Goal: Task Accomplishment & Management: Manage account settings

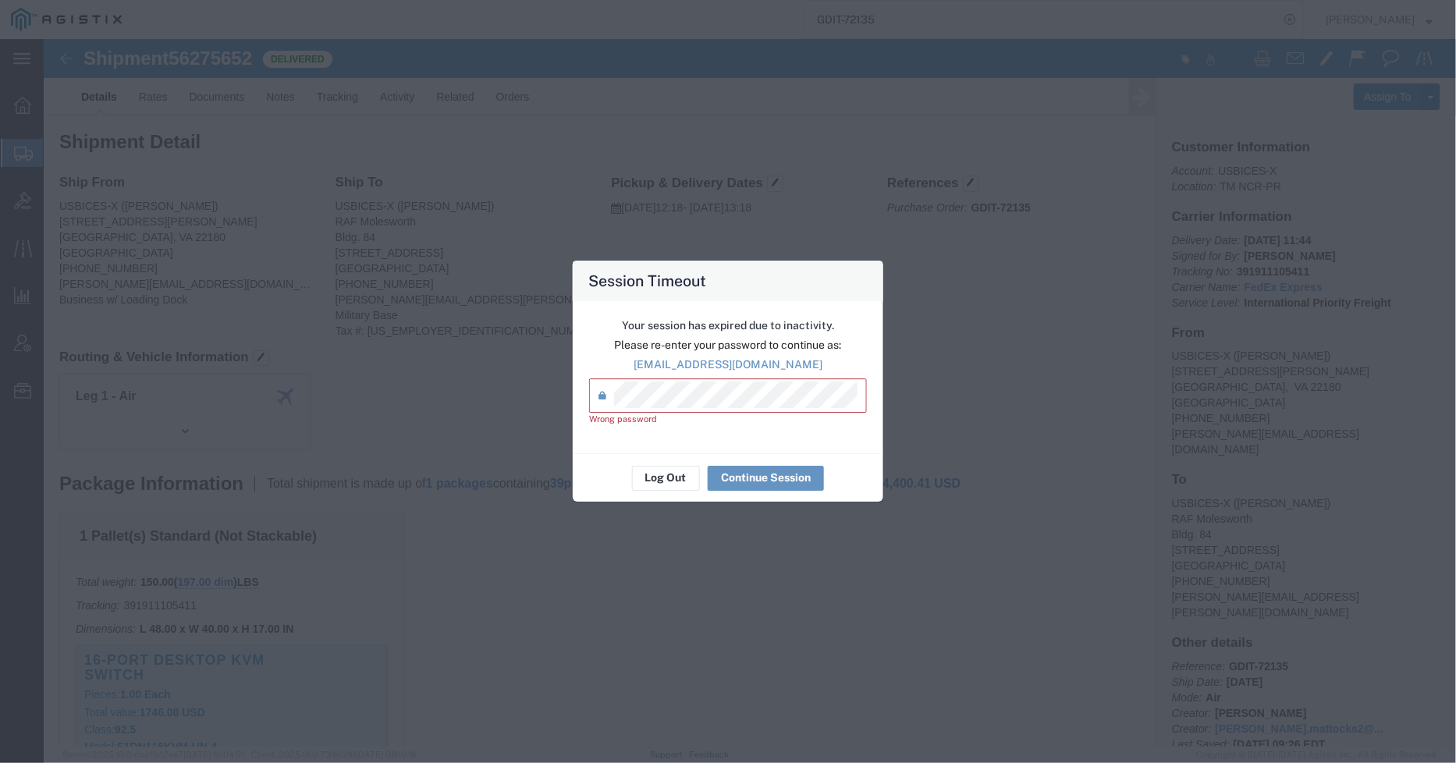
click at [554, 396] on div "Session Timeout Your session has expired due to inactivity. Please re-enter you…" at bounding box center [728, 381] width 1456 height 763
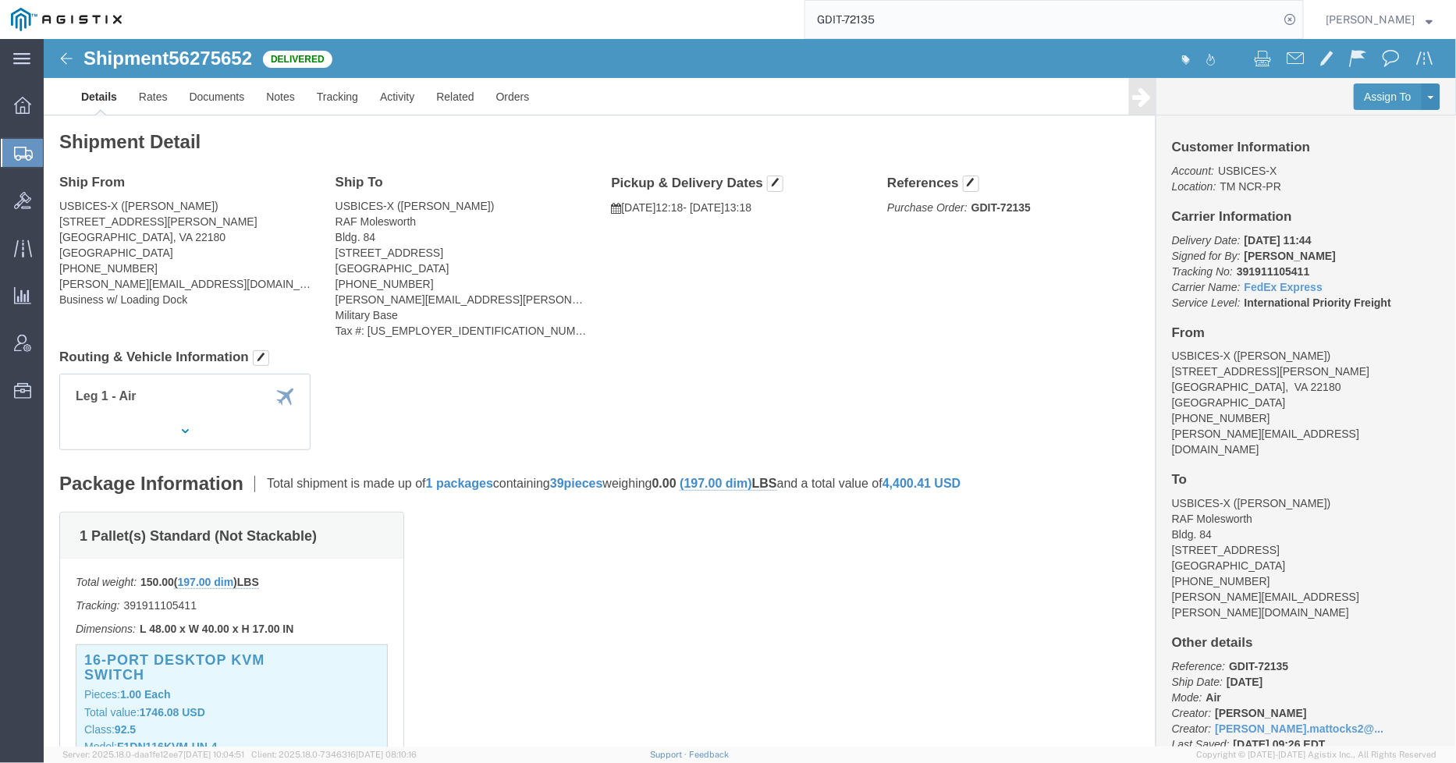
click at [12, 153] on div at bounding box center [23, 153] width 44 height 28
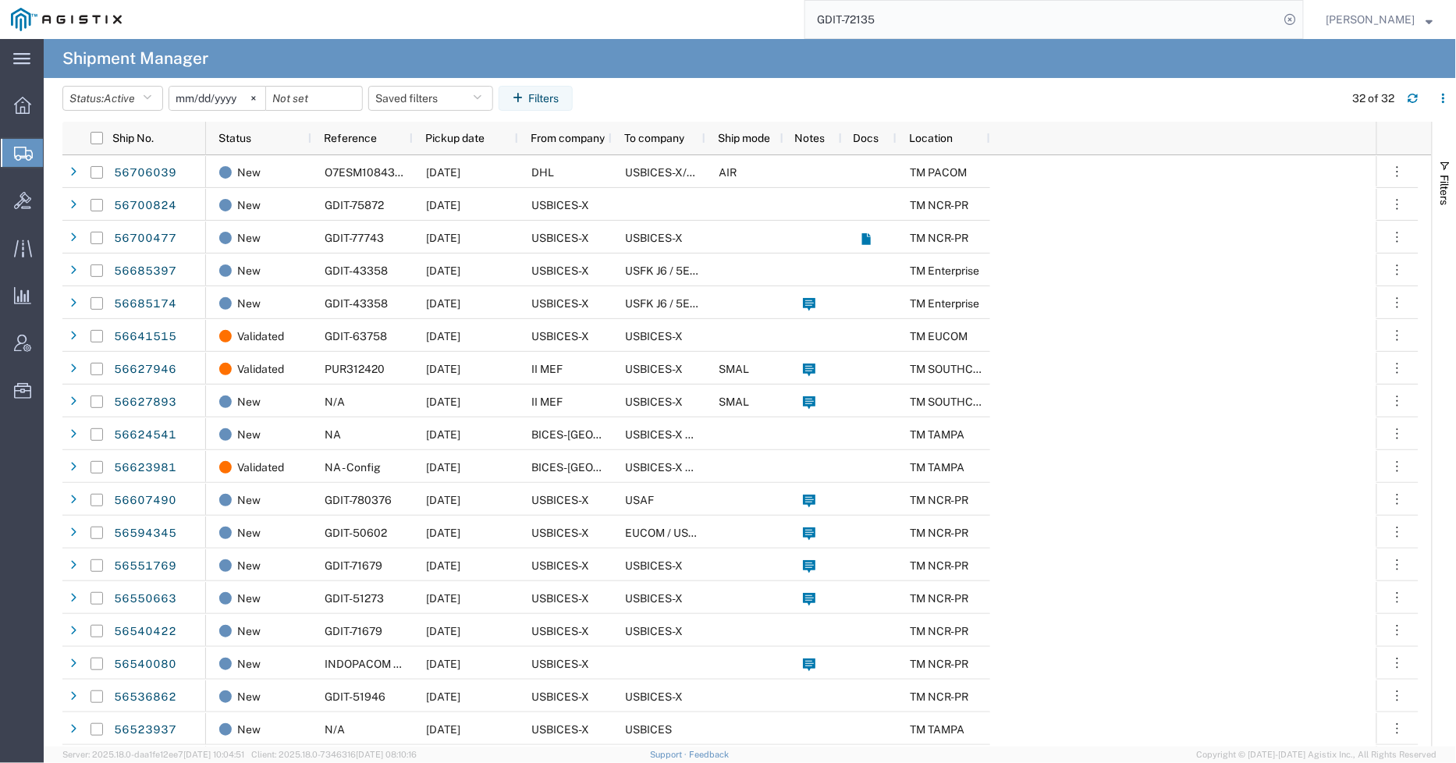
click at [141, 80] on header "Status: Active Active All Approved Booked Canceled Delivered Denied New On Hold…" at bounding box center [759, 100] width 1394 height 44
click at [122, 110] on button "Status: Active" at bounding box center [112, 98] width 101 height 25
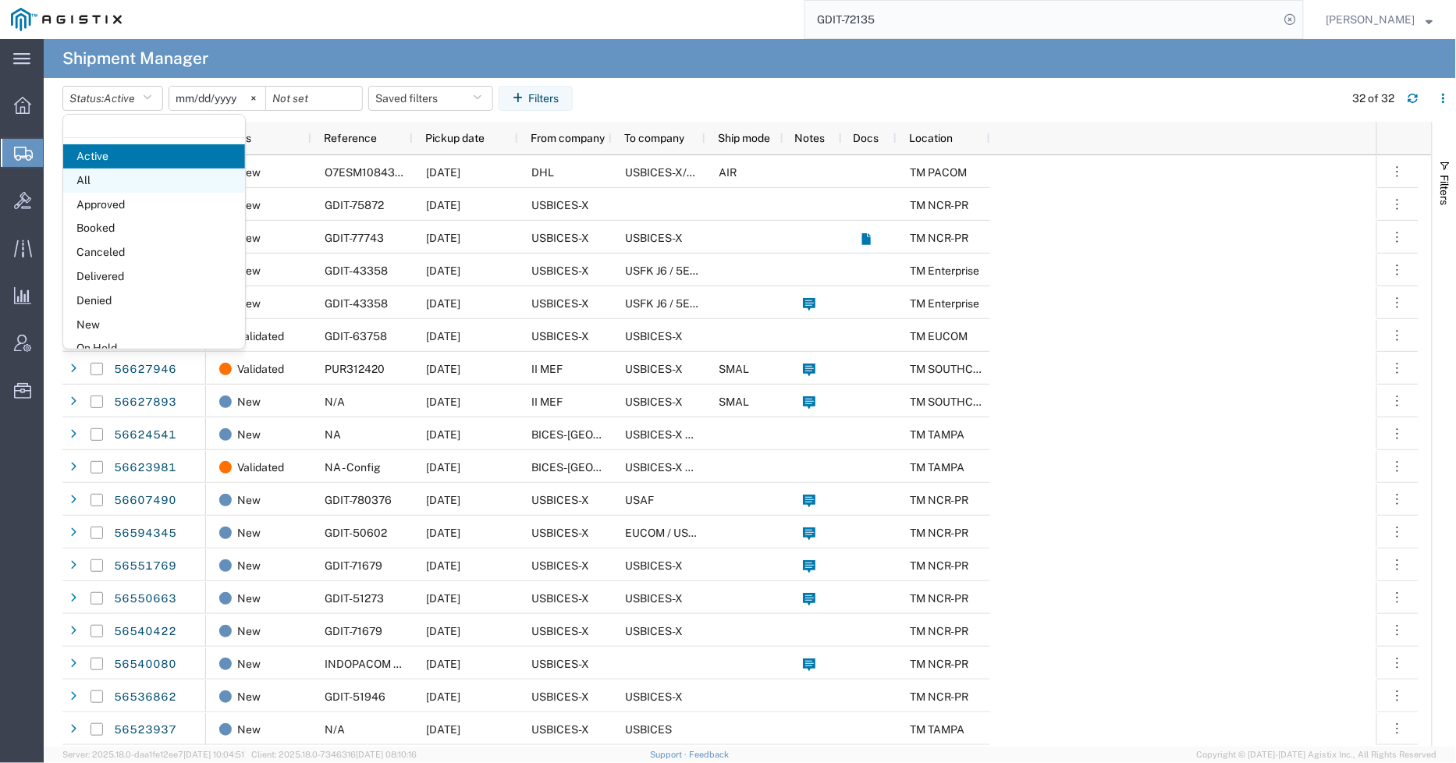
click at [107, 176] on span "All" at bounding box center [154, 181] width 182 height 24
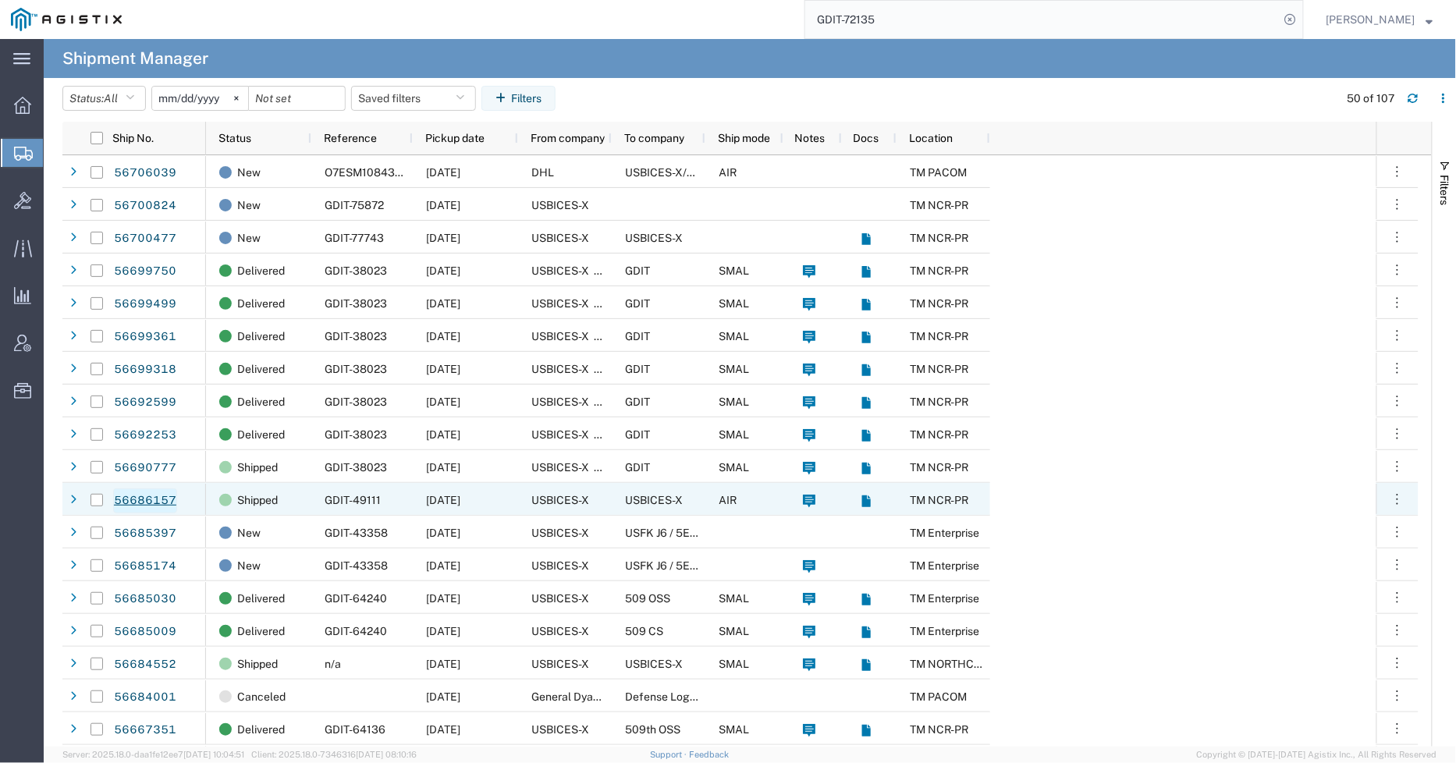
click at [156, 502] on link "56686157" at bounding box center [145, 501] width 64 height 25
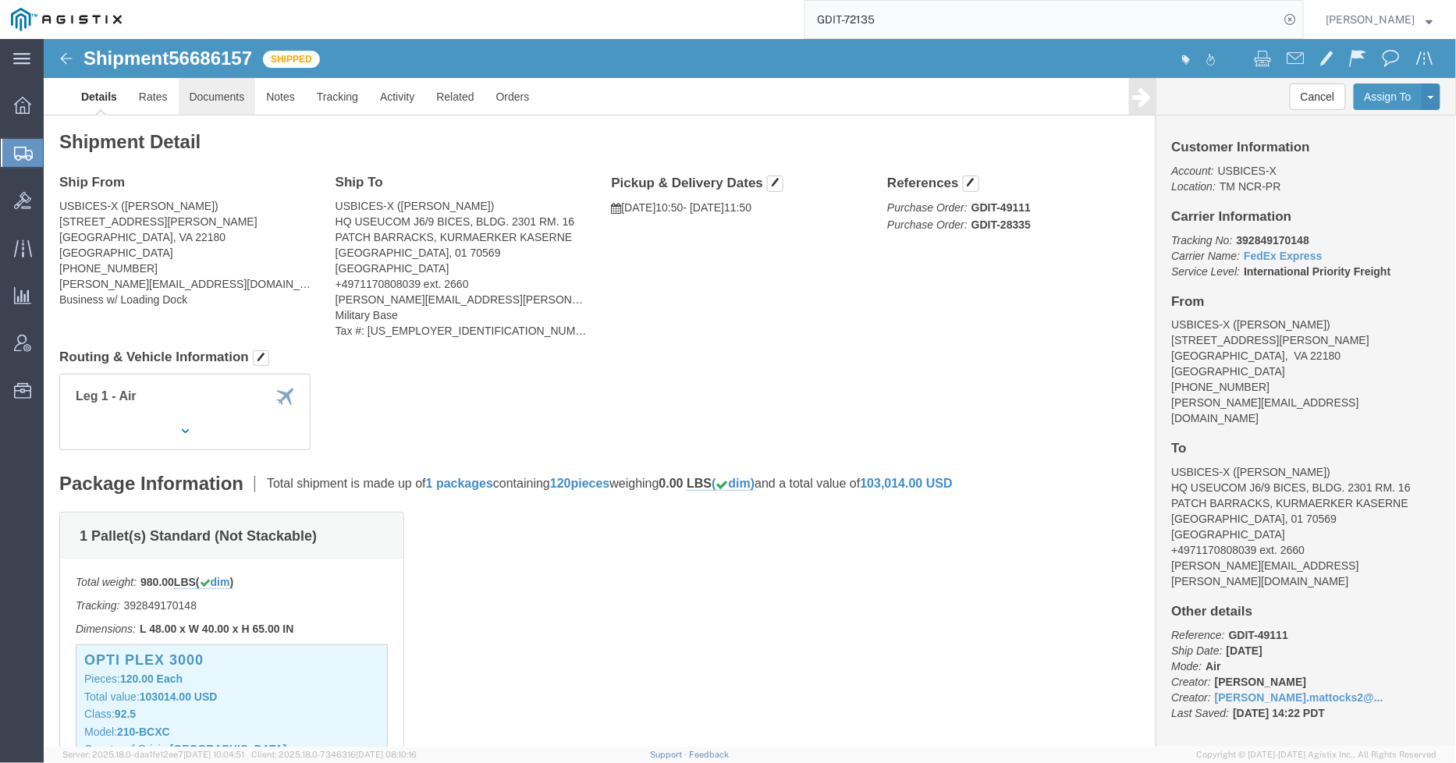
click link "Documents"
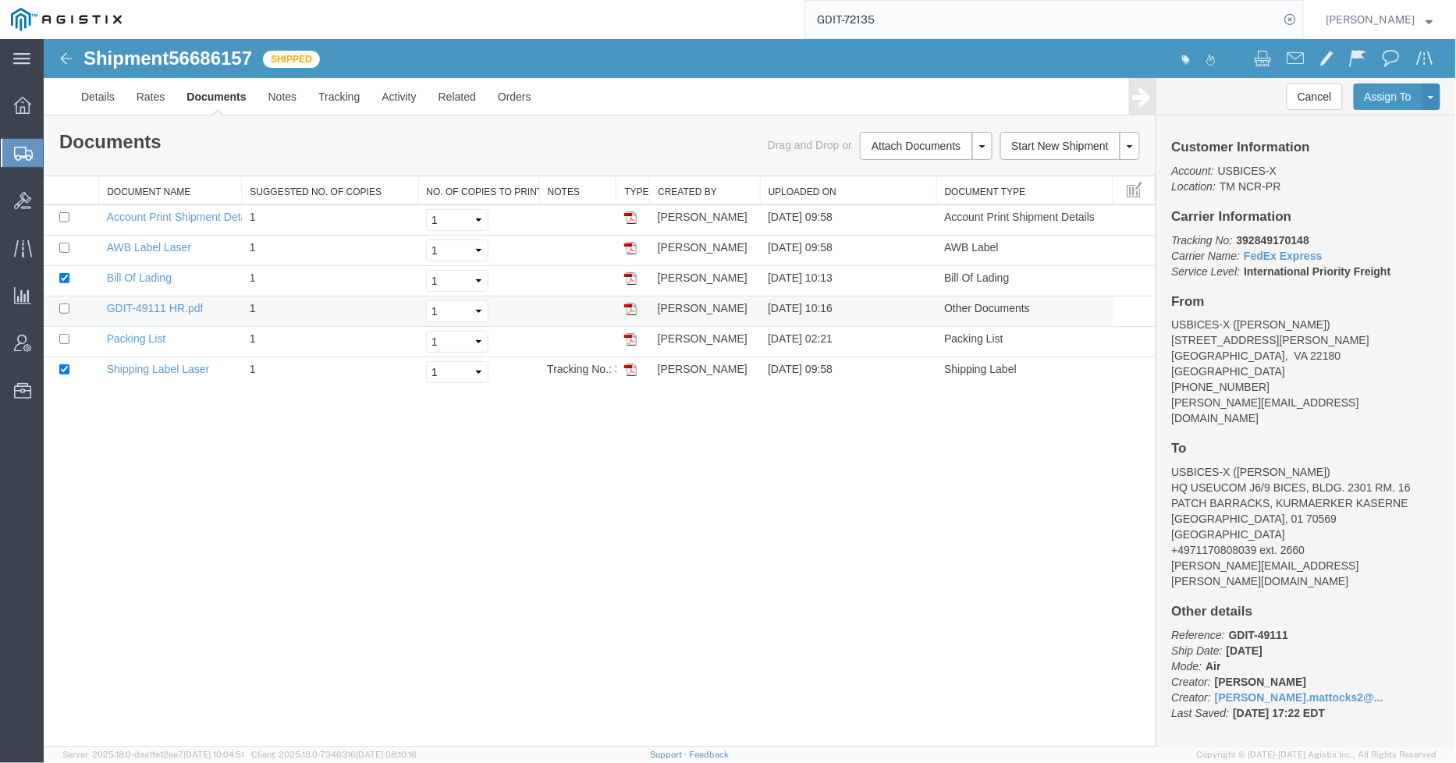
click at [627, 307] on img at bounding box center [630, 308] width 12 height 12
click at [54, 341] on span "Account Admin" at bounding box center [48, 343] width 11 height 31
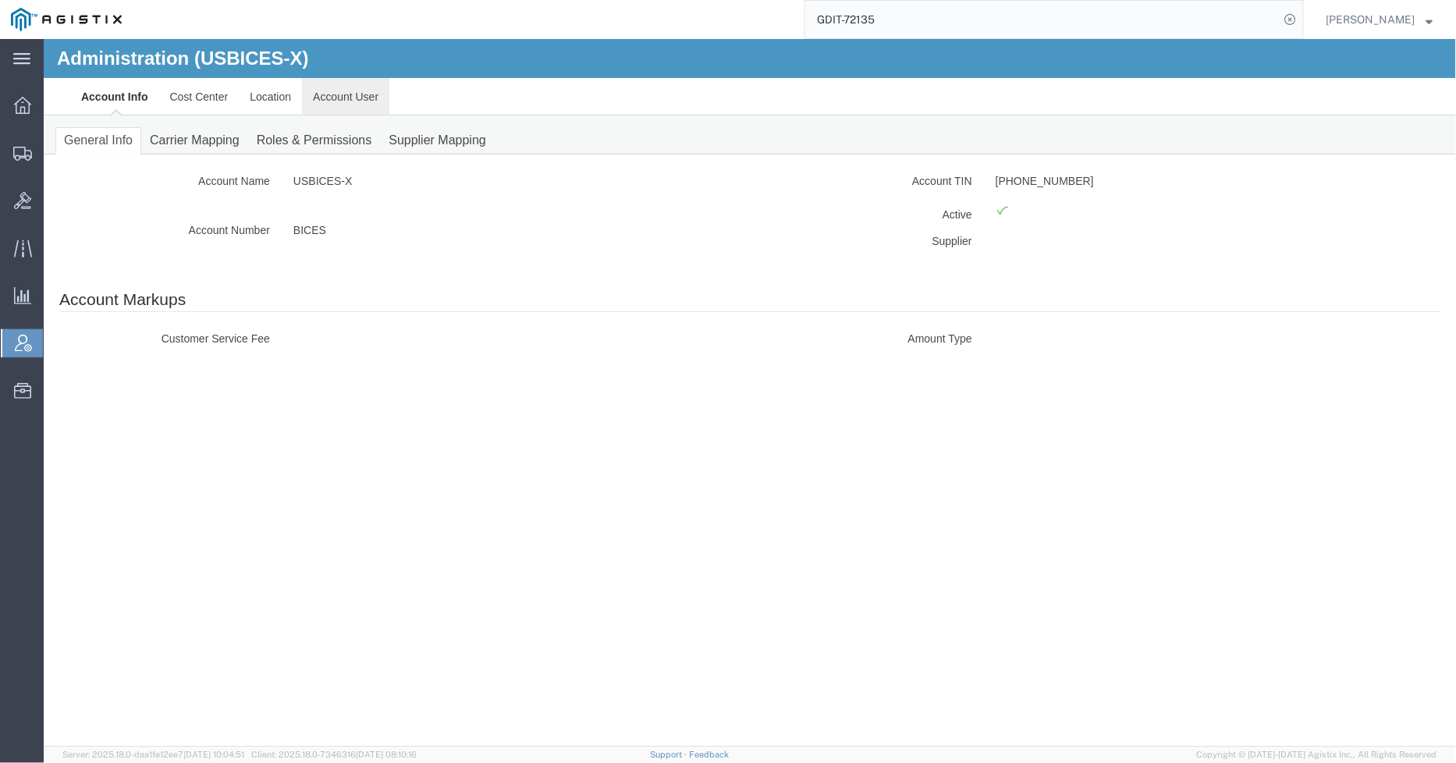
click at [329, 107] on link "Account User" at bounding box center [344, 95] width 87 height 37
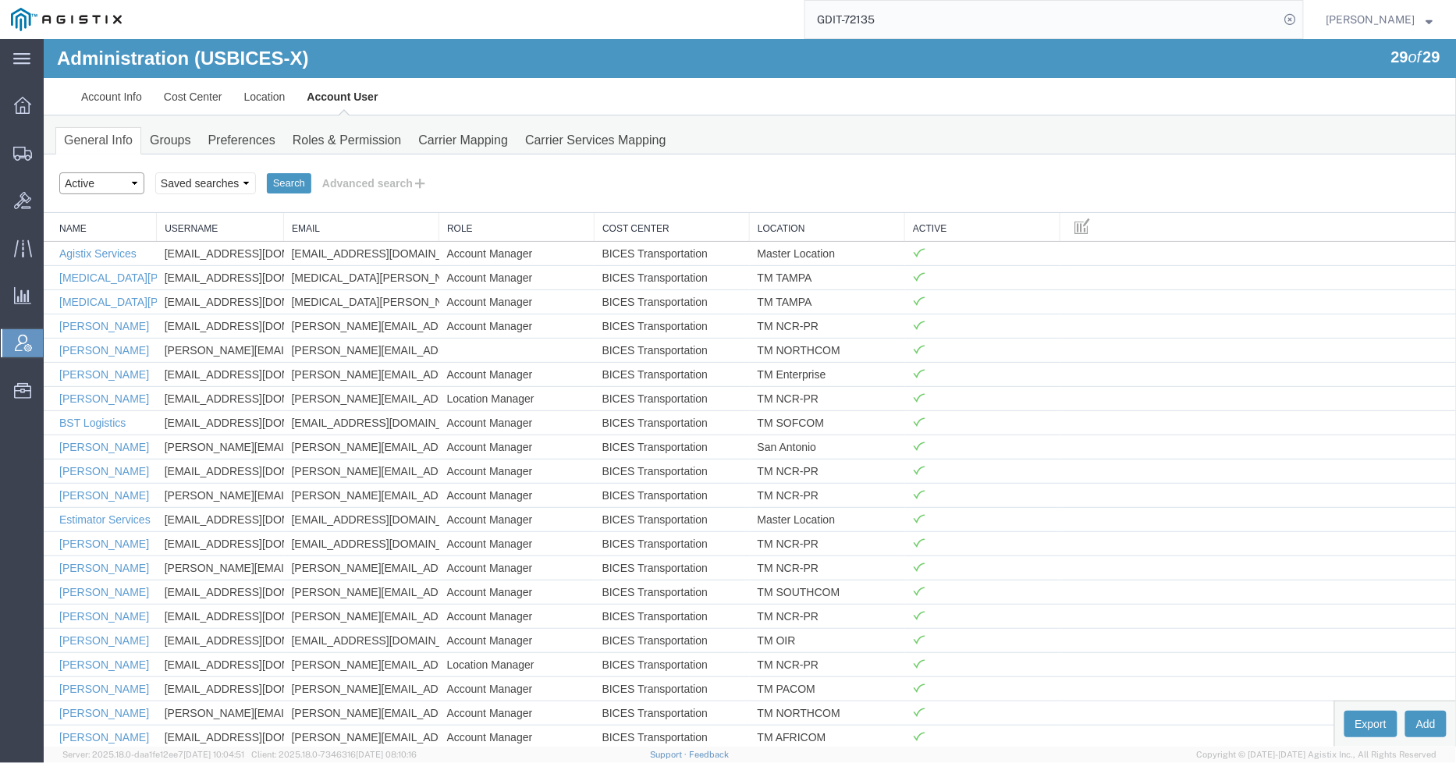
click at [104, 180] on select "Select status Active All Inactive" at bounding box center [101, 183] width 85 height 22
click at [501, 176] on div "Select status Active All Inactive Saved searches Search Advanced search" at bounding box center [749, 182] width 1381 height 27
click at [1422, 718] on button "Add" at bounding box center [1425, 723] width 41 height 27
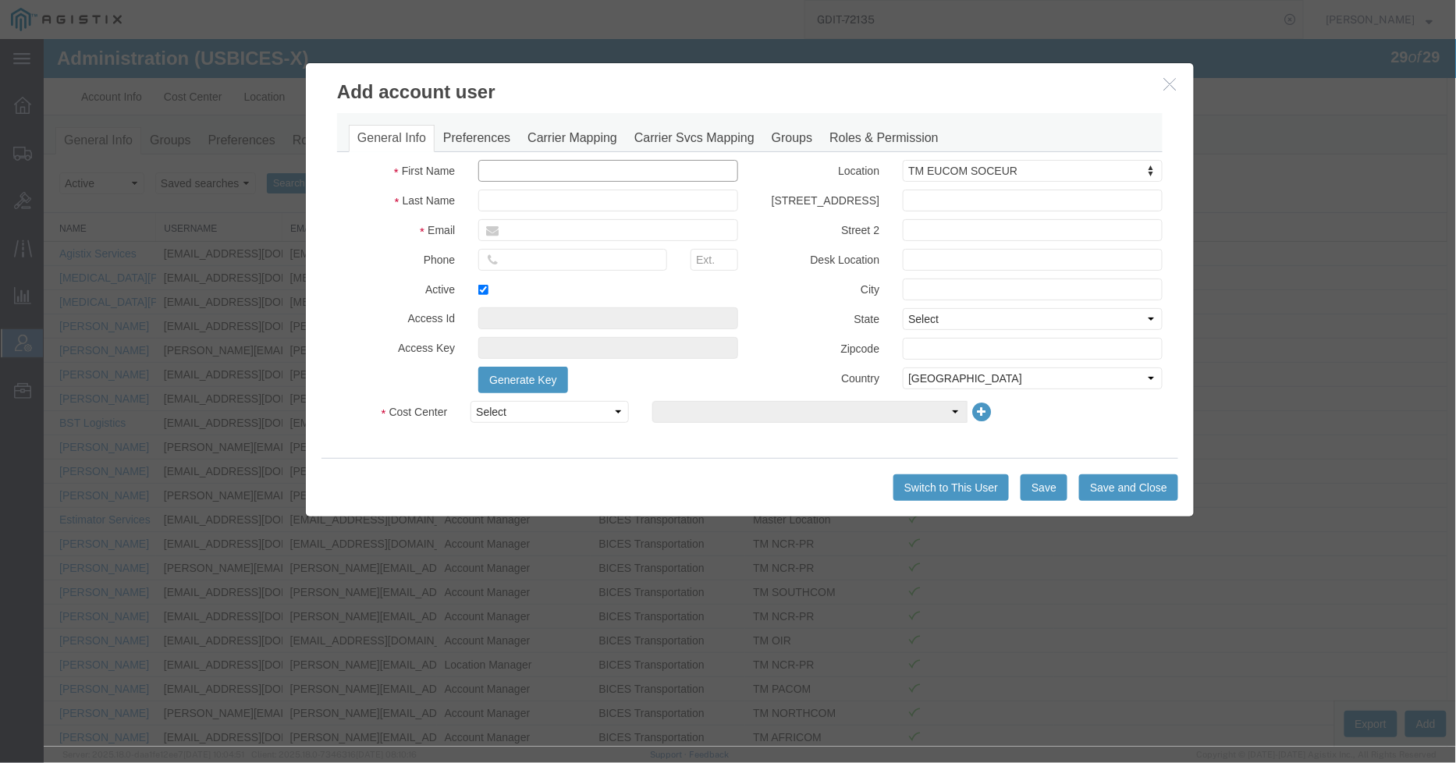
click at [610, 167] on input "text" at bounding box center [608, 170] width 260 height 22
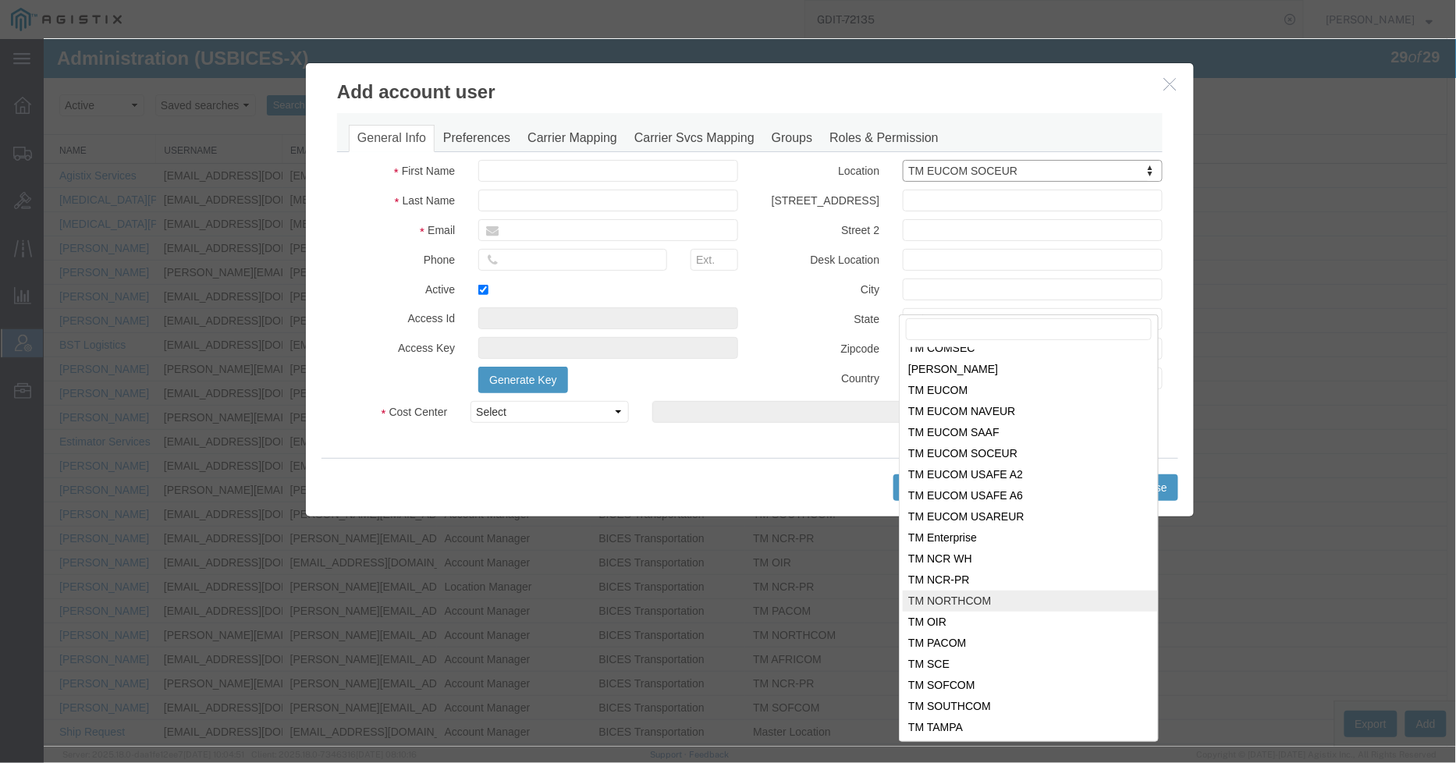
scroll to position [214, 0]
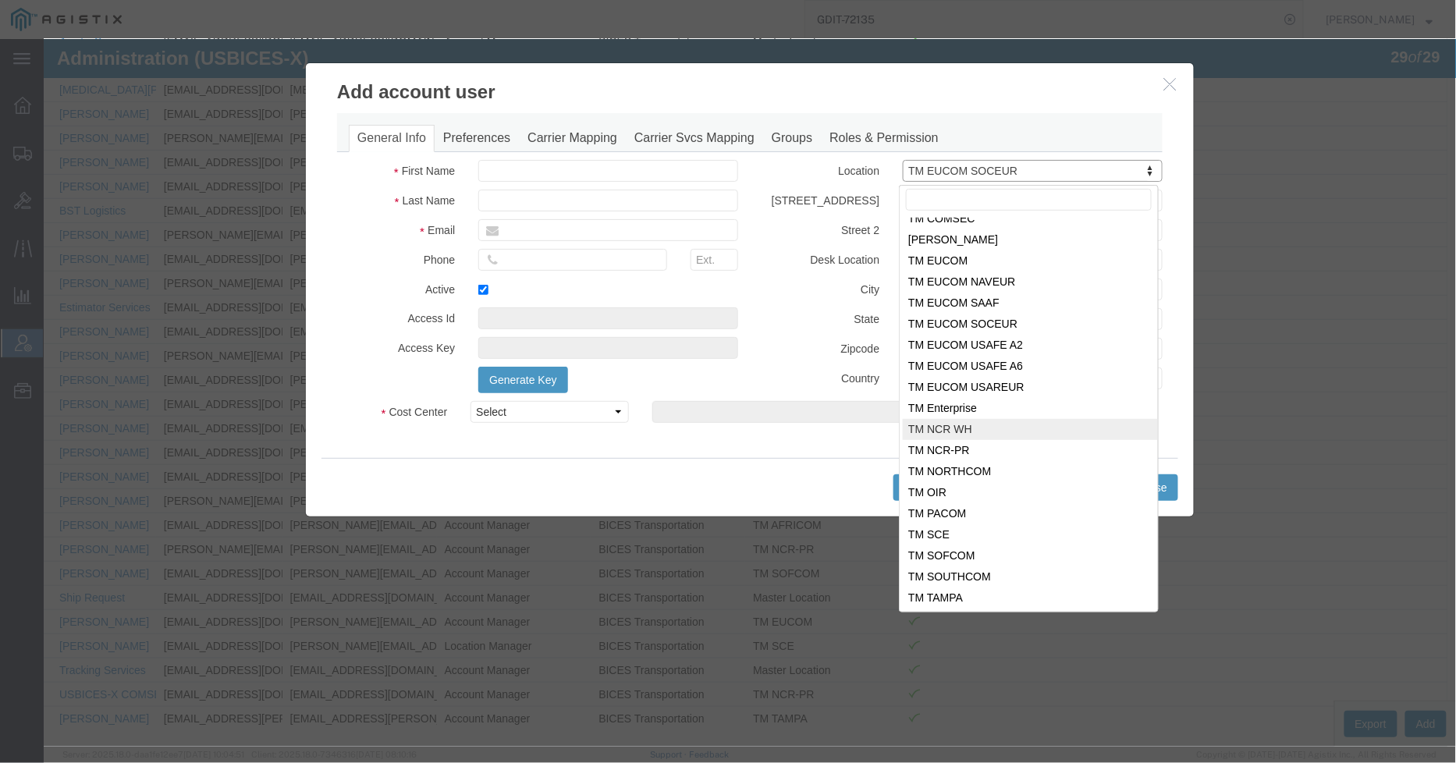
select select "{"locationId":"51996","street1":"7770 Backlick Rd.","street2":"6th Floor","oneL…"
type input "7770 Backlick Rd."
type input "6th Floor"
type input "Springfield"
select select "VA"
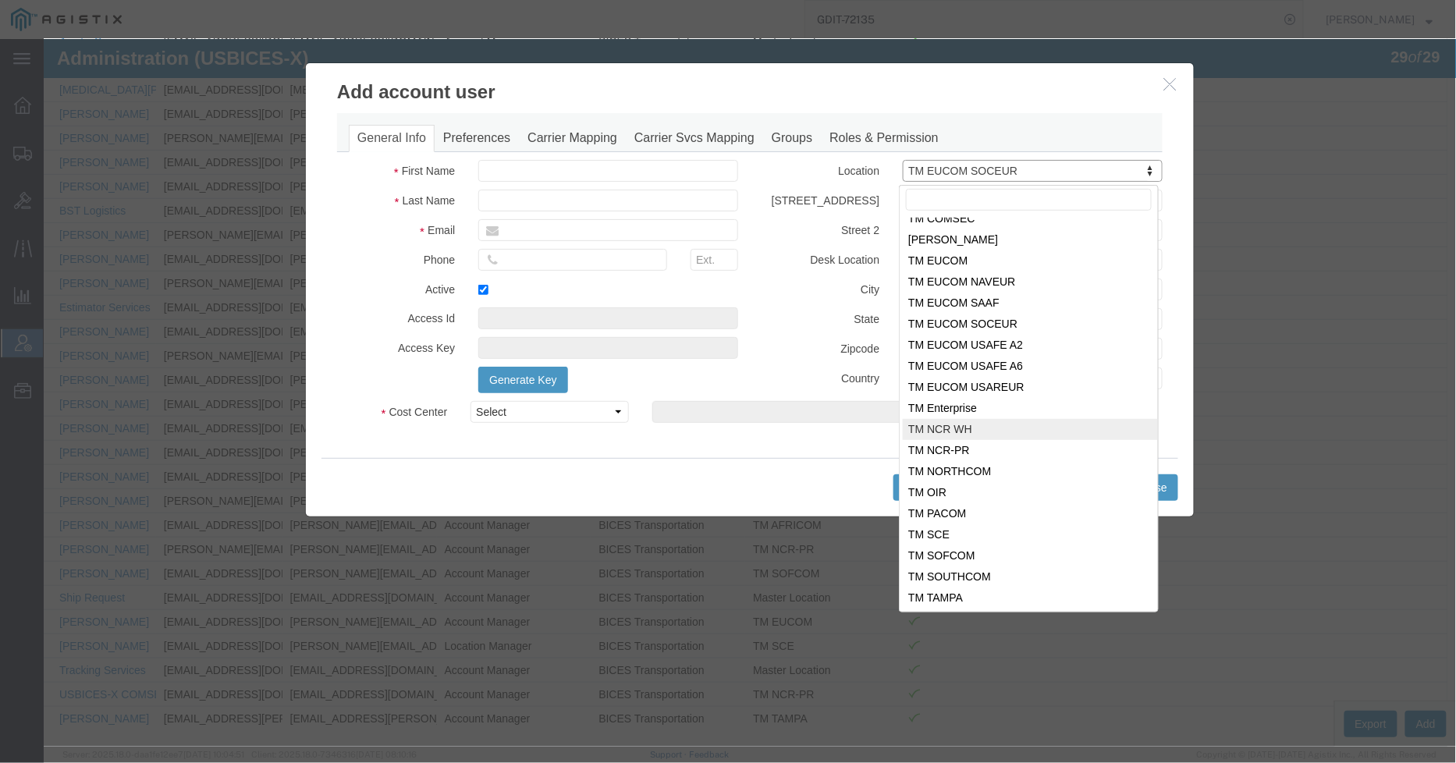
type input "22150"
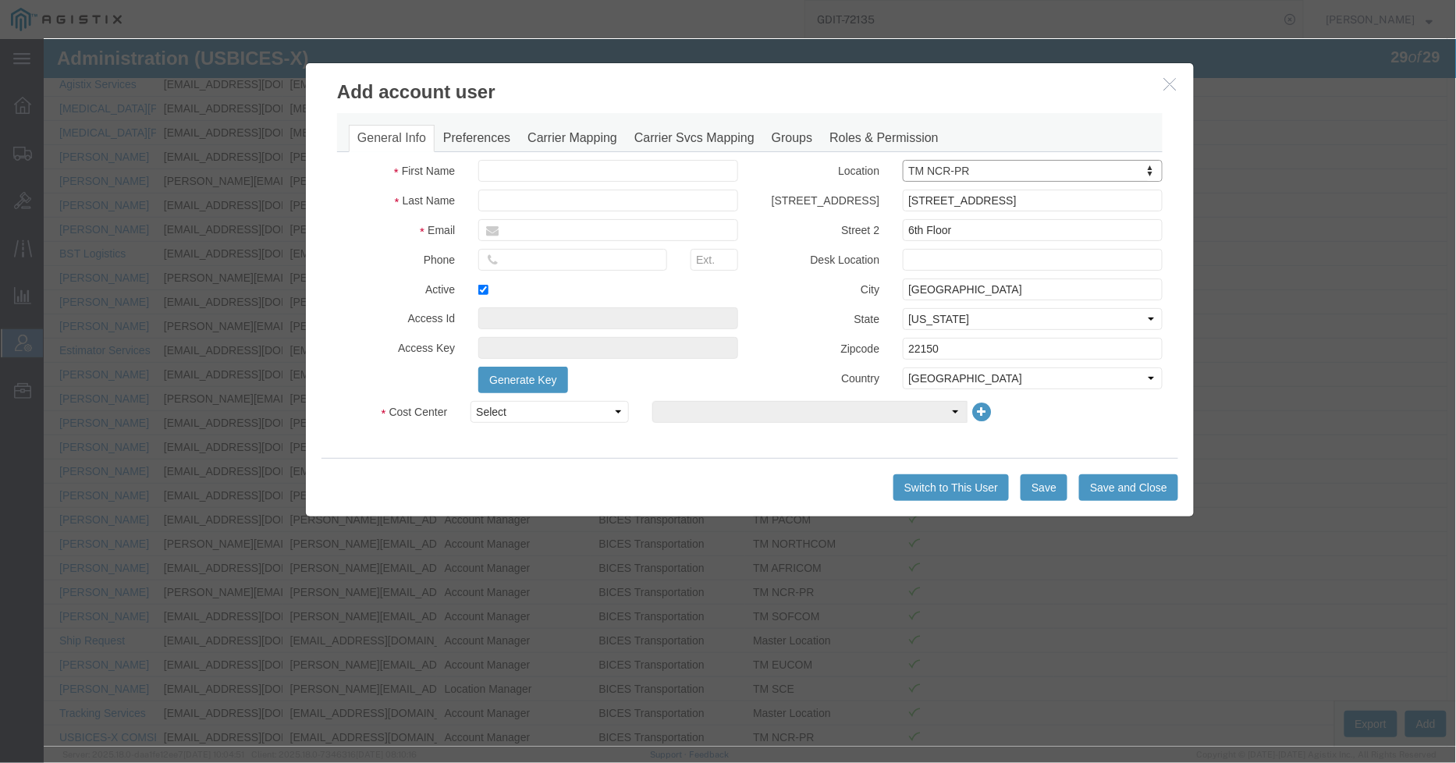
scroll to position [127, 0]
click at [556, 165] on input "text" at bounding box center [608, 170] width 260 height 22
type input "Trent"
type input "Grant"
click at [1165, 81] on icon "button" at bounding box center [1170, 82] width 12 height 13
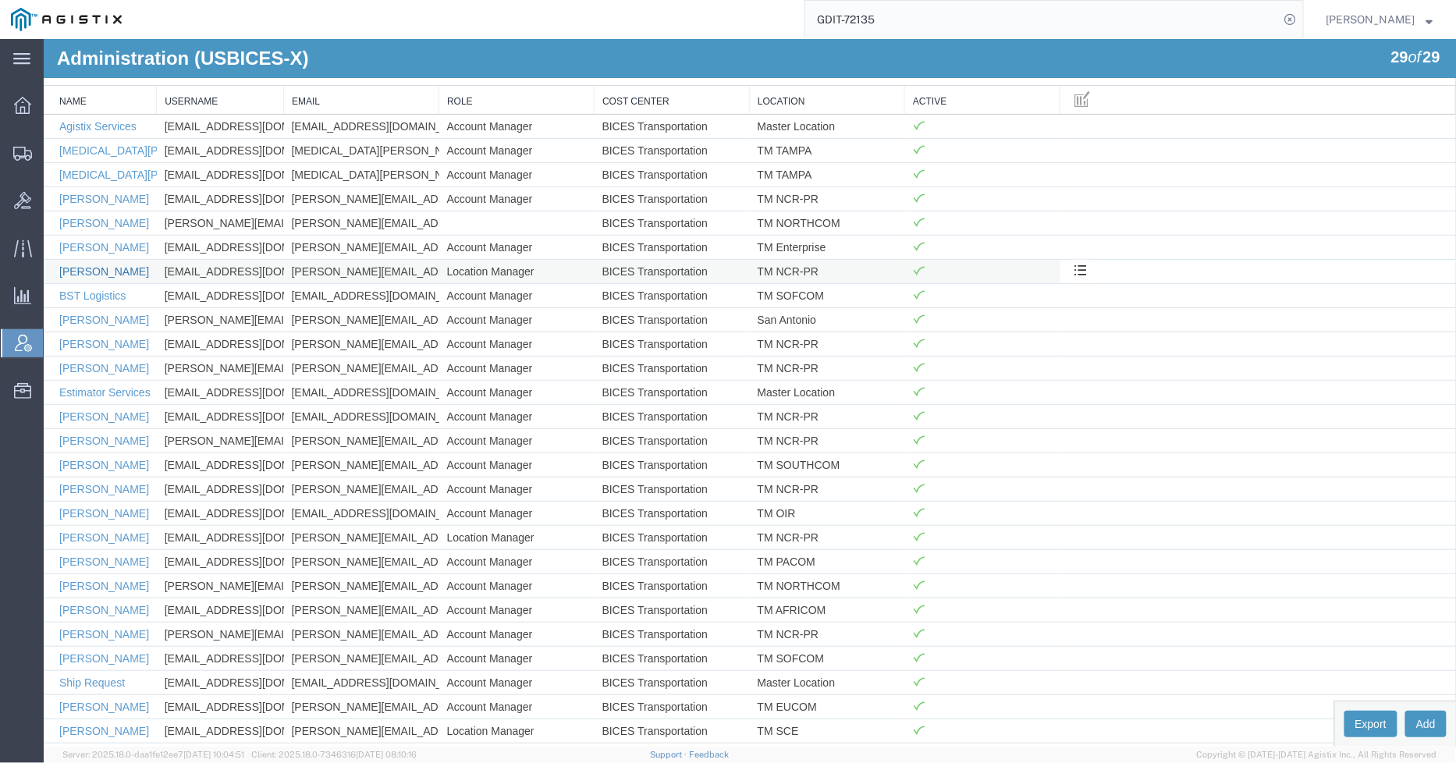
click at [119, 272] on link "[PERSON_NAME]" at bounding box center [104, 271] width 90 height 12
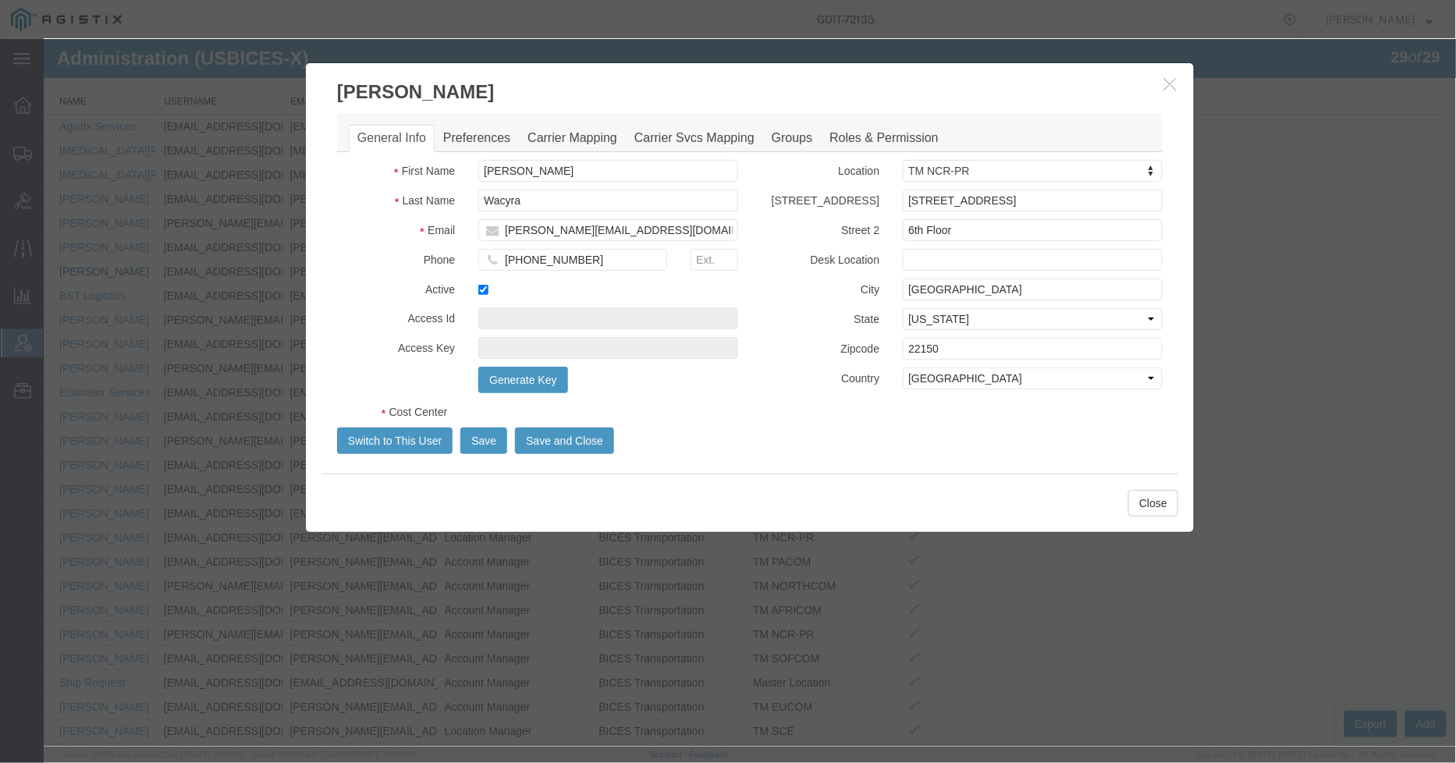
select select "COSTCENTER"
select select "43968"
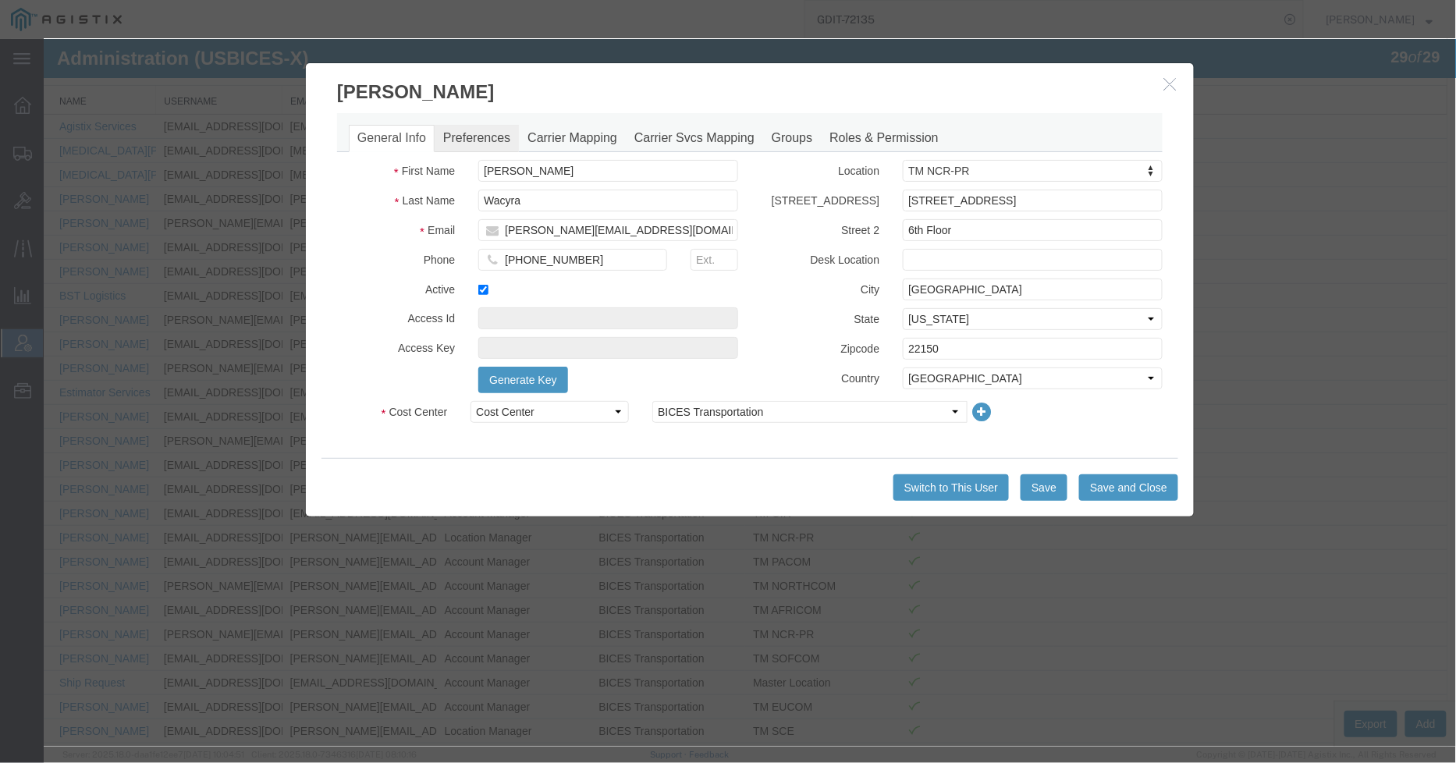
click at [460, 144] on link "Preferences" at bounding box center [476, 137] width 84 height 27
select select
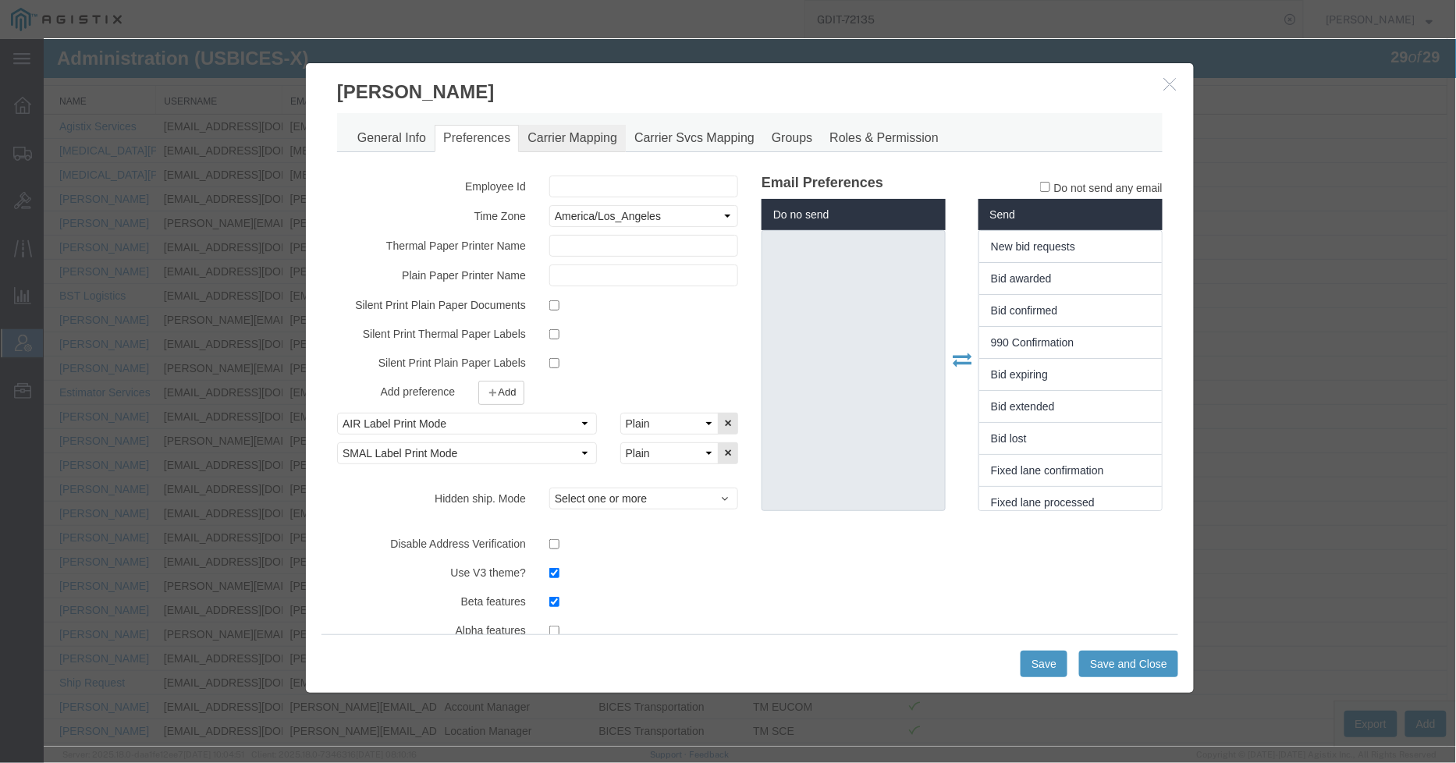
click at [585, 135] on link "Carrier Mapping" at bounding box center [571, 137] width 107 height 27
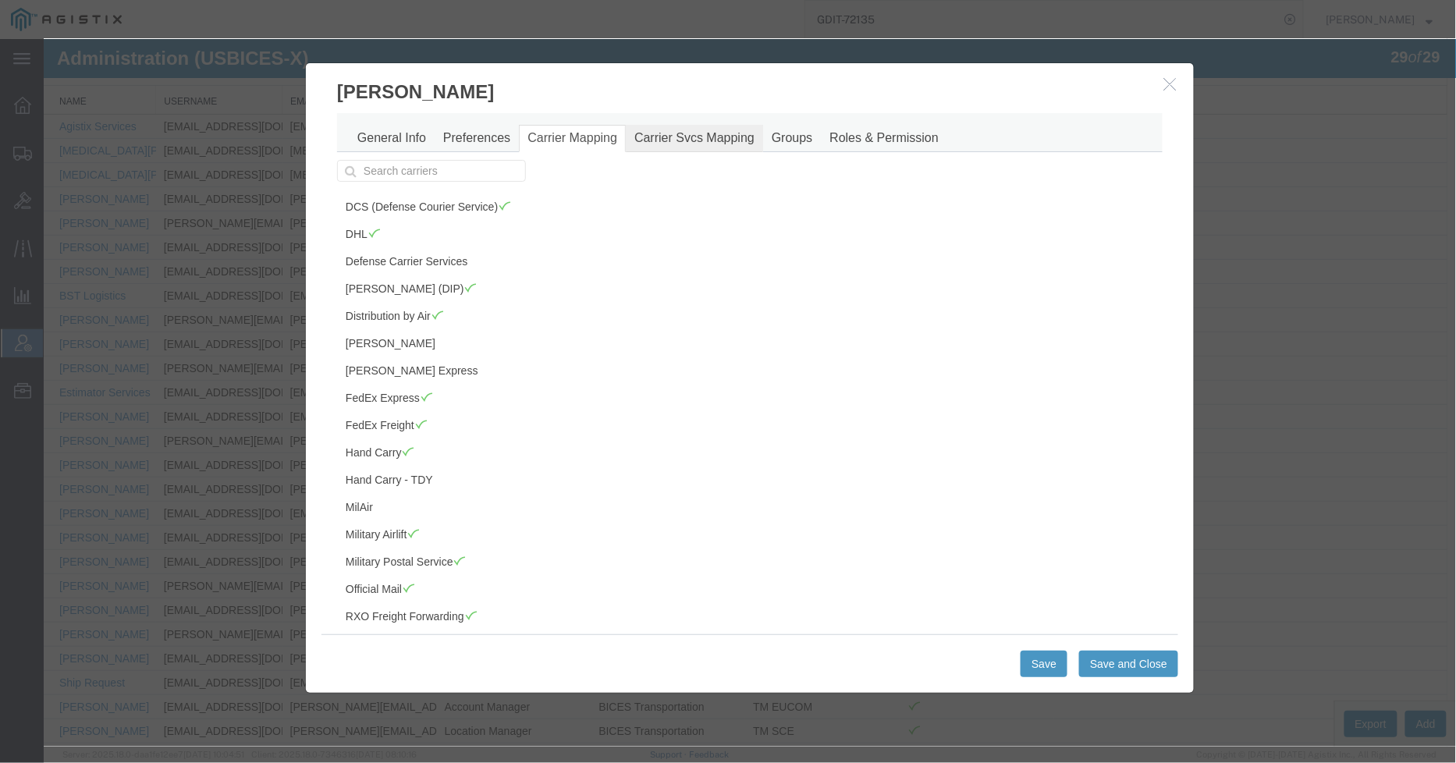
click at [672, 133] on link "Carrier Svcs Mapping" at bounding box center [693, 137] width 137 height 27
click at [787, 138] on link "Groups" at bounding box center [791, 137] width 58 height 27
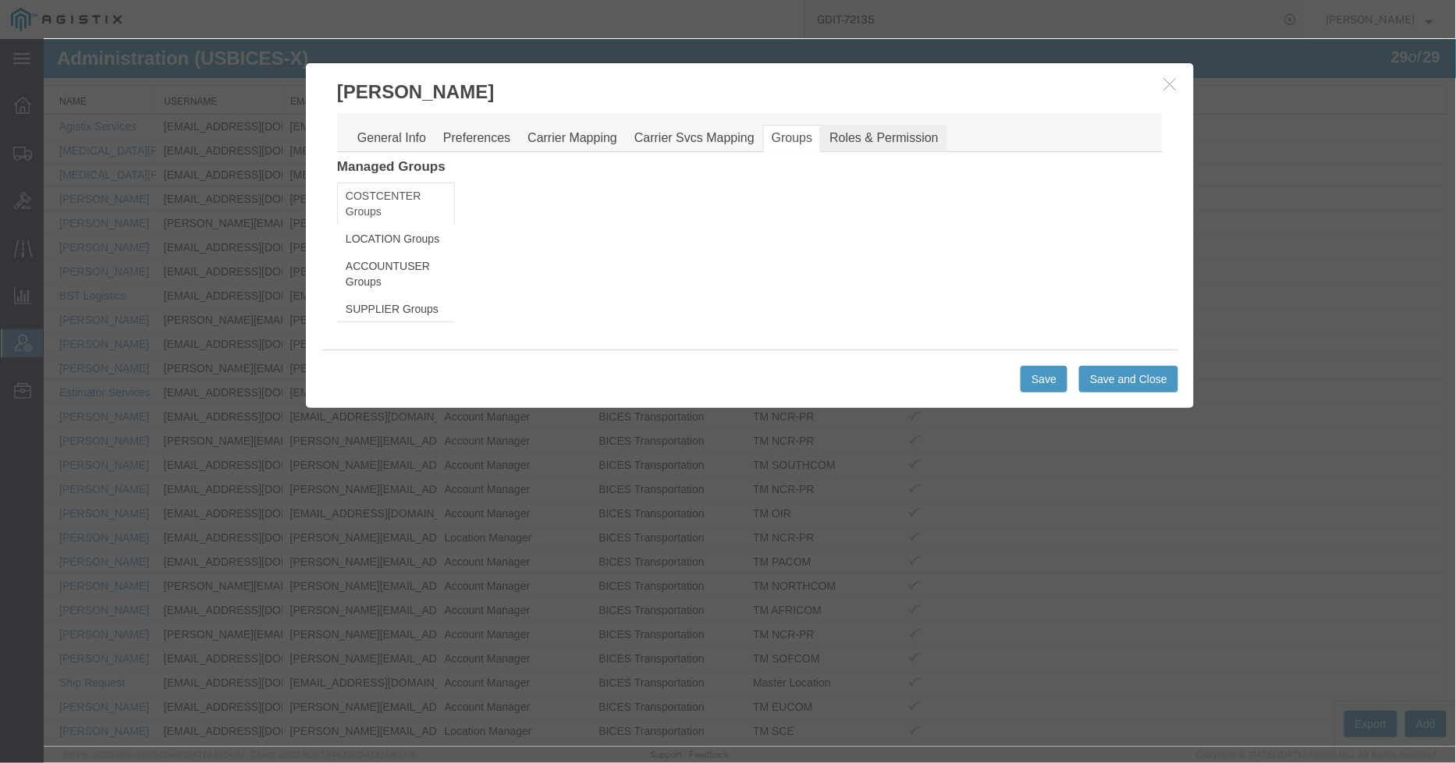
click at [867, 138] on link "Roles & Permission" at bounding box center [883, 137] width 126 height 27
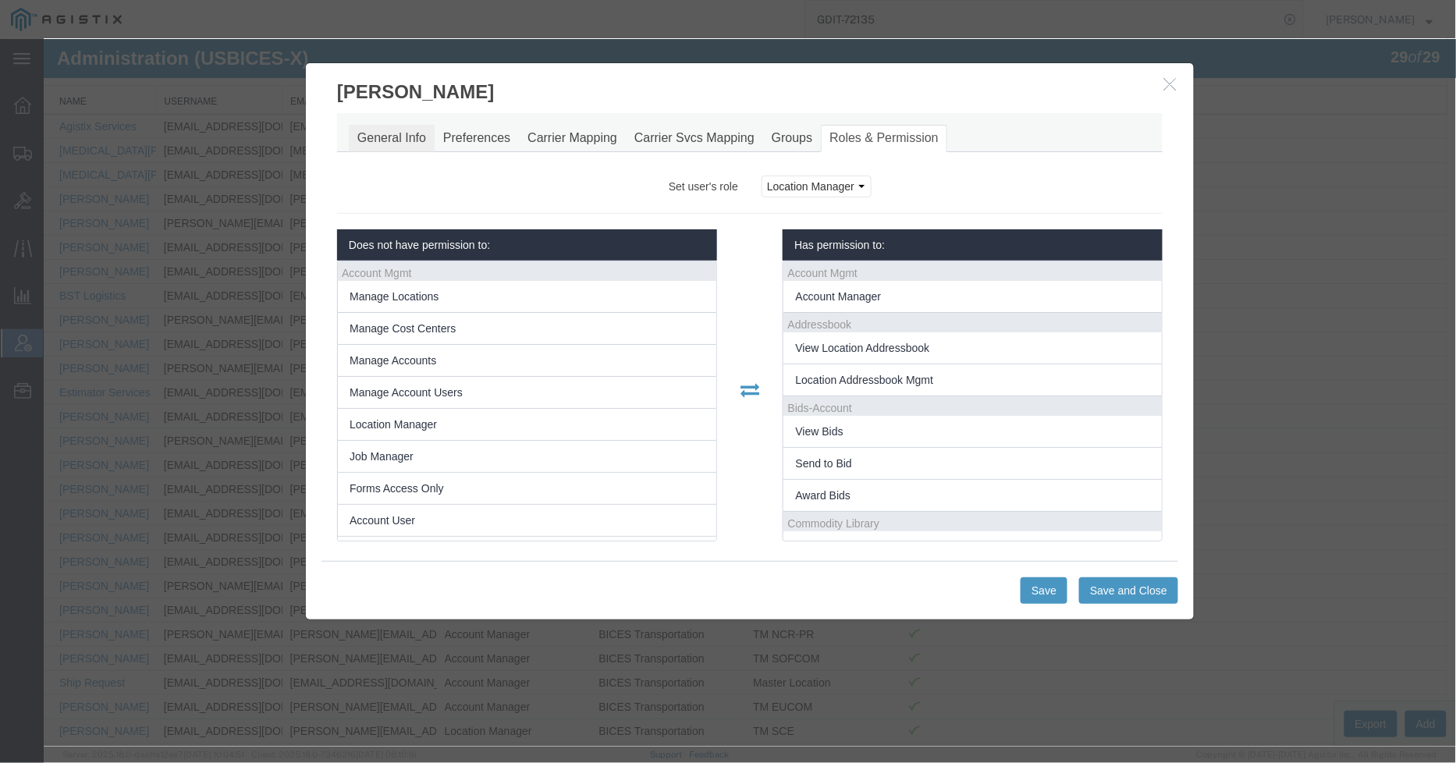
click at [385, 129] on link "General Info" at bounding box center [391, 137] width 86 height 27
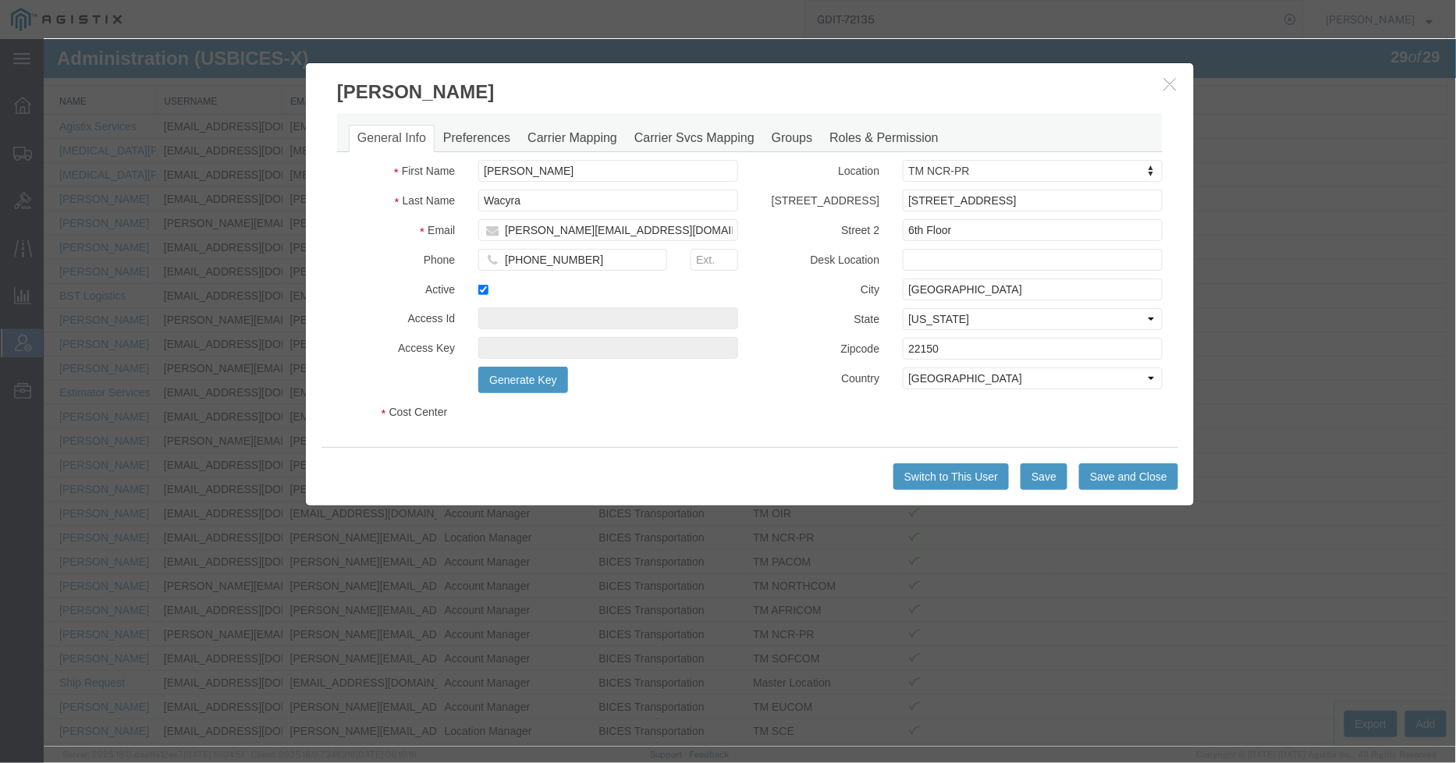
select select "COSTCENTER"
select select "43968"
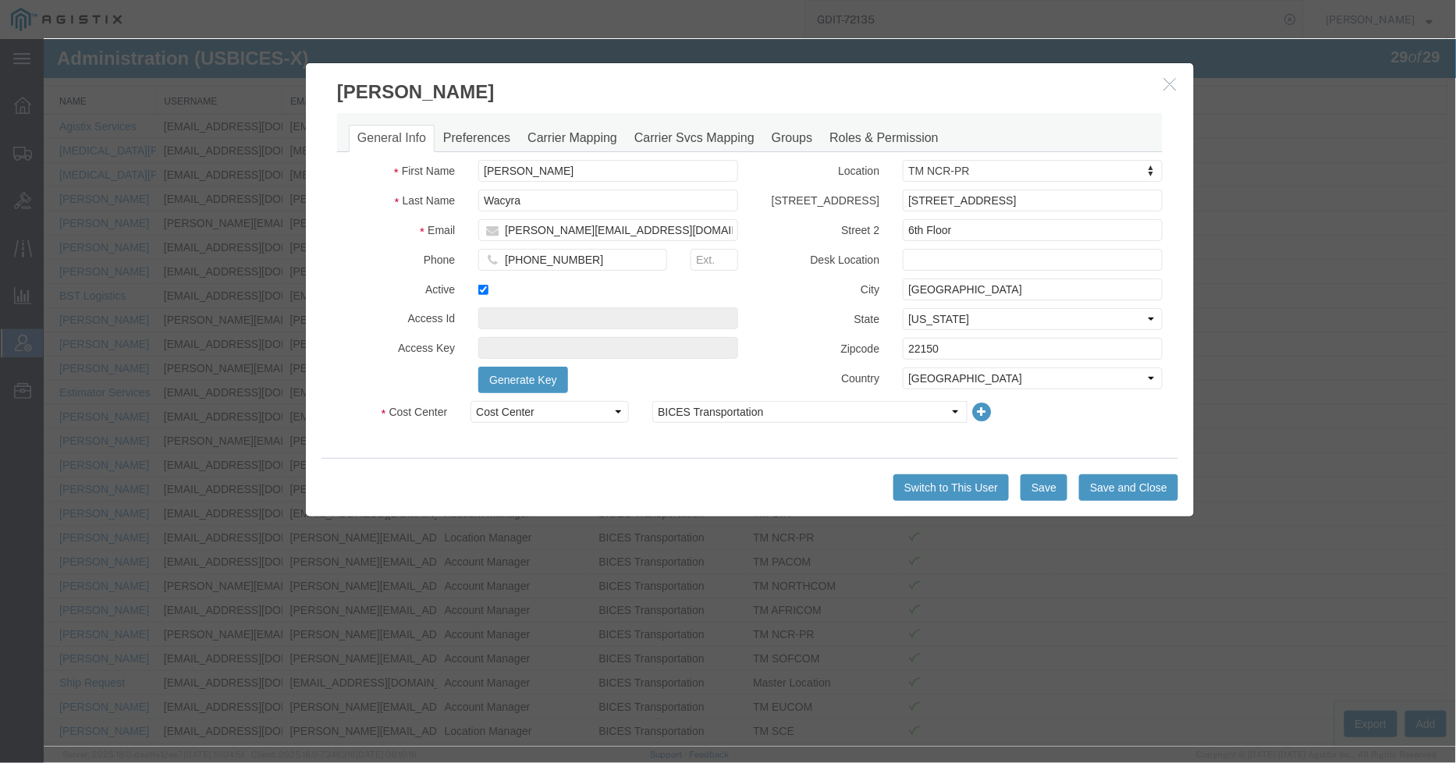
click at [1166, 83] on icon "button" at bounding box center [1170, 82] width 12 height 13
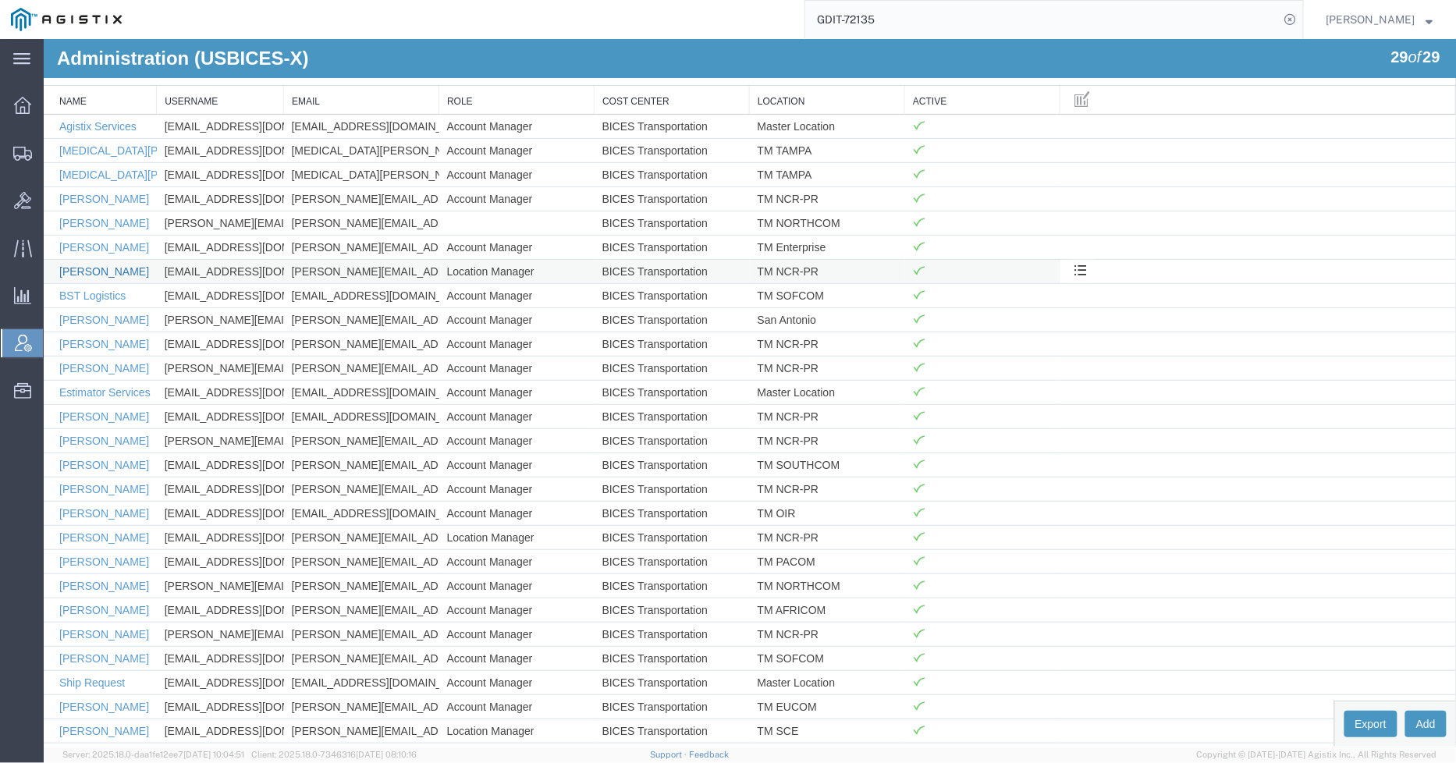
click at [95, 271] on link "[PERSON_NAME]" at bounding box center [104, 271] width 90 height 12
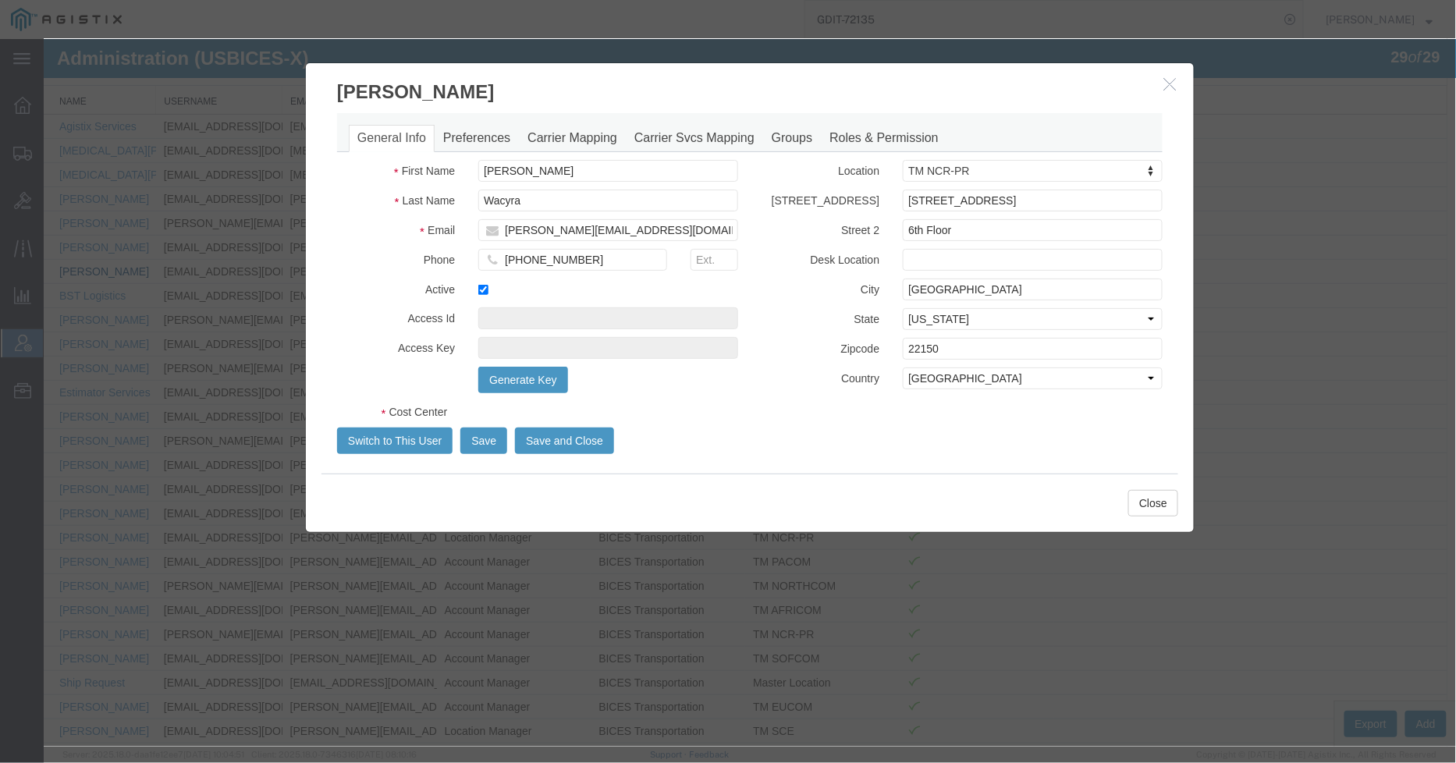
select select "COSTCENTER"
select select "43968"
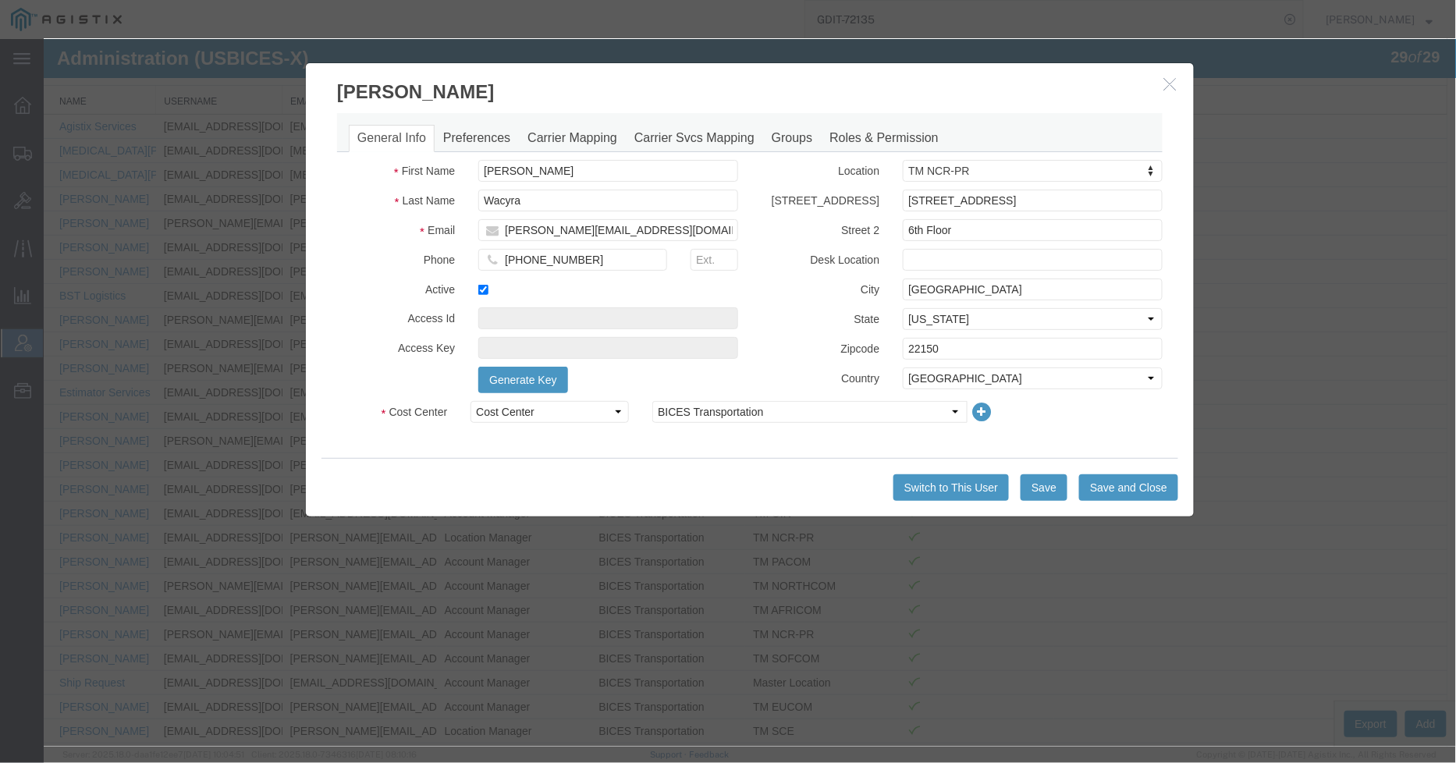
click at [1168, 89] on button "button" at bounding box center [1172, 84] width 20 height 20
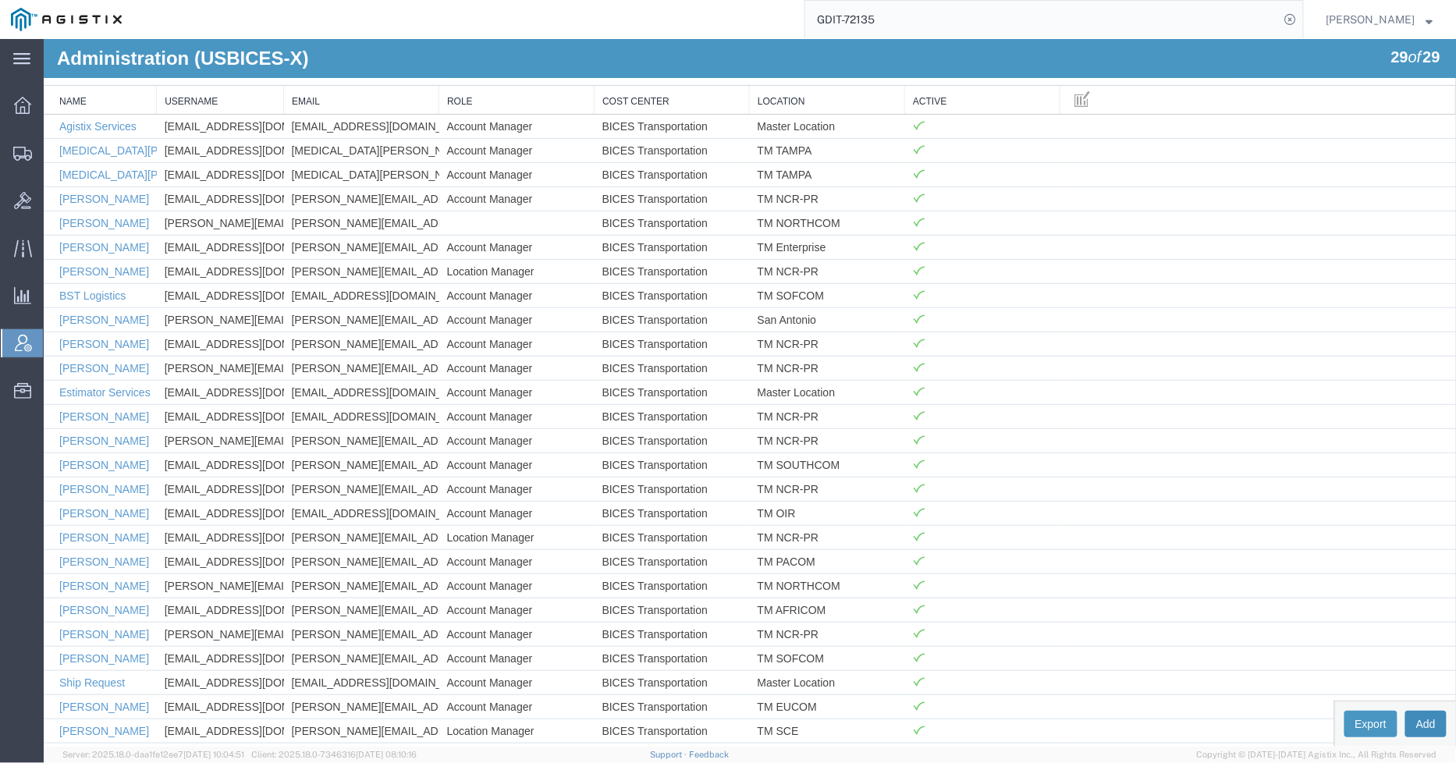
click at [1424, 723] on button "Add" at bounding box center [1425, 723] width 41 height 27
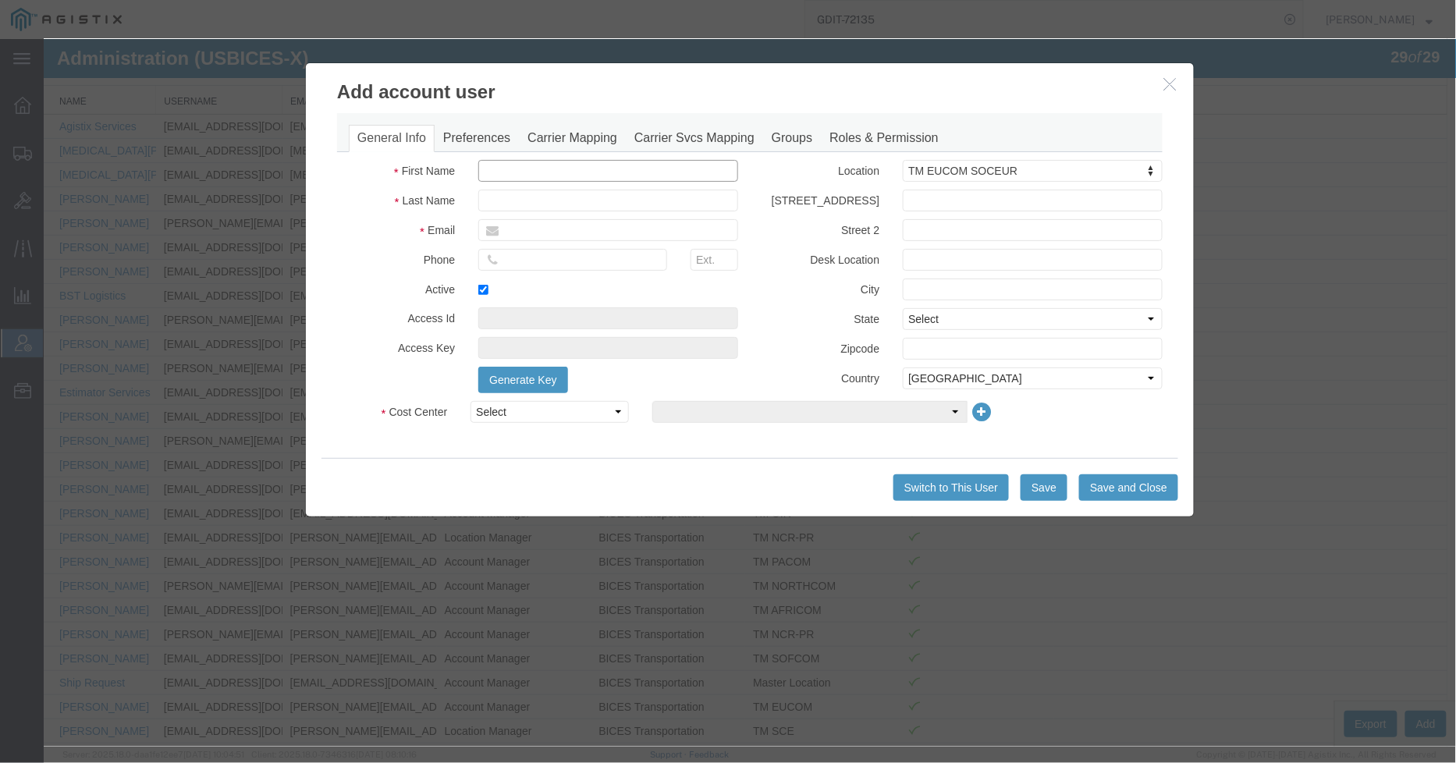
click at [591, 172] on input "text" at bounding box center [608, 170] width 260 height 22
type input "Trent"
type input "Grant"
click at [572, 226] on input "email" at bounding box center [608, 230] width 260 height 22
type input "Trent.Grant@gdit.com"
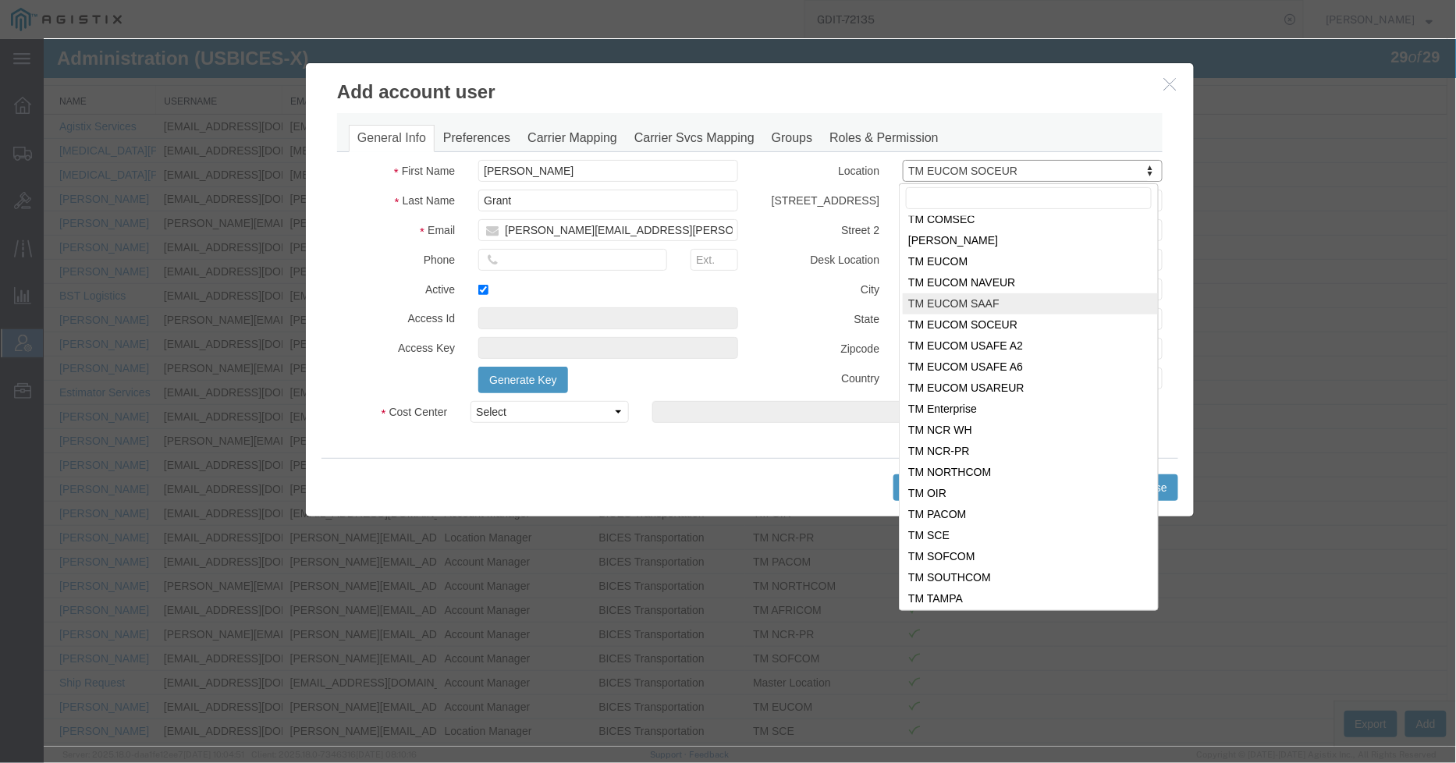
scroll to position [157, 0]
select select "{"locationId":"51996","street1":"7770 Backlick Rd.","street2":"6th Floor","oneL…"
type input "7770 Backlick Rd."
type input "6th Floor"
type input "Springfield"
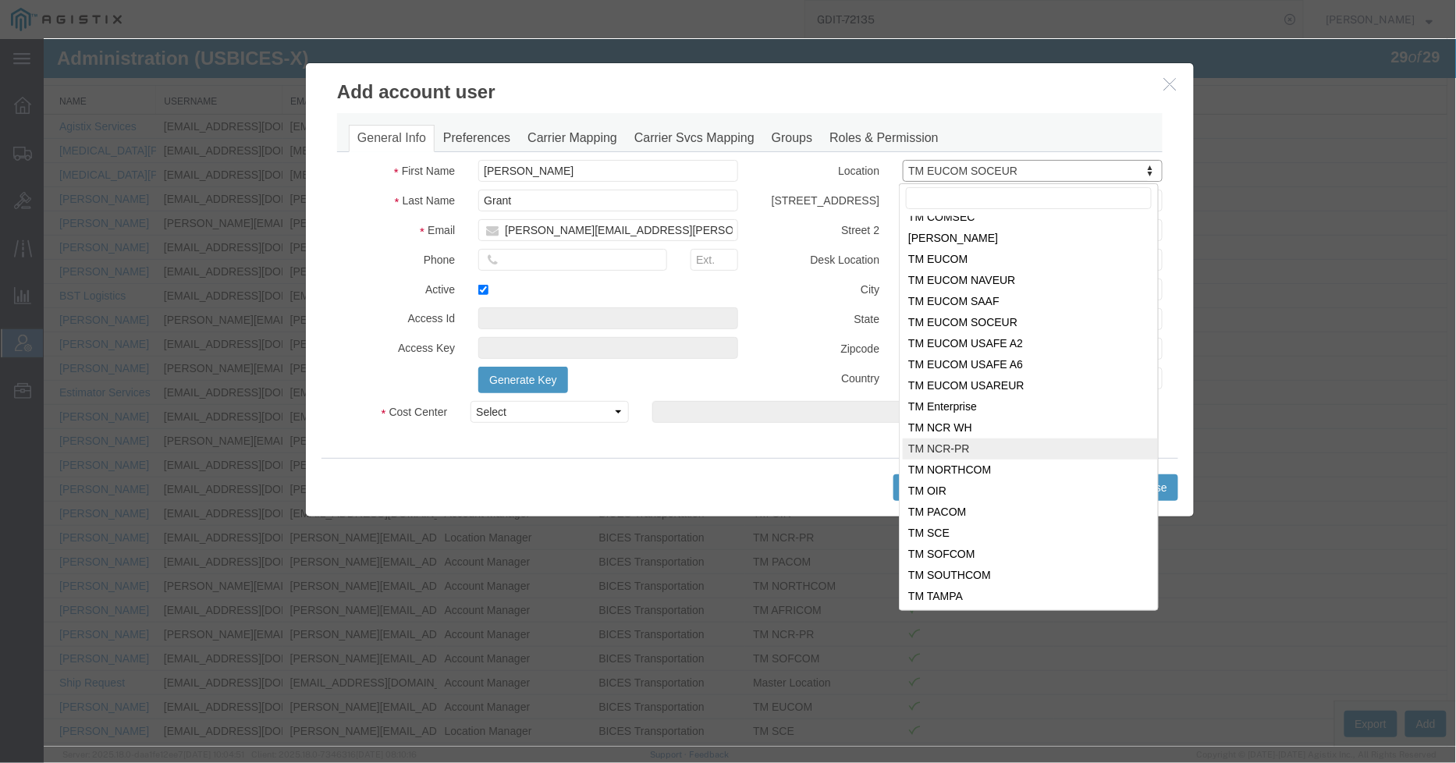
select select "VA"
type input "22150"
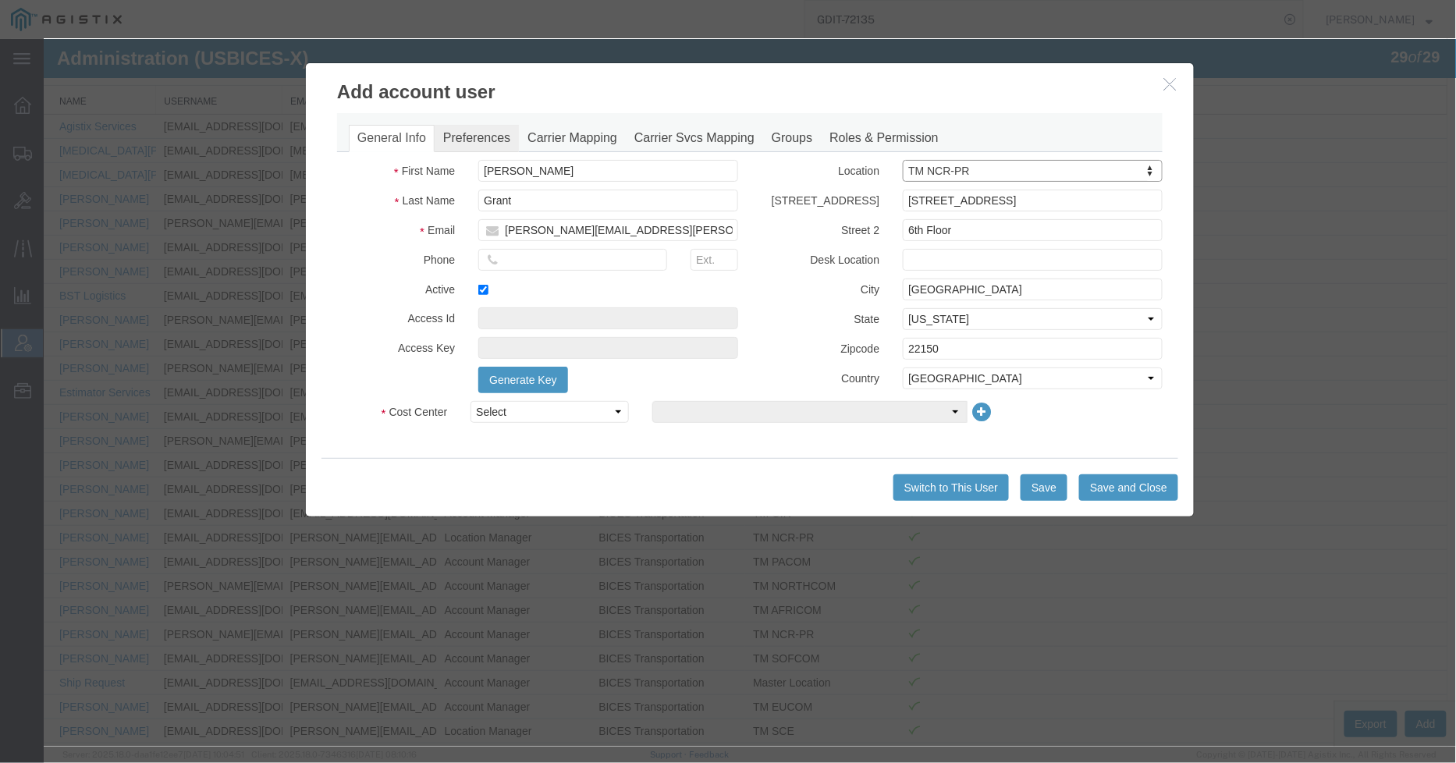
click at [489, 133] on link "Preferences" at bounding box center [476, 137] width 84 height 27
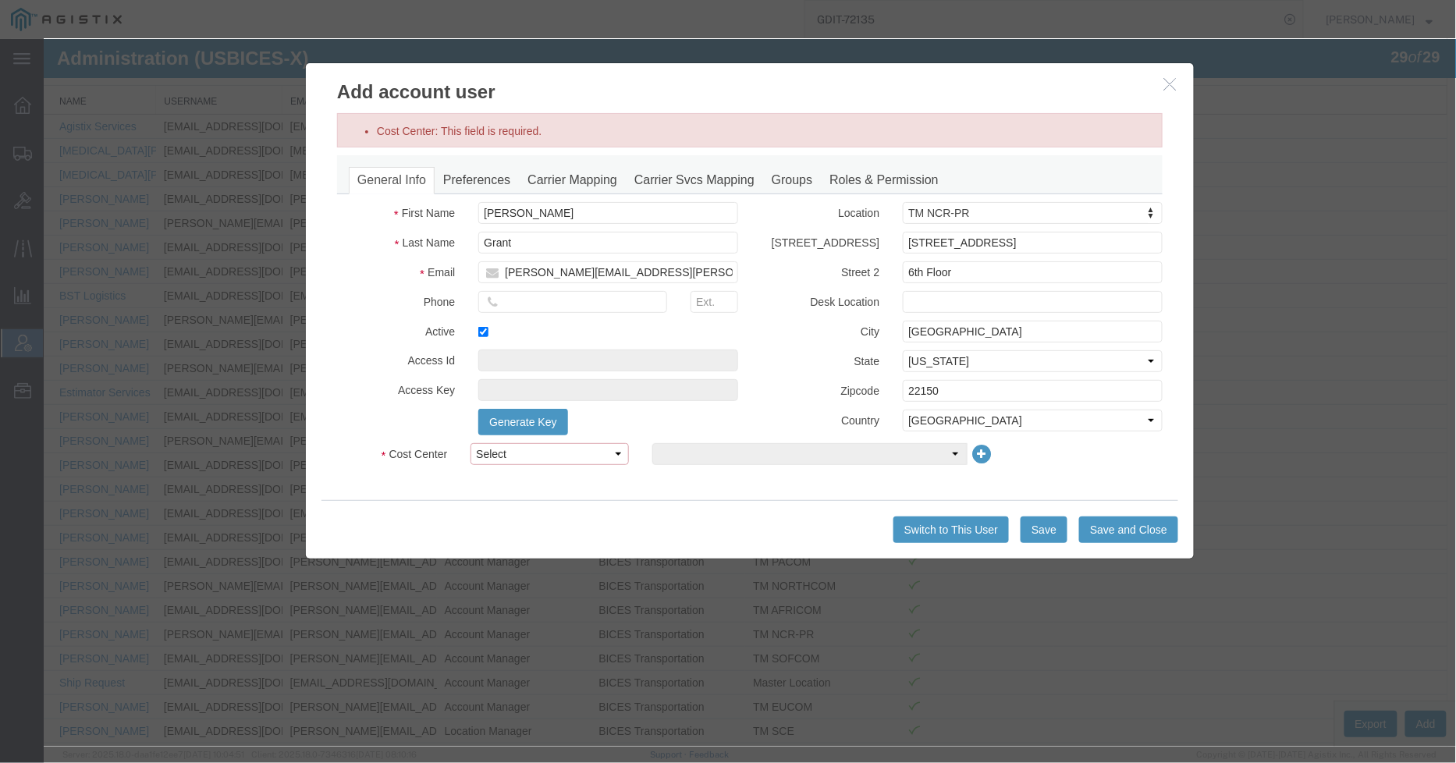
click at [593, 452] on select "Select Buyer Cost Center Department Operations Number Order Number Sales Person" at bounding box center [549, 453] width 158 height 22
click at [470, 442] on select "Select Buyer Cost Center Department Operations Number Order Number Sales Person" at bounding box center [549, 453] width 158 height 22
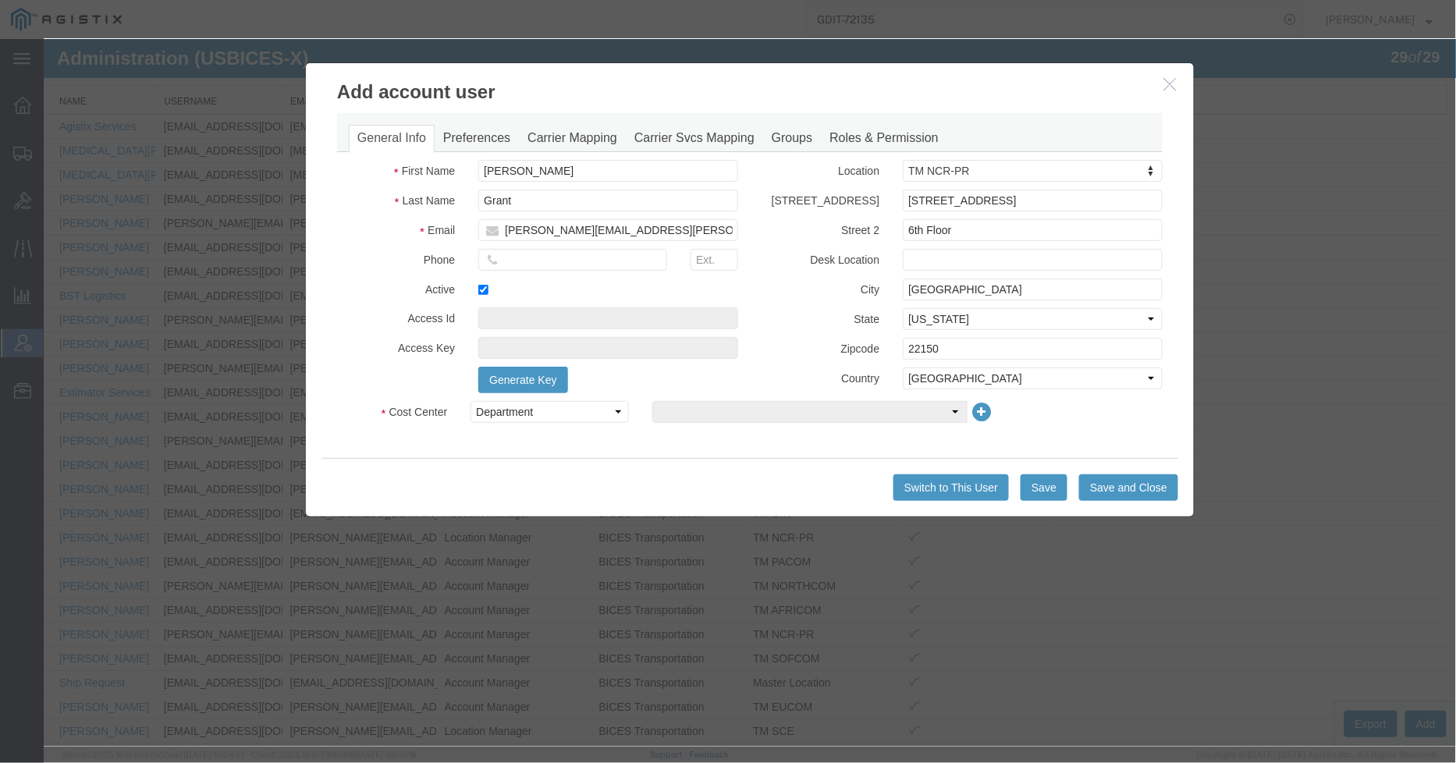
click at [556, 425] on div "Select Buyer Cost Center Department Operations Number Order Number Sales Person" at bounding box center [821, 415] width 727 height 30
drag, startPoint x: 553, startPoint y: 415, endPoint x: 549, endPoint y: 422, distance: 8.4
click at [553, 415] on select "Select Buyer Cost Center Department Operations Number Order Number Sales Person" at bounding box center [549, 411] width 158 height 22
select select "COSTCENTER"
click at [470, 400] on select "Select Buyer Cost Center Department Operations Number Order Number Sales Person" at bounding box center [549, 411] width 158 height 22
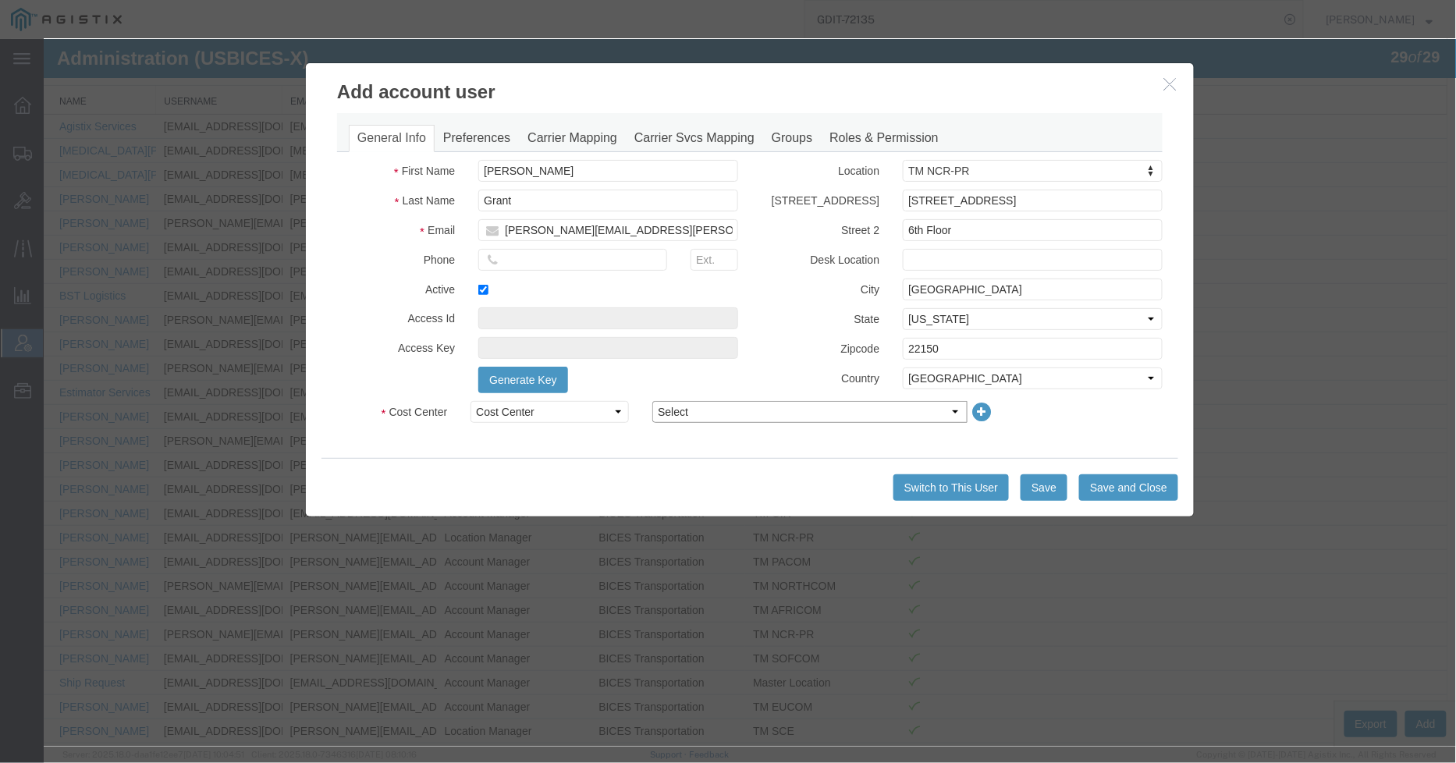
click at [844, 415] on select "Select BICES Transportation" at bounding box center [809, 411] width 315 height 22
select select "43968"
click at [652, 400] on select "Select BICES Transportation" at bounding box center [809, 411] width 315 height 22
click at [846, 130] on link "Roles & Permission" at bounding box center [883, 137] width 126 height 27
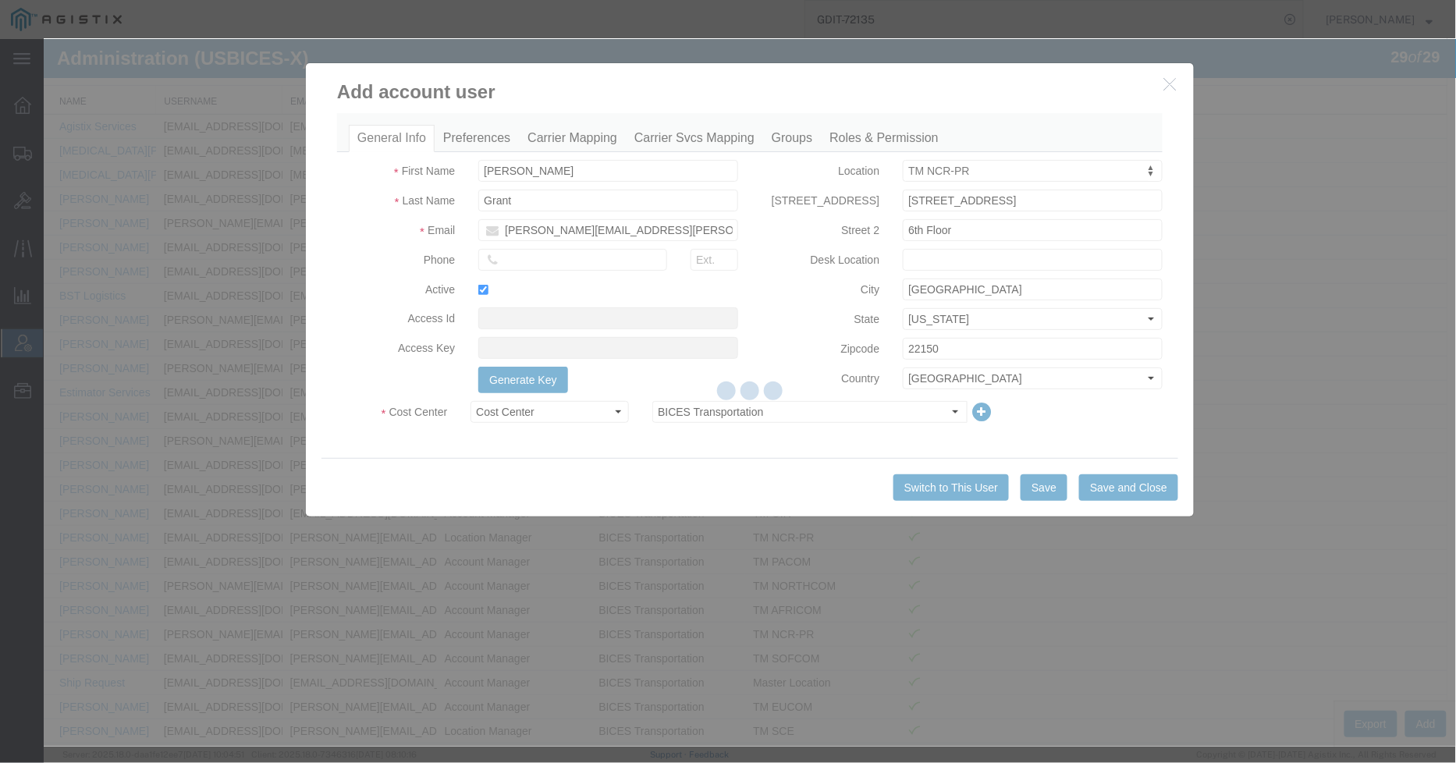
select select
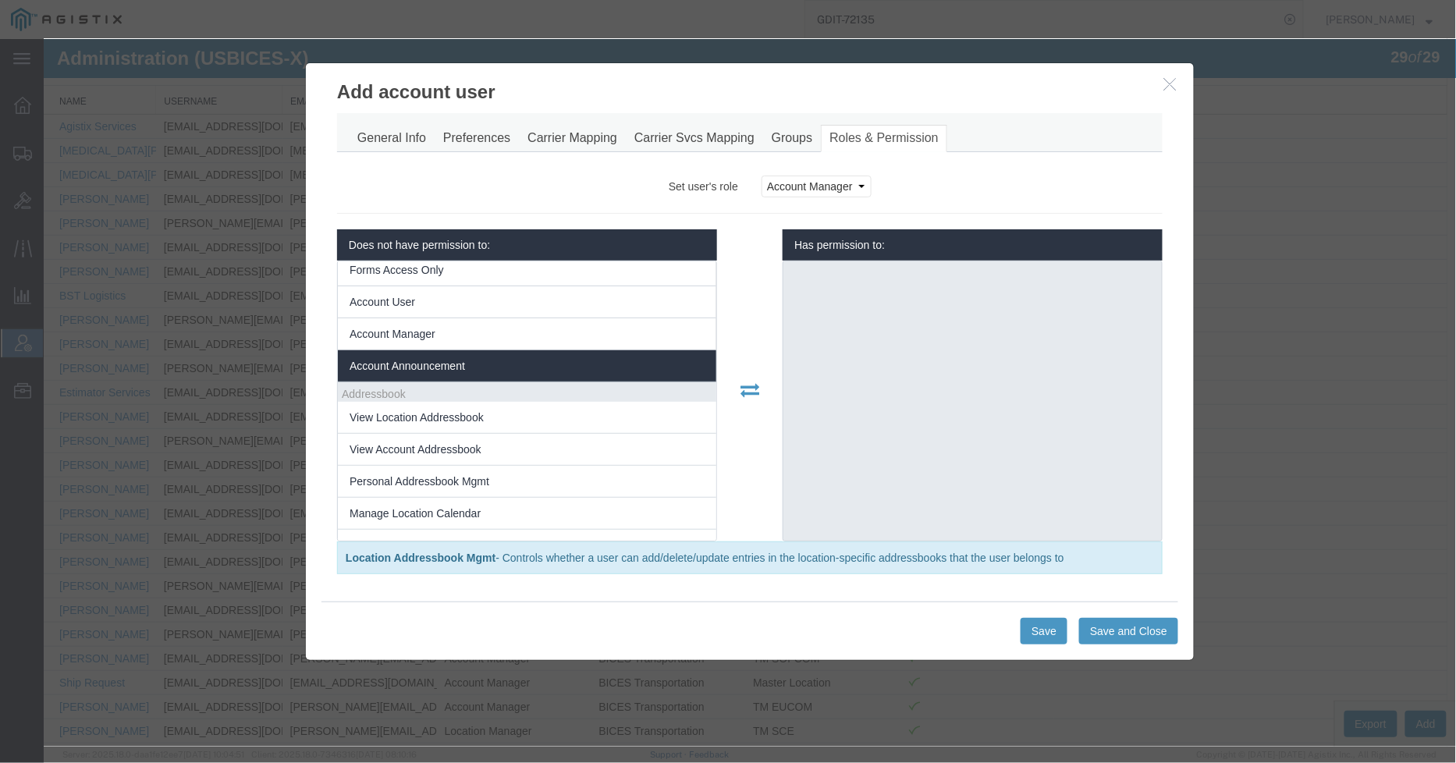
scroll to position [0, 0]
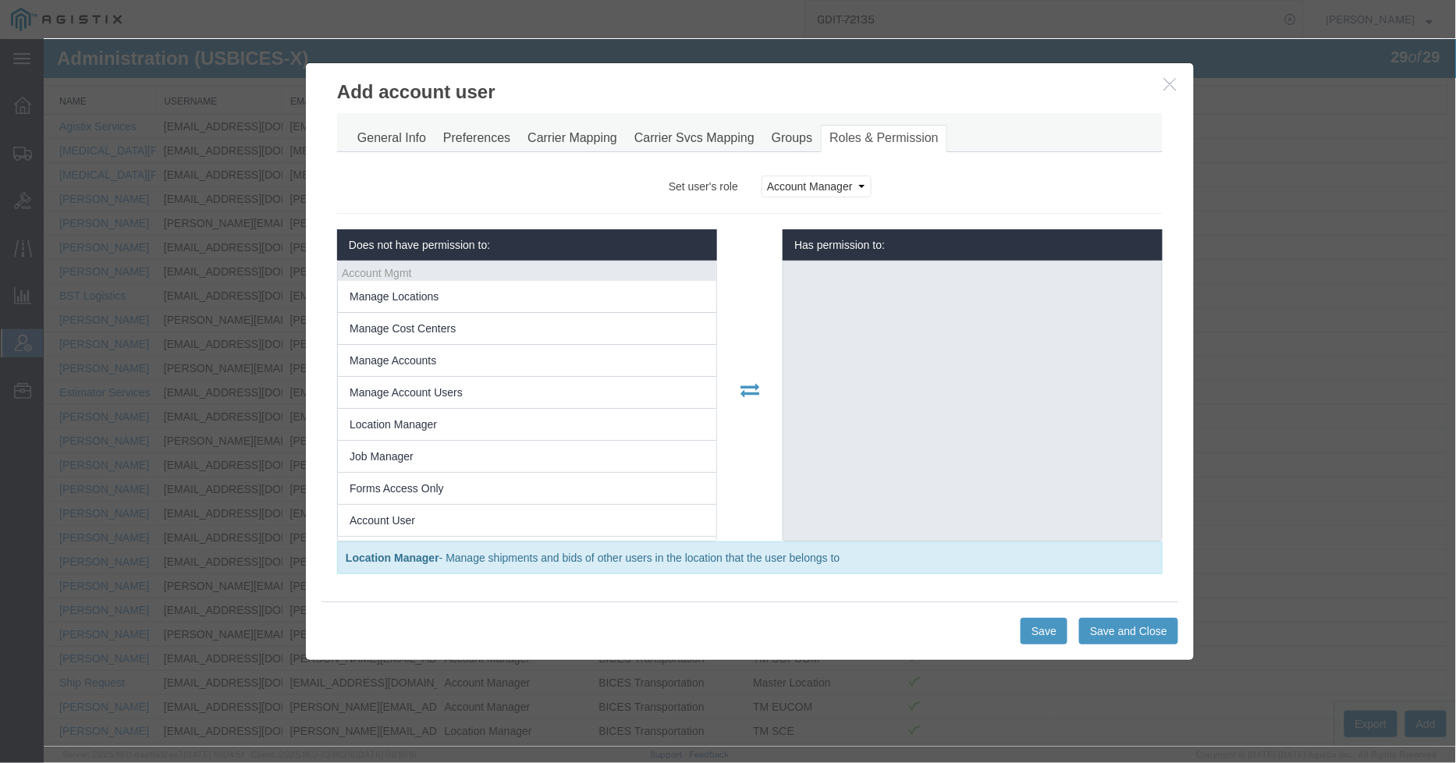
click at [828, 174] on div "Set user's role Account Manager Account User Location Manager Account Announcem…" at bounding box center [749, 366] width 826 height 414
click at [828, 180] on select "Account Manager Account User Location Manager" at bounding box center [816, 186] width 110 height 22
drag, startPoint x: 918, startPoint y: 180, endPoint x: 899, endPoint y: 176, distance: 19.3
click at [918, 180] on div "Account Manager Account User Location Manager" at bounding box center [961, 186] width 425 height 22
click at [793, 141] on link "Groups" at bounding box center [791, 137] width 58 height 27
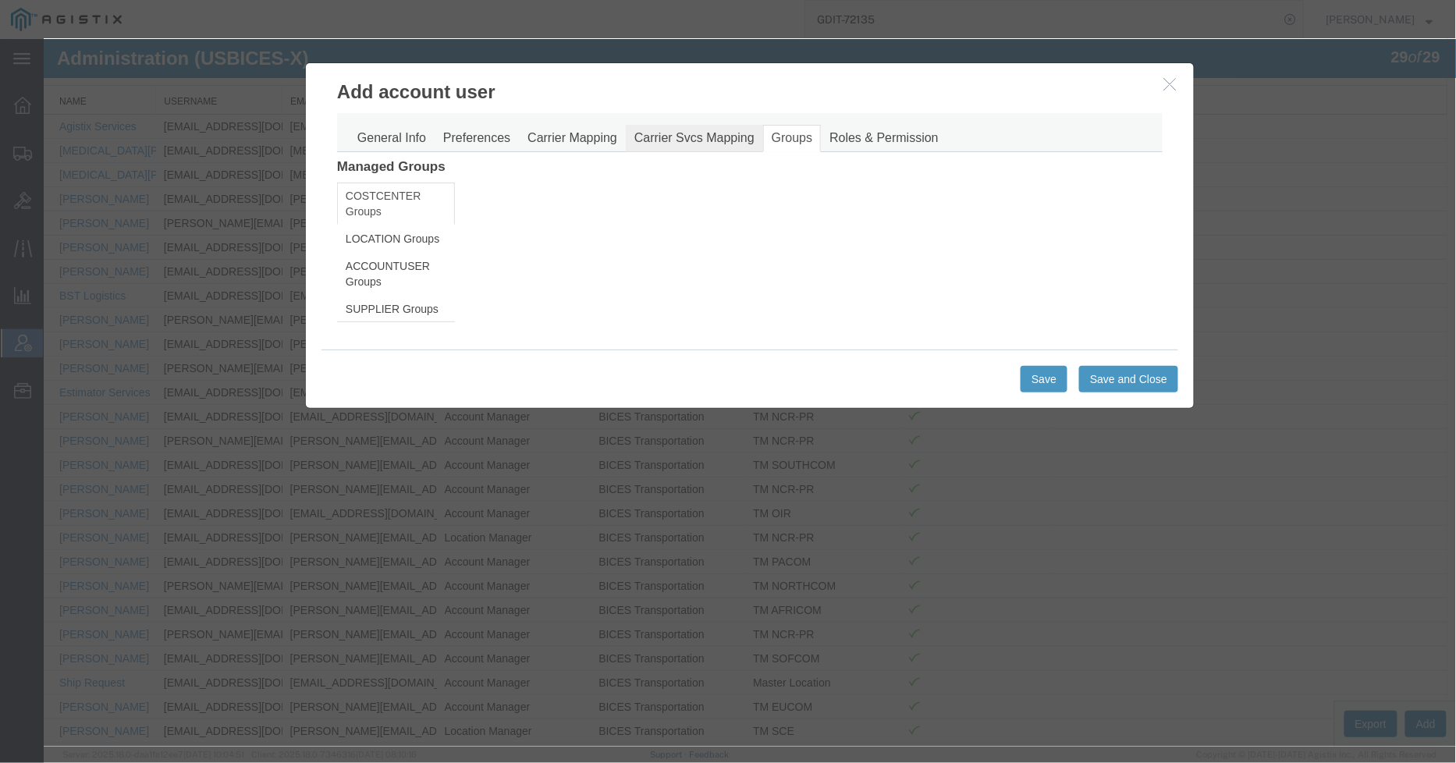
click at [683, 145] on link "Carrier Svcs Mapping" at bounding box center [693, 137] width 137 height 27
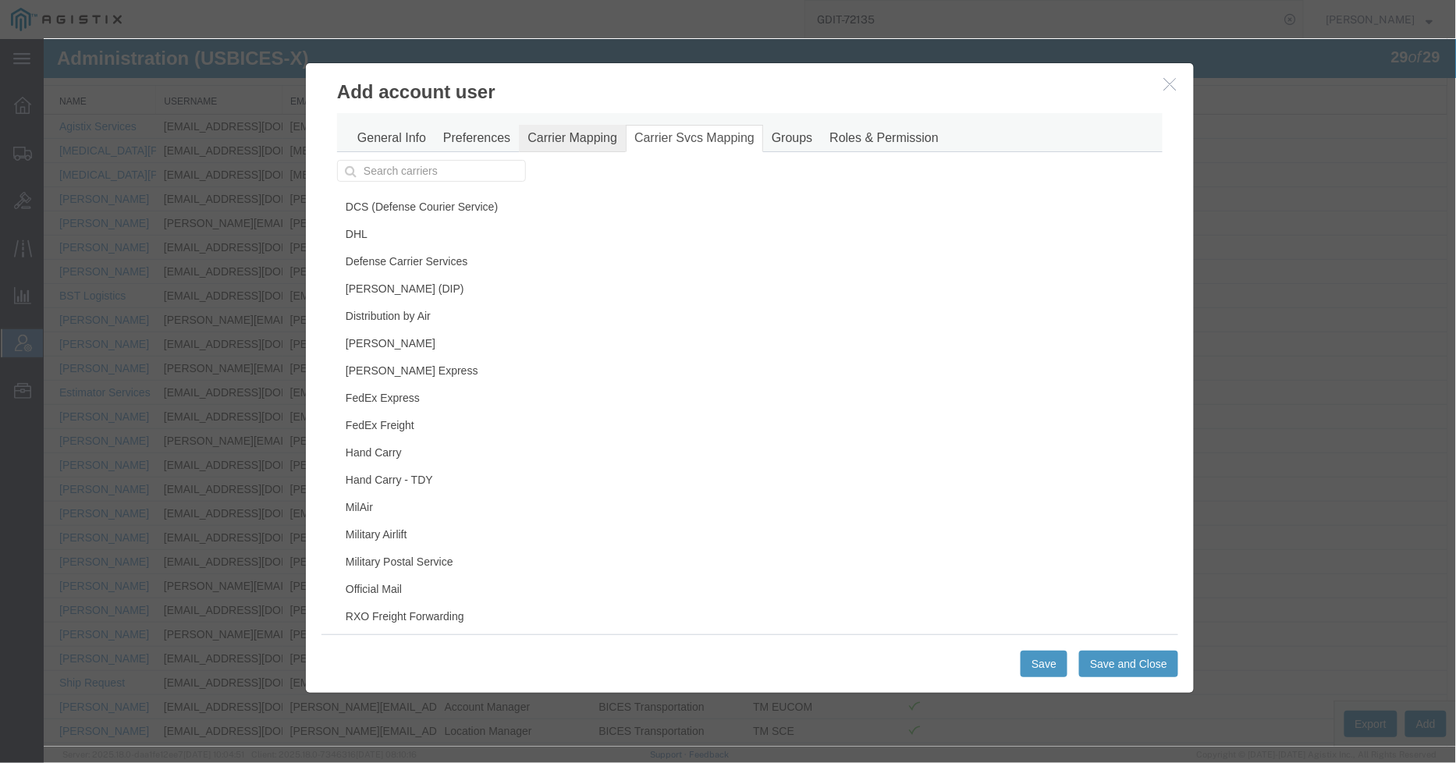
click at [579, 137] on link "Carrier Mapping" at bounding box center [571, 137] width 107 height 27
click at [473, 141] on link "Preferences" at bounding box center [476, 137] width 84 height 27
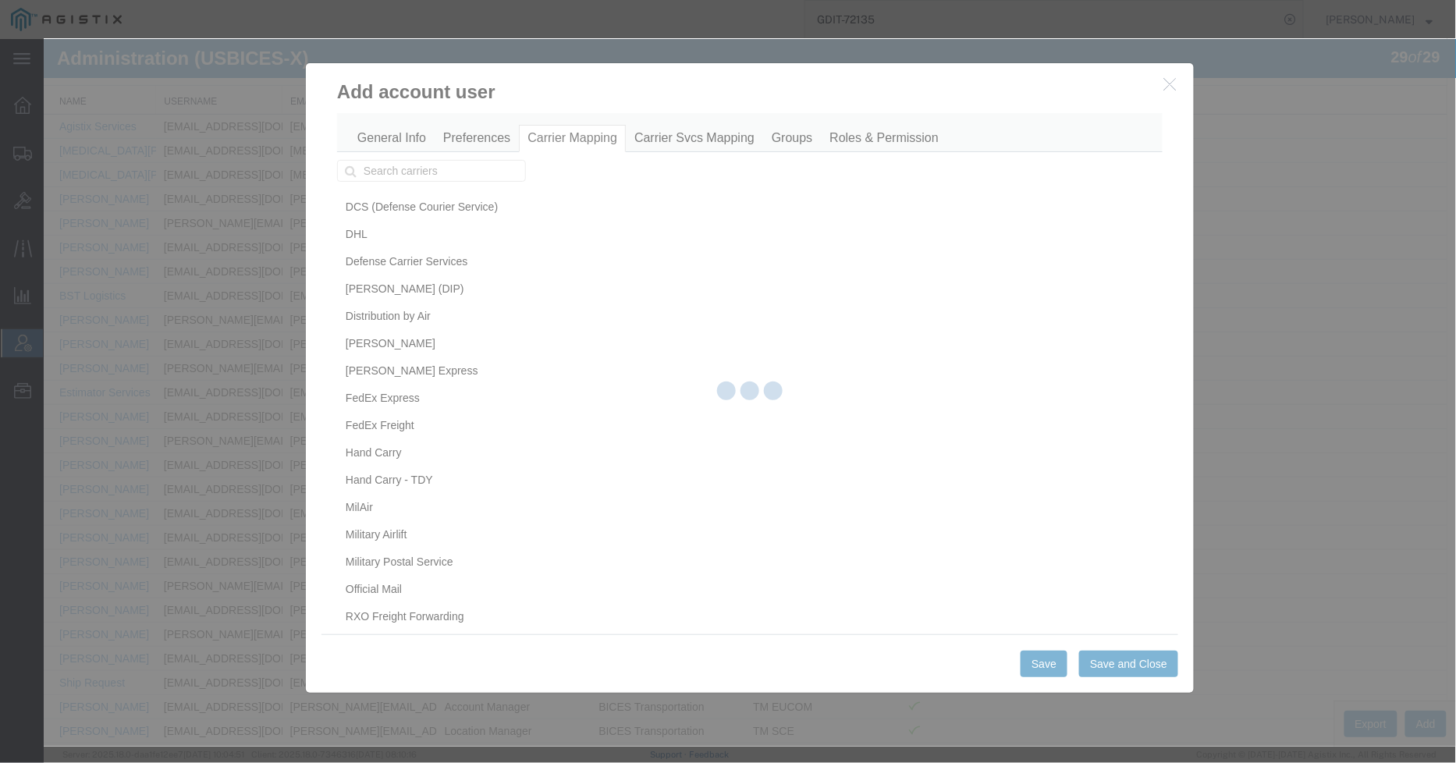
click at [371, 137] on div at bounding box center [750, 393] width 1413 height 708
select select
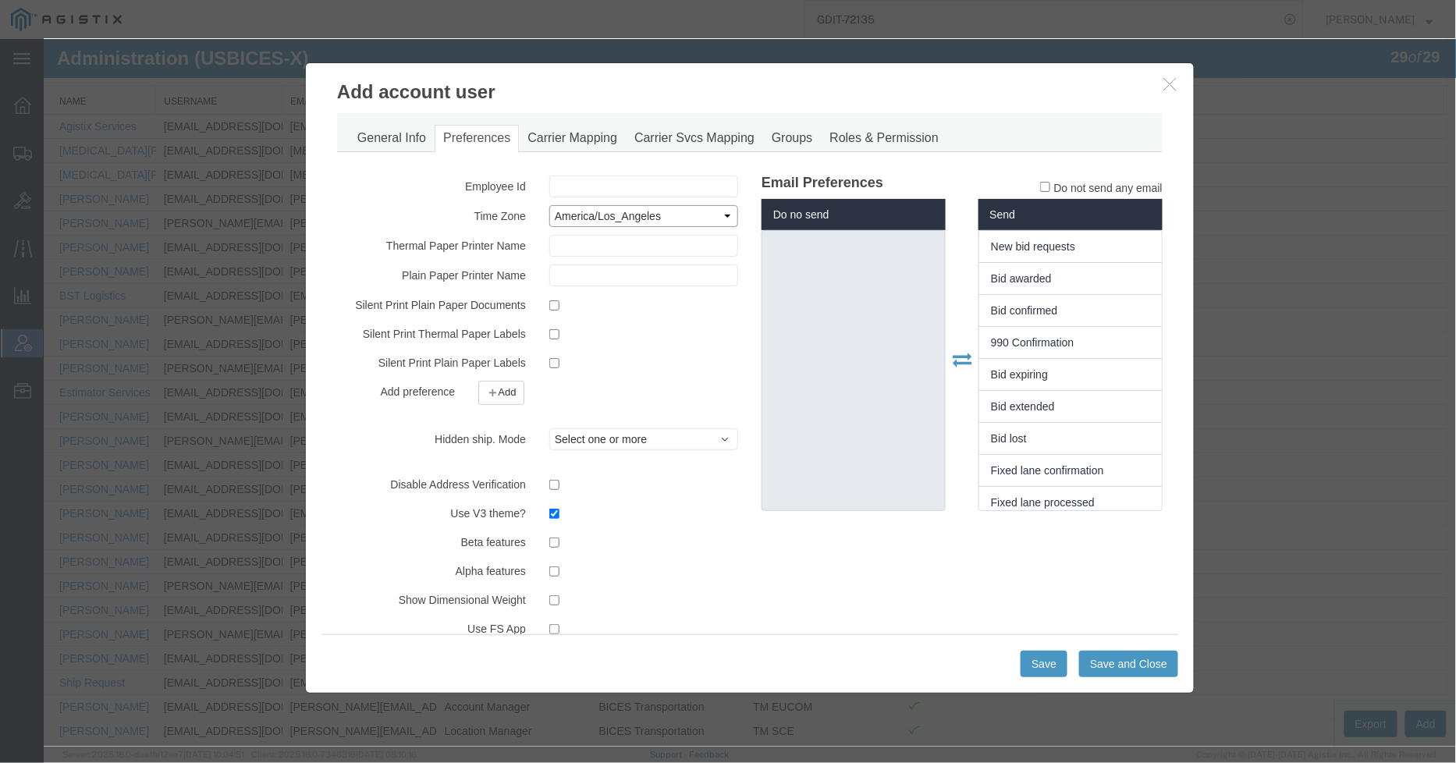
click at [698, 220] on select "Select ACT AET AGT ART AST Africa/Abidjan Africa/Accra Africa/Addis_Ababa Afric…" at bounding box center [643, 215] width 189 height 22
select select "America/New_York"
click at [549, 204] on select "Select ACT AET AGT ART AST Africa/Abidjan Africa/Accra Africa/Addis_Ababa Afric…" at bounding box center [643, 215] width 189 height 22
click at [600, 127] on link "Carrier Mapping" at bounding box center [571, 137] width 107 height 27
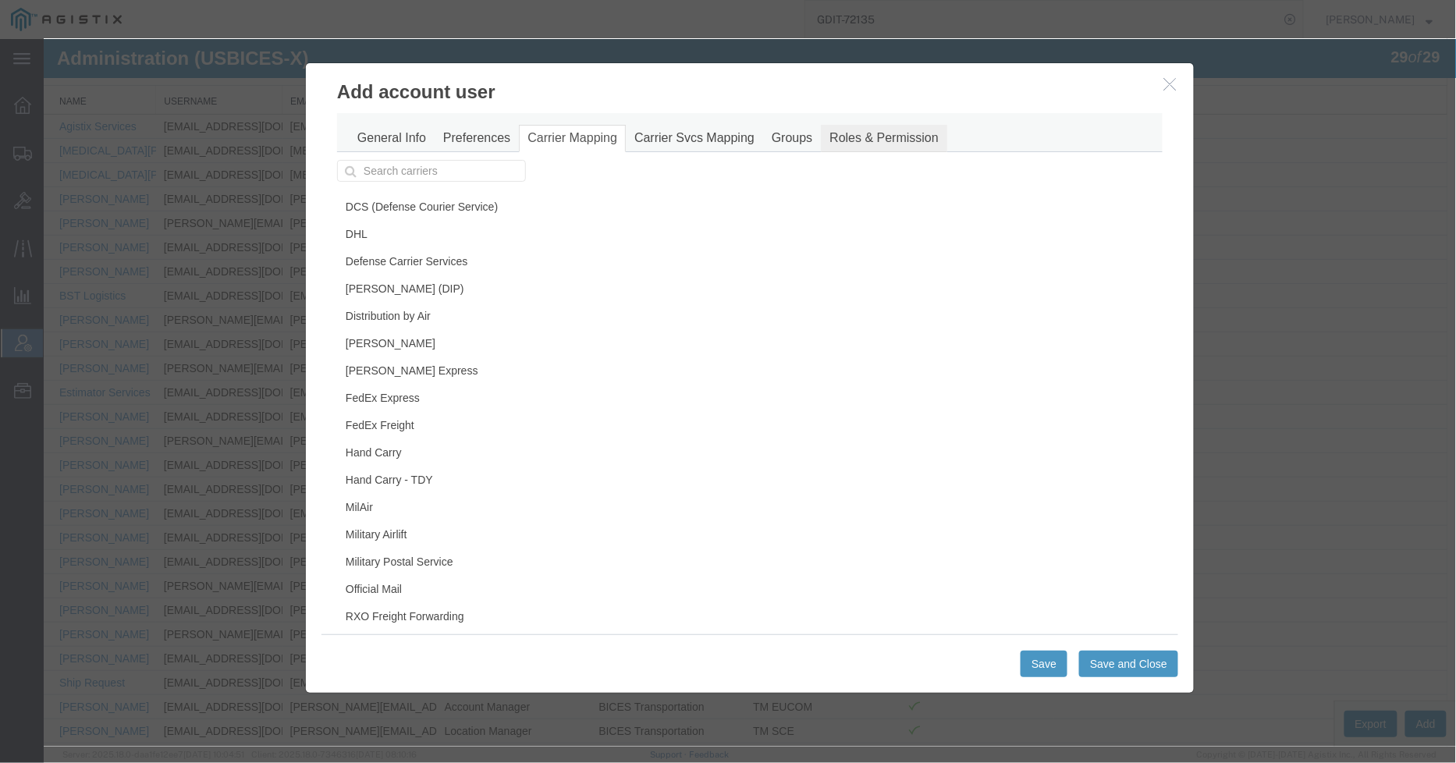
click at [880, 138] on link "Roles & Permission" at bounding box center [883, 137] width 126 height 27
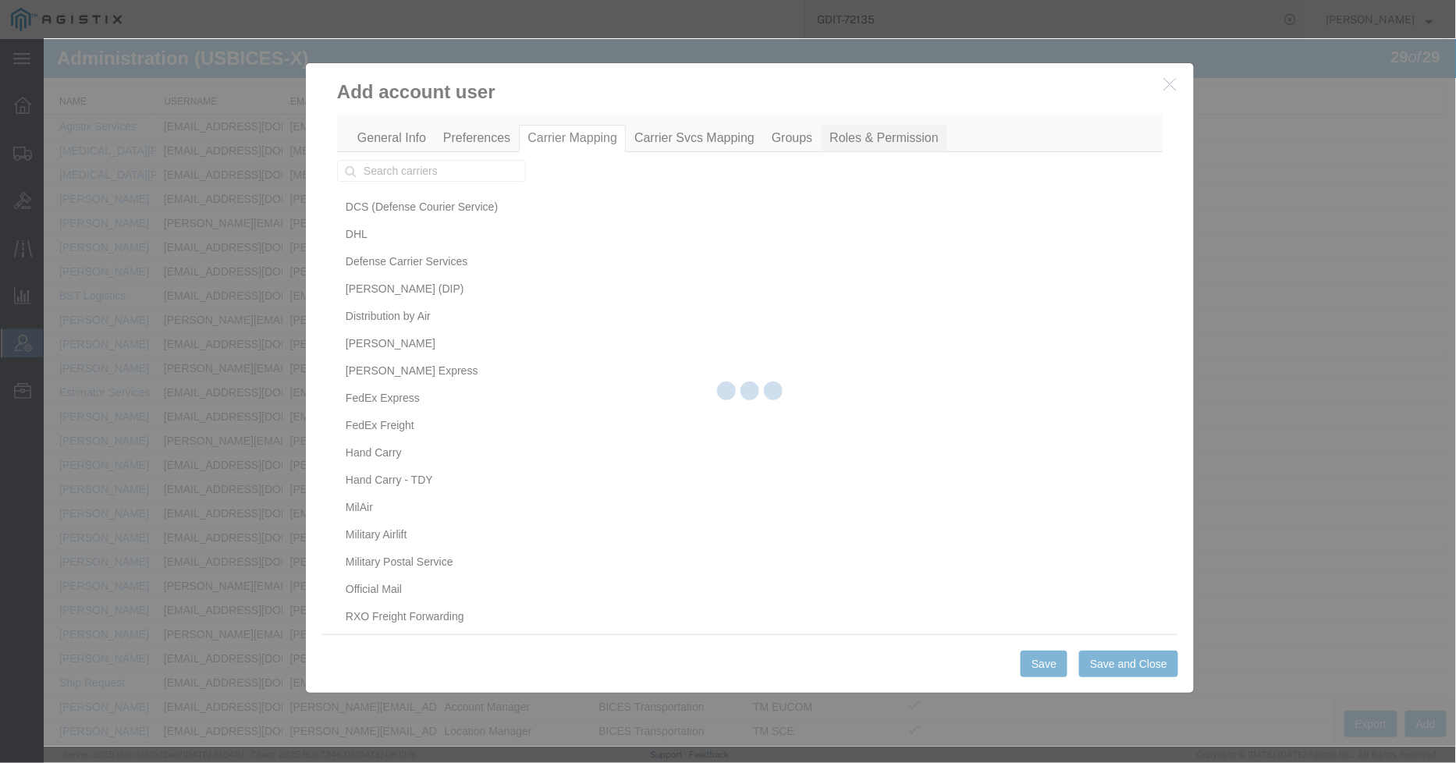
select select
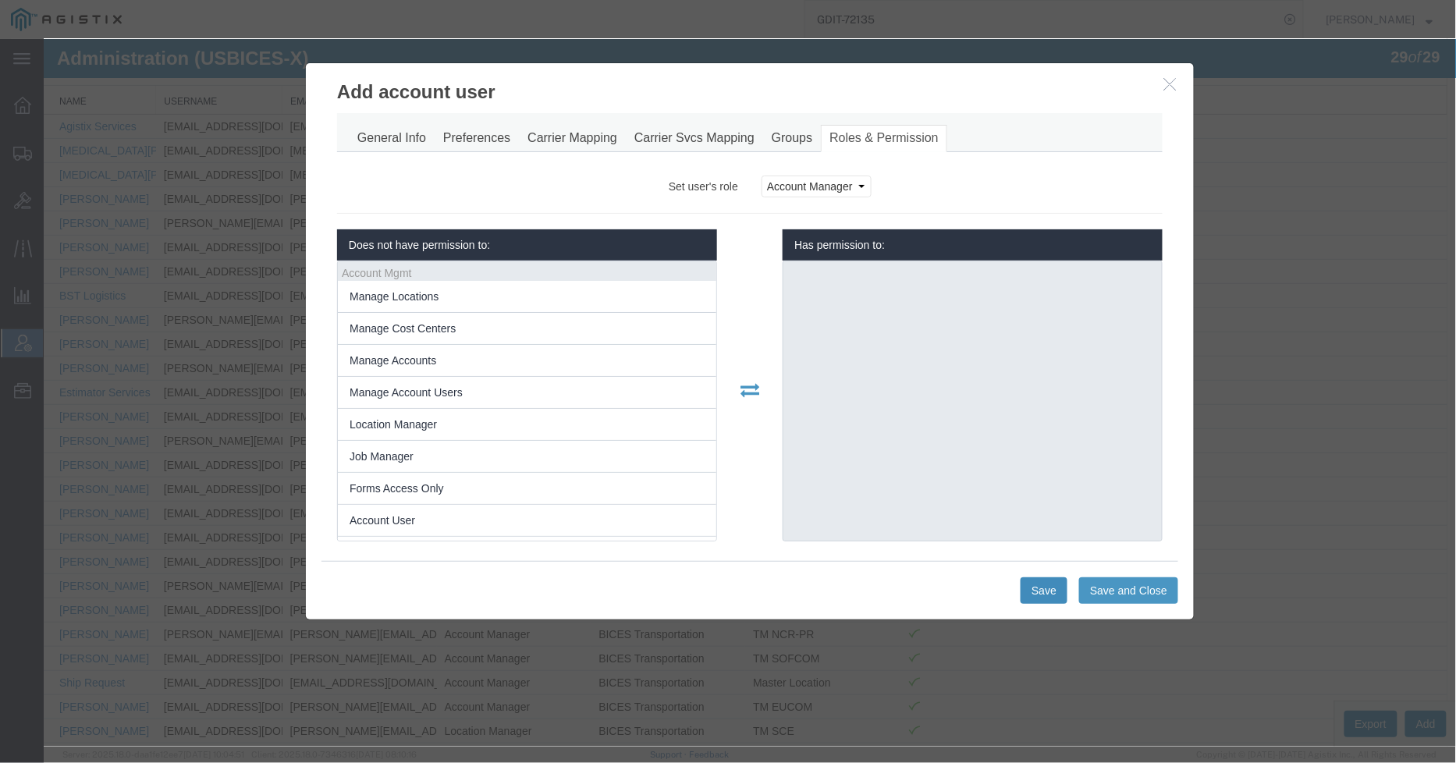
click at [1047, 590] on button "Save" at bounding box center [1043, 590] width 47 height 27
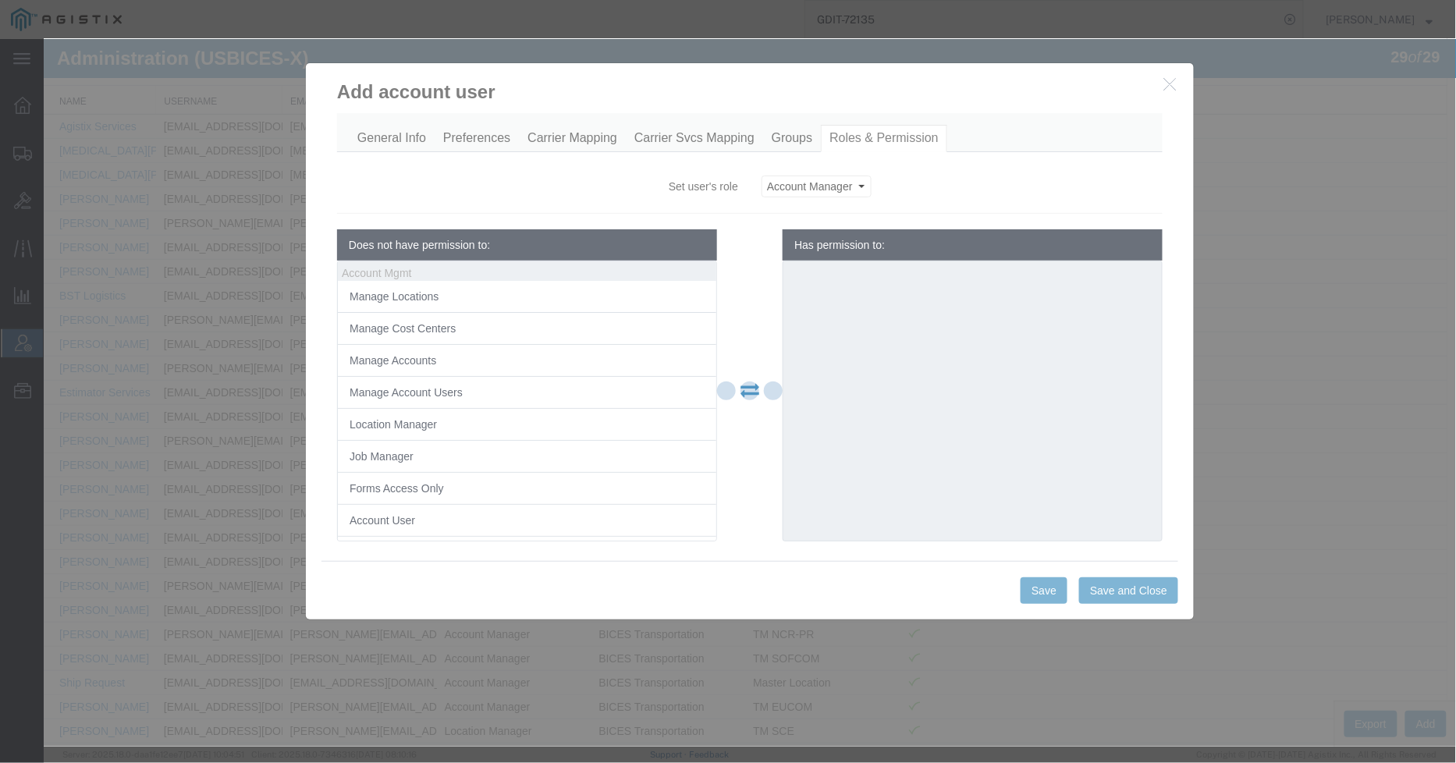
select select
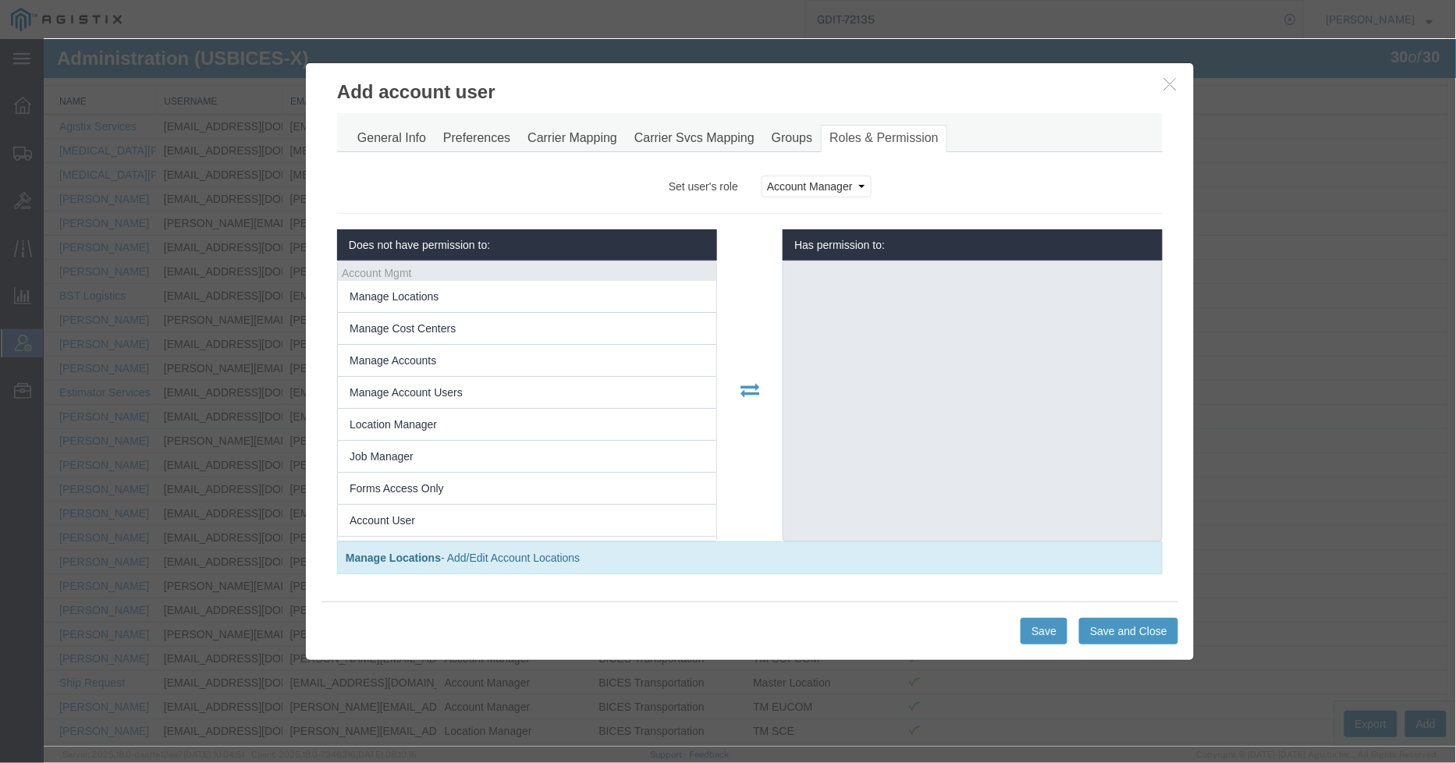
click at [1164, 84] on icon "button" at bounding box center [1170, 82] width 12 height 13
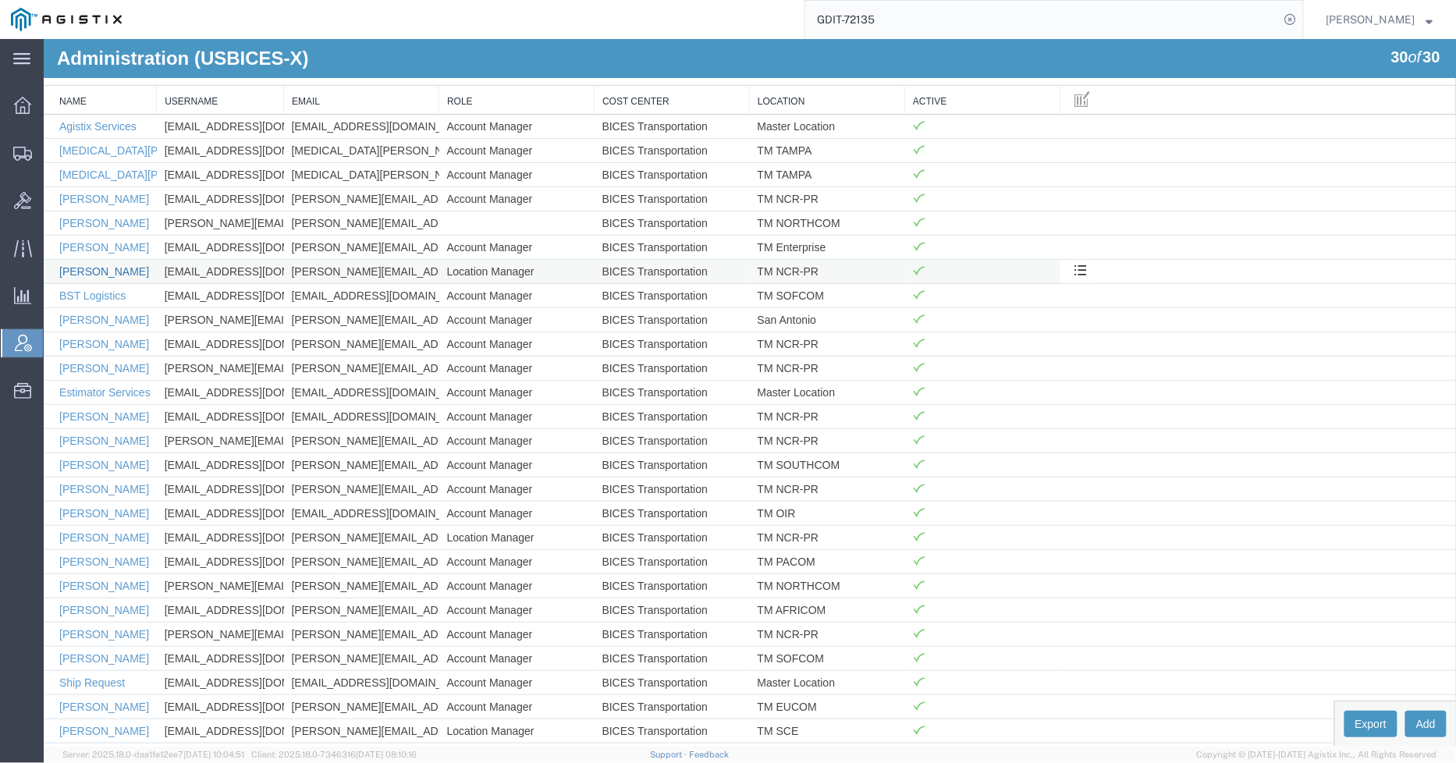
click at [101, 273] on link "[PERSON_NAME]" at bounding box center [104, 271] width 90 height 12
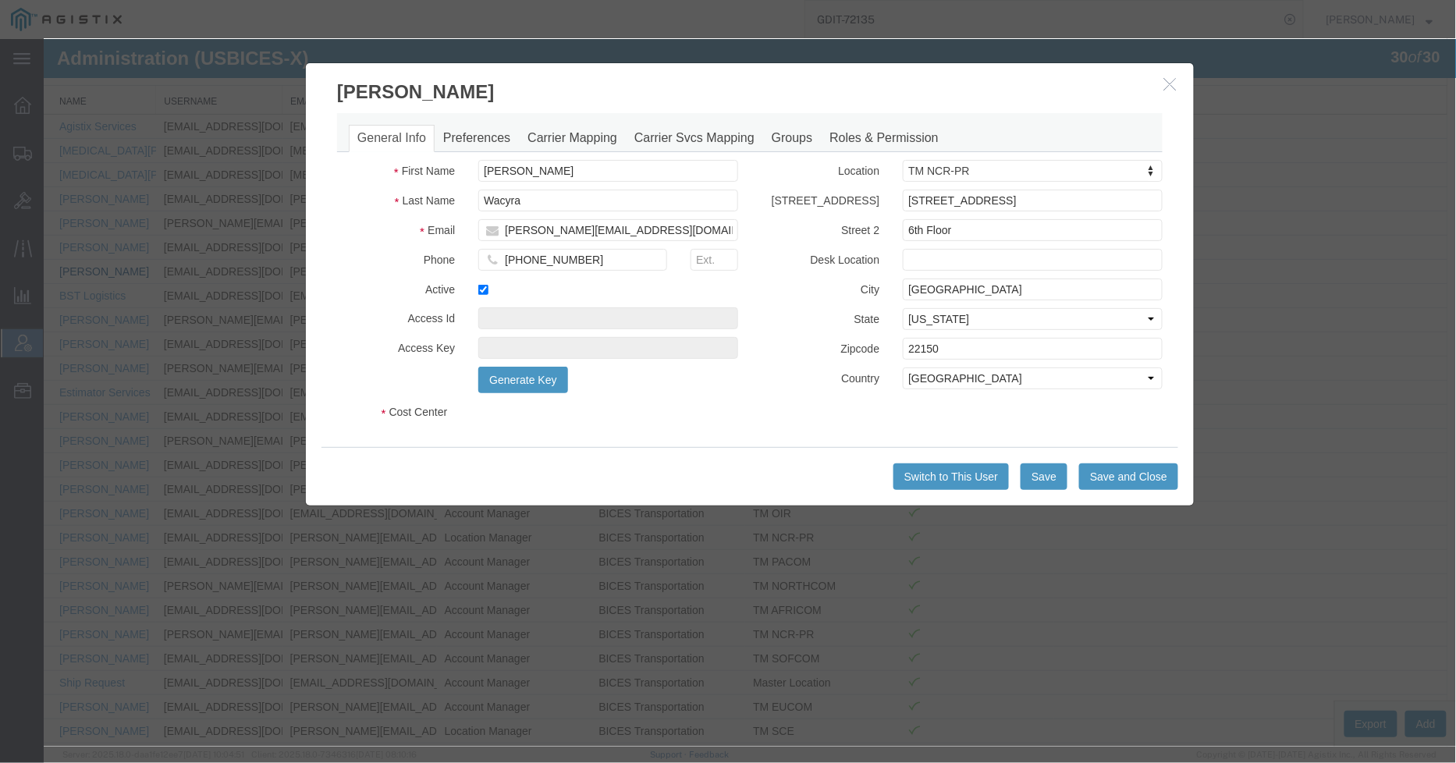
select select "COSTCENTER"
select select "43968"
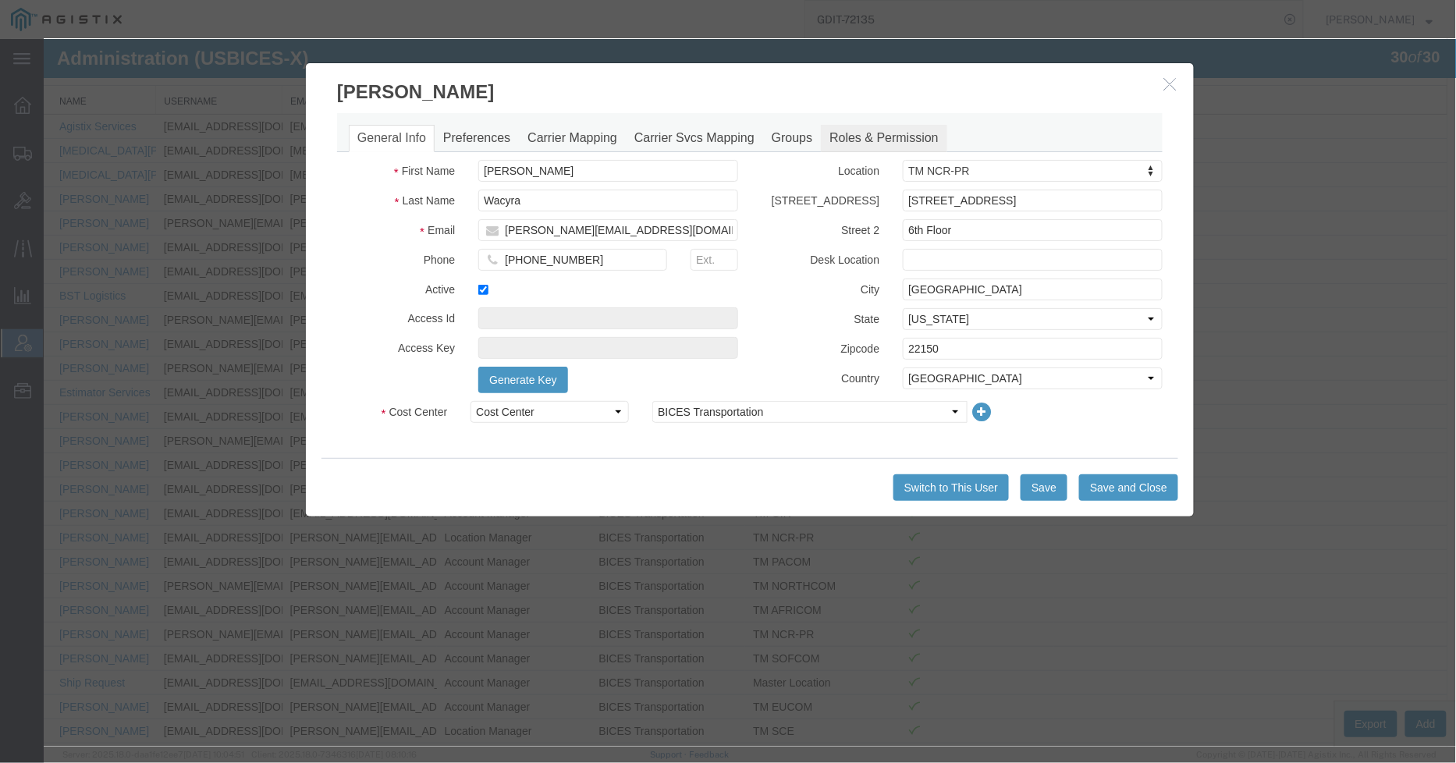
click at [859, 138] on link "Roles & Permission" at bounding box center [883, 137] width 126 height 27
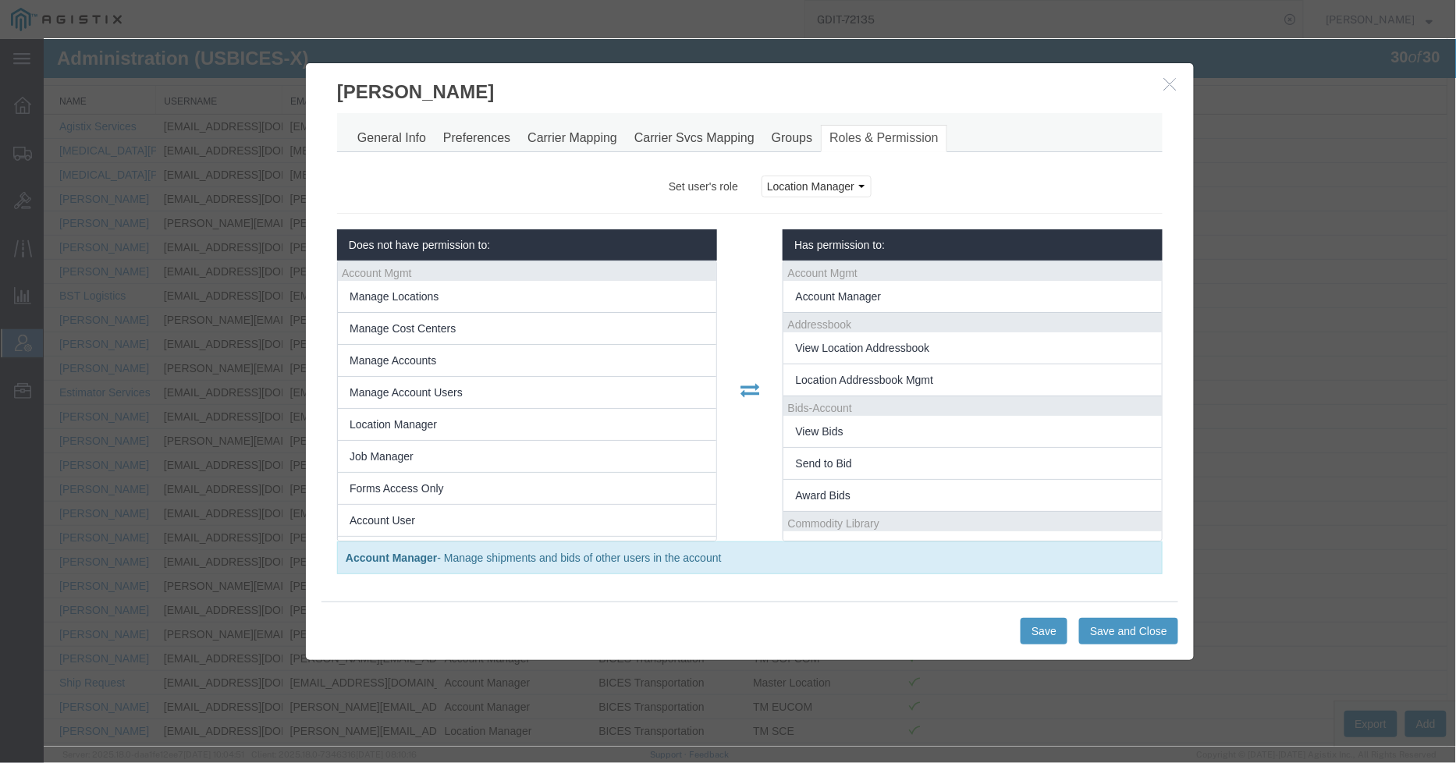
click at [1164, 87] on icon "button" at bounding box center [1170, 82] width 12 height 13
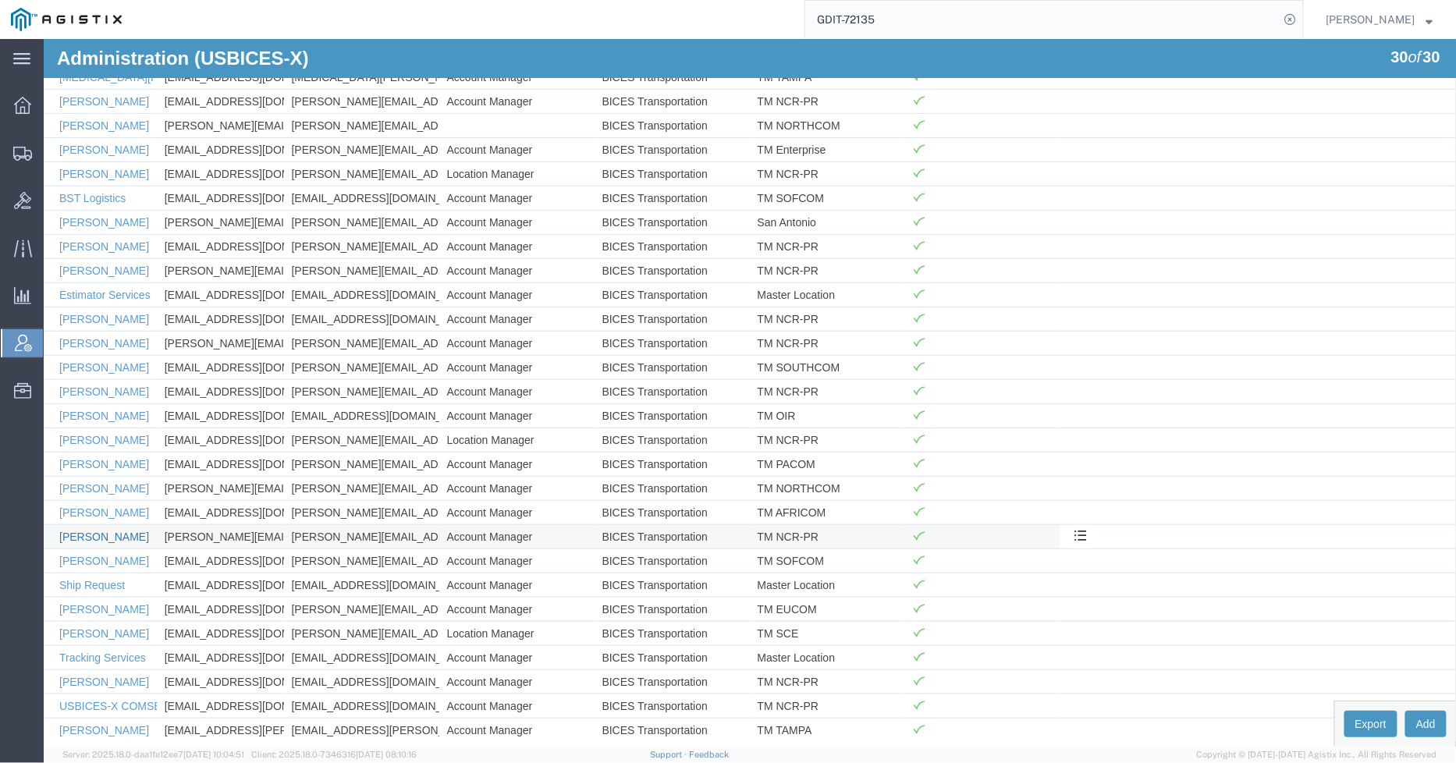
scroll to position [238, 0]
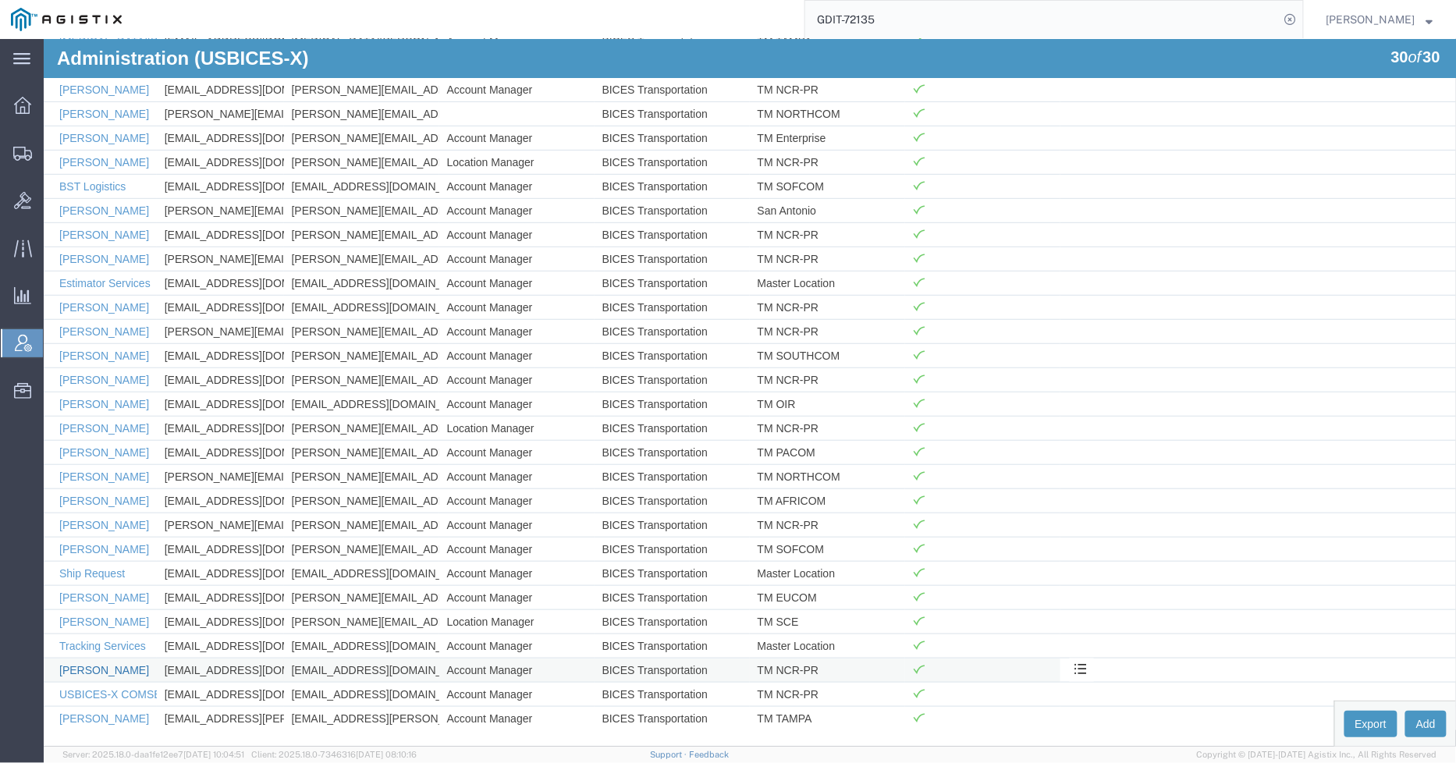
click at [95, 666] on link "Trent Grant" at bounding box center [104, 669] width 90 height 12
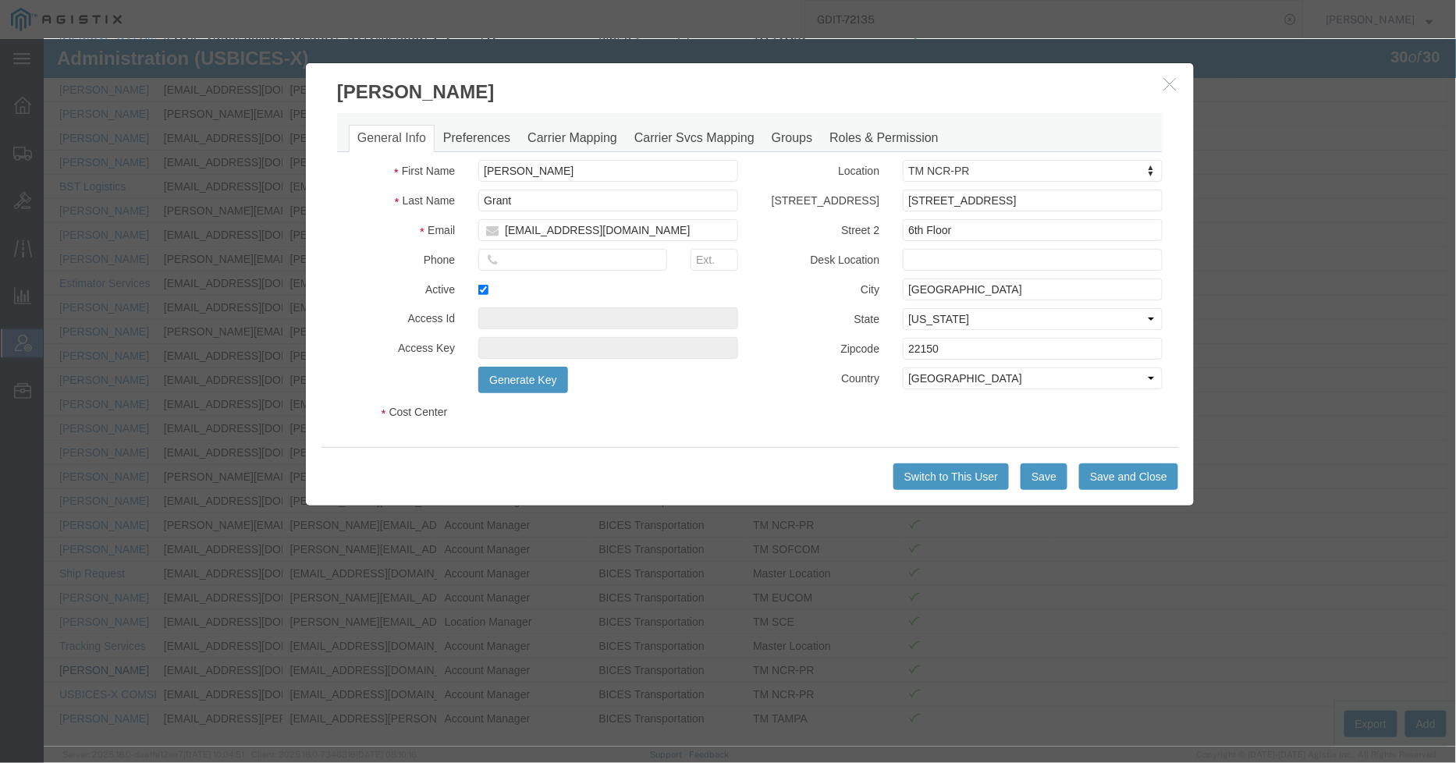
select select "COSTCENTER"
select select "43968"
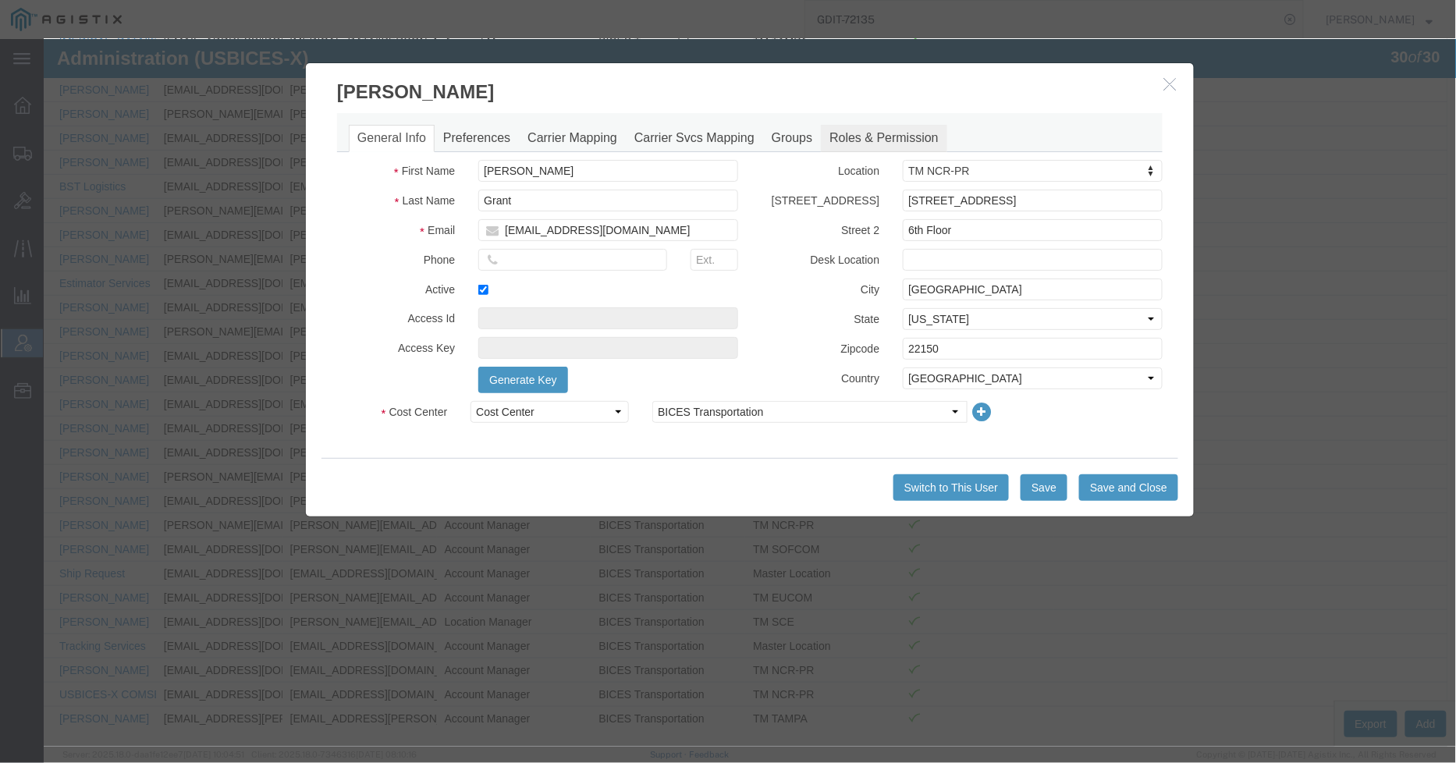
click at [878, 140] on link "Roles & Permission" at bounding box center [883, 137] width 126 height 27
select select
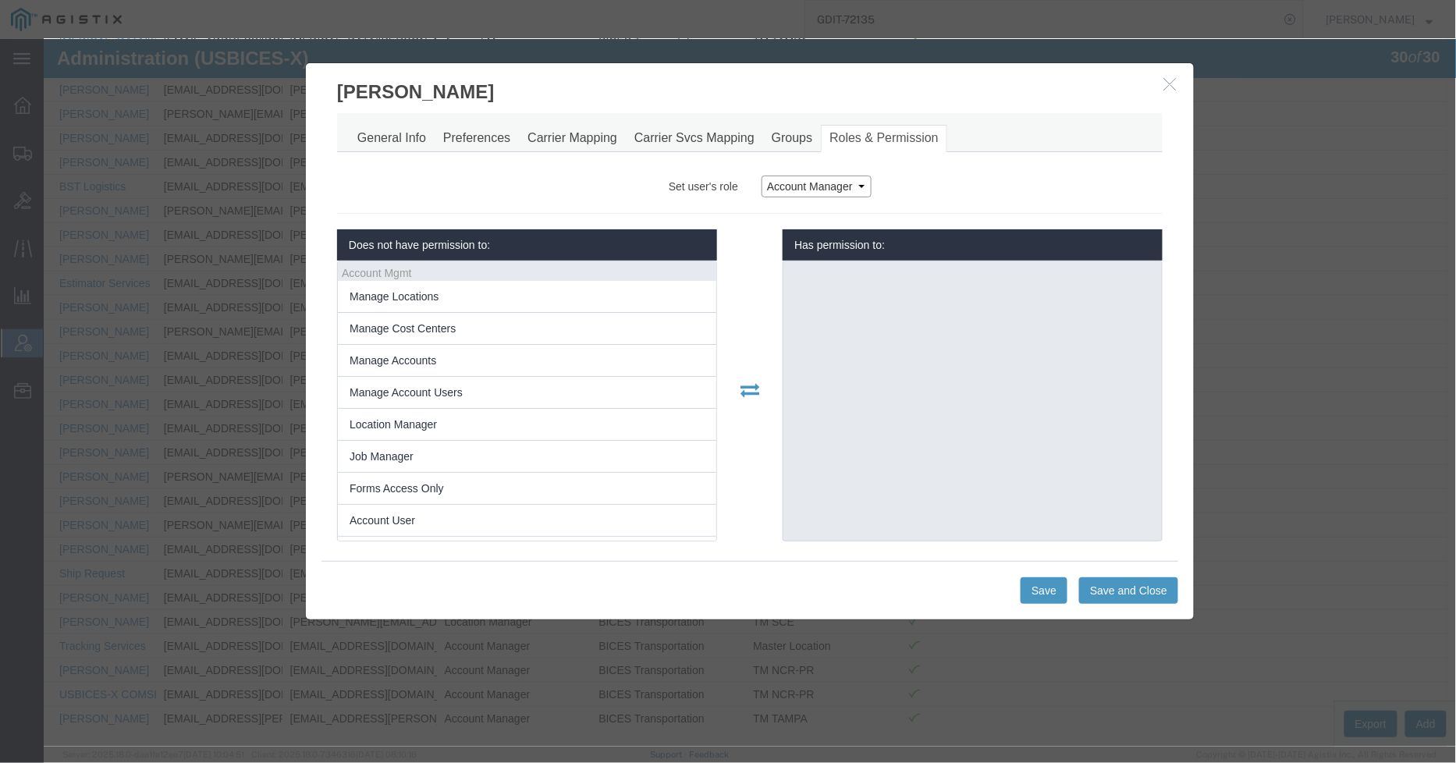
click at [828, 189] on select "Account Manager Account User Location Manager" at bounding box center [816, 186] width 110 height 22
select select "4"
click at [761, 175] on select "Account Manager Account User Location Manager" at bounding box center [816, 186] width 110 height 22
select select
click at [1025, 579] on button "Save" at bounding box center [1043, 590] width 47 height 27
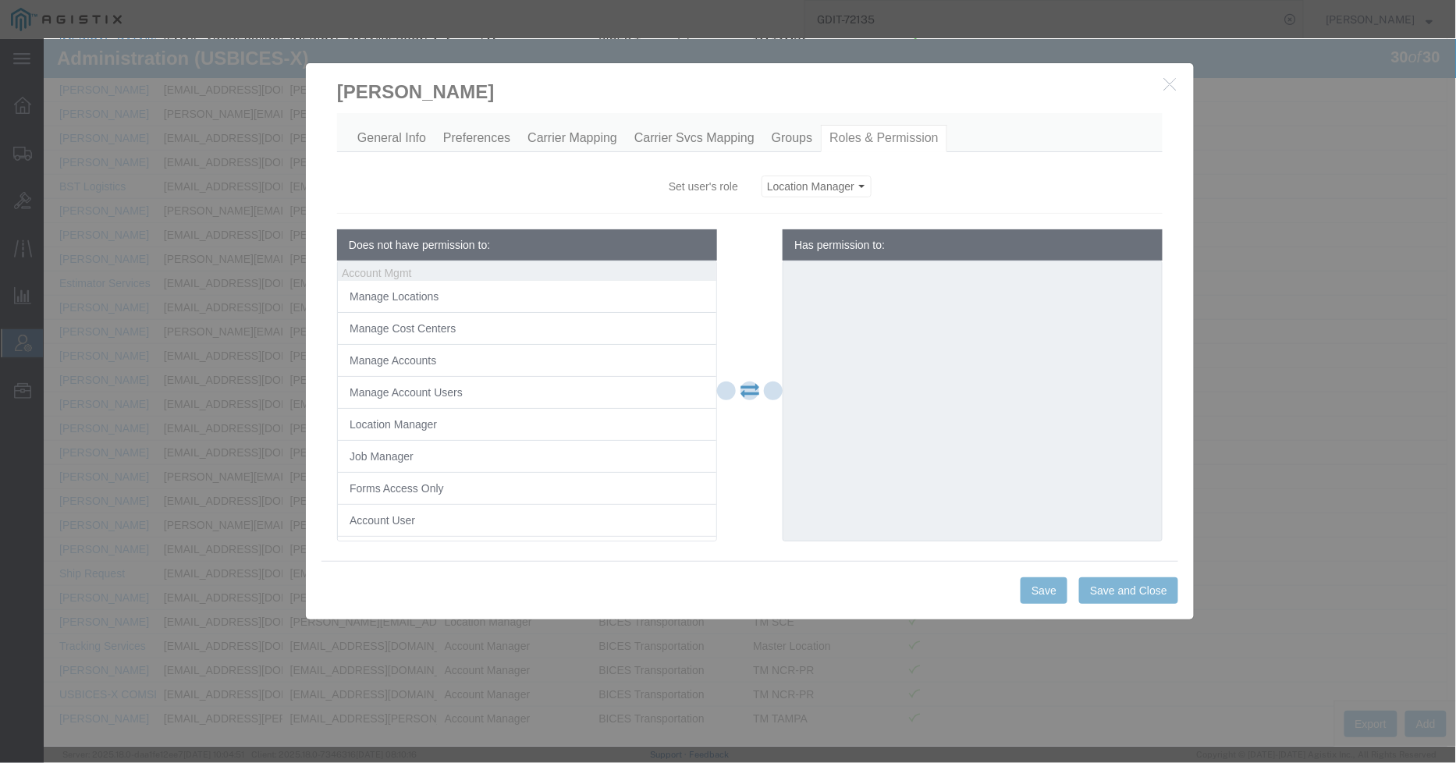
select select
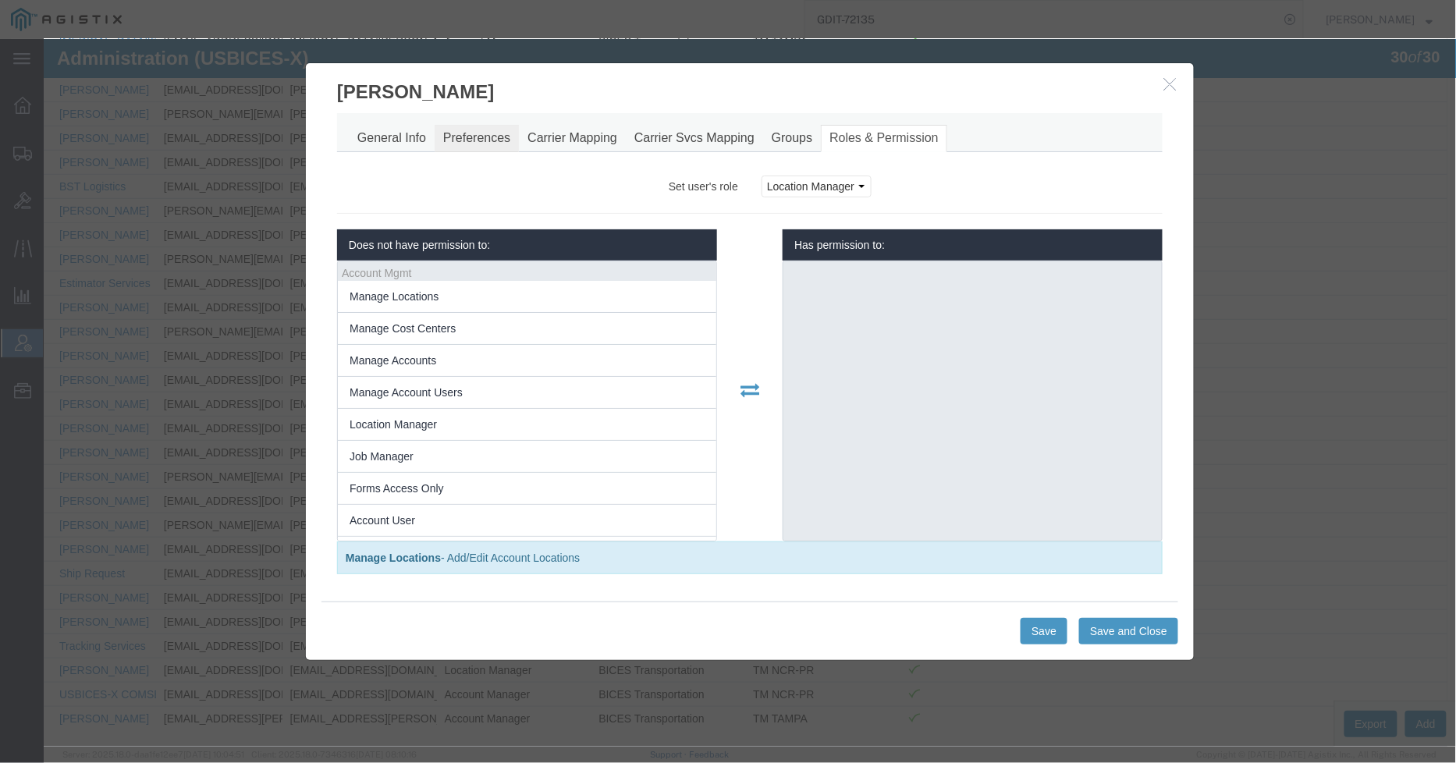
click at [485, 136] on link "Preferences" at bounding box center [476, 137] width 84 height 27
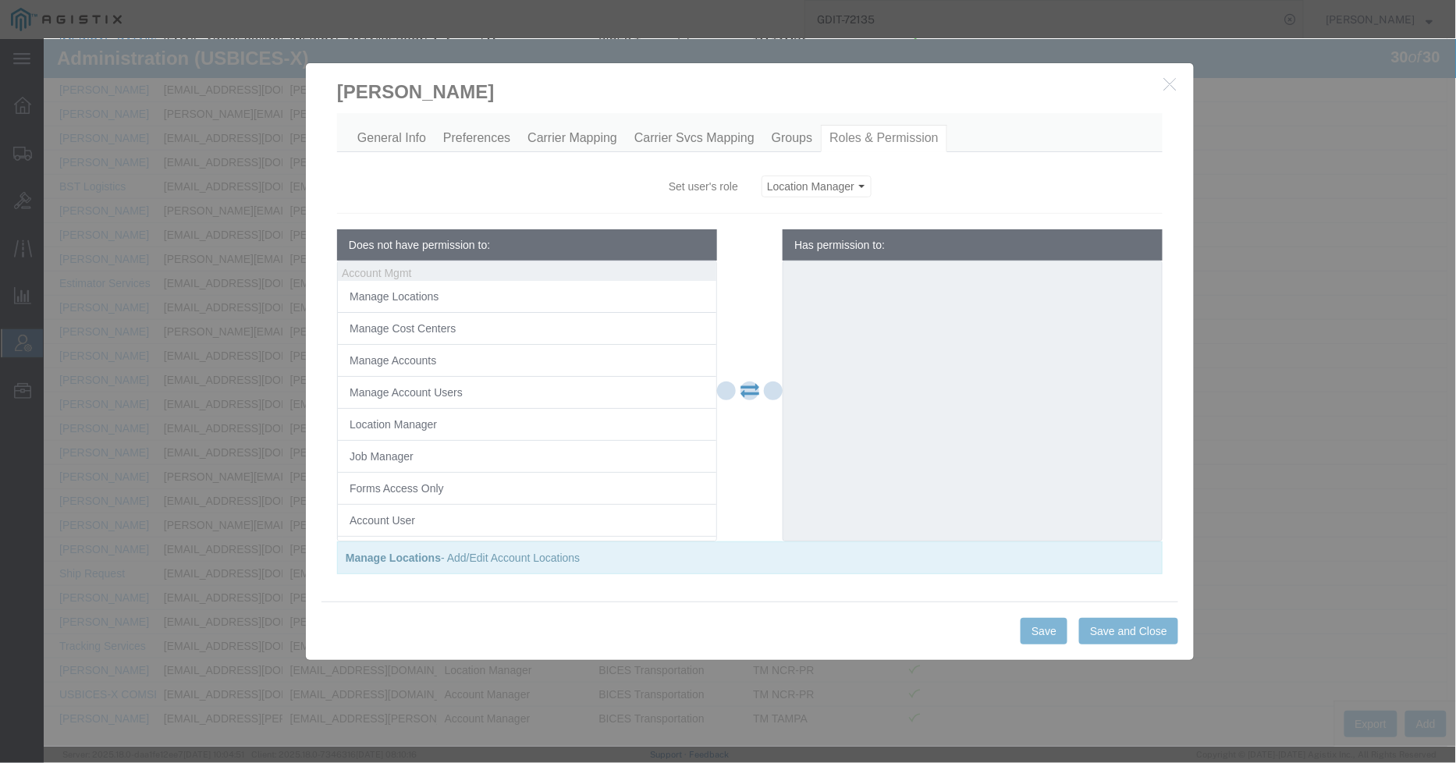
select select
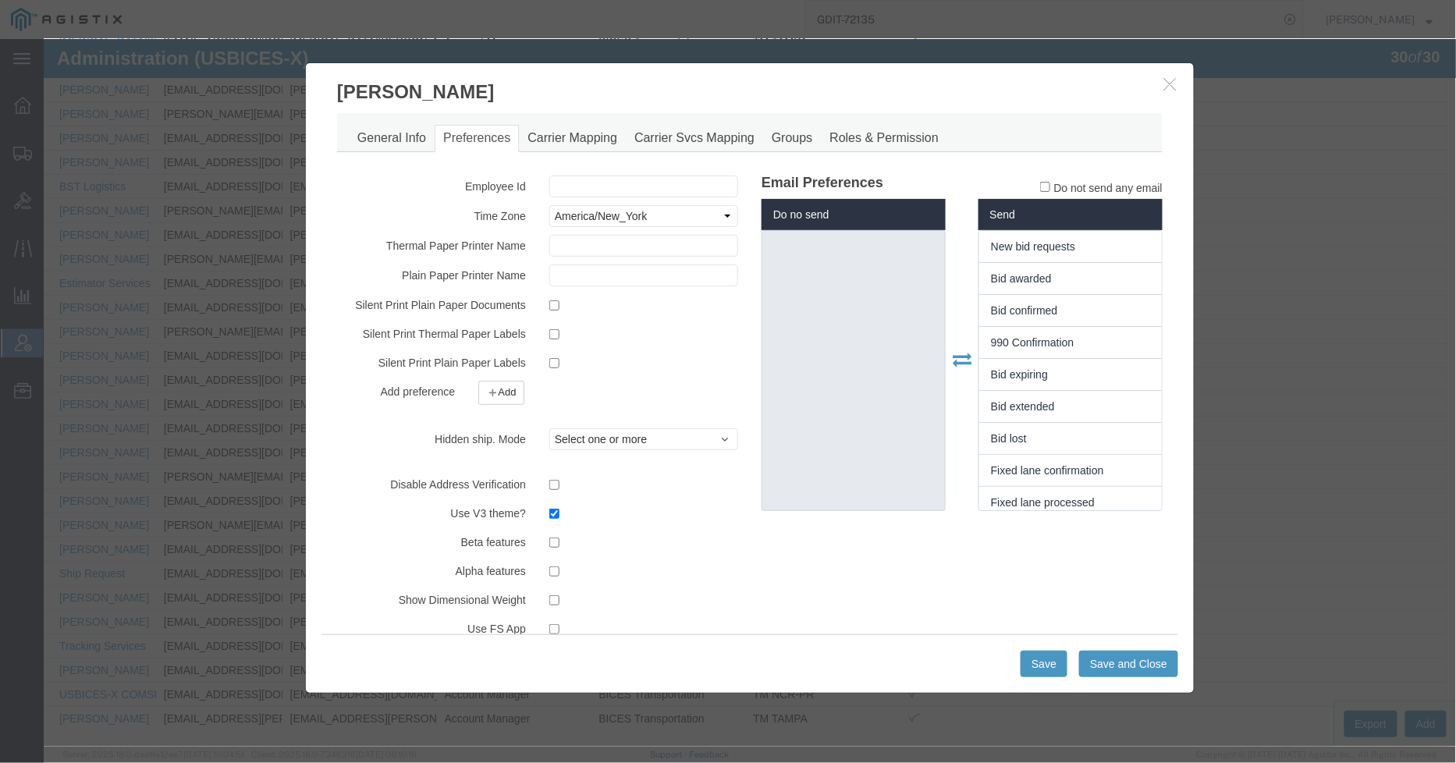
scroll to position [36, 0]
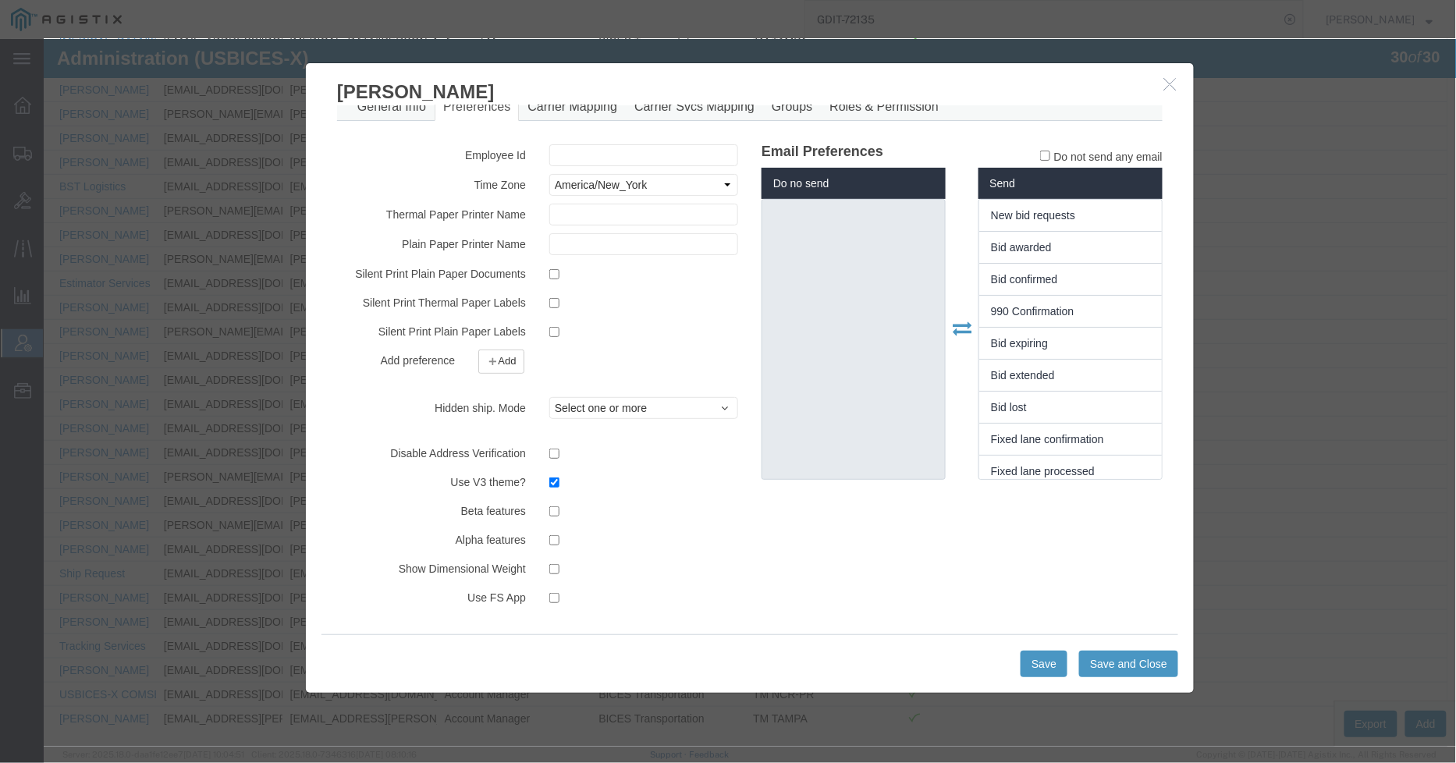
click at [539, 566] on div at bounding box center [643, 567] width 212 height 21
click at [549, 565] on input "checkbox" at bounding box center [554, 568] width 10 height 10
checkbox input "true"
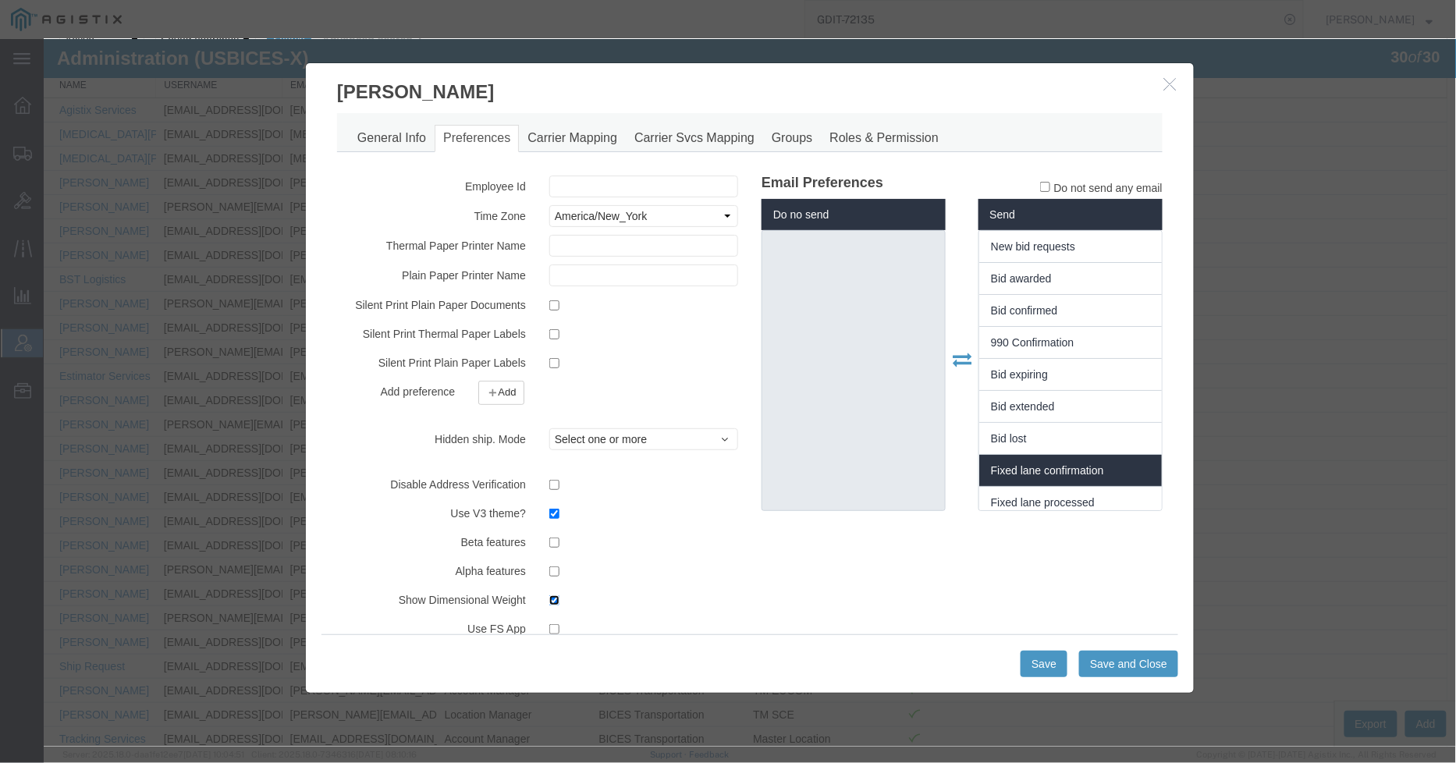
scroll to position [0, 0]
click at [588, 137] on link "Carrier Mapping" at bounding box center [571, 137] width 107 height 27
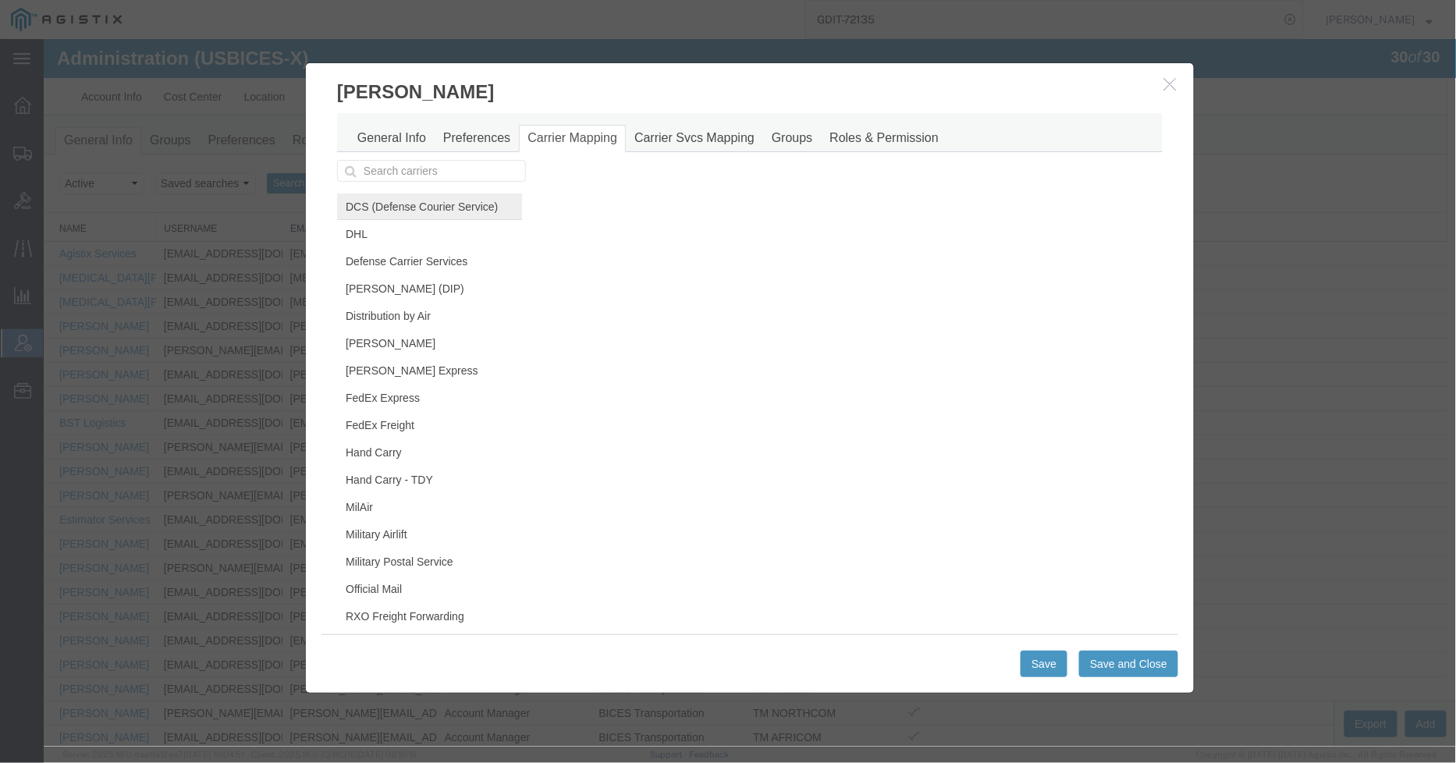
click at [439, 212] on link "DCS (Defense Courier Service)" at bounding box center [428, 206] width 185 height 27
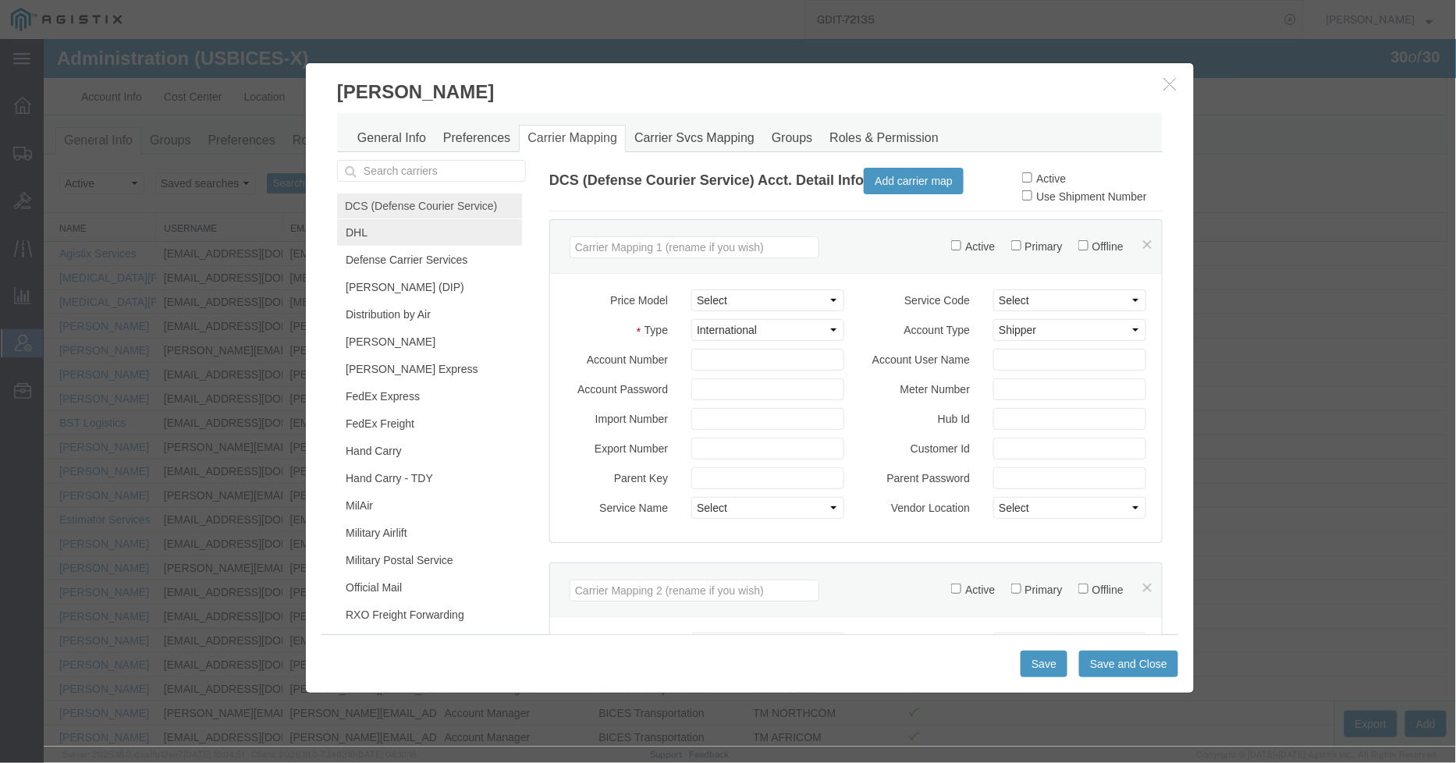
click at [382, 235] on link "DHL" at bounding box center [428, 232] width 185 height 27
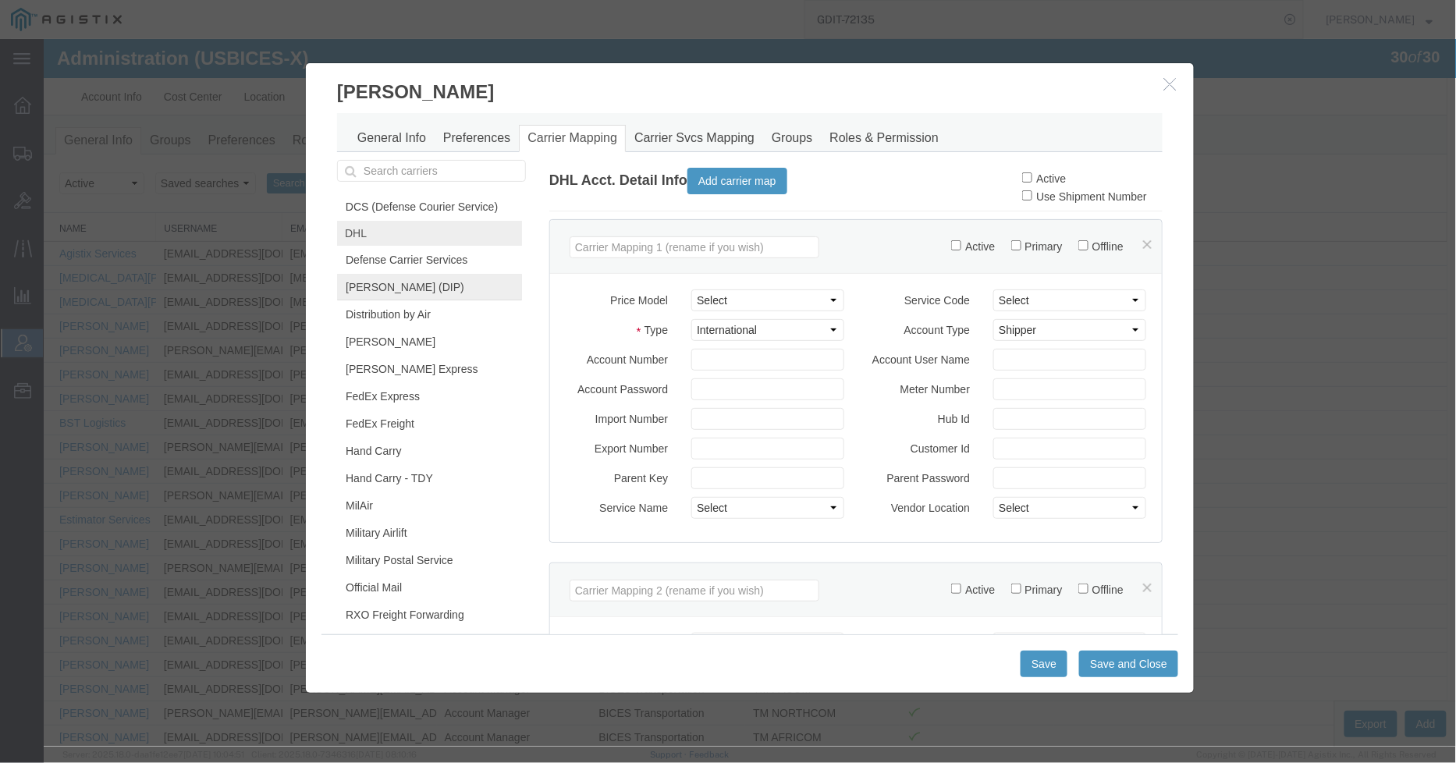
click at [407, 288] on link "[PERSON_NAME] (DIP)" at bounding box center [428, 286] width 185 height 27
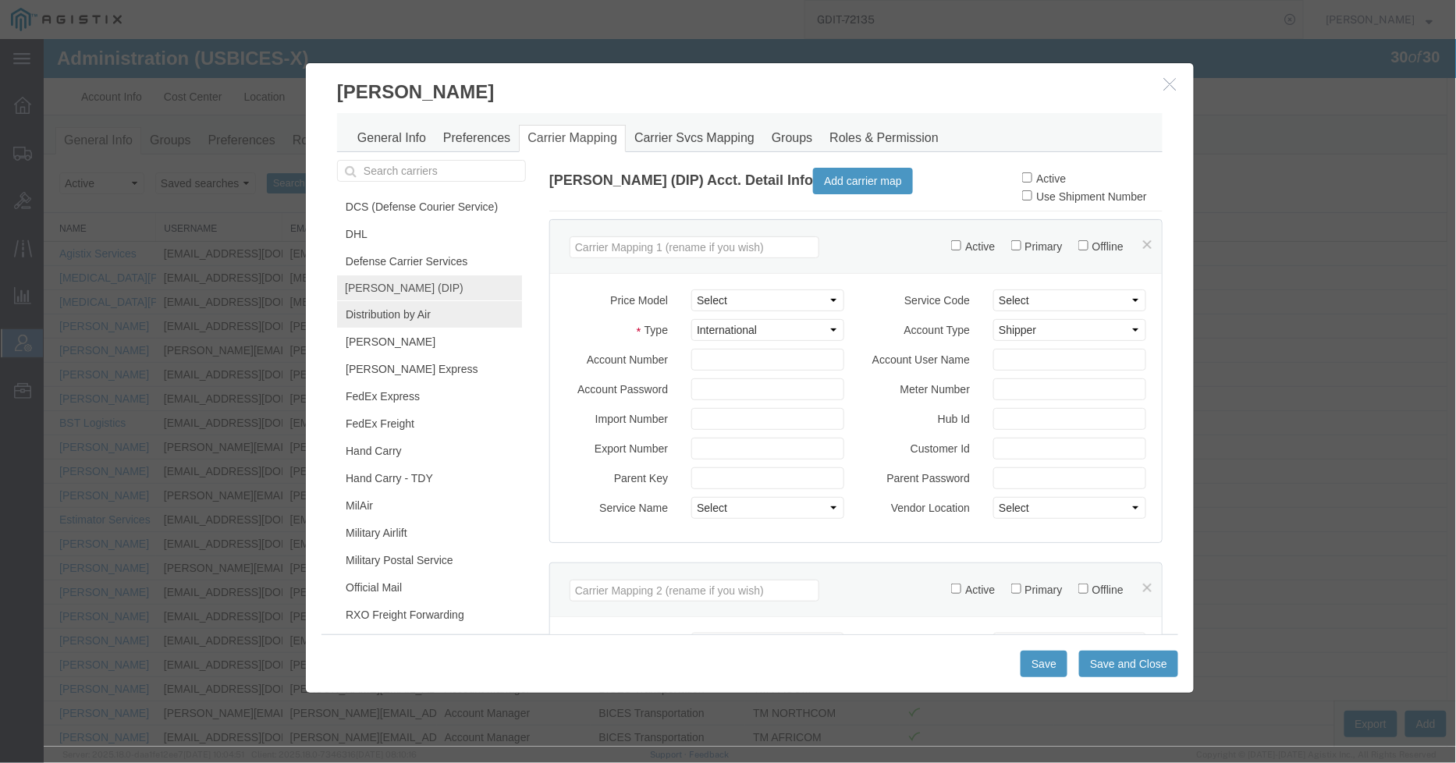
click at [406, 315] on link "Distribution by Air" at bounding box center [428, 313] width 185 height 27
click at [385, 212] on link "DCS (Defense Courier Service)" at bounding box center [428, 206] width 185 height 27
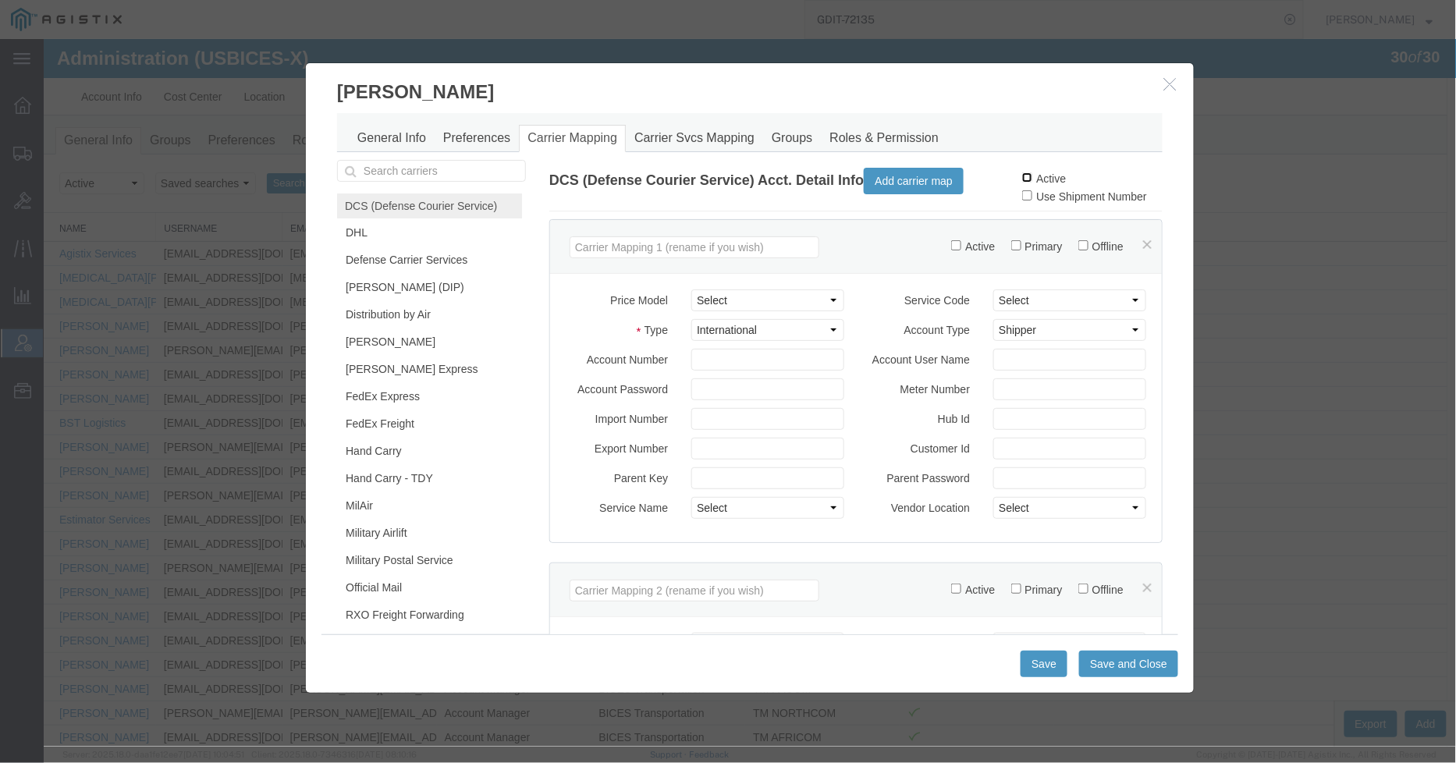
click at [1022, 173] on input "Active" at bounding box center [1027, 177] width 10 height 10
checkbox input "true"
click at [785, 333] on select "Select Domestic International International Clearance" at bounding box center [767, 329] width 153 height 22
click at [785, 332] on select "Select Domestic International International Clearance" at bounding box center [767, 329] width 153 height 22
click at [923, 177] on button "Add carrier map" at bounding box center [913, 180] width 100 height 27
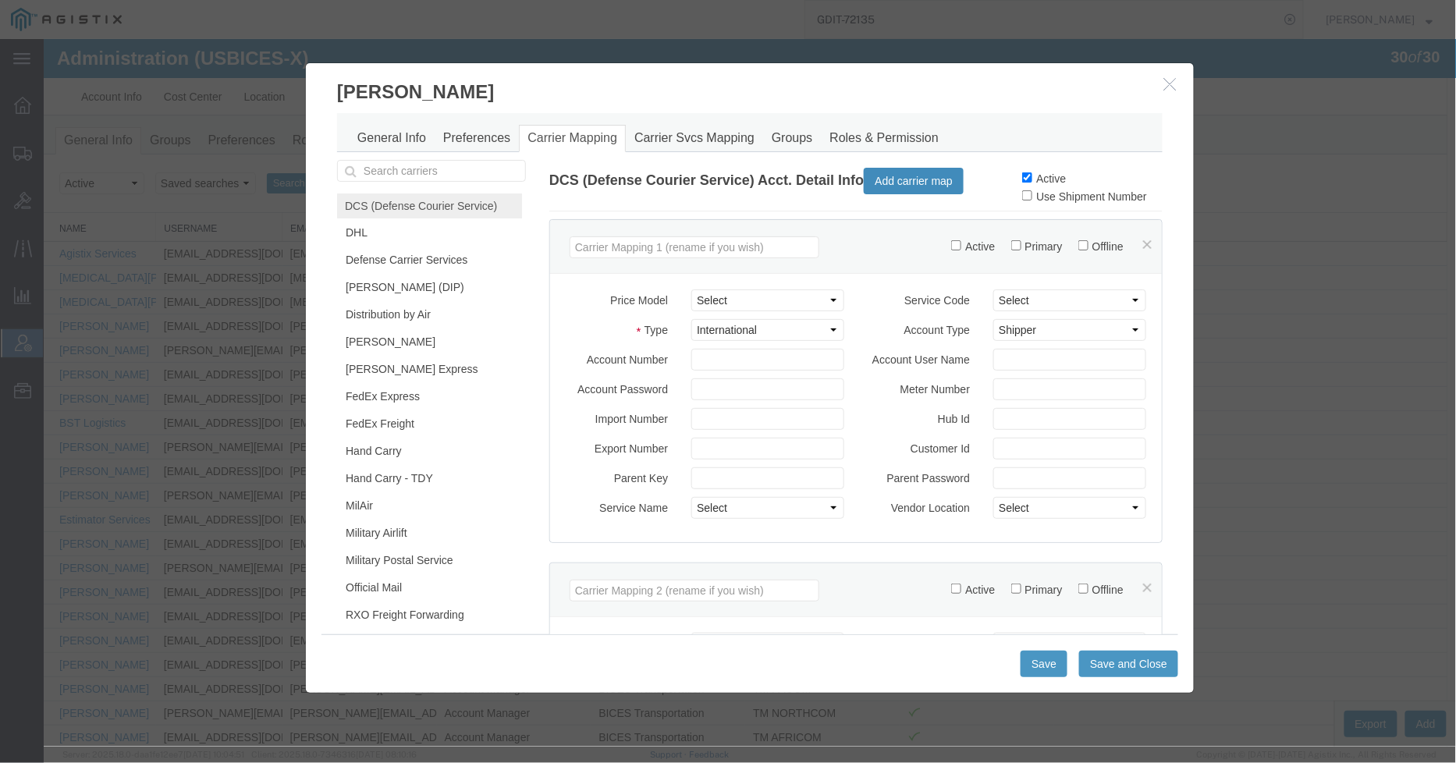
select select
click at [1028, 656] on button "Save" at bounding box center [1043, 663] width 47 height 27
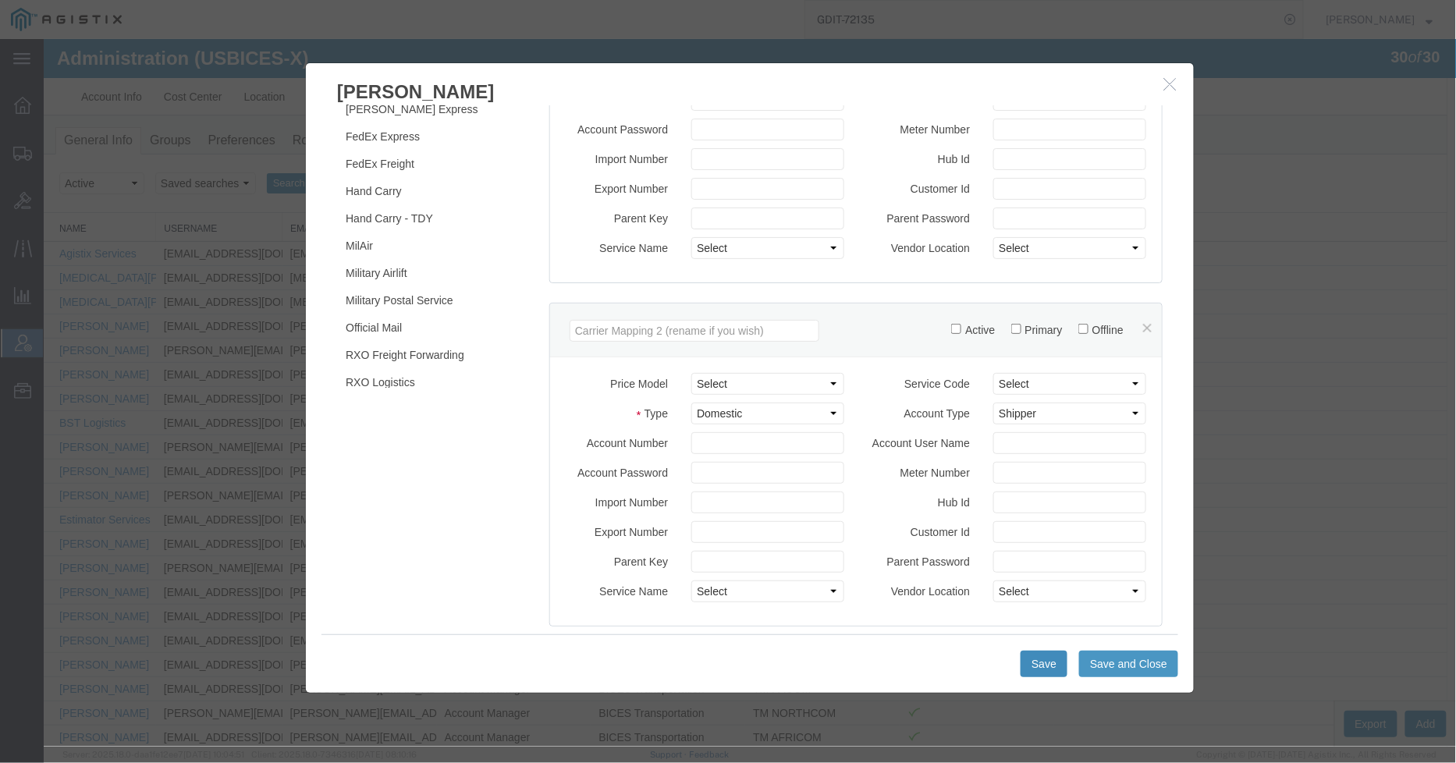
scroll to position [606, 0]
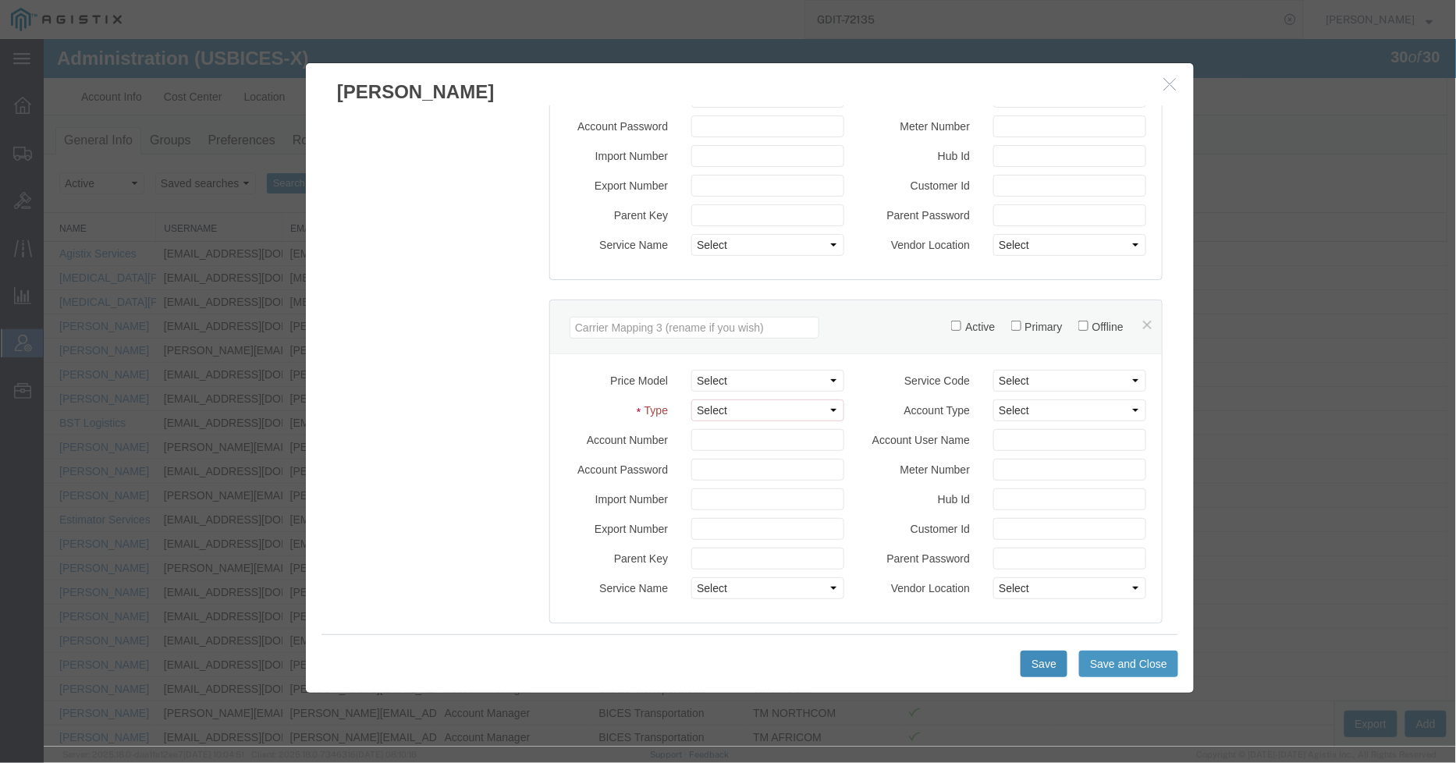
click at [1040, 661] on button "Save" at bounding box center [1043, 663] width 47 height 27
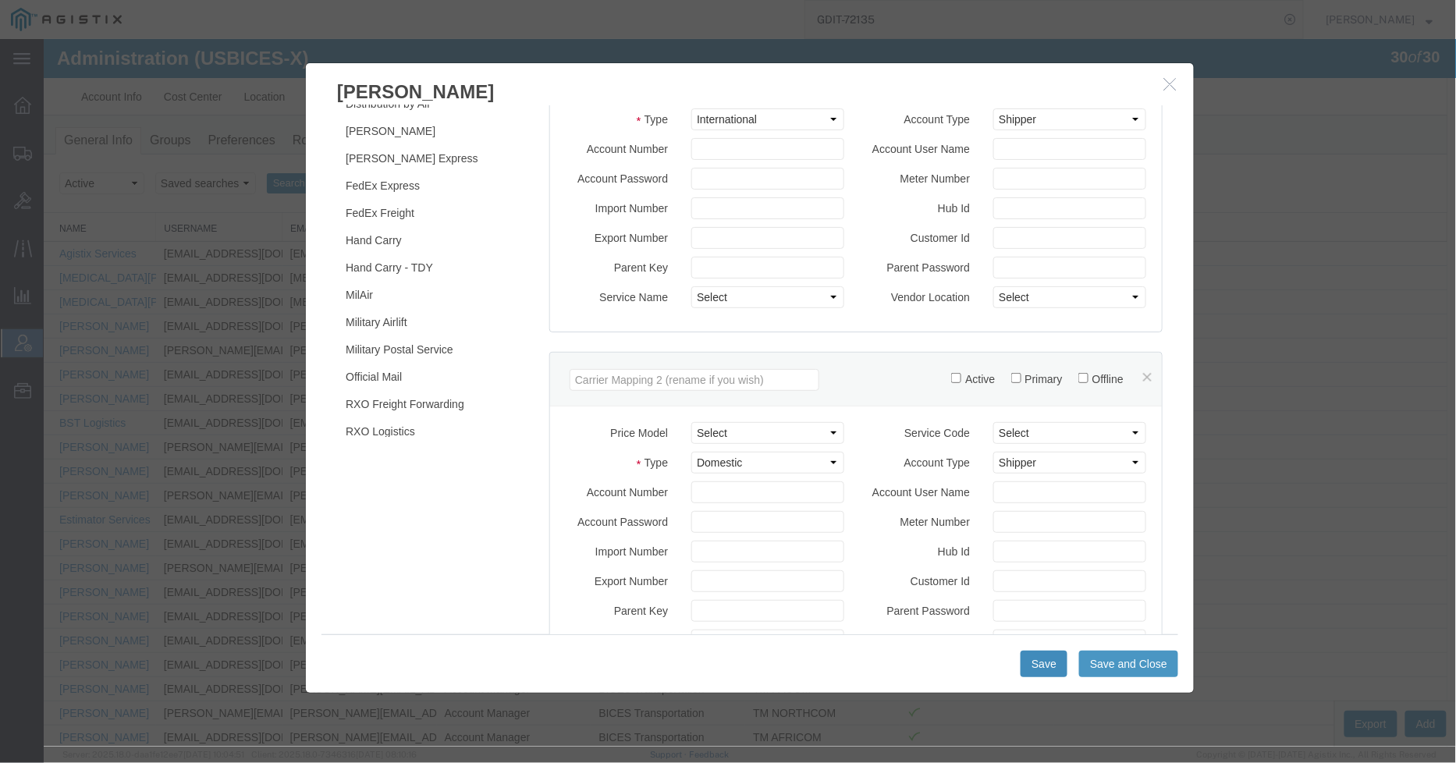
scroll to position [0, 0]
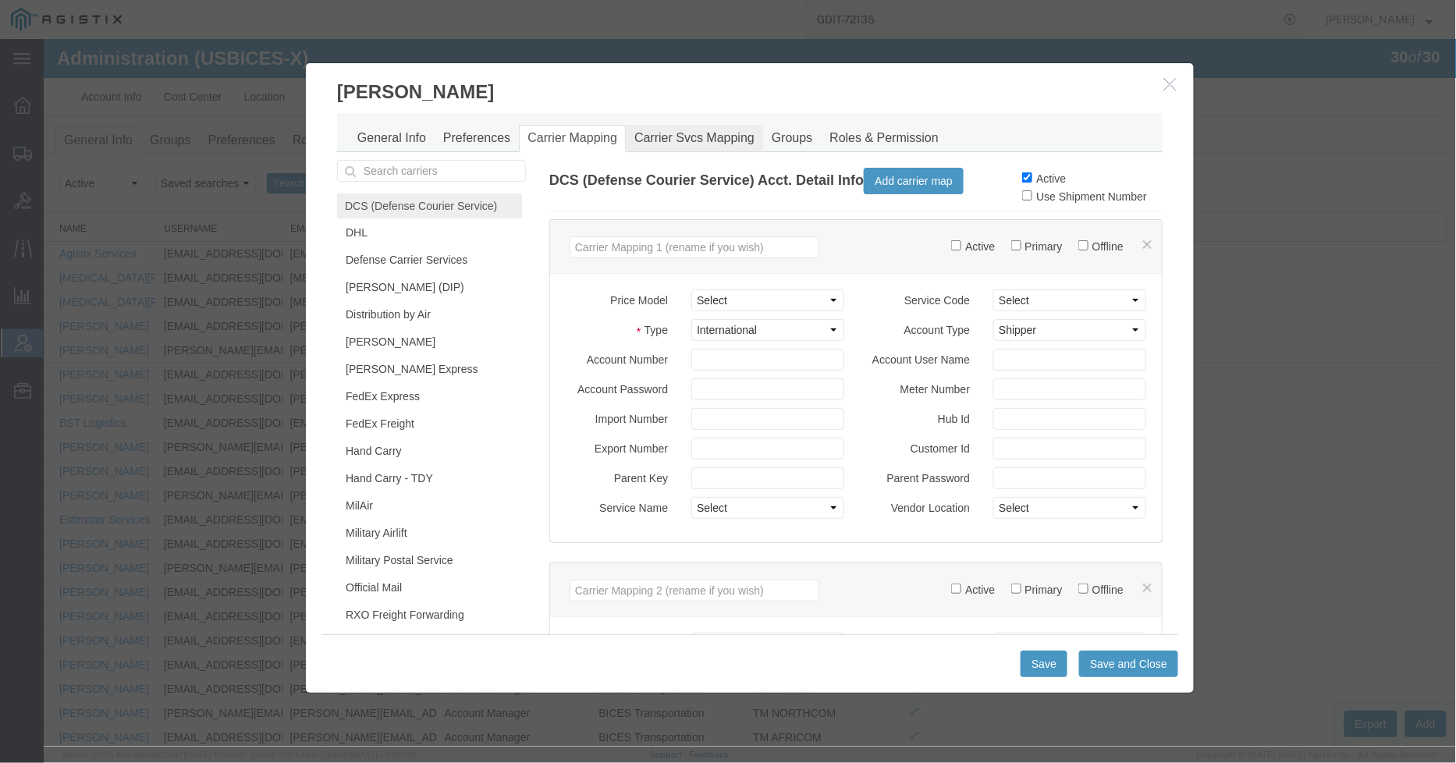
click at [686, 140] on link "Carrier Svcs Mapping" at bounding box center [693, 137] width 137 height 27
click at [738, 148] on link "Carrier Svcs Mapping" at bounding box center [693, 137] width 137 height 27
click at [697, 135] on link "Carrier Svcs Mapping" at bounding box center [693, 137] width 137 height 27
drag, startPoint x: 826, startPoint y: 119, endPoint x: 890, endPoint y: 109, distance: 63.9
click at [827, 117] on div "General Info Preferences Carrier Mapping Carrier Svcs Mapping Groups Roles & Pe…" at bounding box center [749, 131] width 826 height 39
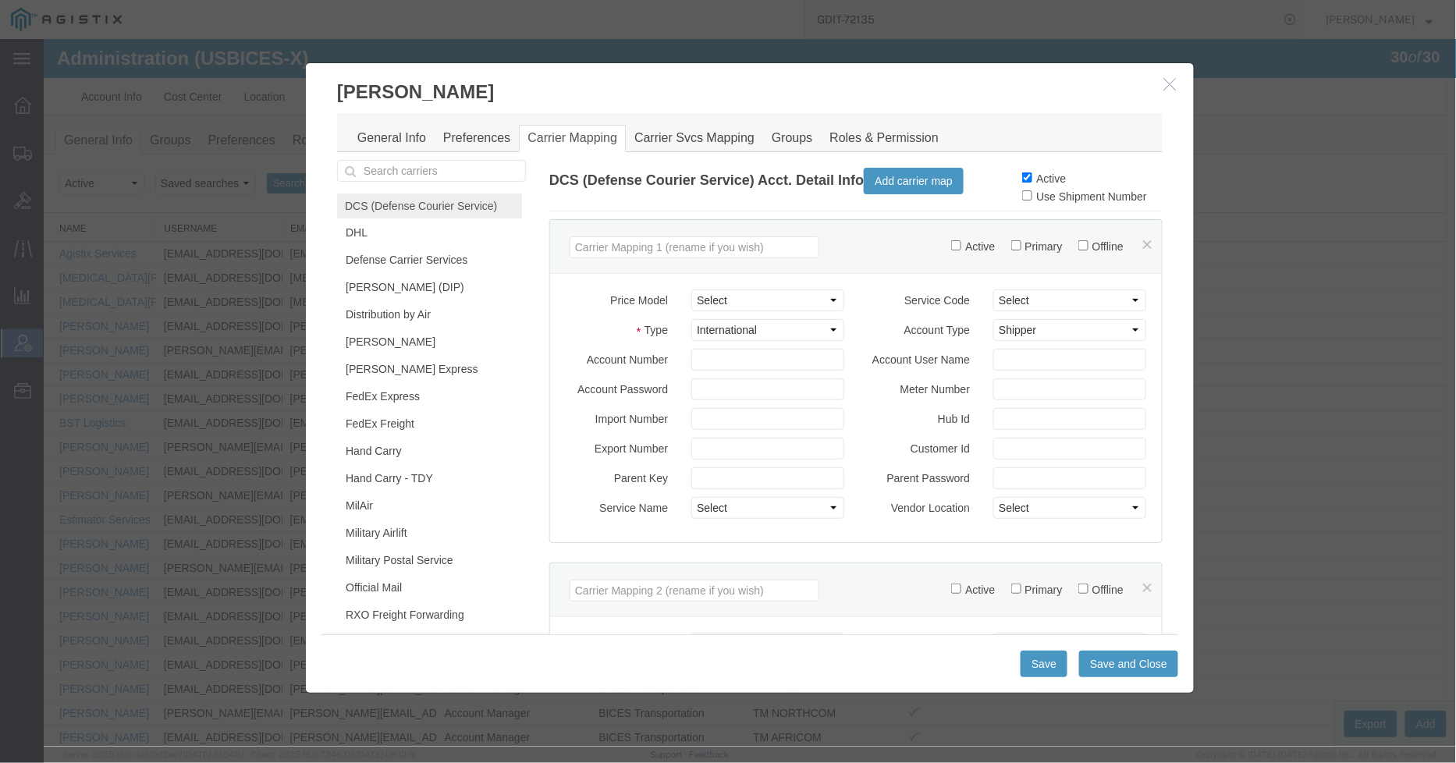
click at [1165, 85] on icon "button" at bounding box center [1170, 82] width 12 height 13
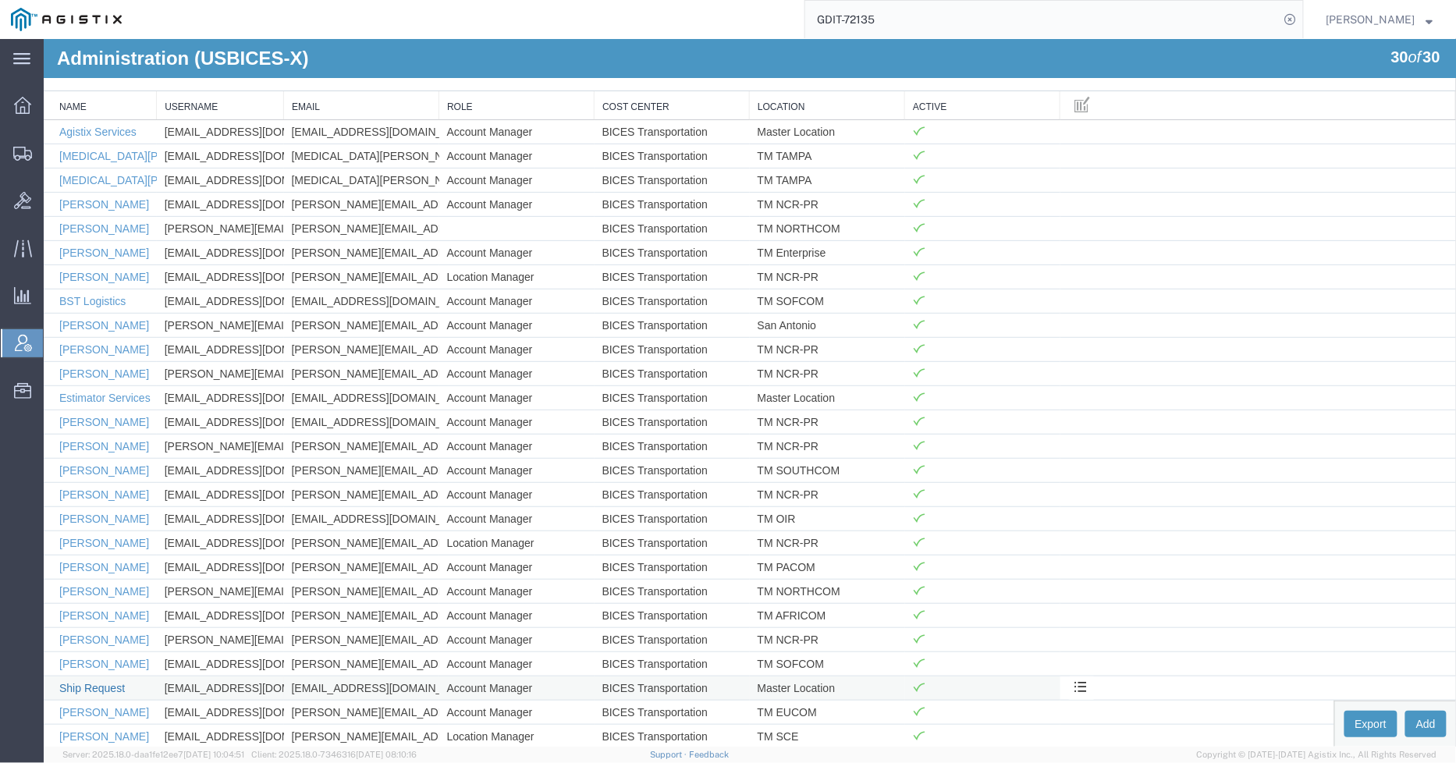
scroll to position [238, 0]
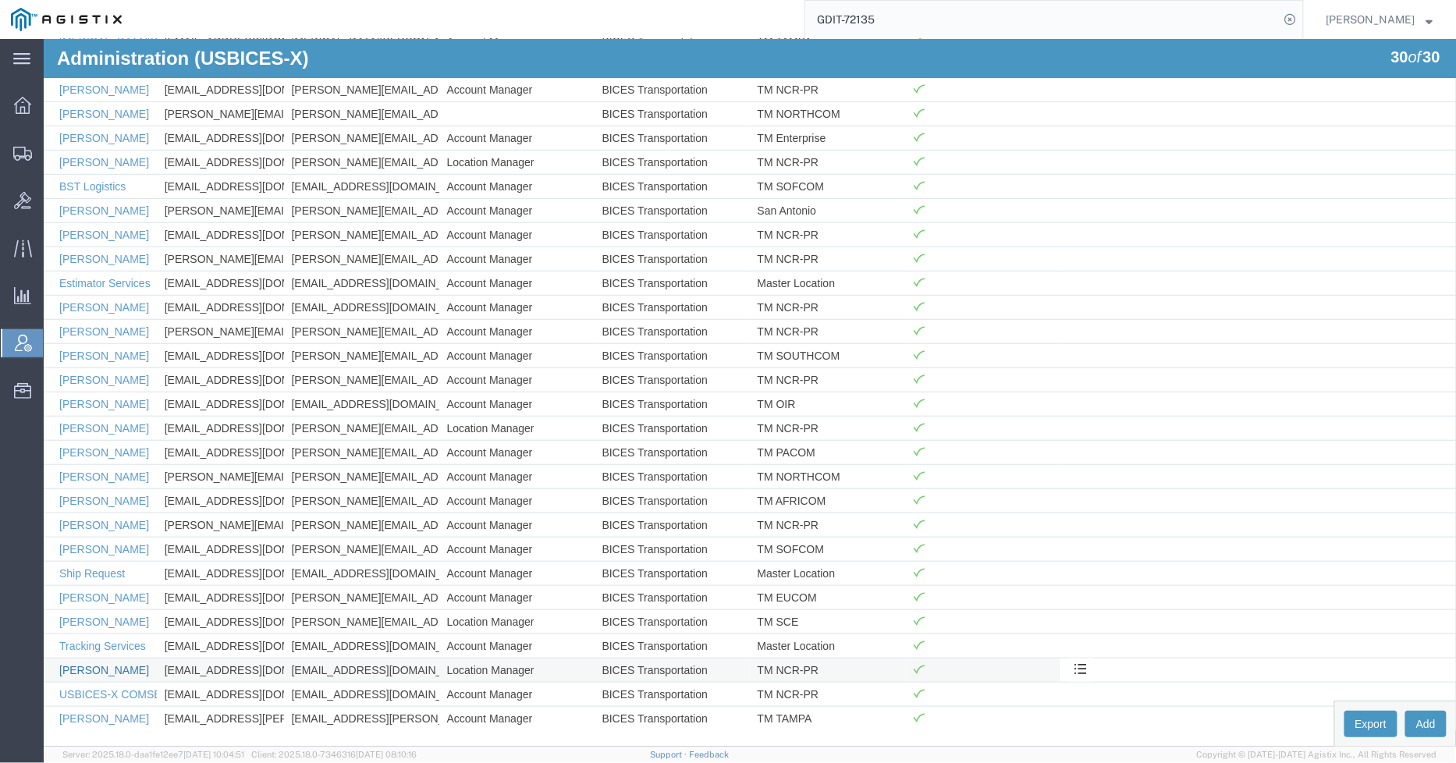
click at [78, 671] on link "Trent Grant" at bounding box center [104, 669] width 90 height 12
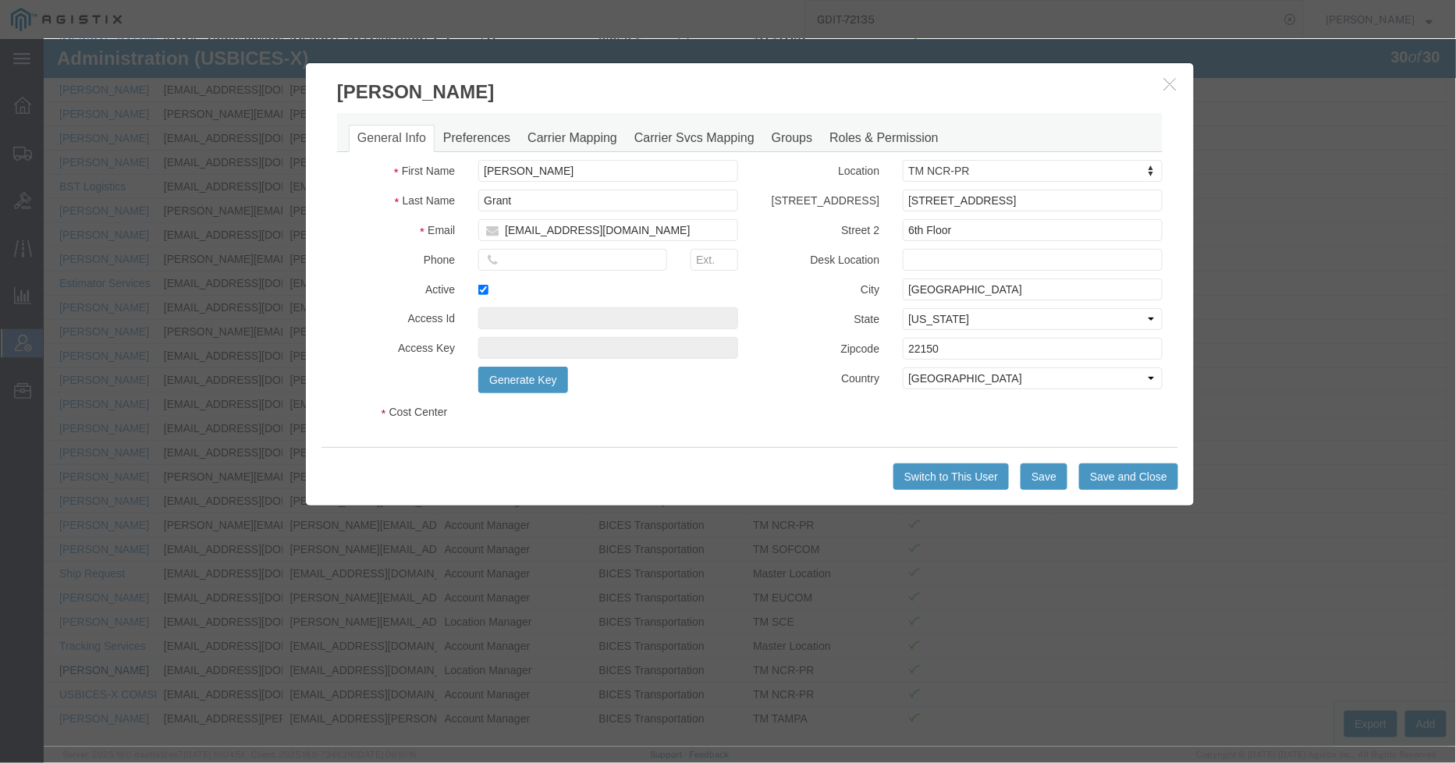
select select "COSTCENTER"
select select "43968"
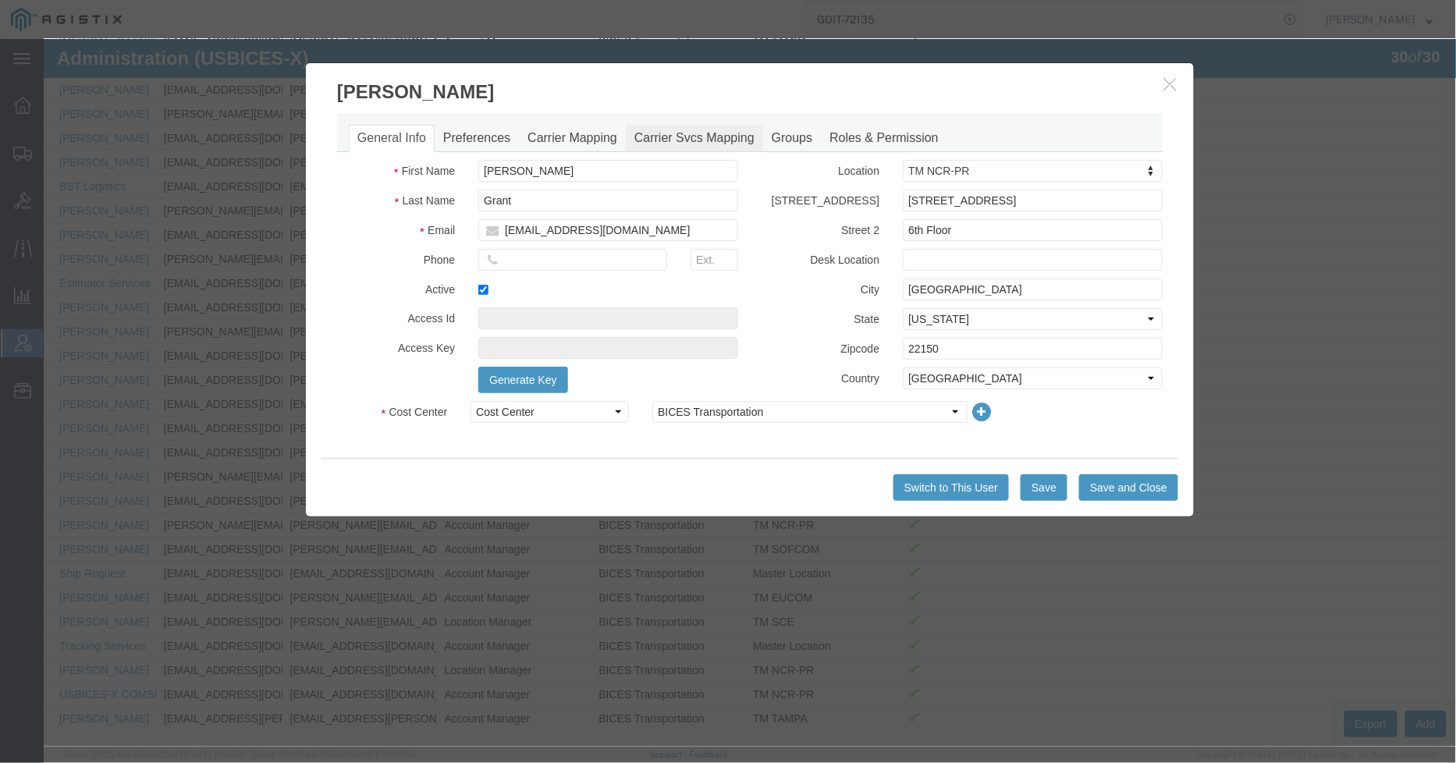
click at [670, 126] on link "Carrier Svcs Mapping" at bounding box center [693, 137] width 137 height 27
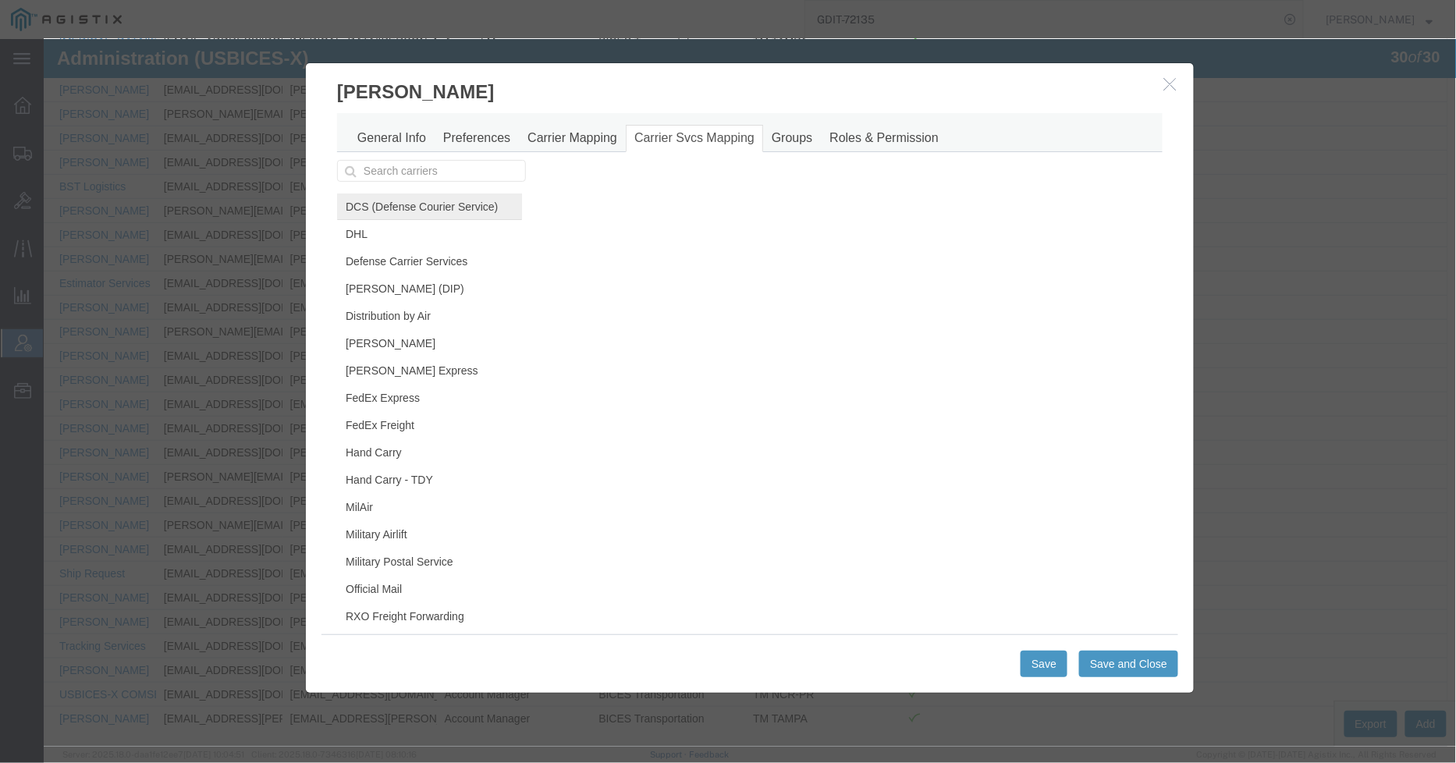
click at [411, 215] on link "DCS (Defense Courier Service)" at bounding box center [428, 206] width 185 height 27
click at [1112, 222] on input "Active" at bounding box center [1117, 220] width 10 height 10
checkbox input "true"
click at [388, 229] on link "DHL" at bounding box center [428, 232] width 185 height 27
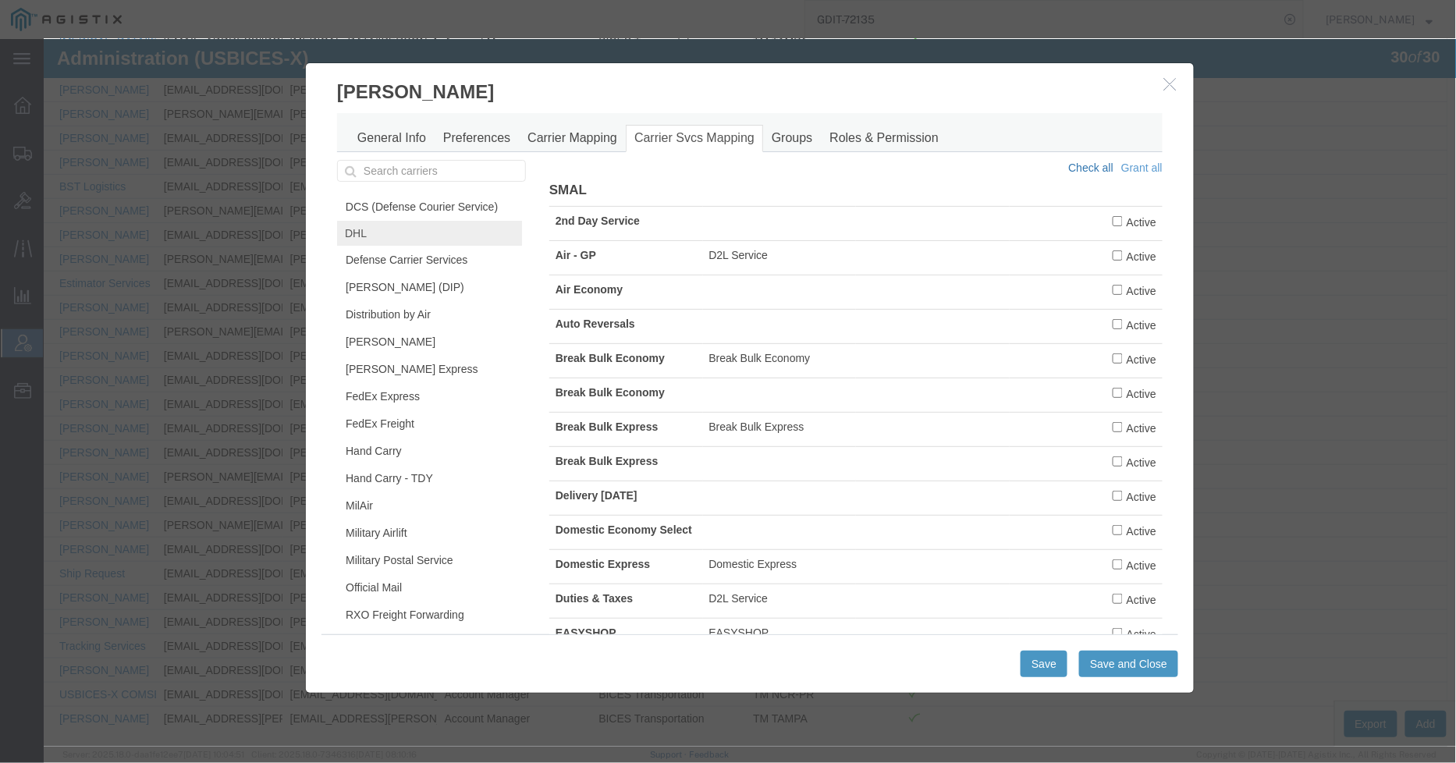
click at [1075, 165] on link "Check all" at bounding box center [1090, 167] width 45 height 12
checkbox input "true"
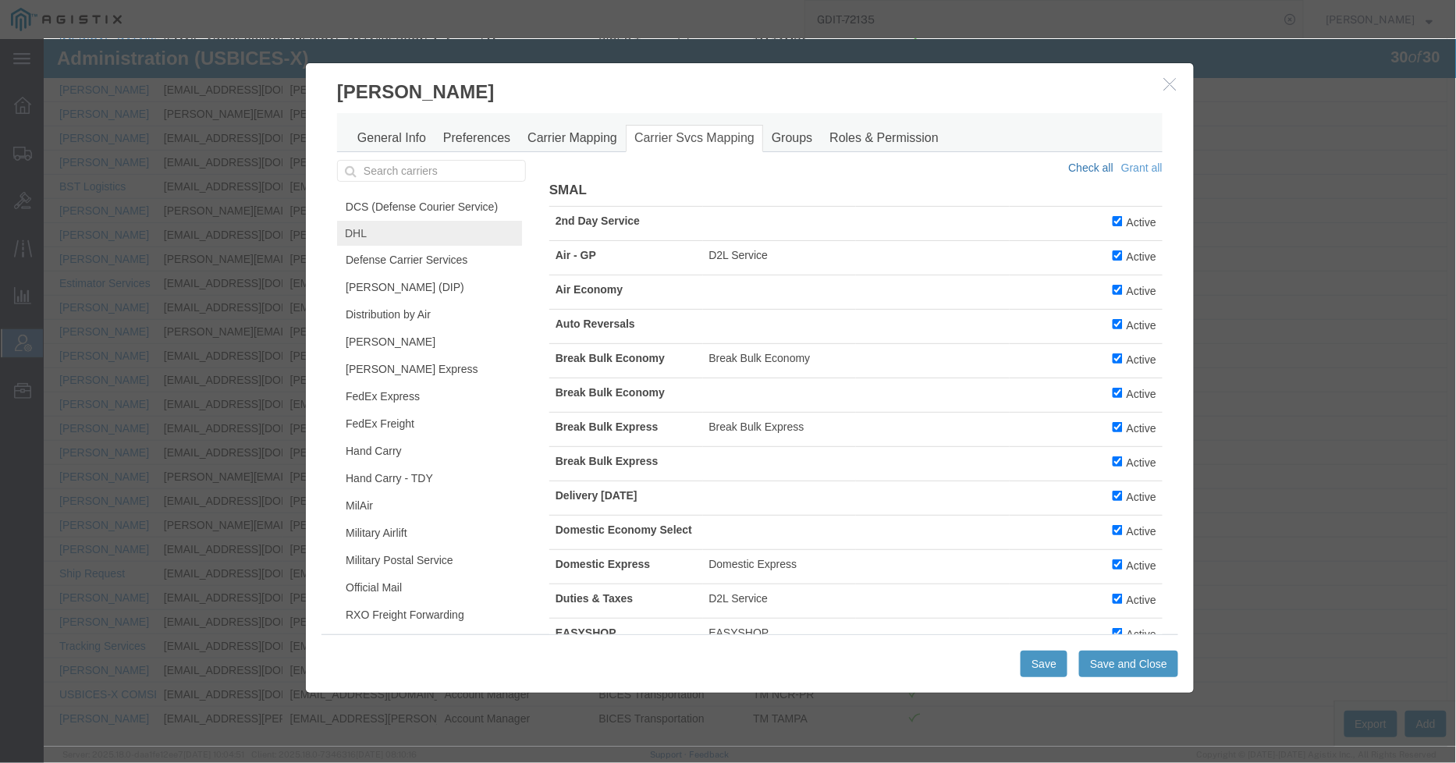
checkbox input "true"
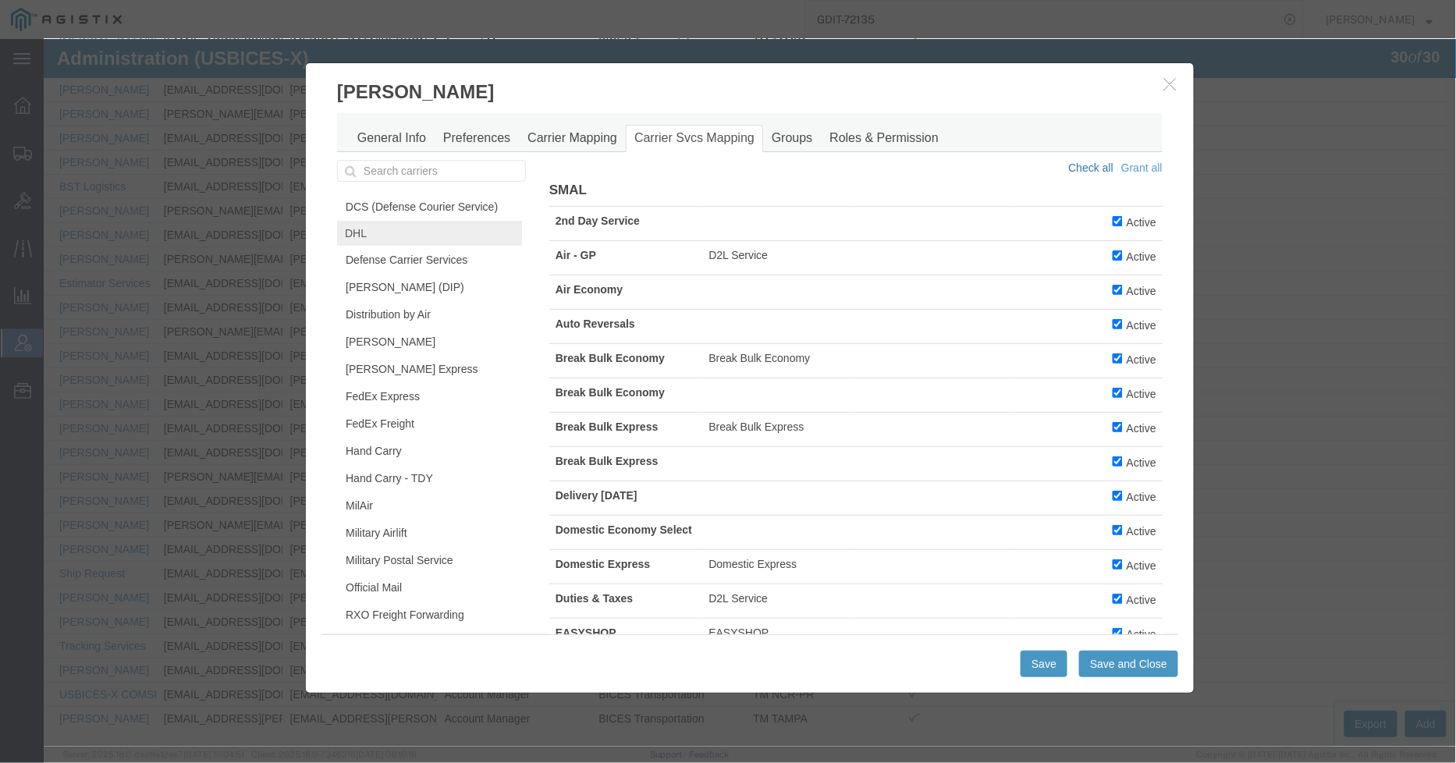
checkbox input "true"
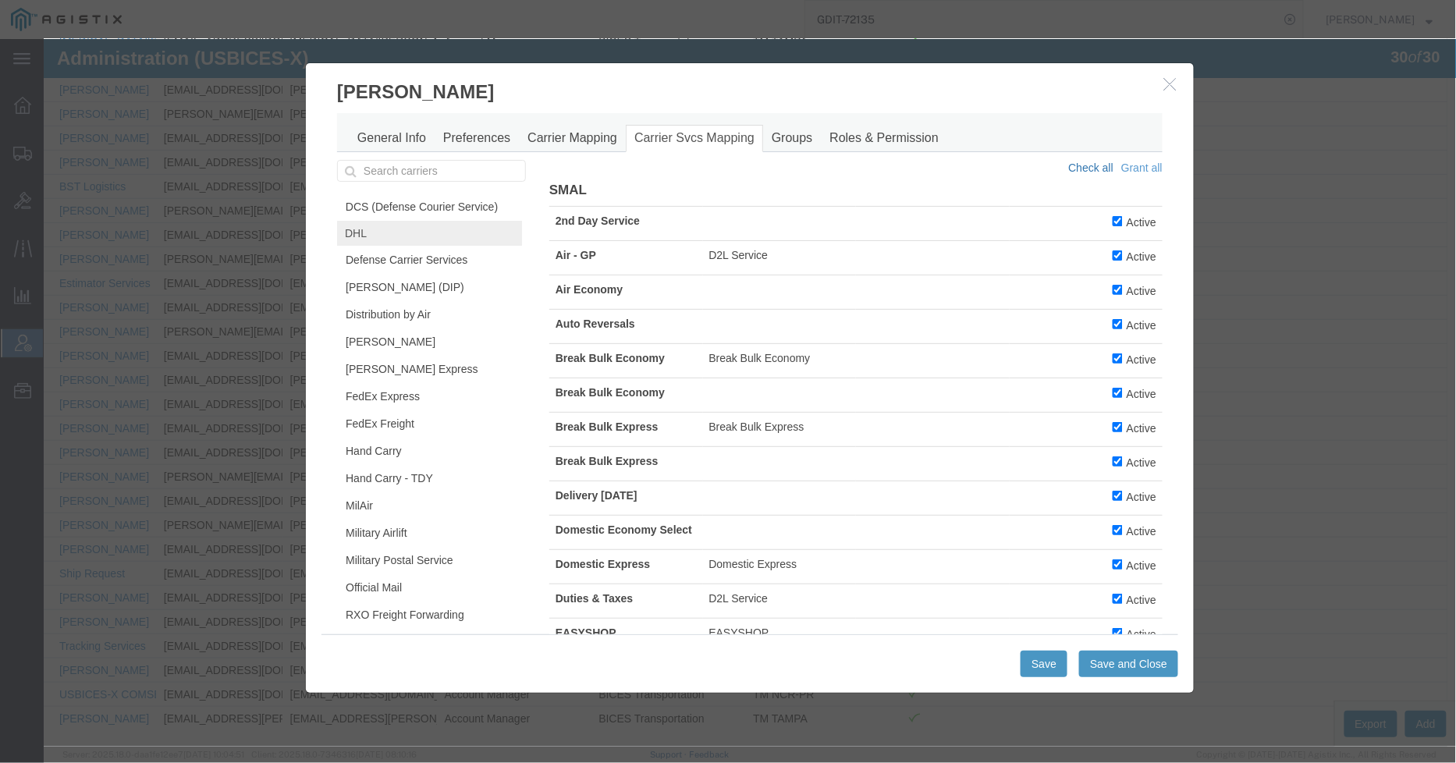
checkbox input "true"
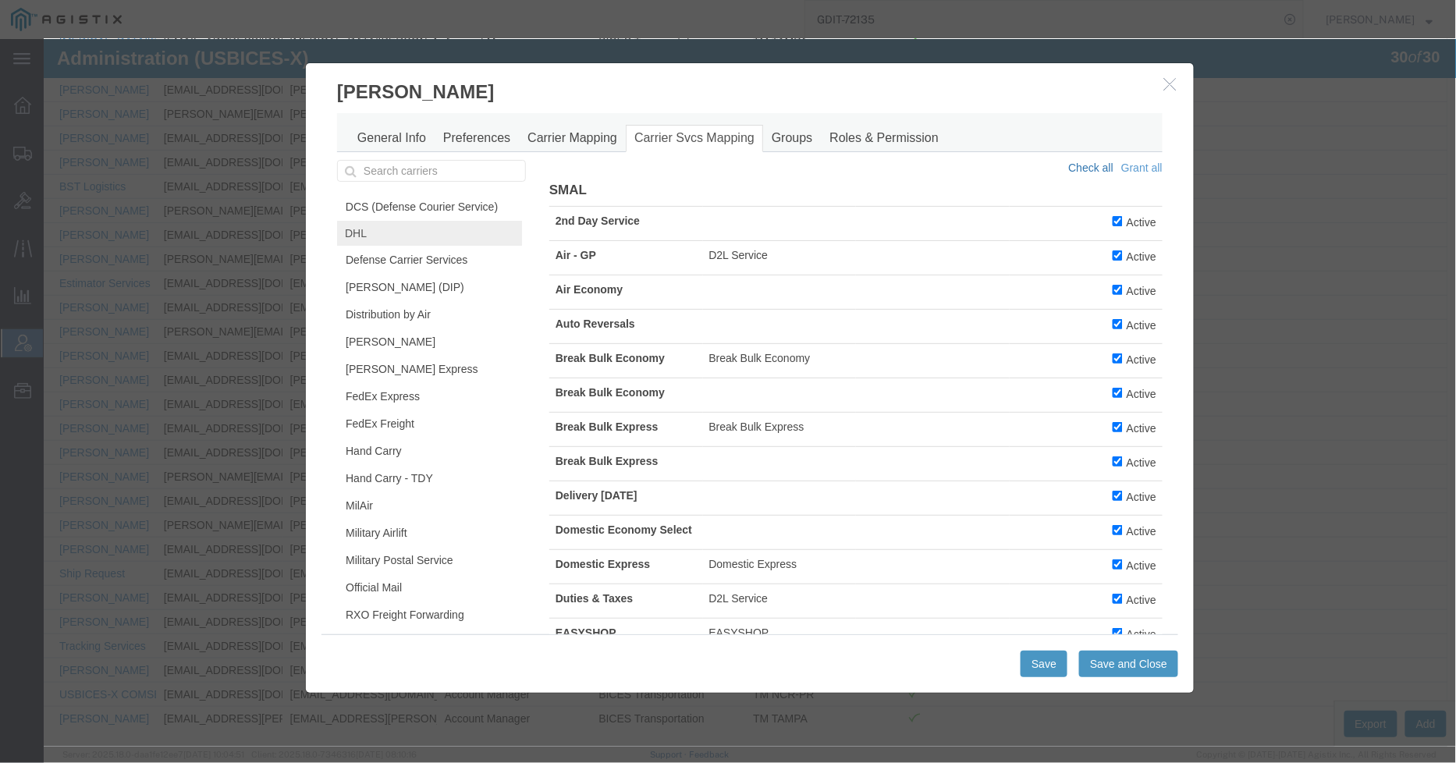
checkbox input "true"
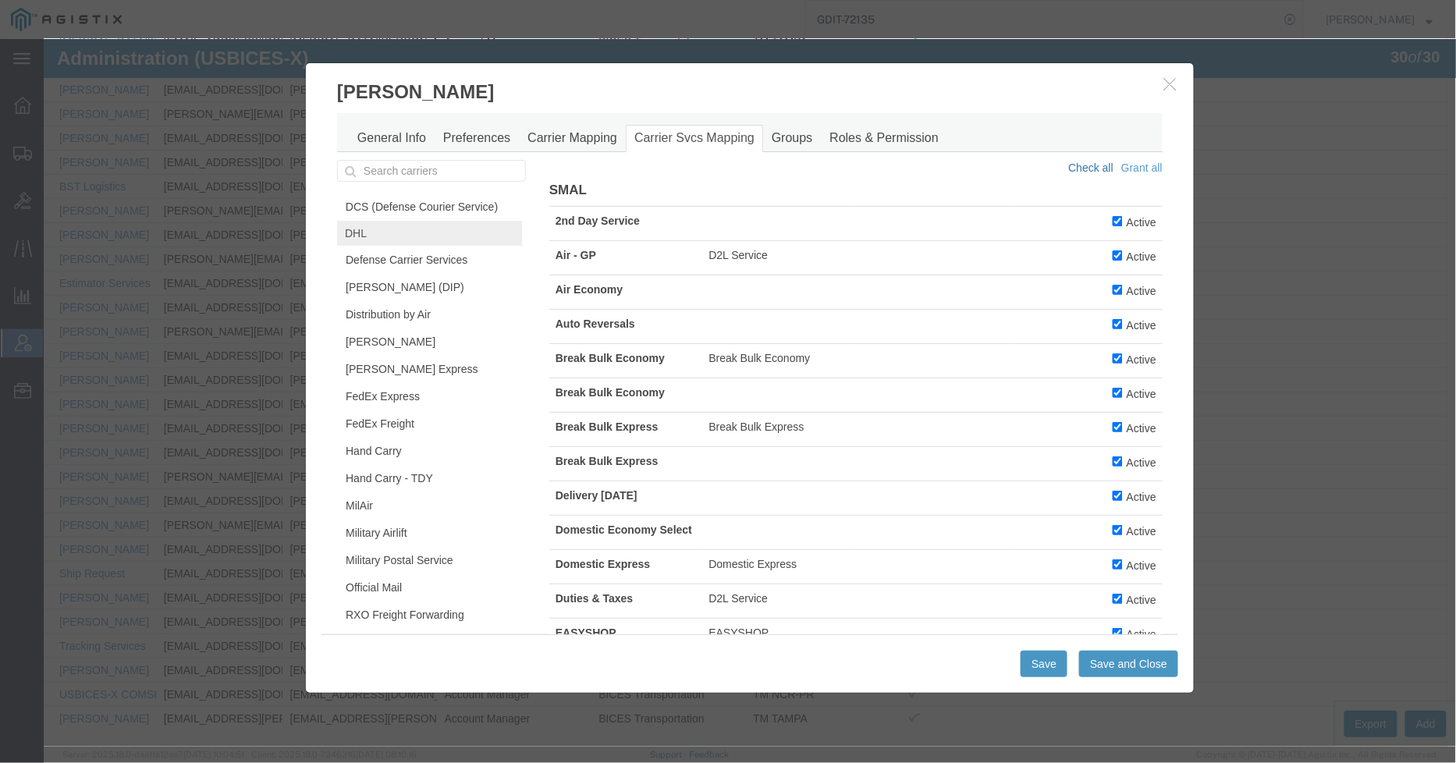
checkbox input "true"
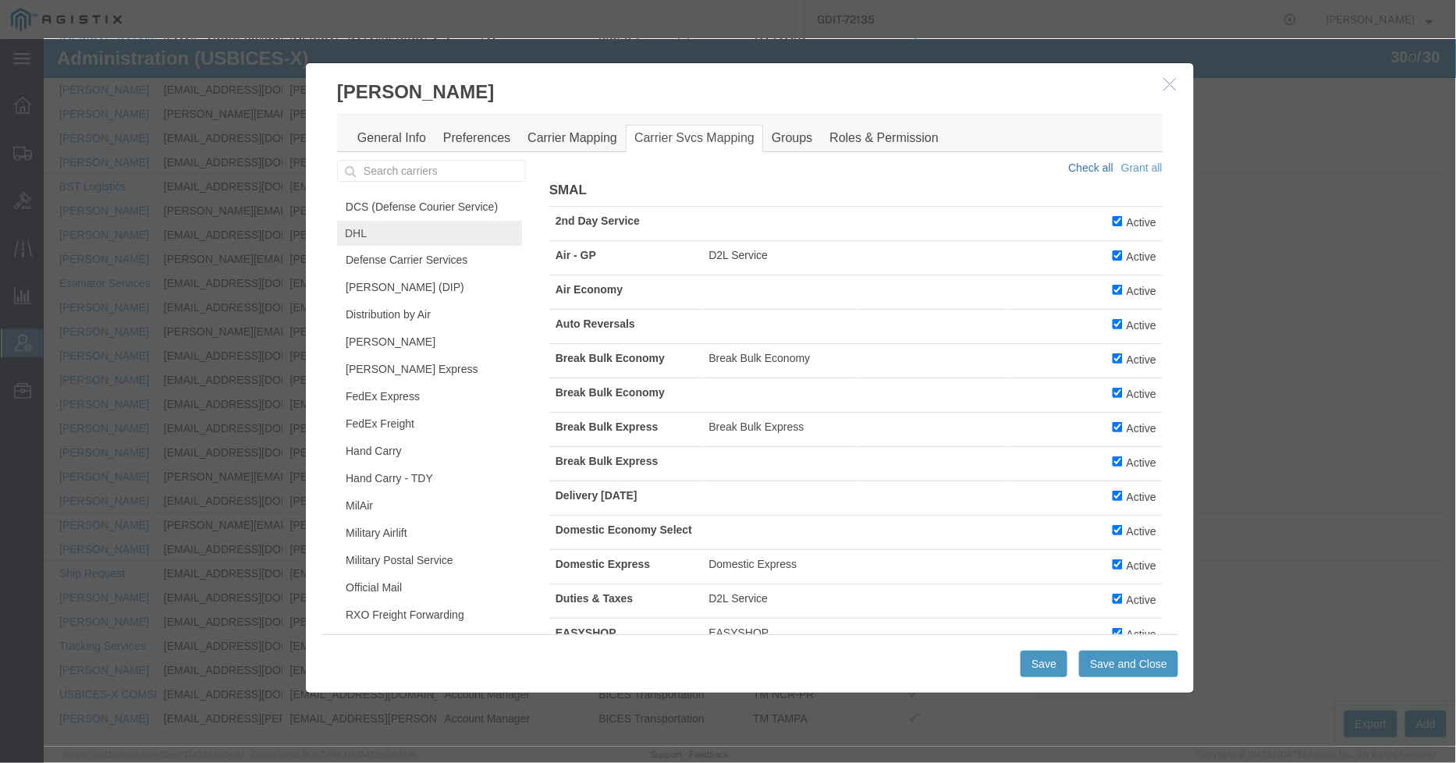
checkbox input "true"
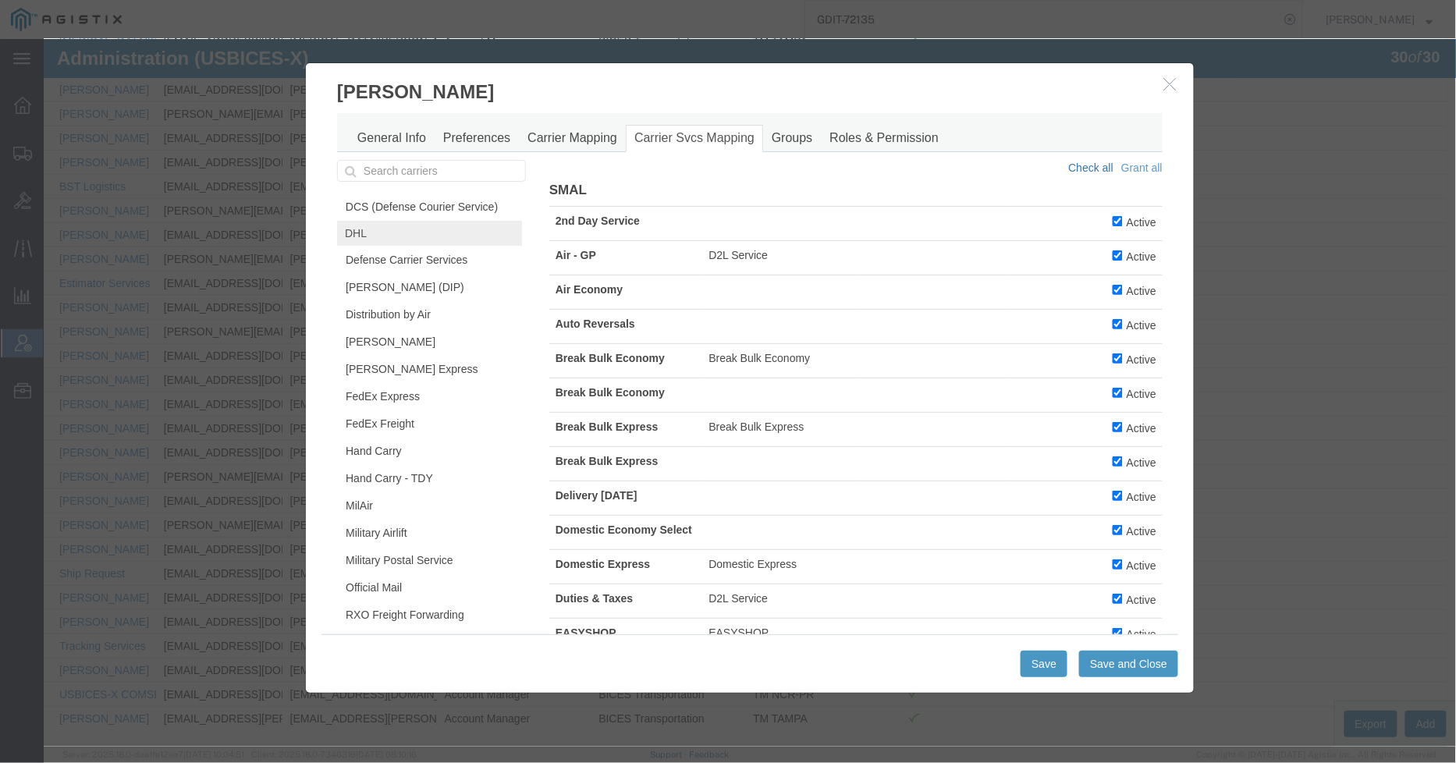
checkbox input "true"
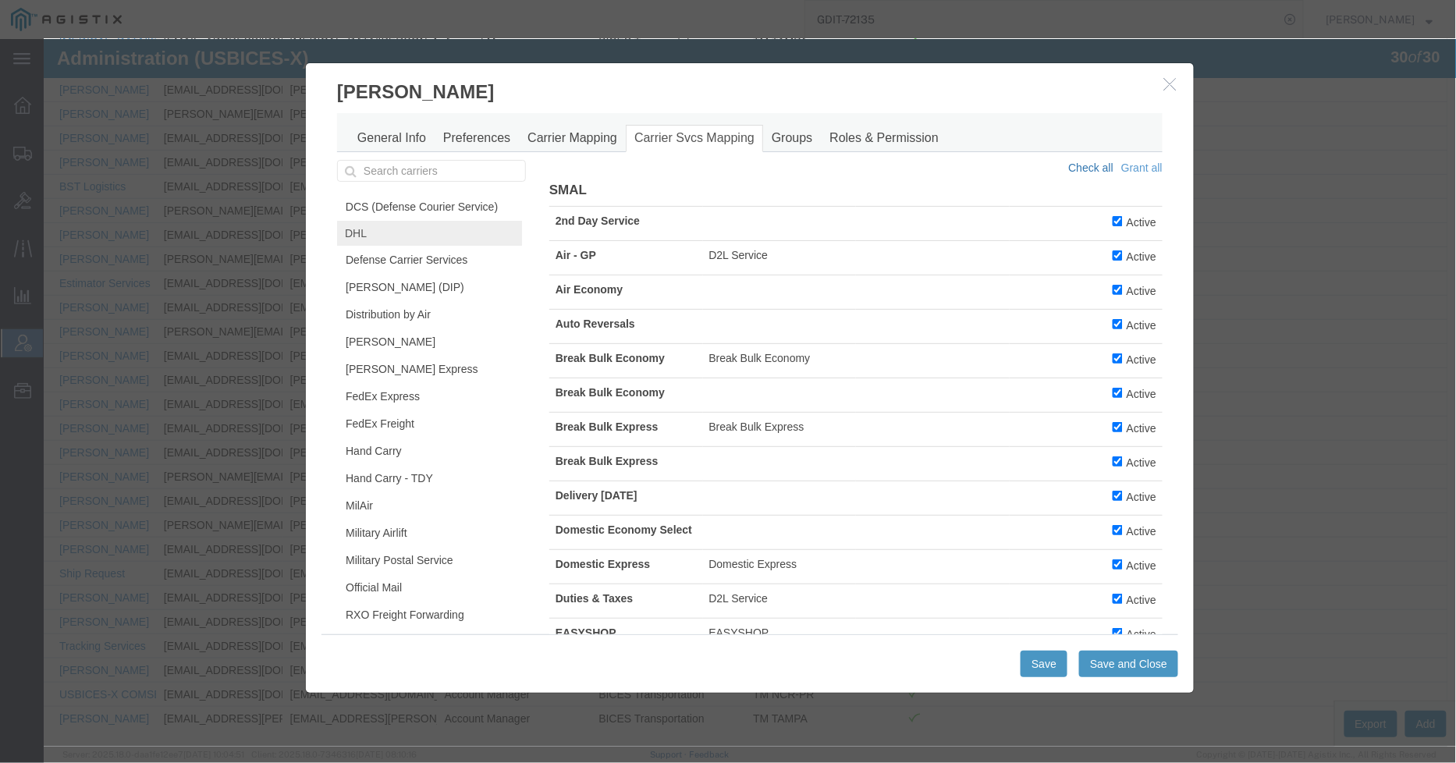
checkbox input "true"
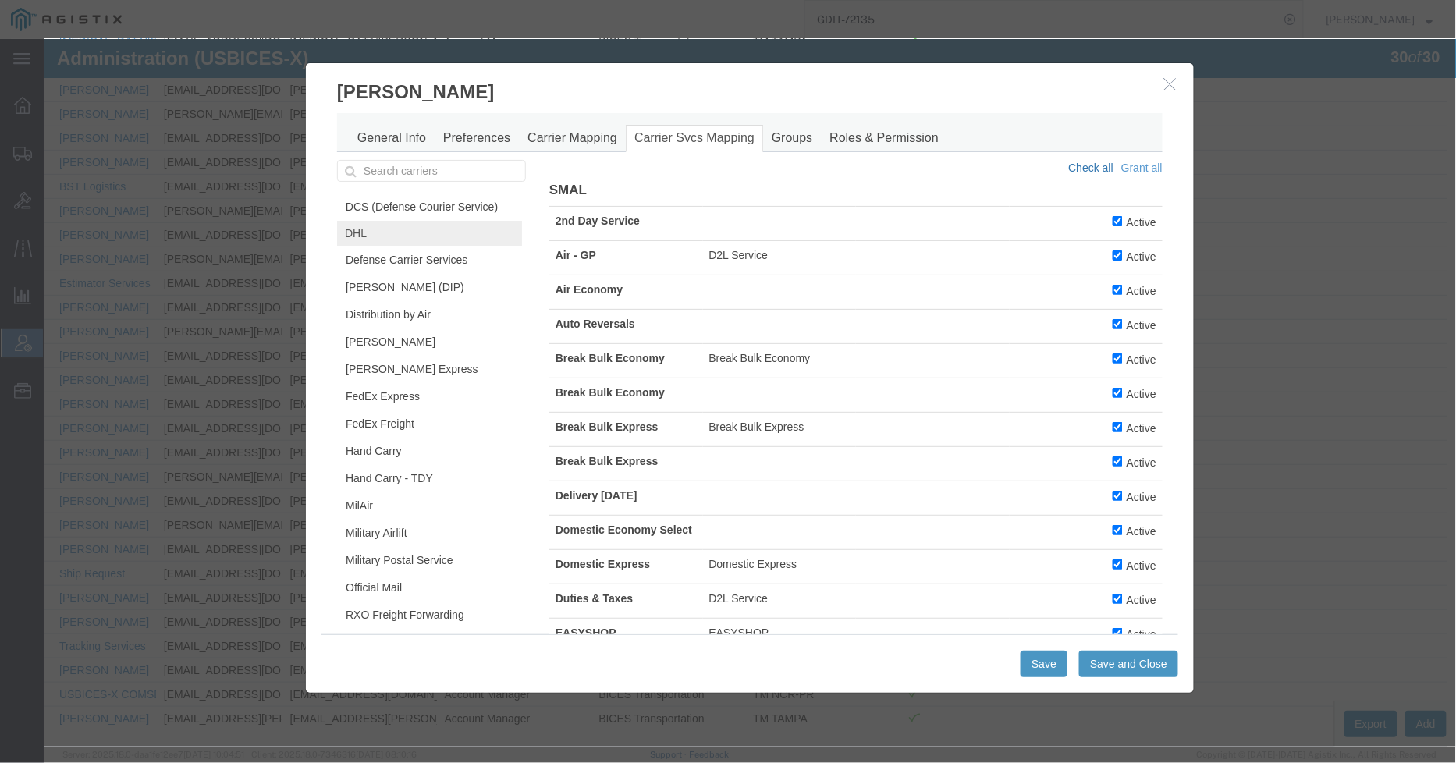
checkbox input "true"
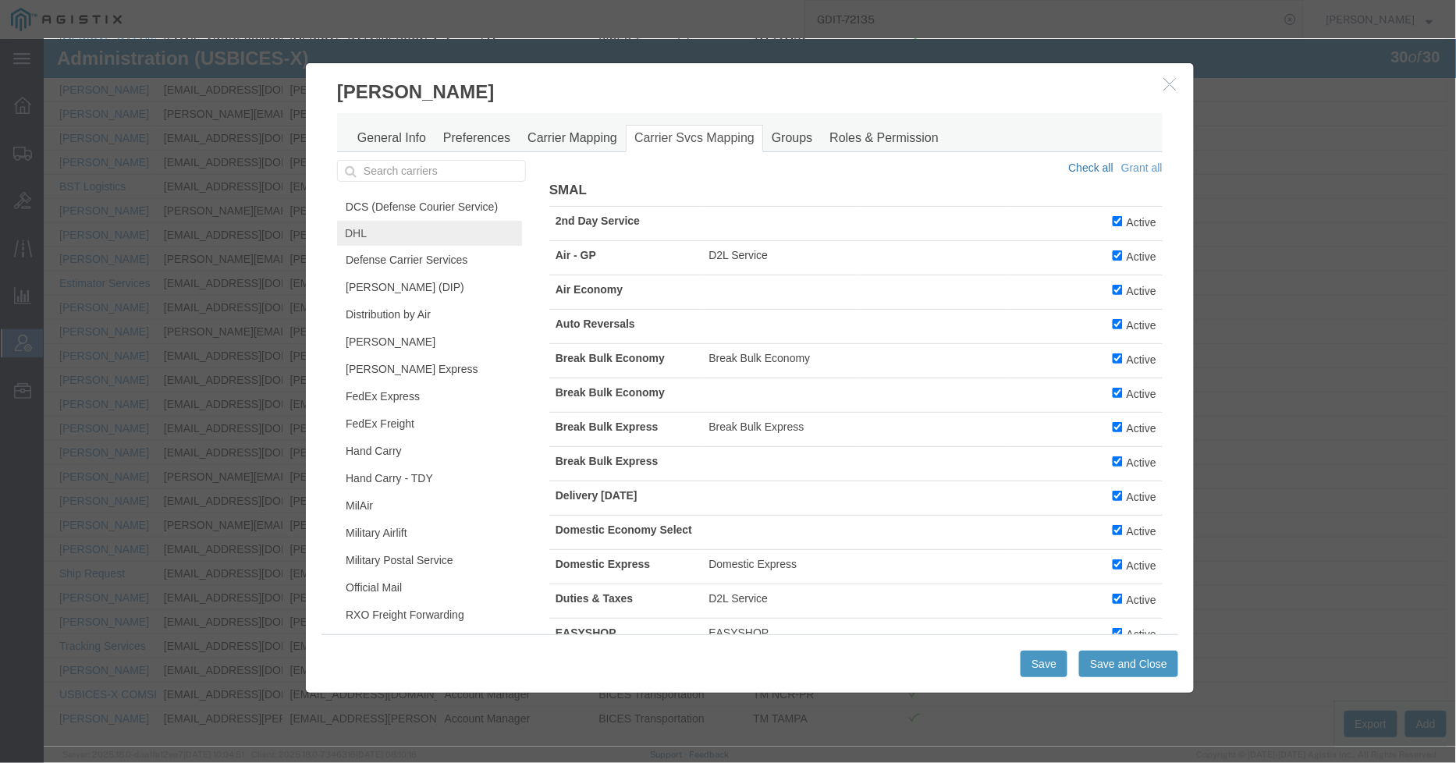
checkbox input "true"
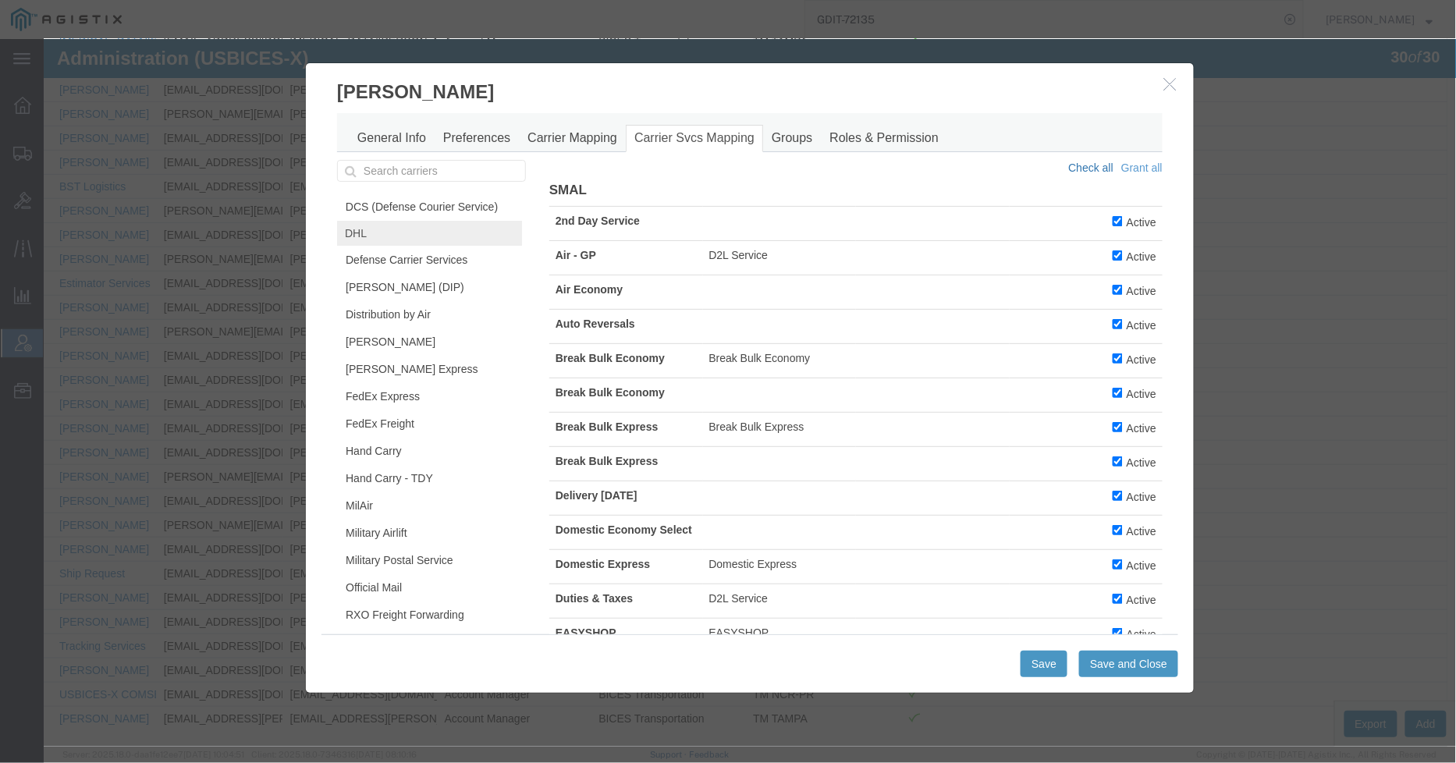
checkbox input "true"
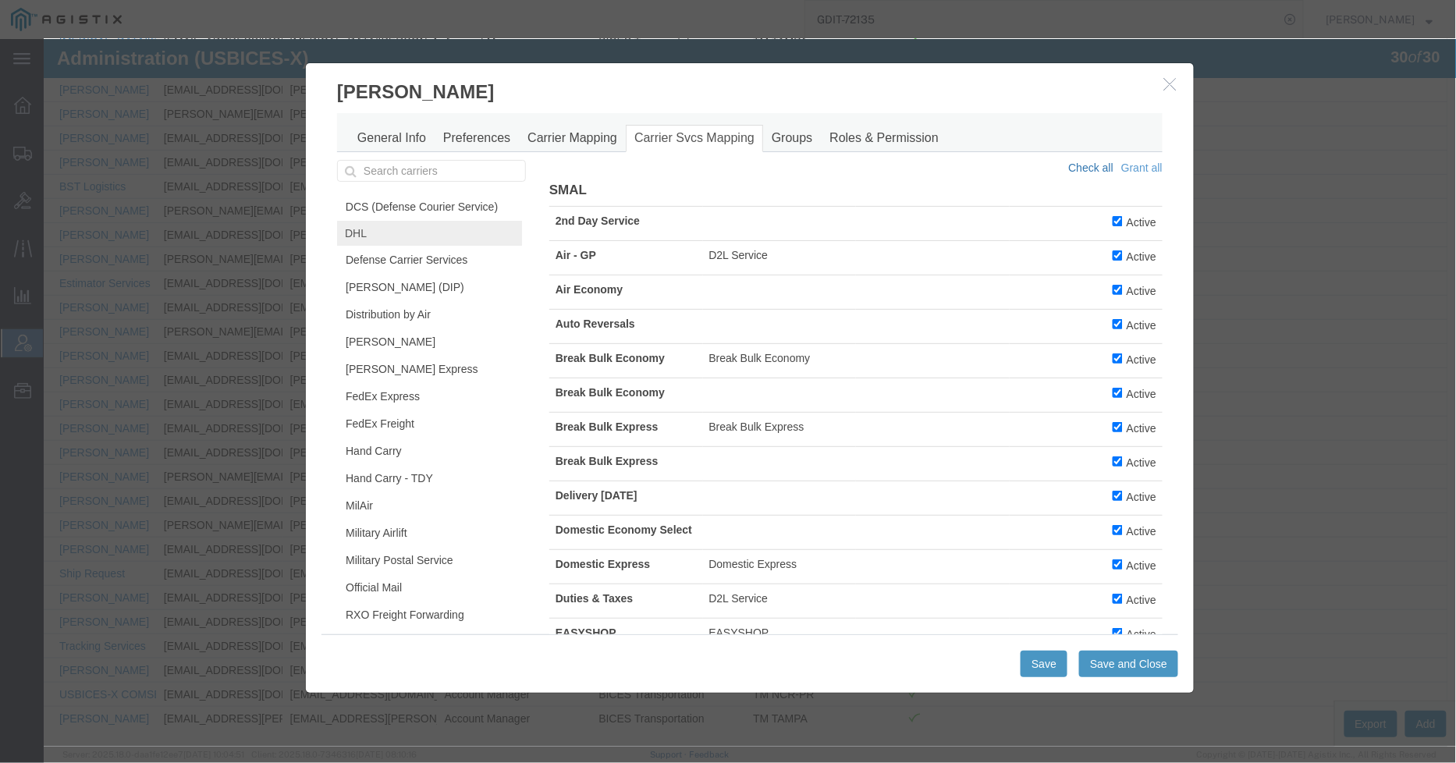
checkbox input "true"
click at [1112, 569] on input "Active" at bounding box center [1117, 564] width 10 height 10
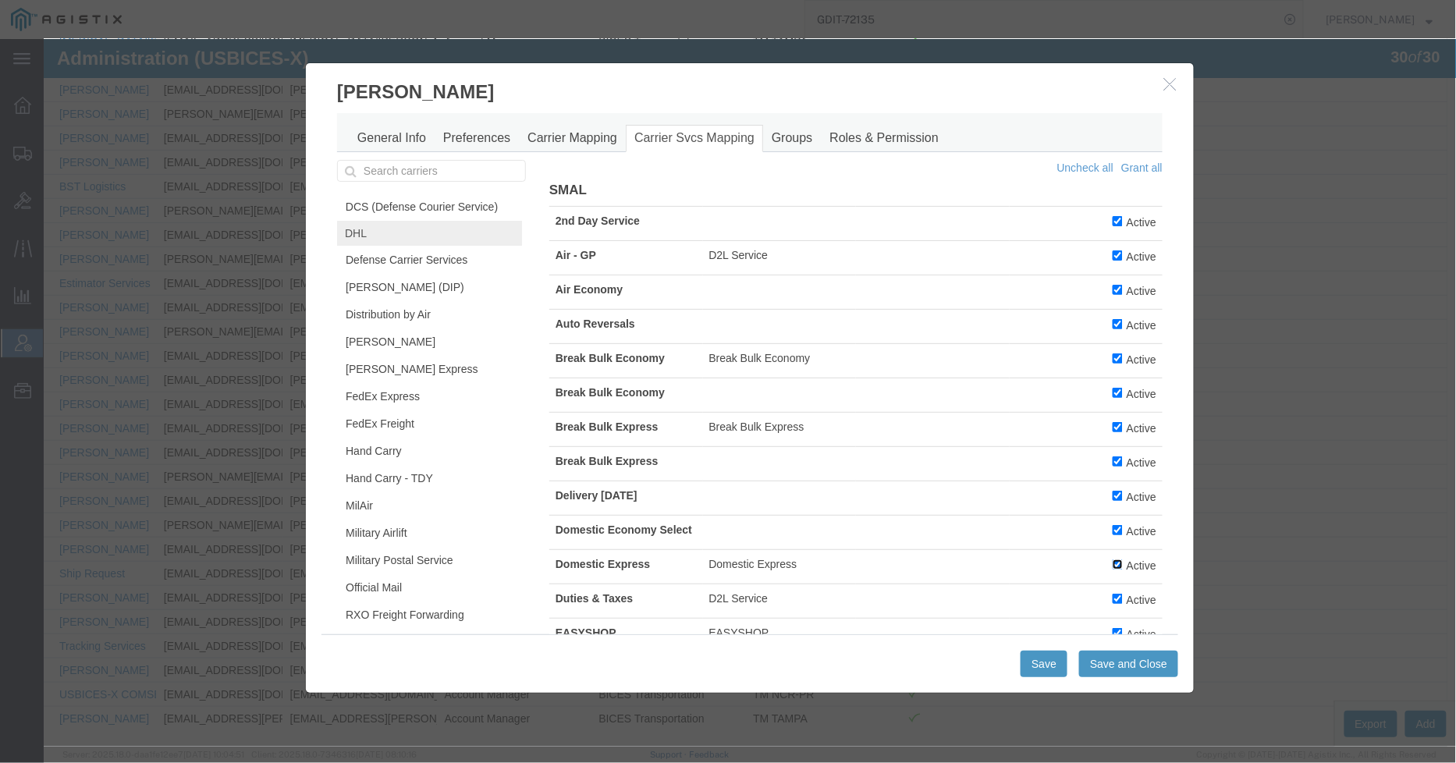
checkbox input "false"
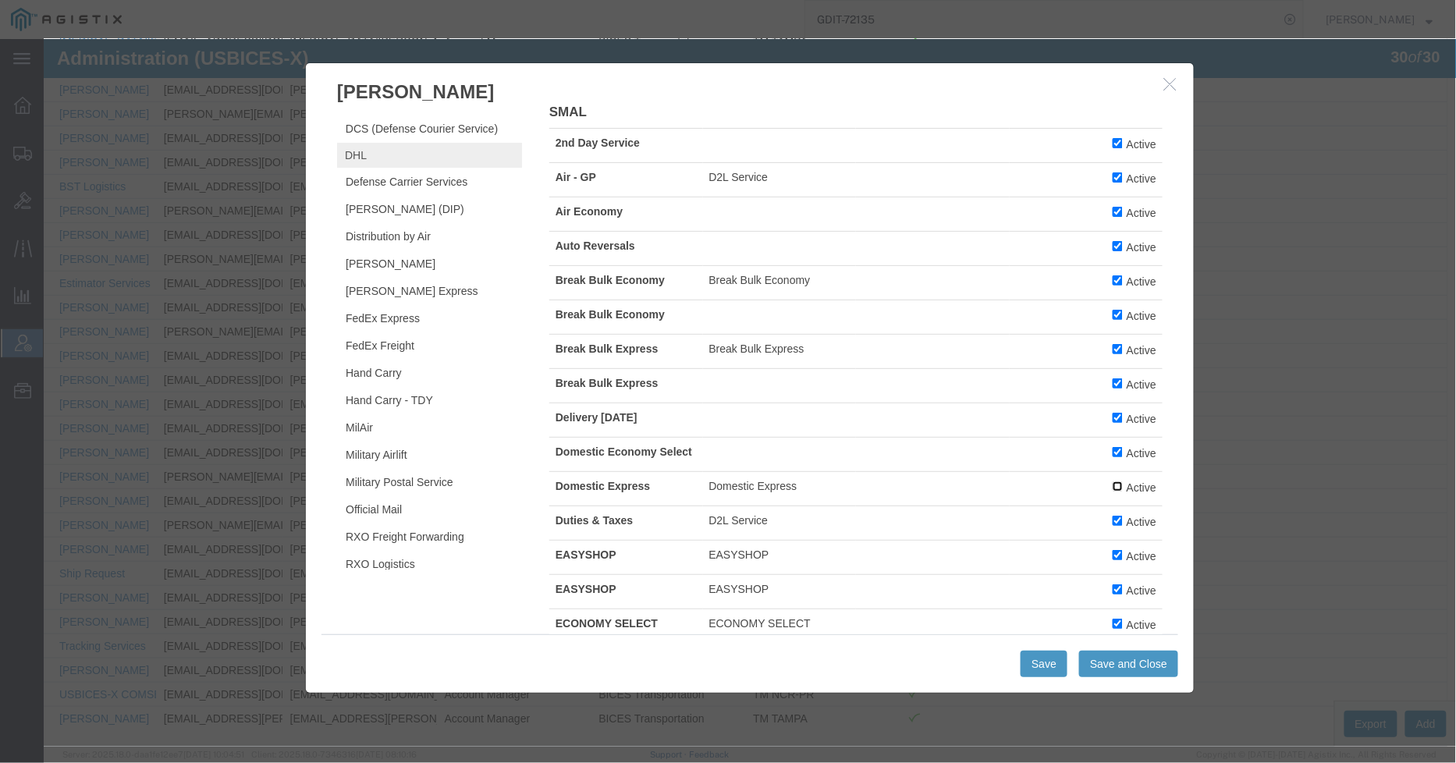
scroll to position [173, 0]
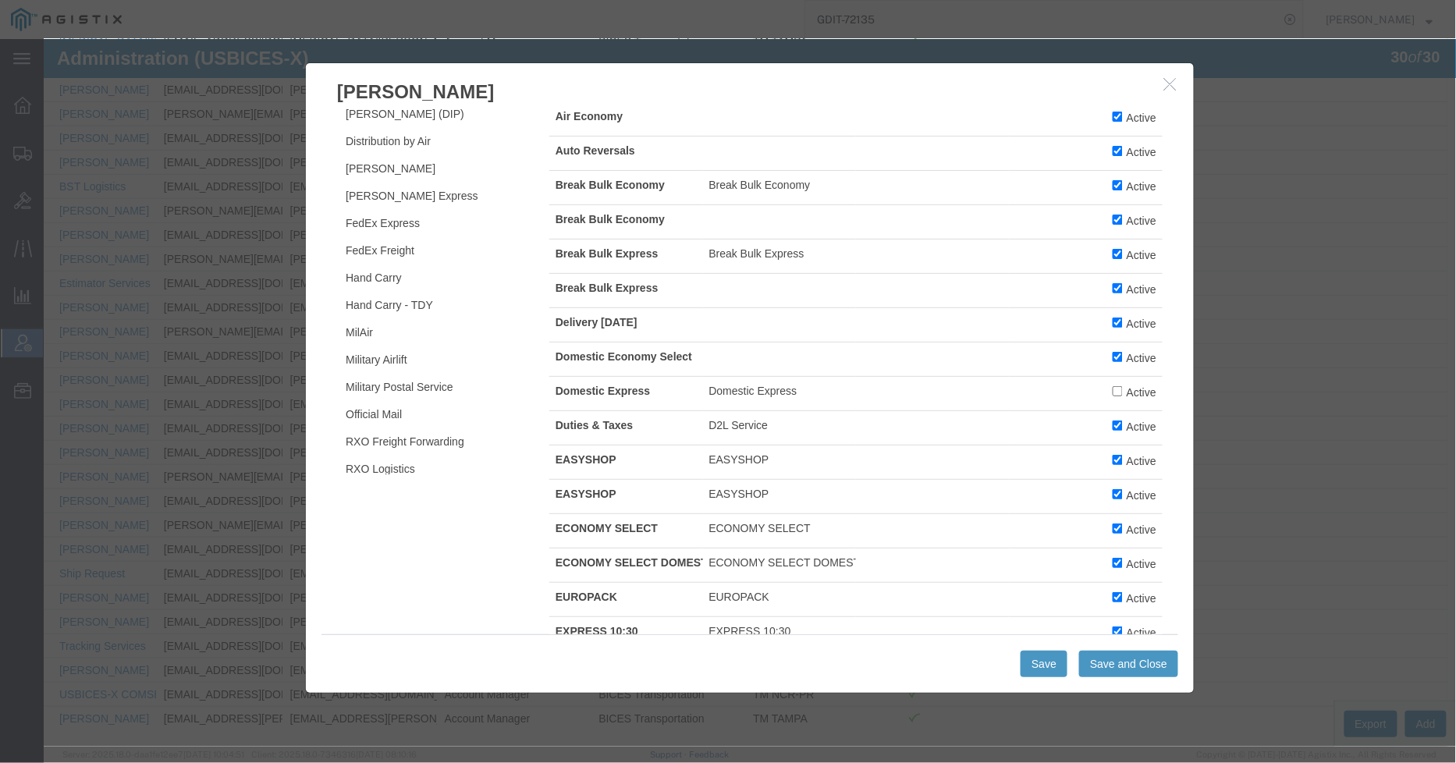
click at [1116, 571] on label "Active" at bounding box center [1134, 562] width 44 height 17
click at [1116, 567] on input "Active" at bounding box center [1117, 562] width 10 height 10
checkbox input "false"
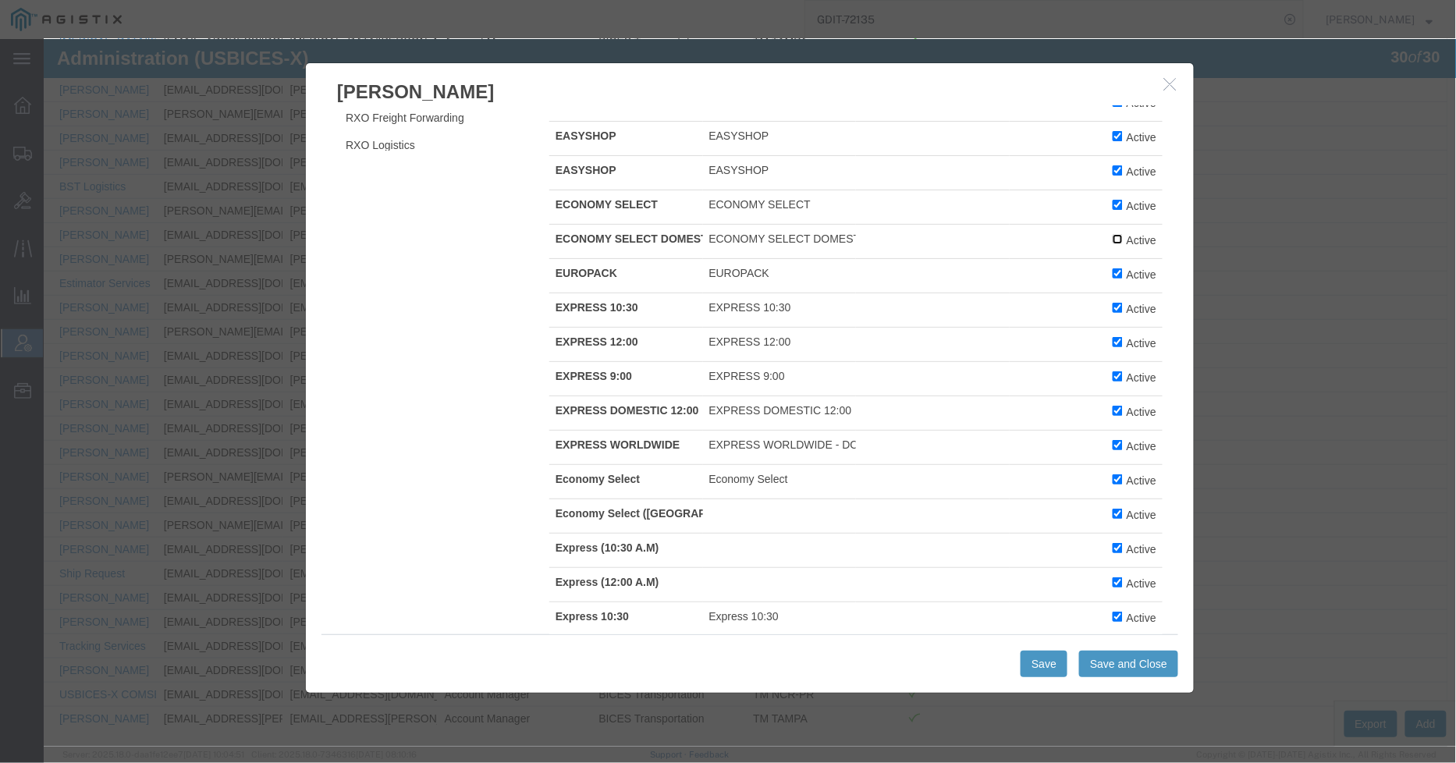
scroll to position [520, 0]
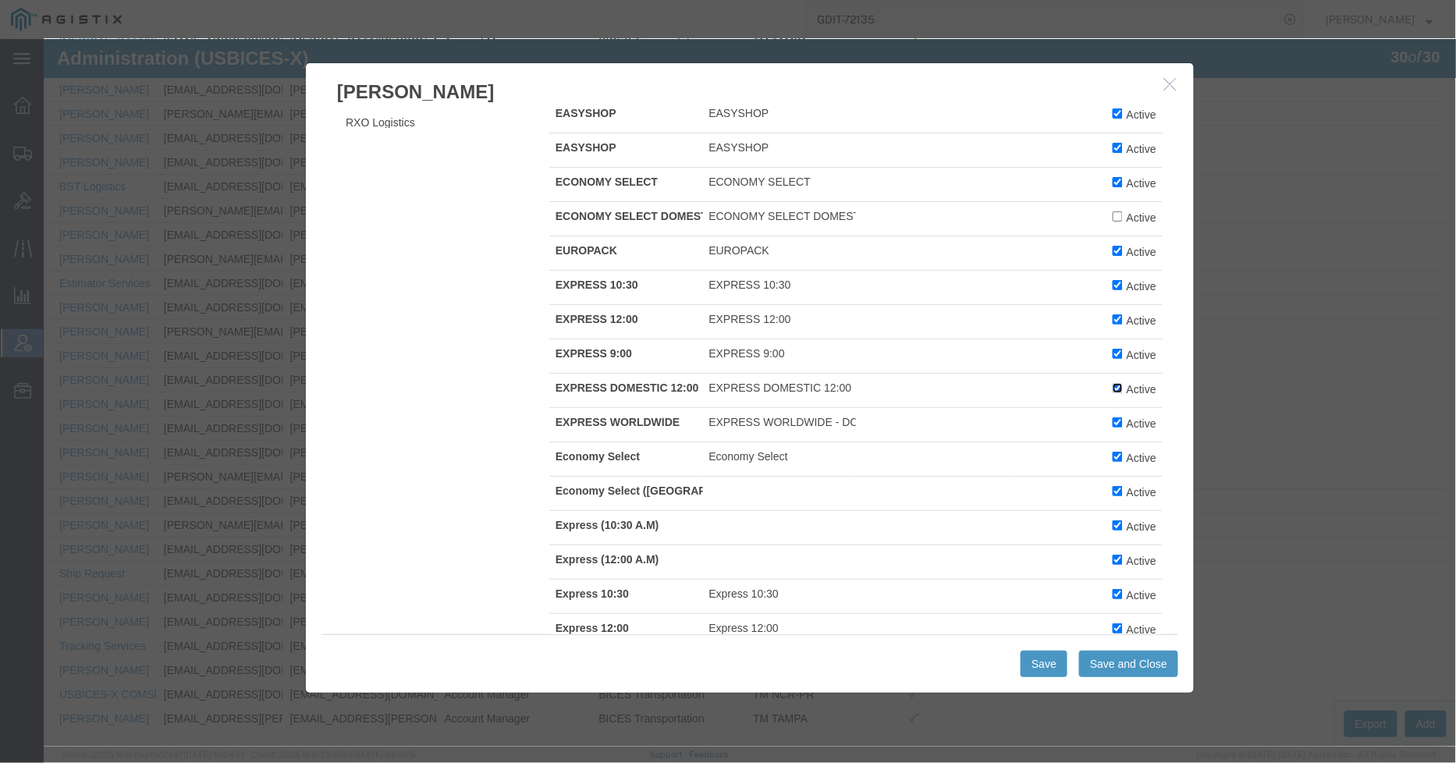
click at [1112, 393] on input "Active" at bounding box center [1117, 387] width 10 height 10
checkbox input "false"
click at [1112, 427] on input "Active" at bounding box center [1117, 422] width 10 height 10
checkbox input "false"
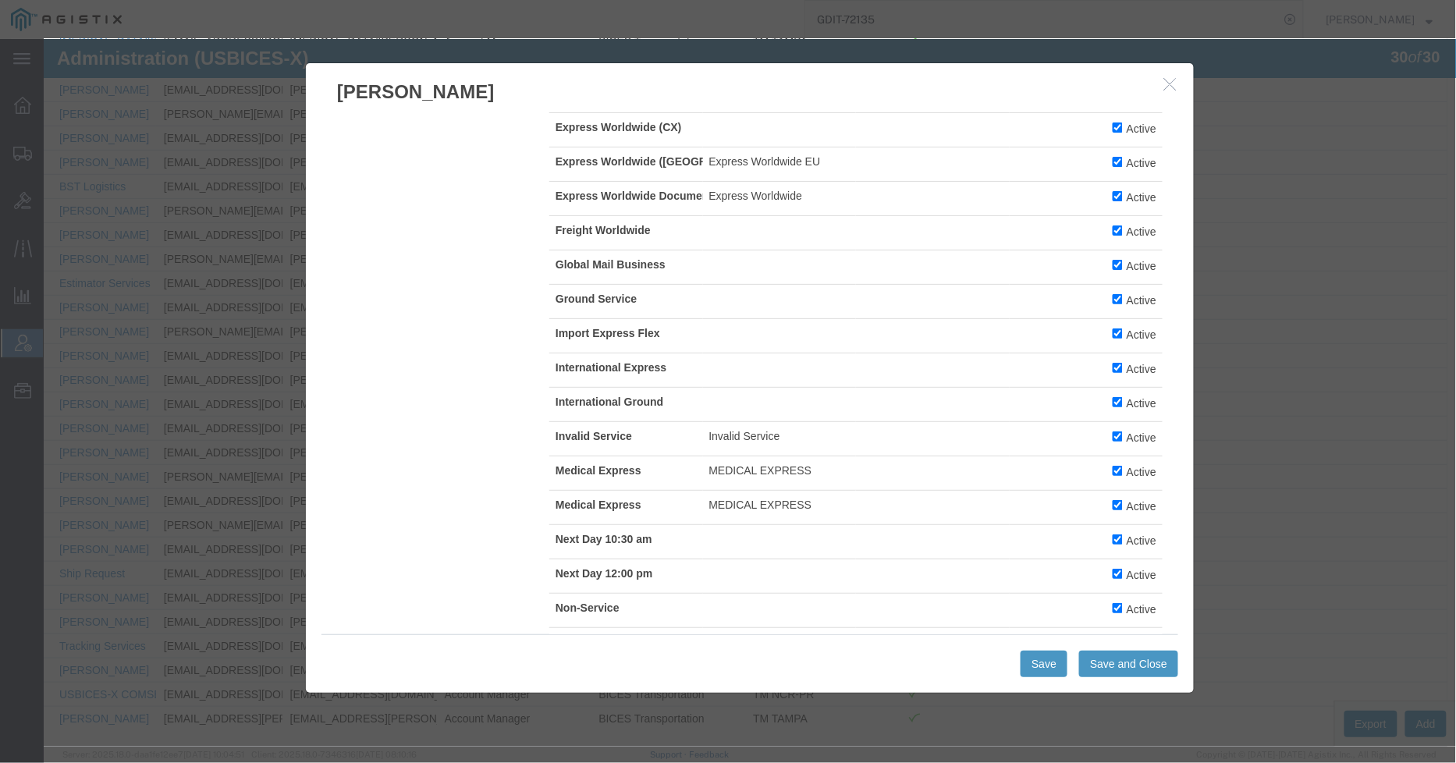
scroll to position [1300, 0]
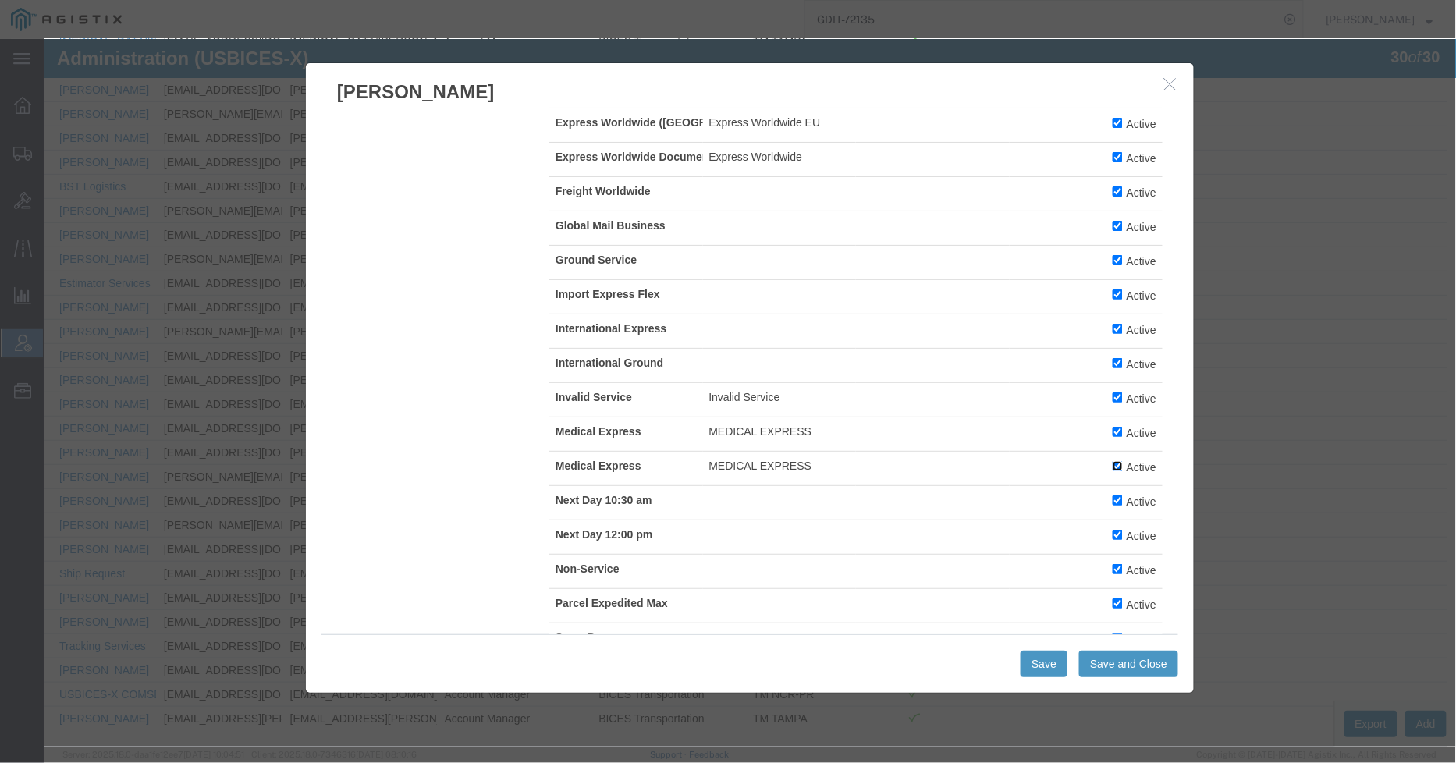
click at [1112, 471] on input "Active" at bounding box center [1117, 465] width 10 height 10
checkbox input "false"
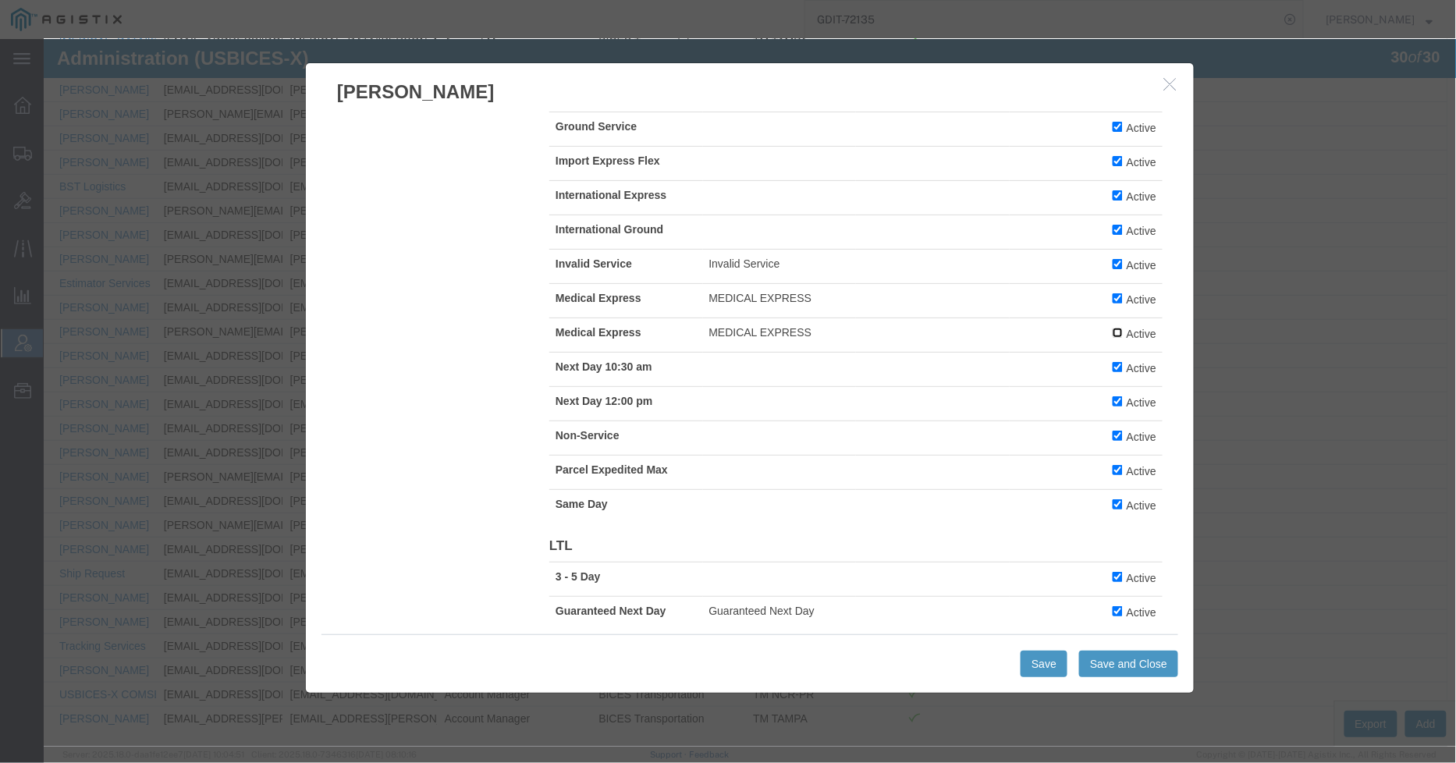
scroll to position [1473, 0]
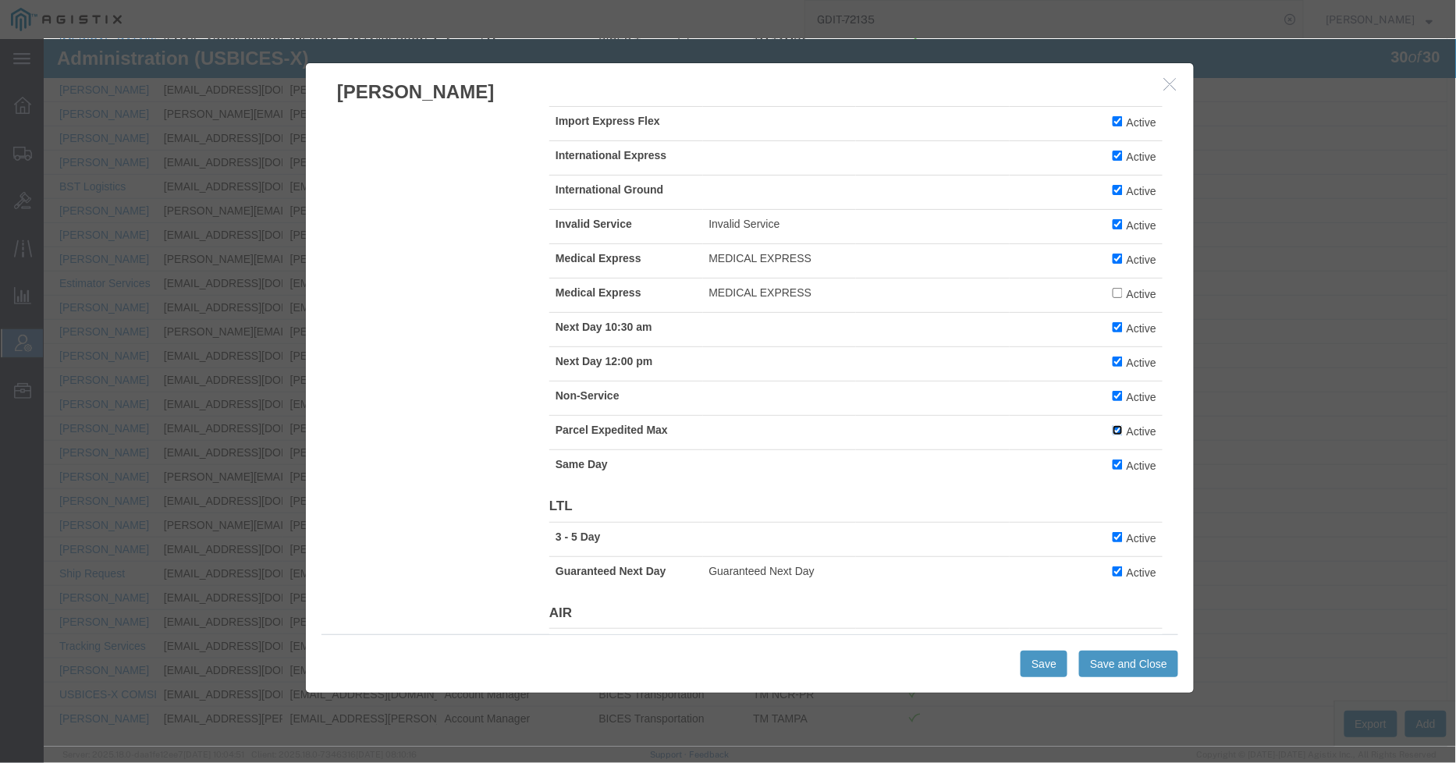
click at [1112, 435] on input "Active" at bounding box center [1117, 430] width 10 height 10
checkbox input "false"
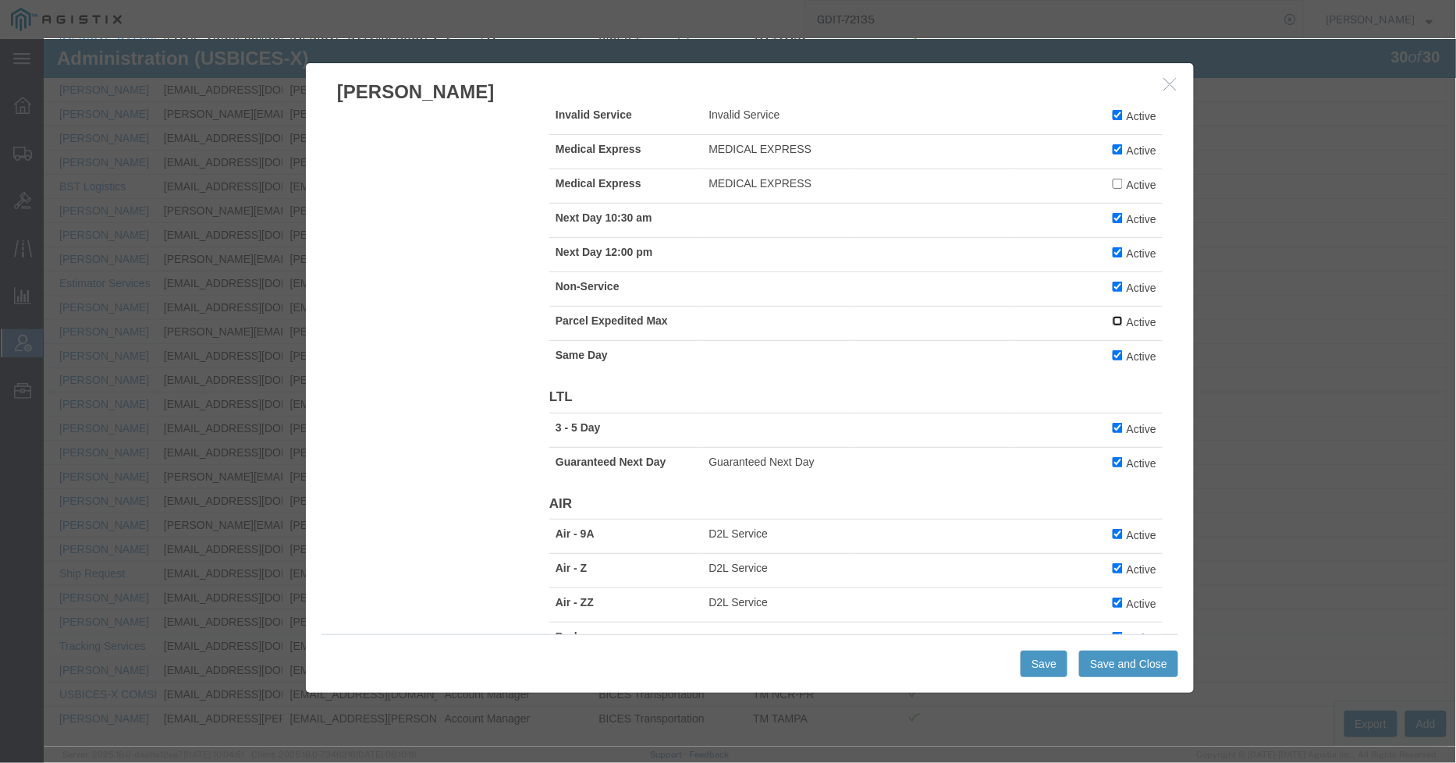
scroll to position [1734, 0]
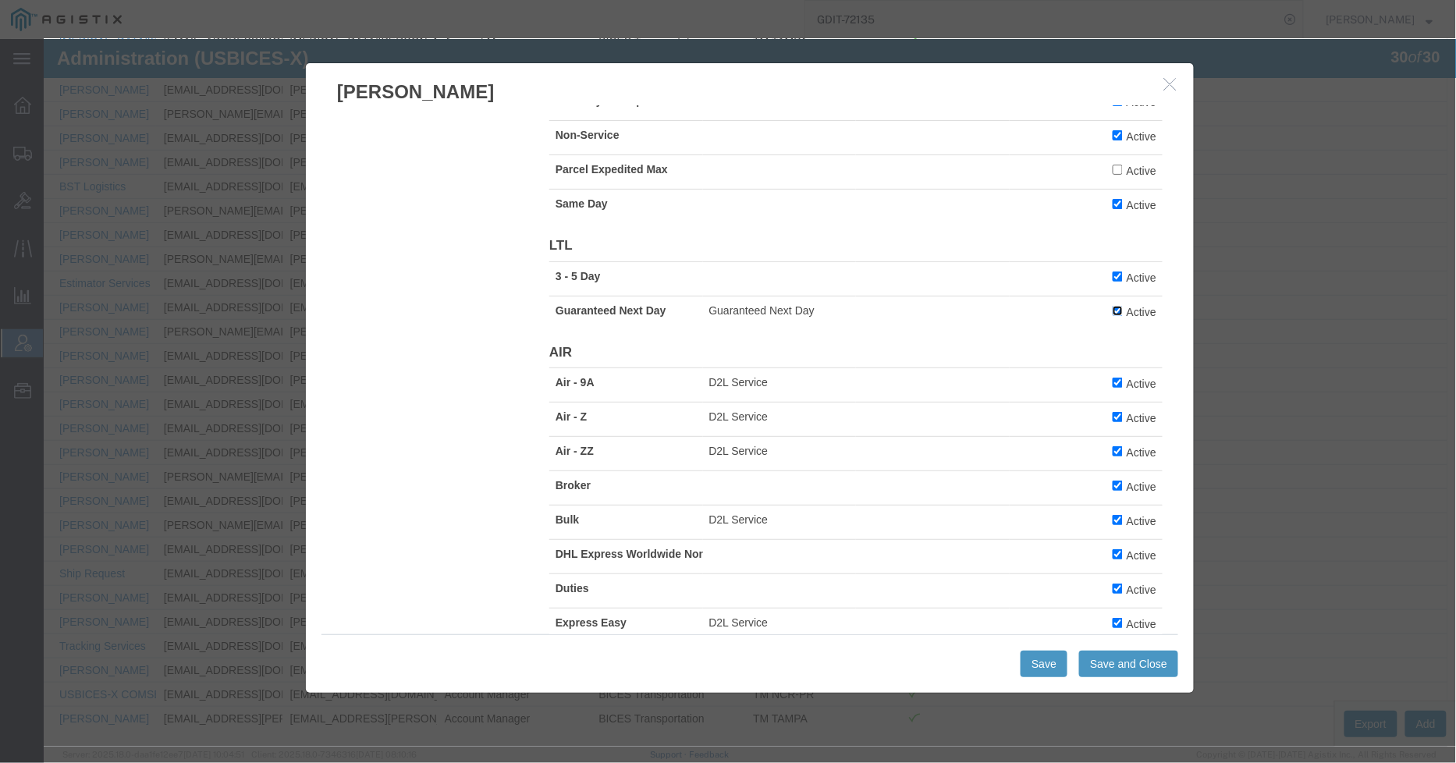
click at [1112, 315] on input "Active" at bounding box center [1117, 310] width 10 height 10
checkbox input "false"
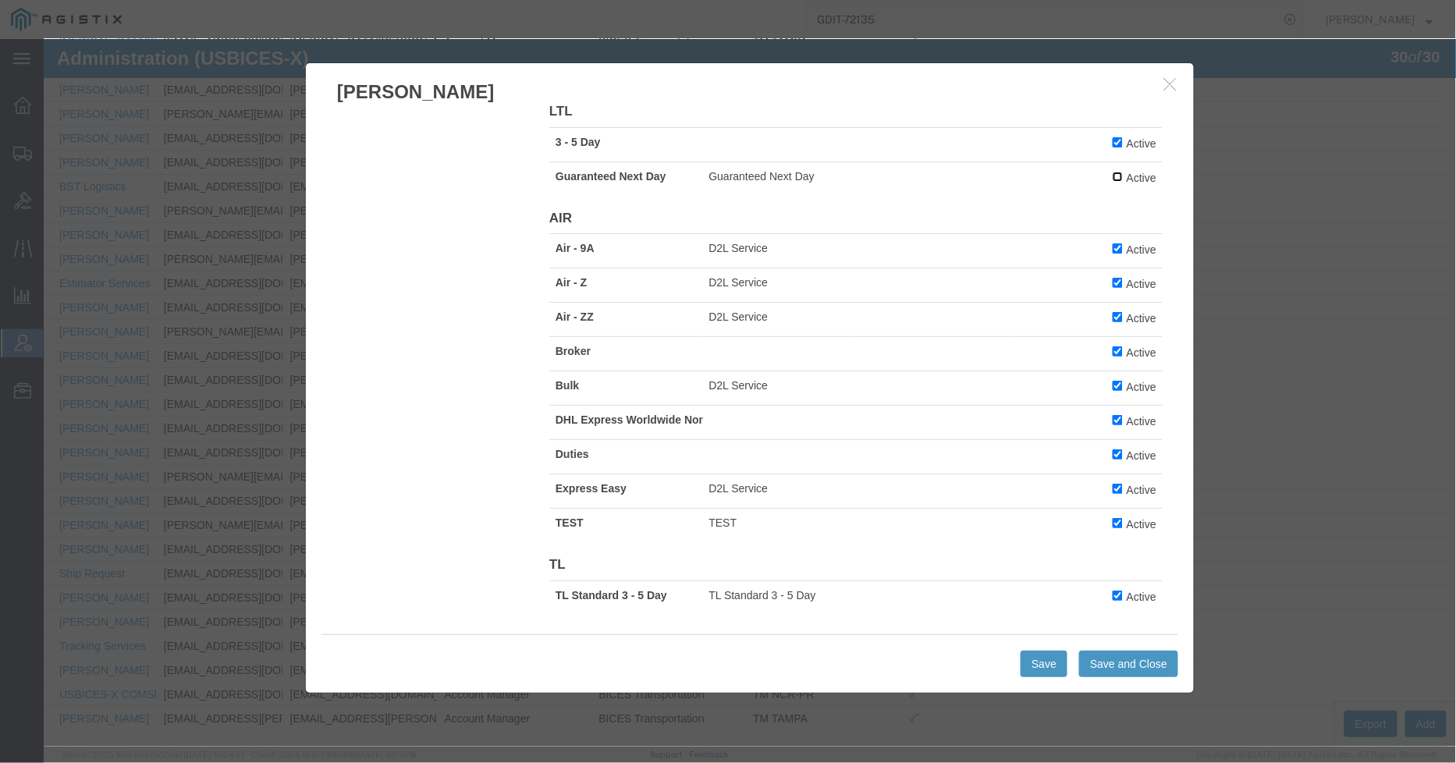
scroll to position [1953, 0]
click at [1095, 418] on td "Active" at bounding box center [1086, 422] width 154 height 34
click at [1112, 528] on label "Active" at bounding box center [1134, 522] width 44 height 17
click at [1112, 528] on input "Active" at bounding box center [1117, 522] width 10 height 10
checkbox input "false"
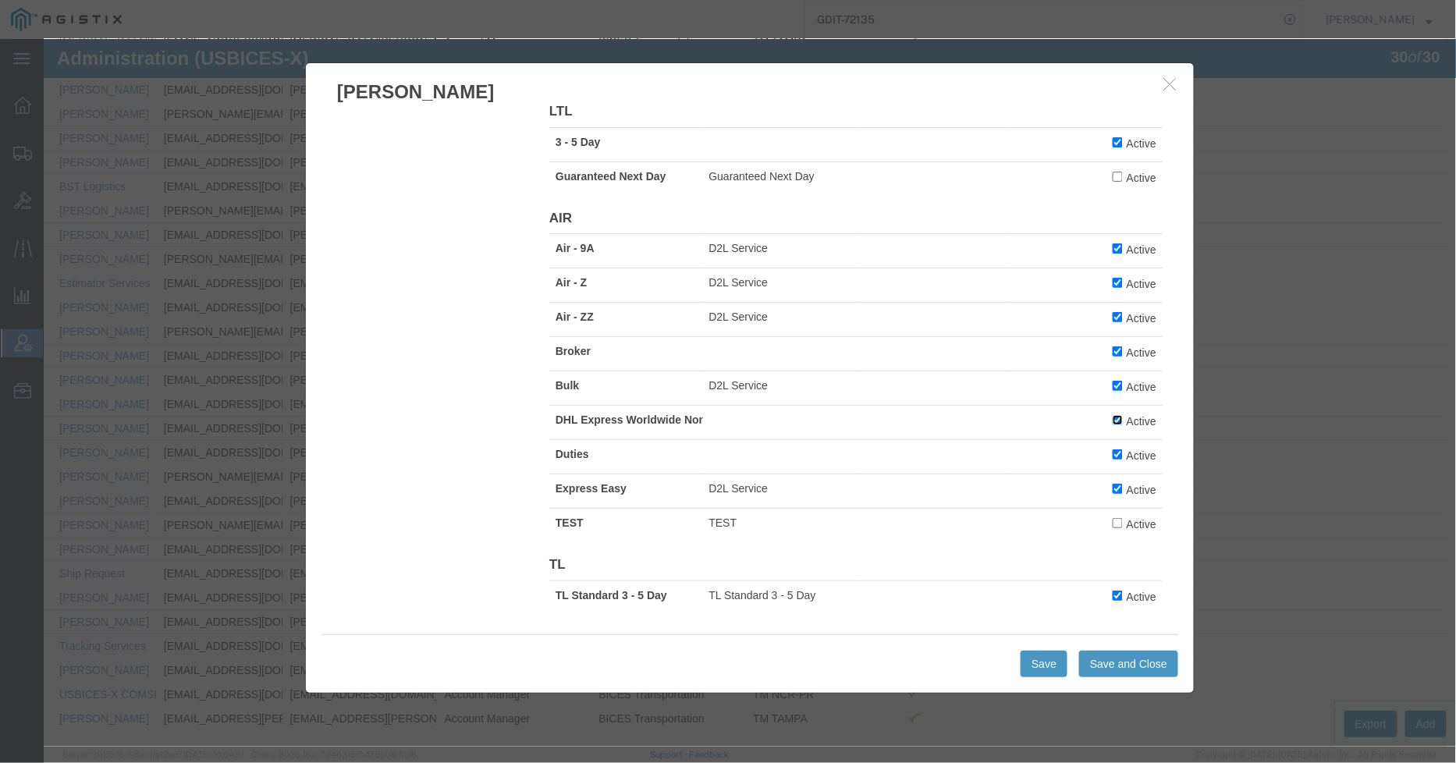
click at [1112, 416] on input "Active" at bounding box center [1117, 419] width 10 height 10
checkbox input "false"
click at [1112, 598] on input "Active" at bounding box center [1117, 595] width 10 height 10
checkbox input "false"
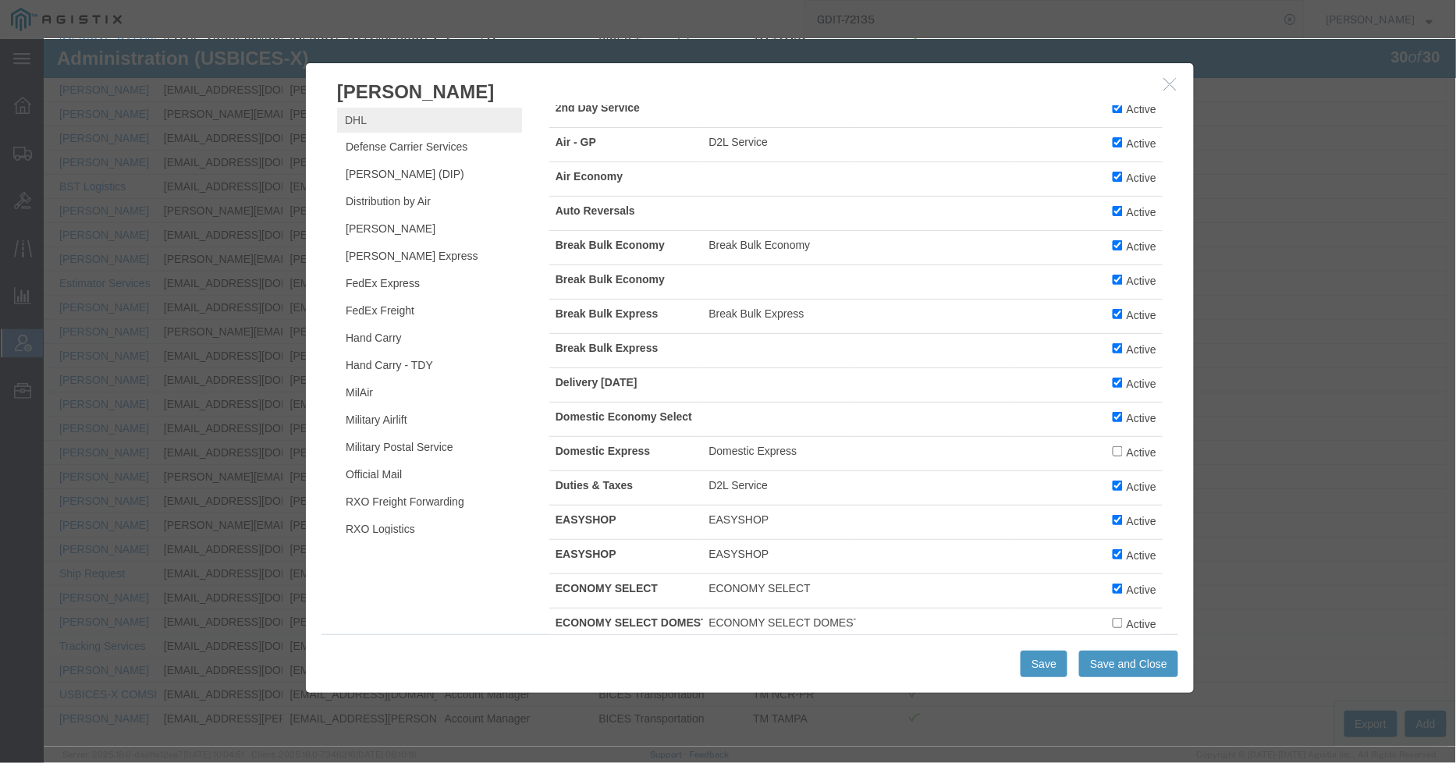
scroll to position [0, 0]
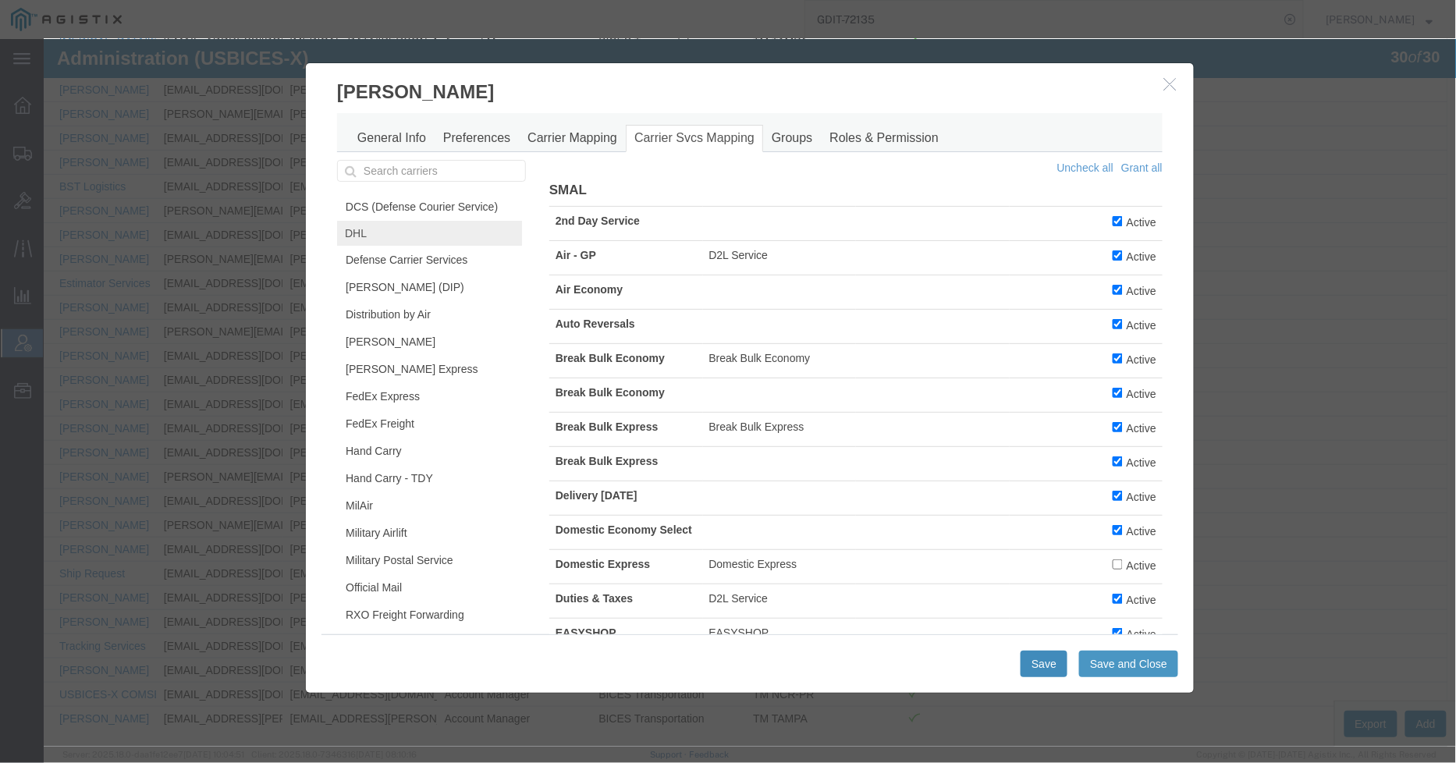
click at [1031, 660] on button "Save" at bounding box center [1043, 663] width 47 height 27
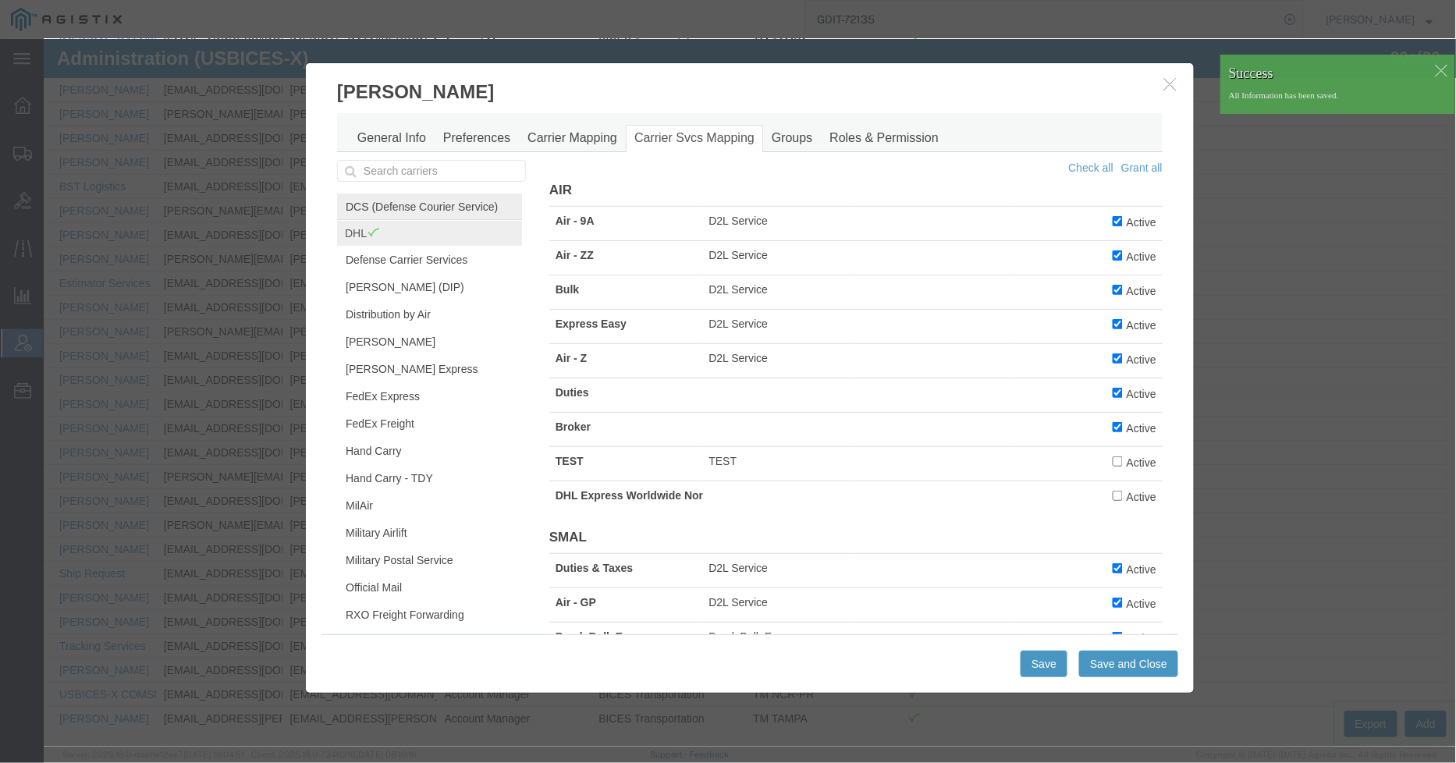
click at [415, 206] on link "DCS (Defense Courier Service)" at bounding box center [428, 206] width 185 height 27
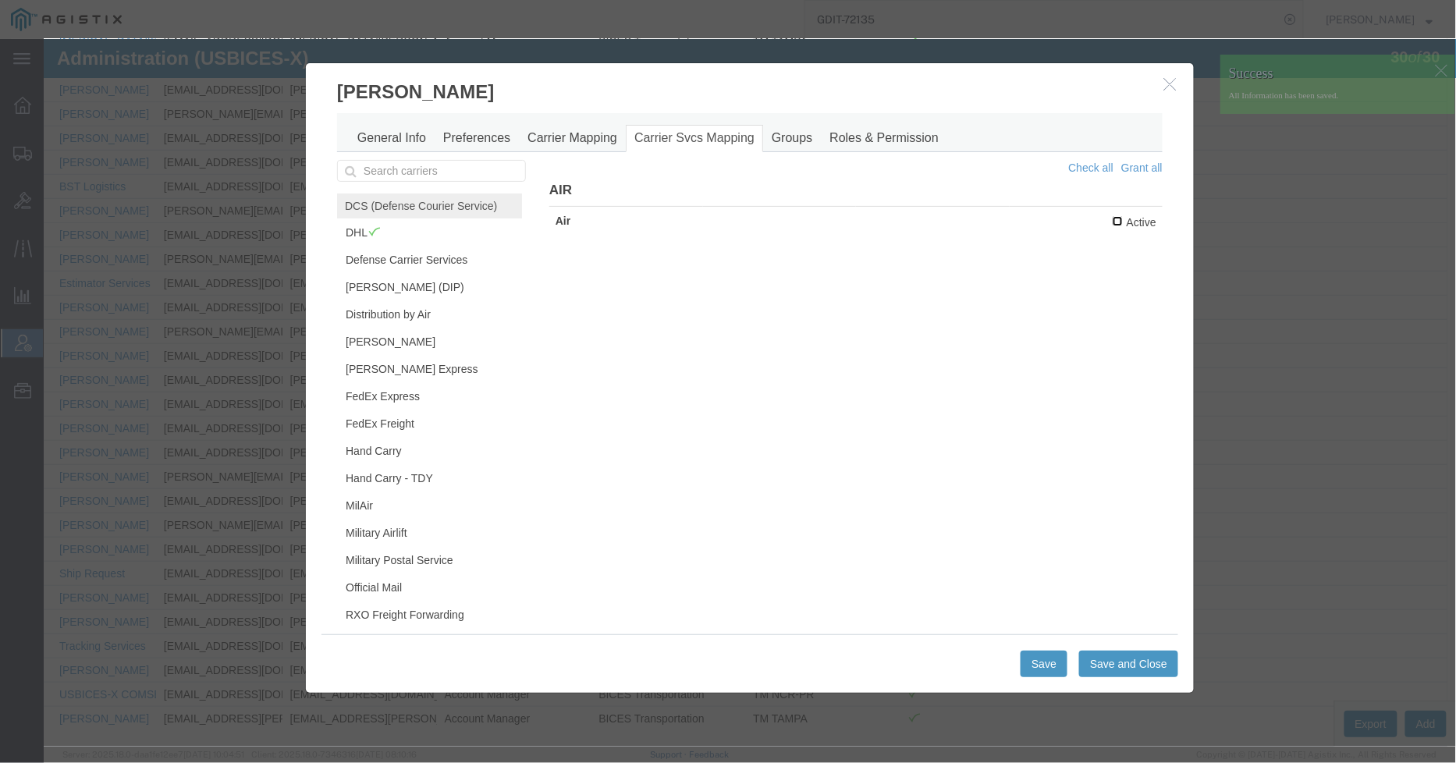
click at [1112, 222] on input "Active" at bounding box center [1117, 220] width 10 height 10
checkbox input "true"
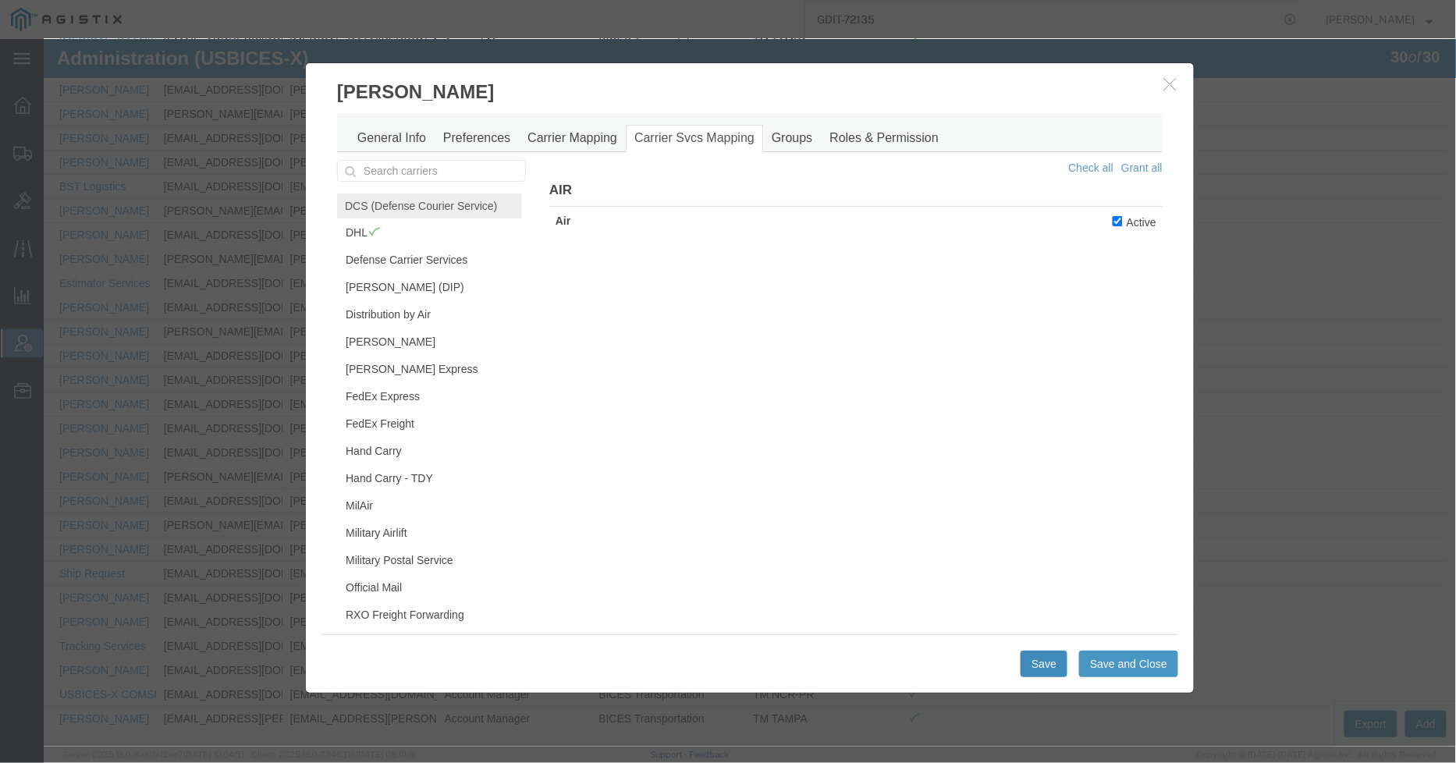
click at [1038, 663] on button "Save" at bounding box center [1043, 663] width 47 height 27
click at [378, 300] on link "[PERSON_NAME] (DIP)" at bounding box center [428, 286] width 185 height 27
click at [1112, 220] on input "Active" at bounding box center [1117, 220] width 10 height 10
checkbox input "true"
click at [1042, 659] on button "Save" at bounding box center [1043, 663] width 47 height 27
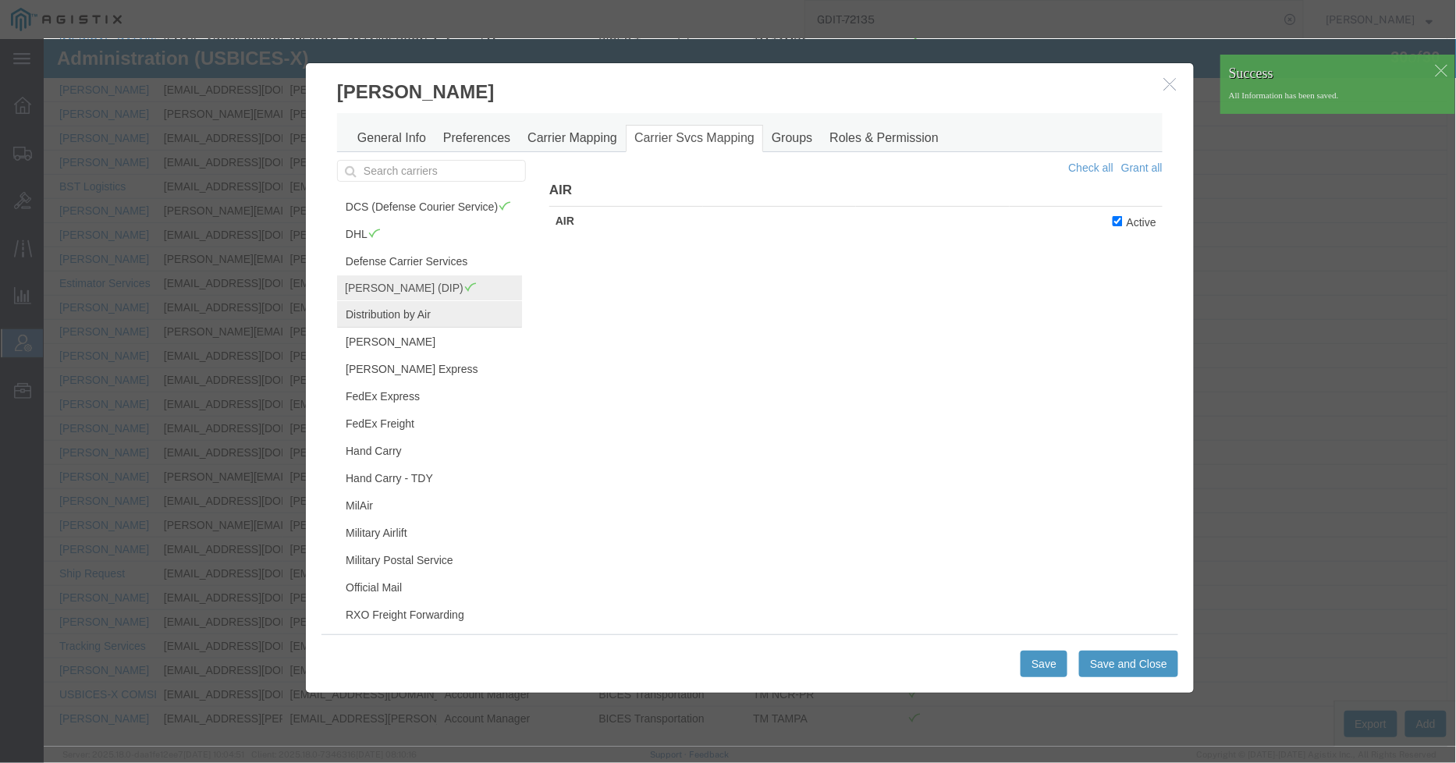
click at [416, 325] on link "Distribution by Air" at bounding box center [428, 313] width 185 height 27
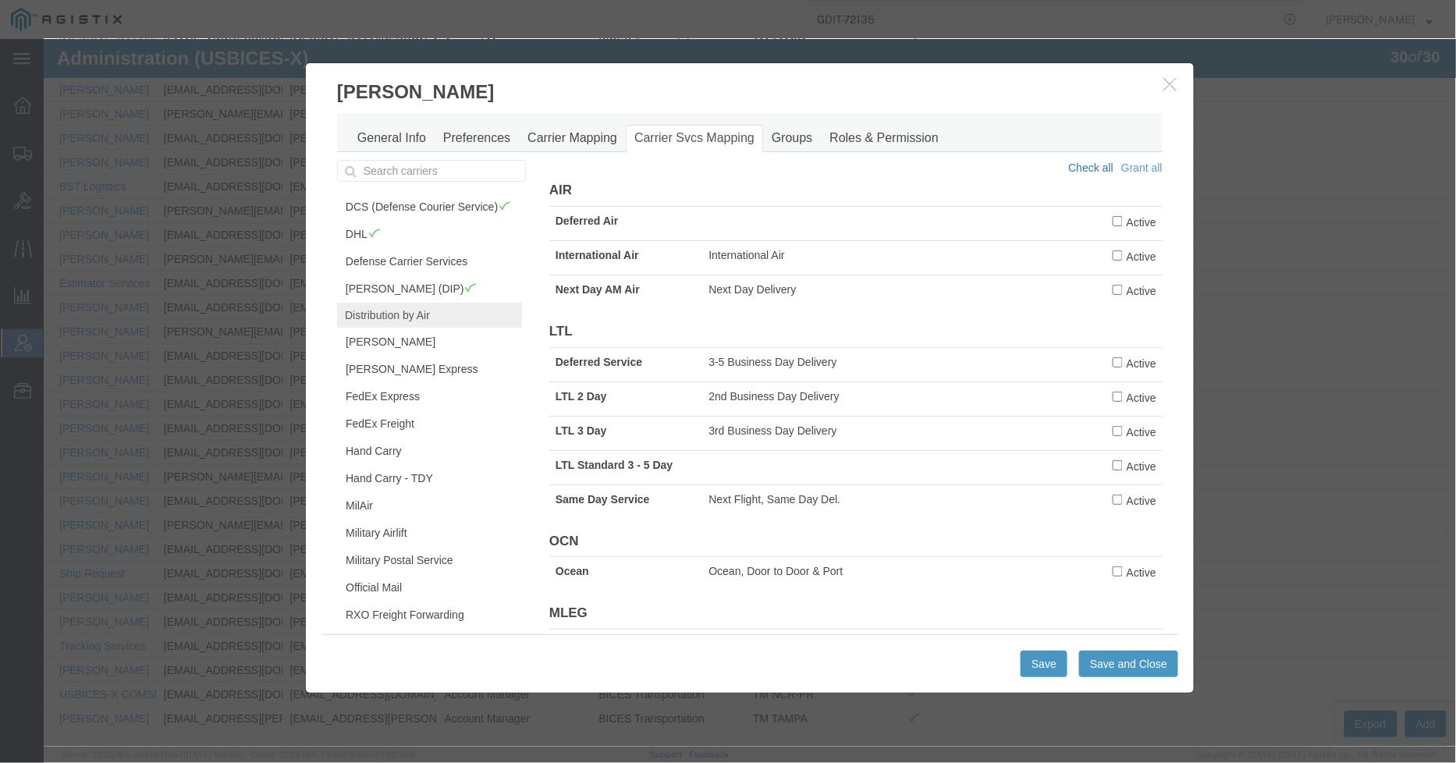
click at [1077, 166] on link "Check all" at bounding box center [1090, 167] width 45 height 12
checkbox input "true"
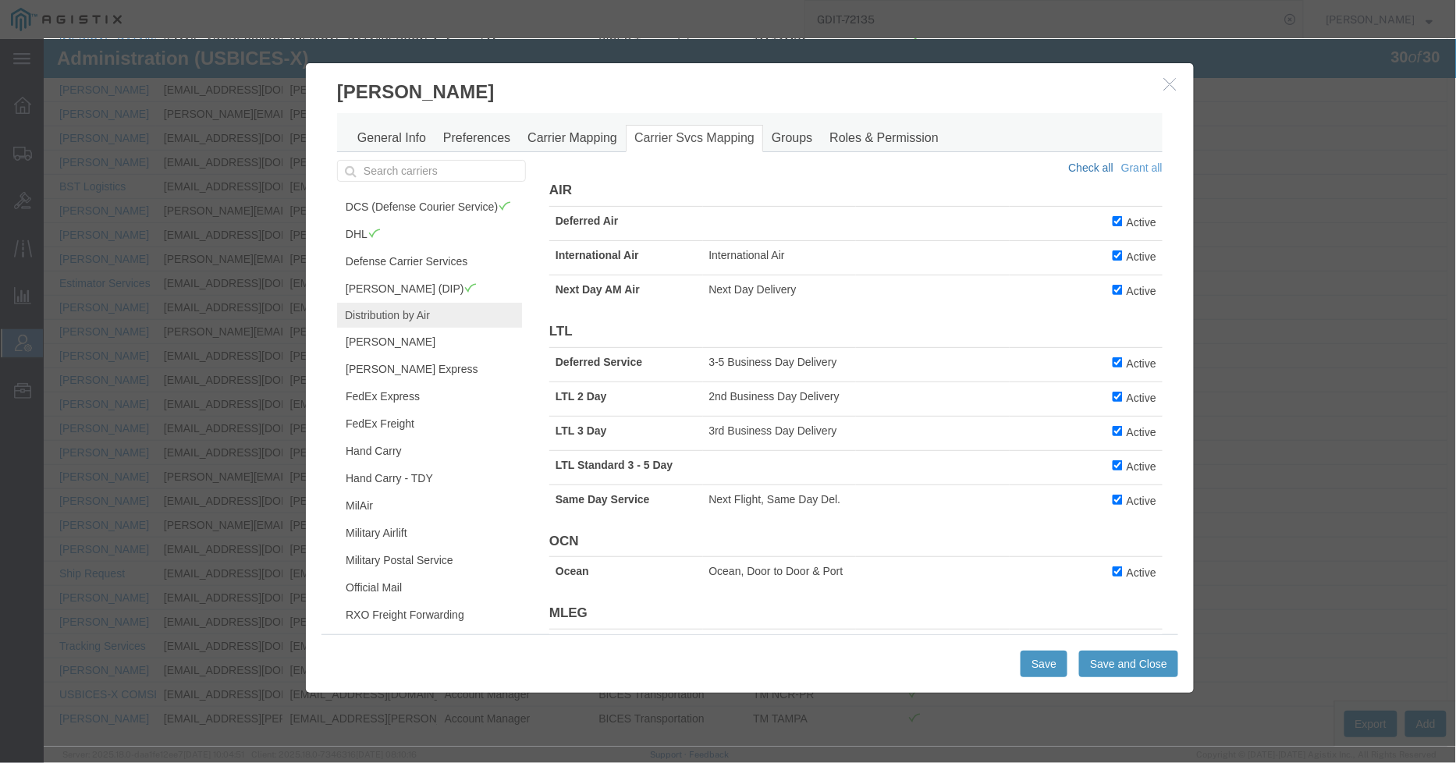
checkbox input "true"
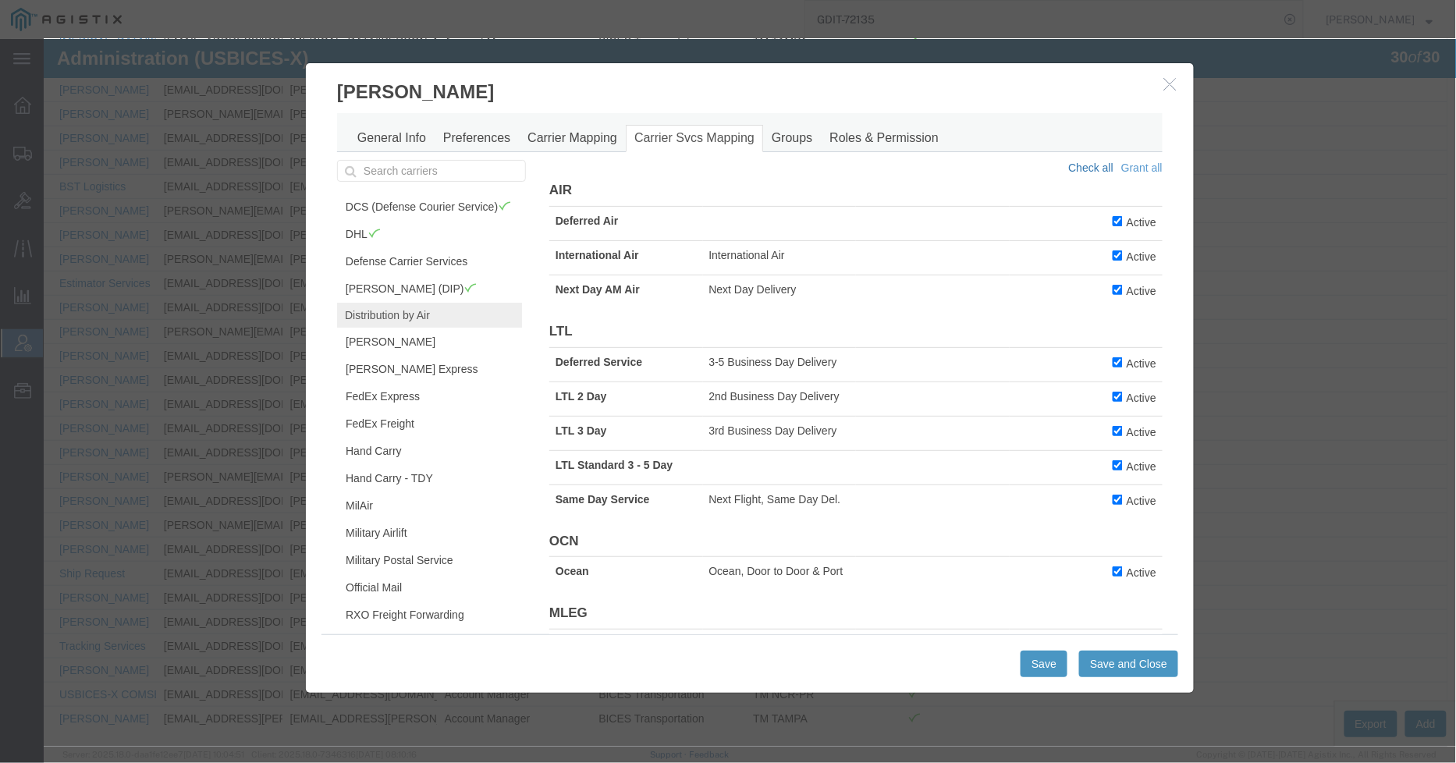
checkbox input "true"
click at [1040, 659] on button "Save" at bounding box center [1043, 663] width 47 height 27
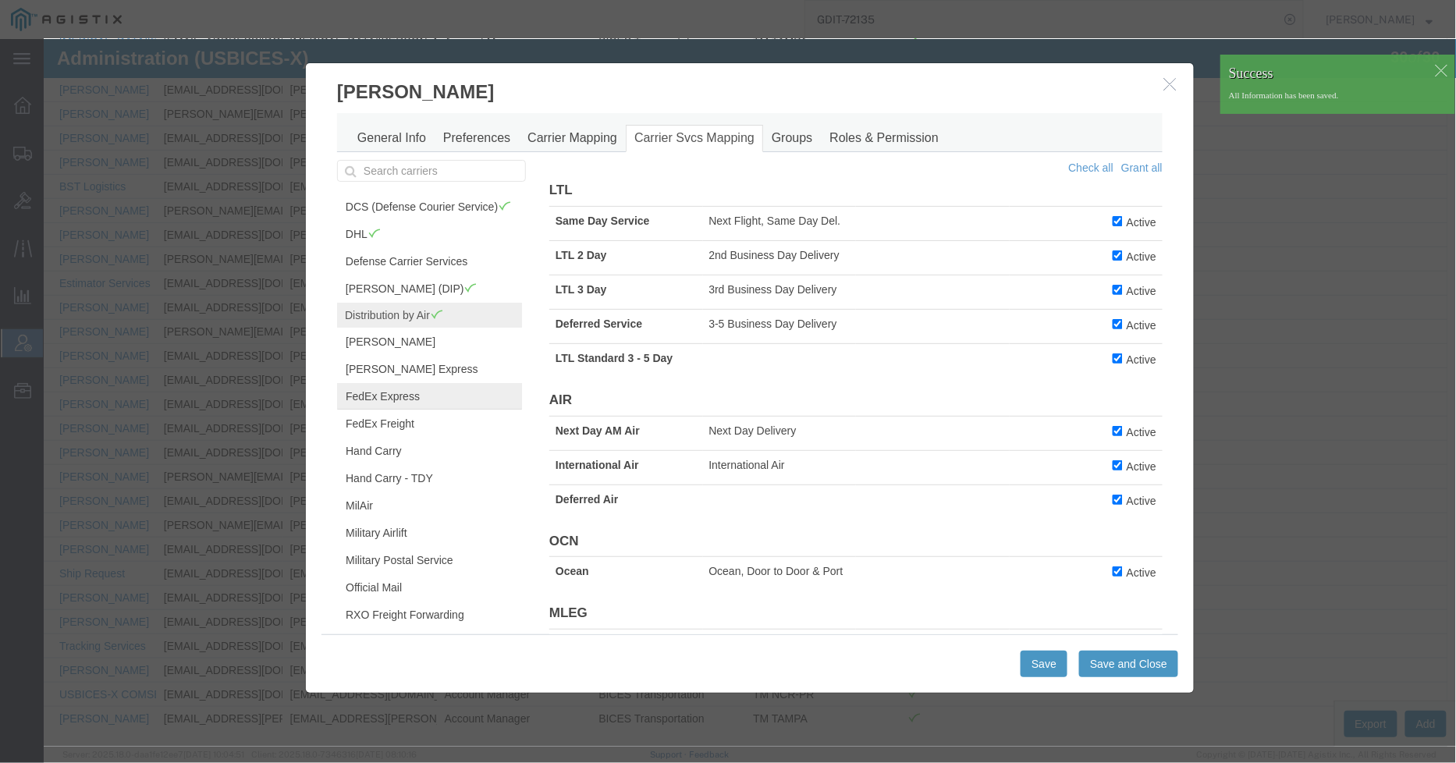
click at [409, 409] on link "FedEx Express" at bounding box center [428, 395] width 185 height 27
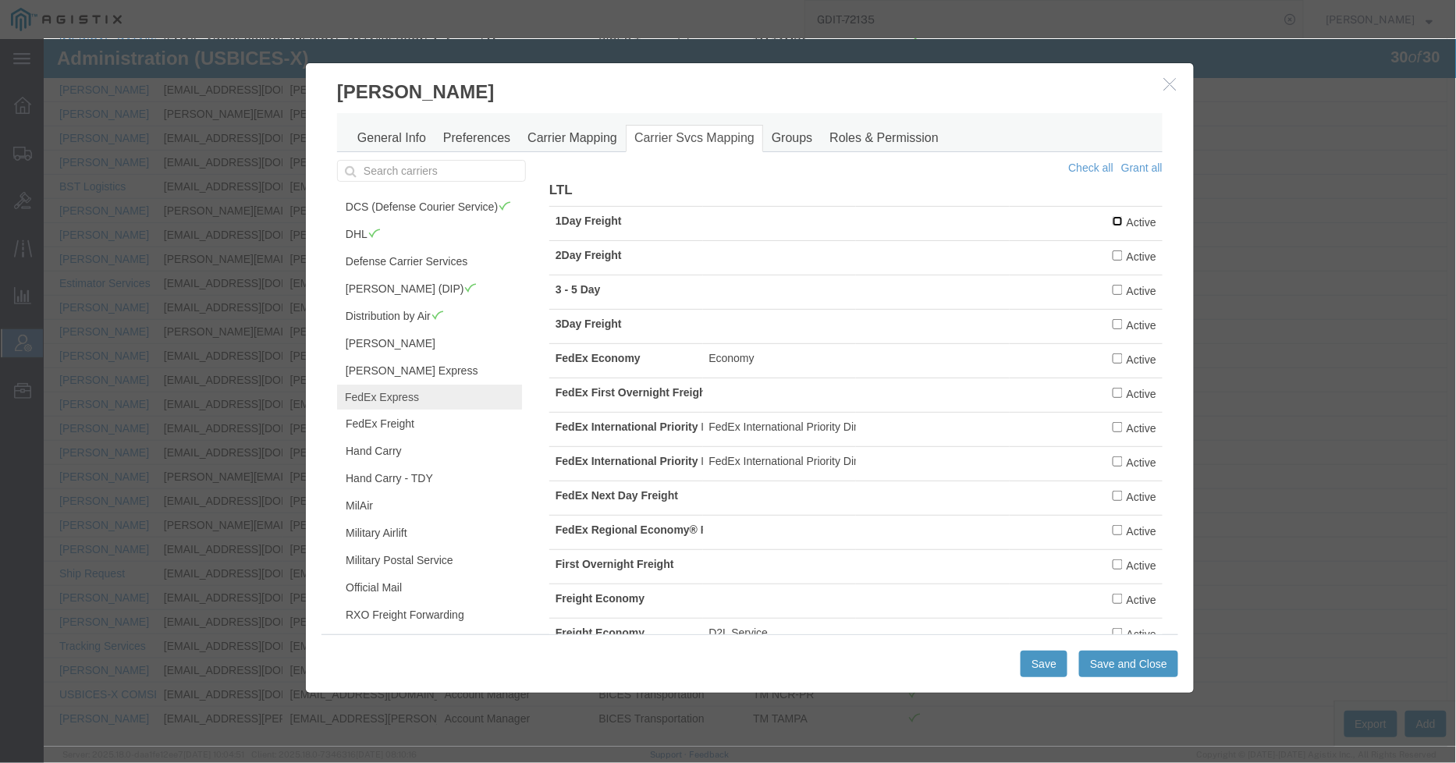
click at [1112, 222] on input "Active" at bounding box center [1117, 220] width 10 height 10
checkbox input "true"
click at [1100, 238] on td "Active" at bounding box center [1086, 222] width 154 height 34
click at [1112, 251] on input "Active" at bounding box center [1117, 255] width 10 height 10
checkbox input "true"
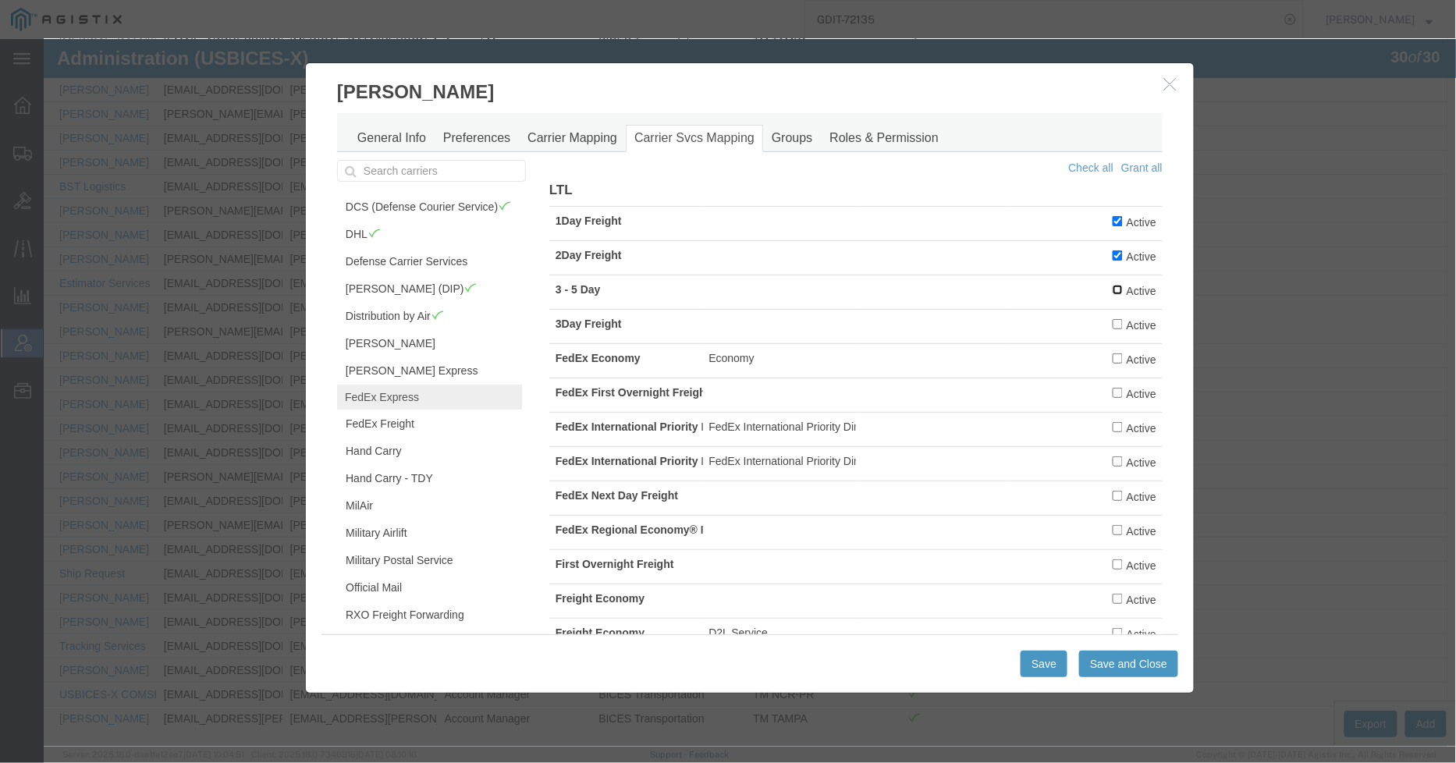
click at [1112, 291] on input "Active" at bounding box center [1117, 289] width 10 height 10
checkbox input "true"
click at [1112, 332] on label "Active" at bounding box center [1134, 323] width 44 height 17
click at [1112, 329] on input "Active" at bounding box center [1117, 323] width 10 height 10
checkbox input "true"
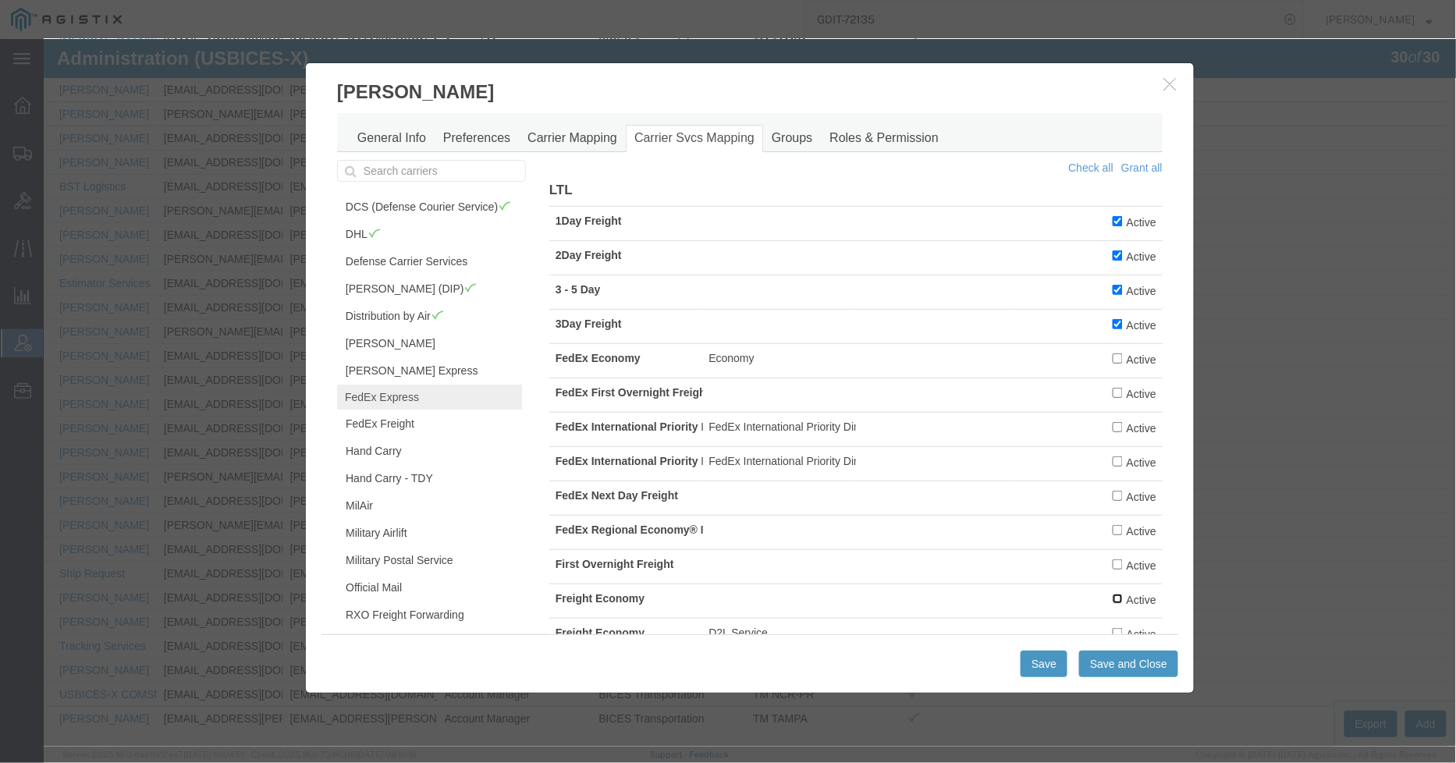
click at [1112, 603] on input "Active" at bounding box center [1117, 598] width 10 height 10
checkbox input "true"
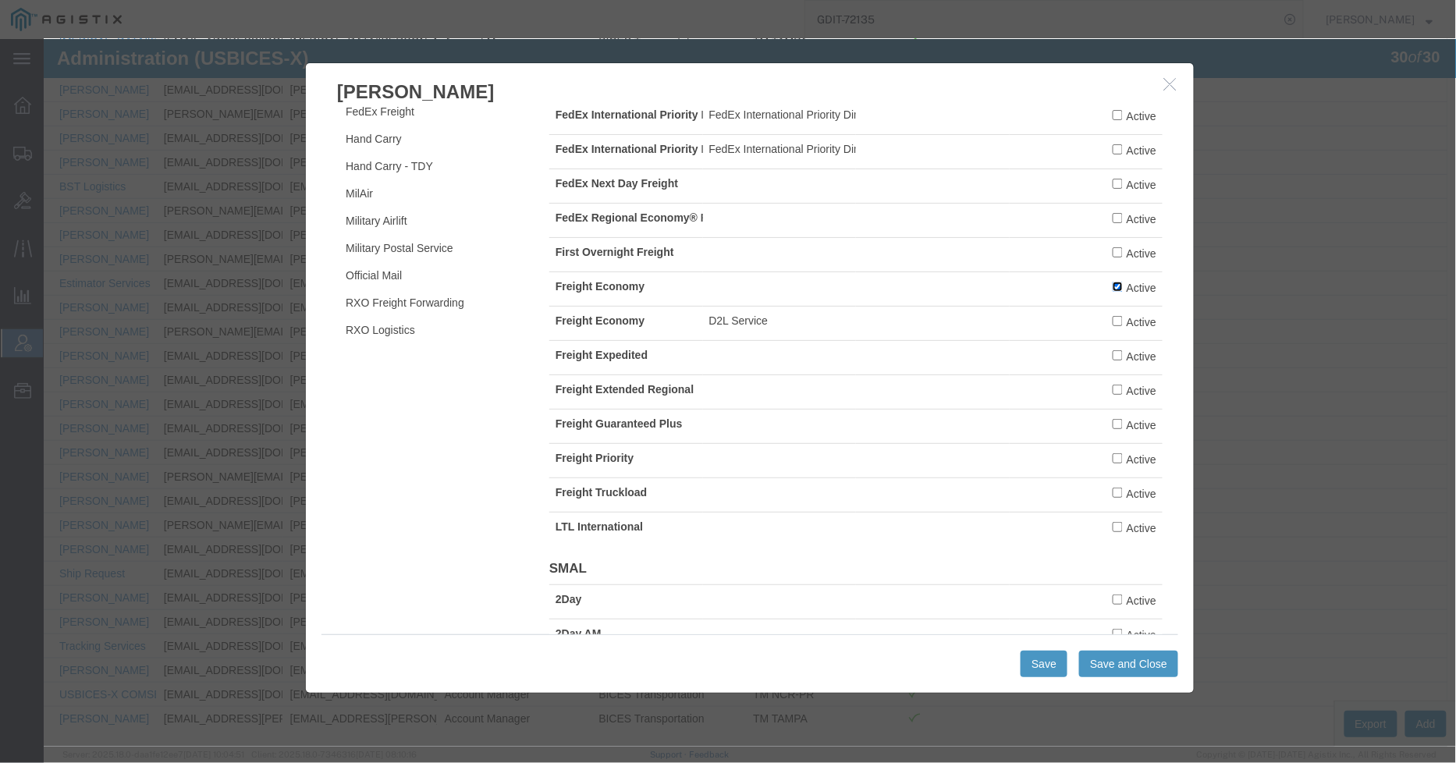
scroll to position [347, 0]
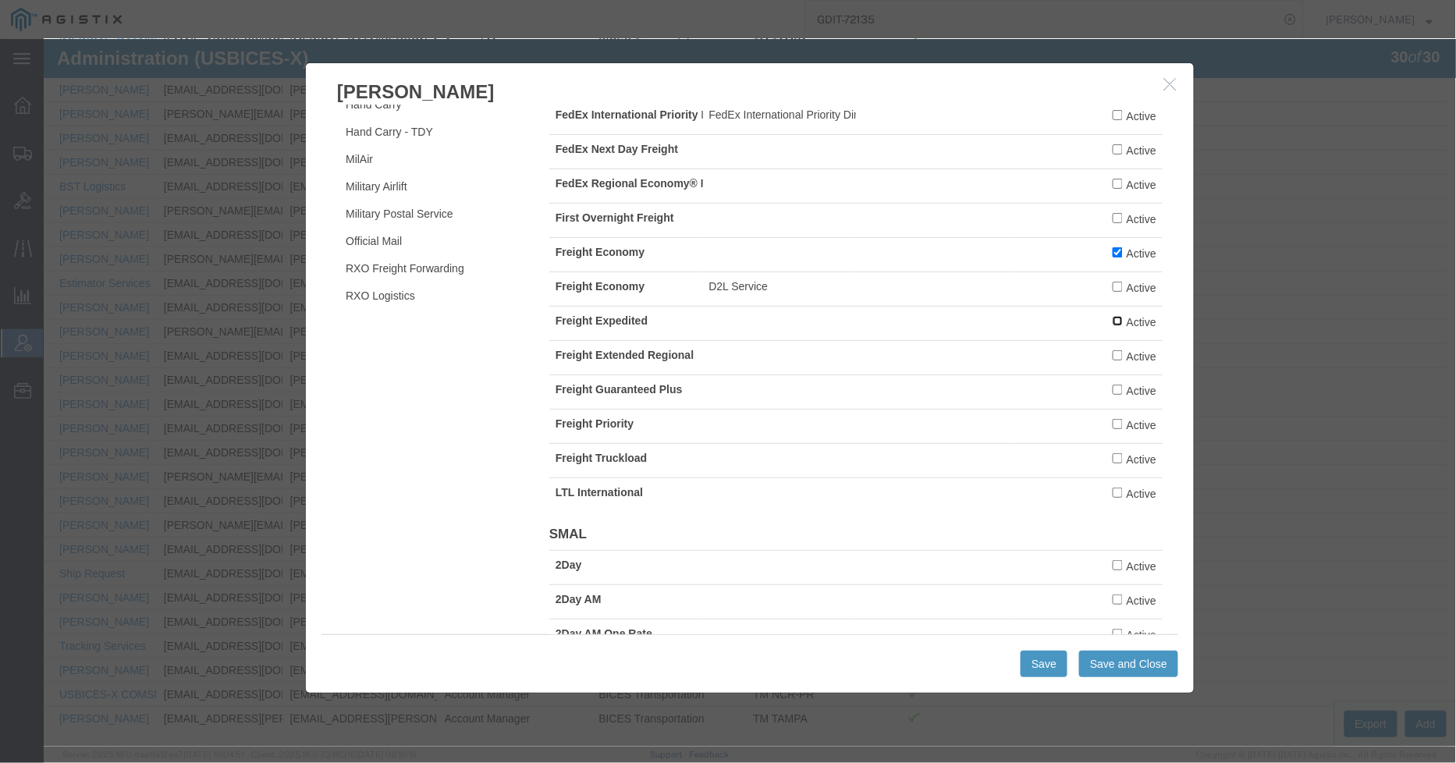
click at [1112, 325] on input "Active" at bounding box center [1117, 320] width 10 height 10
checkbox input "true"
click at [1112, 360] on input "Active" at bounding box center [1117, 355] width 10 height 10
checkbox input "true"
click at [1112, 394] on input "Active" at bounding box center [1117, 389] width 10 height 10
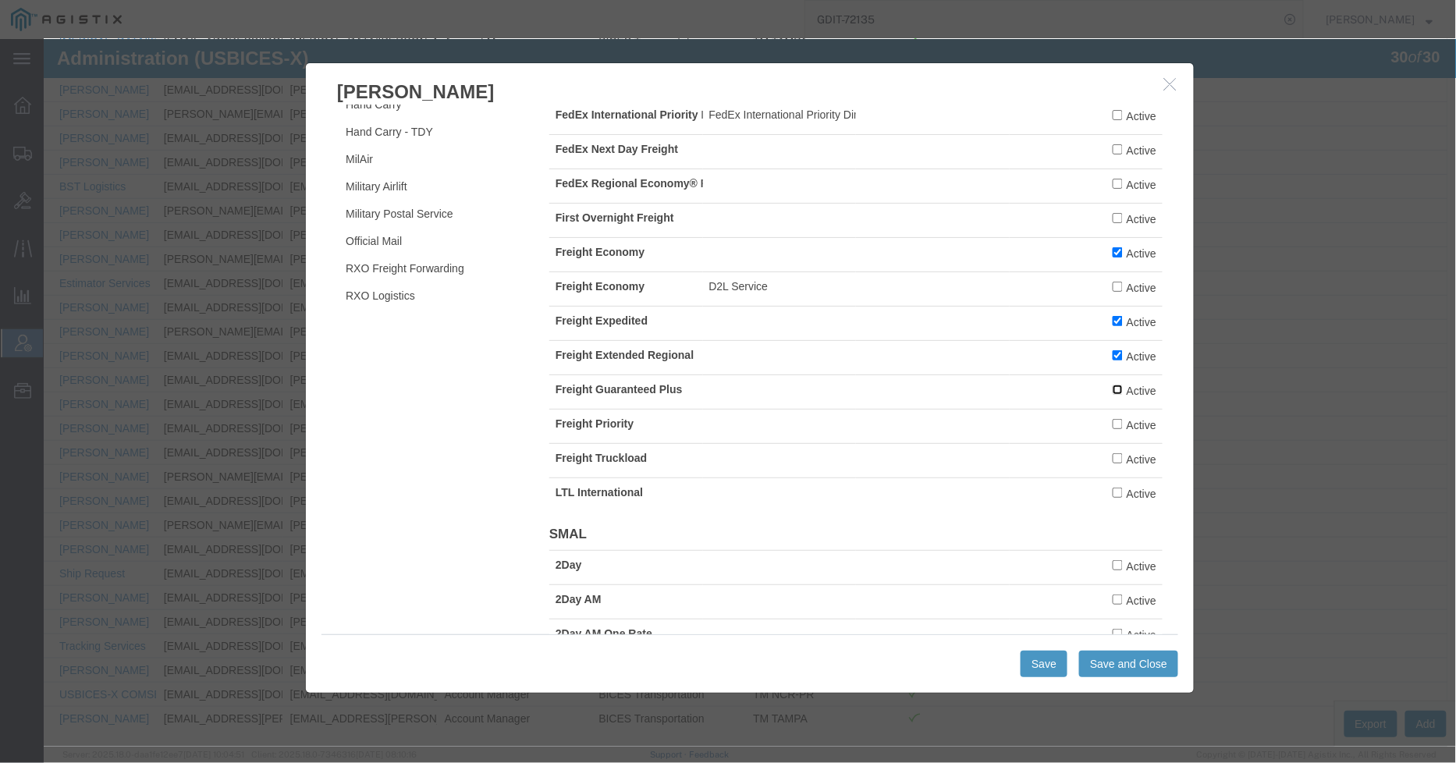
checkbox input "true"
click at [1112, 428] on input "Active" at bounding box center [1117, 423] width 10 height 10
checkbox input "true"
drag, startPoint x: 1106, startPoint y: 479, endPoint x: 1109, endPoint y: 506, distance: 27.5
click at [1112, 463] on input "Active" at bounding box center [1117, 458] width 10 height 10
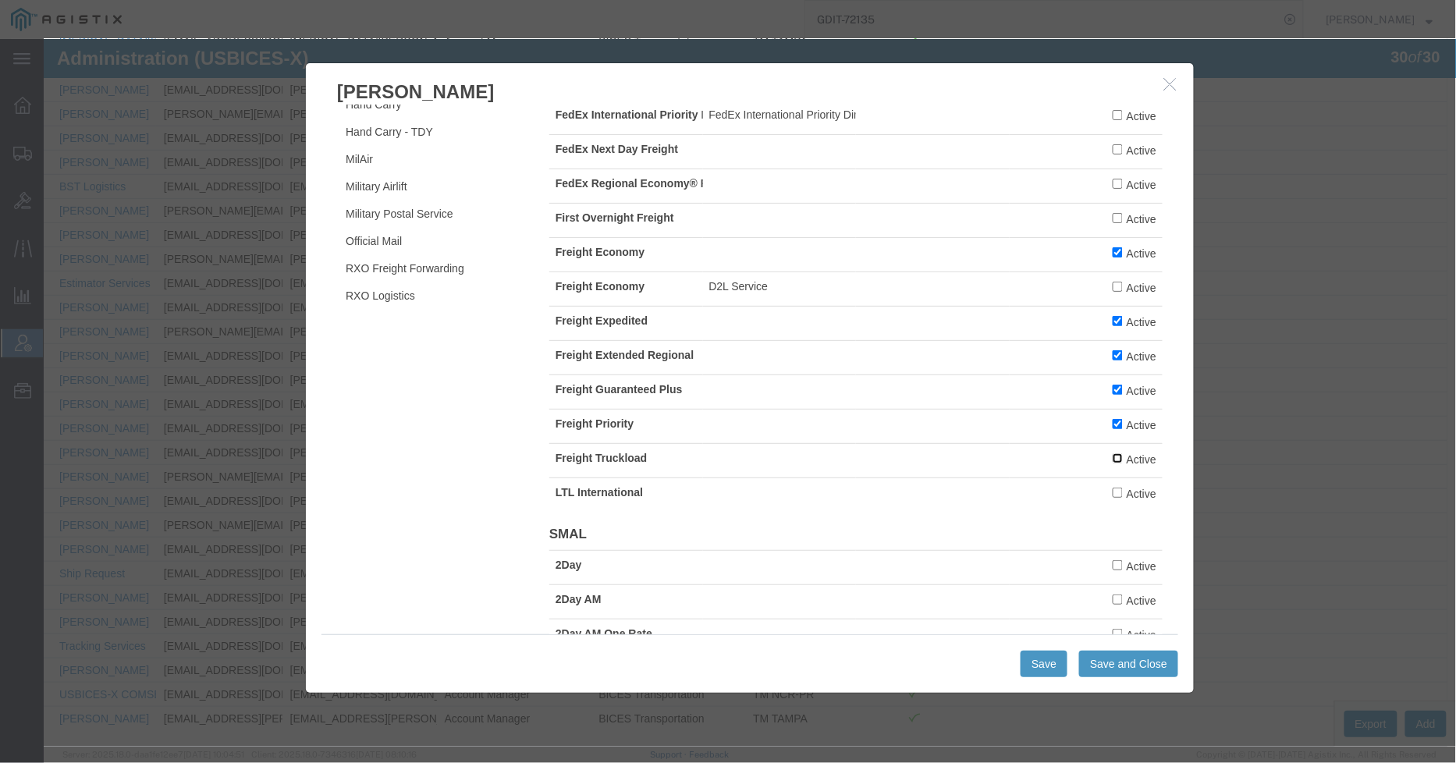
checkbox input "true"
click at [1112, 497] on input "Active" at bounding box center [1117, 492] width 10 height 10
checkbox input "true"
drag, startPoint x: 1107, startPoint y: 589, endPoint x: 1095, endPoint y: 613, distance: 27.2
click at [1112, 574] on label "Active" at bounding box center [1134, 564] width 44 height 17
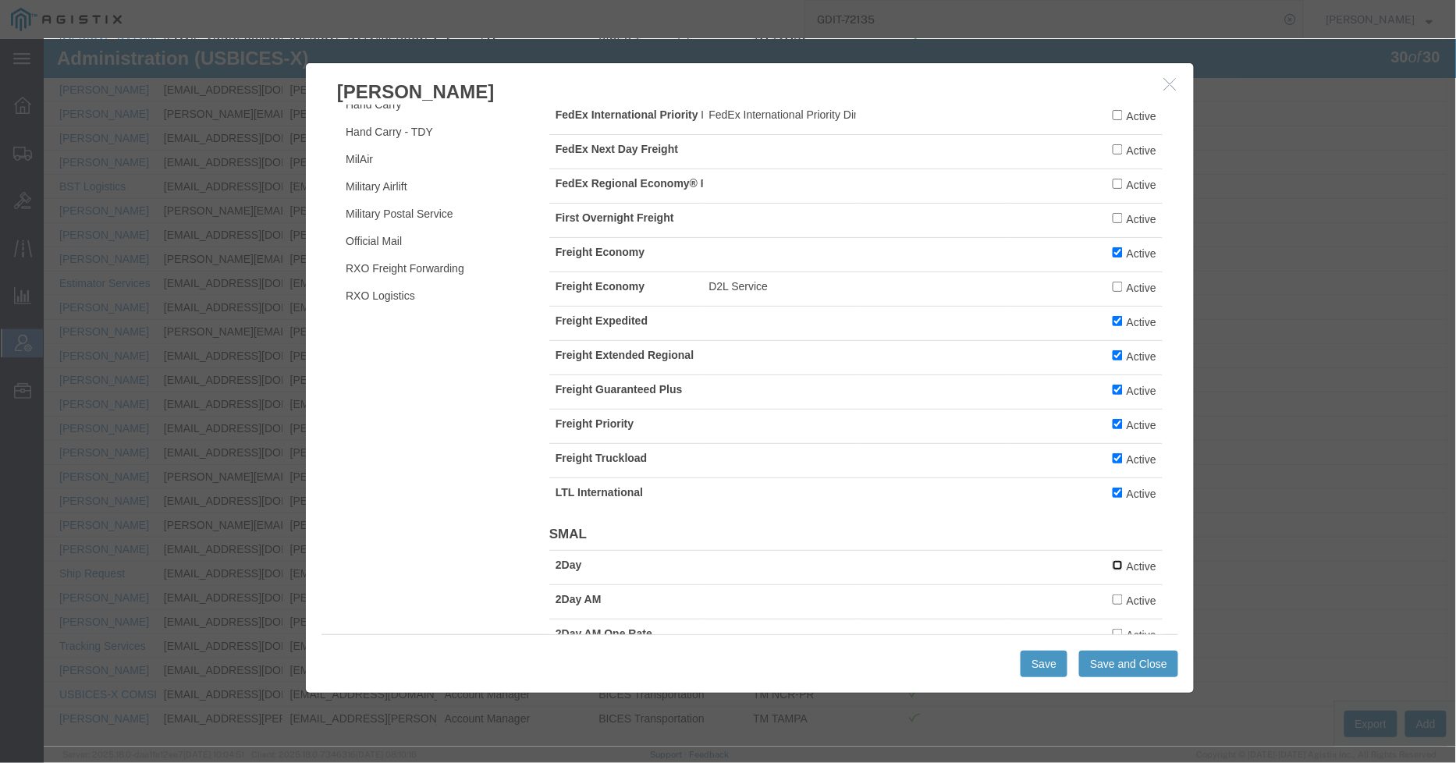
click at [1112, 570] on input "Active" at bounding box center [1117, 565] width 10 height 10
checkbox input "true"
click at [1095, 618] on td "Active" at bounding box center [1086, 601] width 154 height 34
click at [1112, 604] on input "Active" at bounding box center [1117, 599] width 10 height 10
checkbox input "true"
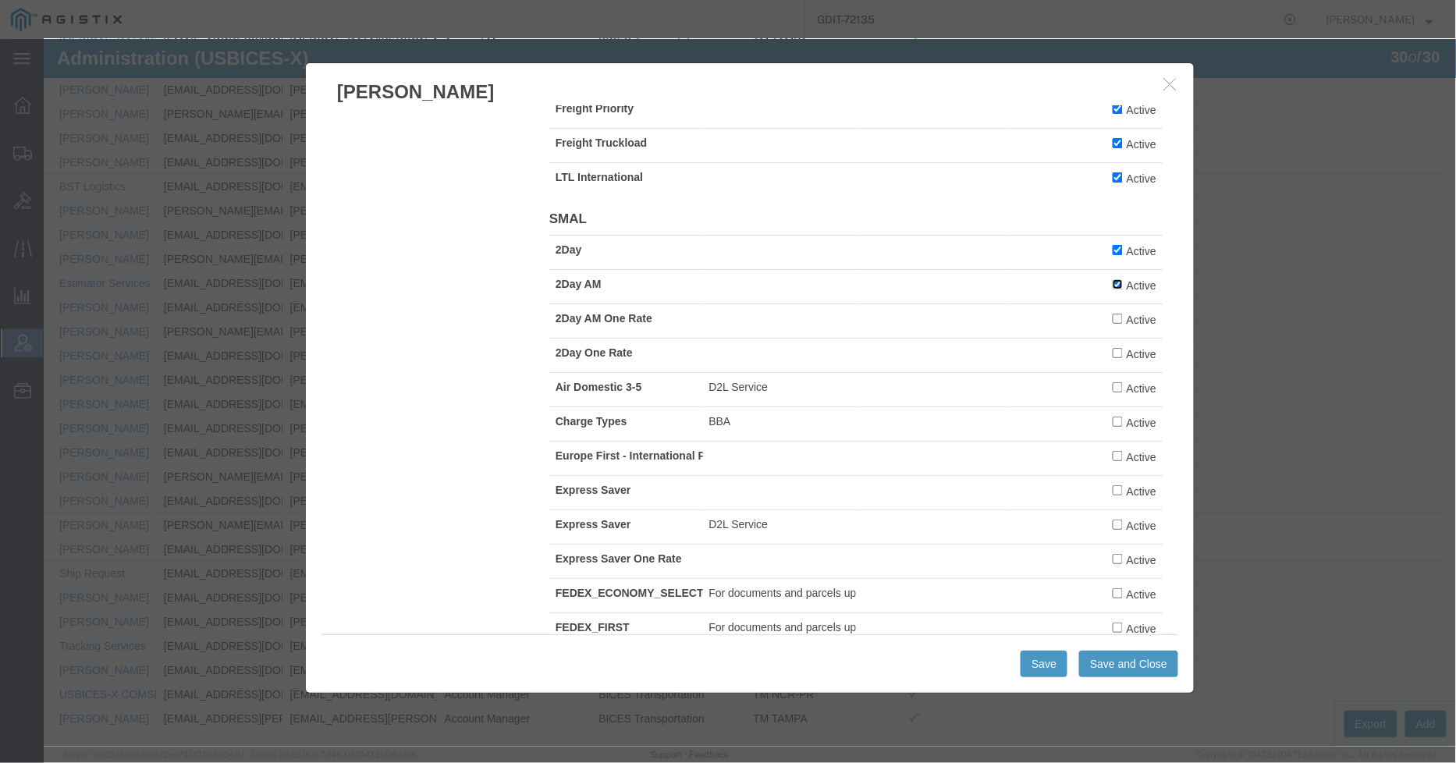
scroll to position [693, 0]
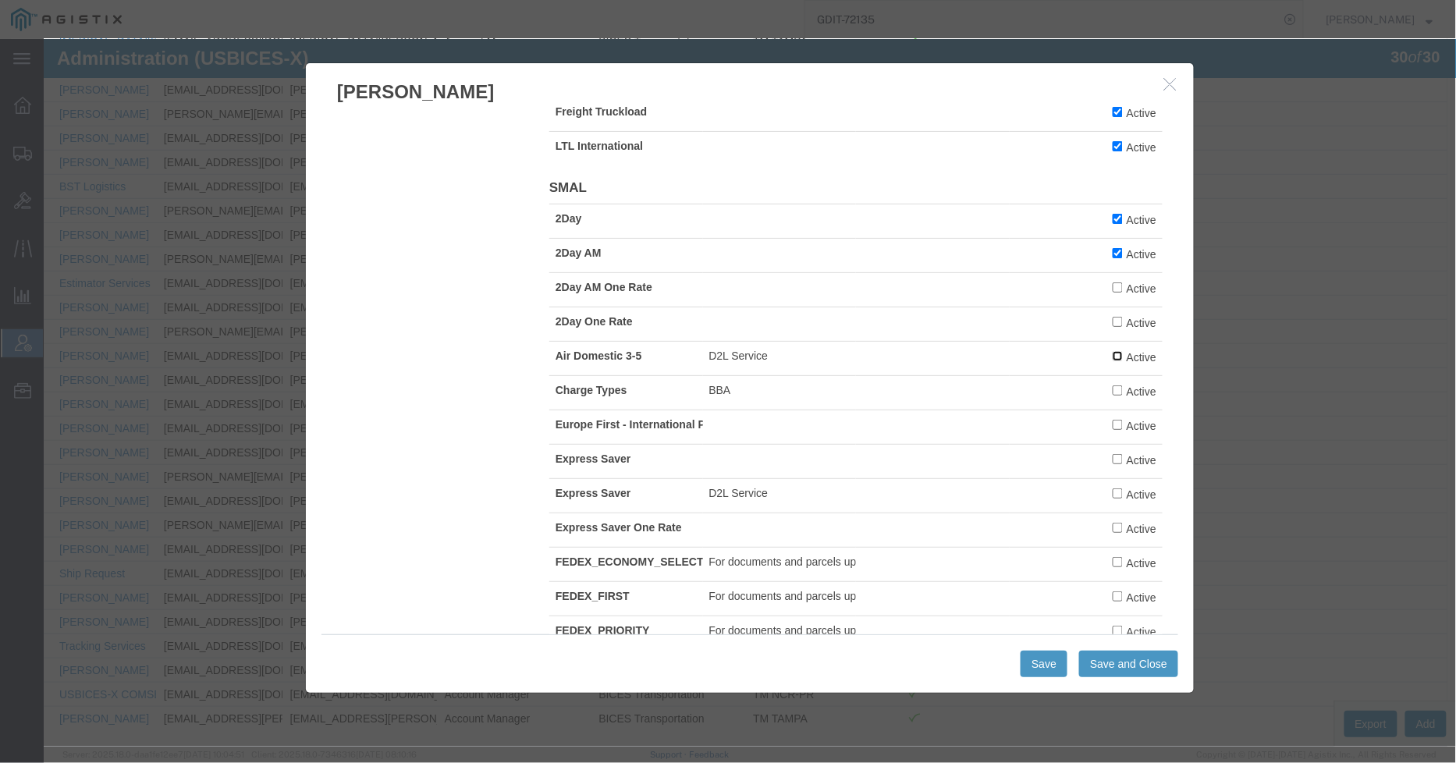
click at [1112, 361] on input "Active" at bounding box center [1117, 355] width 10 height 10
checkbox input "true"
click at [1112, 395] on input "Active" at bounding box center [1117, 390] width 10 height 10
checkbox input "true"
click at [1112, 429] on input "Active" at bounding box center [1117, 424] width 10 height 10
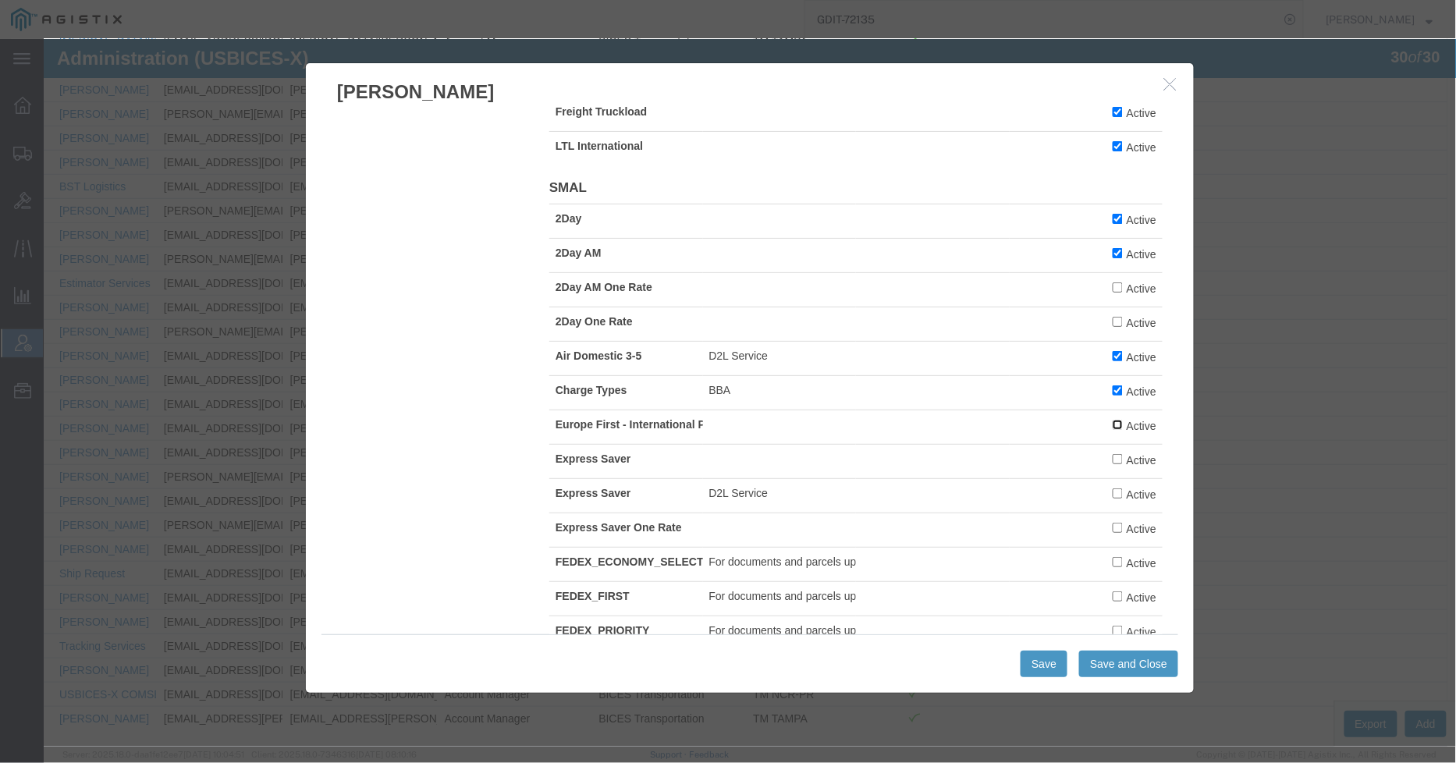
checkbox input "true"
click at [1112, 464] on input "Active" at bounding box center [1117, 458] width 10 height 10
checkbox input "true"
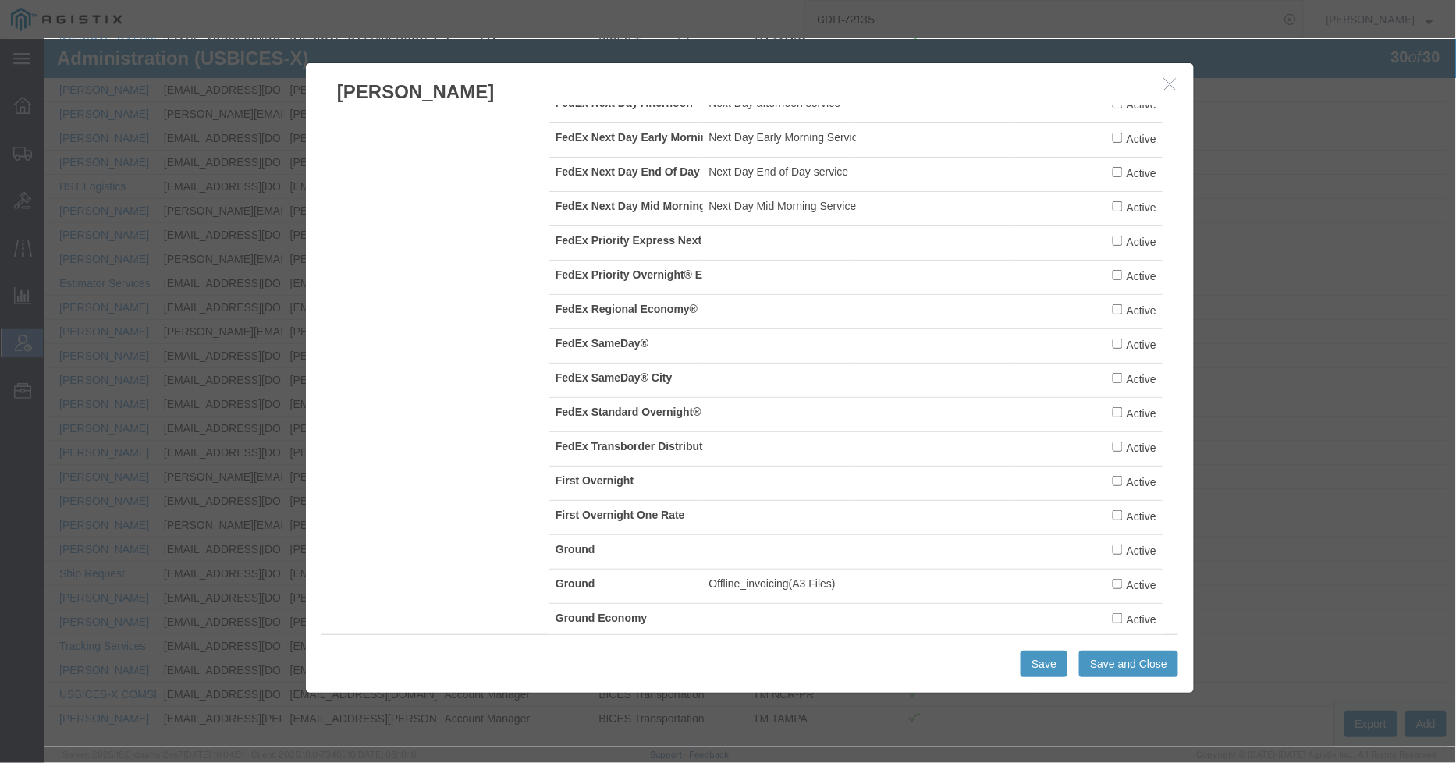
scroll to position [2341, 0]
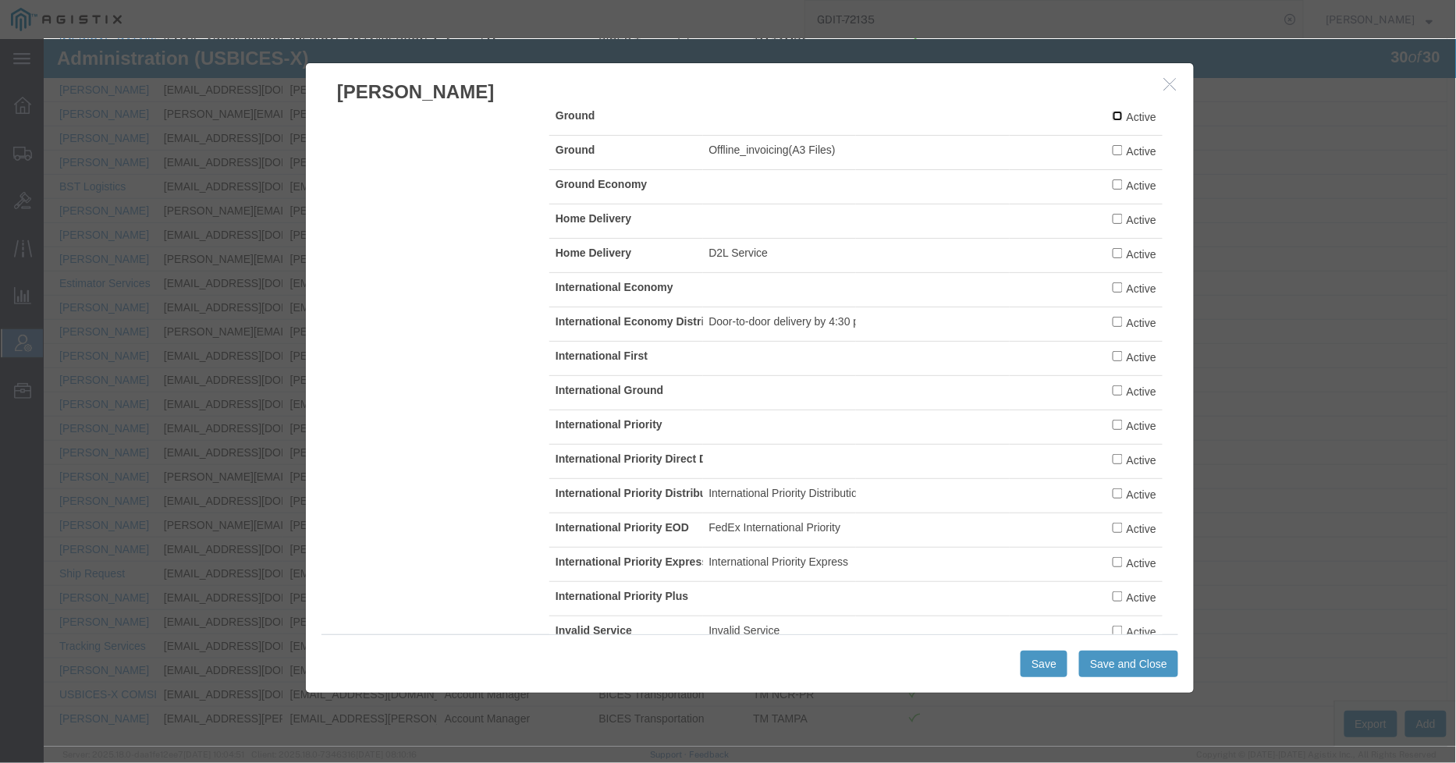
click at [1112, 120] on input "Active" at bounding box center [1117, 115] width 10 height 10
checkbox input "true"
click at [1112, 193] on label "Active" at bounding box center [1134, 184] width 44 height 17
click at [1112, 189] on input "Active" at bounding box center [1117, 184] width 10 height 10
checkbox input "true"
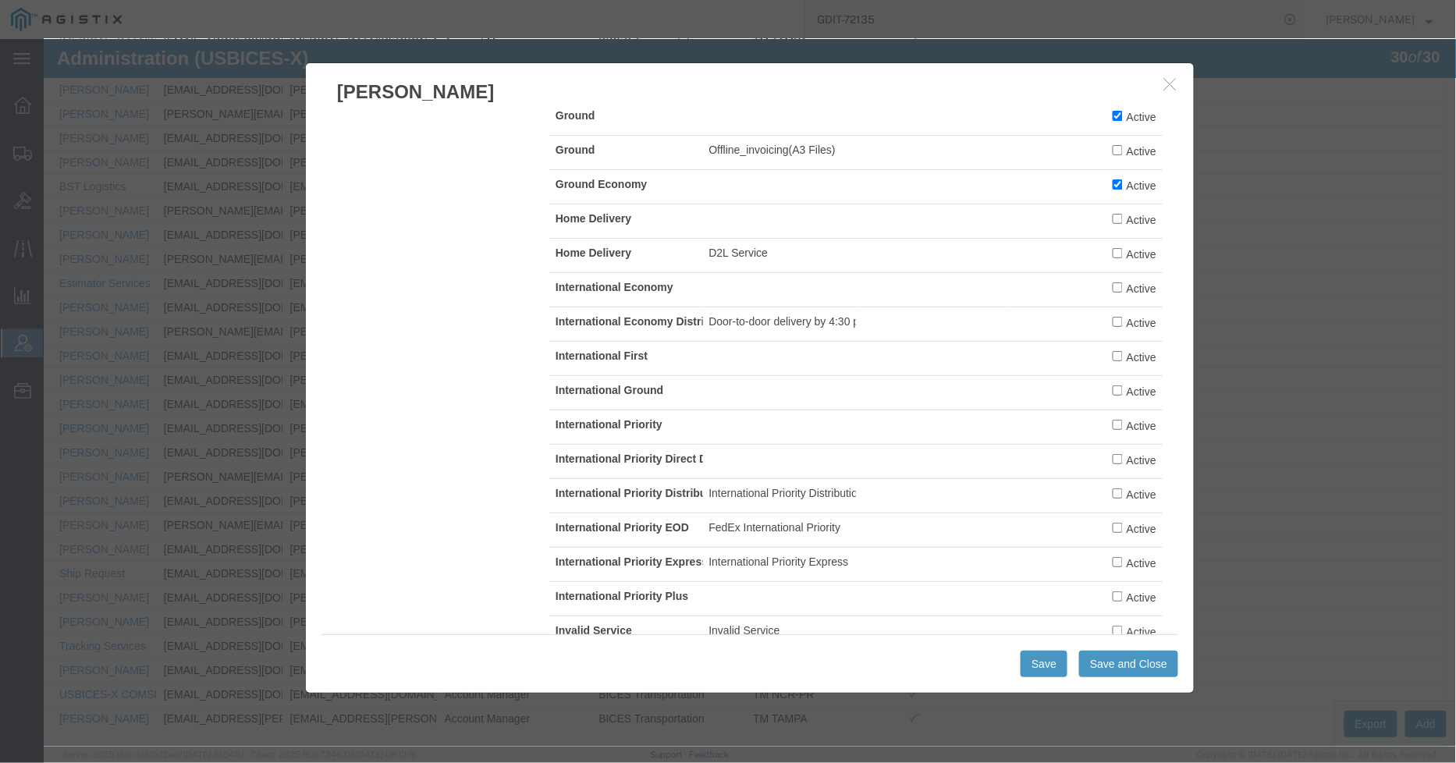
click at [1112, 227] on label "Active" at bounding box center [1134, 218] width 44 height 17
click at [1112, 223] on input "Active" at bounding box center [1117, 218] width 10 height 10
checkbox input "true"
click at [1112, 292] on input "Active" at bounding box center [1117, 287] width 10 height 10
checkbox input "true"
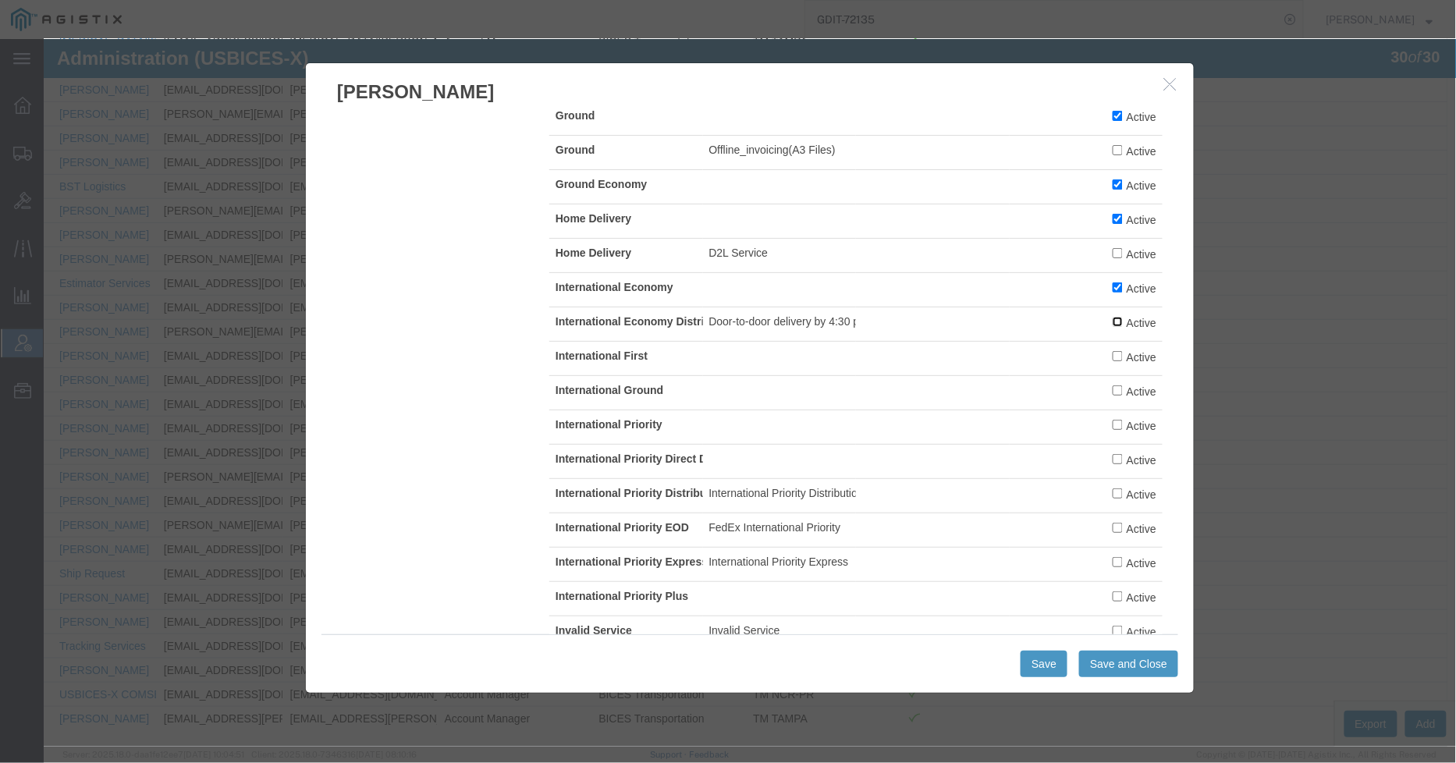
click at [1112, 326] on input "Active" at bounding box center [1117, 321] width 10 height 10
checkbox input "true"
click at [1112, 361] on input "Active" at bounding box center [1117, 355] width 10 height 10
checkbox input "true"
click at [1112, 395] on input "Active" at bounding box center [1117, 390] width 10 height 10
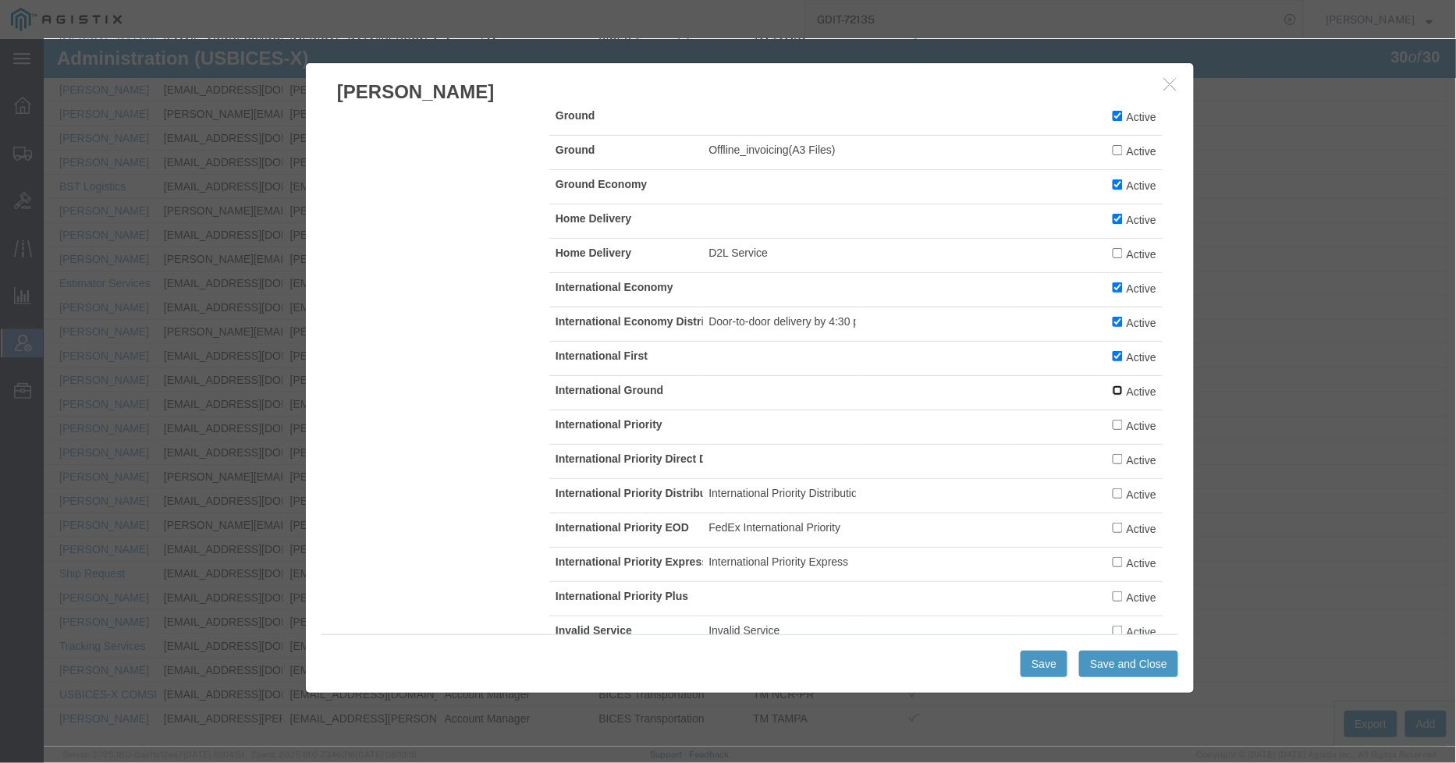
checkbox input "true"
drag, startPoint x: 1100, startPoint y: 524, endPoint x: 1100, endPoint y: 546, distance: 22.6
click at [1112, 429] on input "Active" at bounding box center [1117, 424] width 10 height 10
checkbox input "true"
drag, startPoint x: 1100, startPoint y: 559, endPoint x: 1101, endPoint y: 577, distance: 18.0
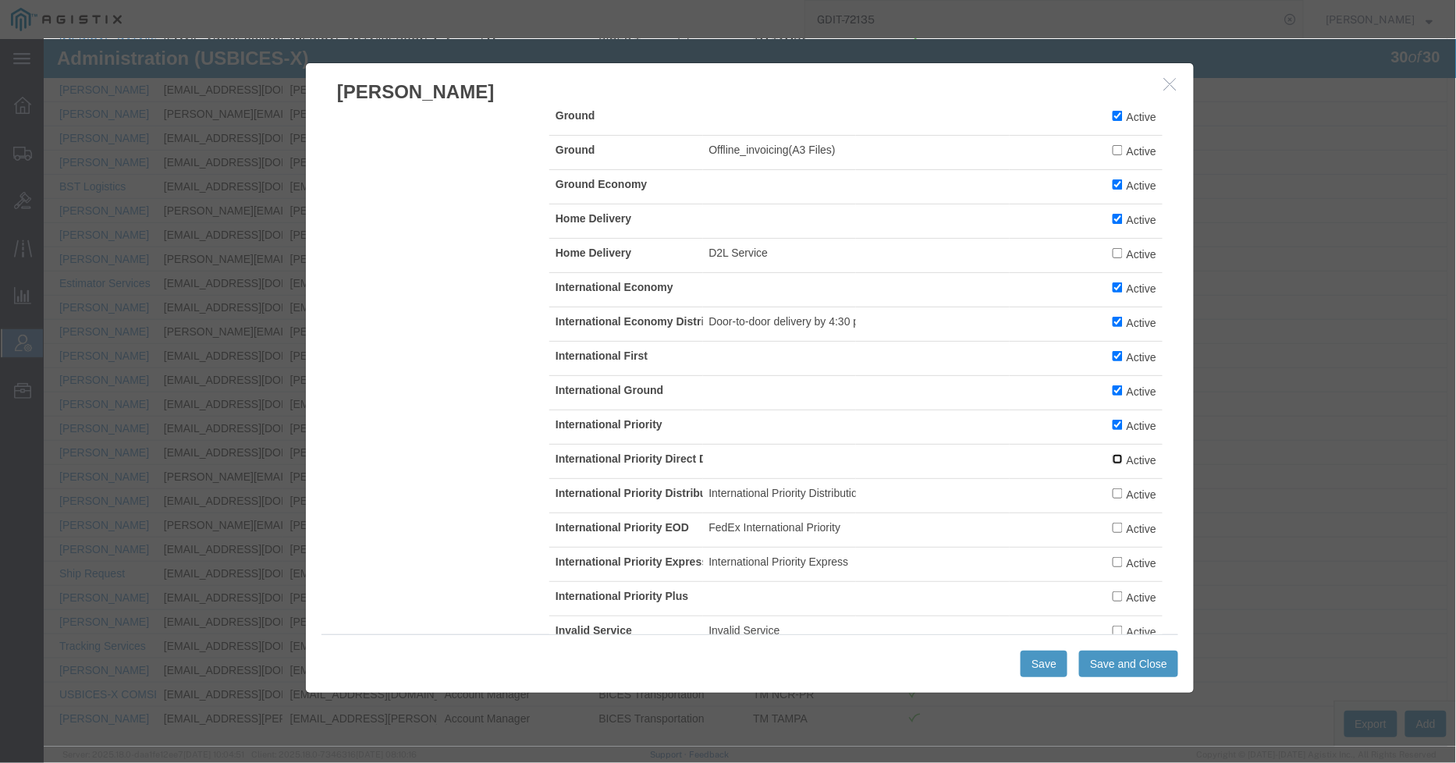
click at [1112, 464] on input "Active" at bounding box center [1117, 458] width 10 height 10
checkbox input "true"
click at [1106, 512] on td "Active" at bounding box center [1086, 495] width 154 height 34
click at [1112, 498] on input "Active" at bounding box center [1117, 493] width 10 height 10
click at [1112, 502] on label "Active" at bounding box center [1134, 493] width 44 height 17
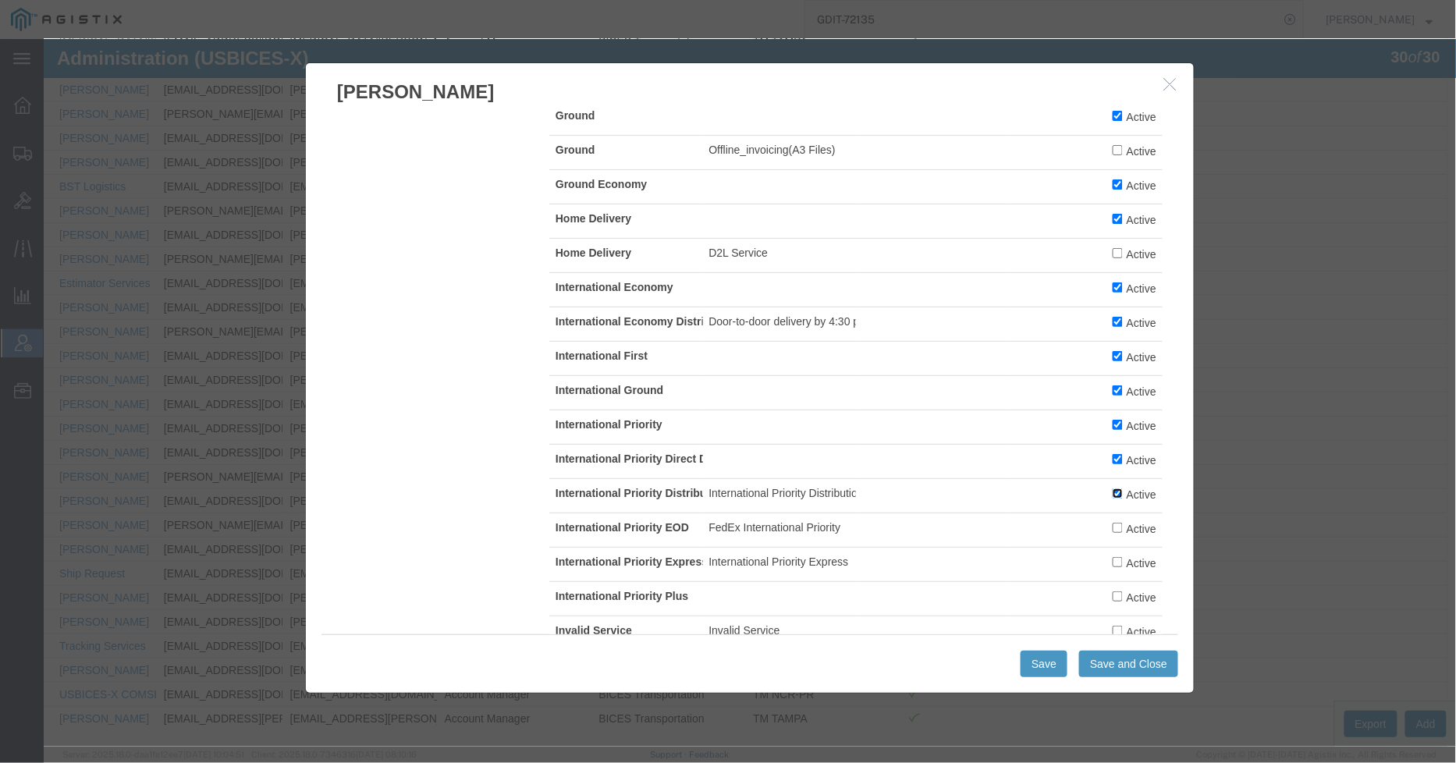
click at [1112, 498] on input "Active" at bounding box center [1117, 493] width 10 height 10
checkbox input "false"
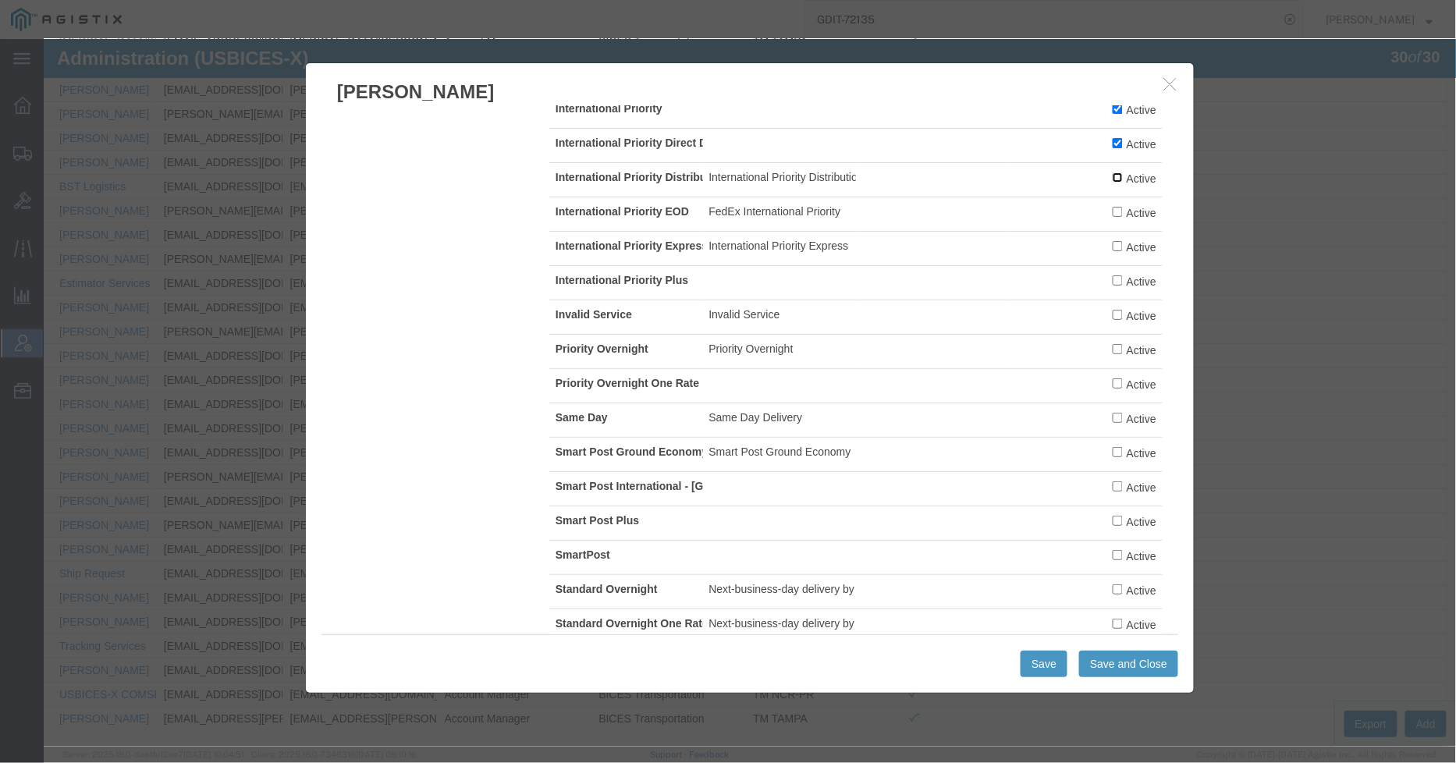
scroll to position [2688, 0]
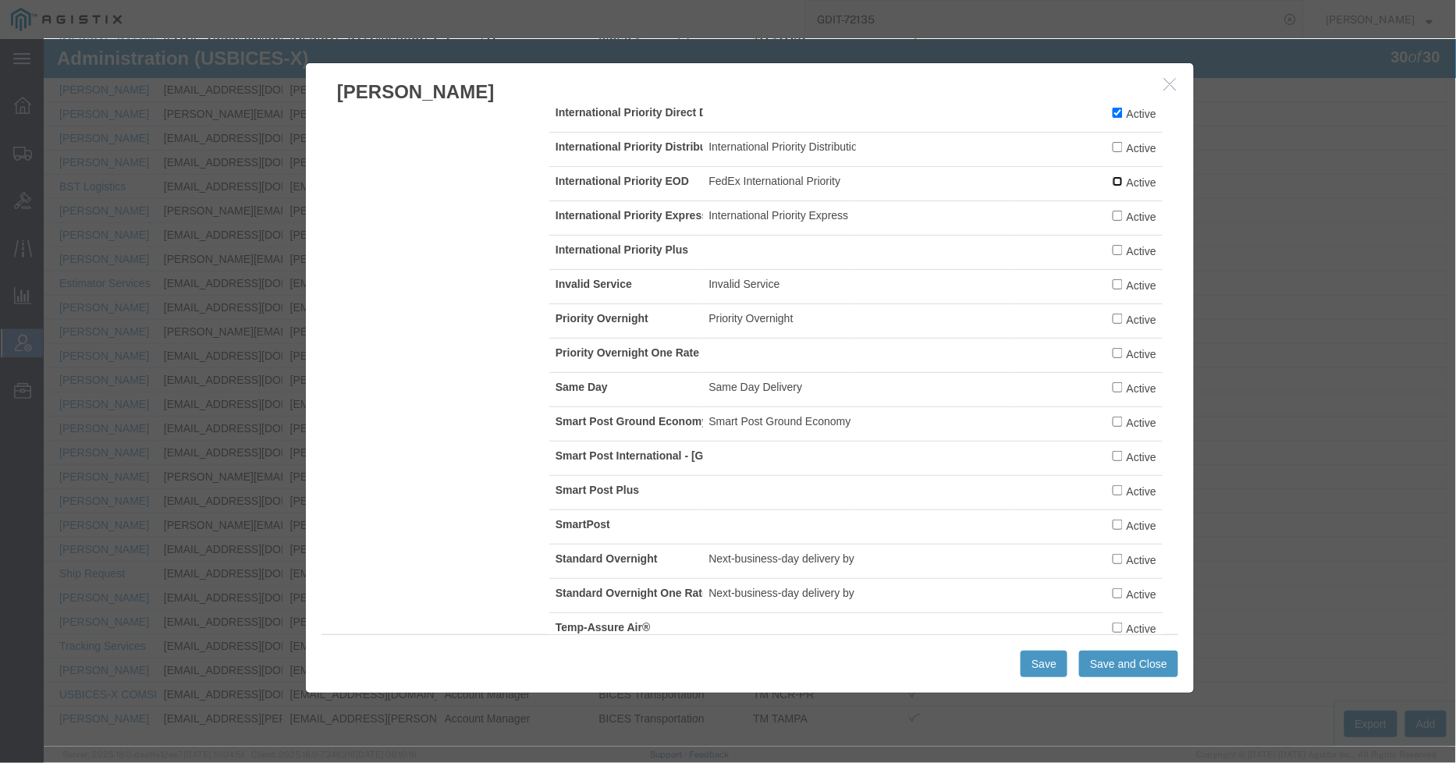
click at [1112, 186] on input "Active" at bounding box center [1117, 181] width 10 height 10
checkbox input "true"
click at [1112, 224] on label "Active" at bounding box center [1134, 215] width 44 height 17
click at [1112, 220] on input "Active" at bounding box center [1117, 215] width 10 height 10
checkbox input "true"
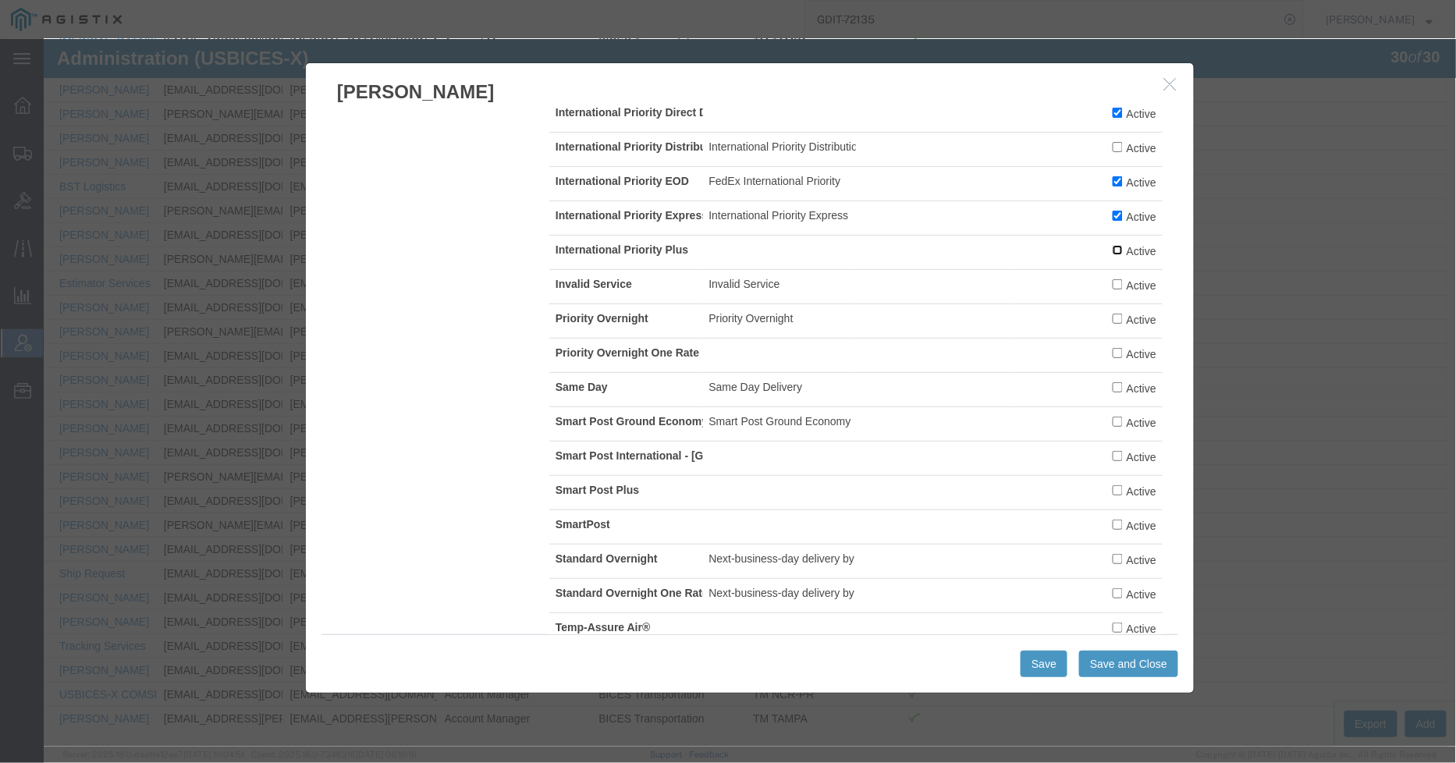
click at [1112, 254] on input "Active" at bounding box center [1117, 249] width 10 height 10
checkbox input "true"
click at [1112, 289] on input "Active" at bounding box center [1117, 284] width 10 height 10
checkbox input "true"
click at [1112, 327] on label "Active" at bounding box center [1134, 318] width 44 height 17
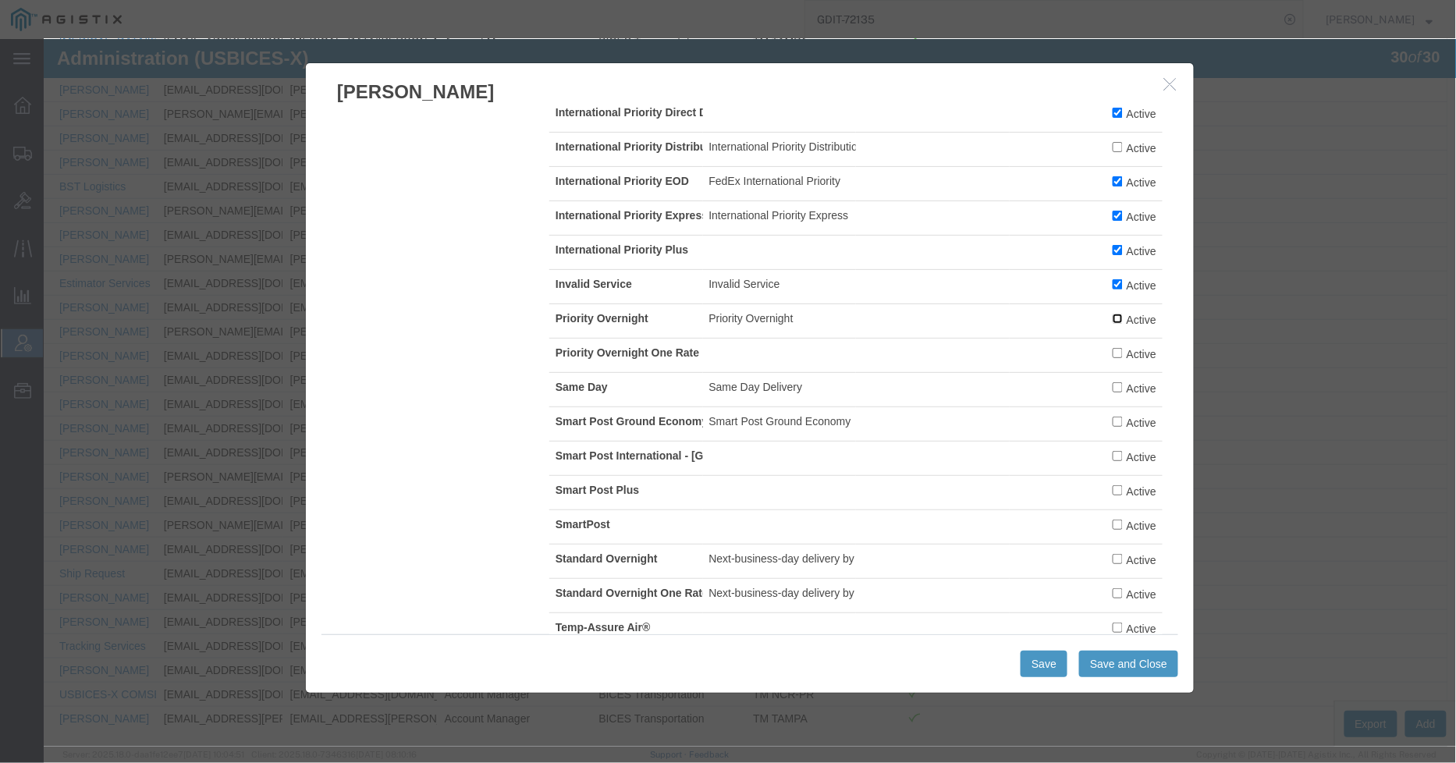
click at [1112, 323] on input "Active" at bounding box center [1117, 318] width 10 height 10
checkbox input "true"
click at [1112, 392] on input "Active" at bounding box center [1117, 387] width 10 height 10
checkbox input "true"
click at [1112, 460] on input "Active" at bounding box center [1117, 455] width 10 height 10
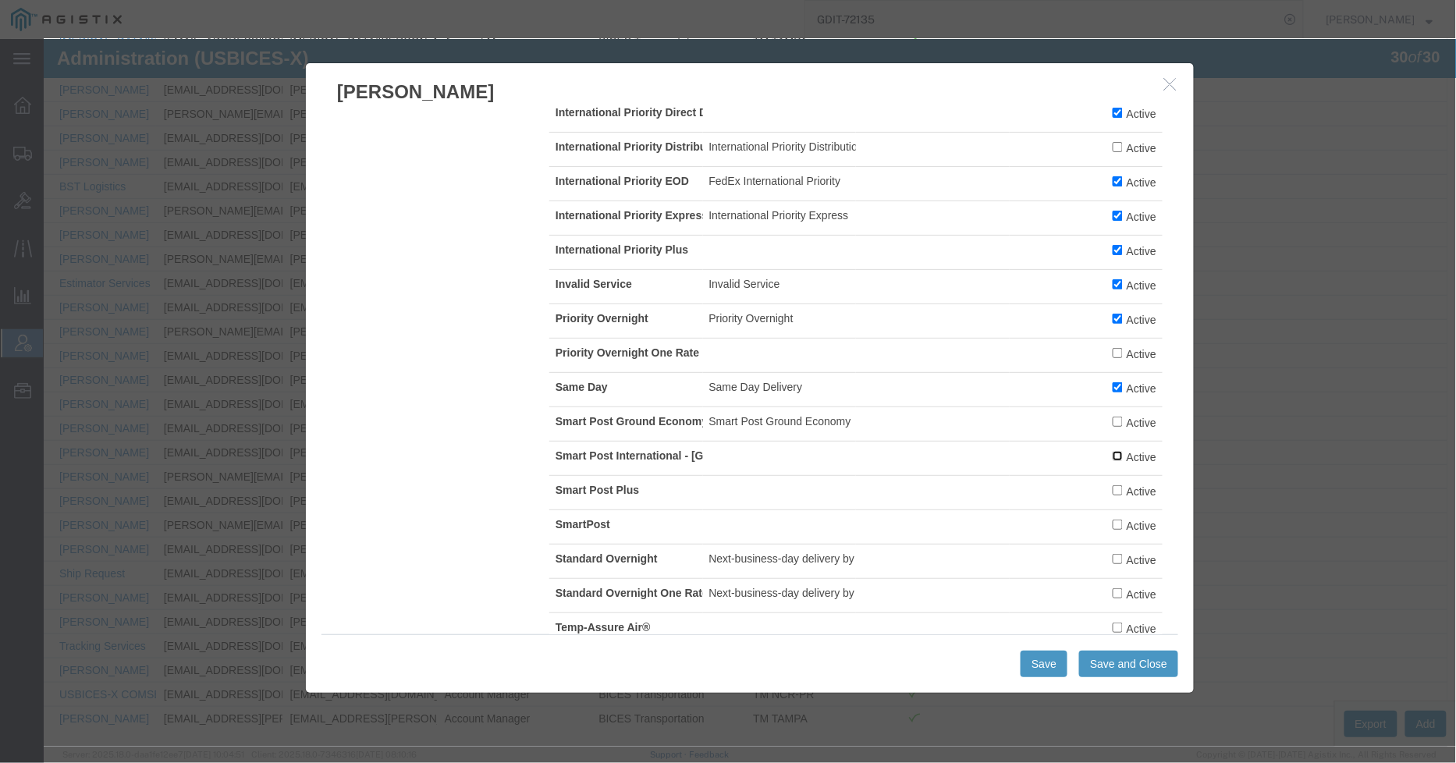
checkbox input "true"
click at [1112, 495] on input "Active" at bounding box center [1117, 490] width 10 height 10
checkbox input "true"
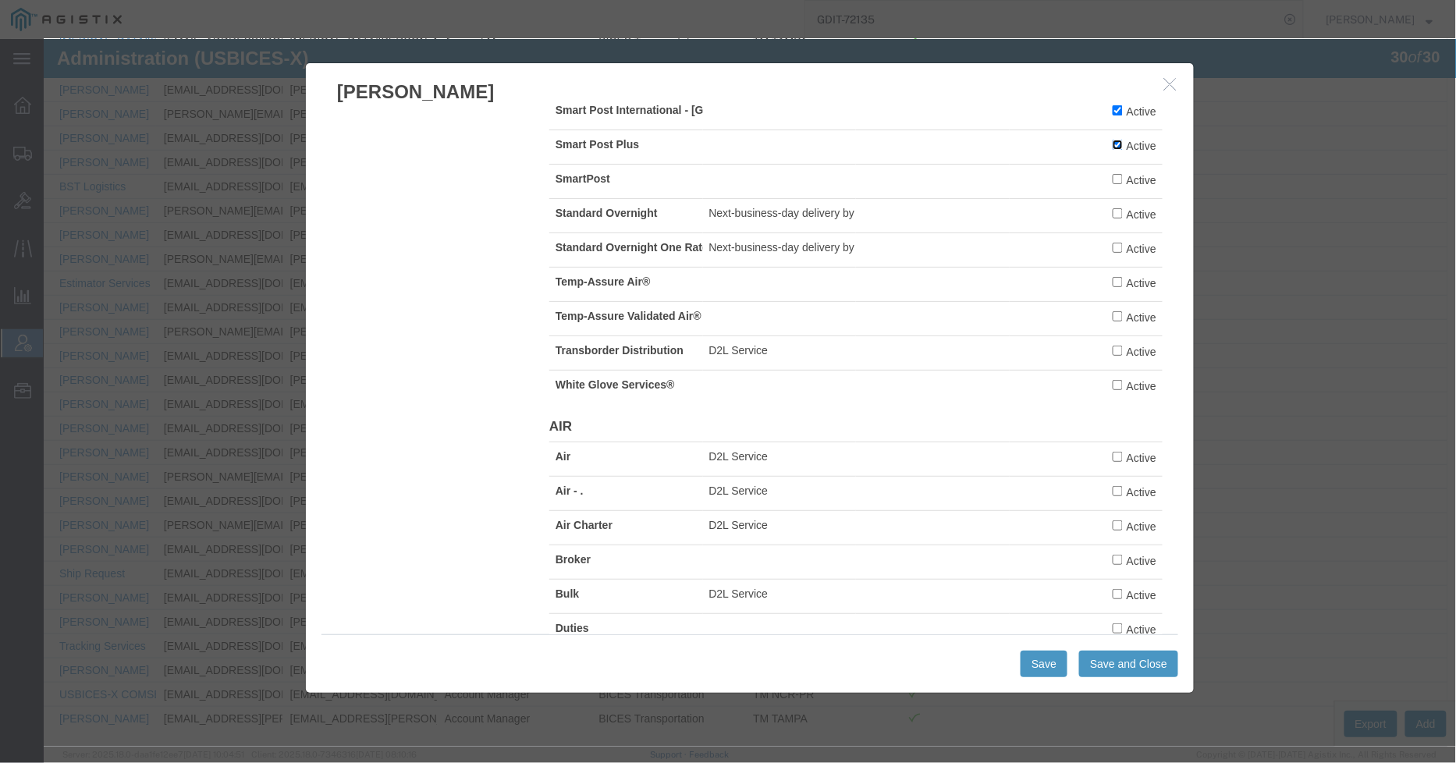
scroll to position [3034, 0]
click at [1112, 183] on input "Active" at bounding box center [1117, 177] width 10 height 10
checkbox input "true"
click at [1112, 217] on input "Active" at bounding box center [1117, 212] width 10 height 10
checkbox input "true"
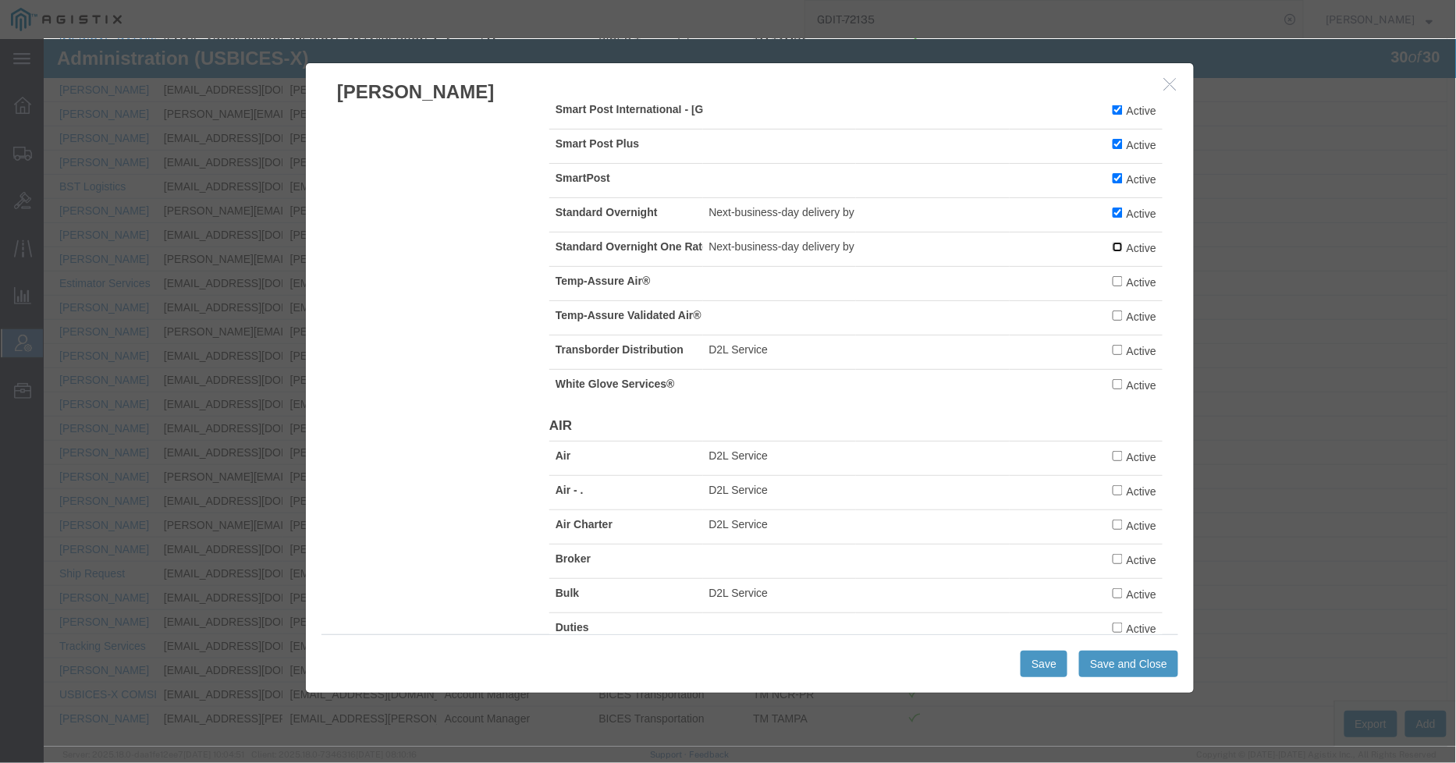
click at [1112, 251] on input "Active" at bounding box center [1117, 246] width 10 height 10
checkbox input "true"
click at [1112, 354] on input "Active" at bounding box center [1117, 349] width 10 height 10
checkbox input "true"
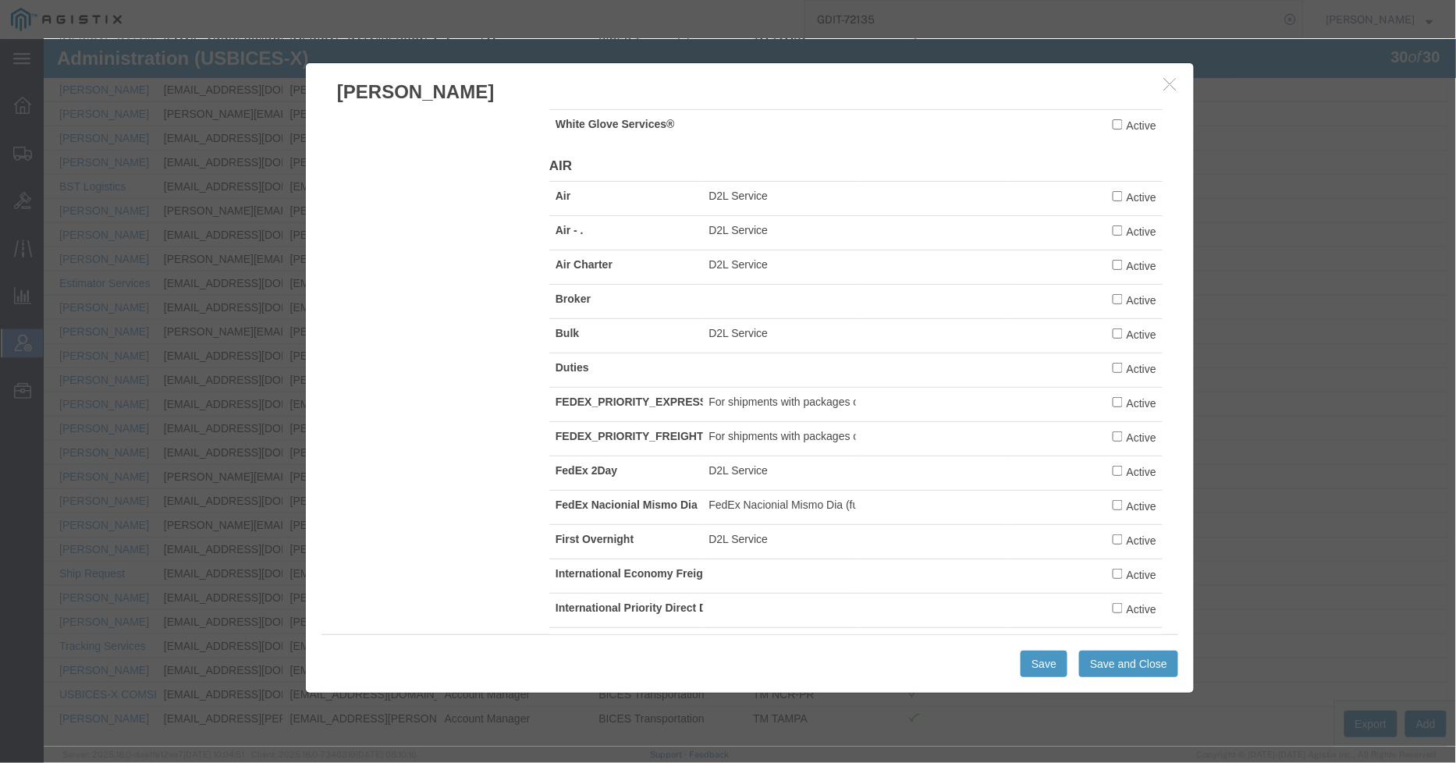
scroll to position [3295, 0]
drag, startPoint x: 1100, startPoint y: 318, endPoint x: 1107, endPoint y: 335, distance: 18.9
click at [1112, 200] on input "Active" at bounding box center [1117, 195] width 10 height 10
checkbox input "true"
drag, startPoint x: 1104, startPoint y: 355, endPoint x: 1103, endPoint y: 366, distance: 11.0
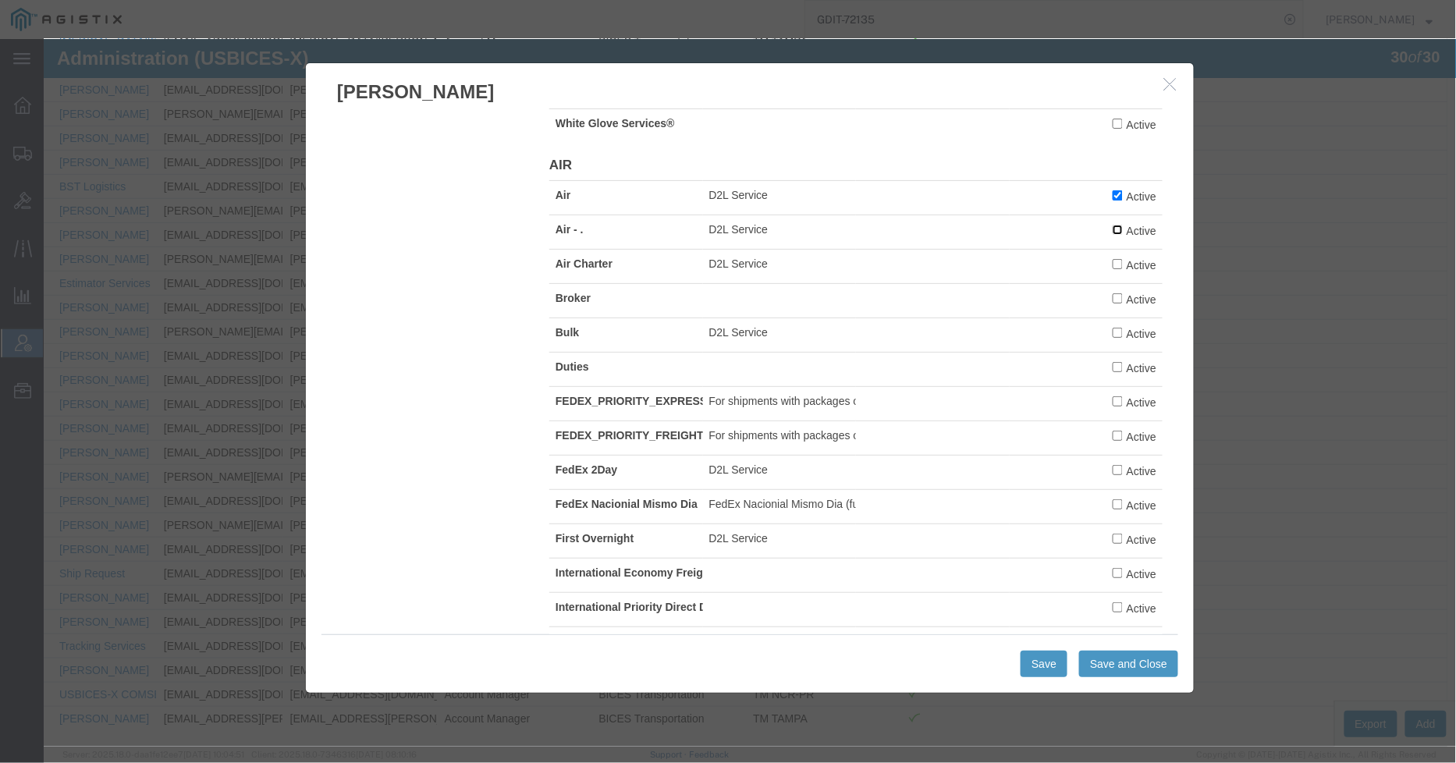
click at [1112, 234] on input "Active" at bounding box center [1117, 229] width 10 height 10
checkbox input "true"
click at [1112, 268] on input "Active" at bounding box center [1117, 263] width 10 height 10
checkbox input "true"
click at [1112, 303] on input "Active" at bounding box center [1117, 298] width 10 height 10
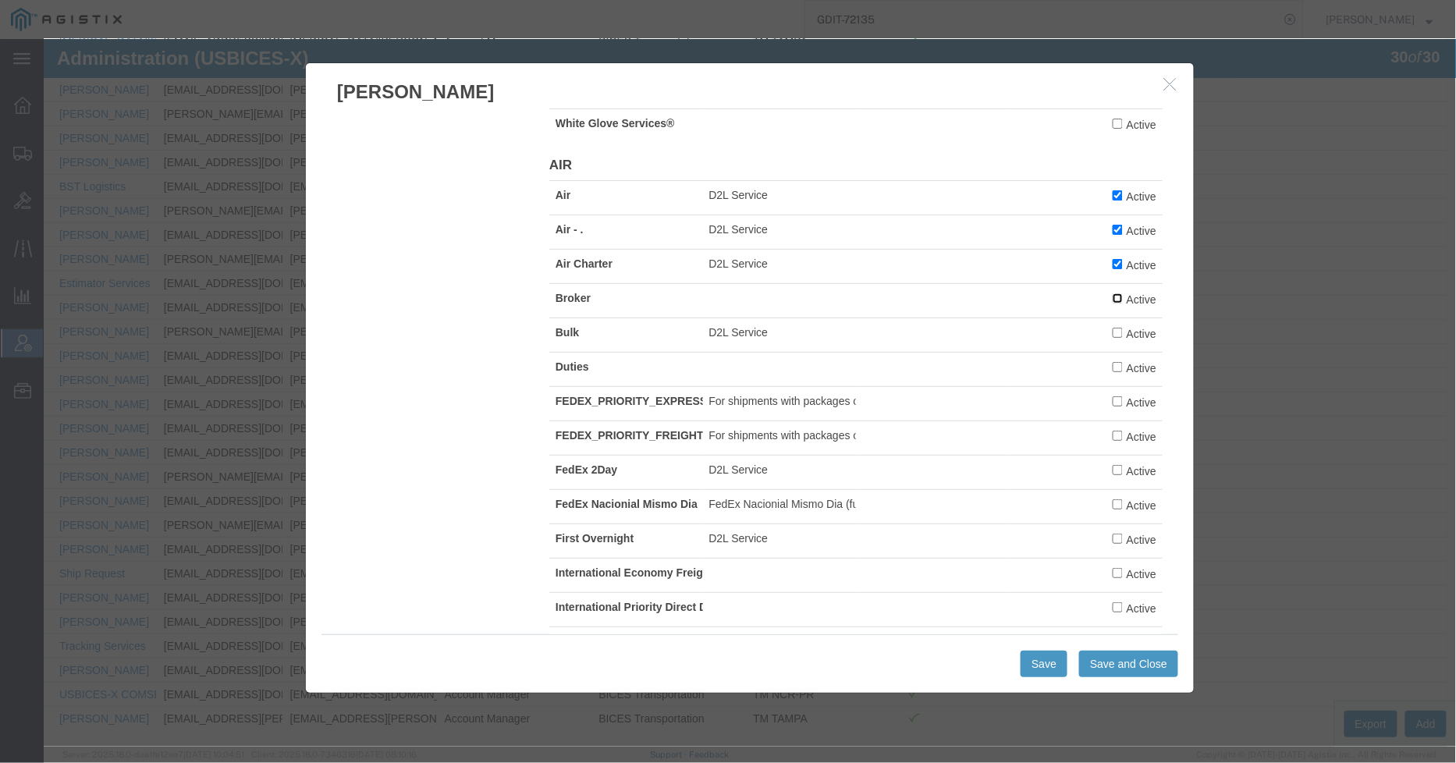
checkbox input "true"
click at [1112, 337] on input "Active" at bounding box center [1117, 332] width 10 height 10
checkbox input "true"
click at [1112, 371] on input "Active" at bounding box center [1117, 366] width 10 height 10
checkbox input "true"
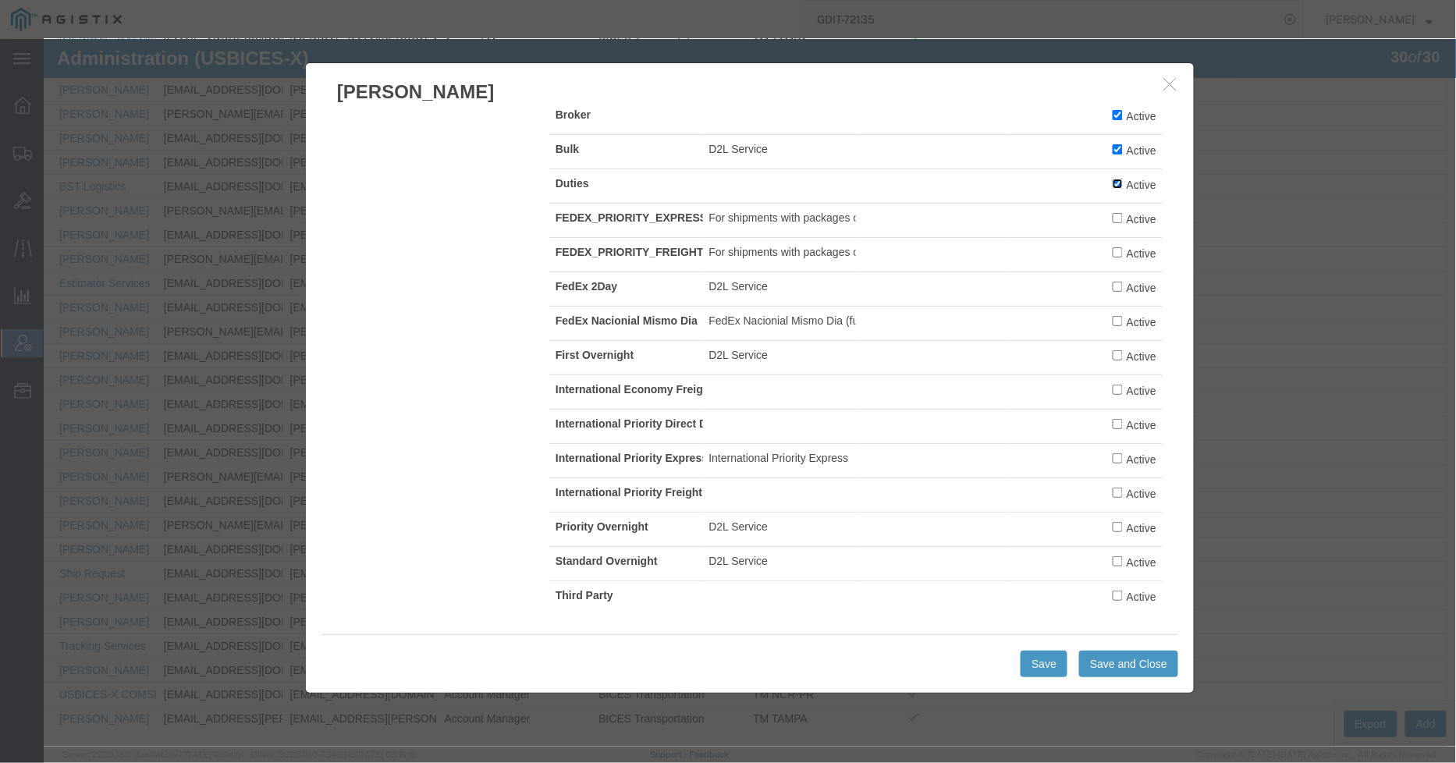
scroll to position [3627, 0]
click at [1112, 385] on label "Active" at bounding box center [1134, 389] width 44 height 17
click at [1112, 385] on input "Active" at bounding box center [1117, 389] width 10 height 10
checkbox input "true"
click at [1112, 418] on input "Active" at bounding box center [1117, 423] width 10 height 10
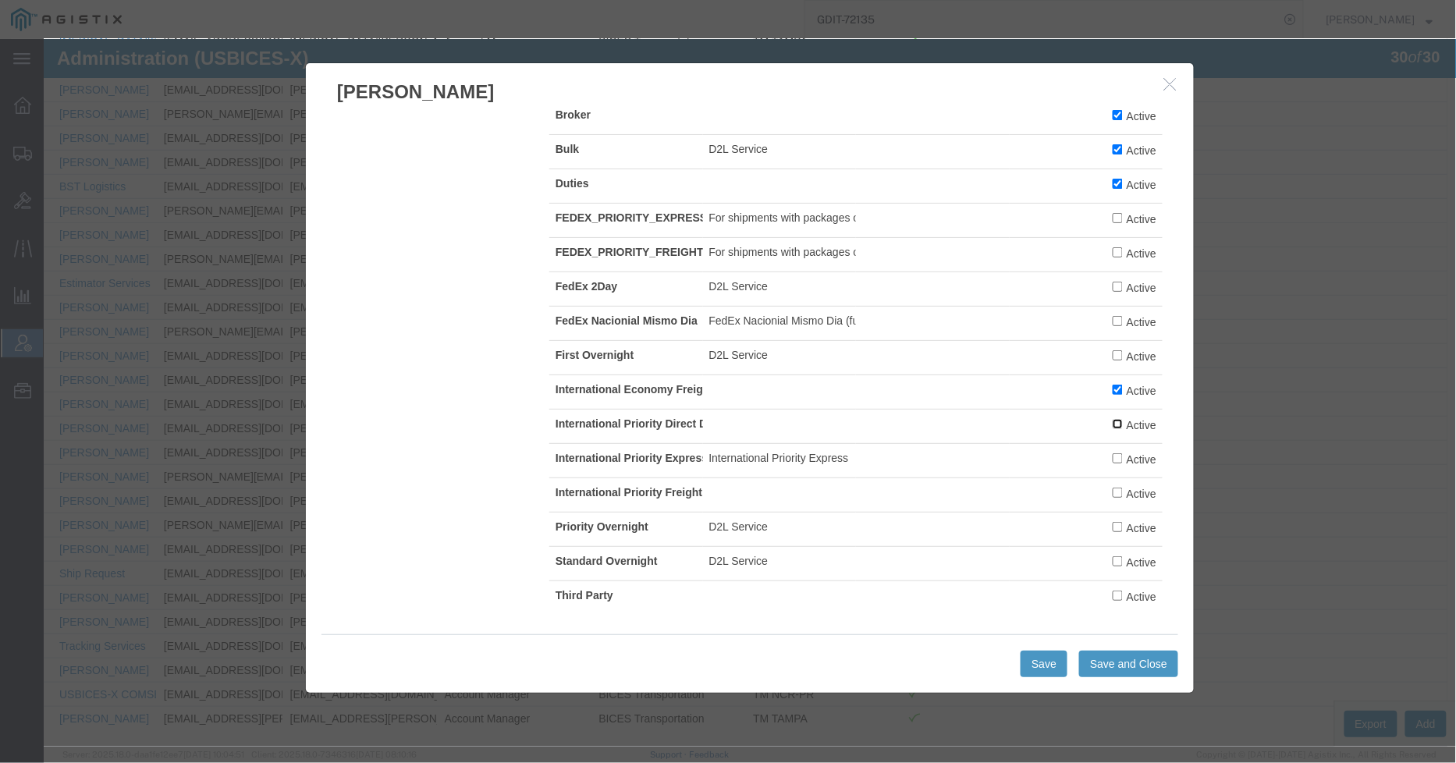
checkbox input "true"
click at [1112, 487] on input "Active" at bounding box center [1117, 492] width 10 height 10
checkbox input "true"
click at [1112, 560] on input "Active" at bounding box center [1117, 561] width 10 height 10
checkbox input "true"
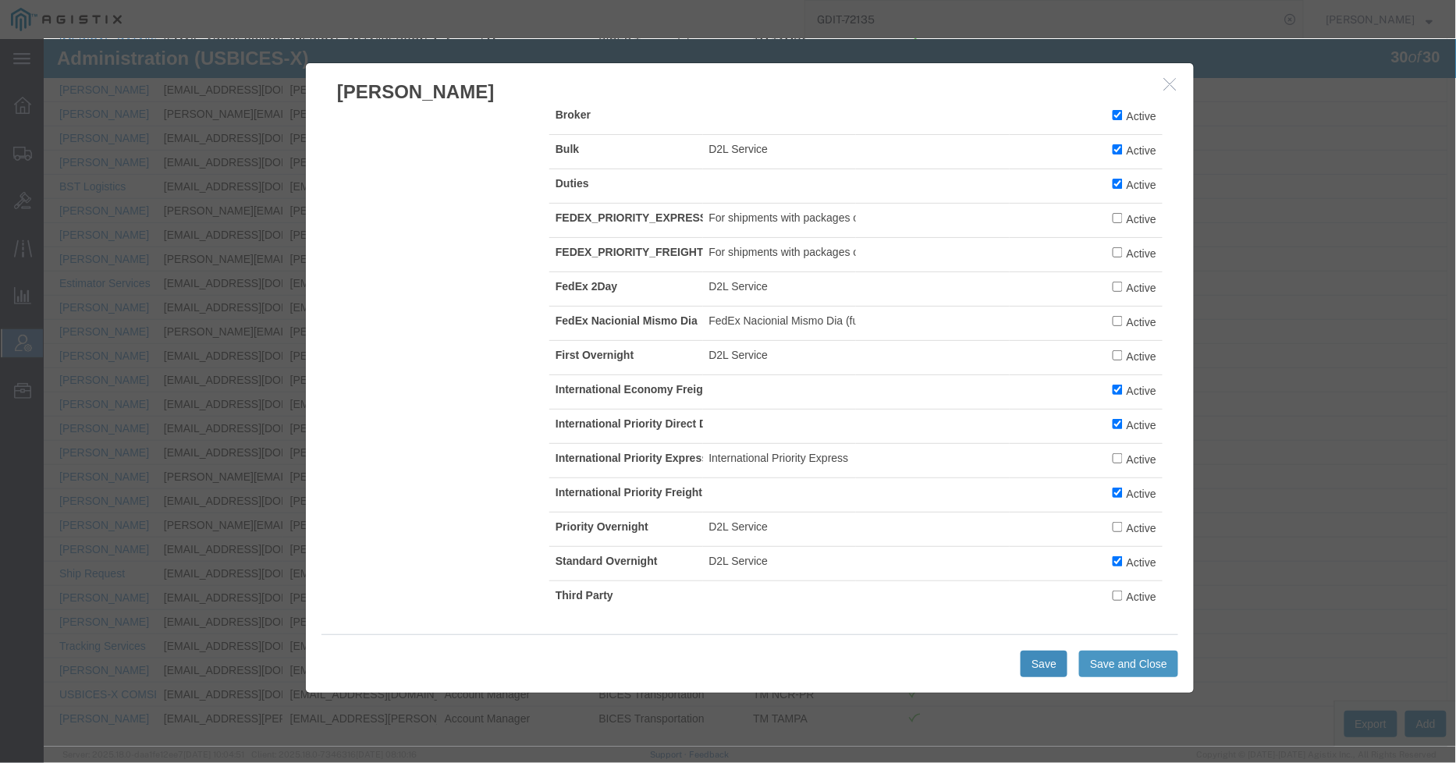
click at [1039, 668] on button "Save" at bounding box center [1043, 663] width 47 height 27
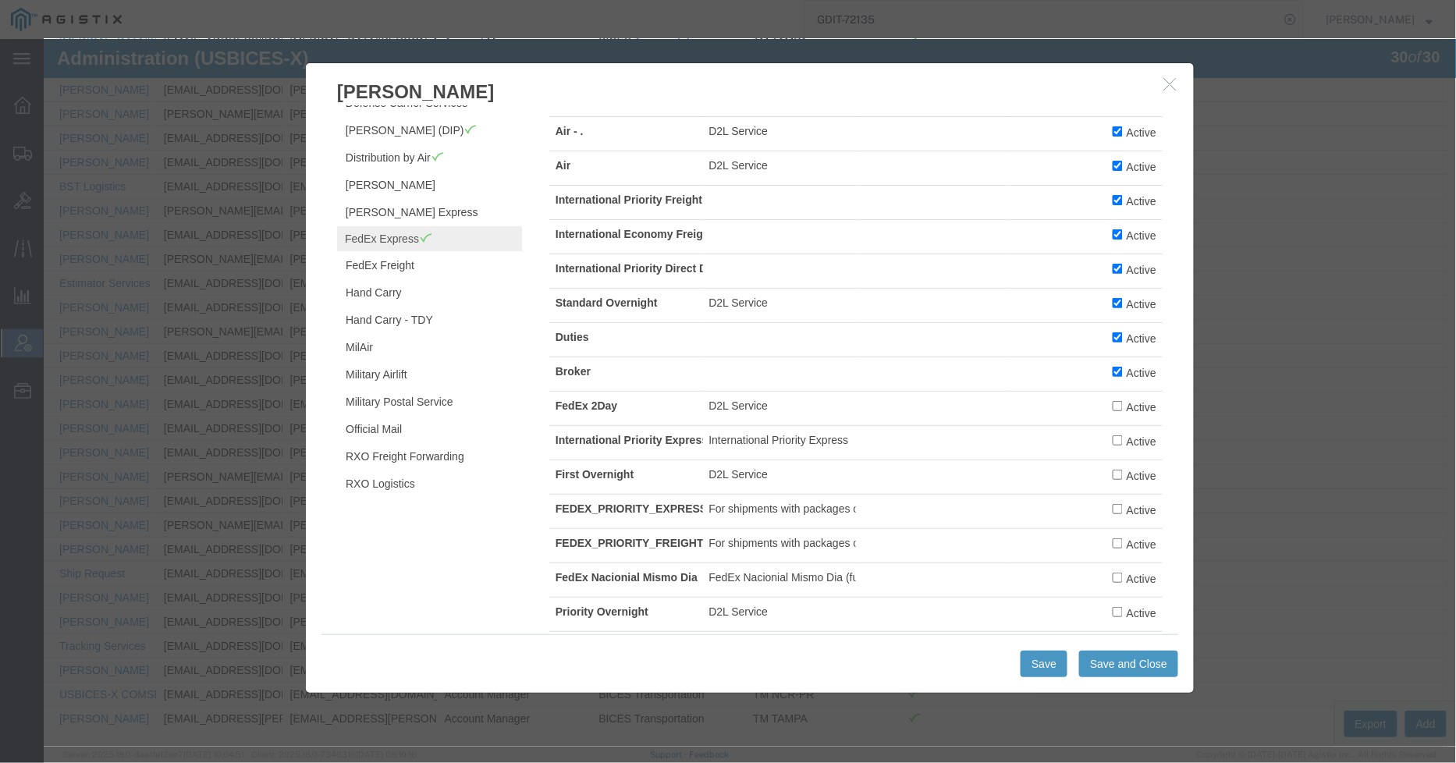
scroll to position [0, 0]
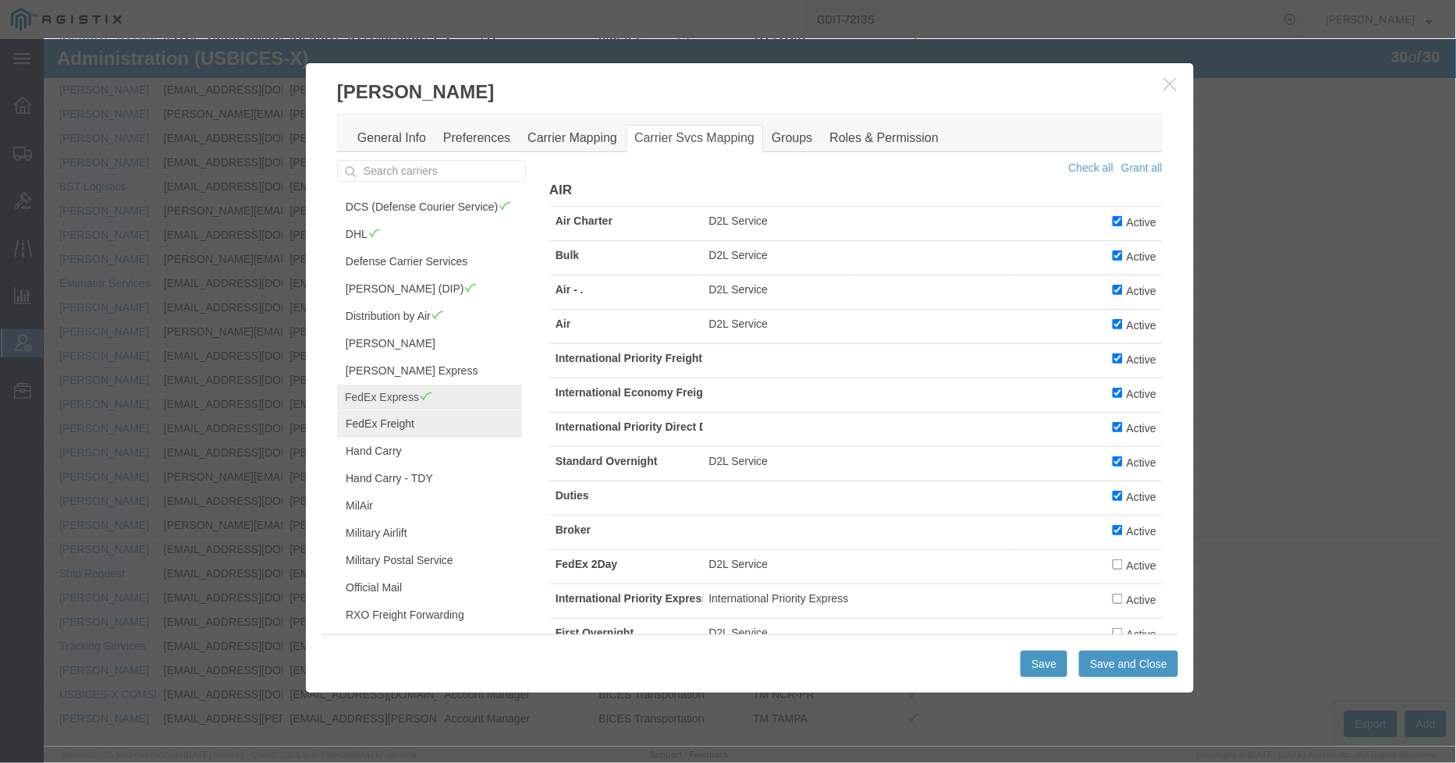
click at [394, 436] on link "FedEx Freight" at bounding box center [428, 423] width 185 height 27
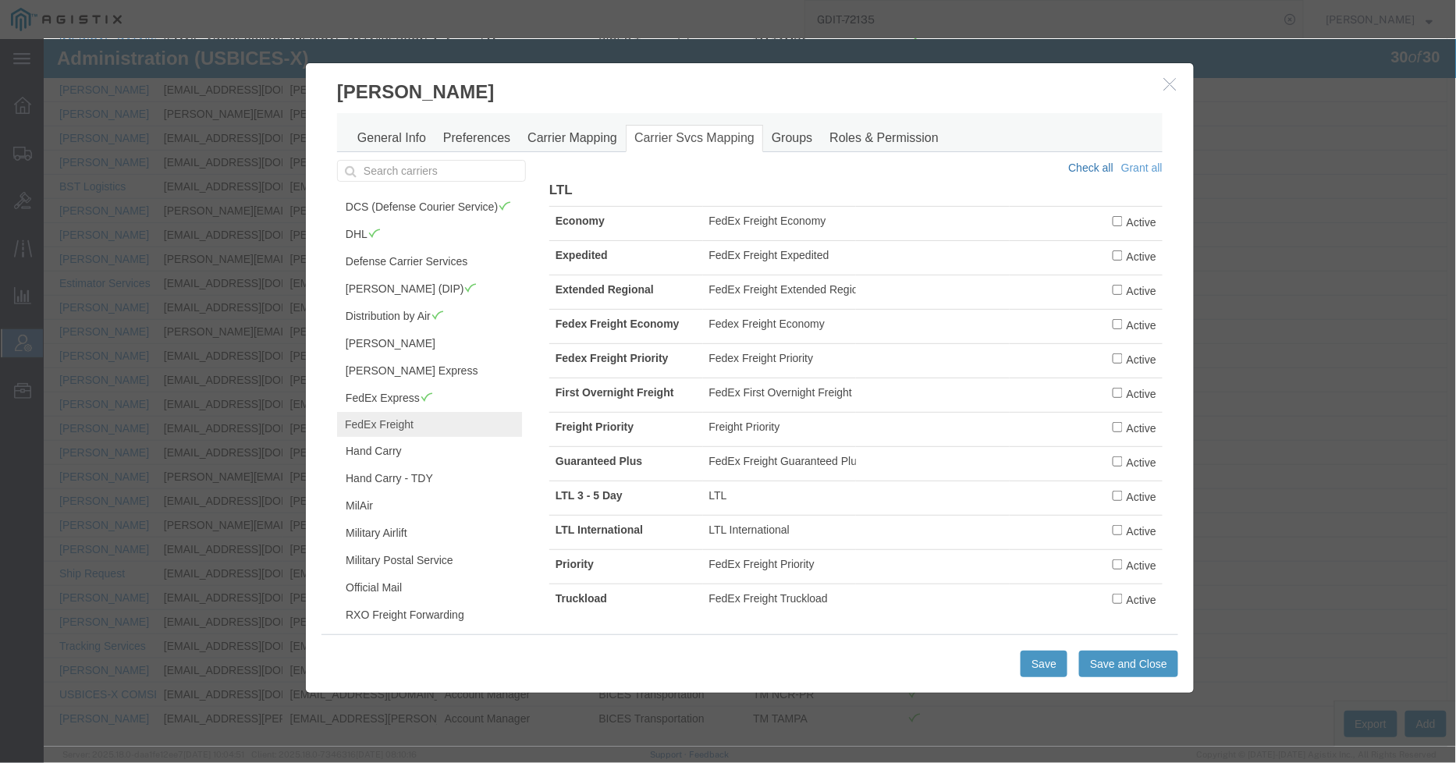
click at [1072, 161] on link "Check all" at bounding box center [1090, 167] width 45 height 12
checkbox input "true"
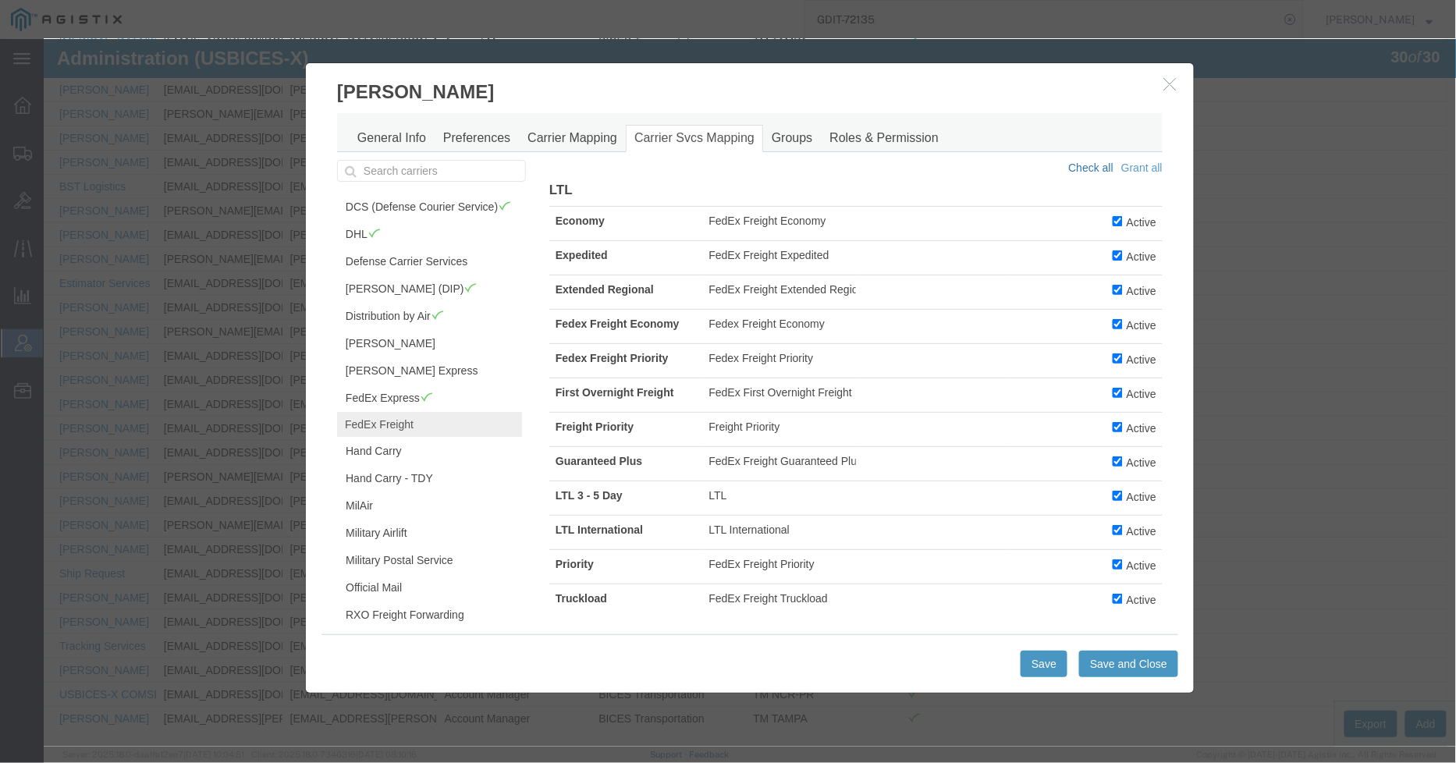
checkbox input "true"
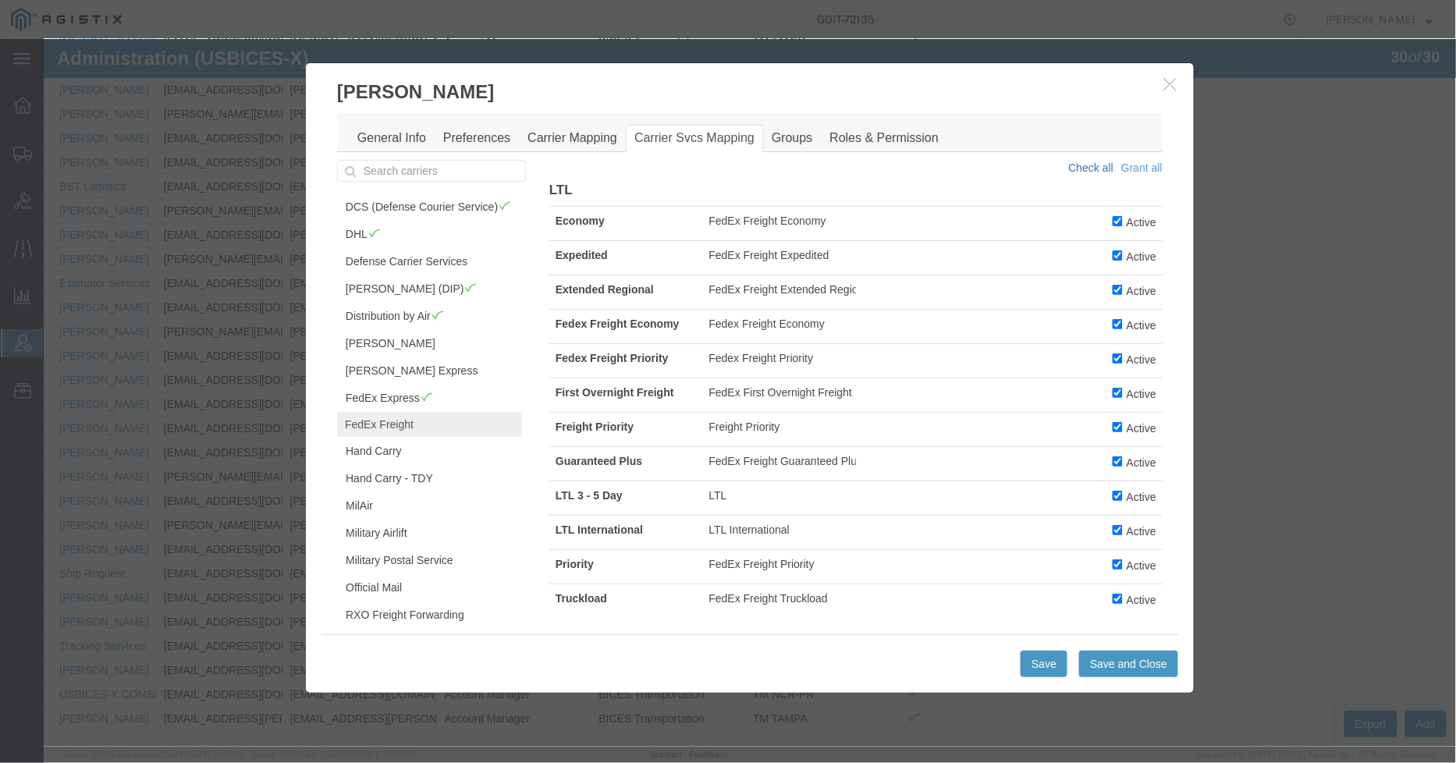
checkbox input "true"
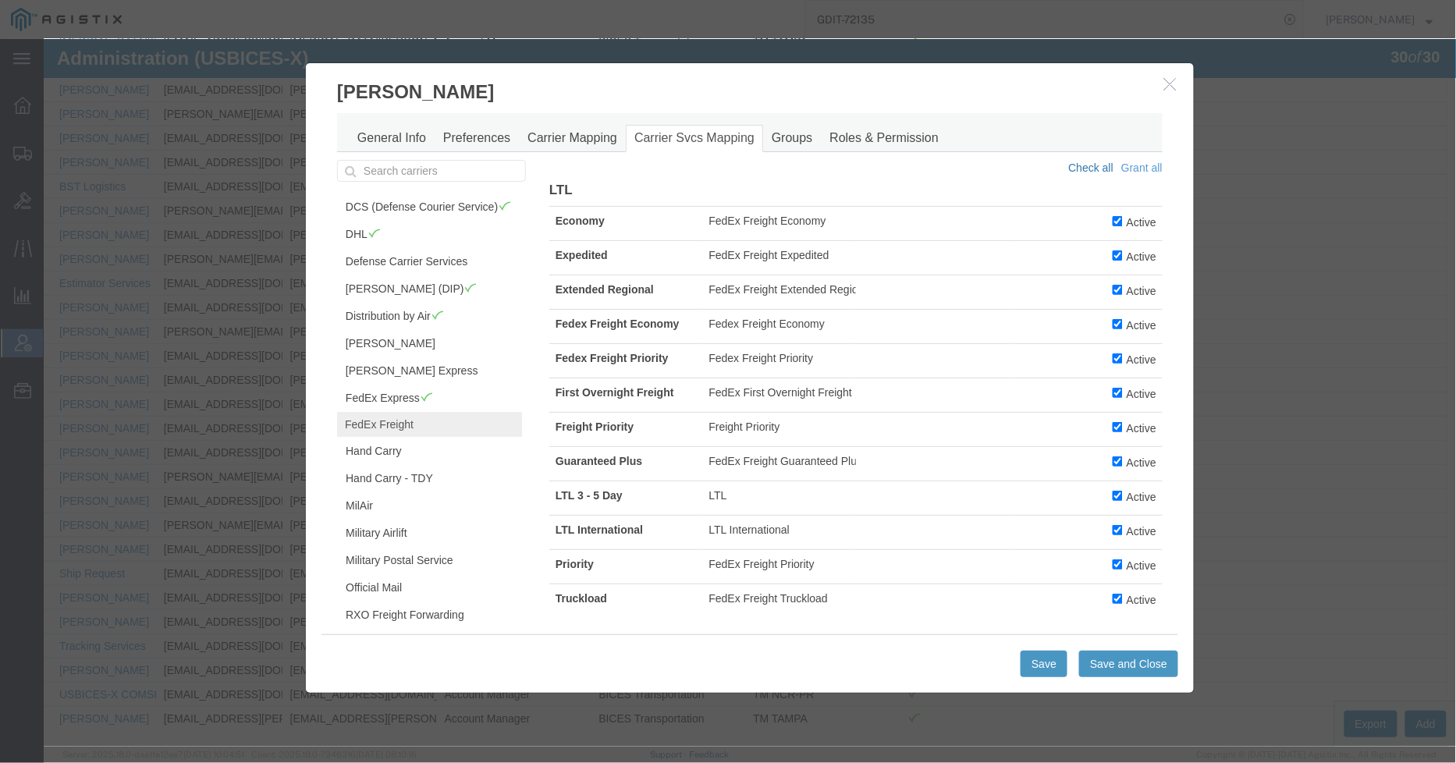
checkbox input "true"
click at [1112, 329] on input "Active" at bounding box center [1117, 323] width 10 height 10
checkbox input "false"
click at [1112, 363] on input "Active" at bounding box center [1117, 358] width 10 height 10
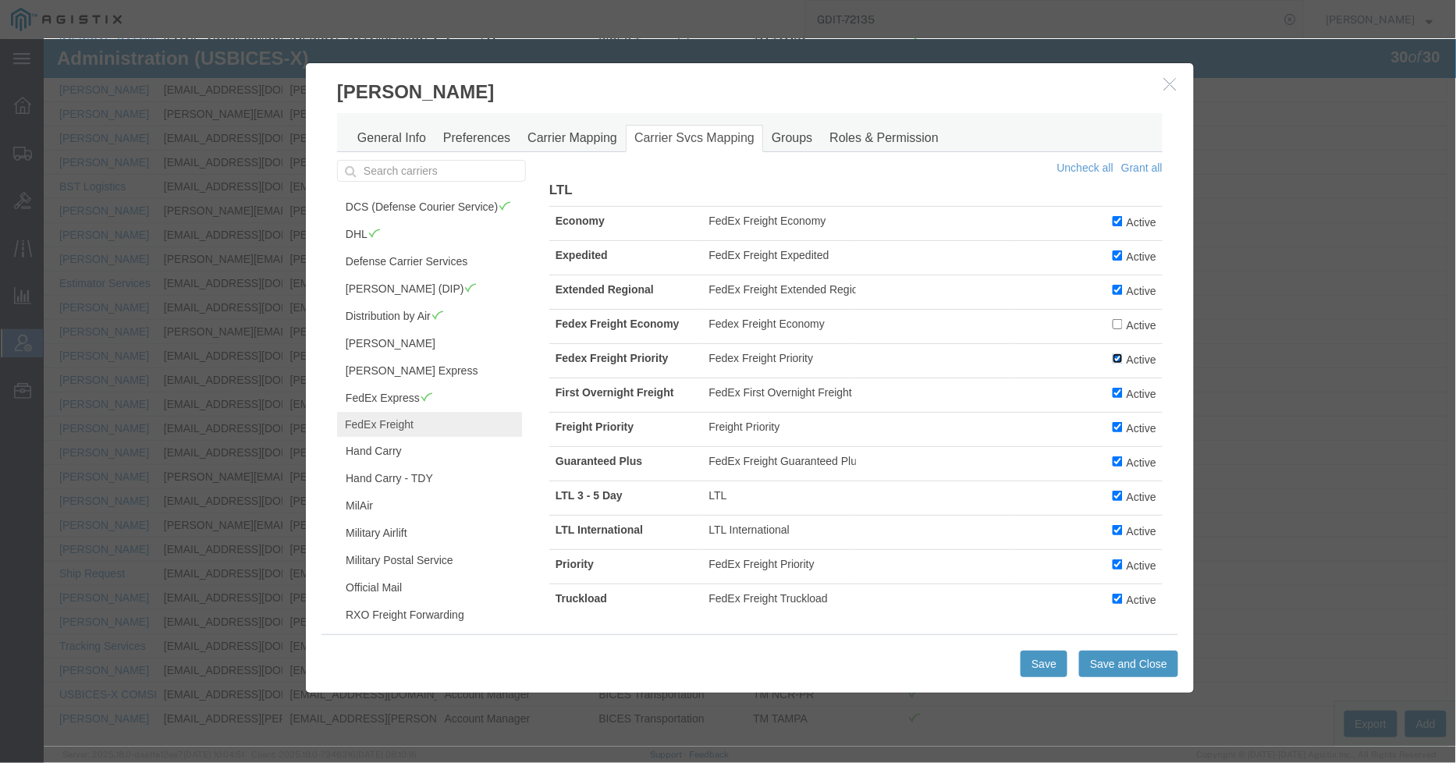
checkbox input "false"
click at [1112, 429] on input "Active" at bounding box center [1117, 426] width 10 height 10
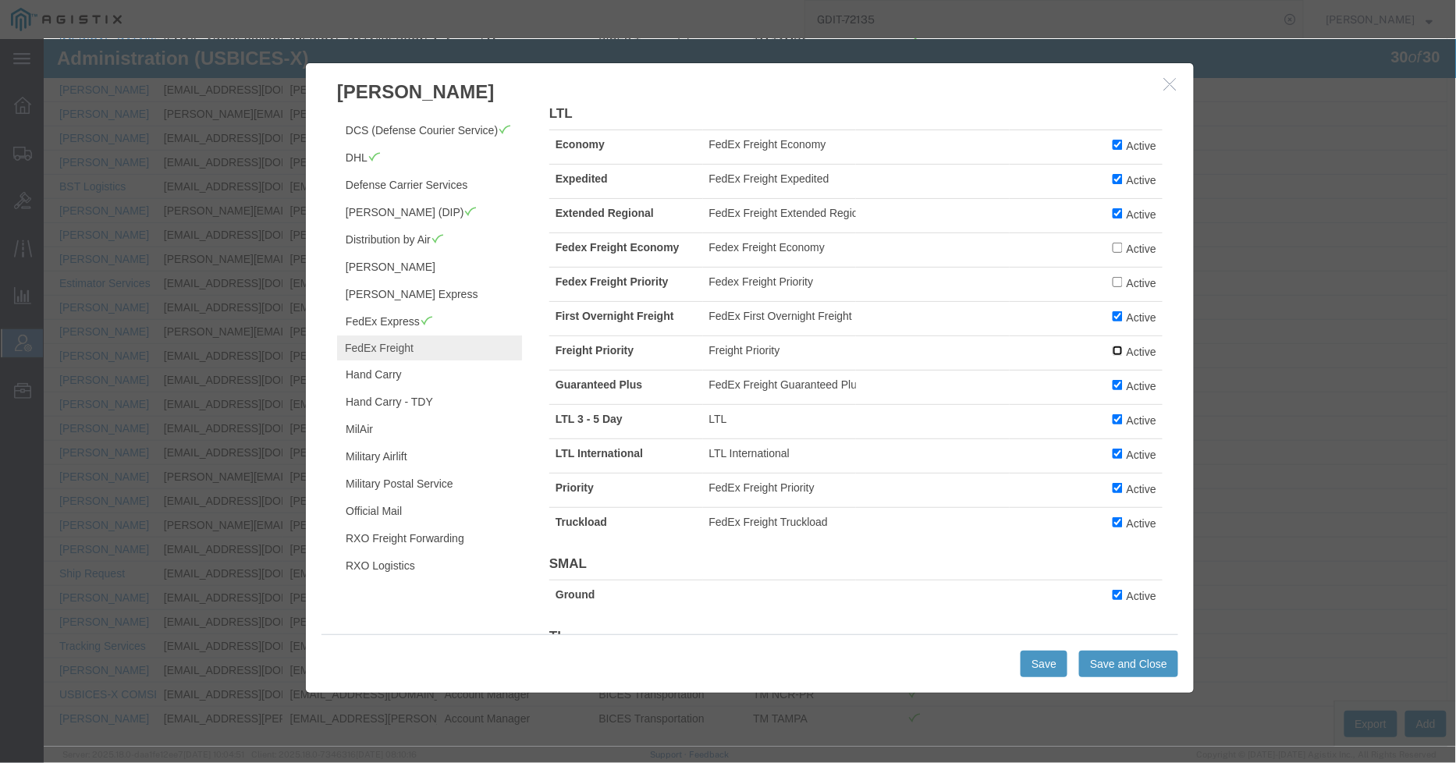
scroll to position [237, 0]
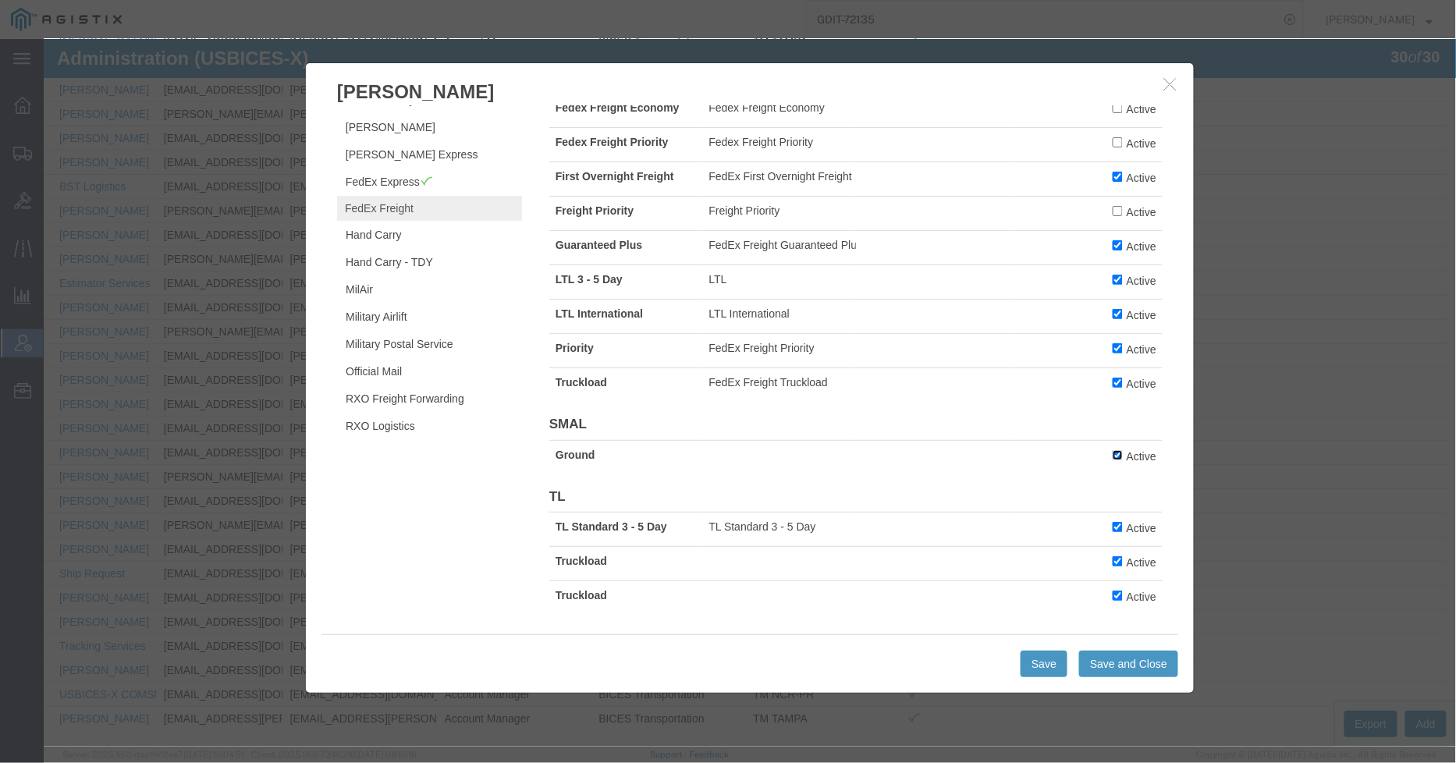
drag, startPoint x: 1097, startPoint y: 450, endPoint x: 1098, endPoint y: 514, distance: 64.8
click at [1112, 457] on label "Active" at bounding box center [1134, 454] width 44 height 17
click at [1112, 457] on input "Active" at bounding box center [1117, 455] width 10 height 10
click at [1095, 524] on td "Active" at bounding box center [1086, 529] width 154 height 34
click at [1112, 566] on label "Active" at bounding box center [1134, 561] width 44 height 17
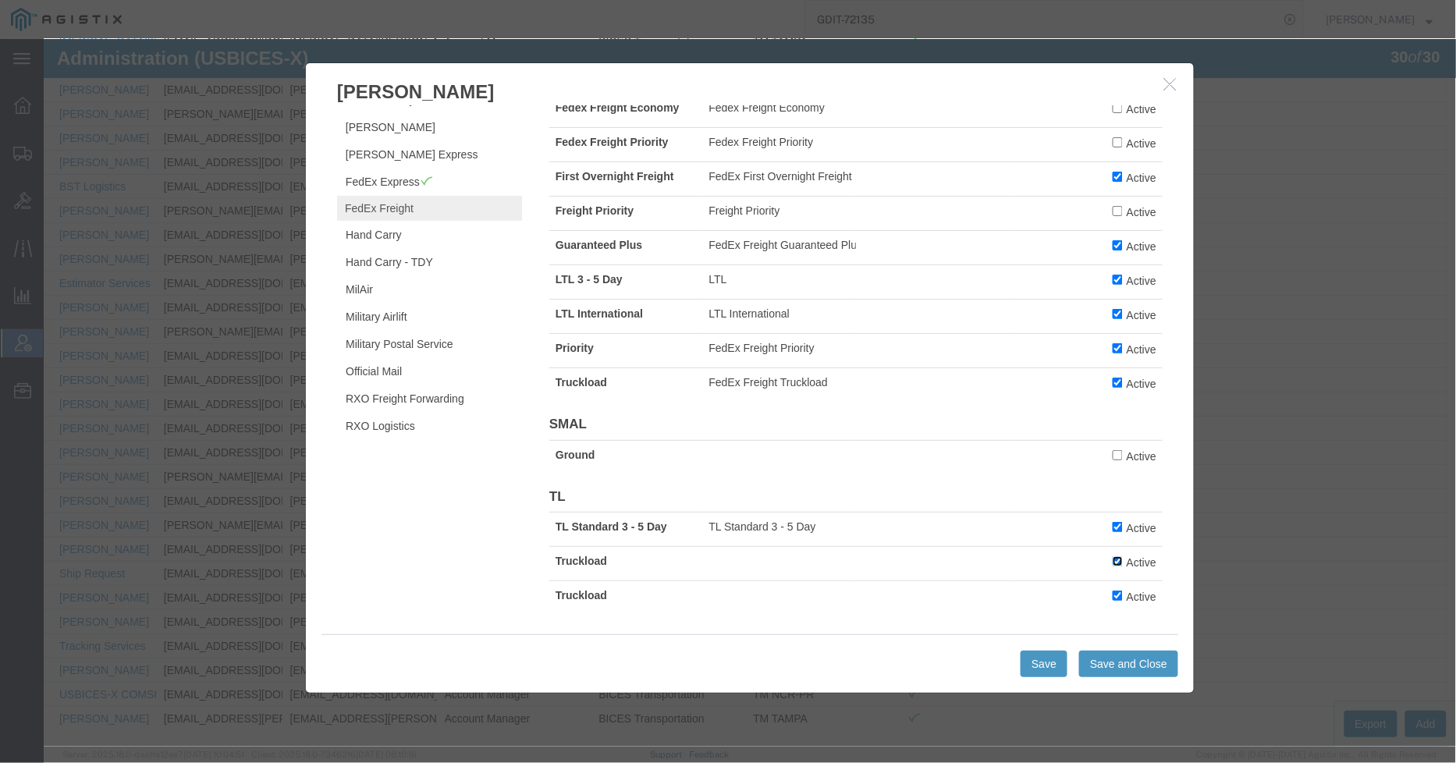
click at [1112, 566] on input "Active" at bounding box center [1117, 561] width 10 height 10
click at [1112, 526] on input "Active" at bounding box center [1117, 526] width 10 height 10
click at [1112, 593] on input "Active" at bounding box center [1117, 595] width 10 height 10
click at [1042, 655] on button "Save" at bounding box center [1043, 663] width 47 height 27
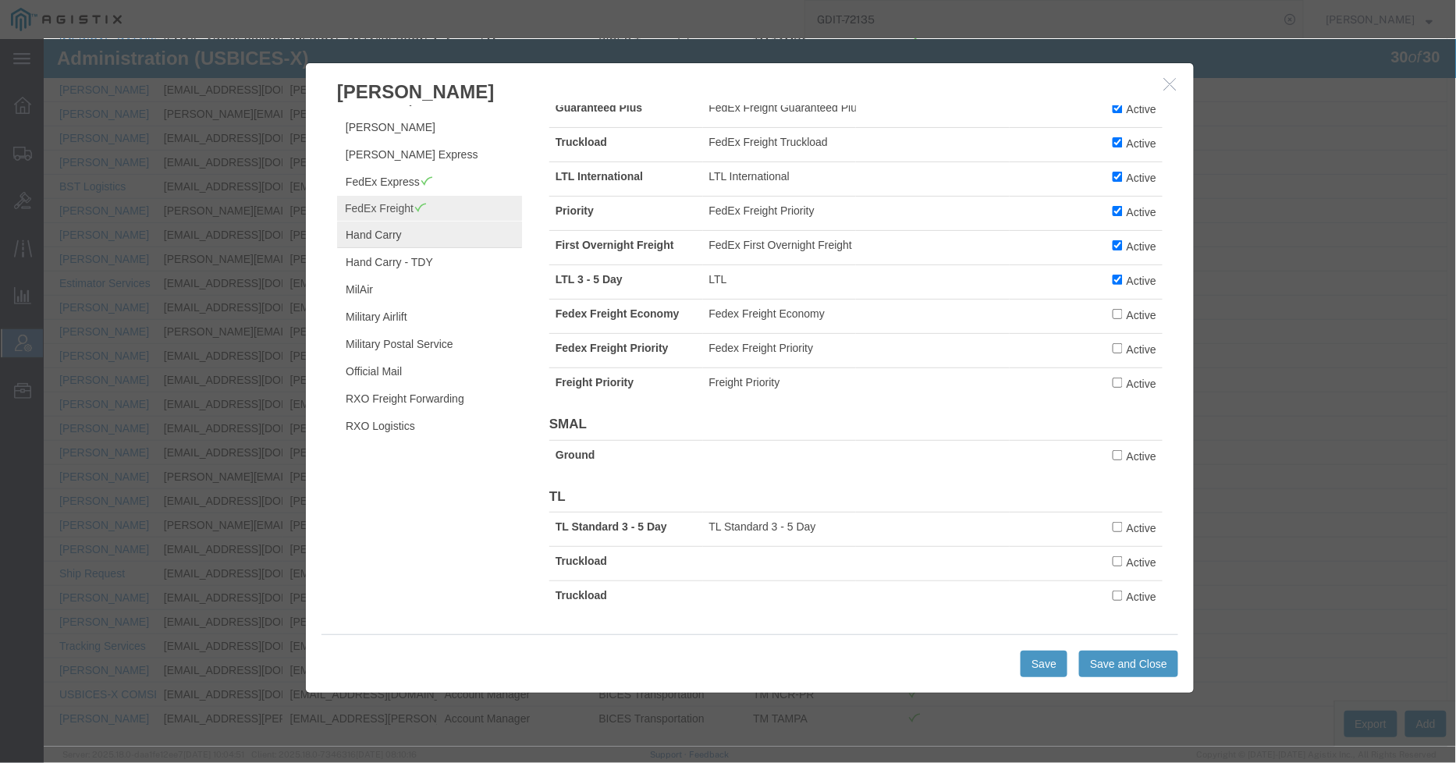
click at [375, 232] on link "Hand Carry" at bounding box center [428, 234] width 185 height 27
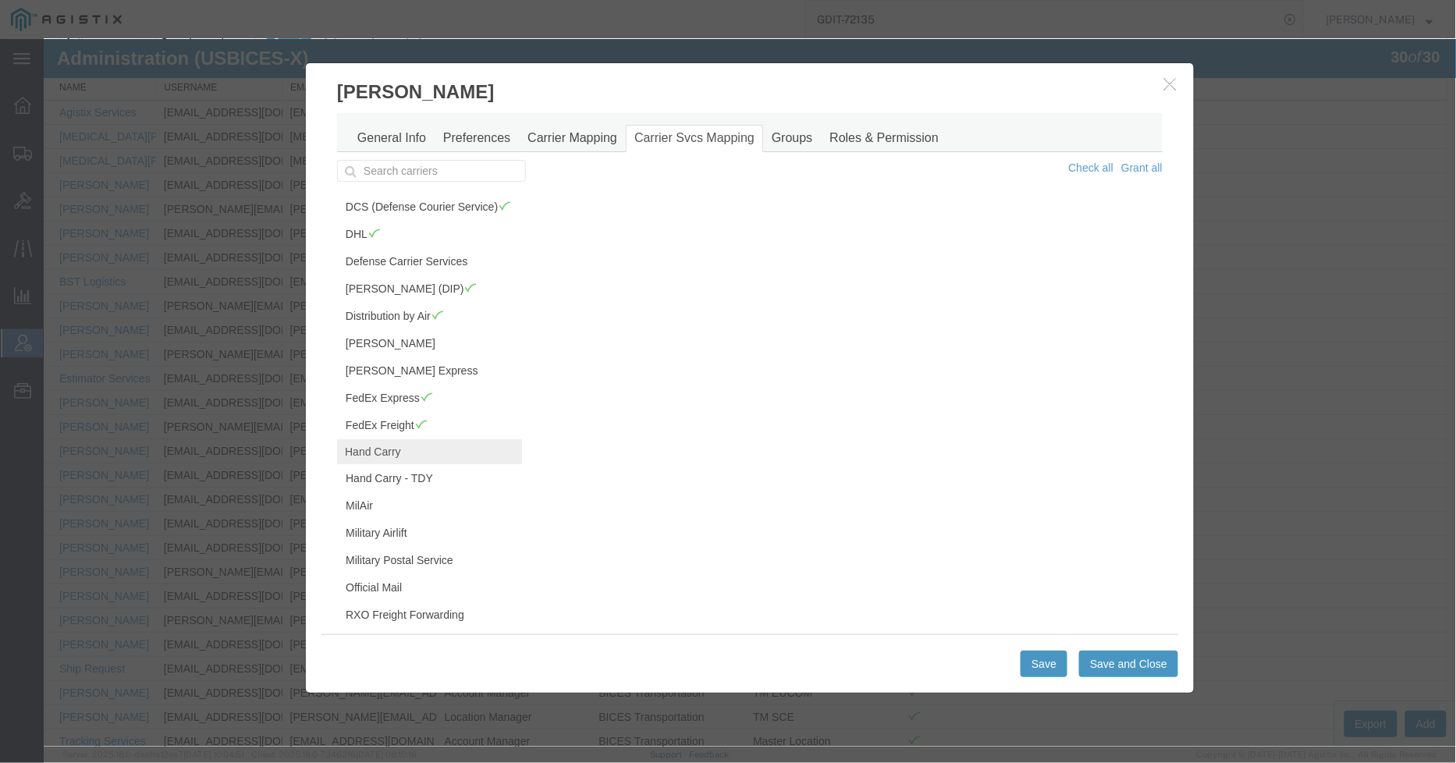
scroll to position [0, 0]
click at [1034, 659] on button "Save" at bounding box center [1043, 663] width 47 height 27
click at [402, 546] on link "Military Airlift" at bounding box center [428, 532] width 185 height 27
click at [1112, 218] on input "Active" at bounding box center [1117, 220] width 10 height 10
click at [1020, 663] on button "Save" at bounding box center [1043, 663] width 47 height 27
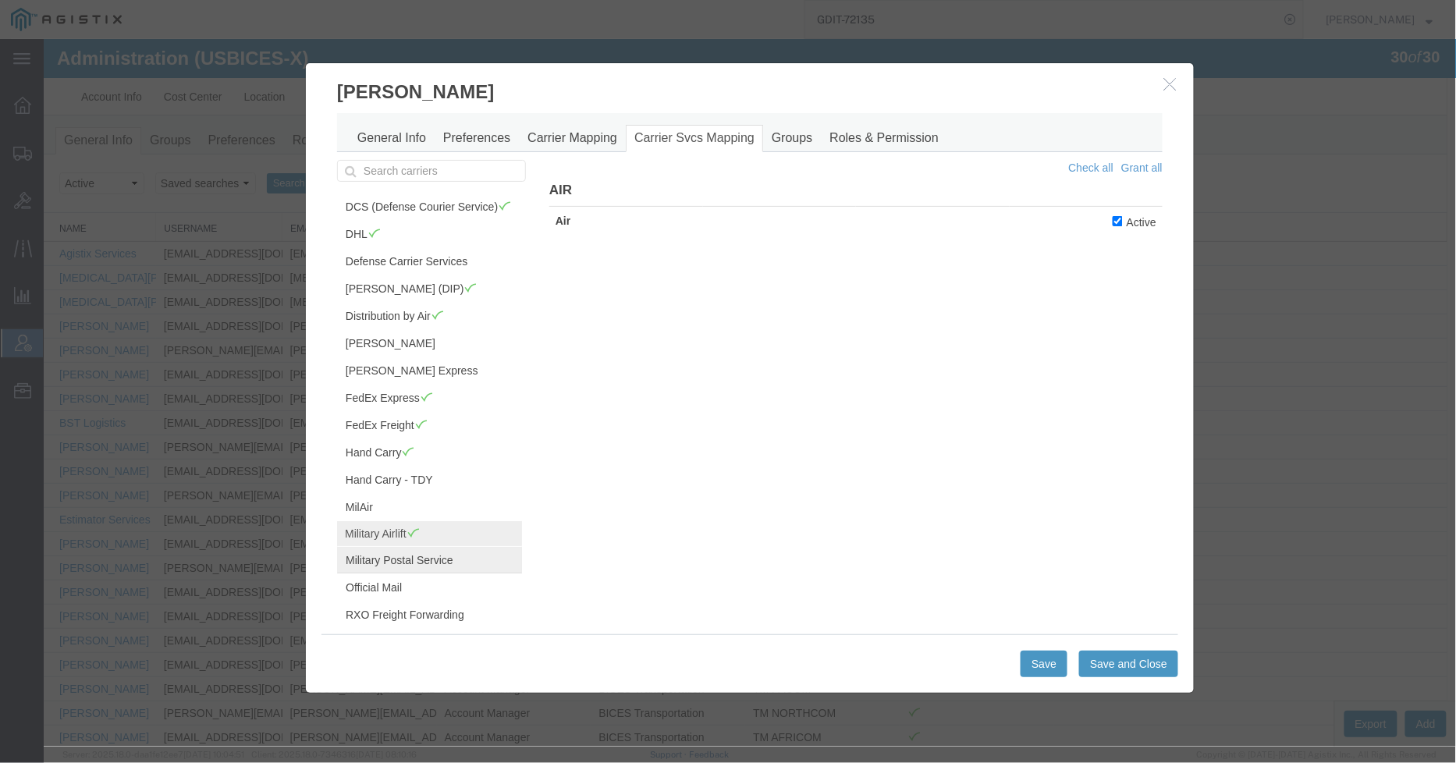
click at [414, 573] on link "Military Postal Service" at bounding box center [428, 559] width 185 height 27
click at [1112, 219] on input "Active" at bounding box center [1117, 220] width 10 height 10
click at [1112, 297] on input "Active" at bounding box center [1117, 293] width 10 height 10
click at [1034, 659] on button "Save" at bounding box center [1043, 663] width 47 height 27
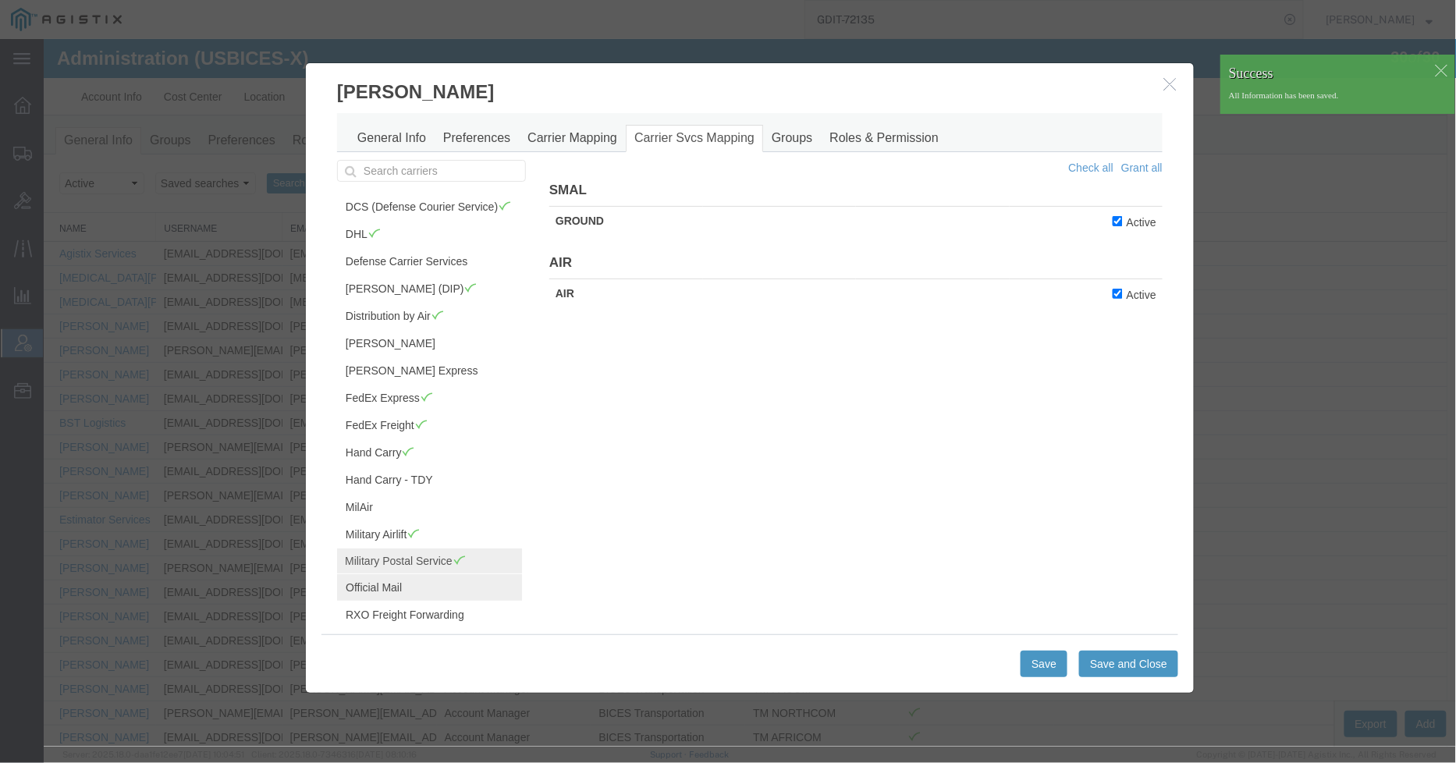
click at [387, 600] on link "Official Mail" at bounding box center [428, 587] width 185 height 27
click at [1112, 224] on input "Active" at bounding box center [1117, 220] width 10 height 10
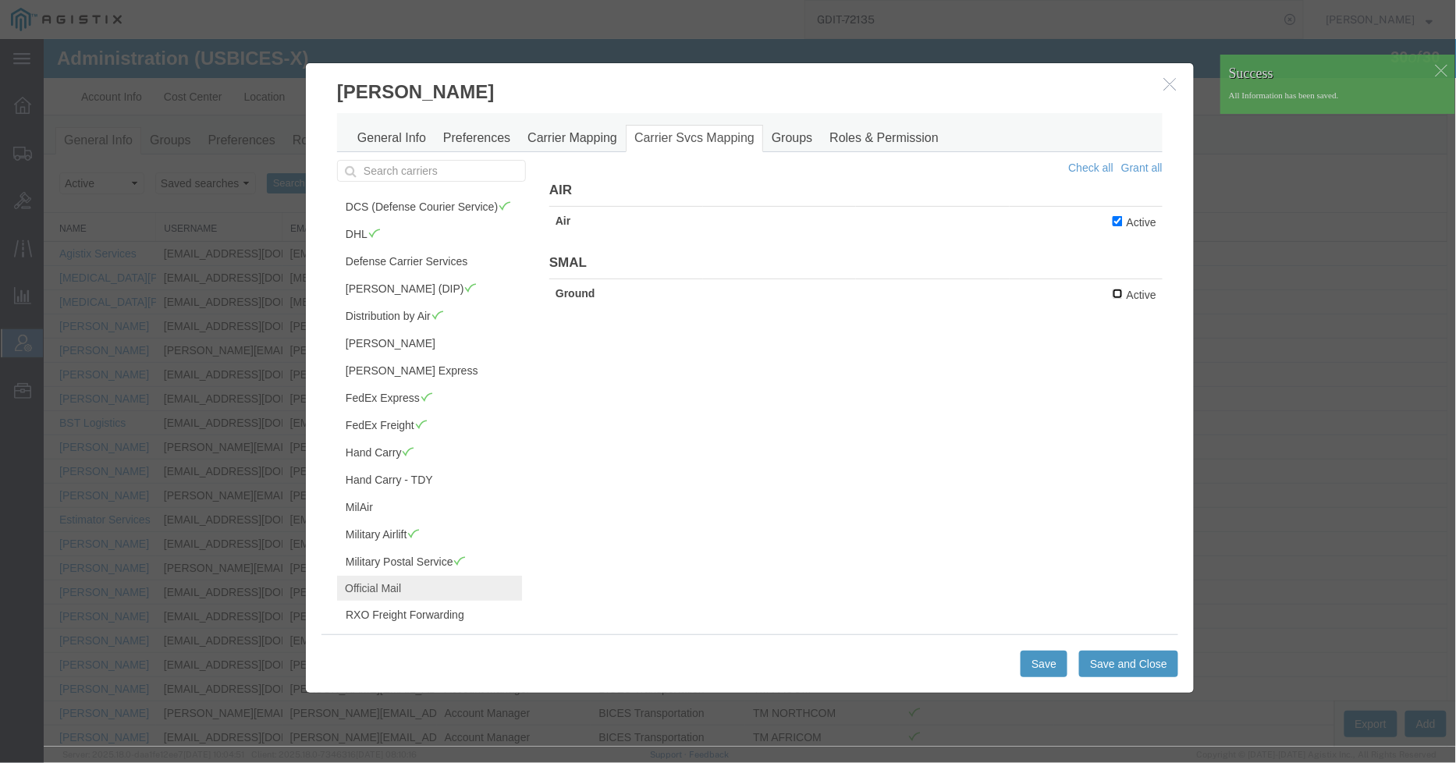
click at [1112, 293] on input "Active" at bounding box center [1117, 293] width 10 height 10
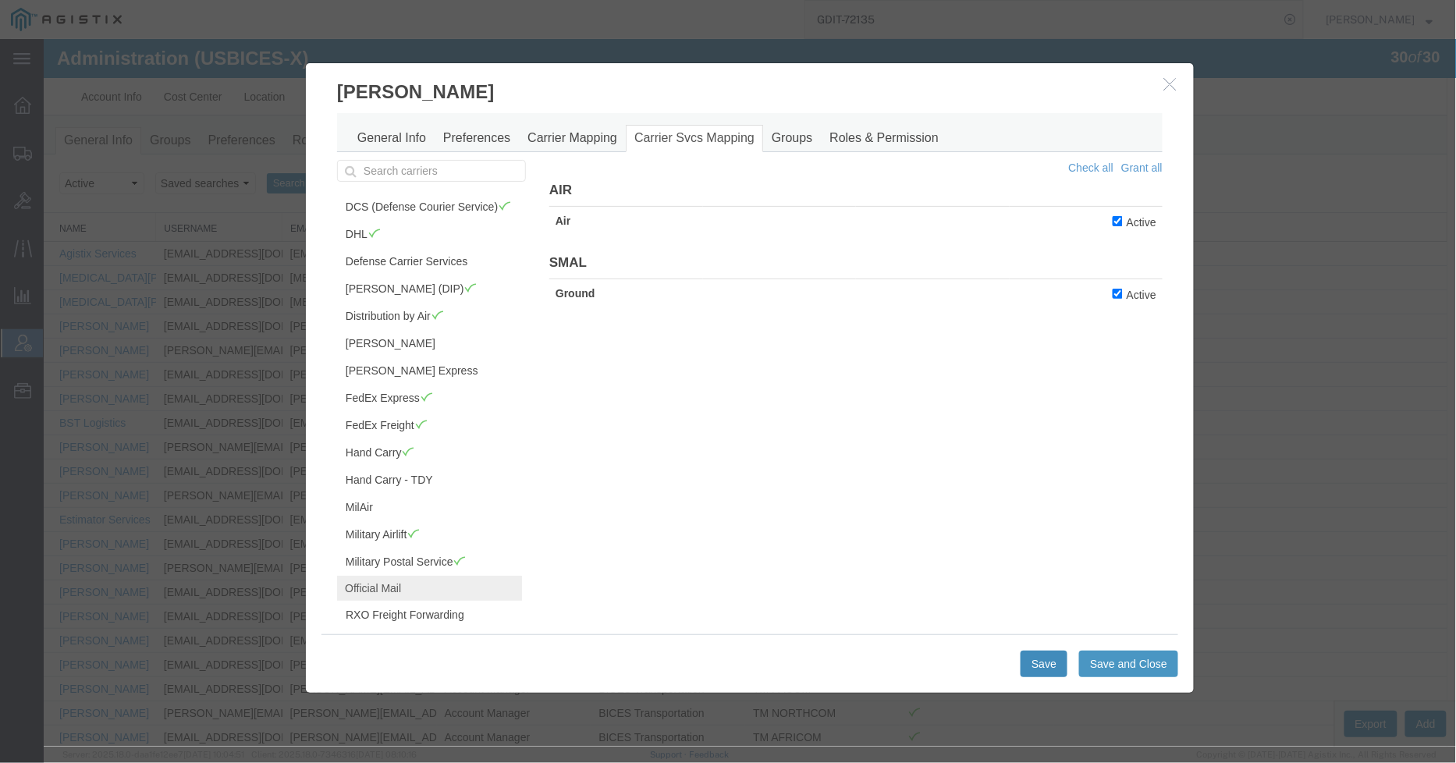
click at [1027, 656] on button "Save" at bounding box center [1043, 663] width 47 height 27
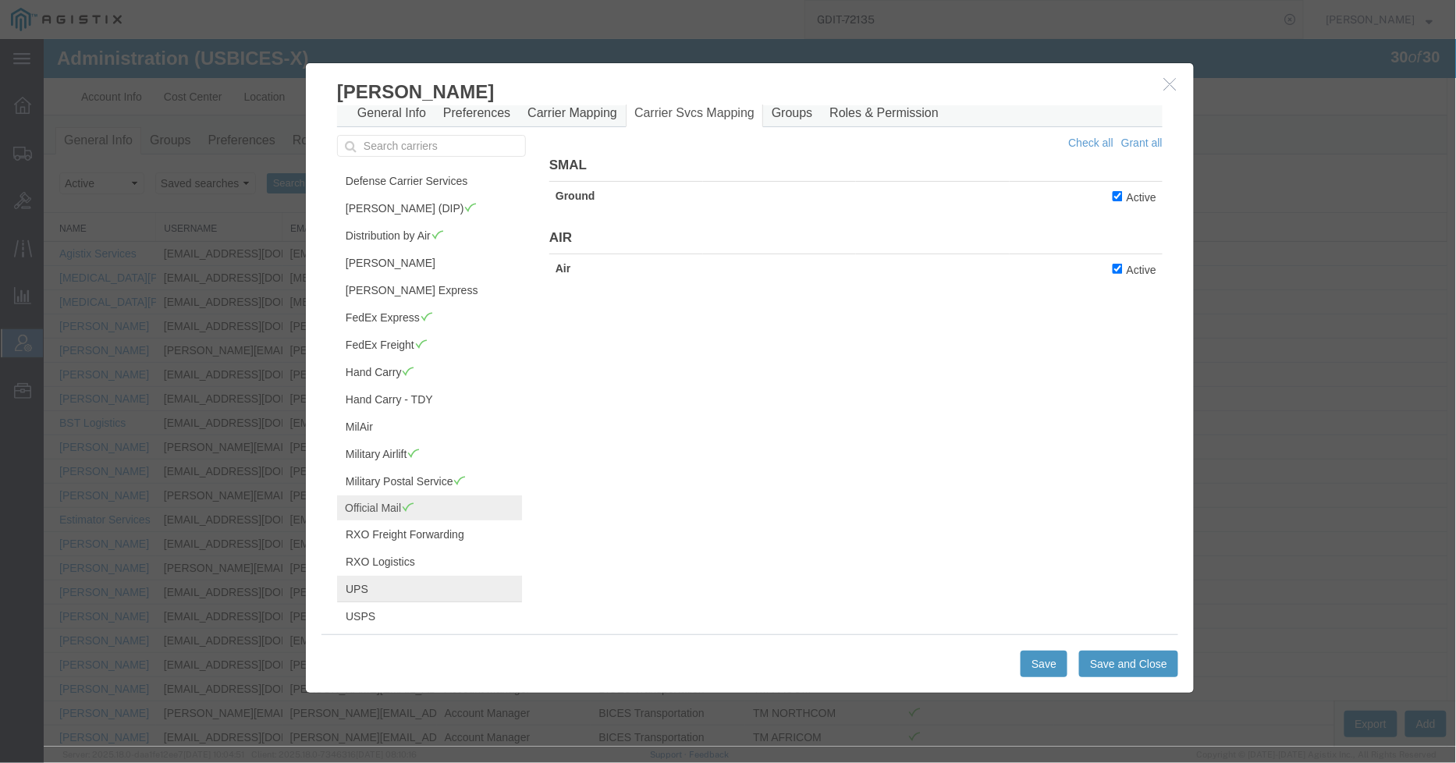
scroll to position [47, 0]
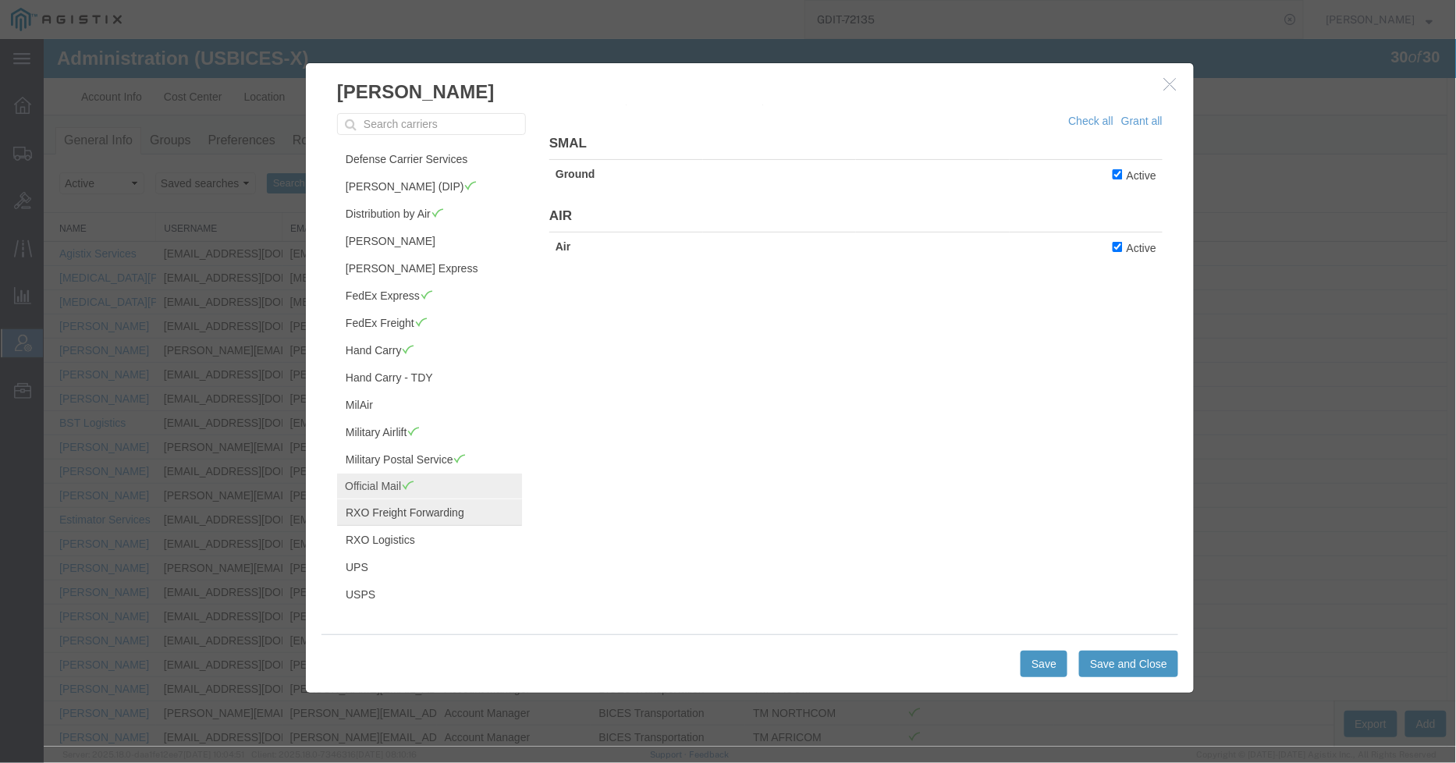
click at [435, 509] on link "RXO Freight Forwarding" at bounding box center [428, 512] width 185 height 27
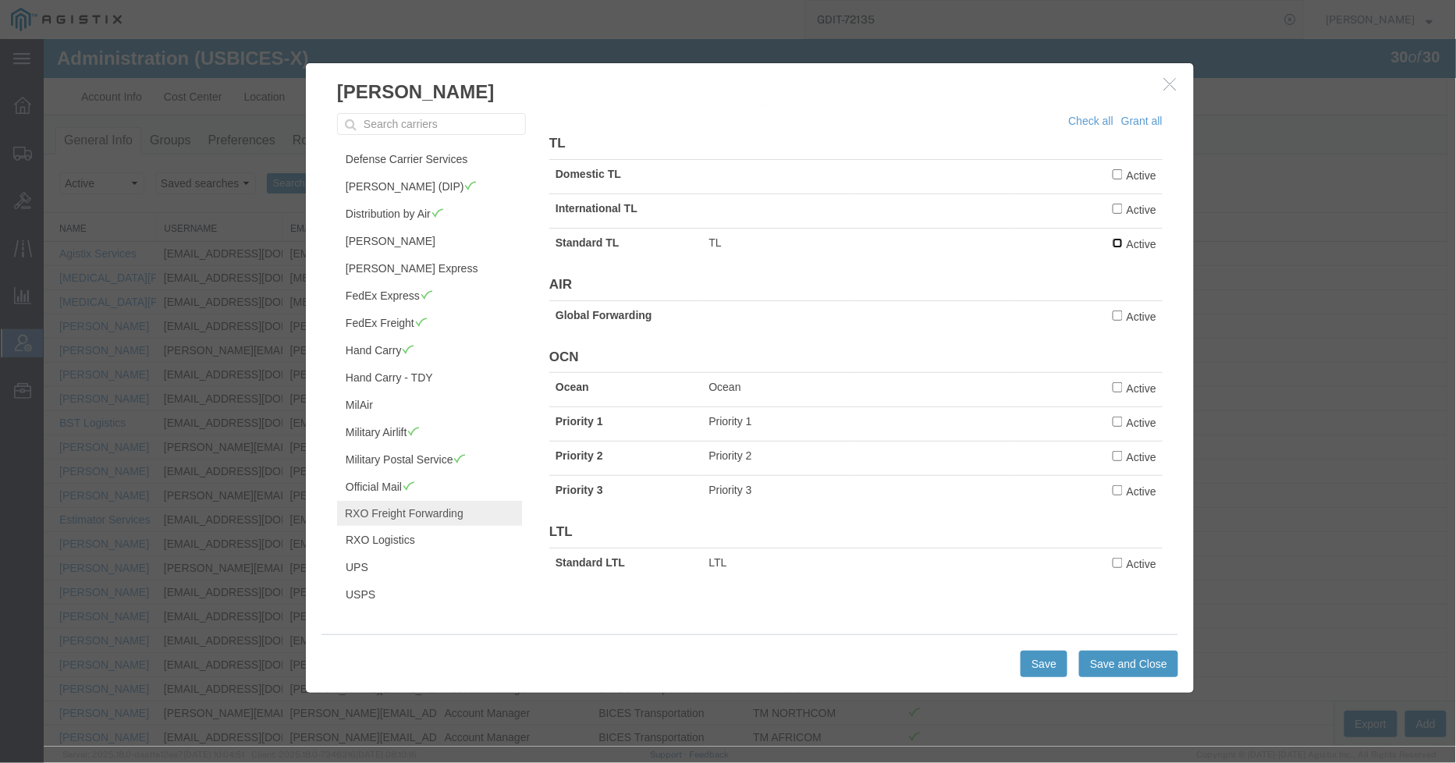
click at [1112, 246] on input "Active" at bounding box center [1117, 242] width 10 height 10
click at [1112, 318] on input "Active" at bounding box center [1117, 315] width 10 height 10
click at [1112, 567] on input "Active" at bounding box center [1117, 562] width 10 height 10
click at [1037, 661] on button "Save" at bounding box center [1043, 663] width 47 height 27
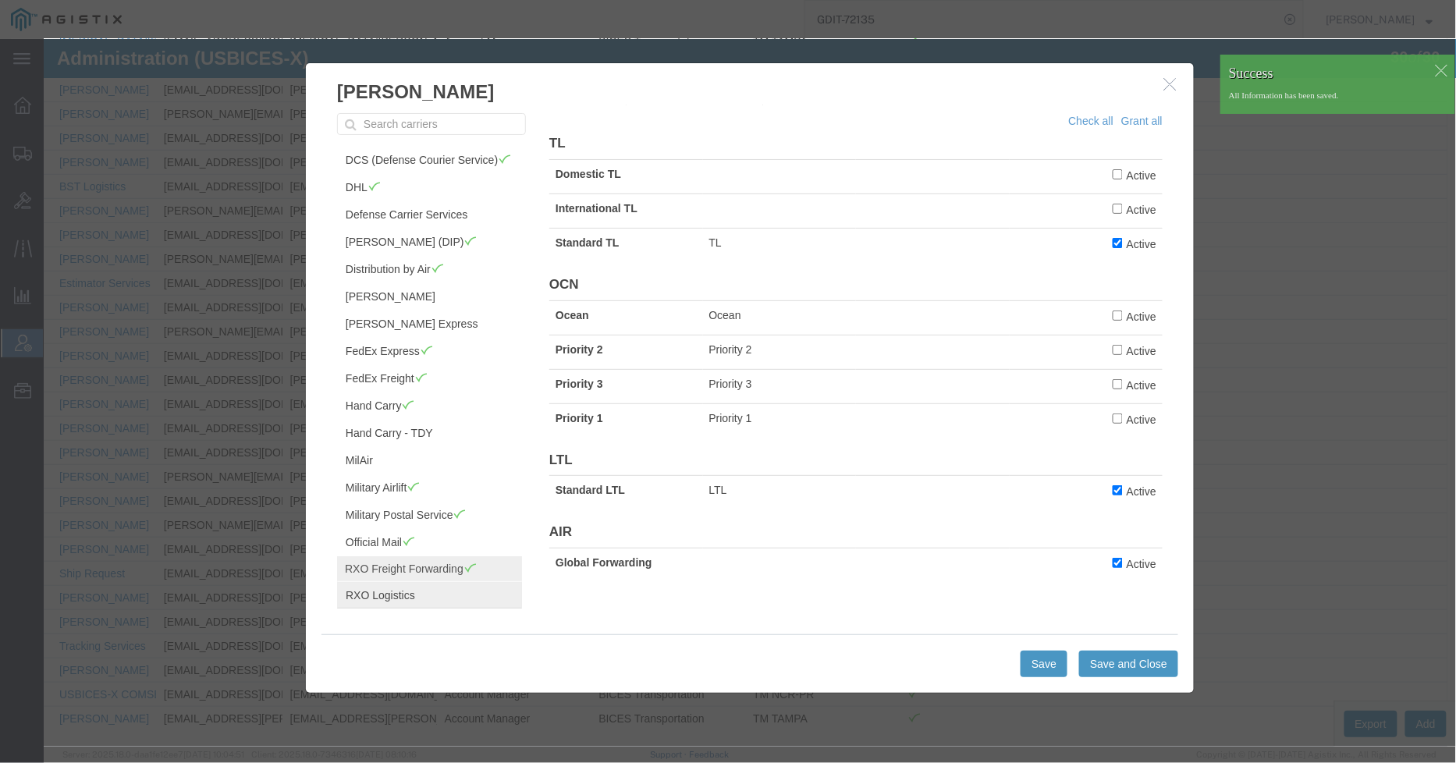
click at [390, 608] on link "RXO Logistics" at bounding box center [428, 594] width 185 height 27
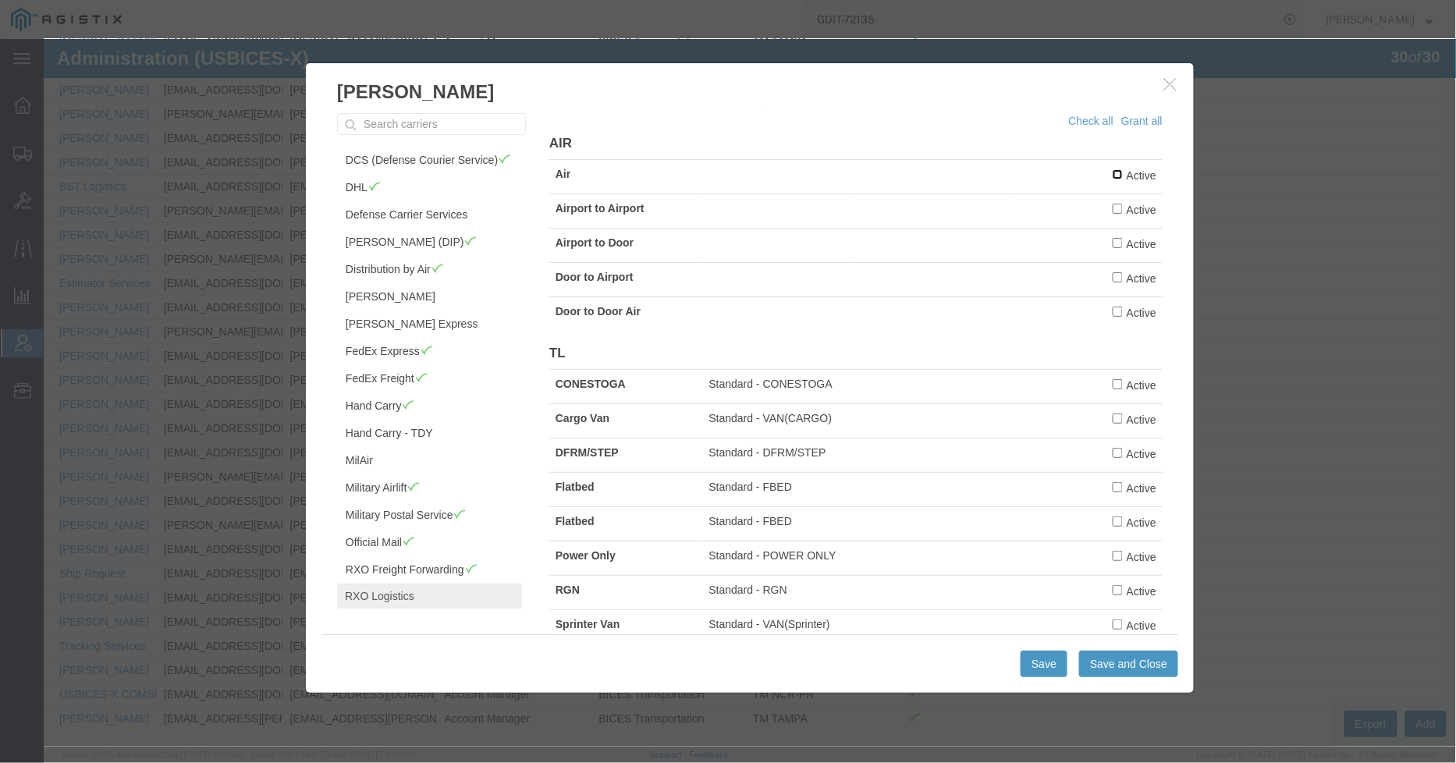
click at [1112, 173] on input "Active" at bounding box center [1117, 174] width 10 height 10
click at [1112, 393] on label "Active" at bounding box center [1134, 383] width 44 height 17
click at [1112, 389] on input "Active" at bounding box center [1117, 384] width 10 height 10
drag, startPoint x: 1098, startPoint y: 425, endPoint x: 1098, endPoint y: 453, distance: 27.3
click at [1112, 423] on input "Active" at bounding box center [1117, 418] width 10 height 10
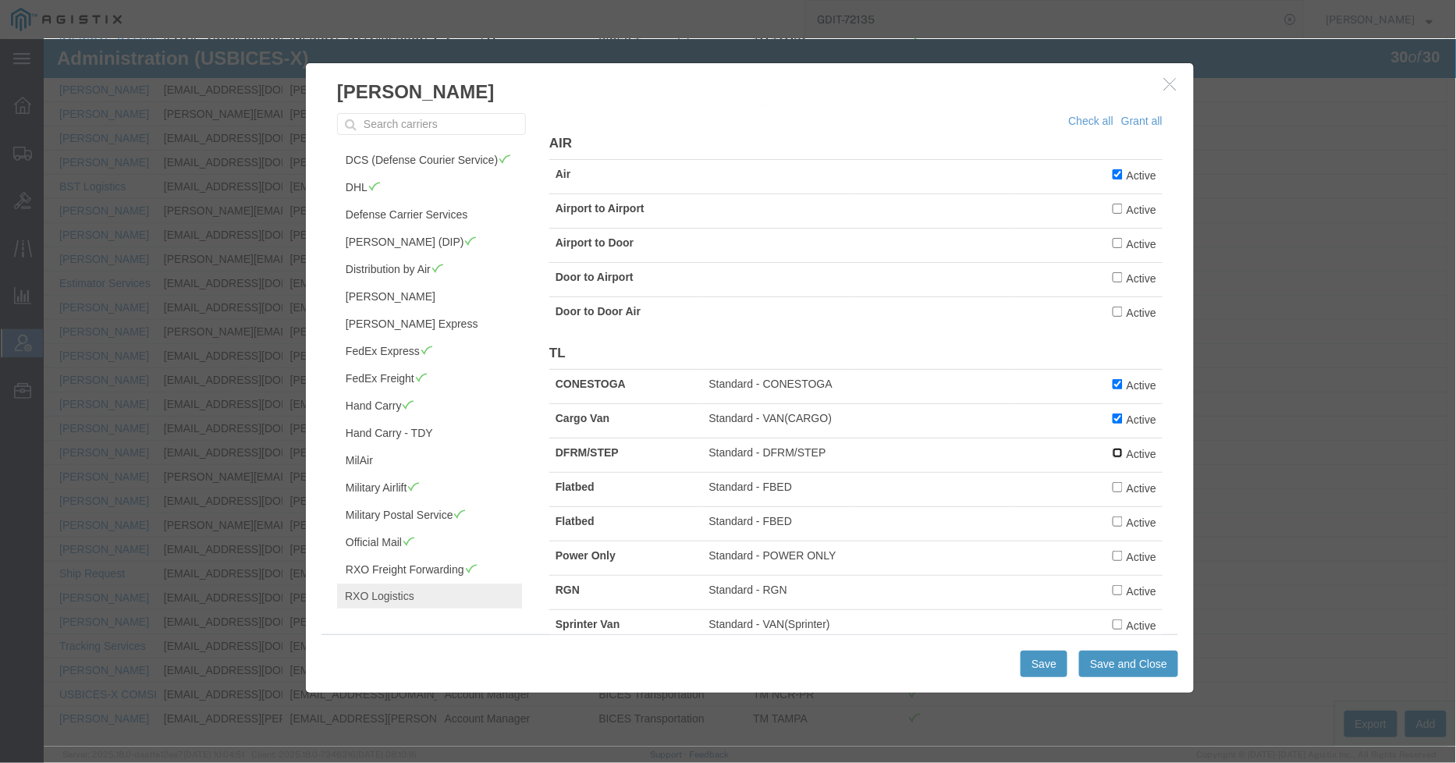
click at [1112, 457] on input "Active" at bounding box center [1117, 452] width 10 height 10
click at [1112, 492] on input "Active" at bounding box center [1117, 487] width 10 height 10
click at [1112, 564] on label "Active" at bounding box center [1134, 555] width 44 height 17
click at [1112, 560] on input "Active" at bounding box center [1117, 555] width 10 height 10
click at [1092, 608] on td "Active" at bounding box center [1086, 591] width 154 height 34
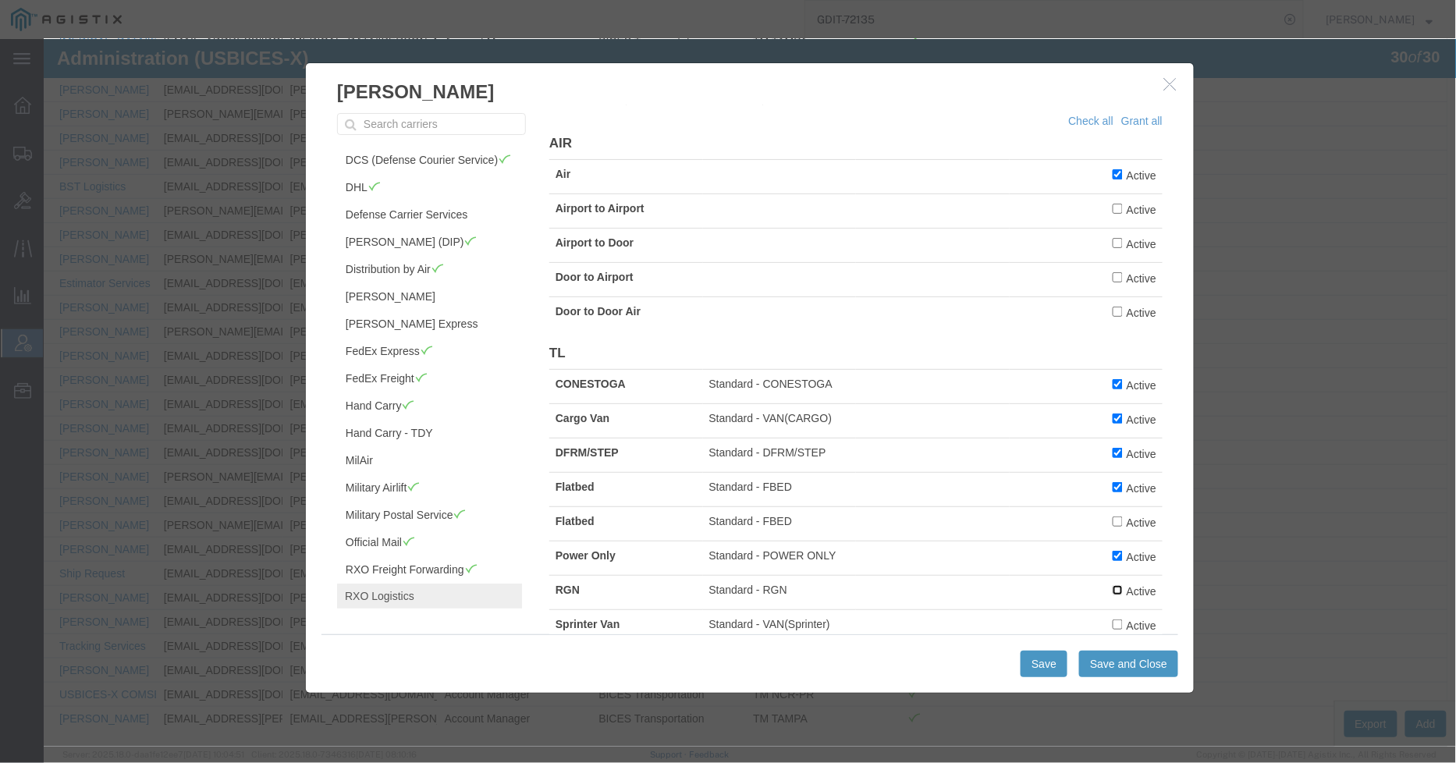
click at [1112, 595] on input "Active" at bounding box center [1117, 590] width 10 height 10
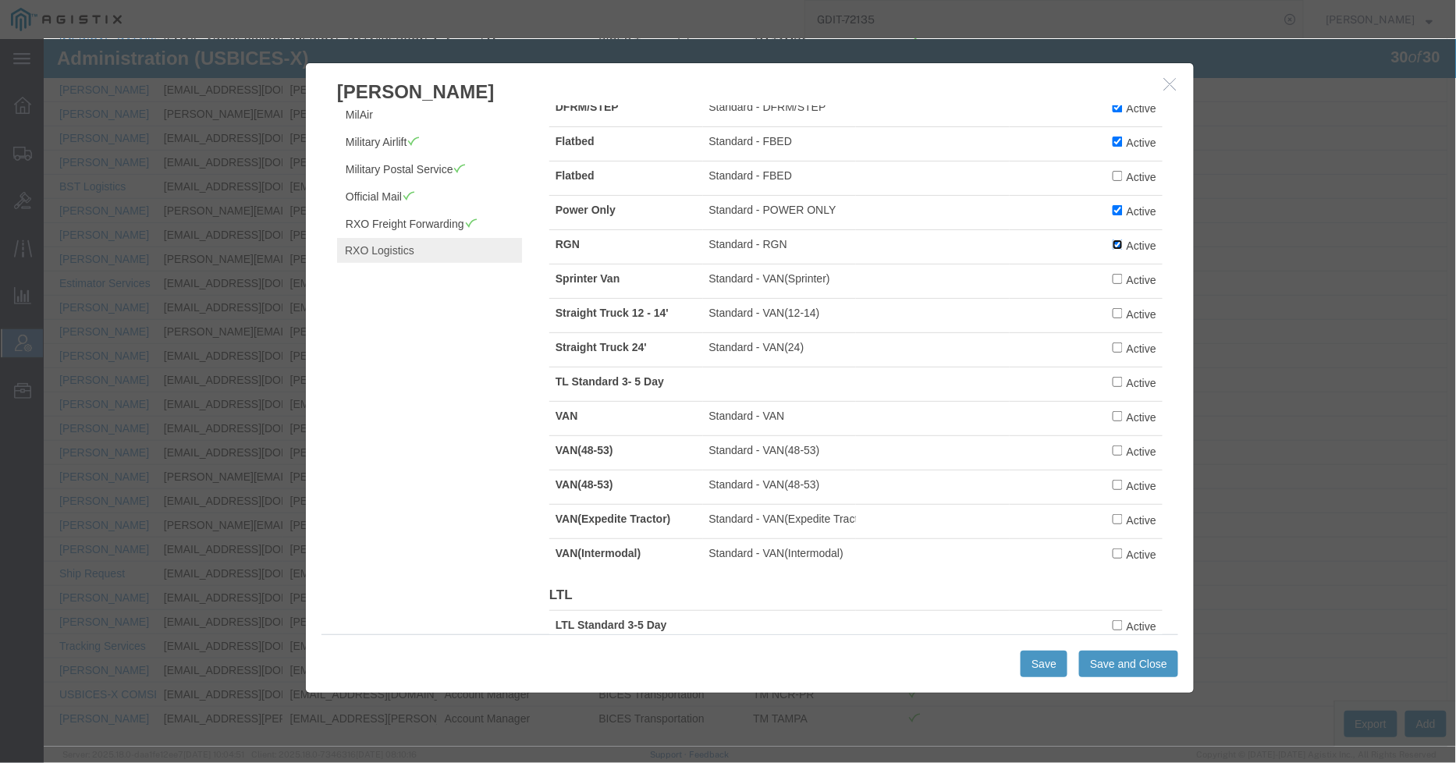
scroll to position [393, 0]
drag, startPoint x: 1100, startPoint y: 289, endPoint x: 1108, endPoint y: 316, distance: 28.6
click at [1112, 283] on input "Active" at bounding box center [1117, 277] width 10 height 10
click at [1112, 321] on label "Active" at bounding box center [1134, 312] width 44 height 17
click at [1112, 317] on input "Active" at bounding box center [1117, 312] width 10 height 10
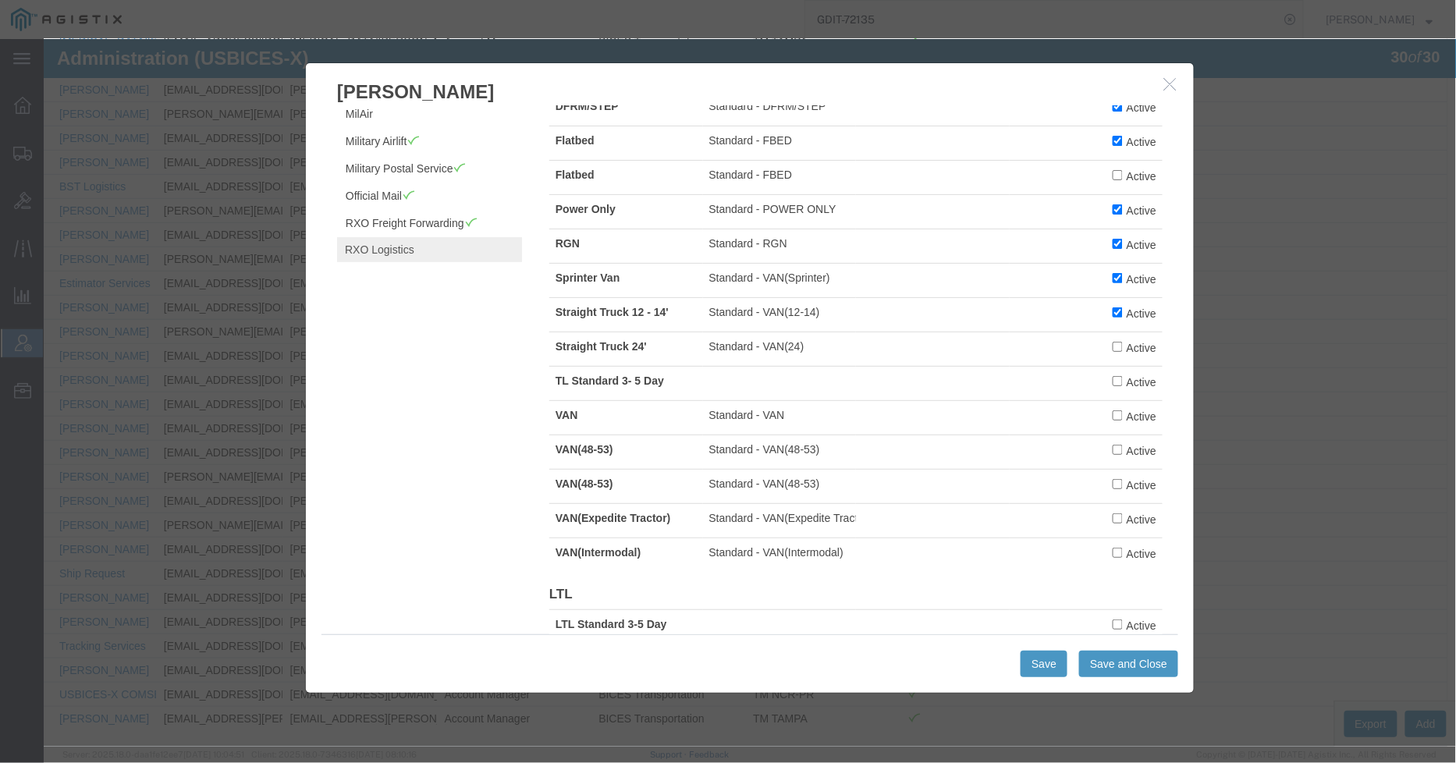
drag, startPoint x: 1104, startPoint y: 359, endPoint x: 1104, endPoint y: 367, distance: 7.8
click at [1112, 355] on label "Active" at bounding box center [1134, 346] width 44 height 17
click at [1112, 351] on input "Active" at bounding box center [1117, 346] width 10 height 10
click at [1112, 386] on input "Active" at bounding box center [1117, 380] width 10 height 10
click at [1112, 454] on input "Active" at bounding box center [1117, 449] width 10 height 10
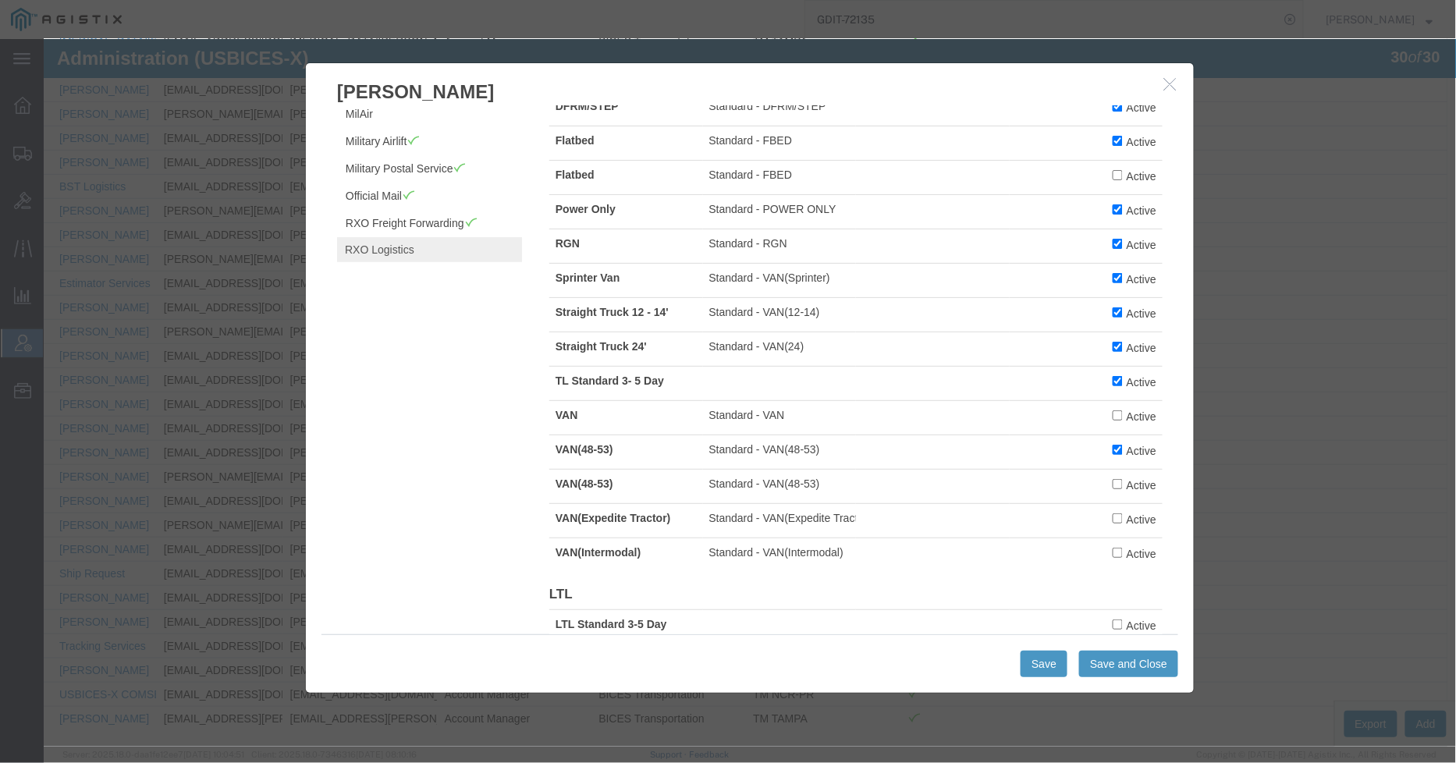
click at [1085, 426] on td "Active" at bounding box center [1086, 417] width 154 height 34
click at [1112, 420] on input "Active" at bounding box center [1117, 415] width 10 height 10
click at [1112, 527] on label "Active" at bounding box center [1134, 518] width 44 height 17
click at [1112, 557] on input "Active" at bounding box center [1117, 552] width 10 height 10
click at [1112, 527] on label "Active" at bounding box center [1134, 518] width 44 height 17
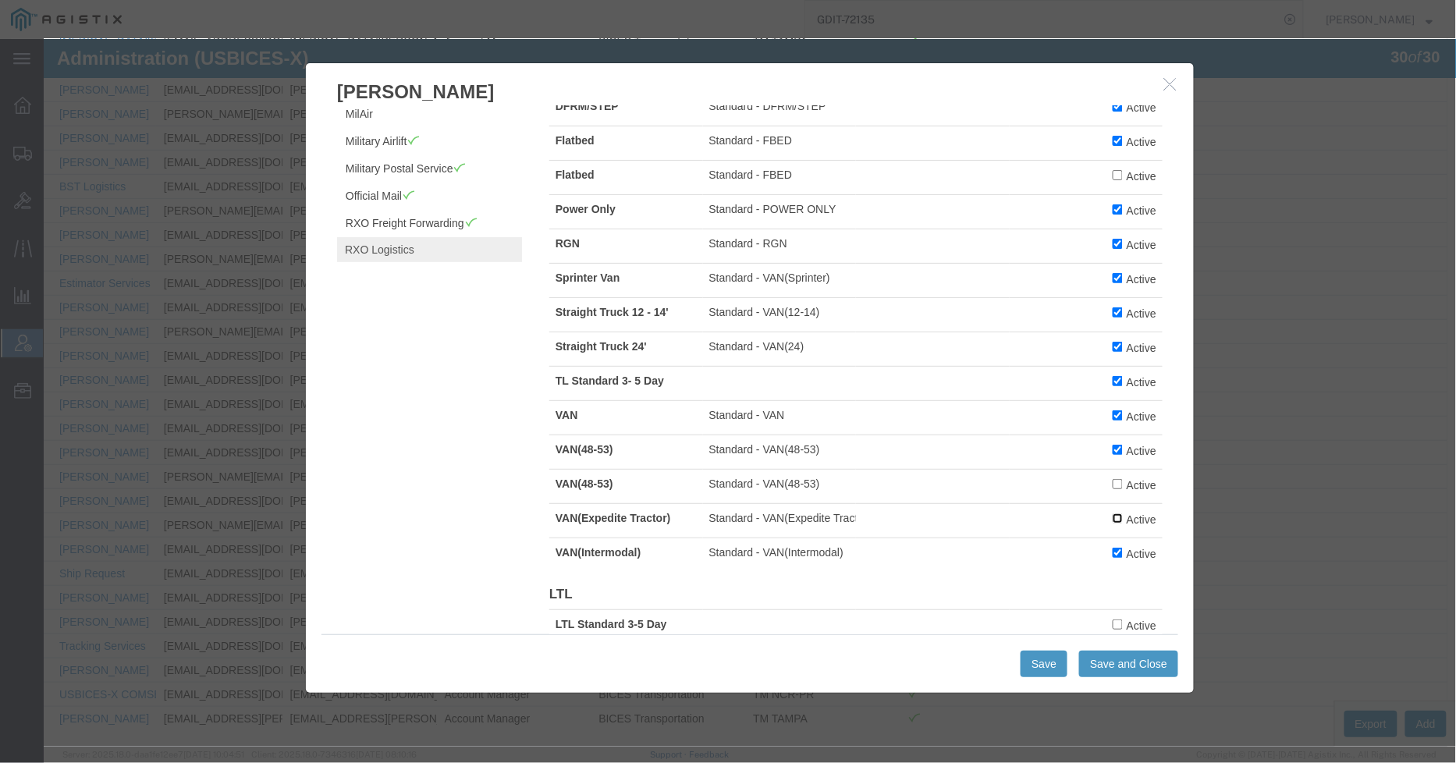
click at [1112, 523] on input "Active" at bounding box center [1117, 518] width 10 height 10
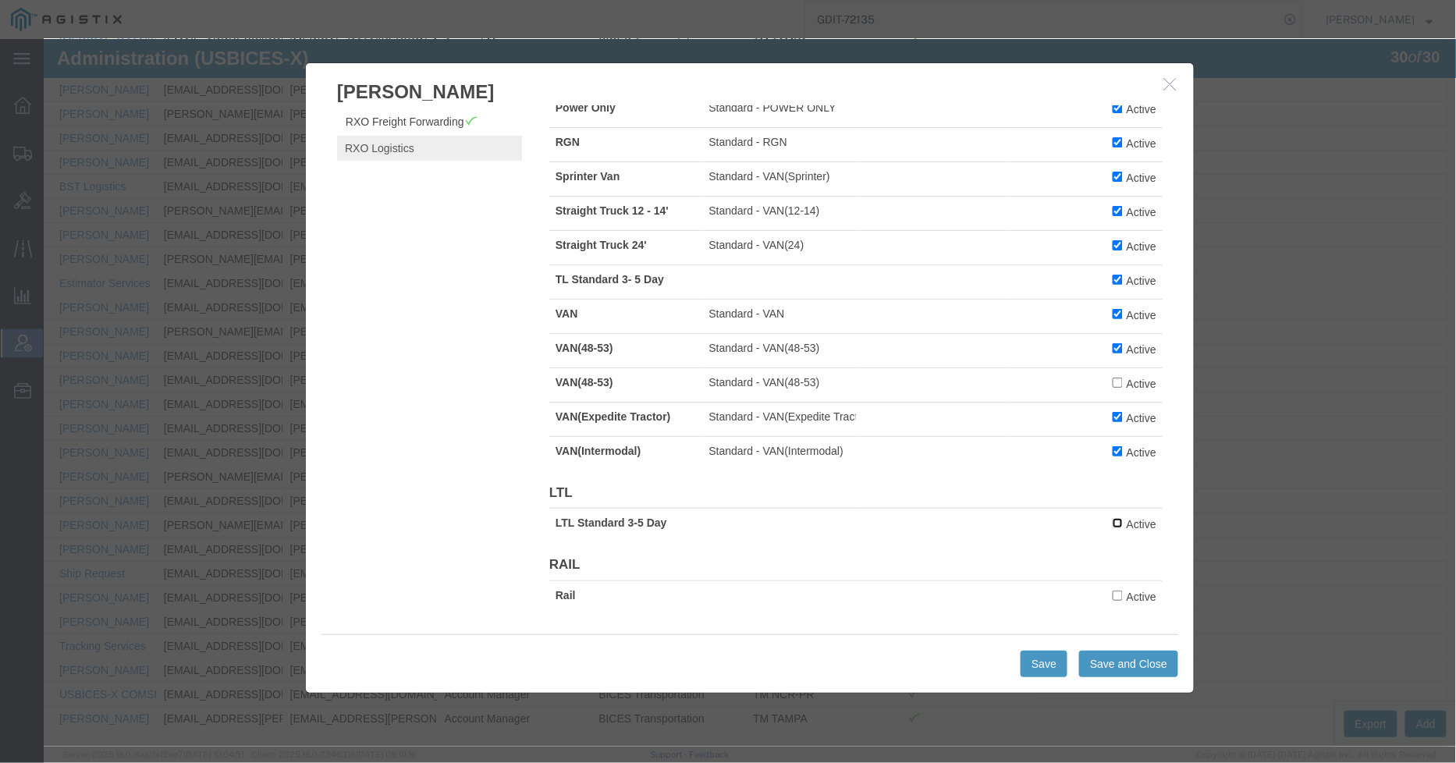
drag, startPoint x: 1100, startPoint y: 520, endPoint x: 1102, endPoint y: 546, distance: 26.6
click at [1112, 528] on label "Active" at bounding box center [1134, 522] width 44 height 17
click at [1112, 594] on input "Active" at bounding box center [1117, 595] width 10 height 10
click at [1112, 517] on input "Active" at bounding box center [1117, 522] width 10 height 10
click at [1047, 652] on button "Save" at bounding box center [1043, 663] width 47 height 27
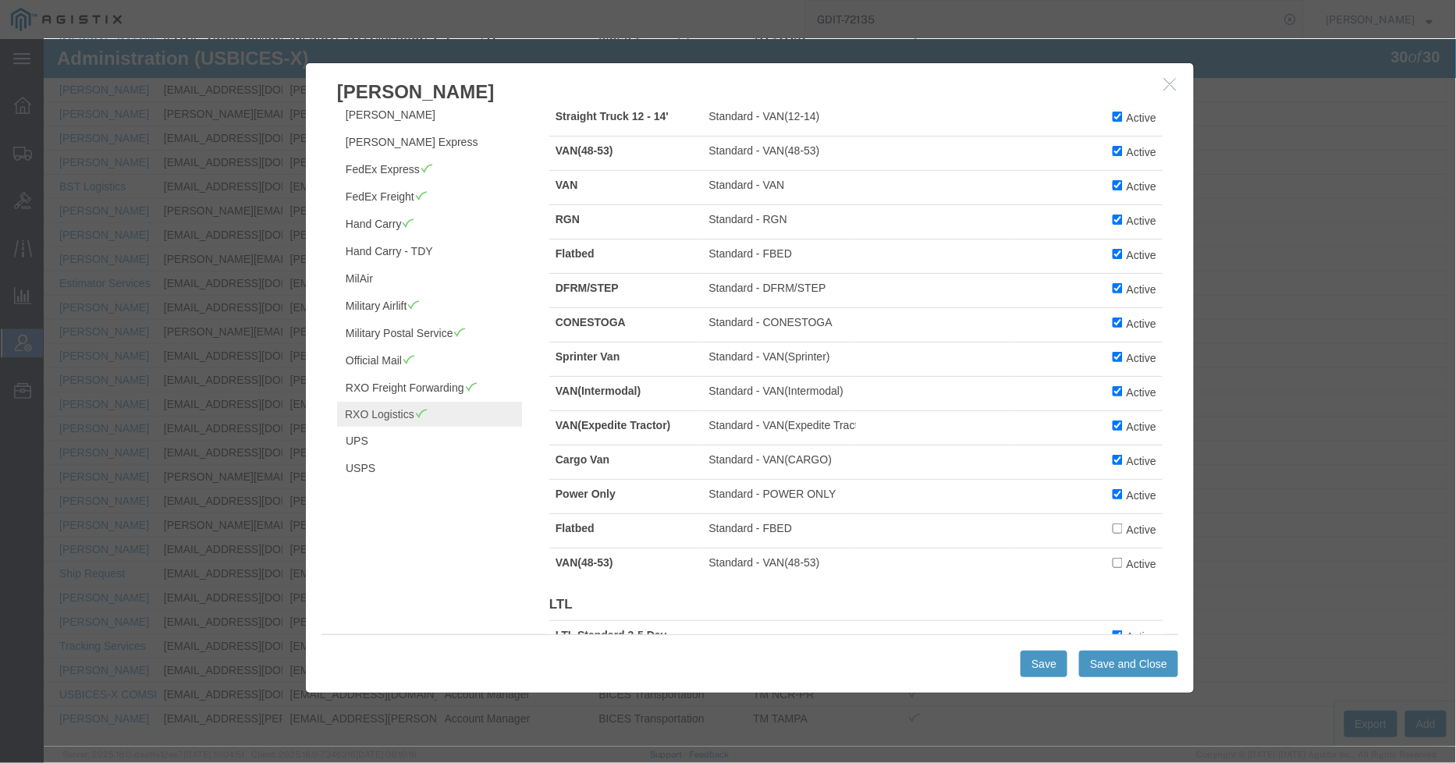
scroll to position [73, 0]
click at [374, 461] on link "USPS" at bounding box center [428, 467] width 185 height 27
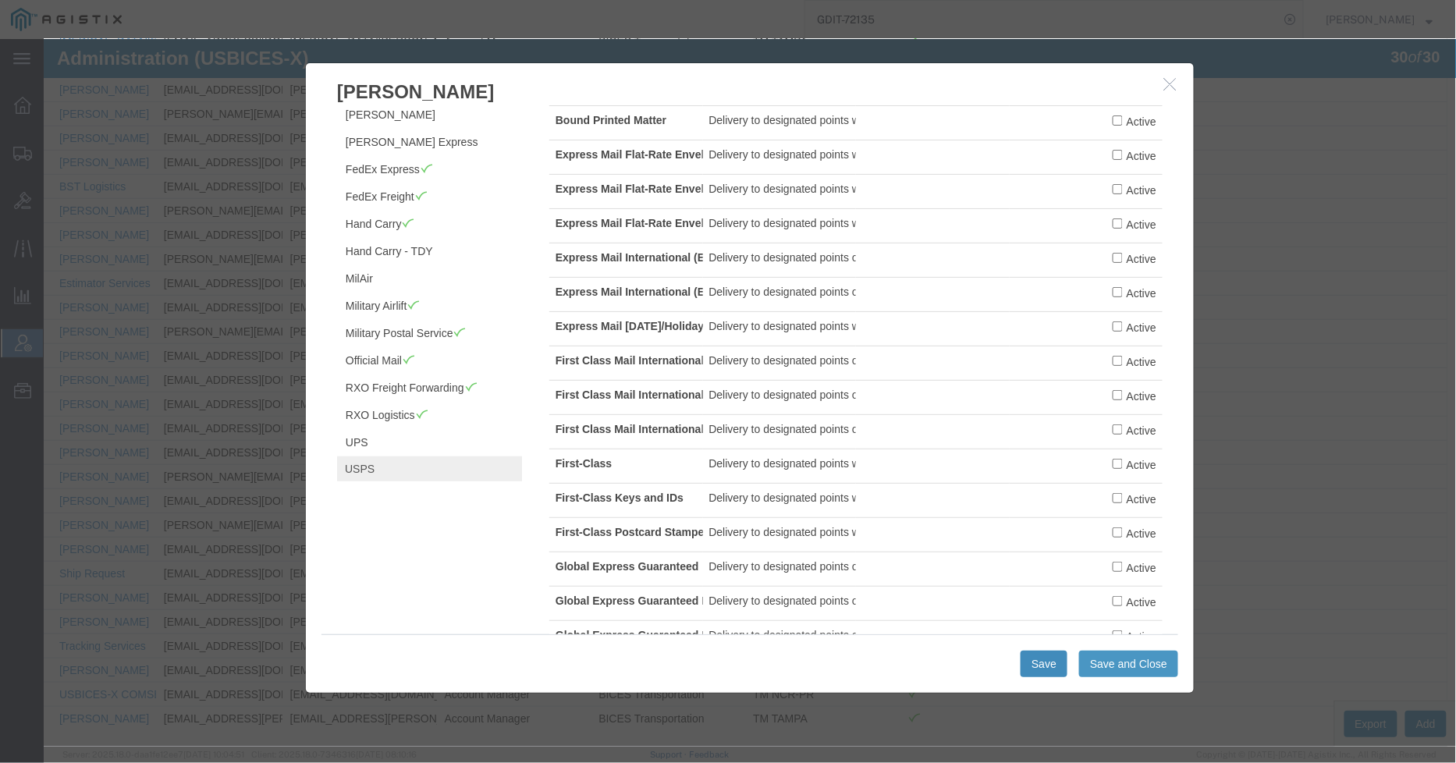
click at [1033, 652] on button "Save" at bounding box center [1043, 663] width 47 height 27
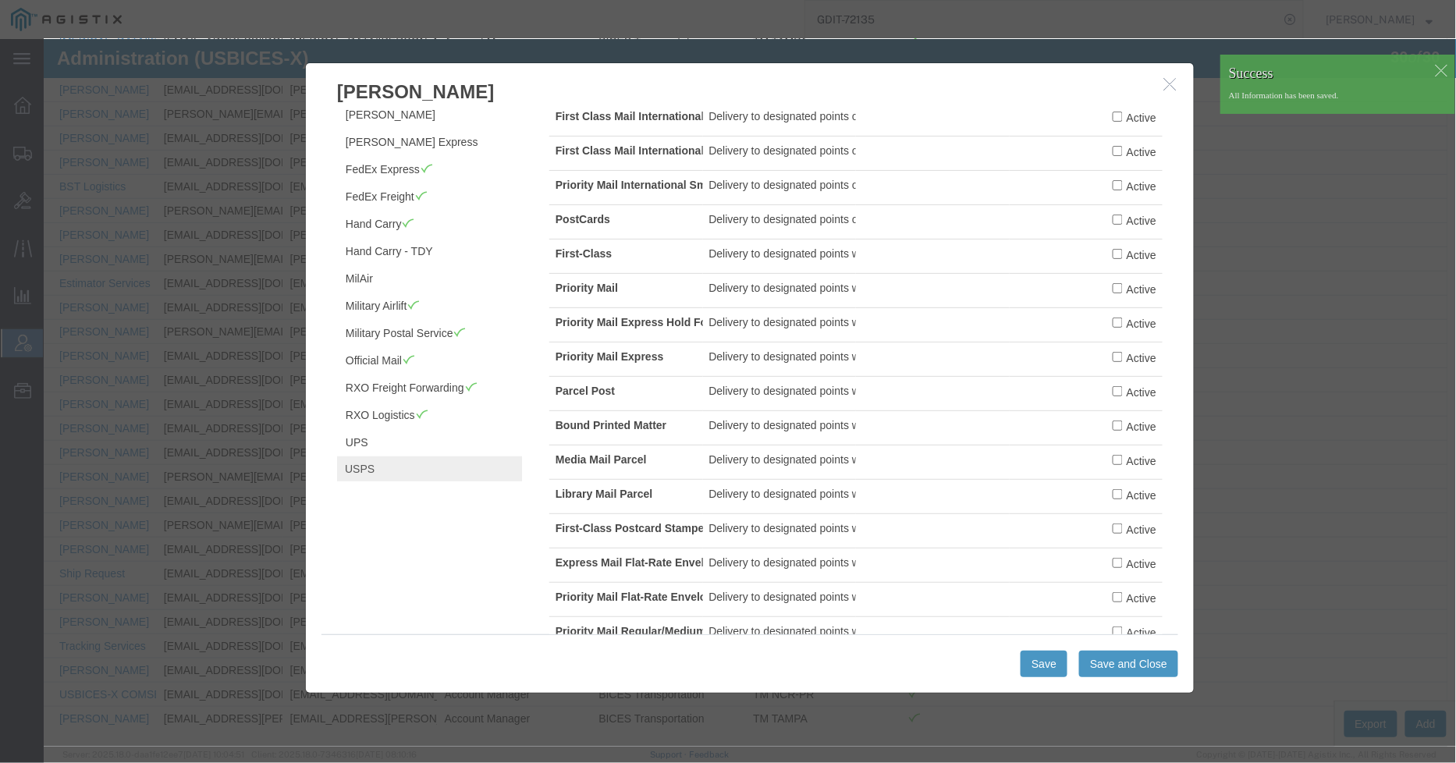
click at [371, 468] on link "USPS" at bounding box center [428, 468] width 185 height 25
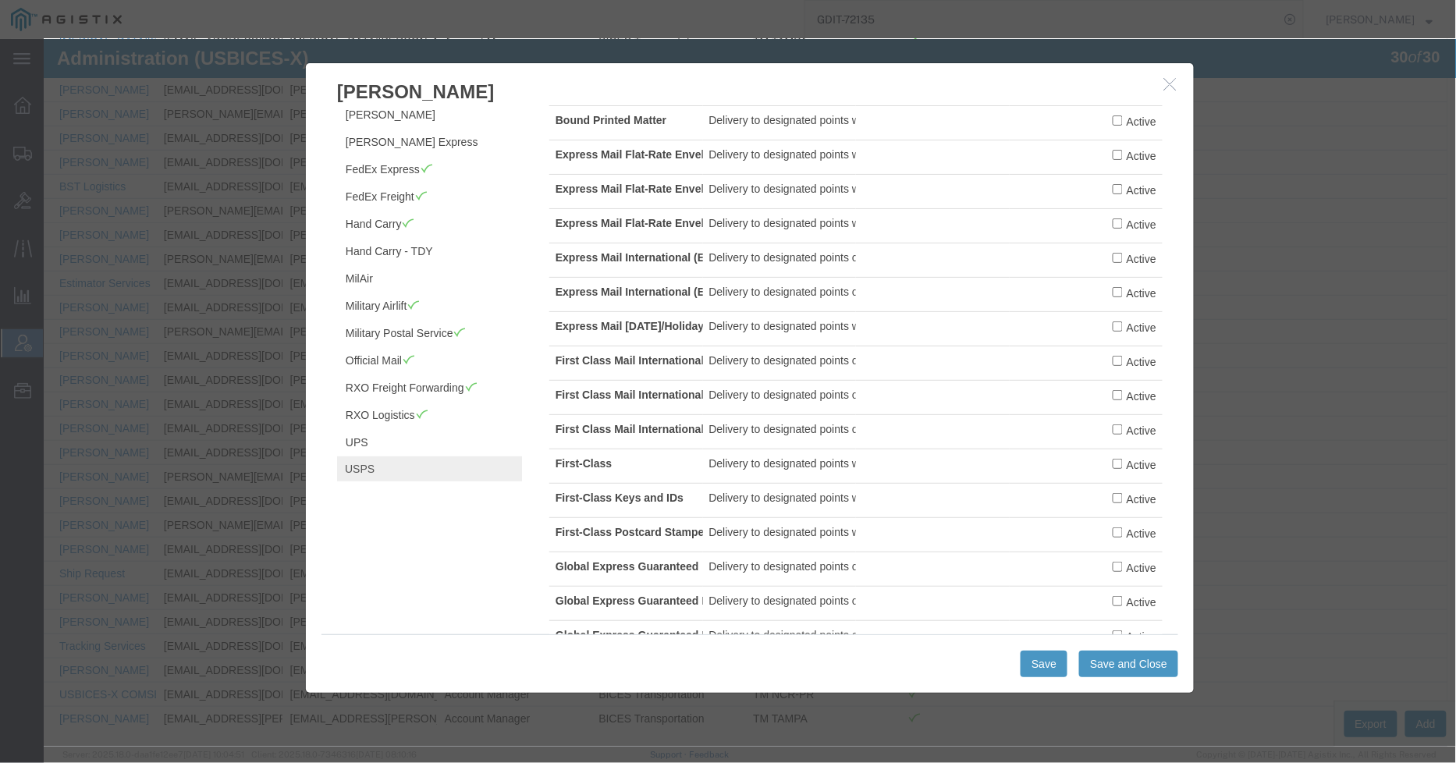
scroll to position [0, 0]
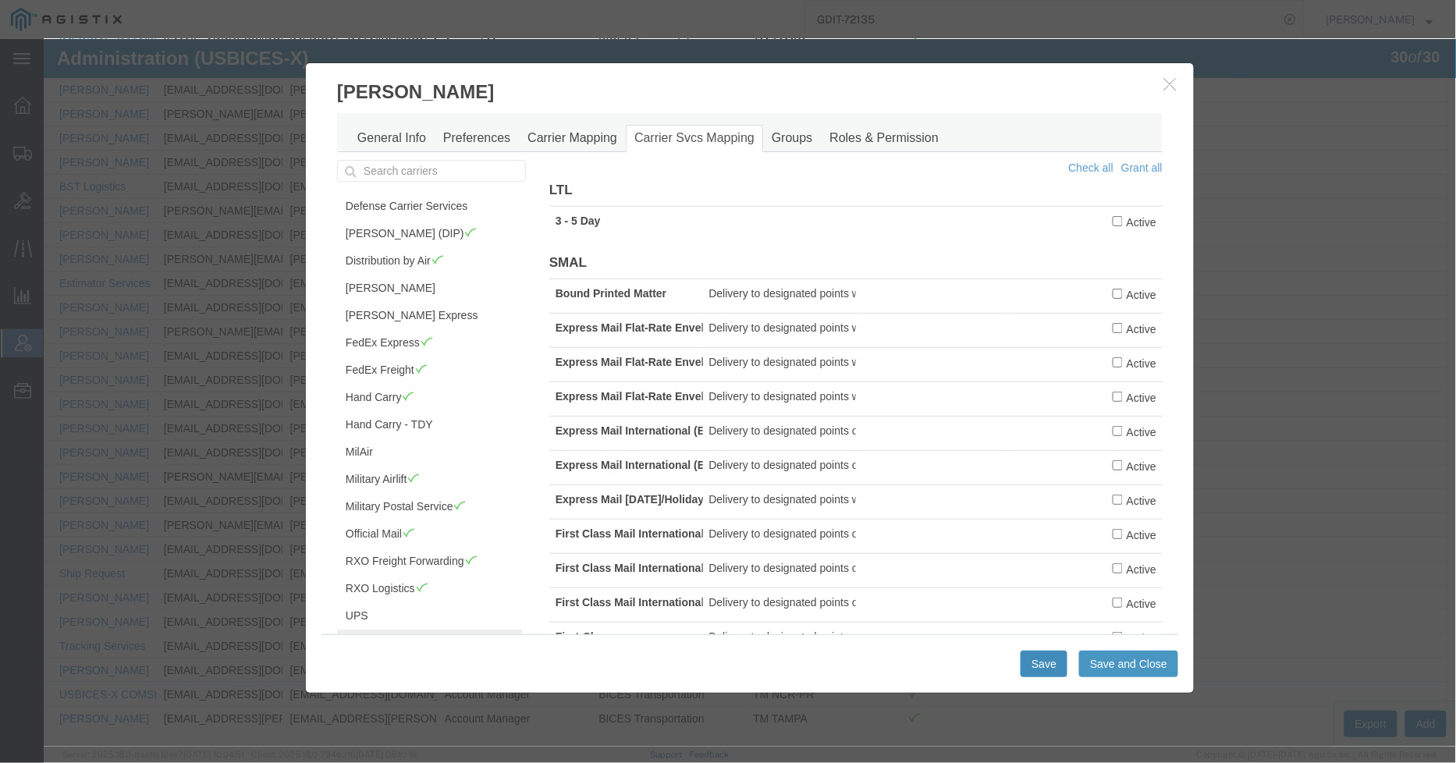
click at [1037, 656] on button "Save" at bounding box center [1043, 663] width 47 height 27
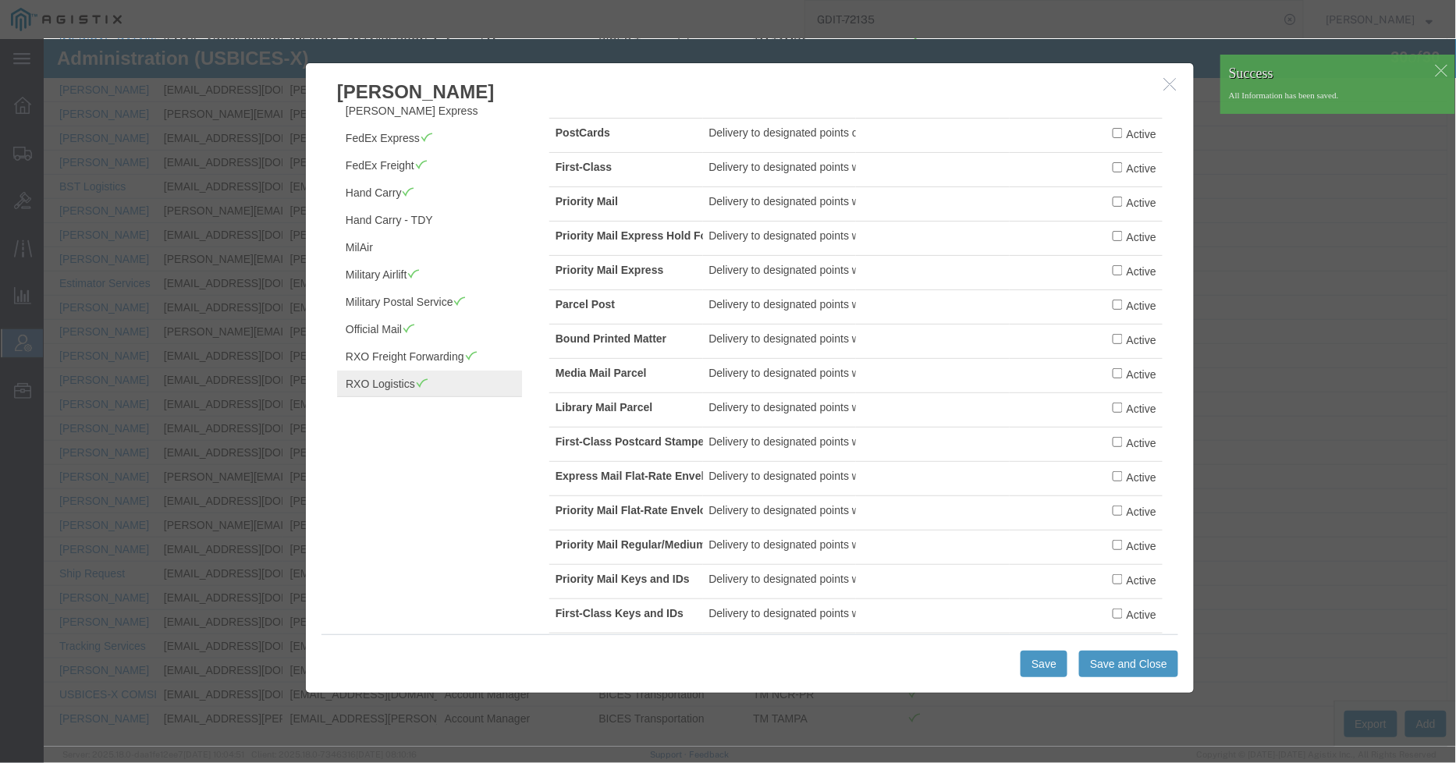
scroll to position [73, 0]
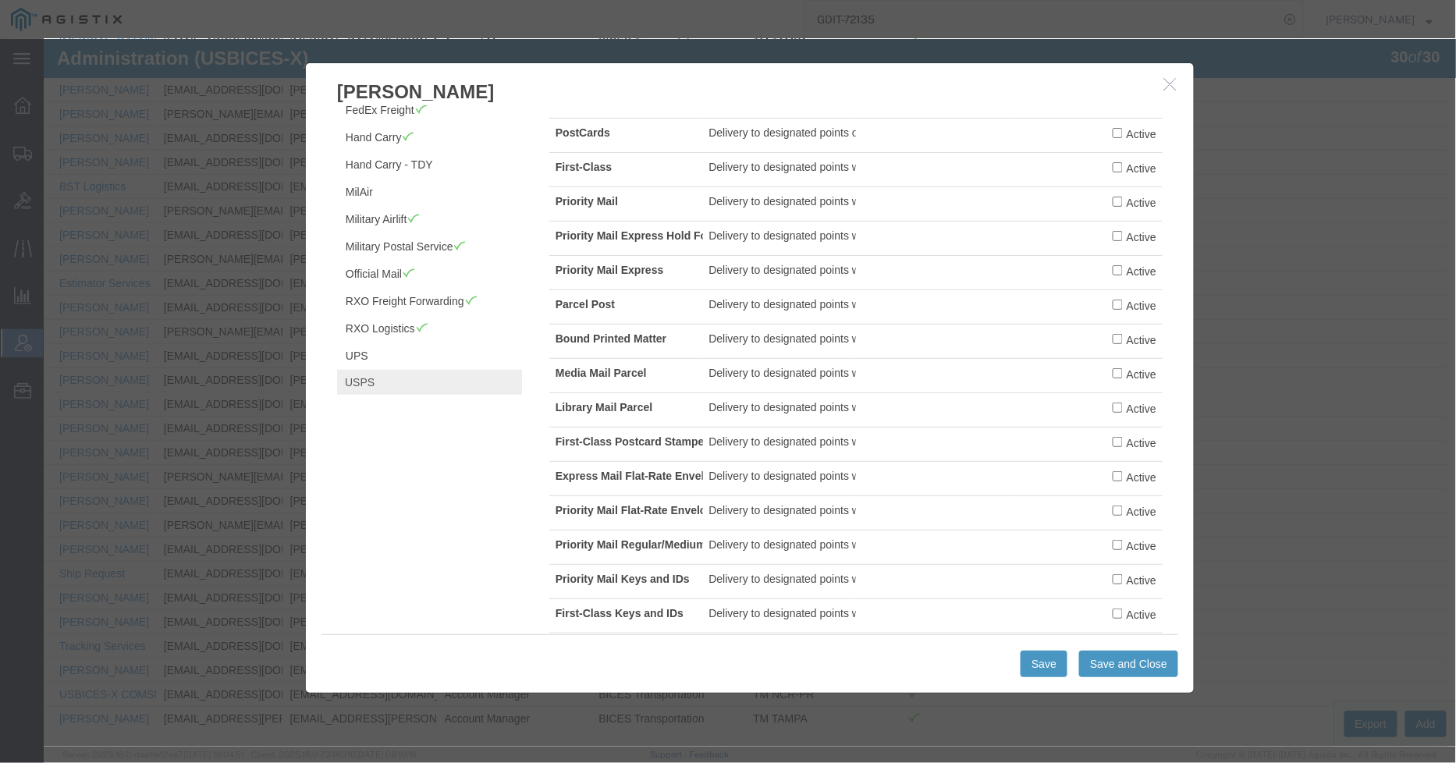
click at [1165, 84] on icon "button" at bounding box center [1170, 82] width 12 height 13
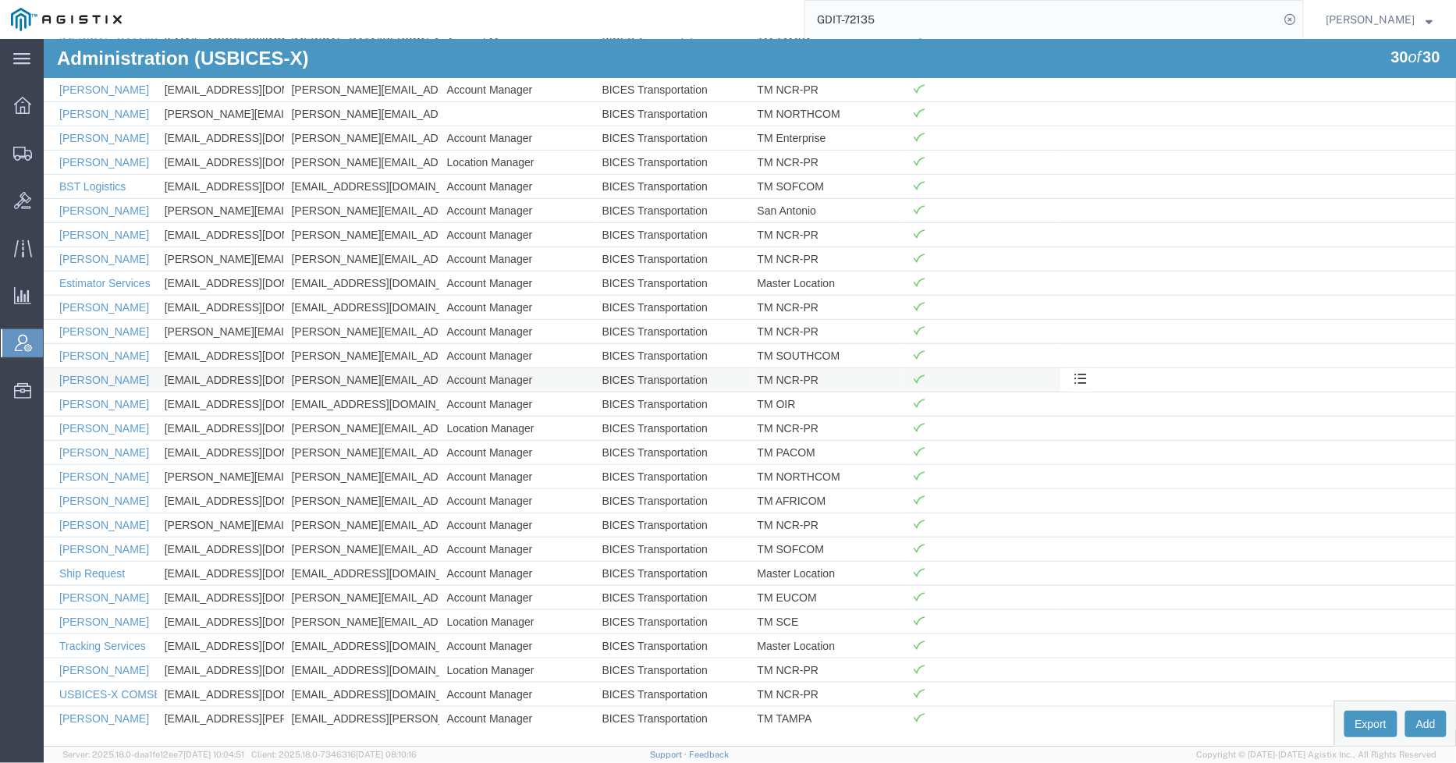
scroll to position [238, 0]
click at [84, 663] on link "Trent Grant" at bounding box center [104, 669] width 90 height 12
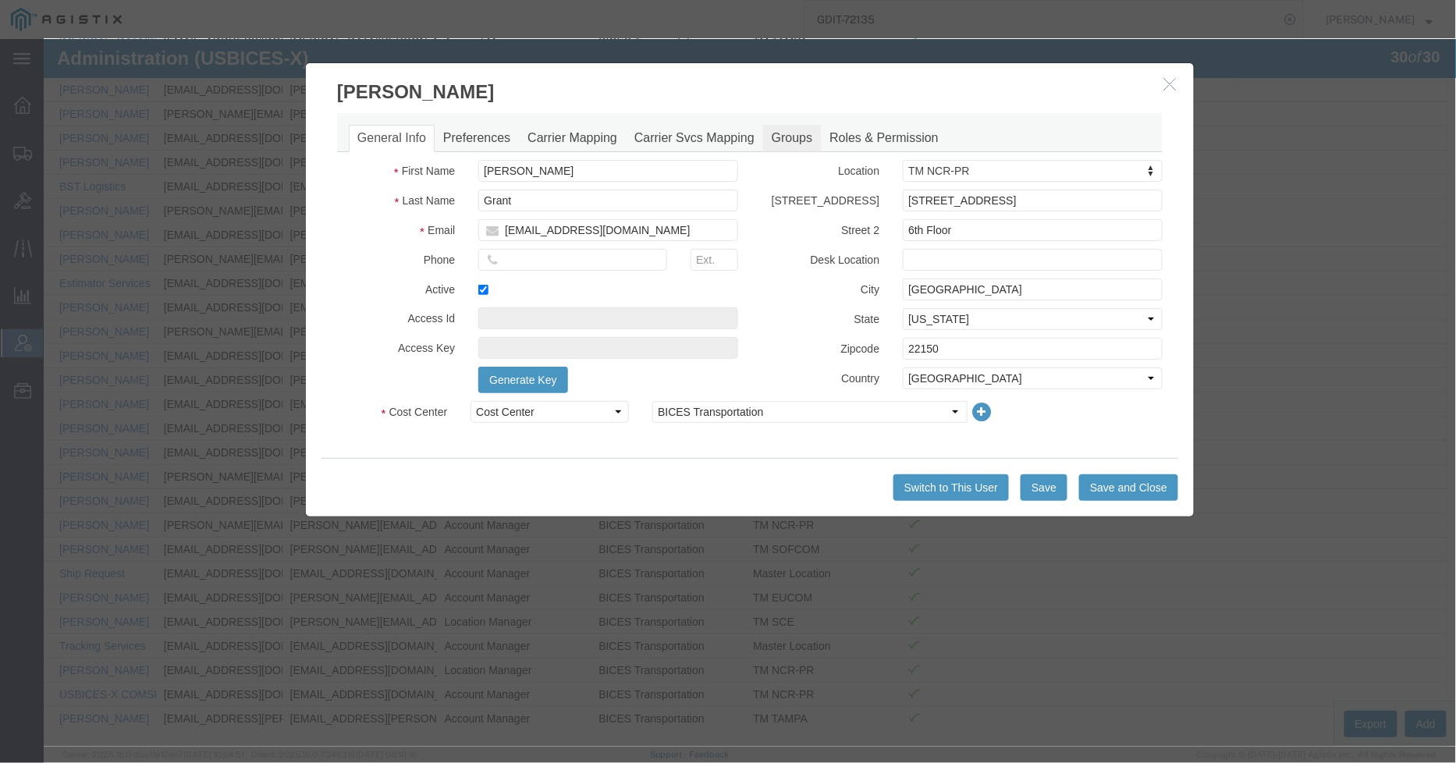
click at [770, 140] on link "Groups" at bounding box center [791, 137] width 58 height 27
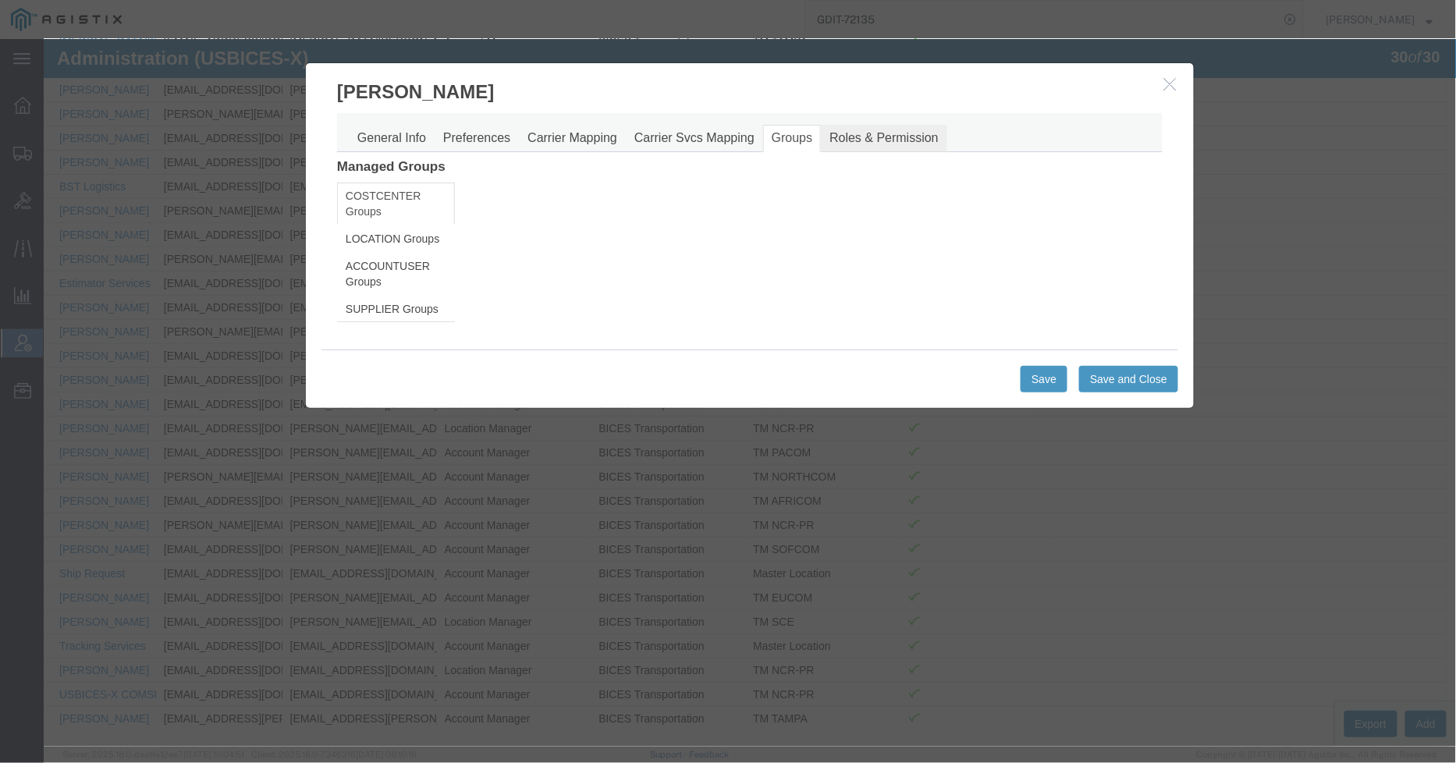
click at [869, 137] on link "Roles & Permission" at bounding box center [883, 137] width 126 height 27
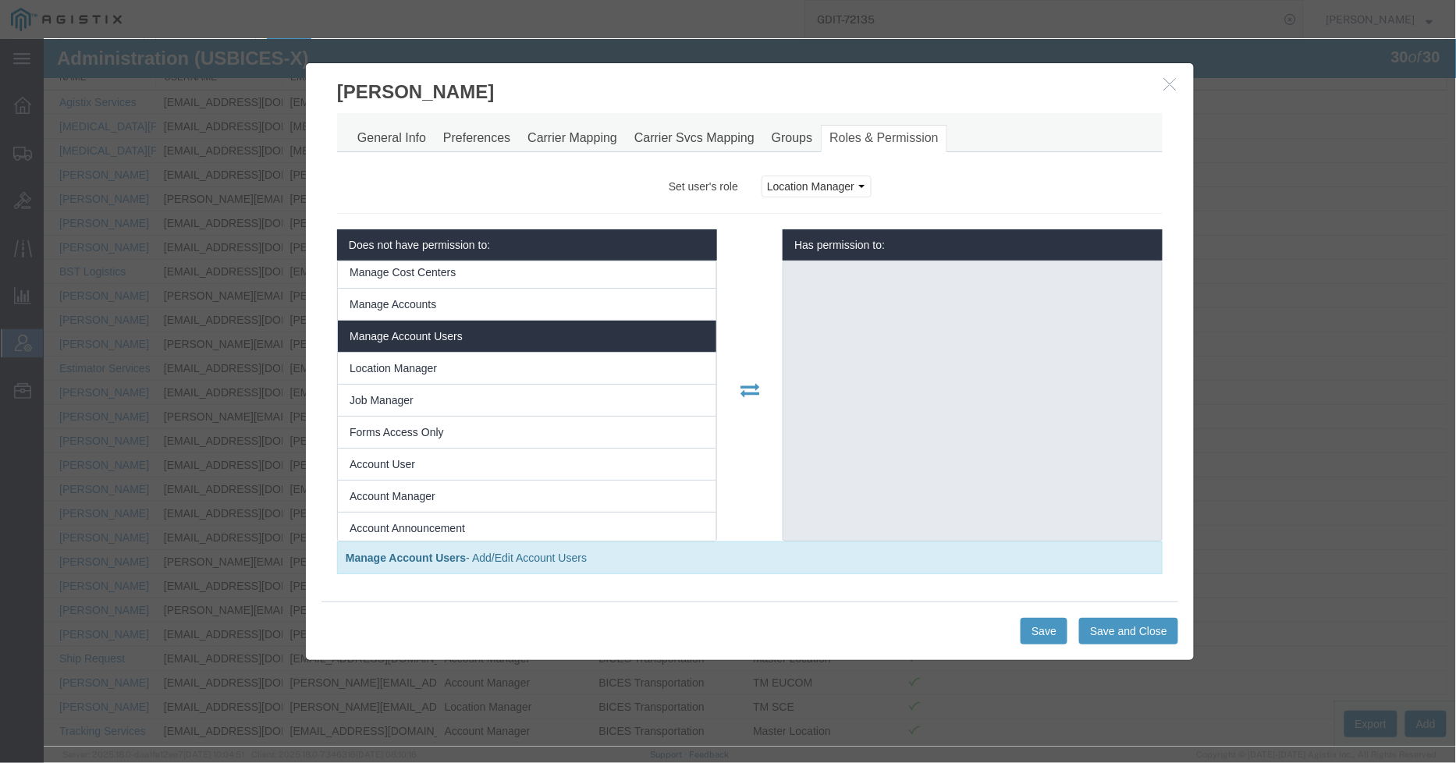
scroll to position [87, 0]
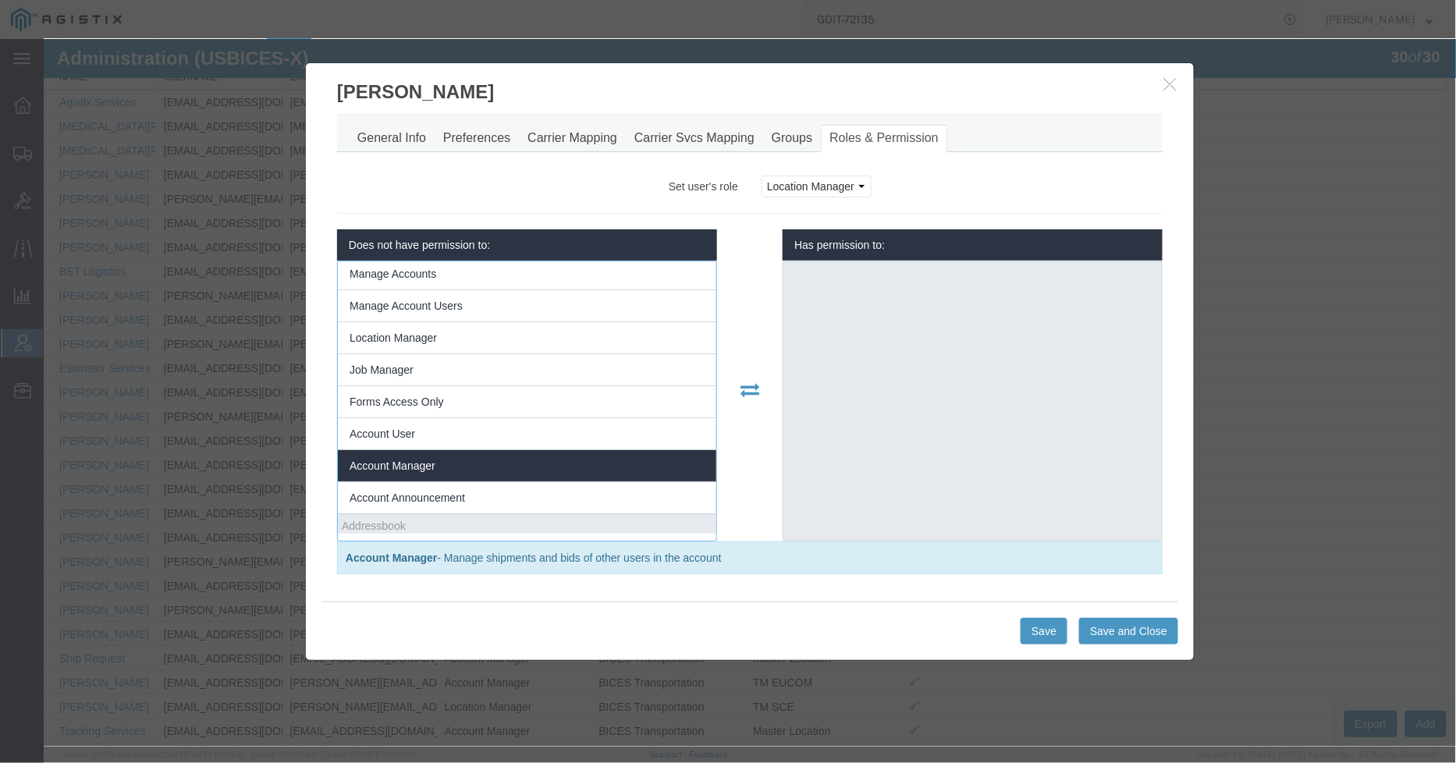
click at [430, 464] on span "Account Manager" at bounding box center [392, 465] width 86 height 12
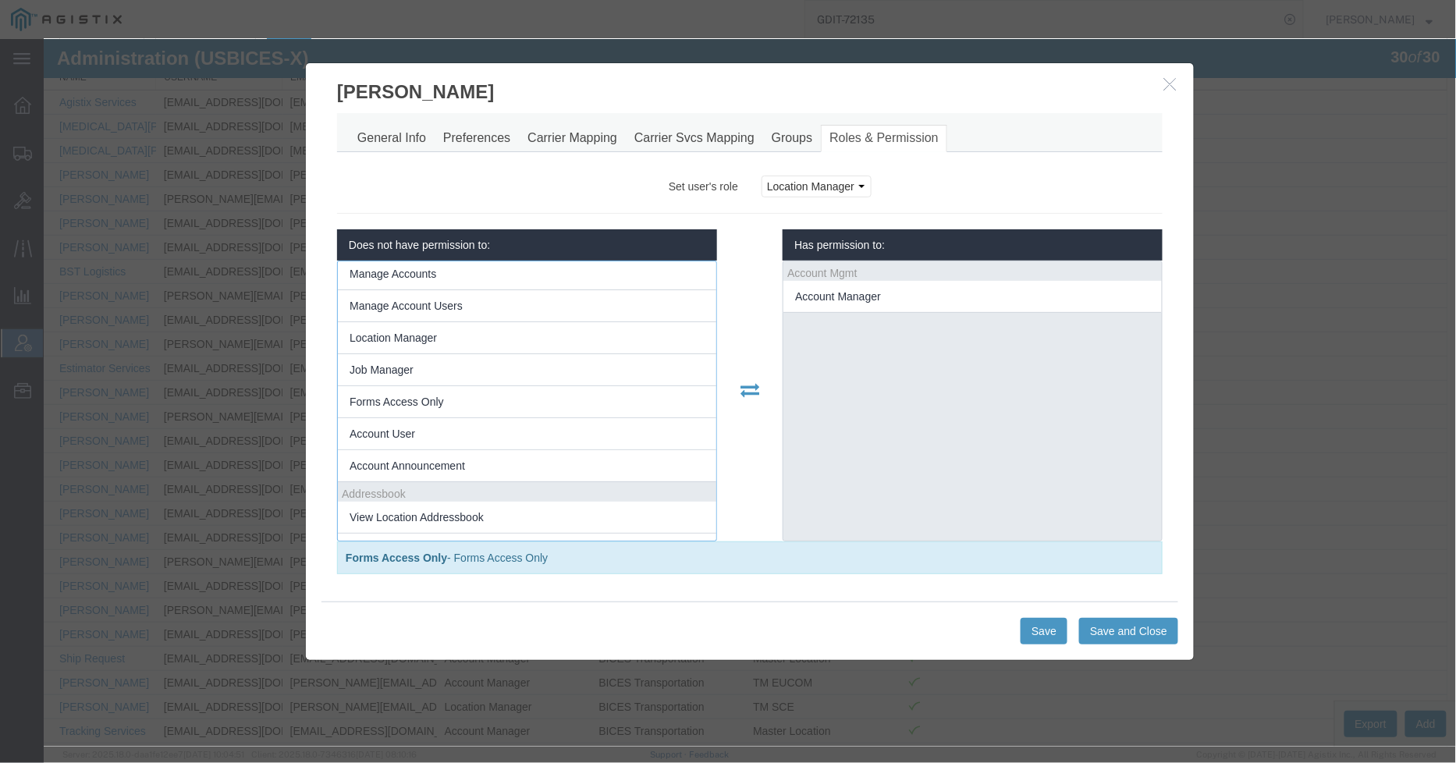
click at [735, 386] on div "Does not have permission to: Account Mgmt Manage Locations Manage Cost Centers …" at bounding box center [749, 385] width 826 height 312
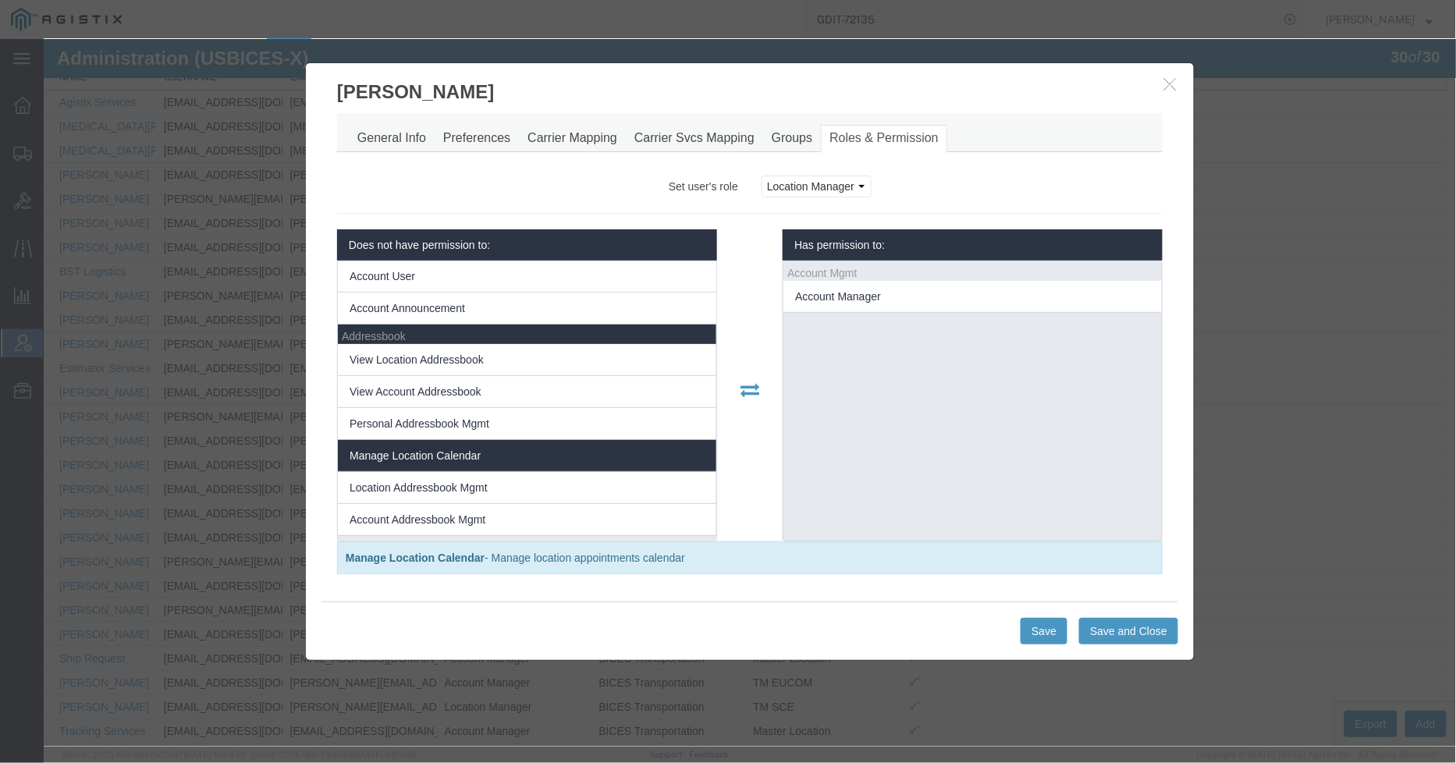
scroll to position [260, 0]
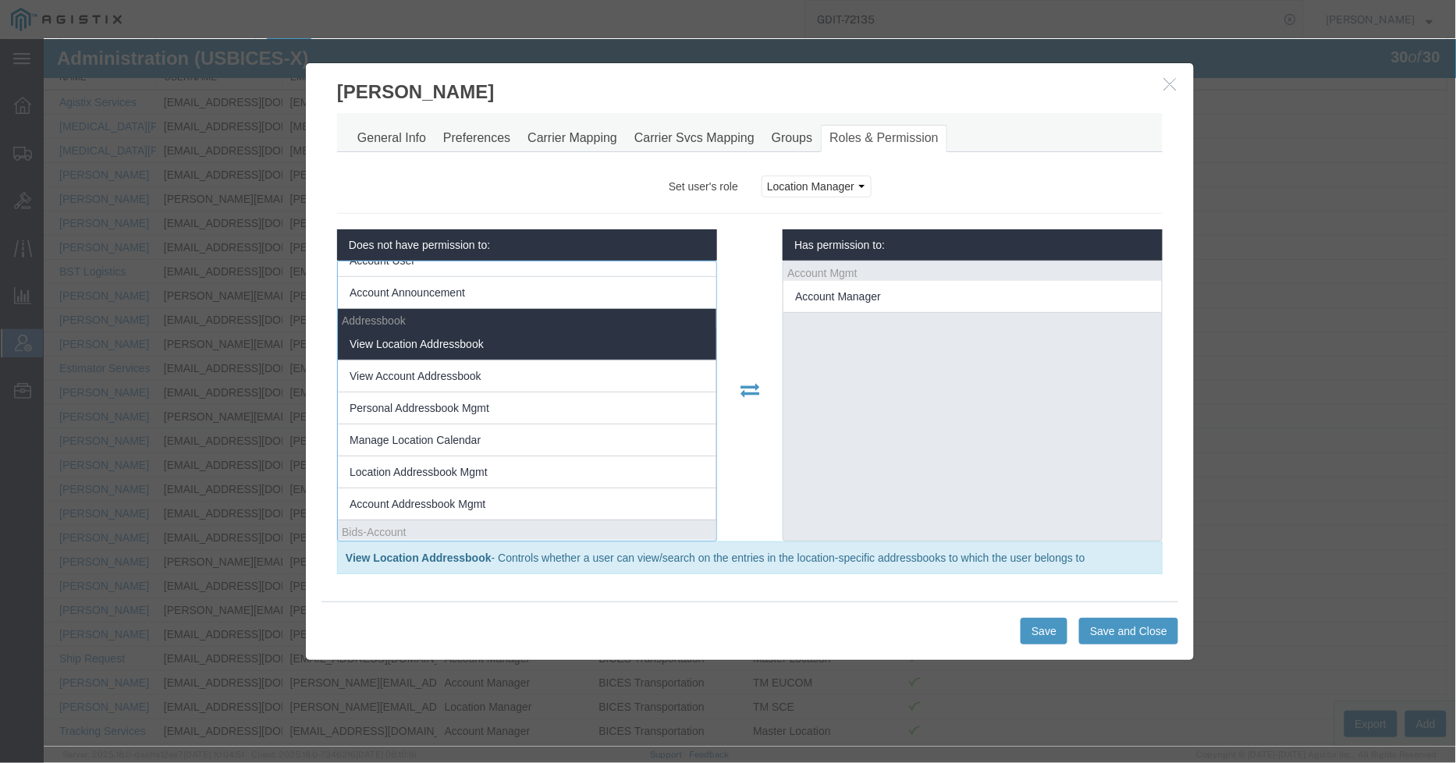
click at [474, 352] on li "View Location Addressbook" at bounding box center [526, 344] width 379 height 32
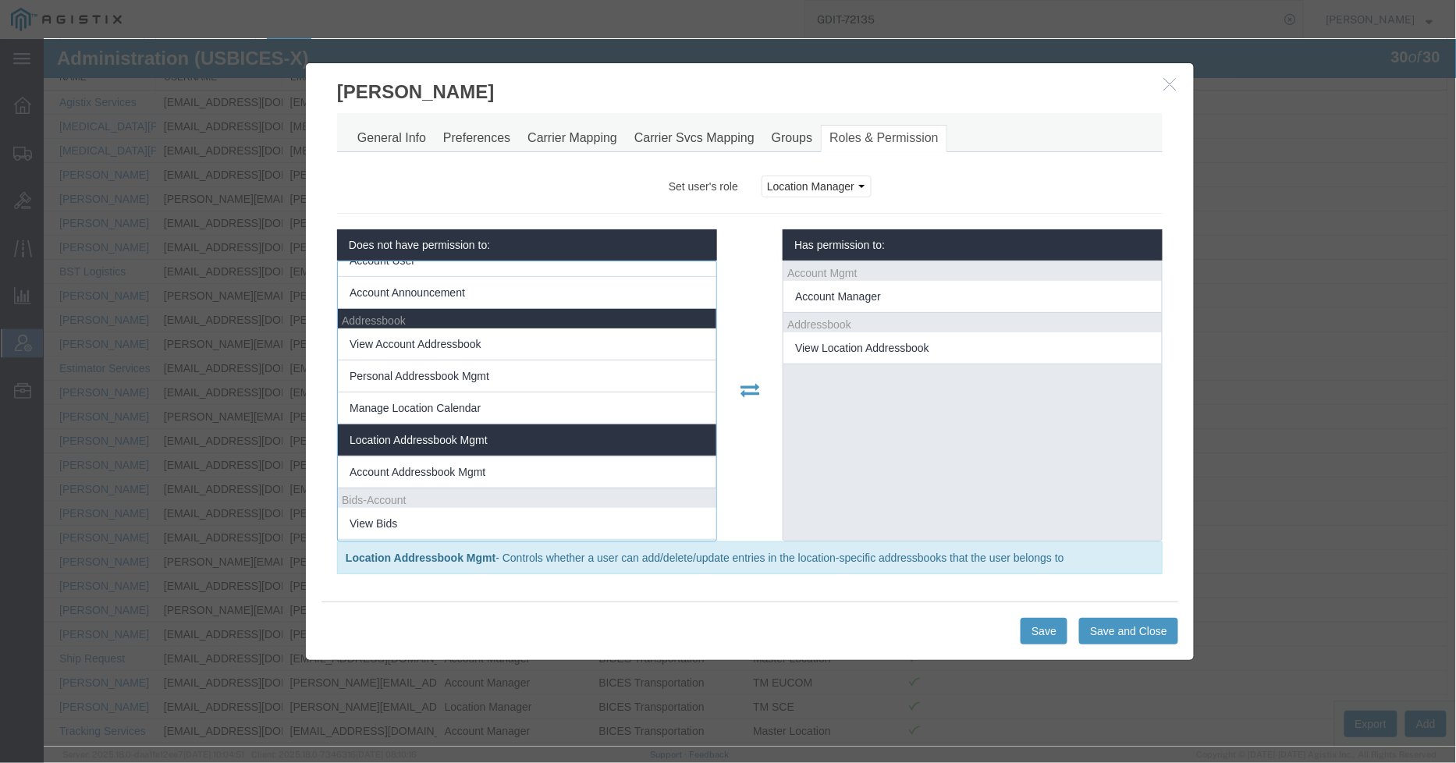
click at [516, 437] on li "Location Addressbook Mgmt" at bounding box center [526, 440] width 379 height 32
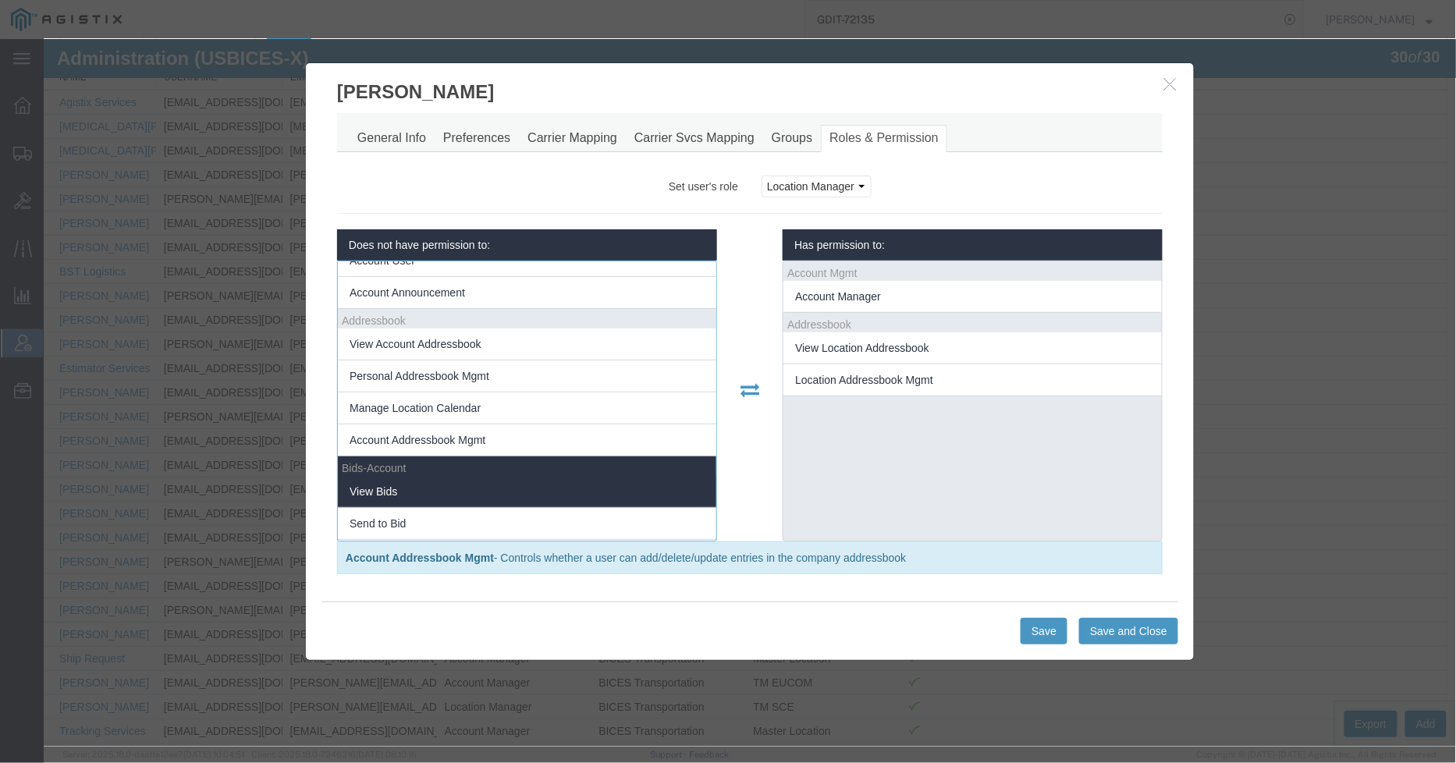
click at [460, 485] on li "View Bids" at bounding box center [526, 491] width 379 height 32
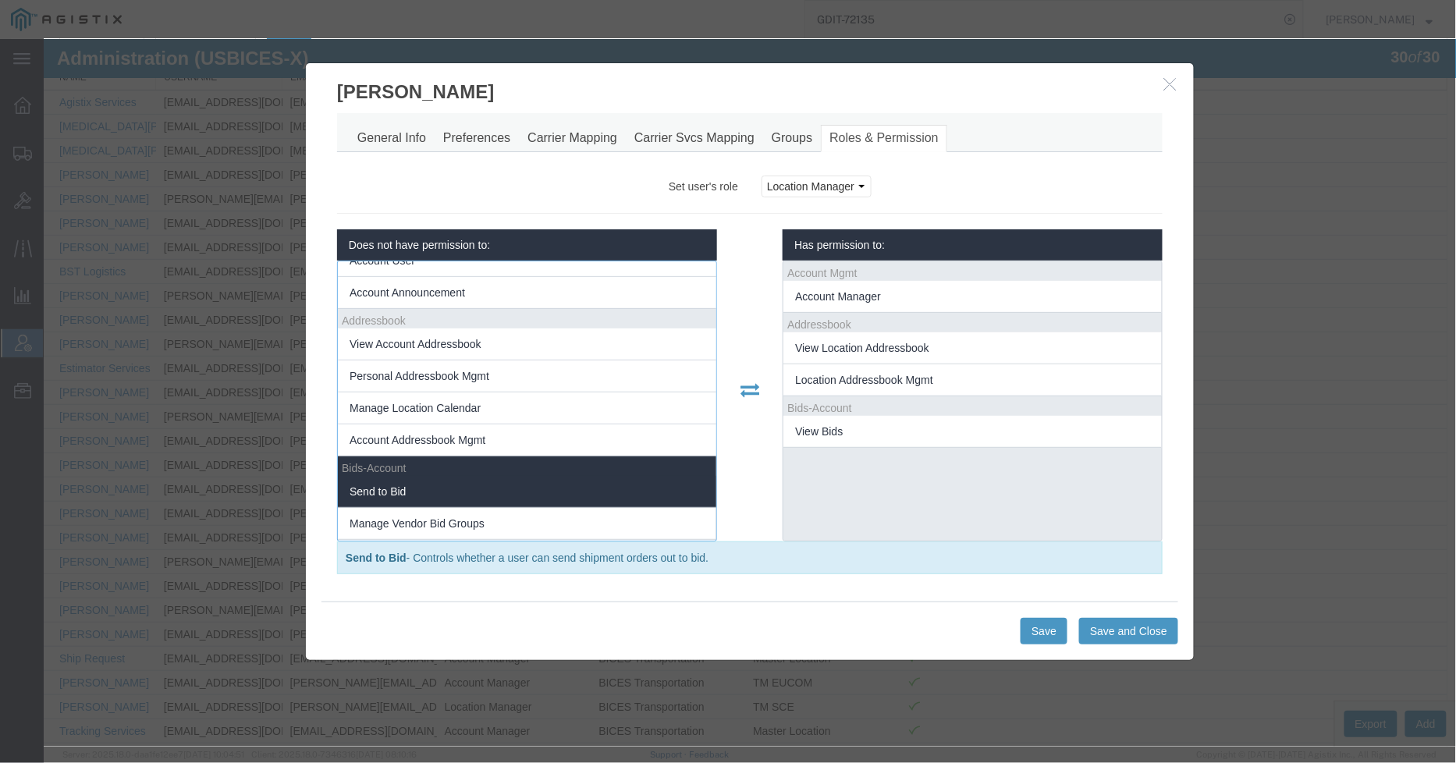
click at [426, 493] on li "Send to Bid" at bounding box center [526, 491] width 379 height 32
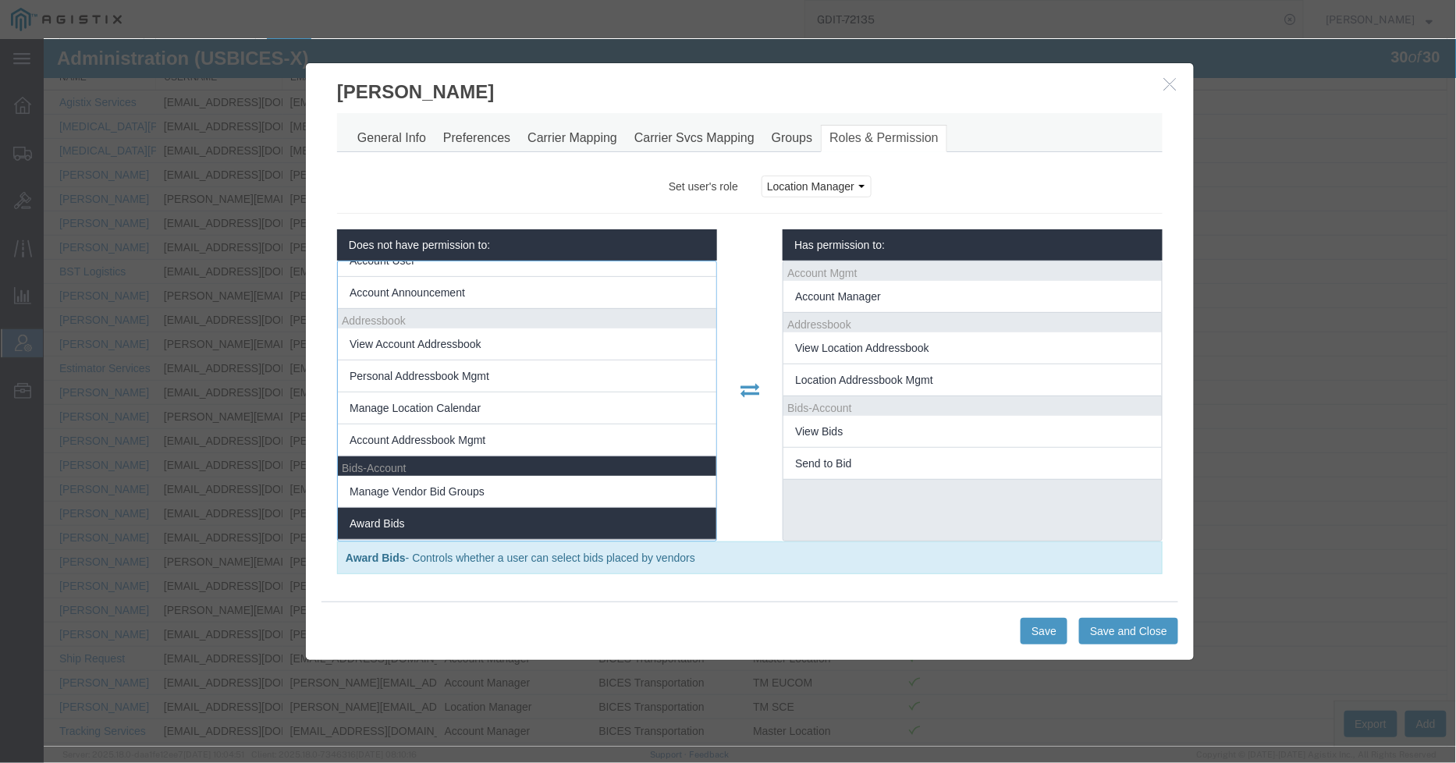
click at [427, 517] on li "Award Bids" at bounding box center [526, 523] width 379 height 32
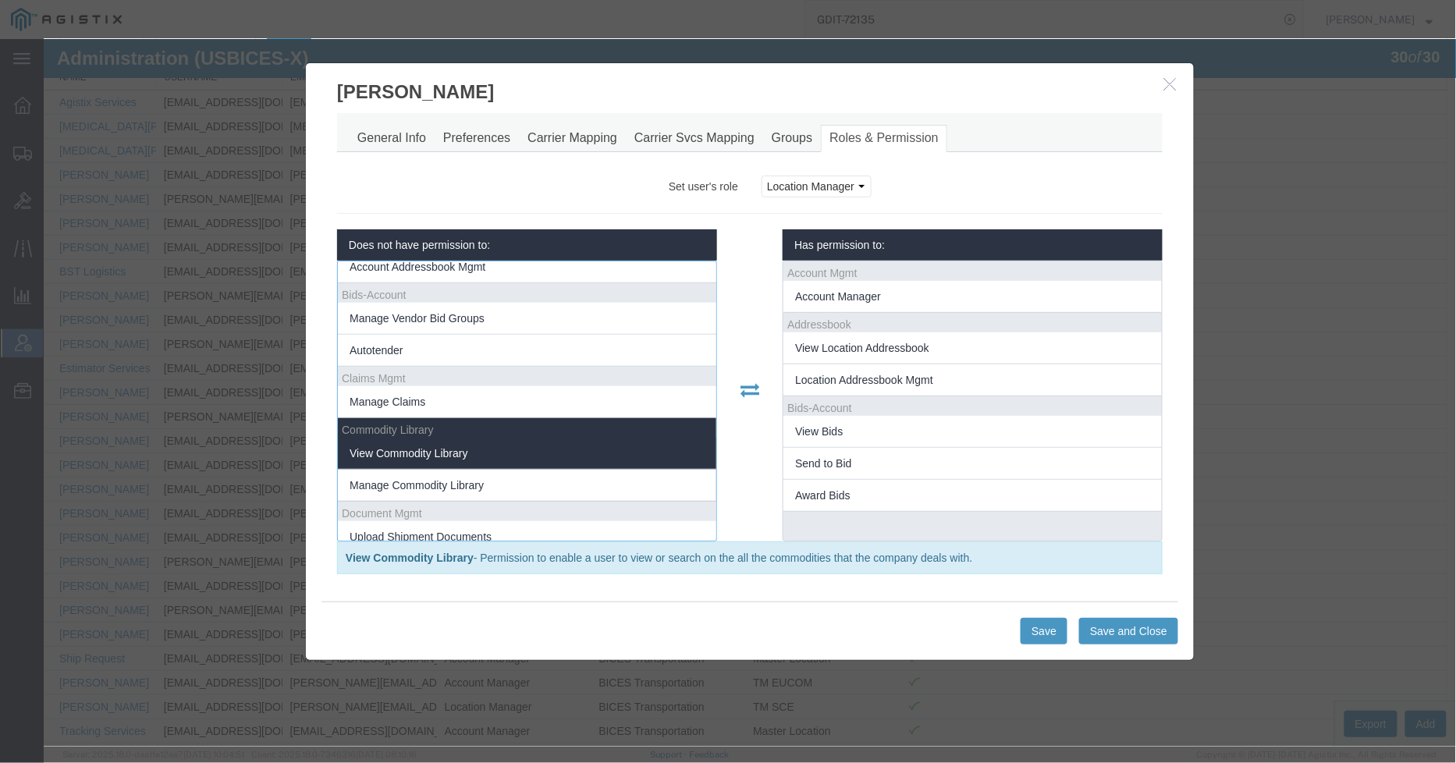
scroll to position [520, 0]
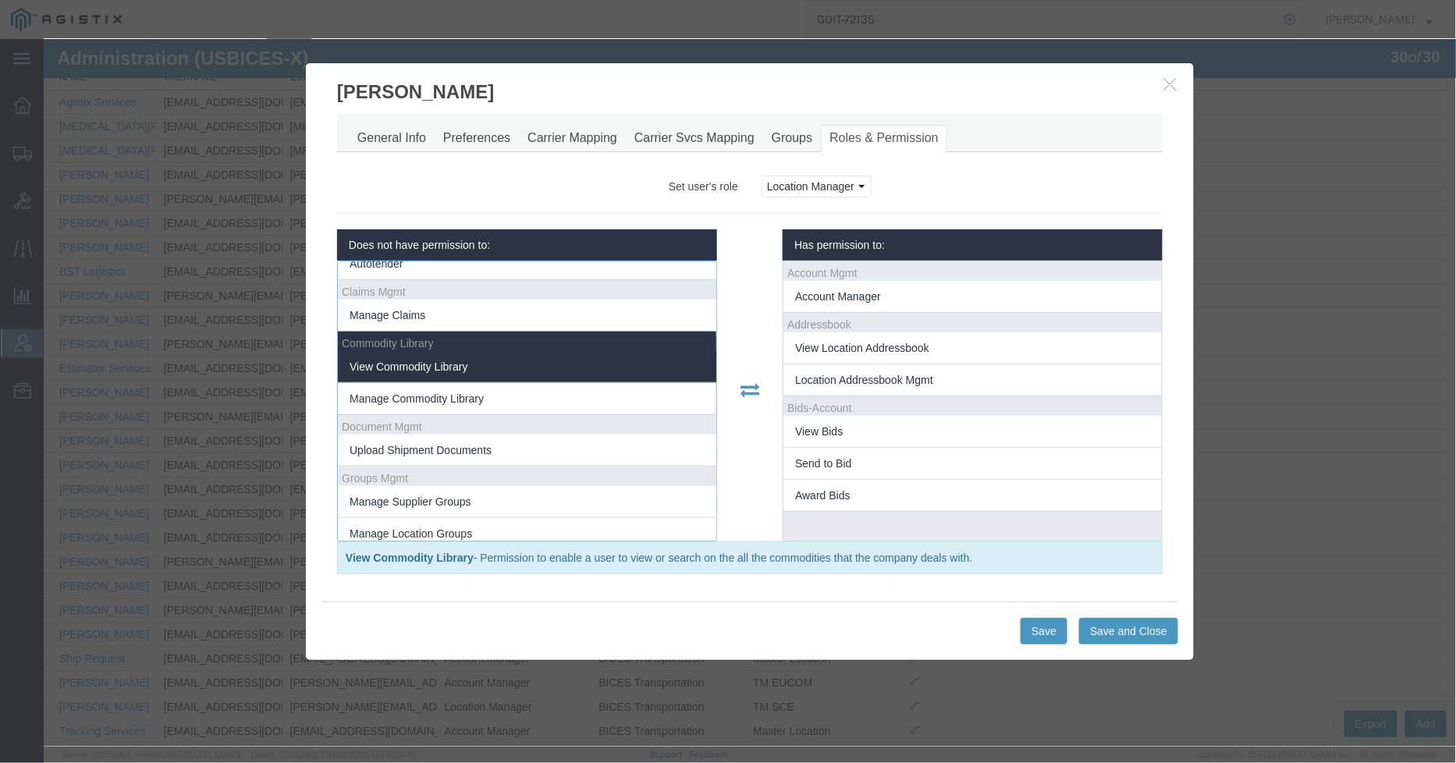
click at [447, 368] on span "View Commodity Library" at bounding box center [408, 366] width 118 height 12
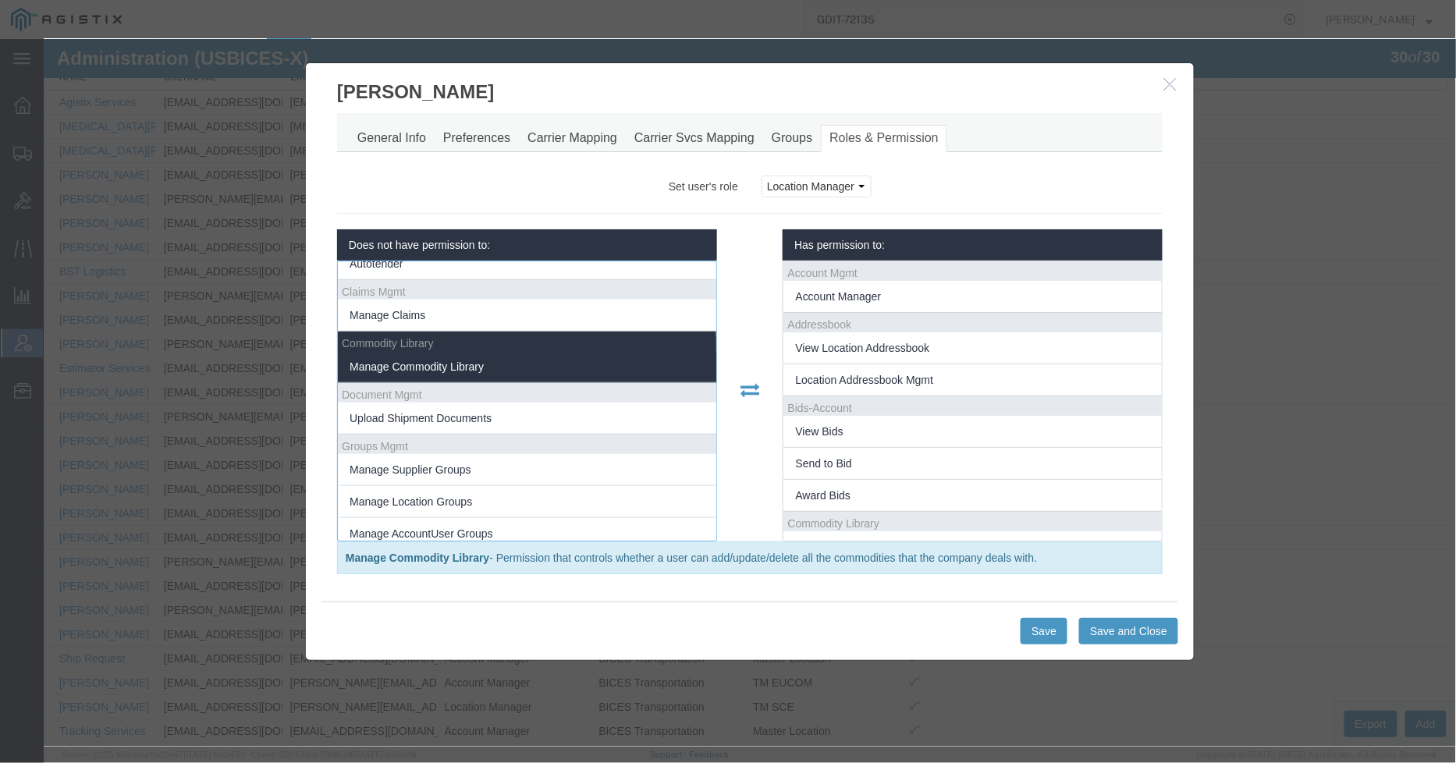
click at [468, 371] on span "Manage Commodity Library" at bounding box center [416, 366] width 134 height 12
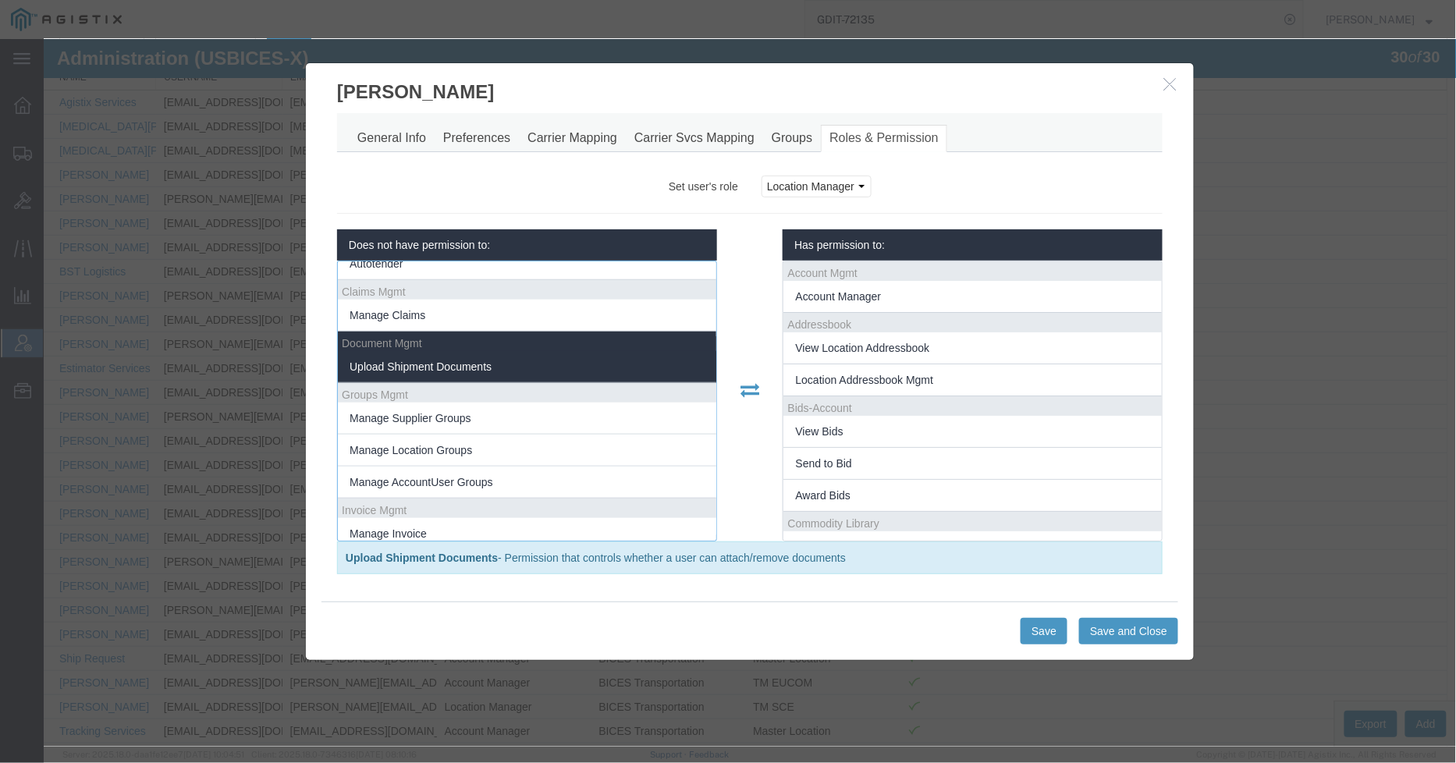
click at [450, 370] on span "Upload Shipment Documents" at bounding box center [420, 366] width 142 height 12
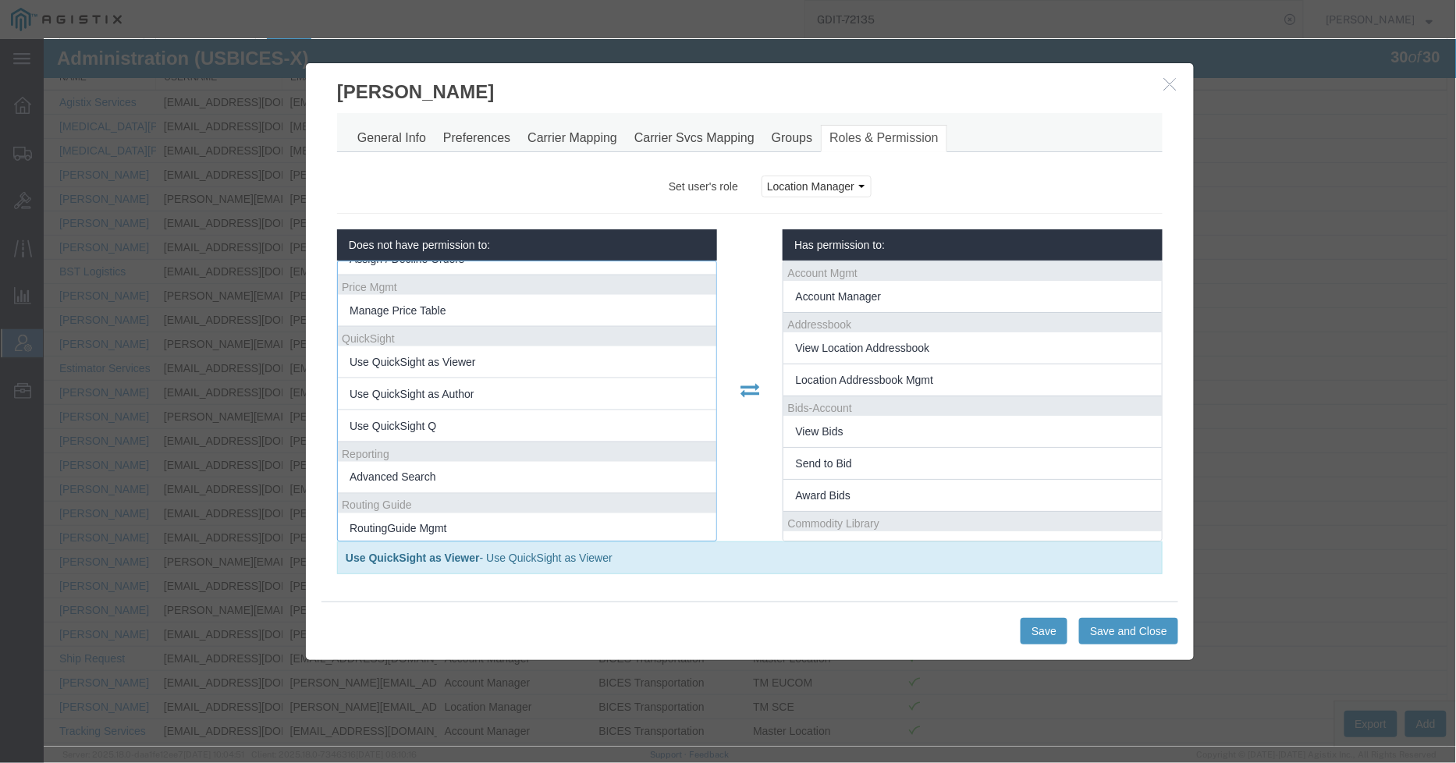
scroll to position [1040, 0]
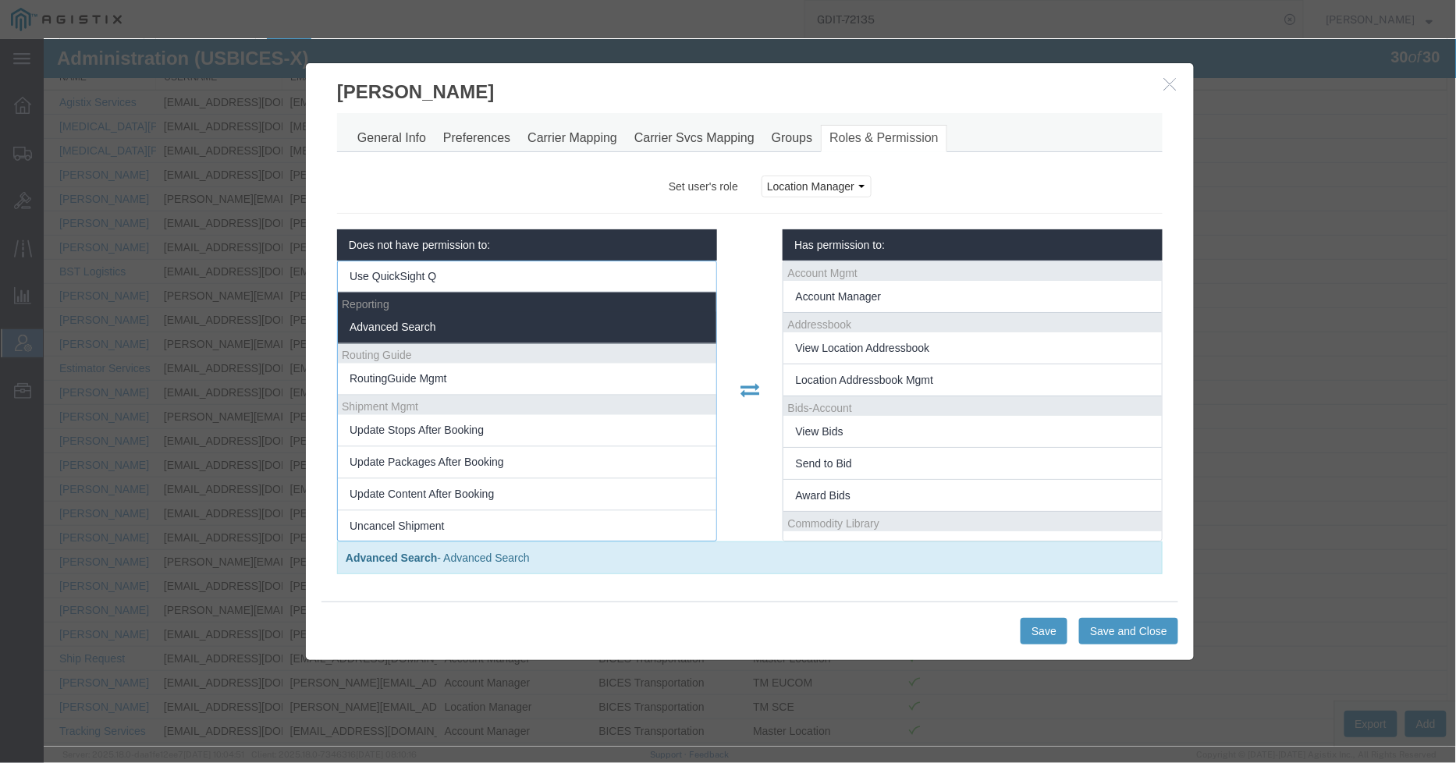
click at [428, 331] on span "Advanced Search" at bounding box center [392, 327] width 87 height 12
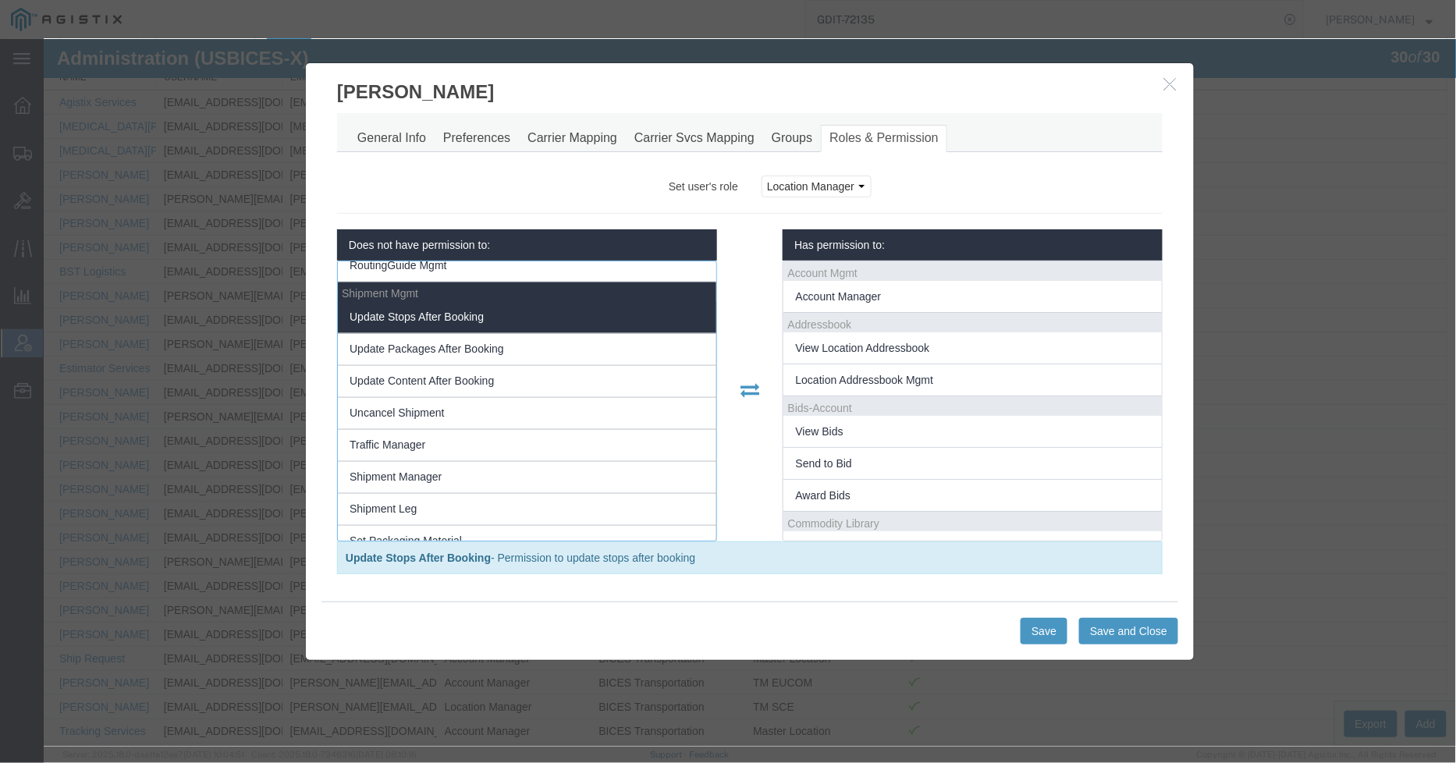
scroll to position [1127, 0]
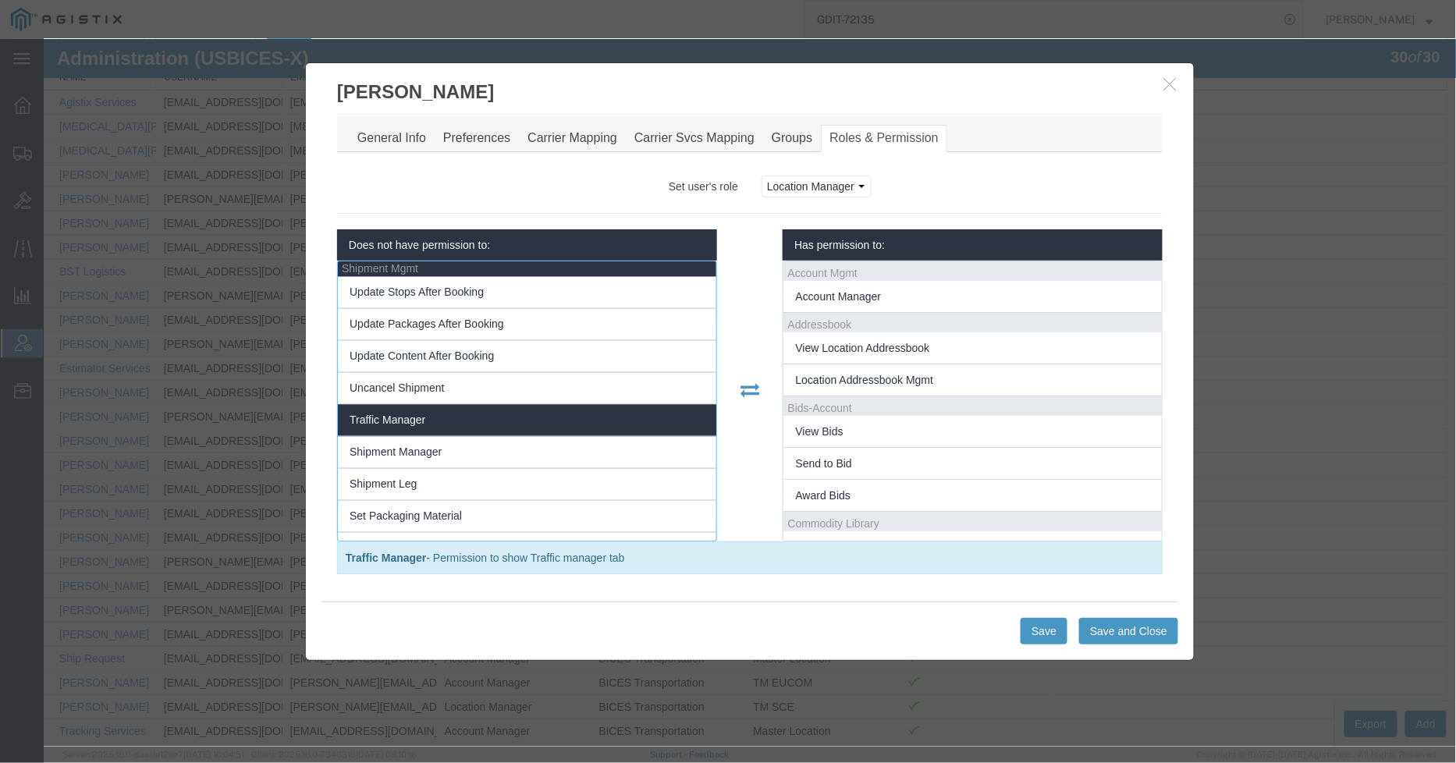
click at [432, 421] on li "Traffic Manager" at bounding box center [526, 420] width 379 height 32
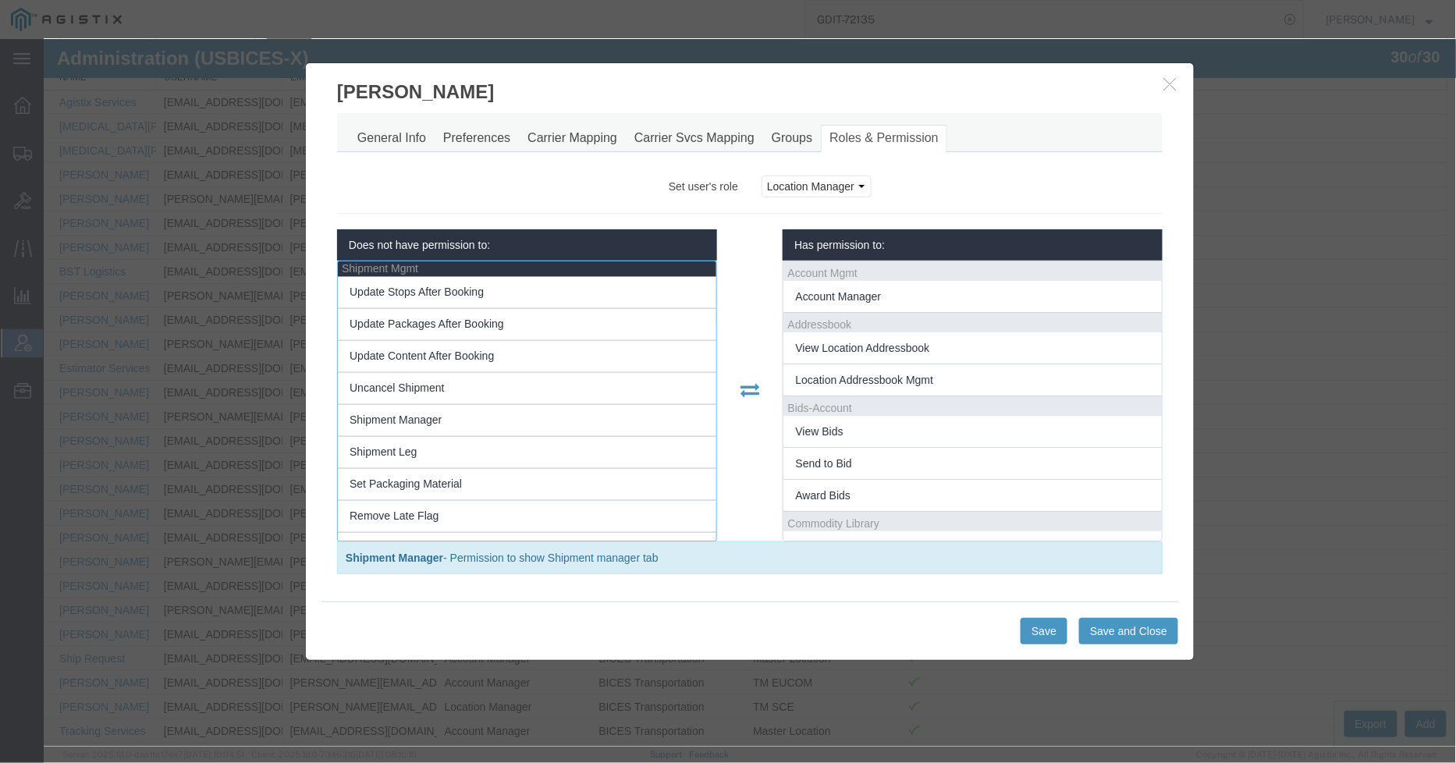
click at [432, 421] on span "Shipment Manager" at bounding box center [395, 420] width 92 height 12
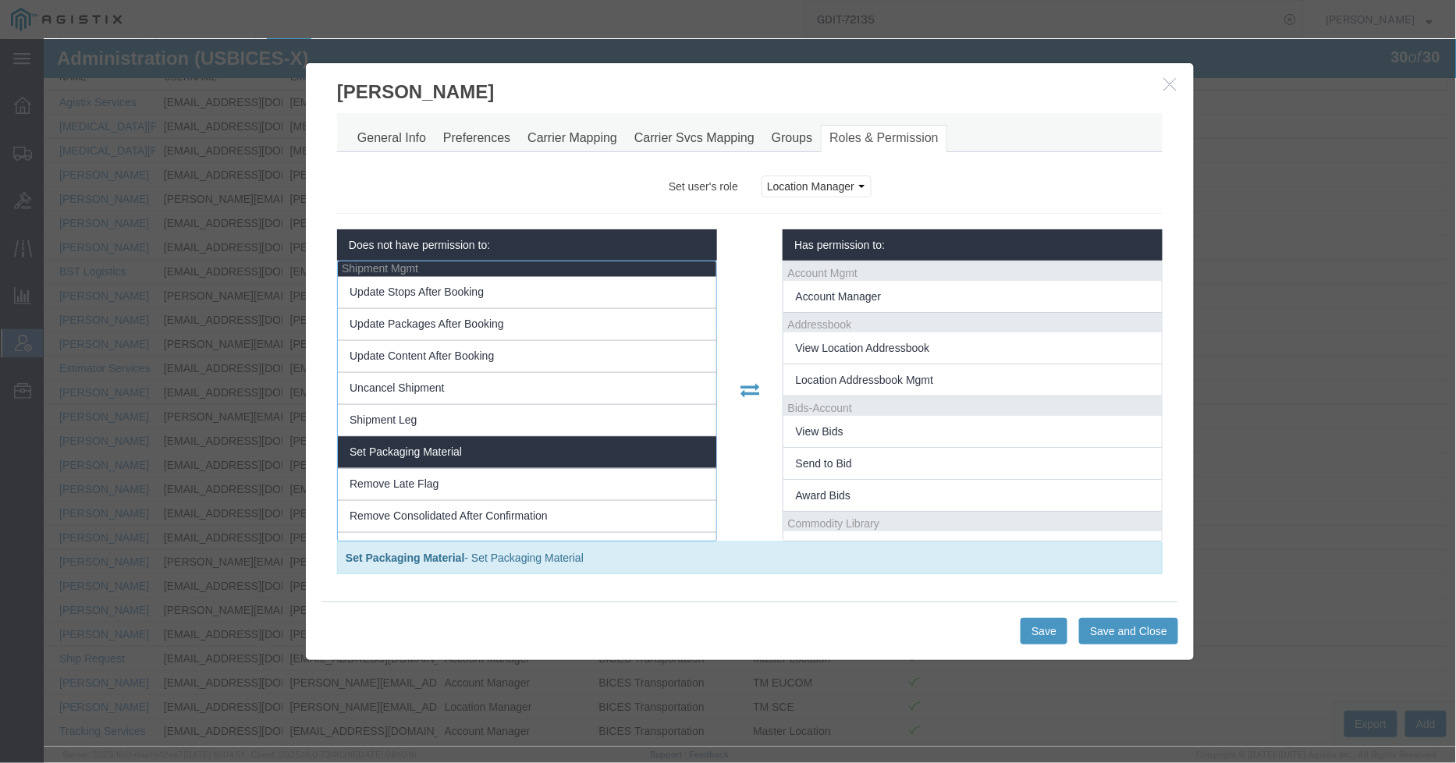
scroll to position [1214, 0]
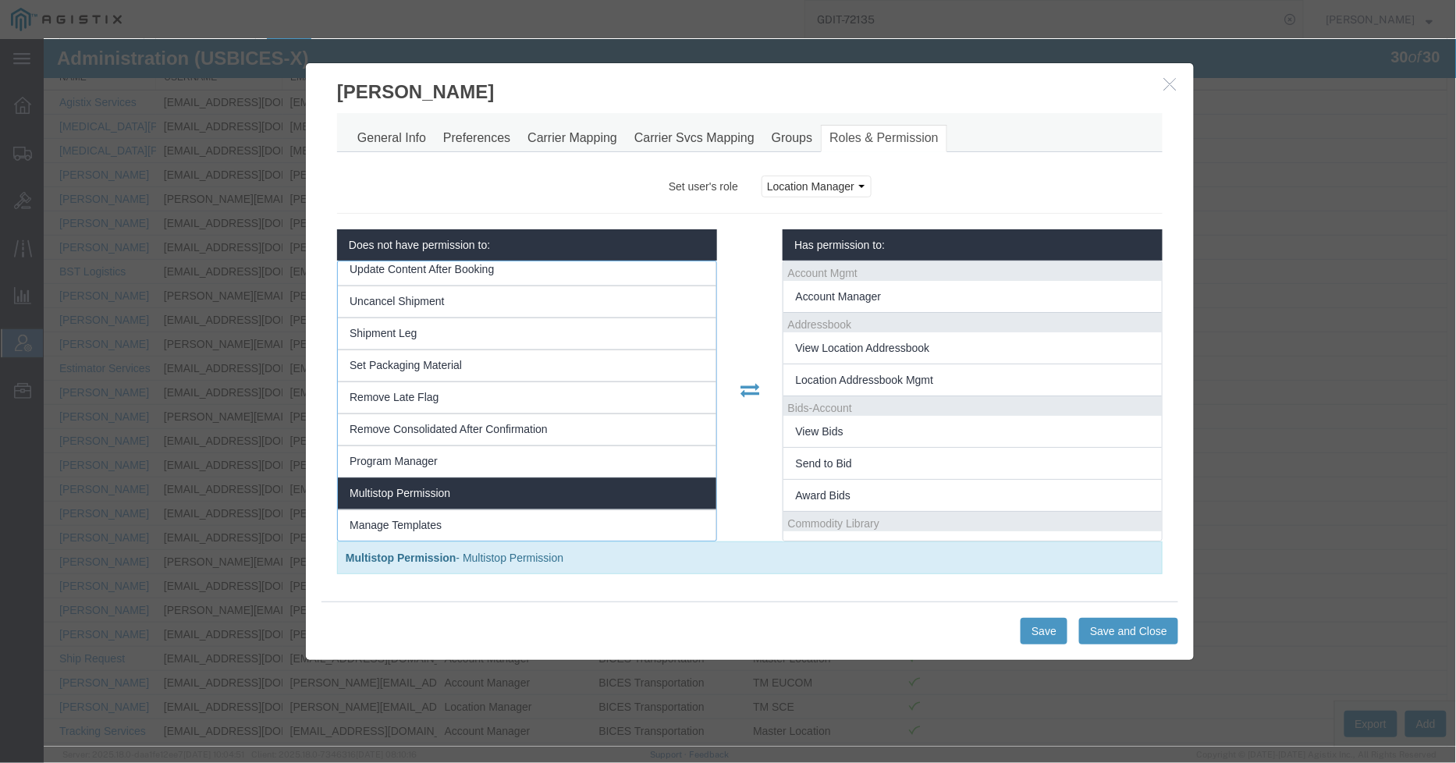
click at [429, 485] on li "Multistop Permission" at bounding box center [526, 494] width 379 height 32
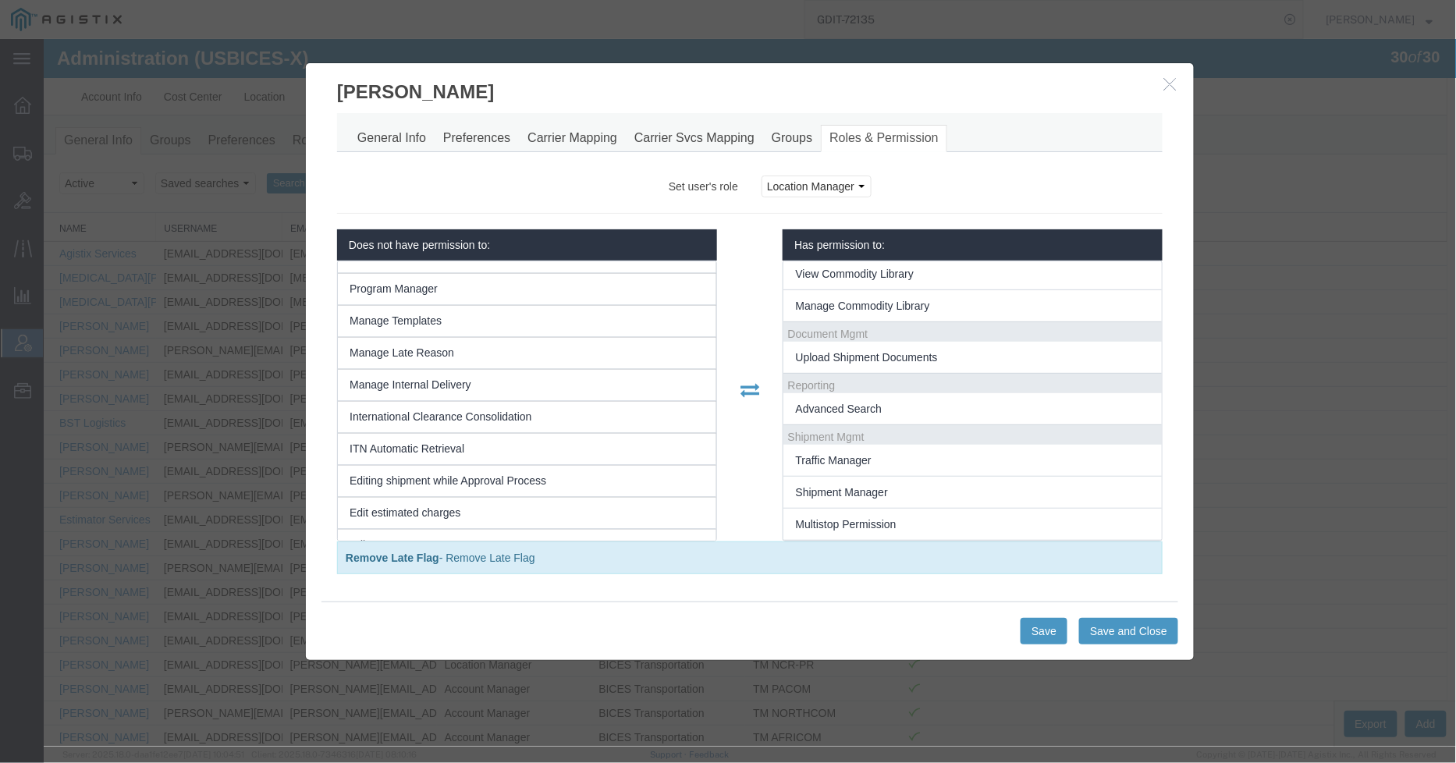
scroll to position [1473, 0]
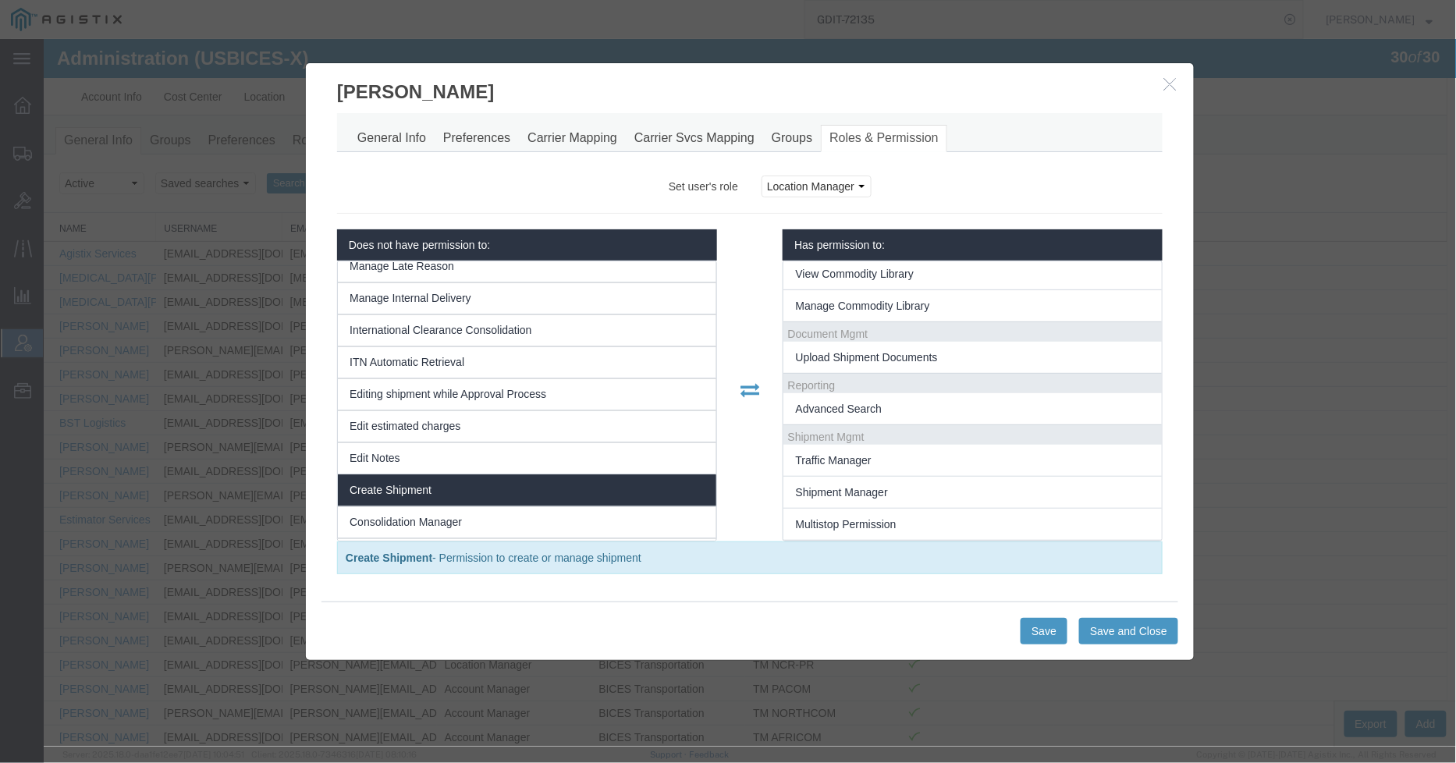
click at [428, 494] on li "Create Shipment" at bounding box center [526, 490] width 379 height 32
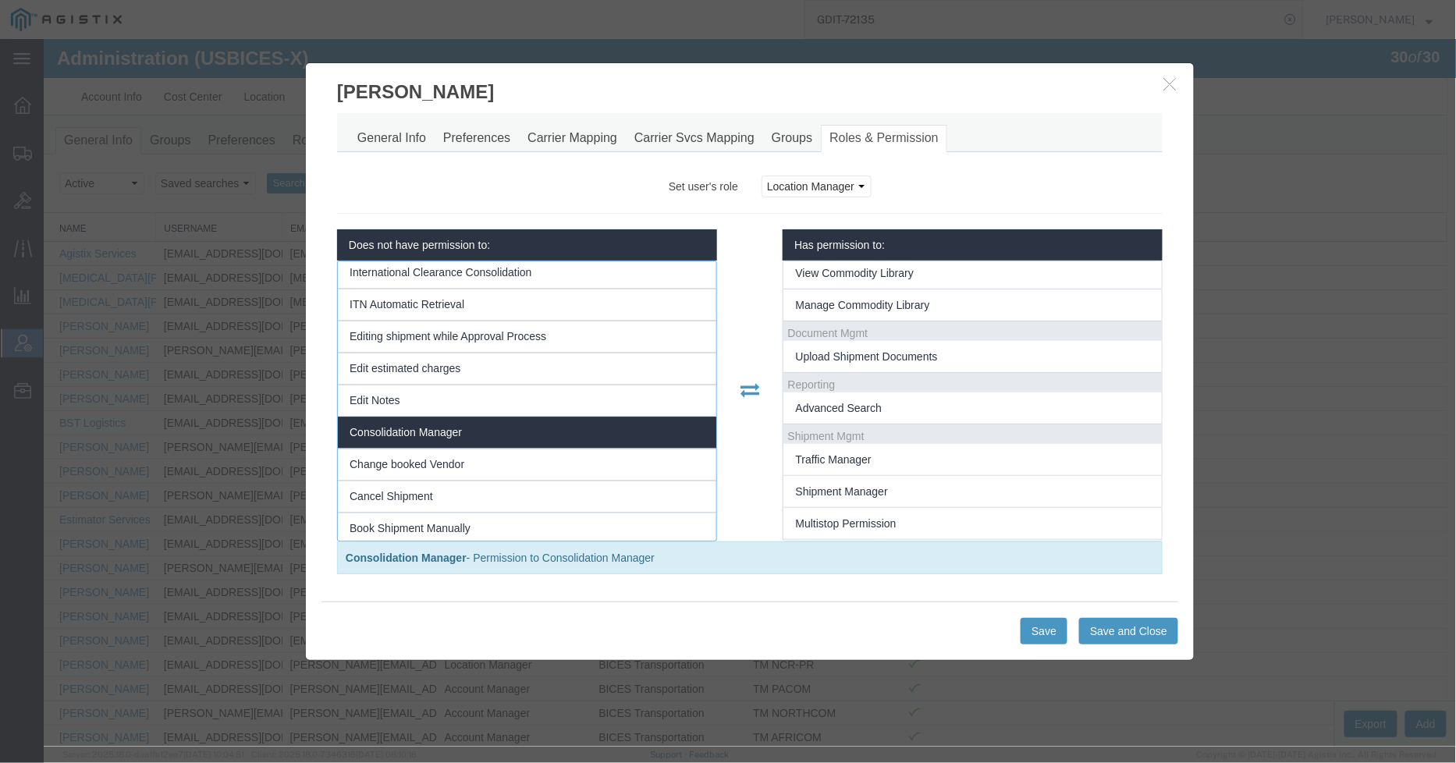
scroll to position [1561, 0]
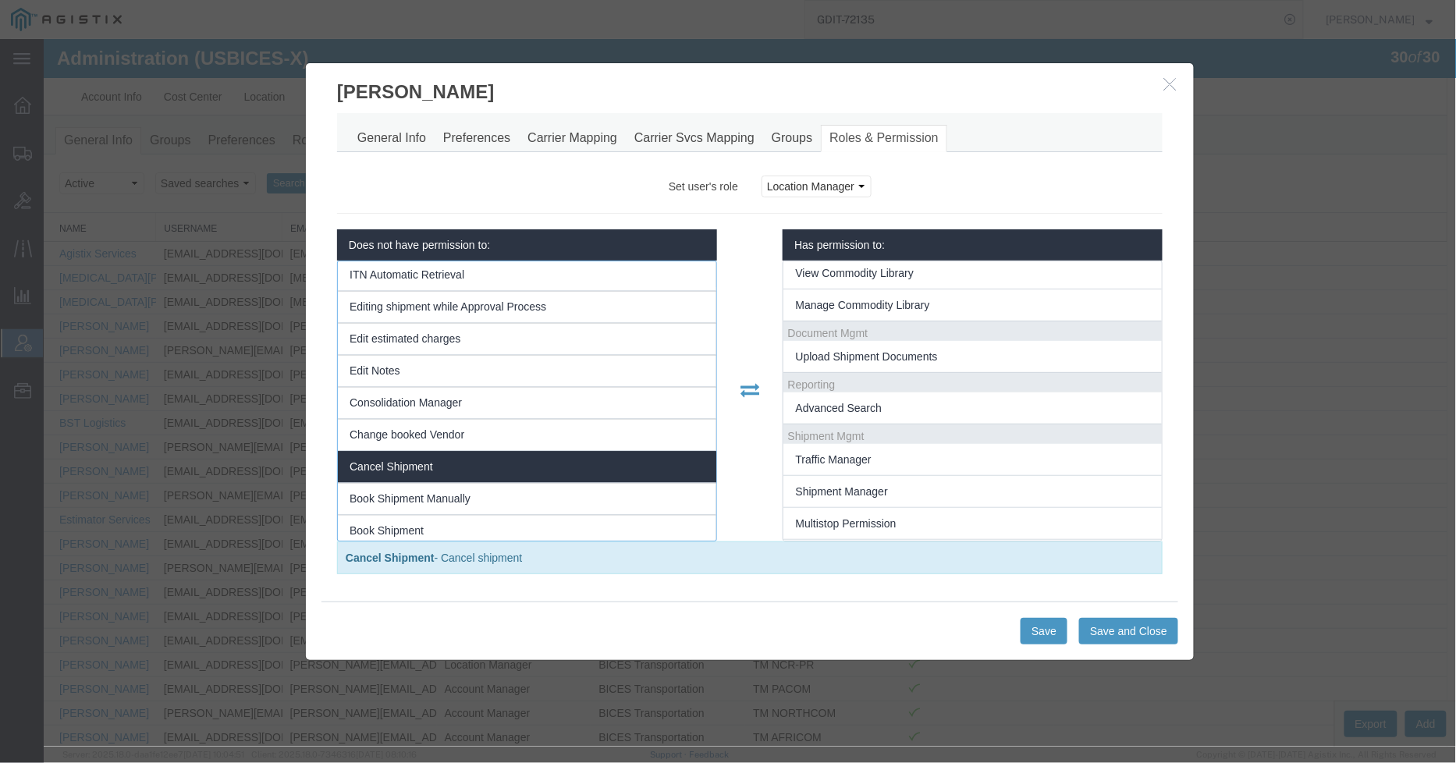
click at [450, 474] on li "Cancel Shipment" at bounding box center [526, 466] width 379 height 32
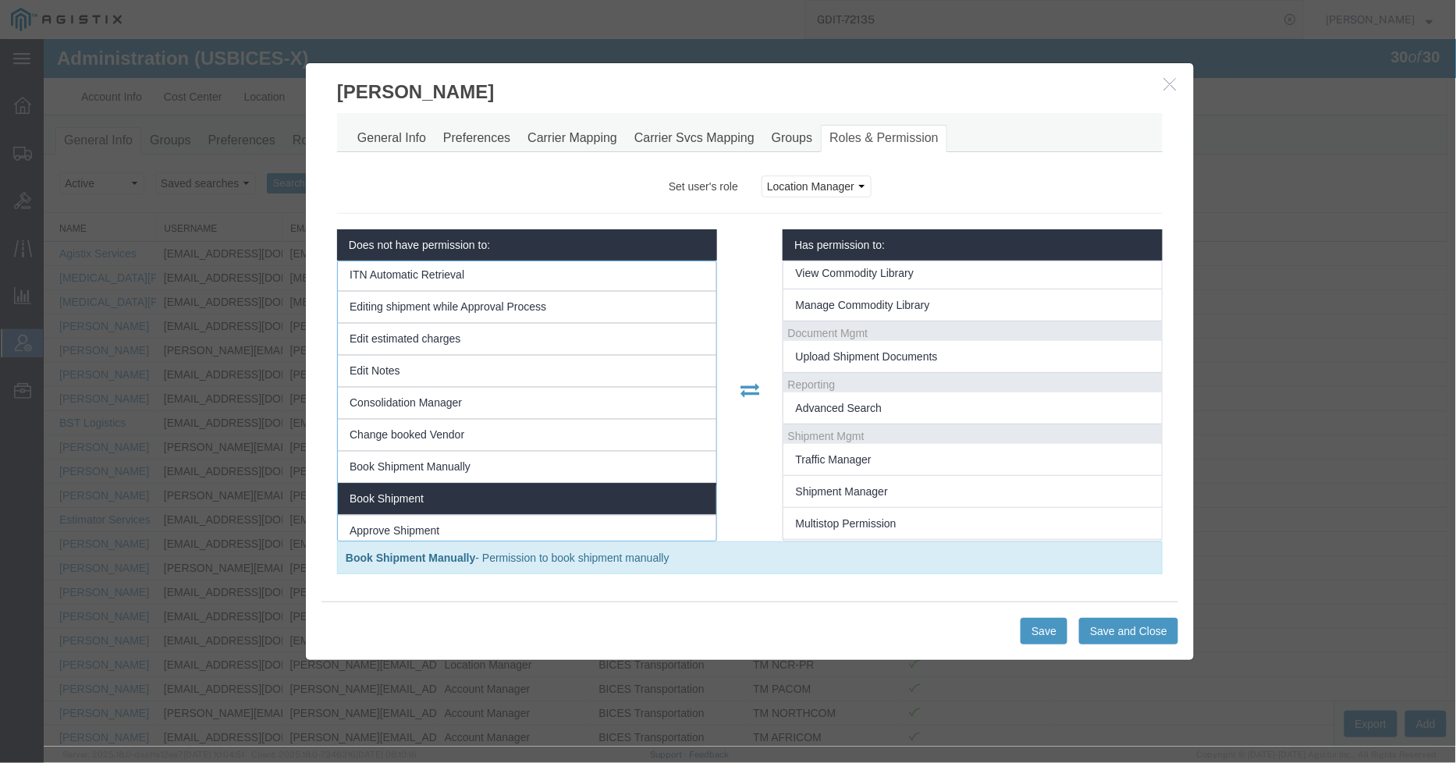
click at [450, 472] on span "Book Shipment Manually" at bounding box center [409, 466] width 121 height 12
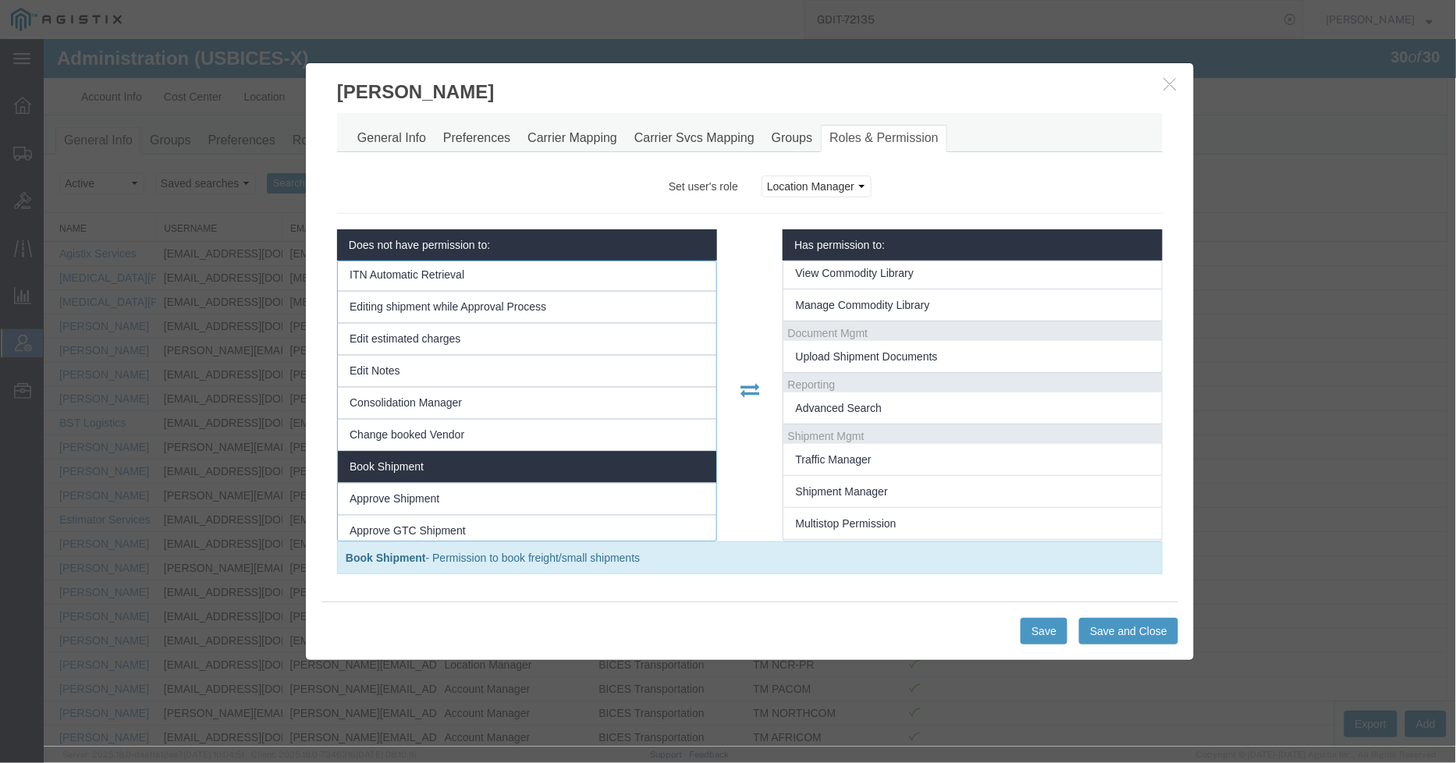
click at [450, 473] on li "Book Shipment" at bounding box center [526, 466] width 379 height 32
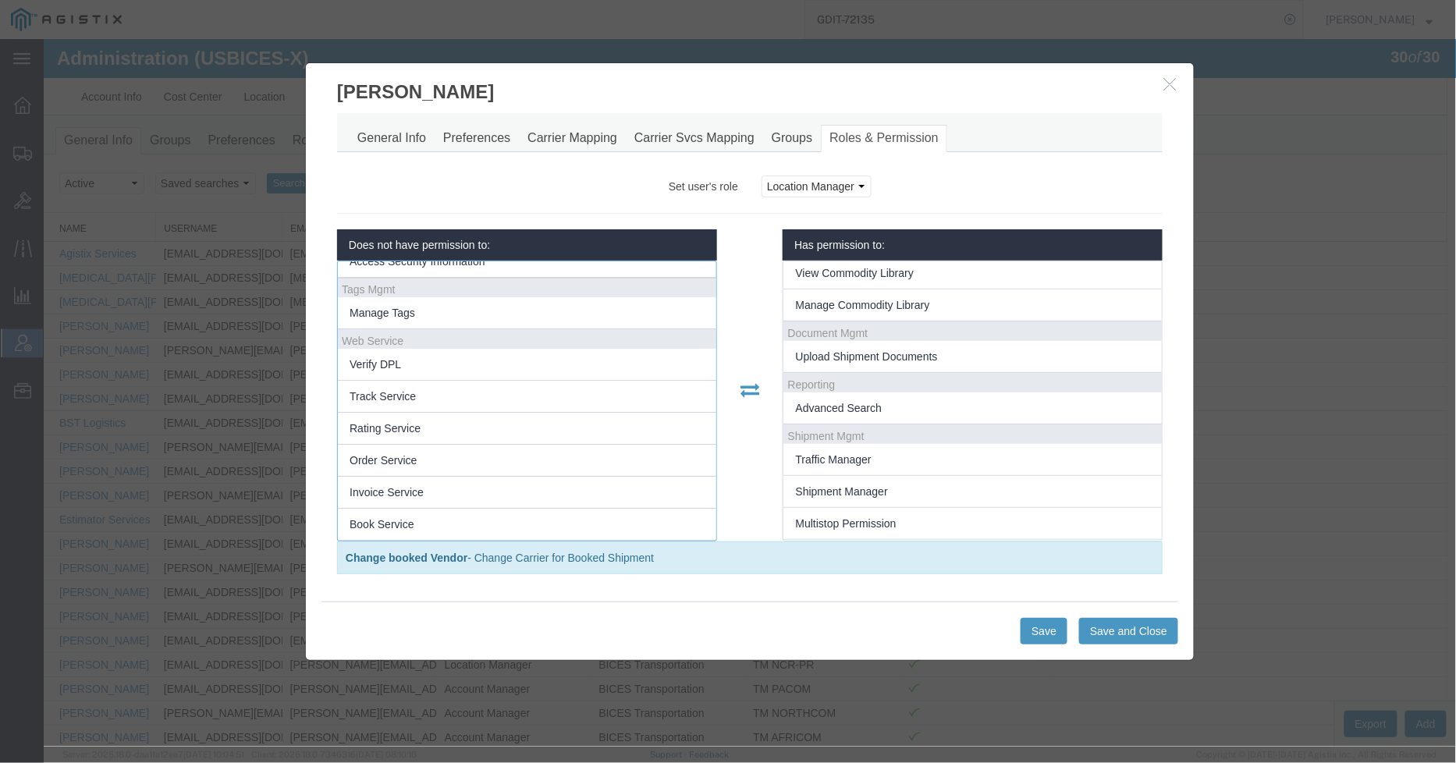
scroll to position [1898, 0]
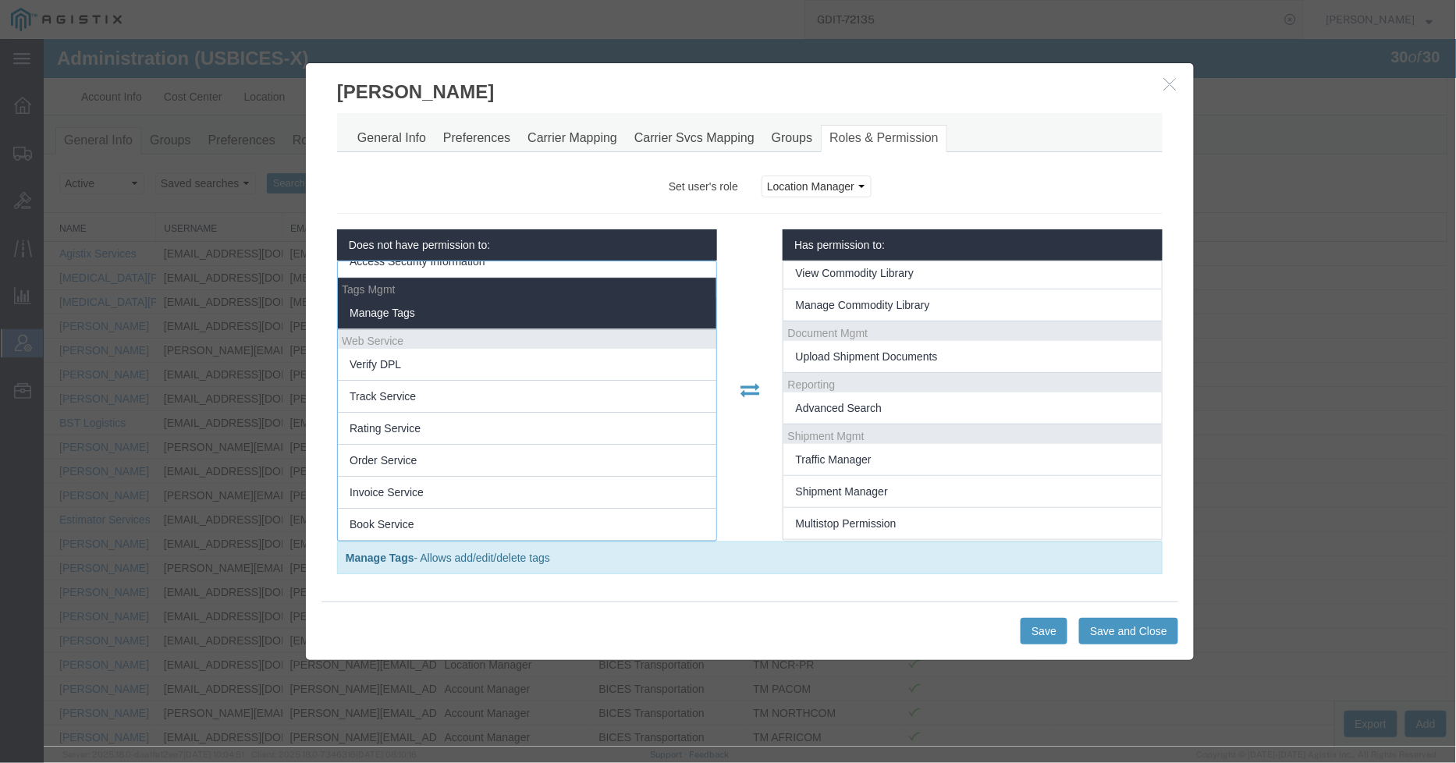
click at [435, 307] on li "Manage Tags" at bounding box center [526, 313] width 379 height 32
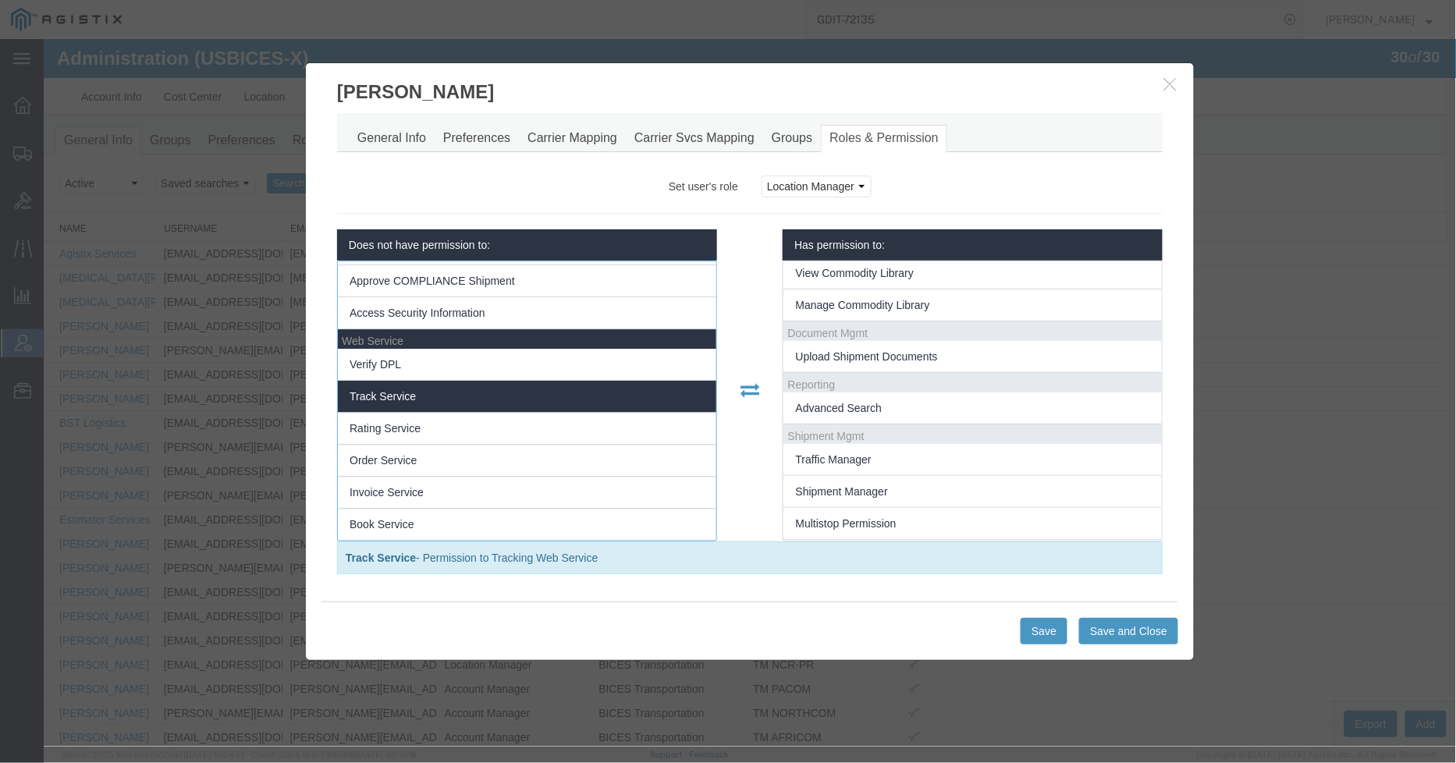
click at [397, 400] on span "Track Service" at bounding box center [382, 395] width 66 height 12
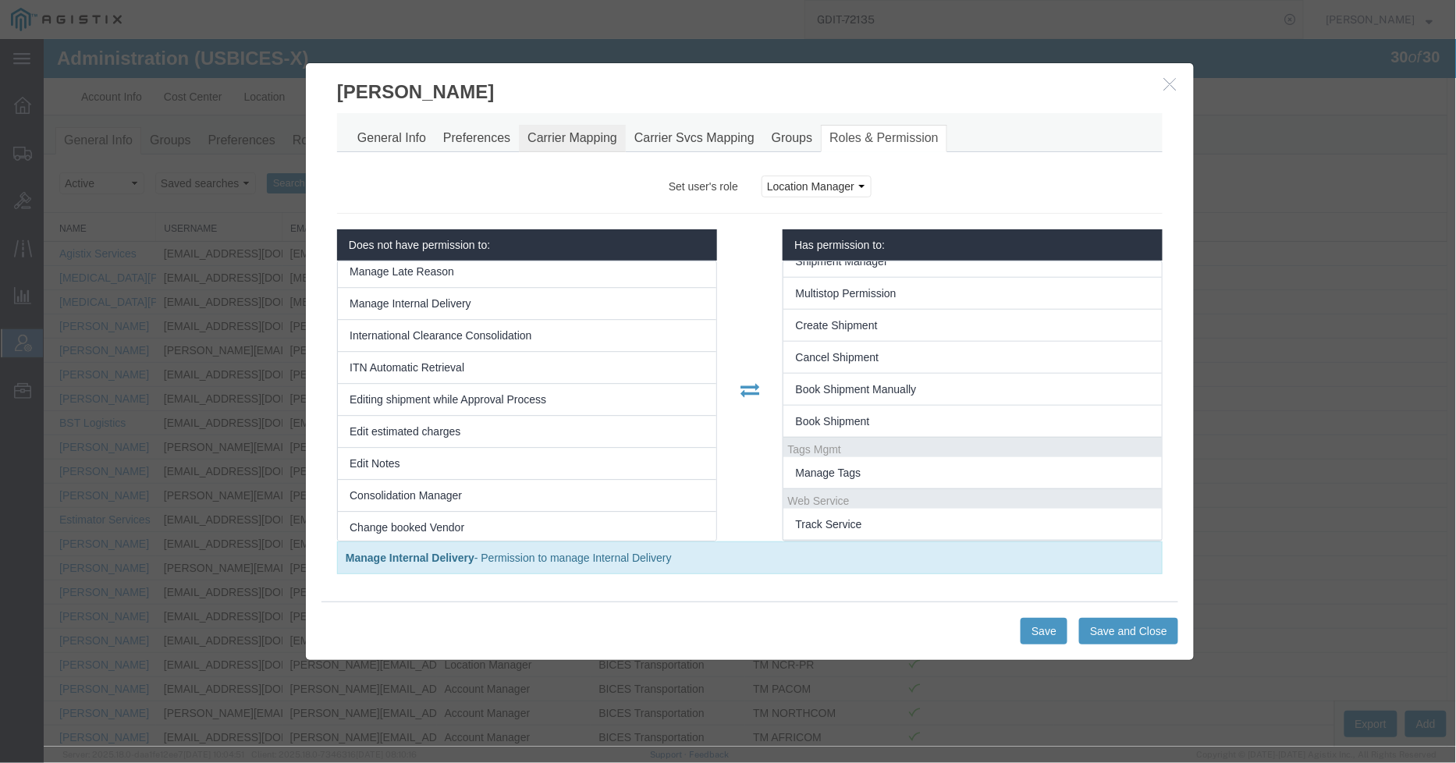
scroll to position [1294, 0]
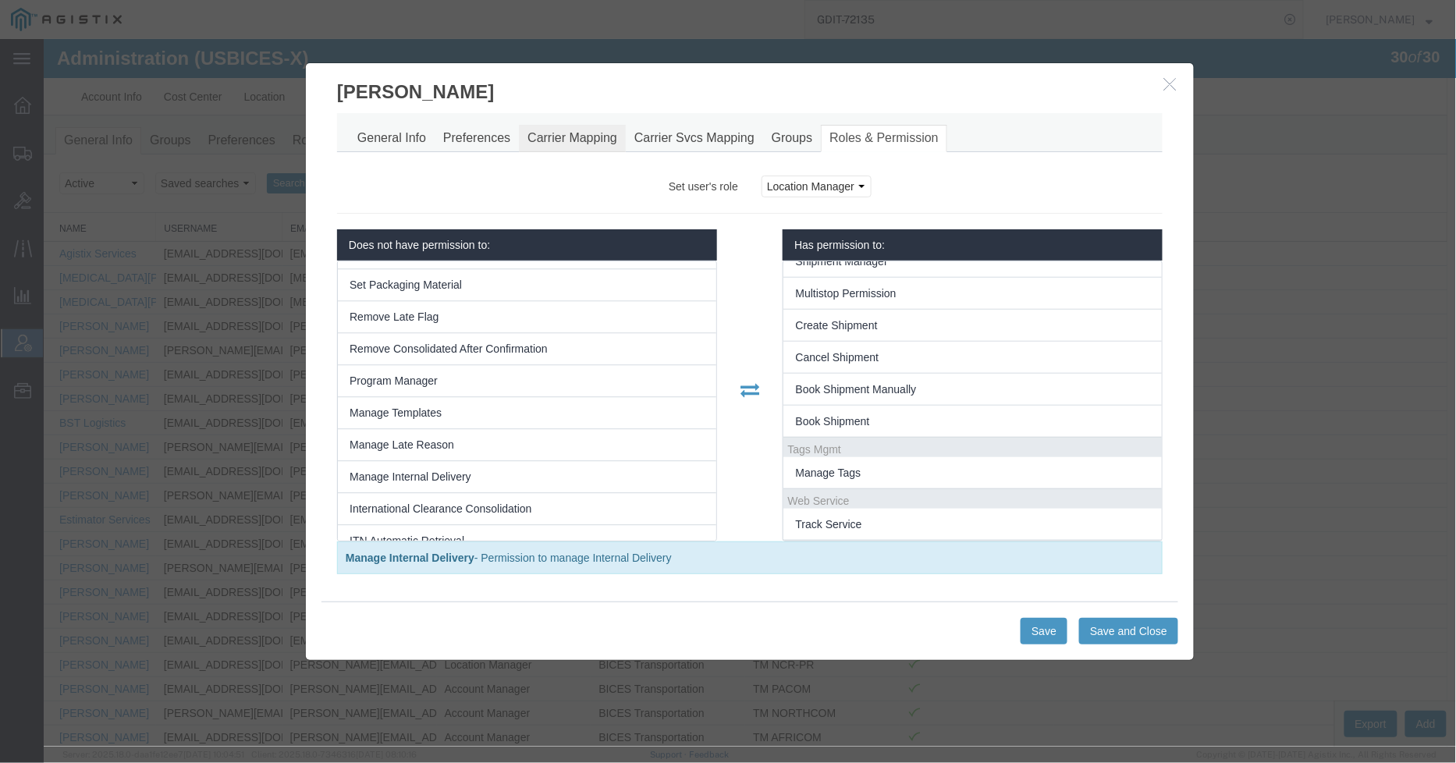
click at [546, 133] on link "Carrier Mapping" at bounding box center [571, 137] width 107 height 27
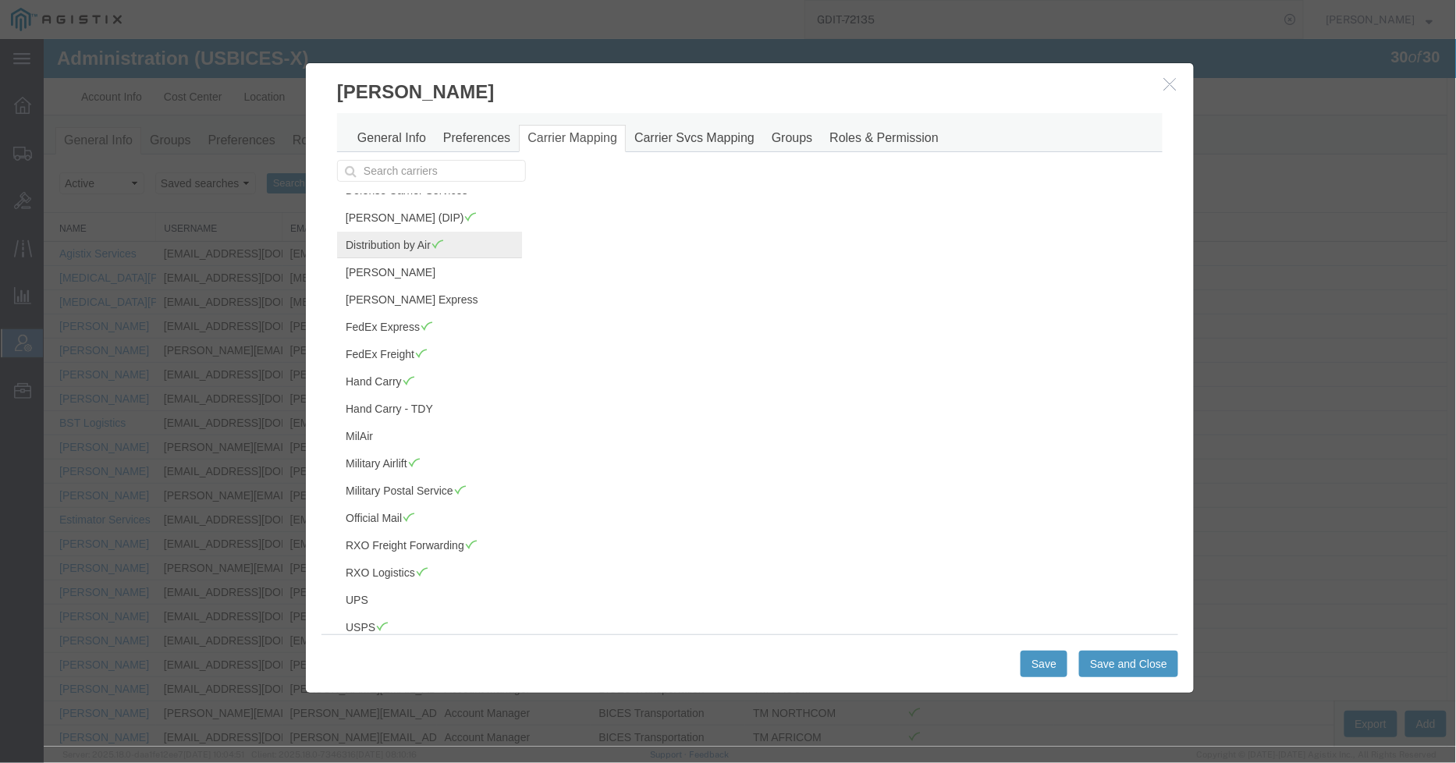
scroll to position [89, 0]
click at [676, 137] on link "Carrier Svcs Mapping" at bounding box center [693, 137] width 137 height 27
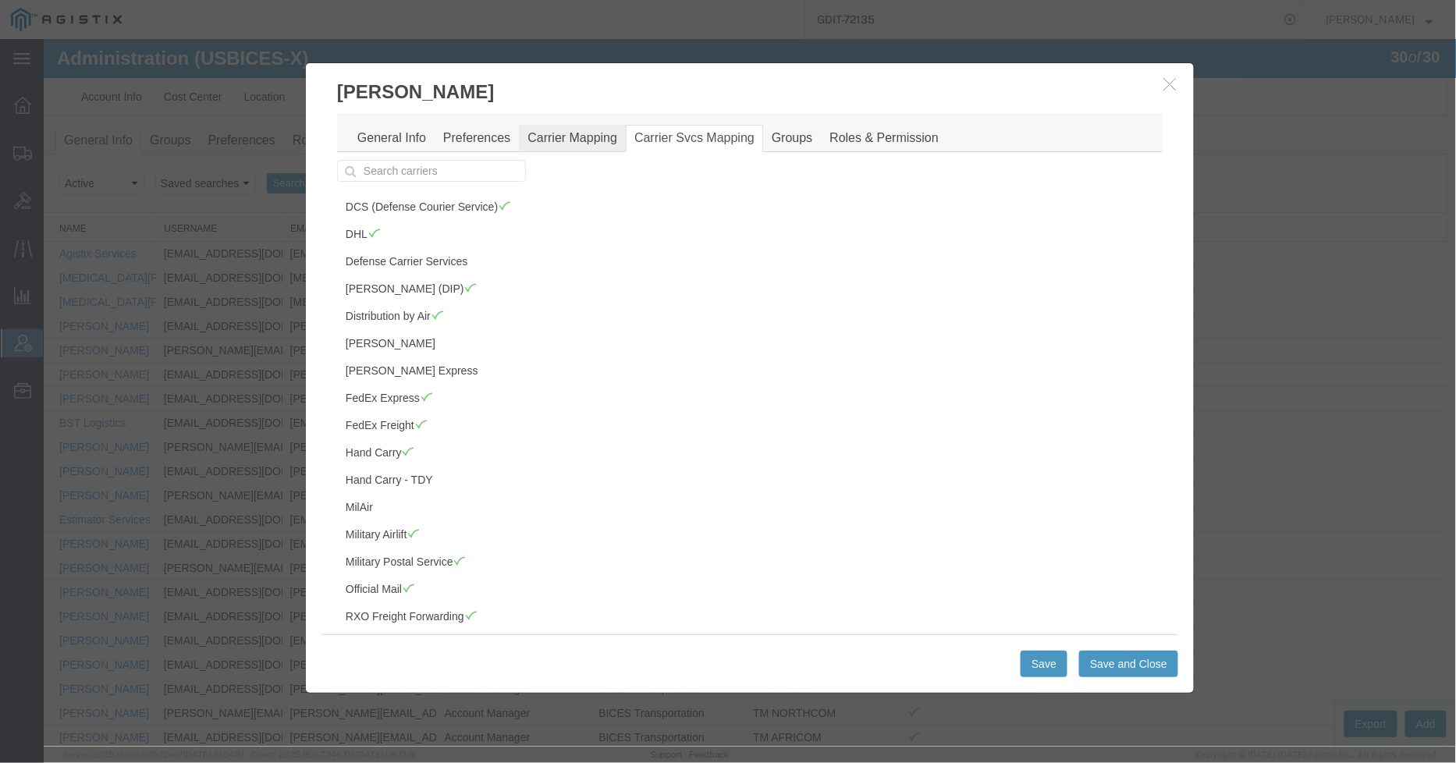
click at [535, 138] on link "Carrier Mapping" at bounding box center [571, 137] width 107 height 27
click at [480, 138] on link "Preferences" at bounding box center [476, 137] width 84 height 27
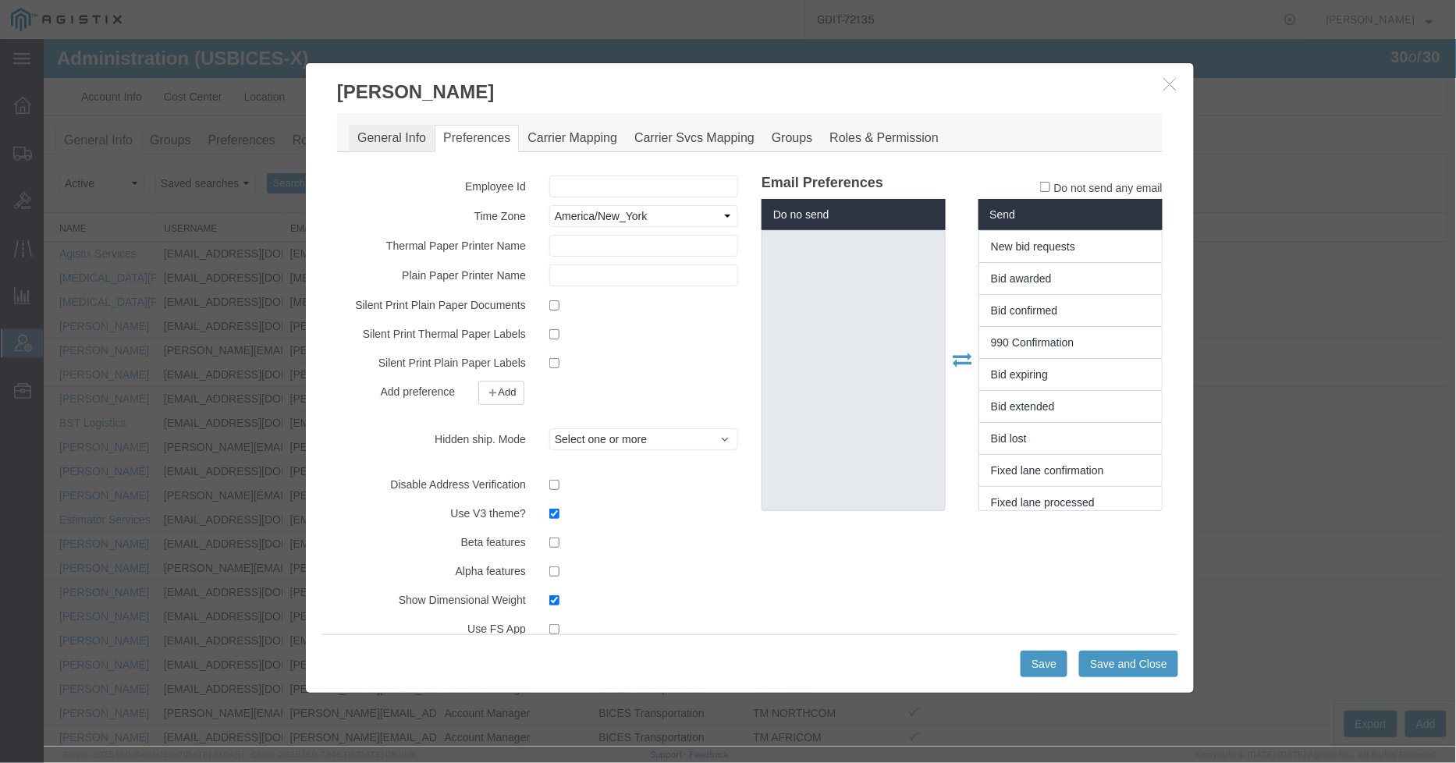
click at [389, 134] on link "General Info" at bounding box center [391, 137] width 86 height 27
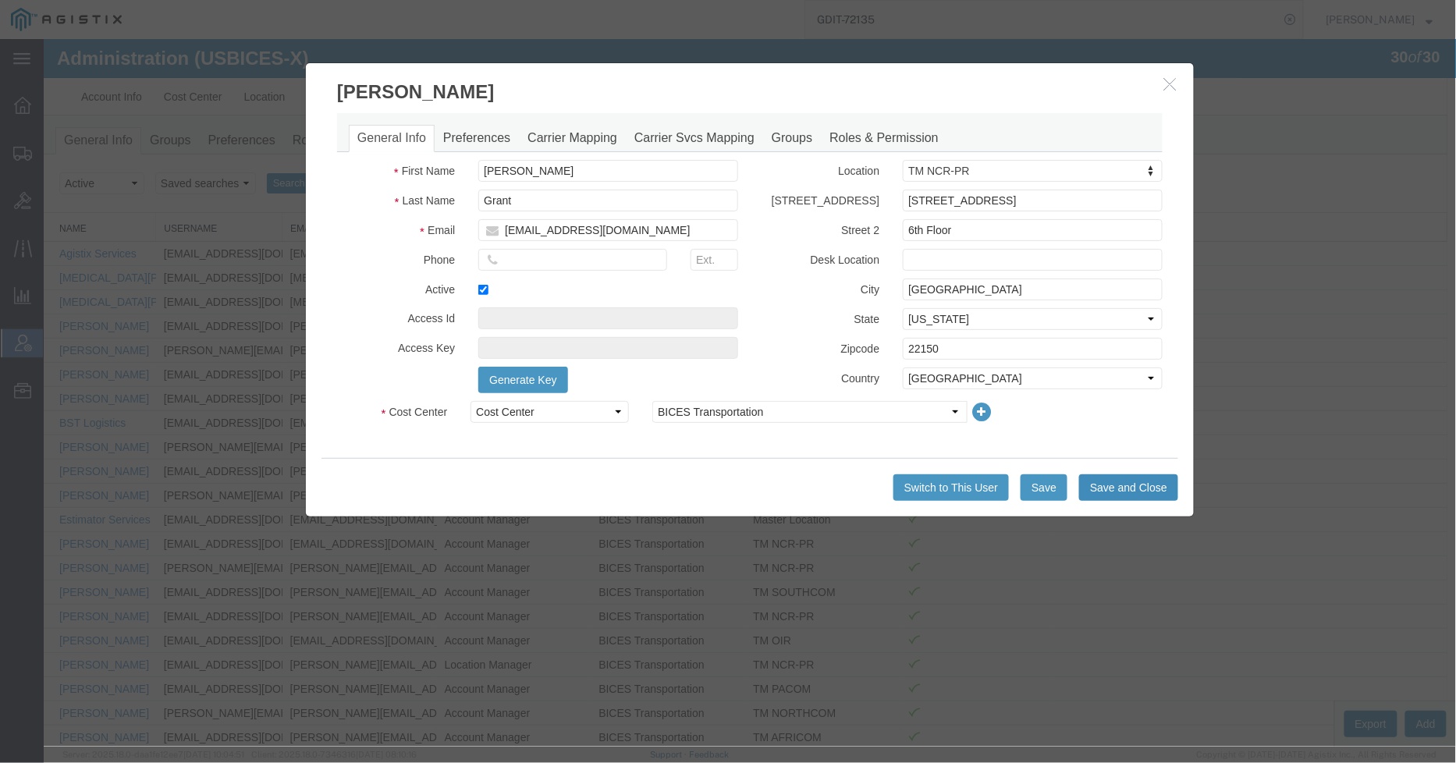
click at [1113, 483] on button "Save and Close" at bounding box center [1128, 487] width 99 height 27
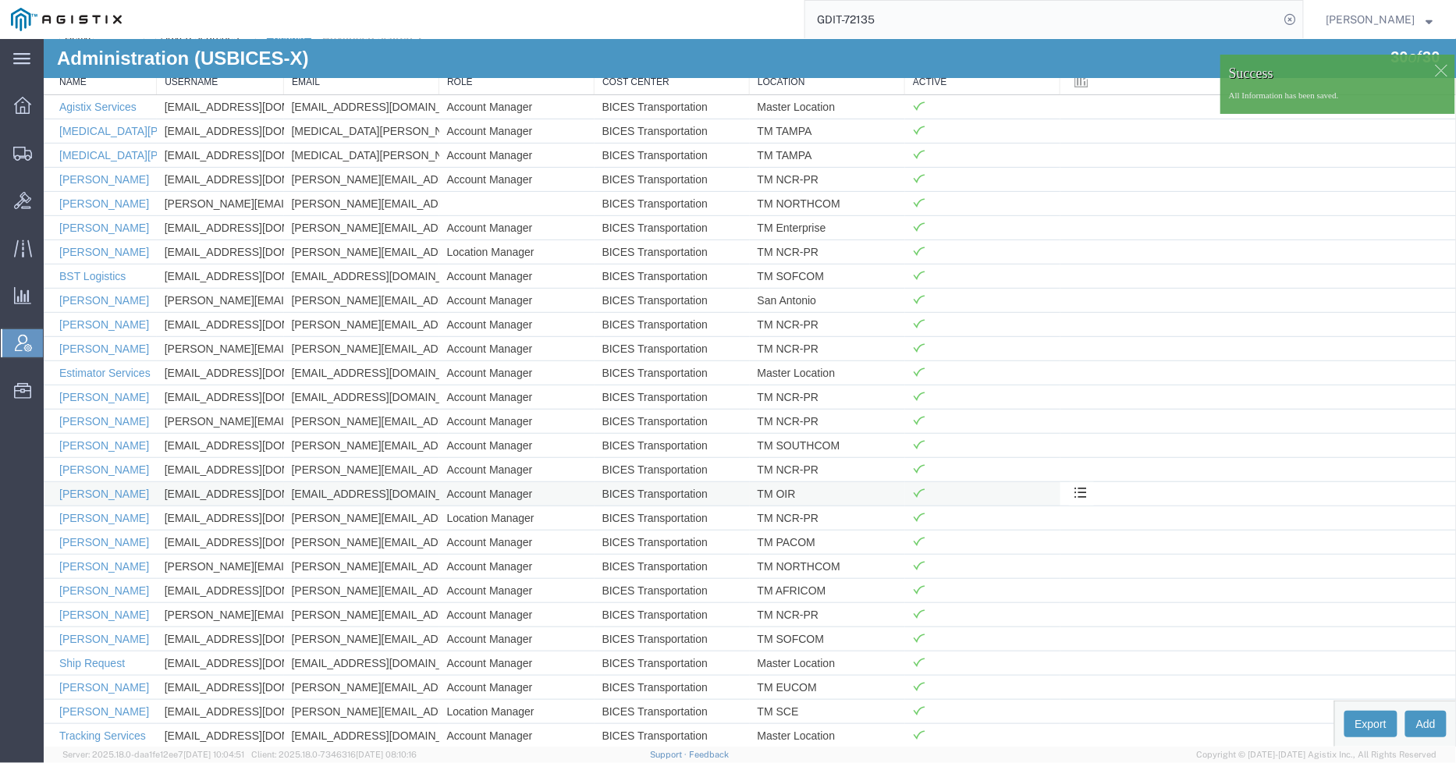
scroll to position [238, 0]
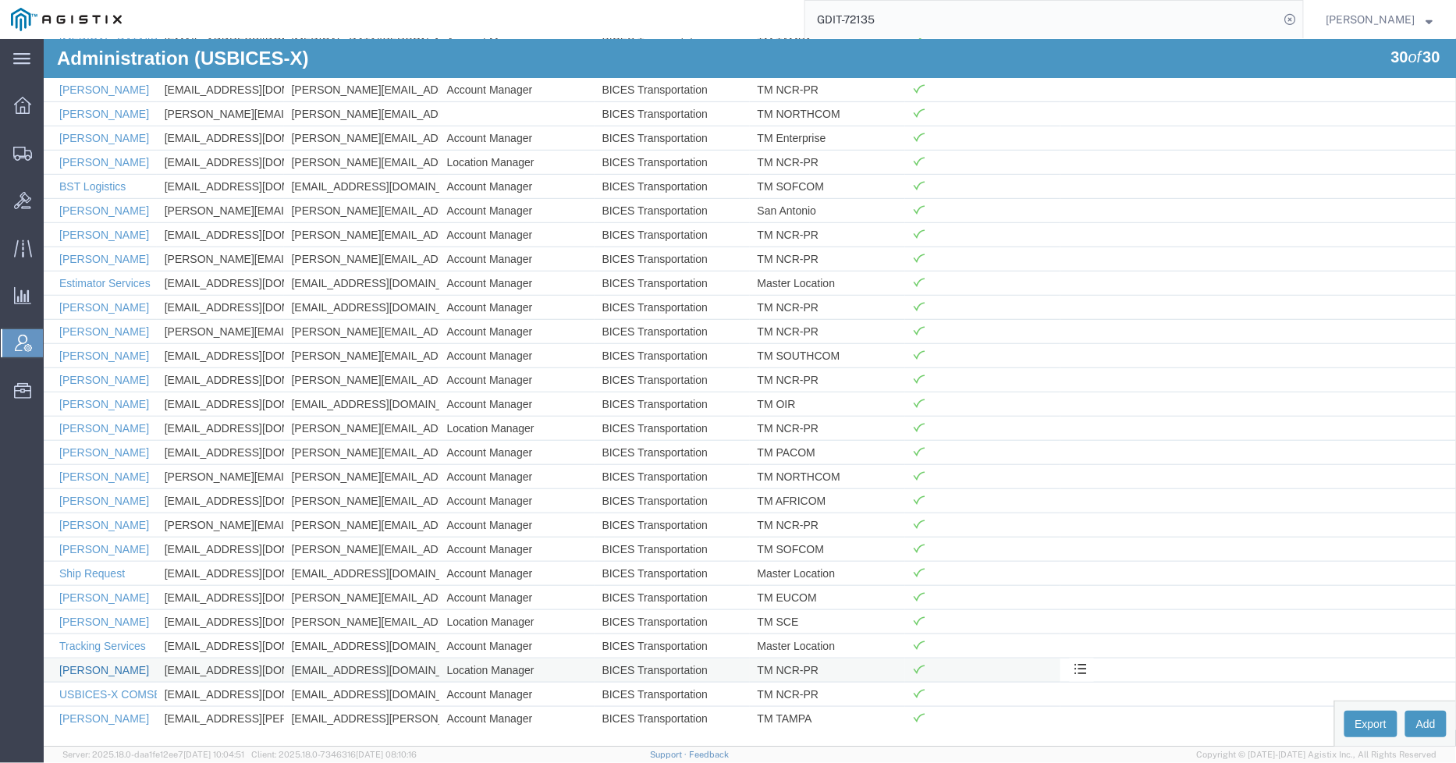
click at [96, 663] on link "Trent Grant" at bounding box center [104, 669] width 90 height 12
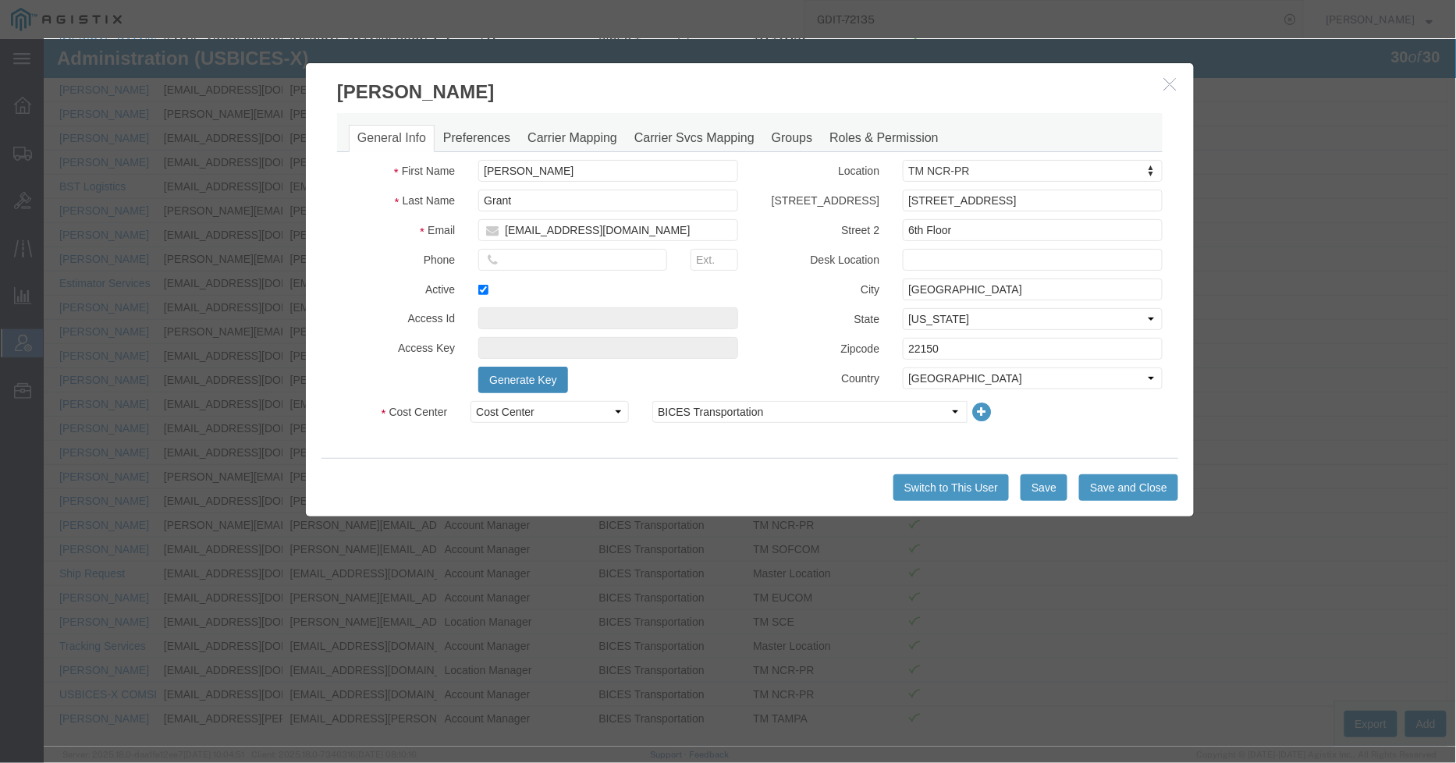
click at [524, 379] on button "Generate Key" at bounding box center [522, 379] width 89 height 27
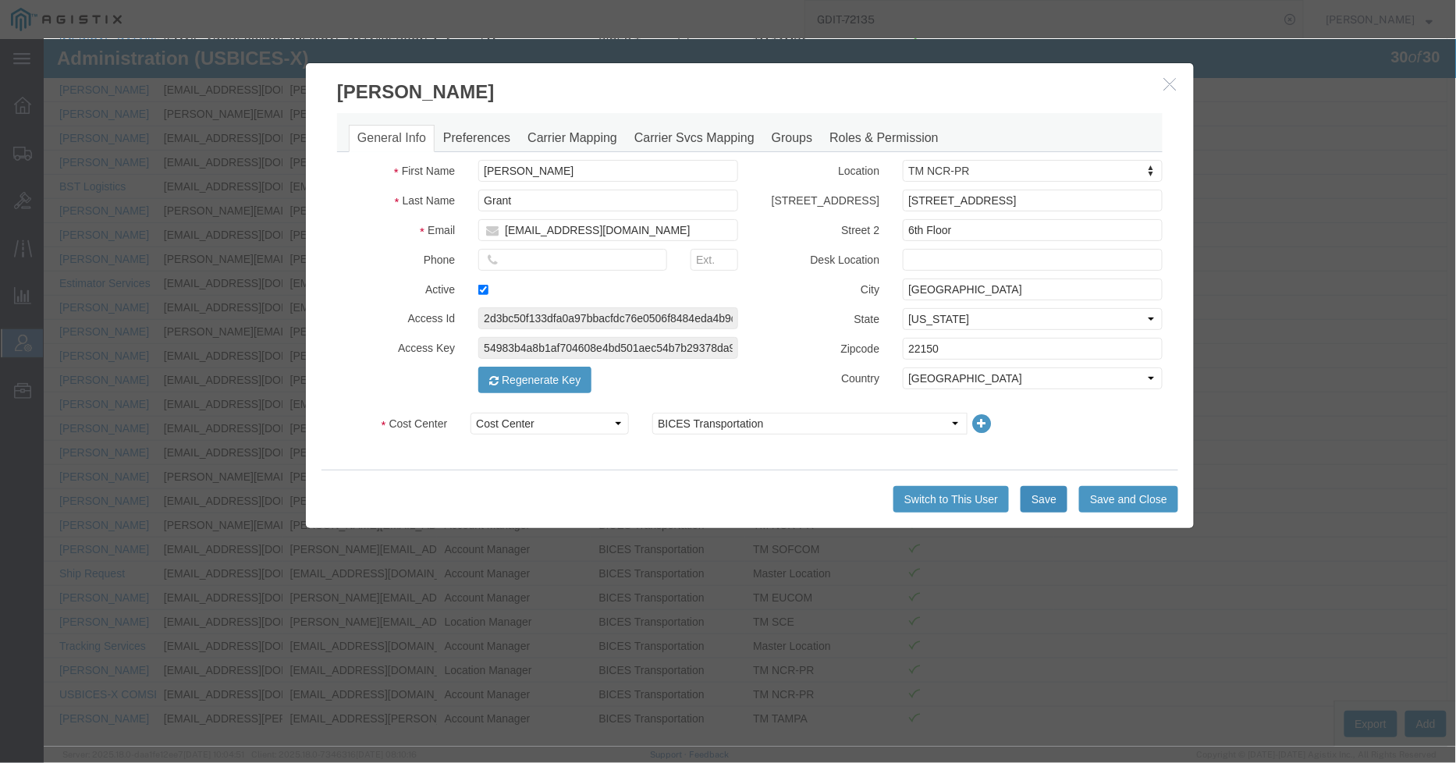
click at [1040, 502] on button "Save" at bounding box center [1043, 498] width 47 height 27
click at [1168, 80] on icon "button" at bounding box center [1170, 82] width 12 height 13
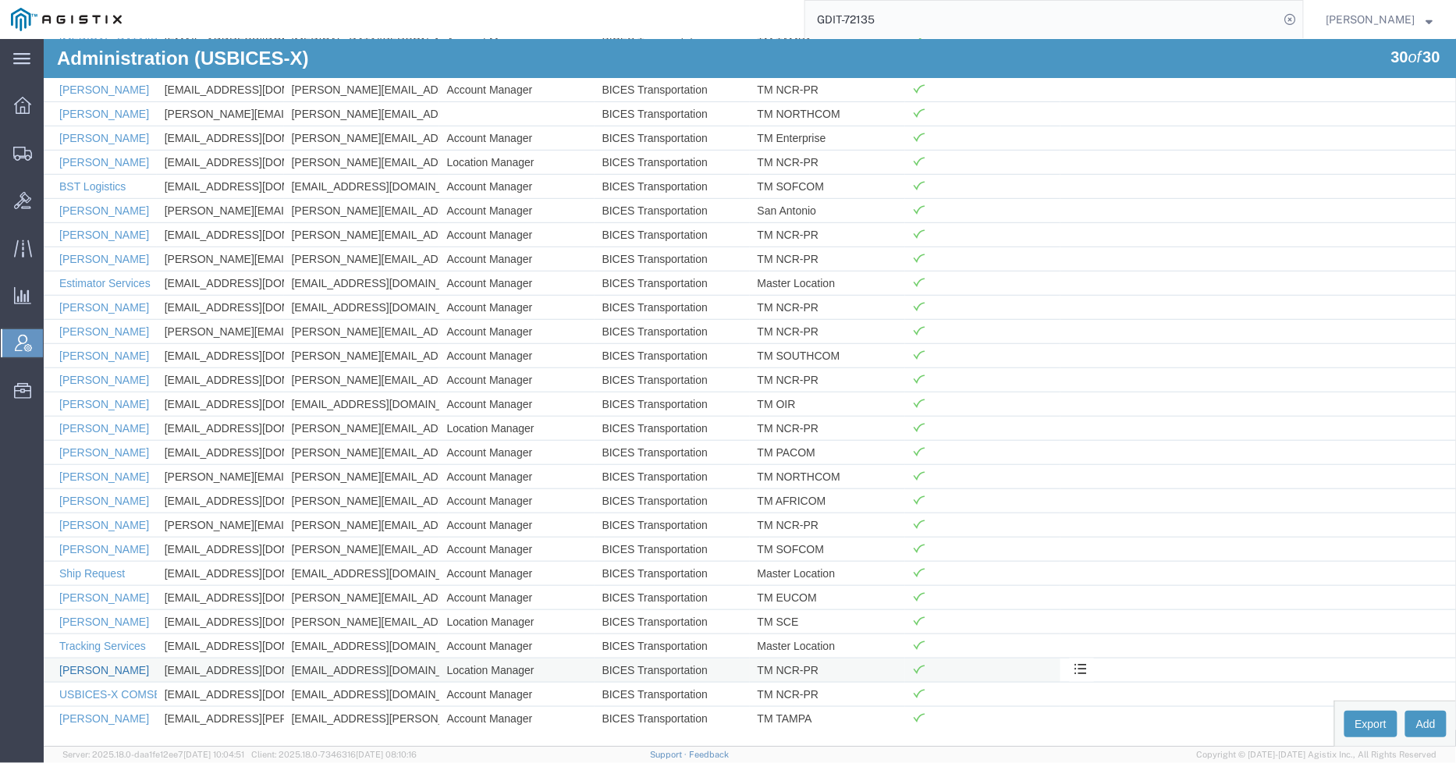
click at [87, 667] on link "Trent Grant" at bounding box center [104, 669] width 90 height 12
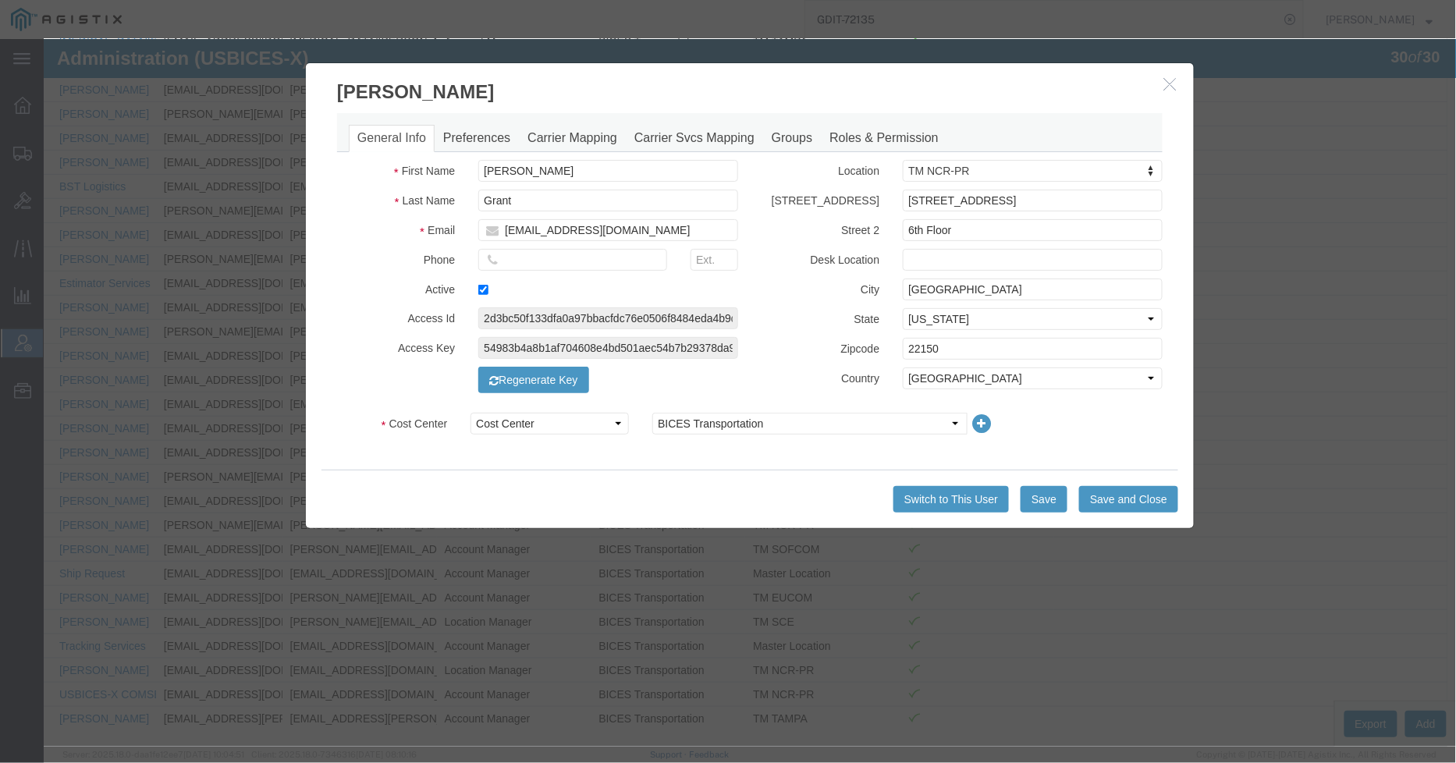
click at [1164, 84] on icon "button" at bounding box center [1170, 82] width 12 height 13
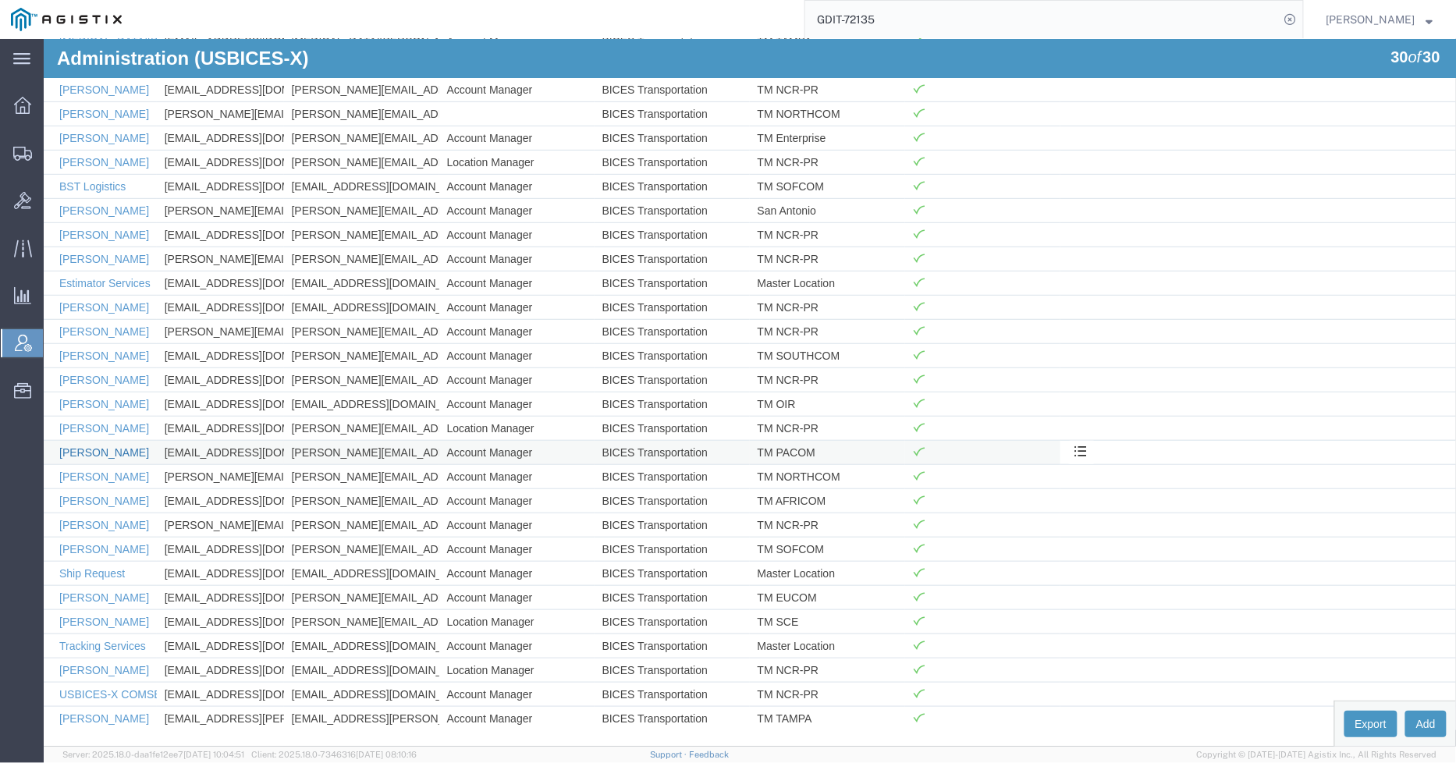
click at [120, 450] on link "Nicholas Blandy" at bounding box center [104, 452] width 90 height 12
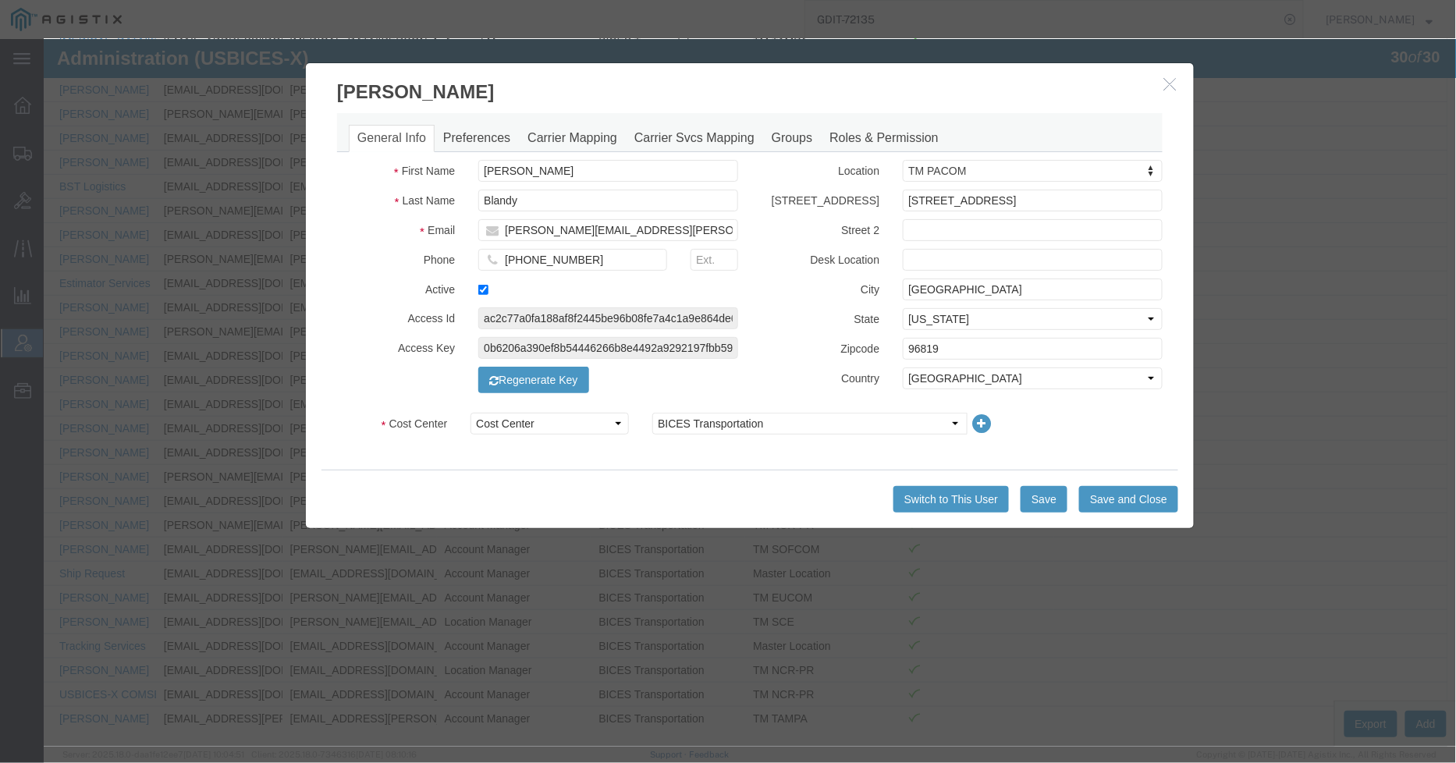
click at [1172, 87] on button "button" at bounding box center [1172, 84] width 20 height 20
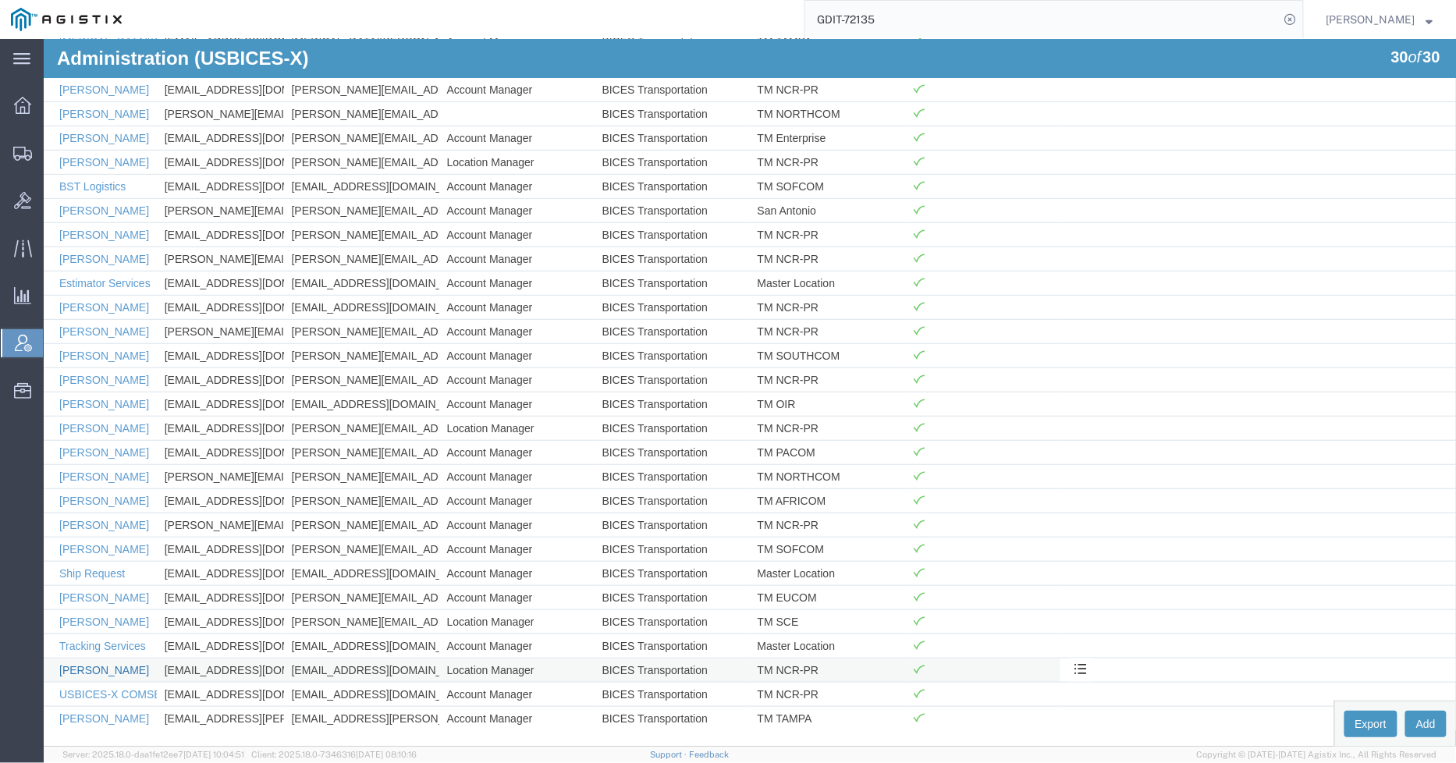
click at [98, 665] on link "Trent Grant" at bounding box center [104, 669] width 90 height 12
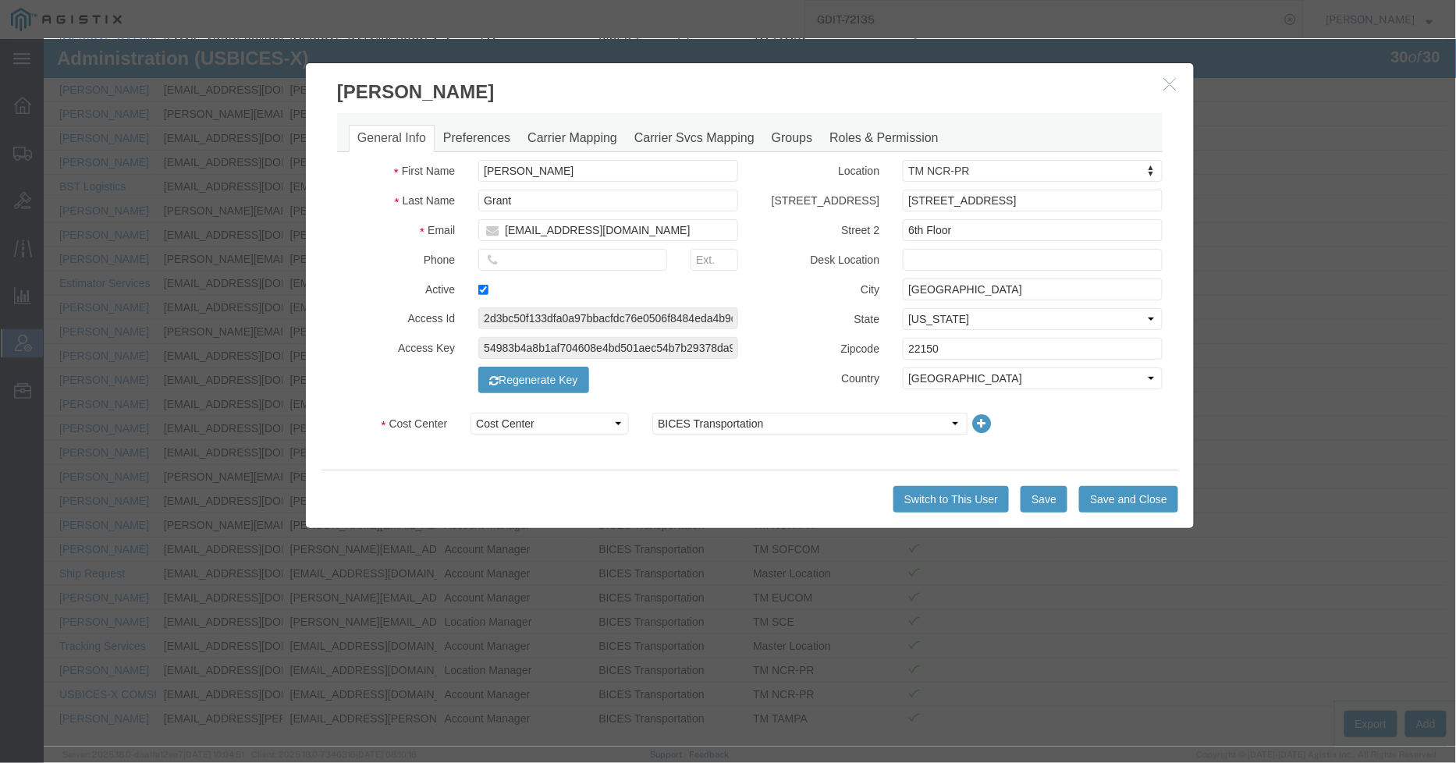
click at [1164, 82] on icon "button" at bounding box center [1170, 82] width 12 height 13
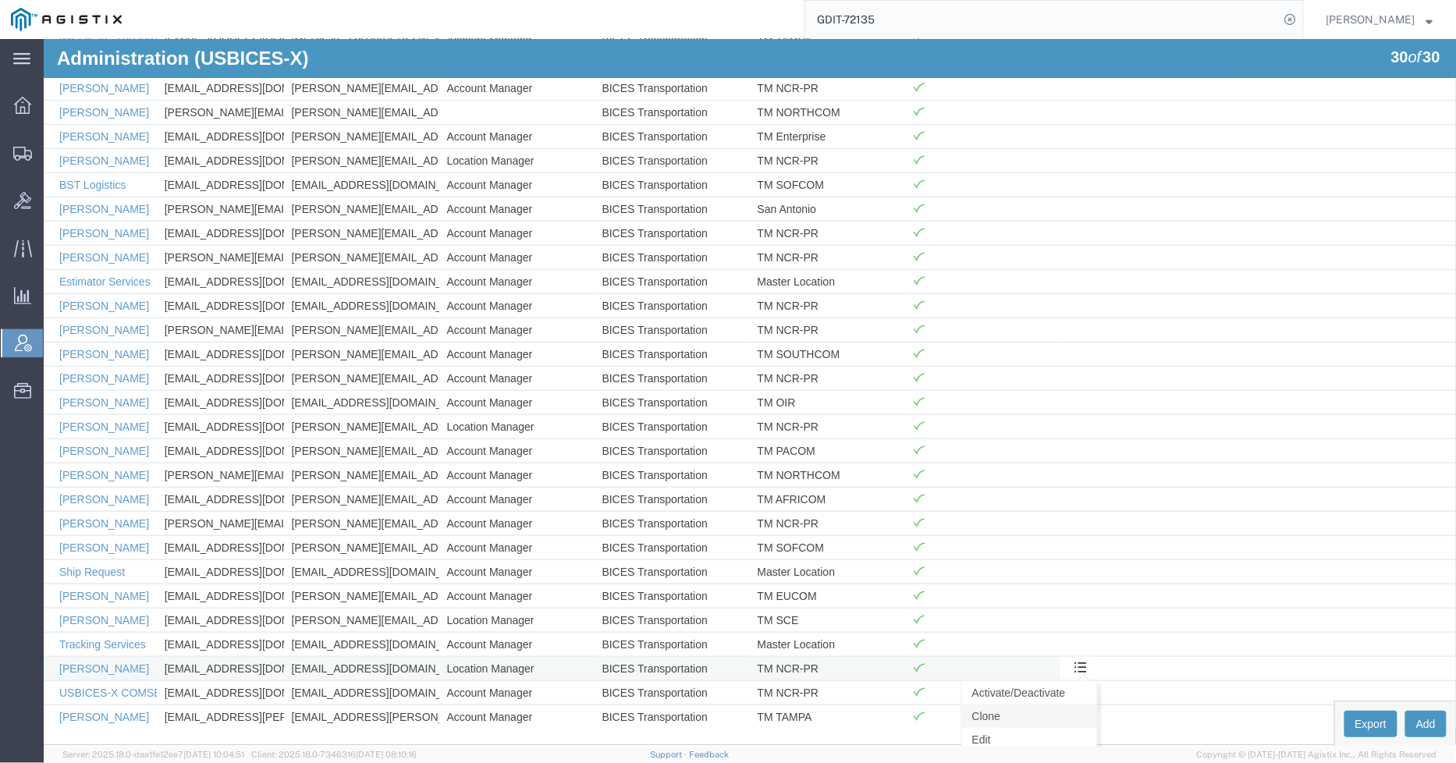
scroll to position [292, 0]
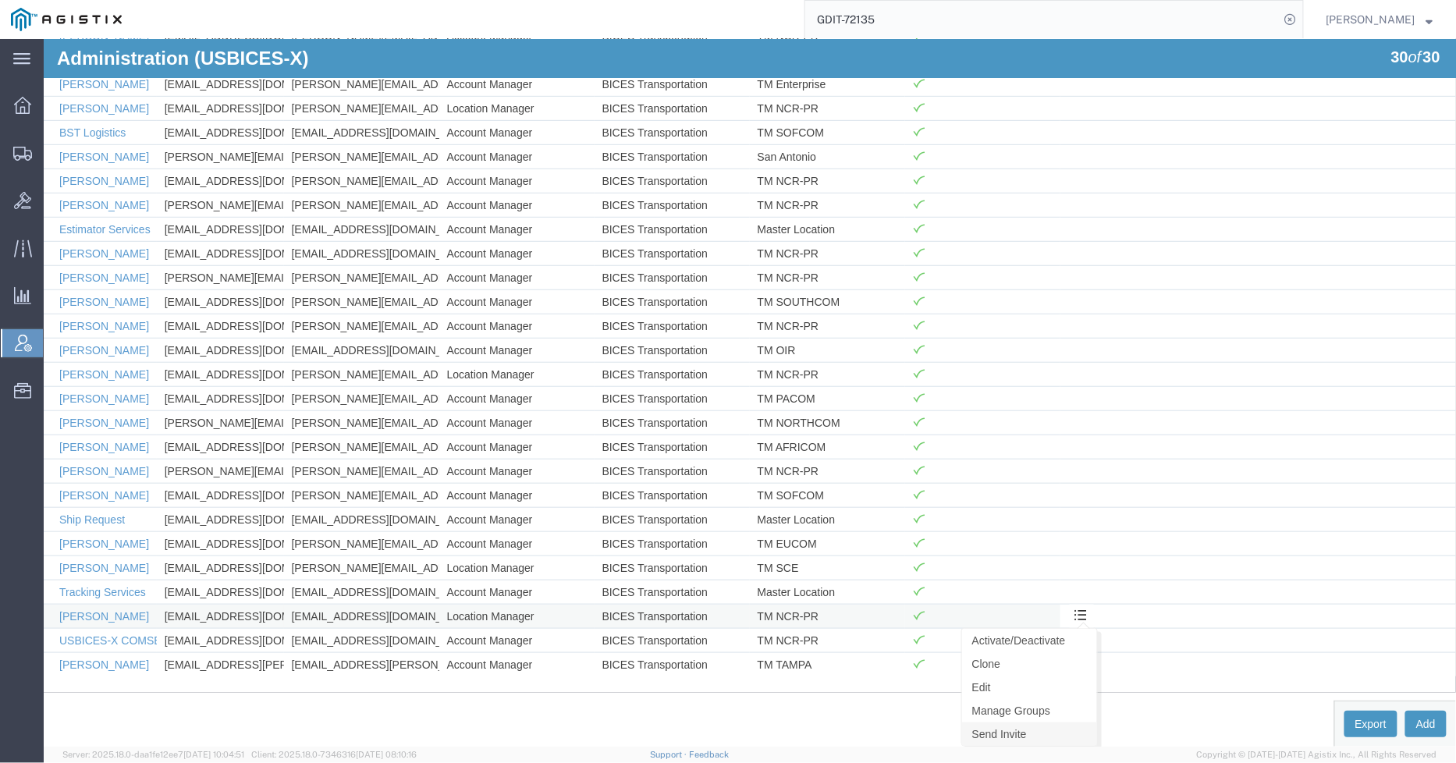
click at [1031, 734] on link "Send Invite" at bounding box center [1028, 733] width 135 height 23
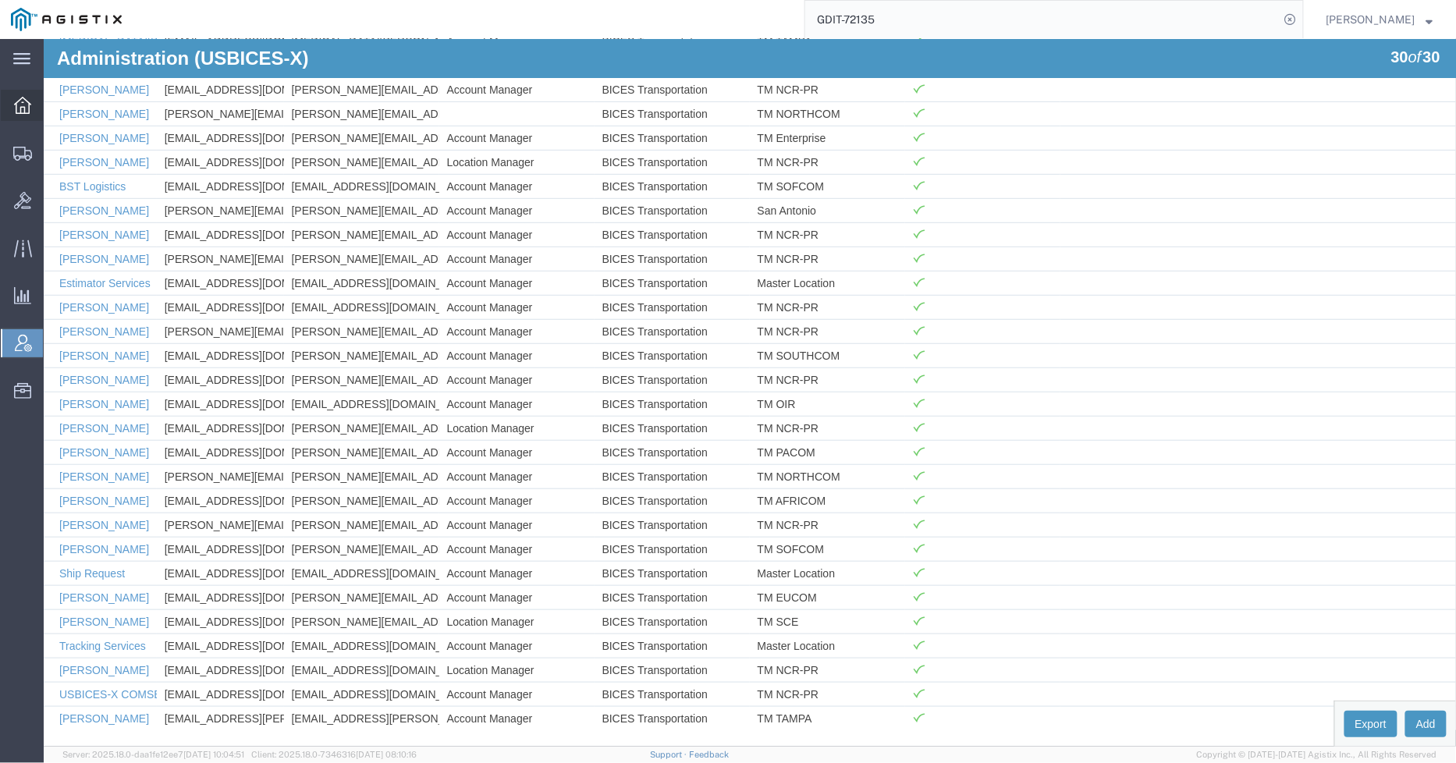
click at [17, 106] on icon at bounding box center [22, 105] width 17 height 17
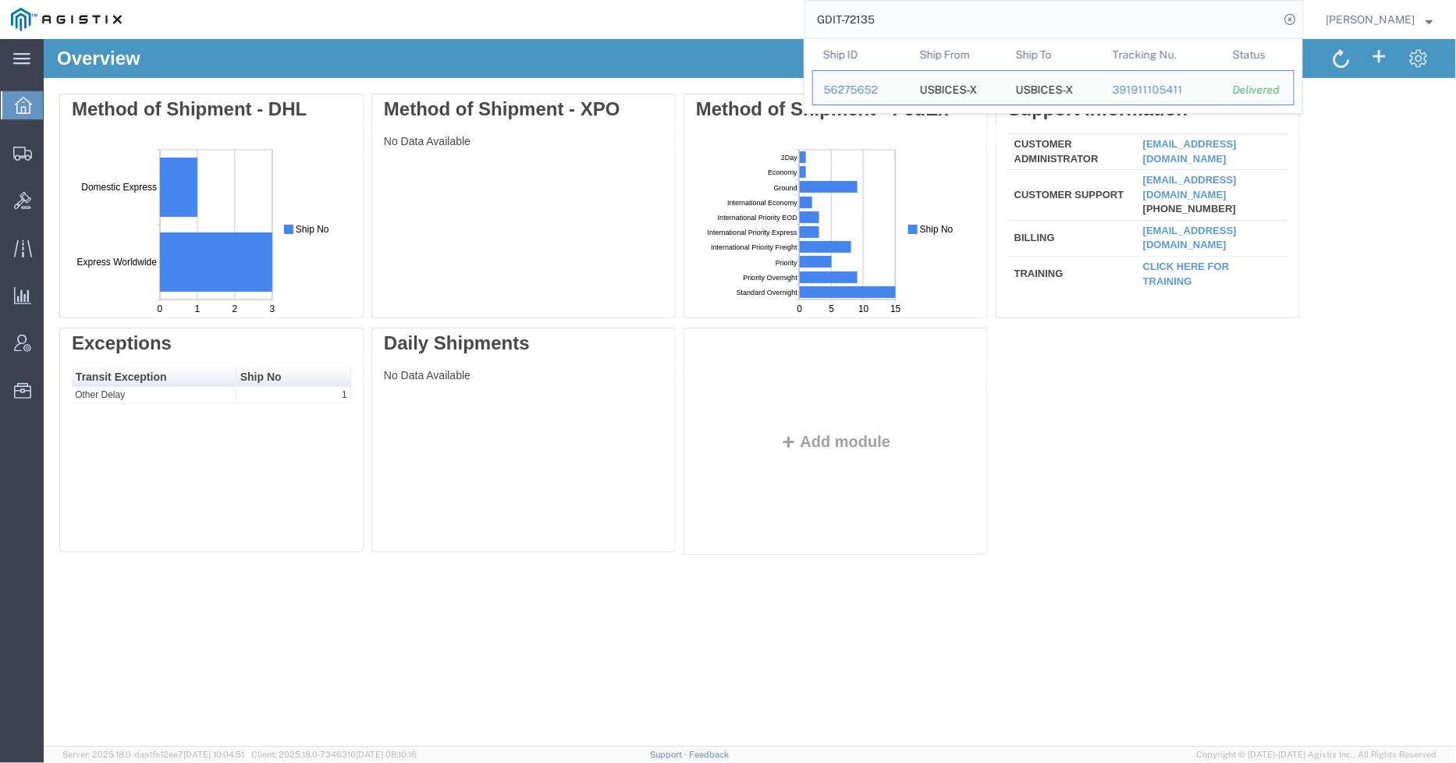
drag, startPoint x: 940, startPoint y: 8, endPoint x: 861, endPoint y: 16, distance: 80.0
click at [861, 16] on input "GDIT-72135" at bounding box center [1042, 19] width 474 height 37
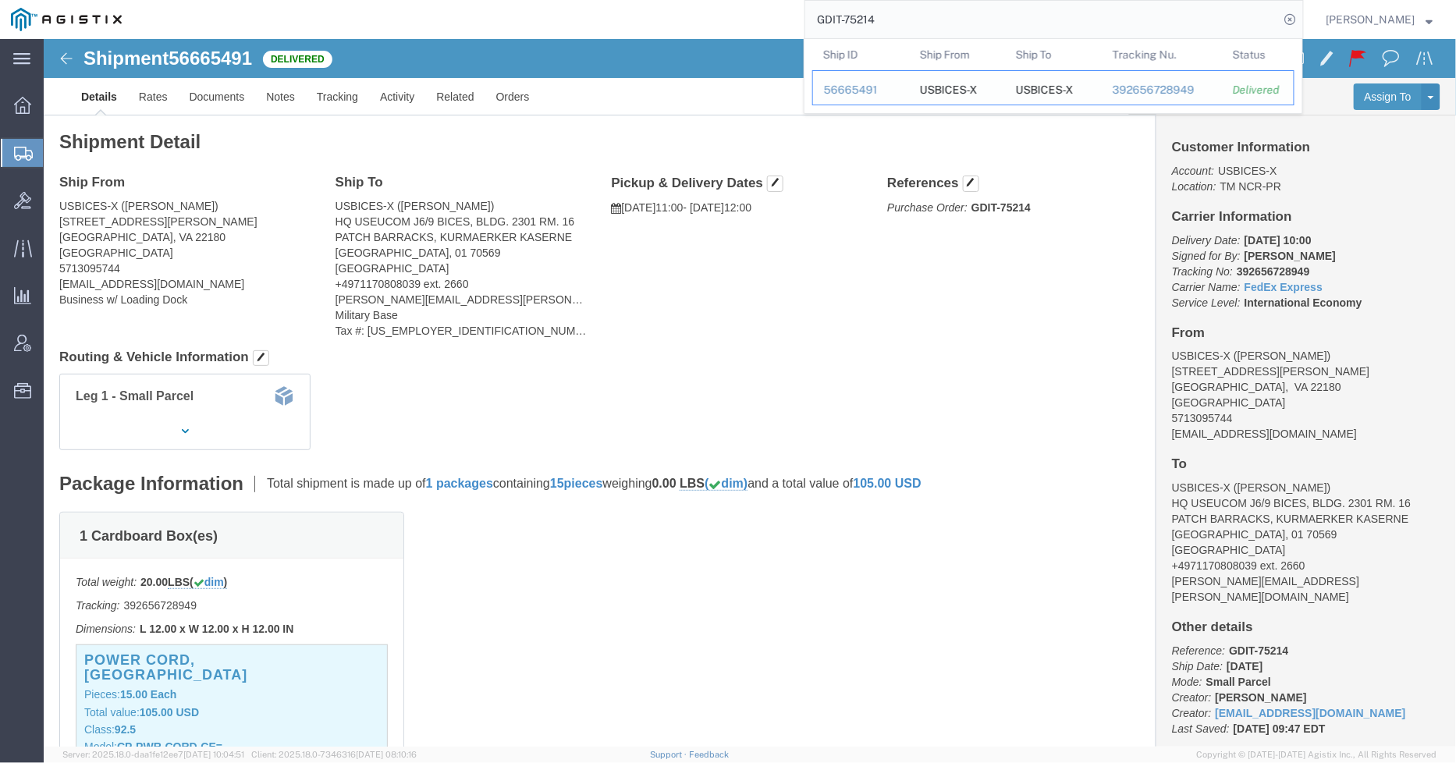
click at [867, 94] on div "56665491" at bounding box center [861, 90] width 74 height 16
drag, startPoint x: 977, startPoint y: 16, endPoint x: 784, endPoint y: 34, distance: 193.7
click at [784, 34] on div "GDIT-75214 Ship ID Ship From Ship To Tracking Nu. Status Ship ID 56665491 Ship …" at bounding box center [718, 19] width 1171 height 39
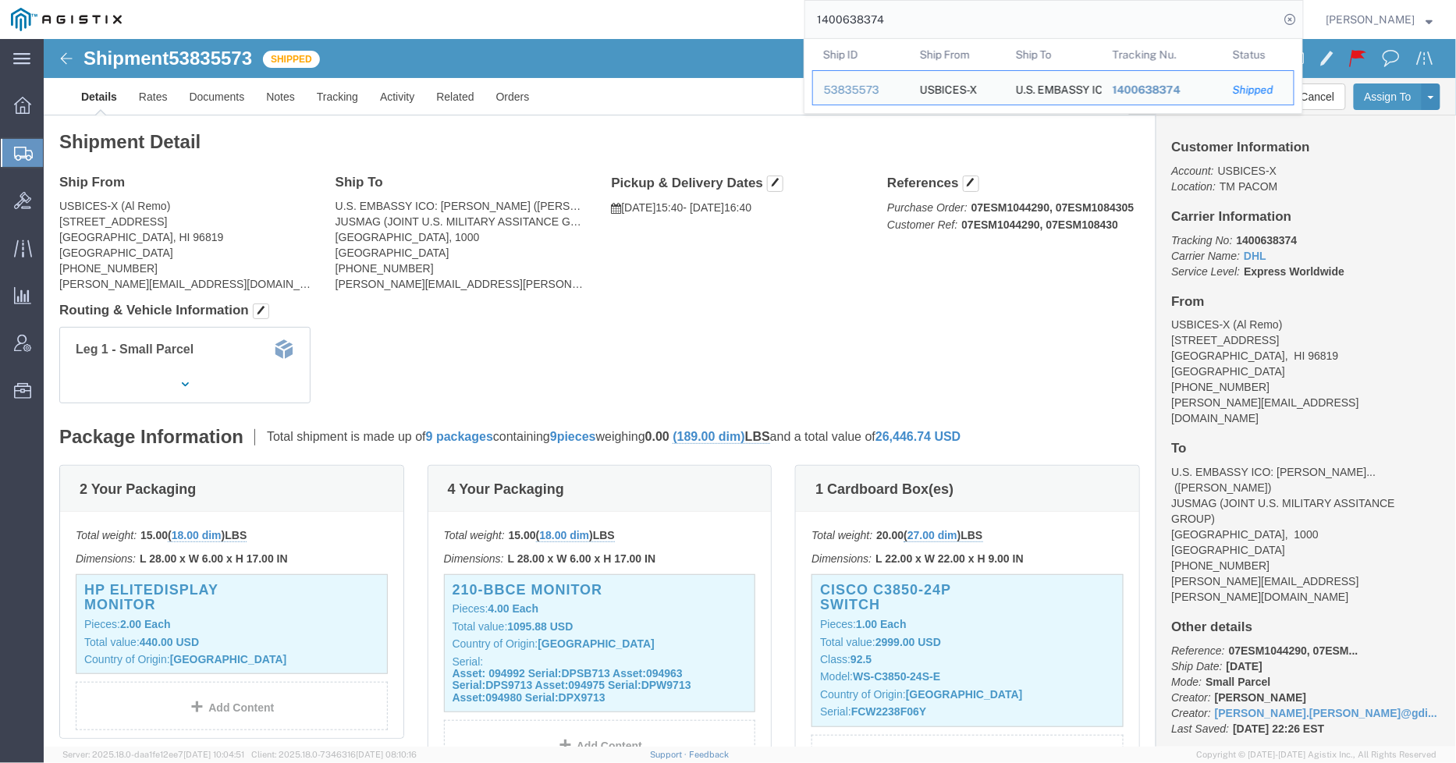
drag, startPoint x: 856, startPoint y: 20, endPoint x: 797, endPoint y: 20, distance: 59.3
click at [797, 20] on div "1400638374 Ship ID Ship From Ship To Tracking Nu. Status Ship ID 53835573 Ship …" at bounding box center [718, 19] width 1171 height 39
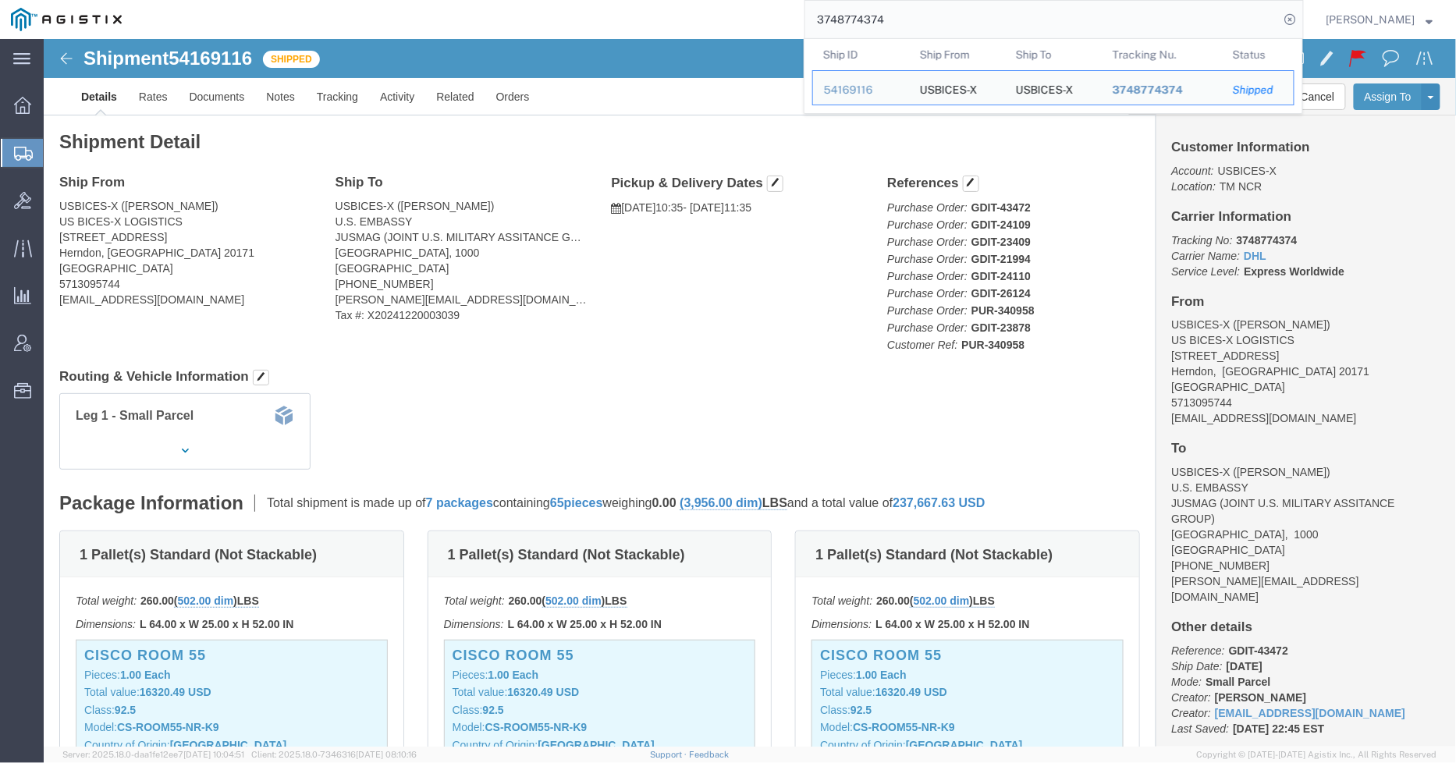
drag, startPoint x: 908, startPoint y: 20, endPoint x: 820, endPoint y: 24, distance: 88.3
click at [820, 24] on input "3748774374" at bounding box center [1042, 19] width 474 height 37
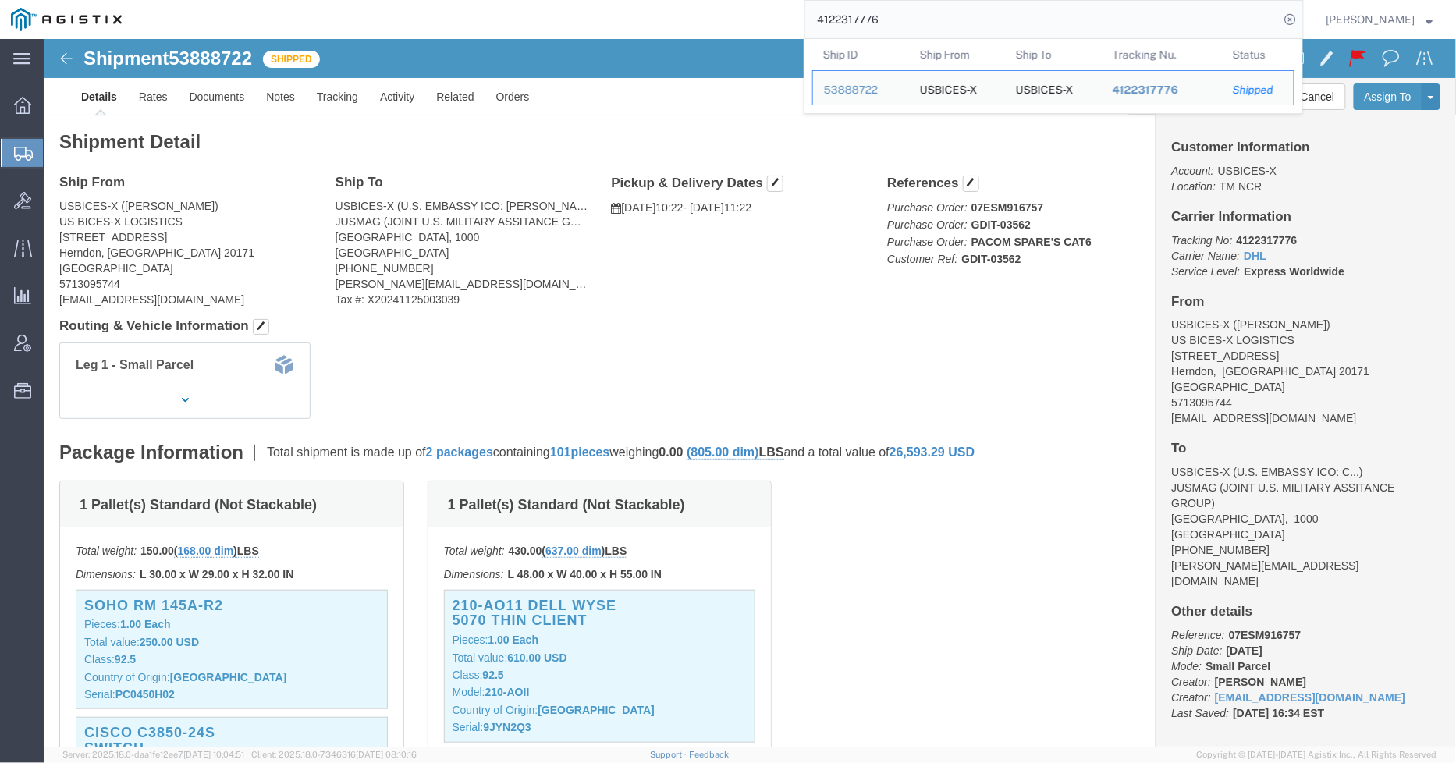
click div "Shipment Detail Ship From USBICES-X (Feras Saleh) US BICES-X LOGISTICS 2800 Tow…"
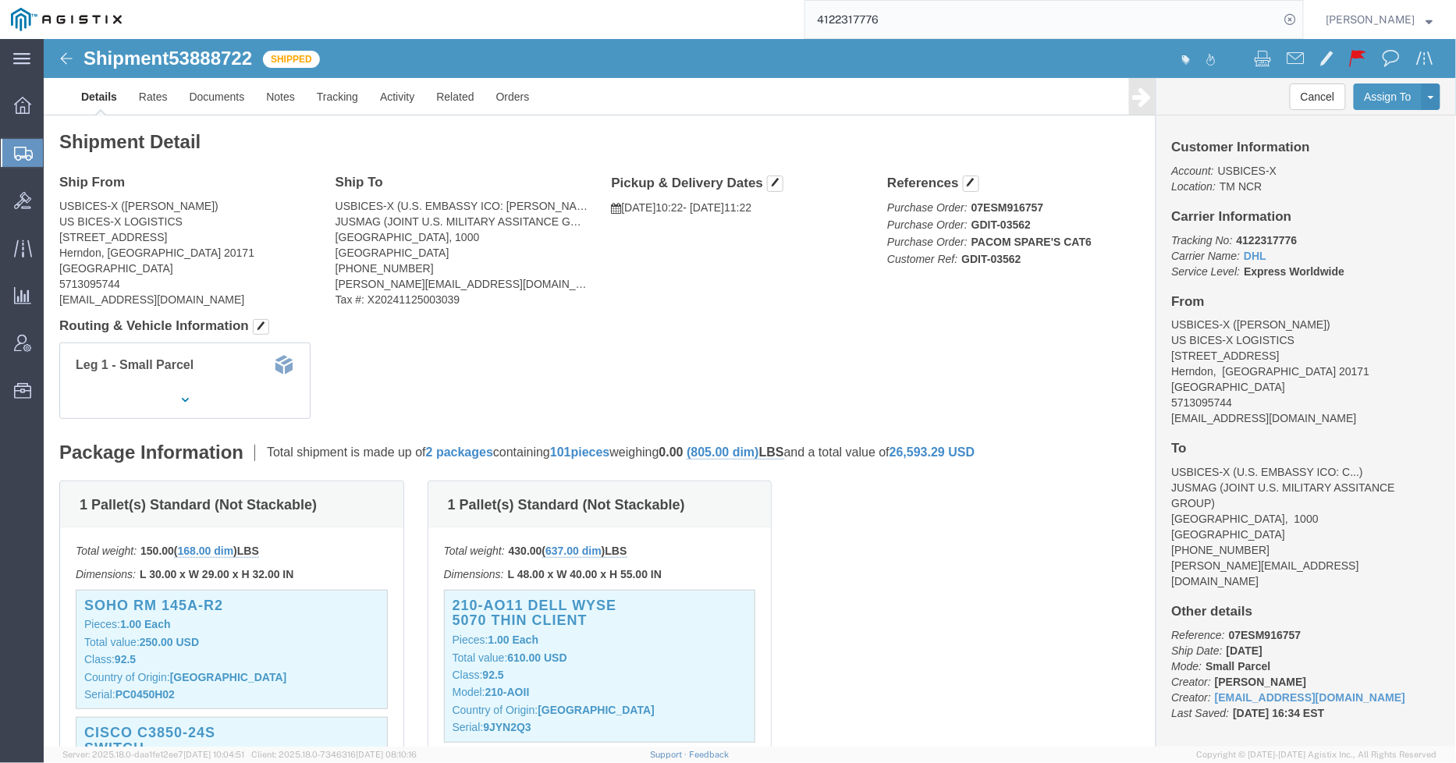
click div "Shipment 53888722 Shipped"
click link "Documents"
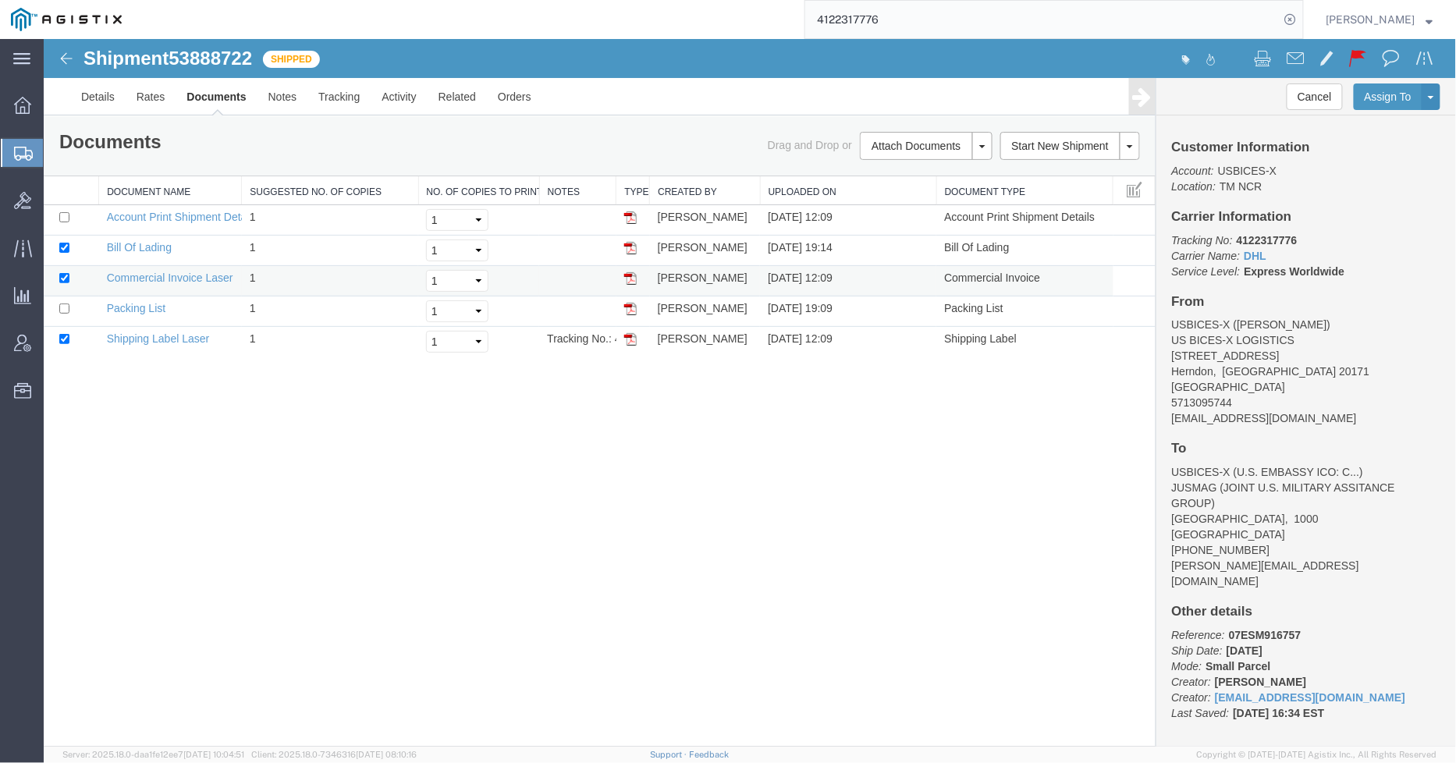
click at [628, 276] on img at bounding box center [630, 278] width 12 height 12
click at [89, 93] on link "Details" at bounding box center [96, 95] width 55 height 37
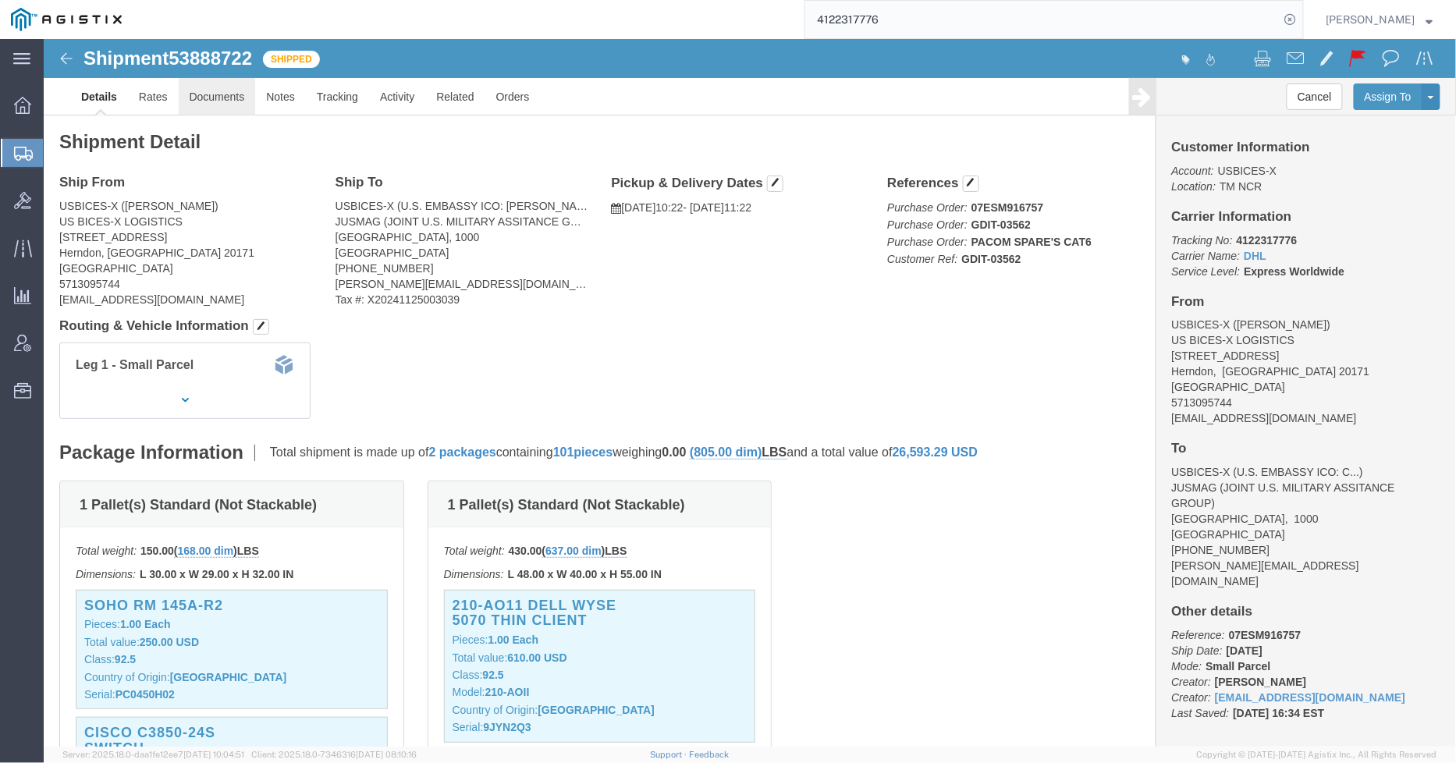
click link "Documents"
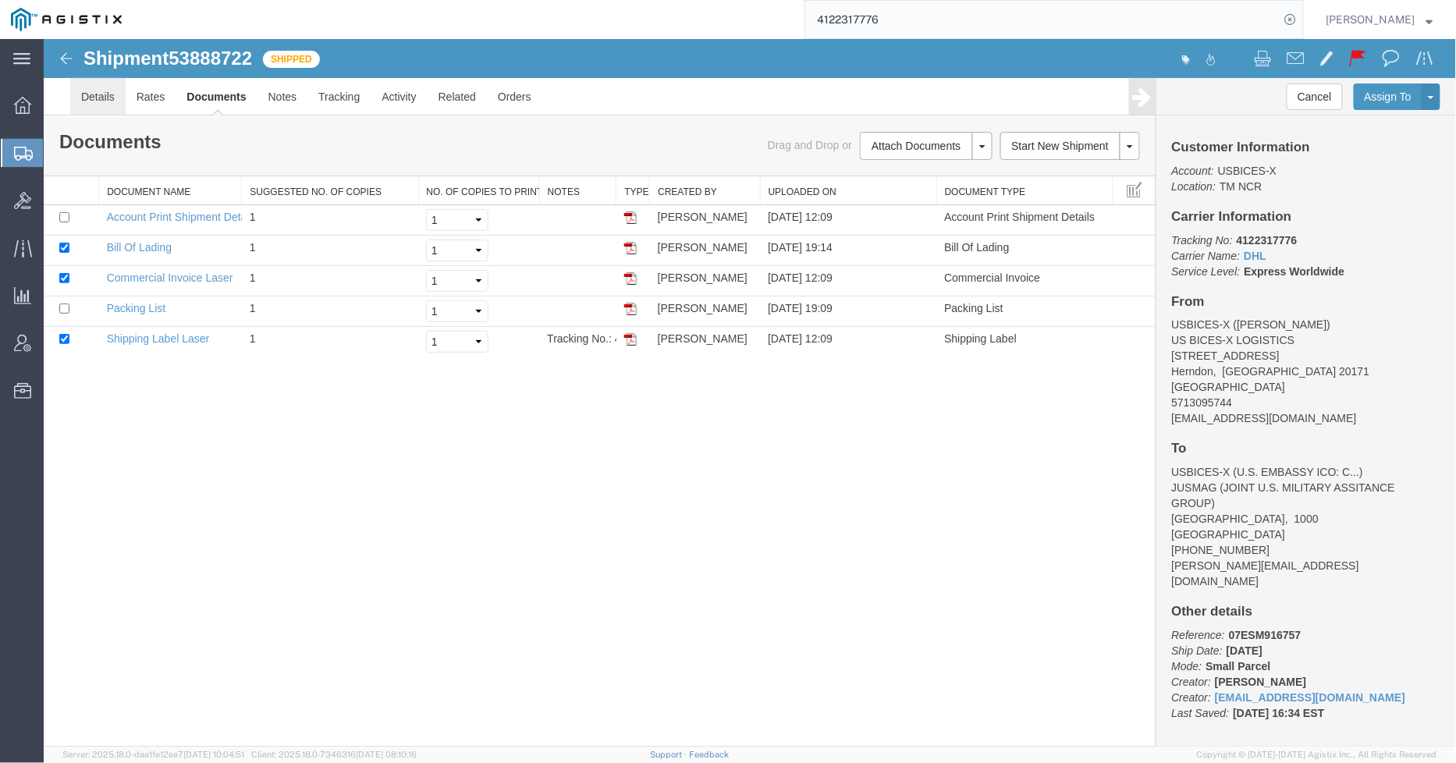
click at [98, 99] on link "Details" at bounding box center [96, 95] width 55 height 37
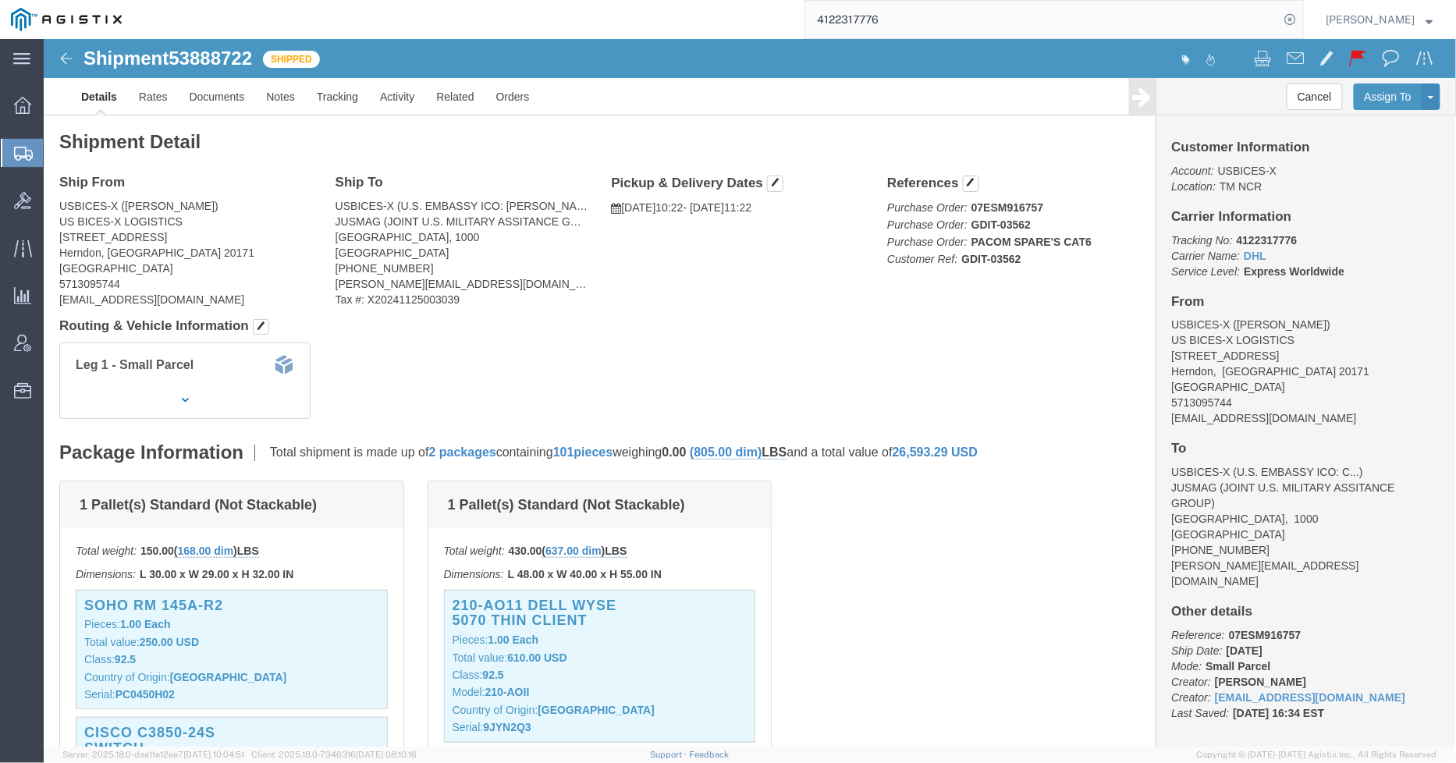
click div "Shipment Detail Ship From USBICES-X (Feras Saleh) US BICES-X LOGISTICS 2800 Tow…"
click link "Documents"
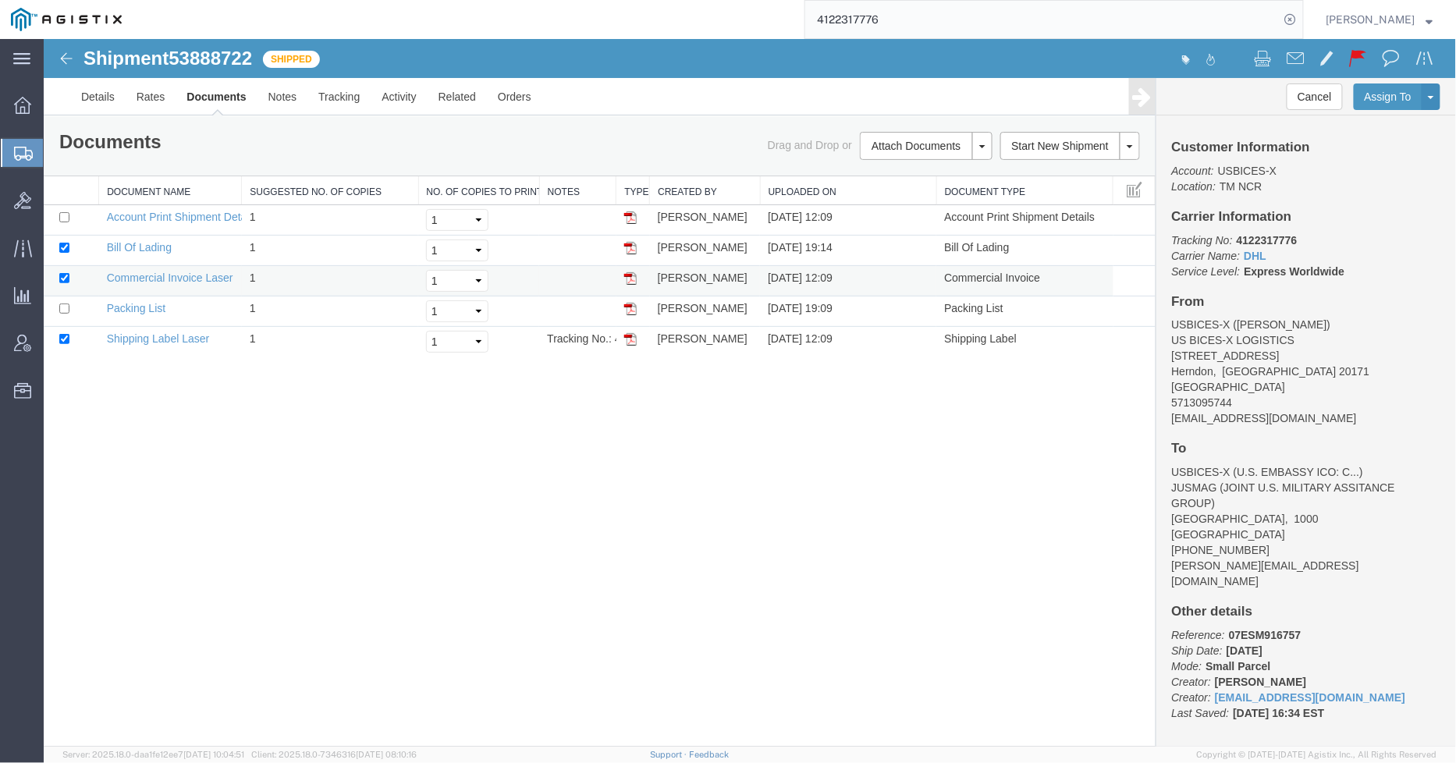
click at [630, 275] on img at bounding box center [630, 278] width 12 height 12
click at [102, 96] on link "Details" at bounding box center [96, 95] width 55 height 37
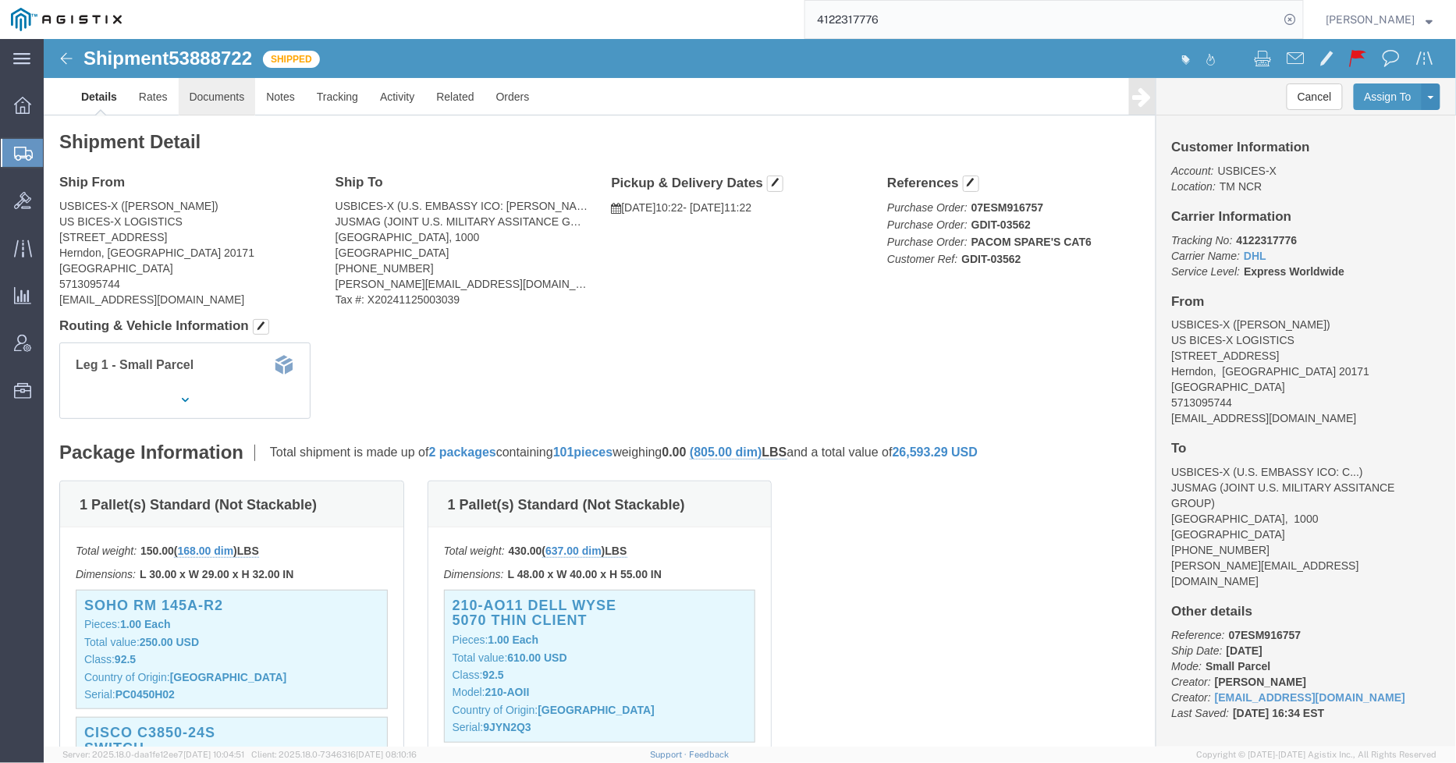
click link "Documents"
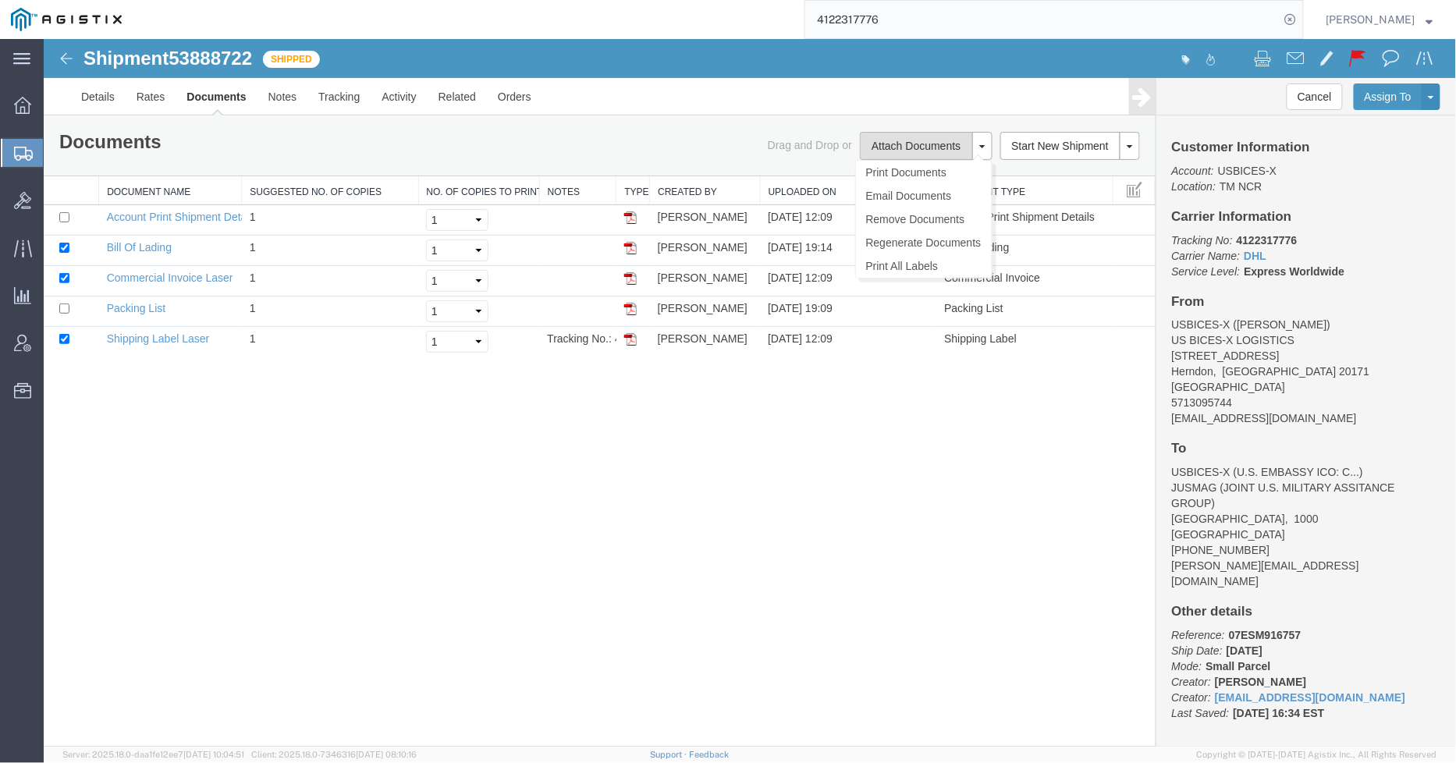
click at [909, 146] on button "Attach Documents" at bounding box center [915, 145] width 112 height 28
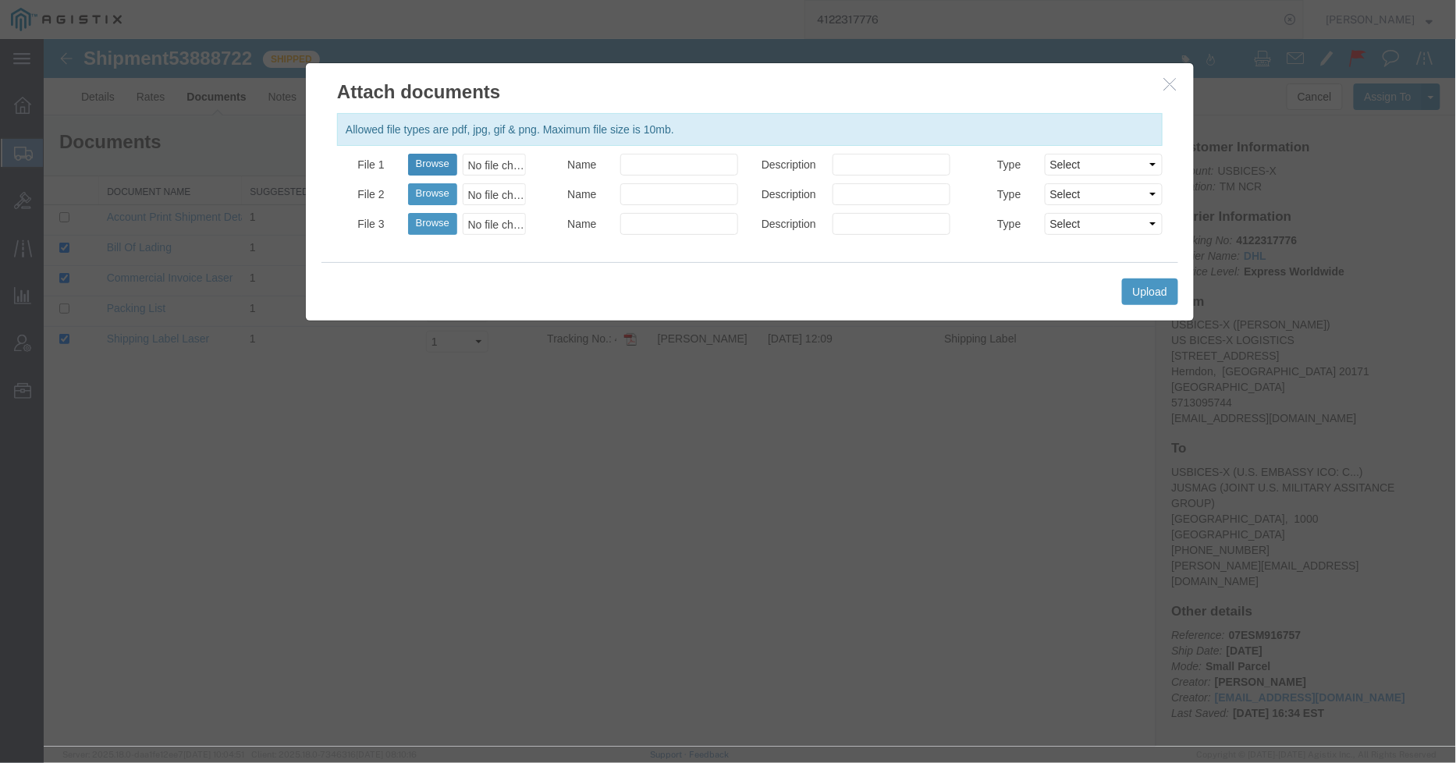
click at [424, 165] on button "Browse" at bounding box center [431, 164] width 49 height 22
click at [665, 158] on input "Name" at bounding box center [679, 164] width 118 height 22
click at [1057, 158] on select "Select AWB Label Bill of Lading/Air Waybill Certificate of Origin (English) Cla…" at bounding box center [1103, 164] width 118 height 22
click at [1044, 153] on select "Select AWB Label Bill of Lading/Air Waybill Certificate of Origin (English) Cla…" at bounding box center [1103, 164] width 118 height 22
click at [1142, 286] on button "Upload" at bounding box center [1149, 291] width 56 height 27
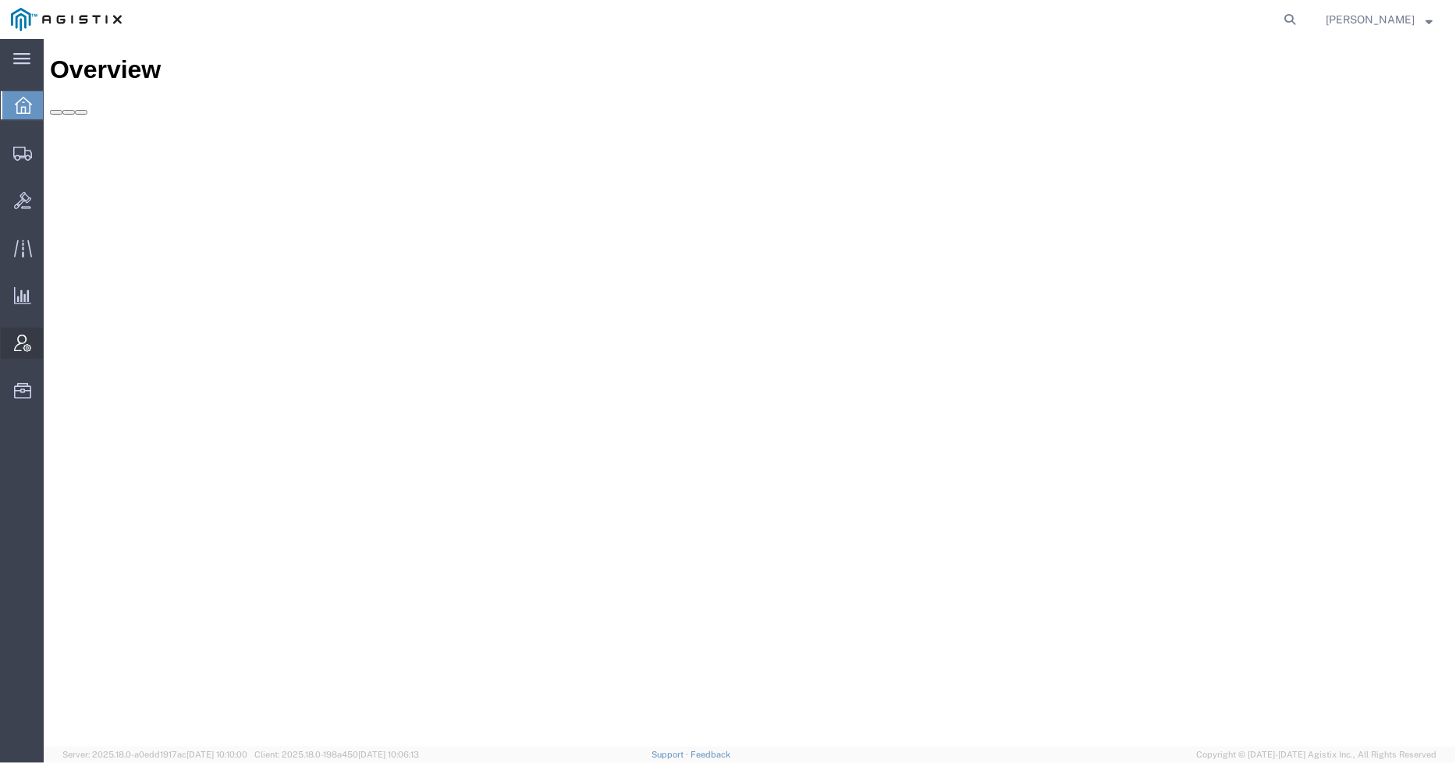
click at [54, 342] on span "Account Admin" at bounding box center [48, 343] width 11 height 31
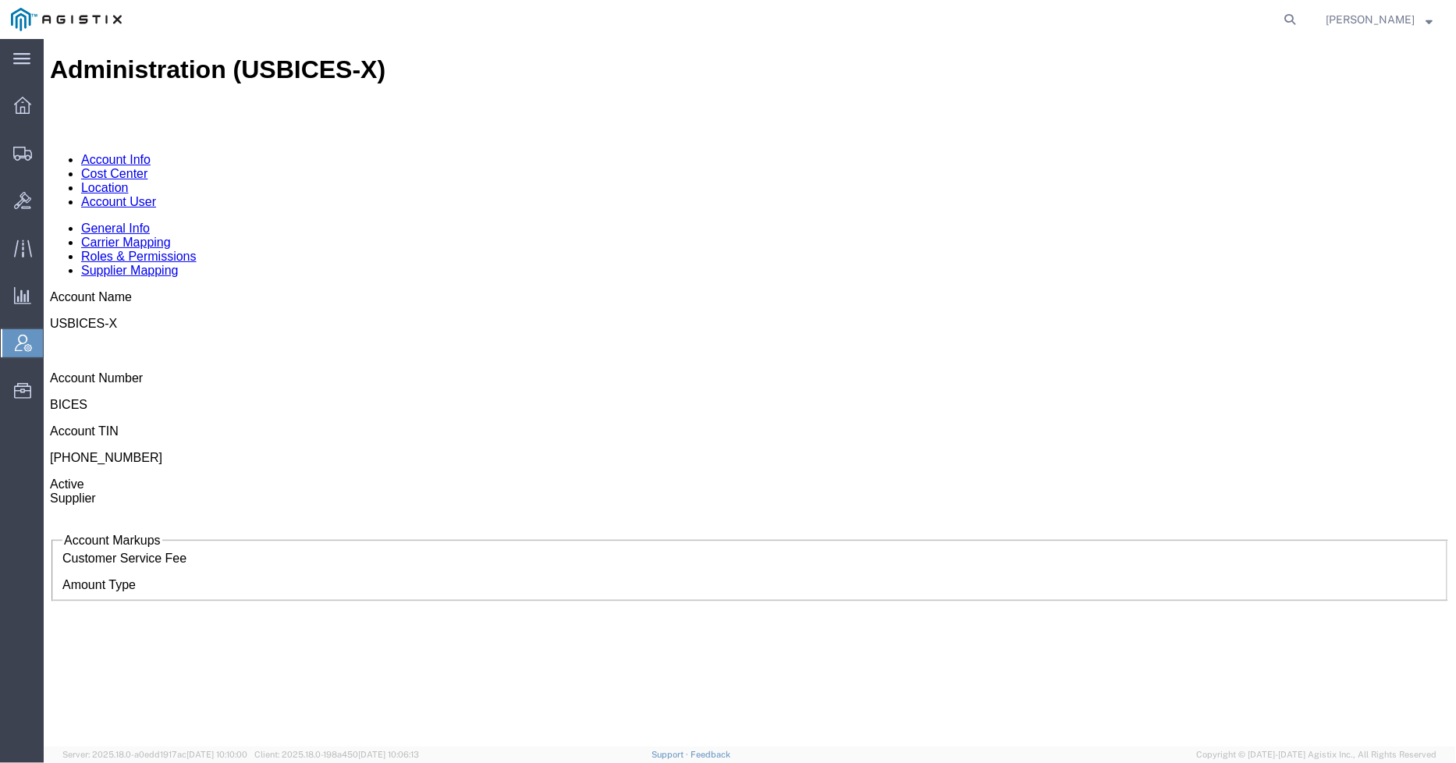
click at [155, 194] on link "Account User" at bounding box center [117, 200] width 75 height 13
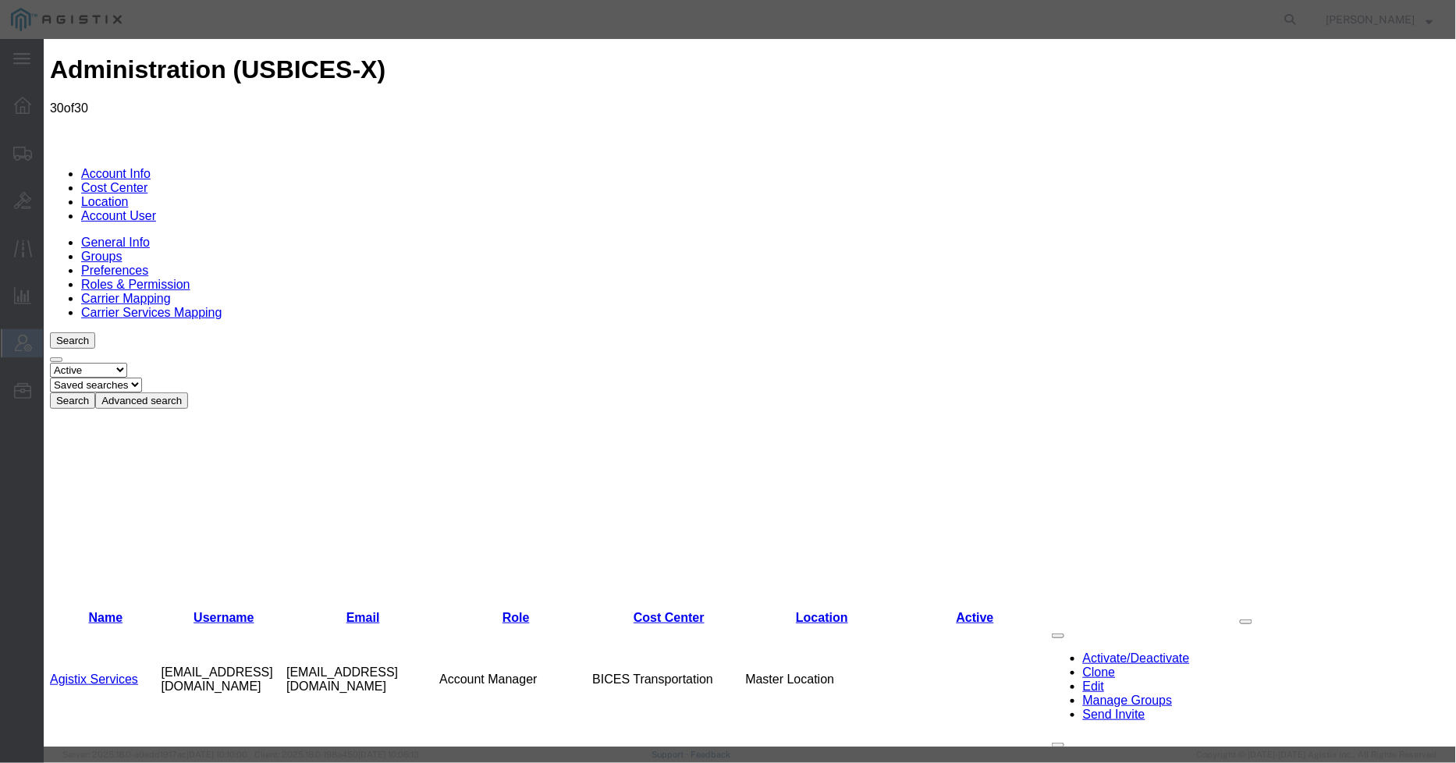
select select "COSTCENTER"
select select "43968"
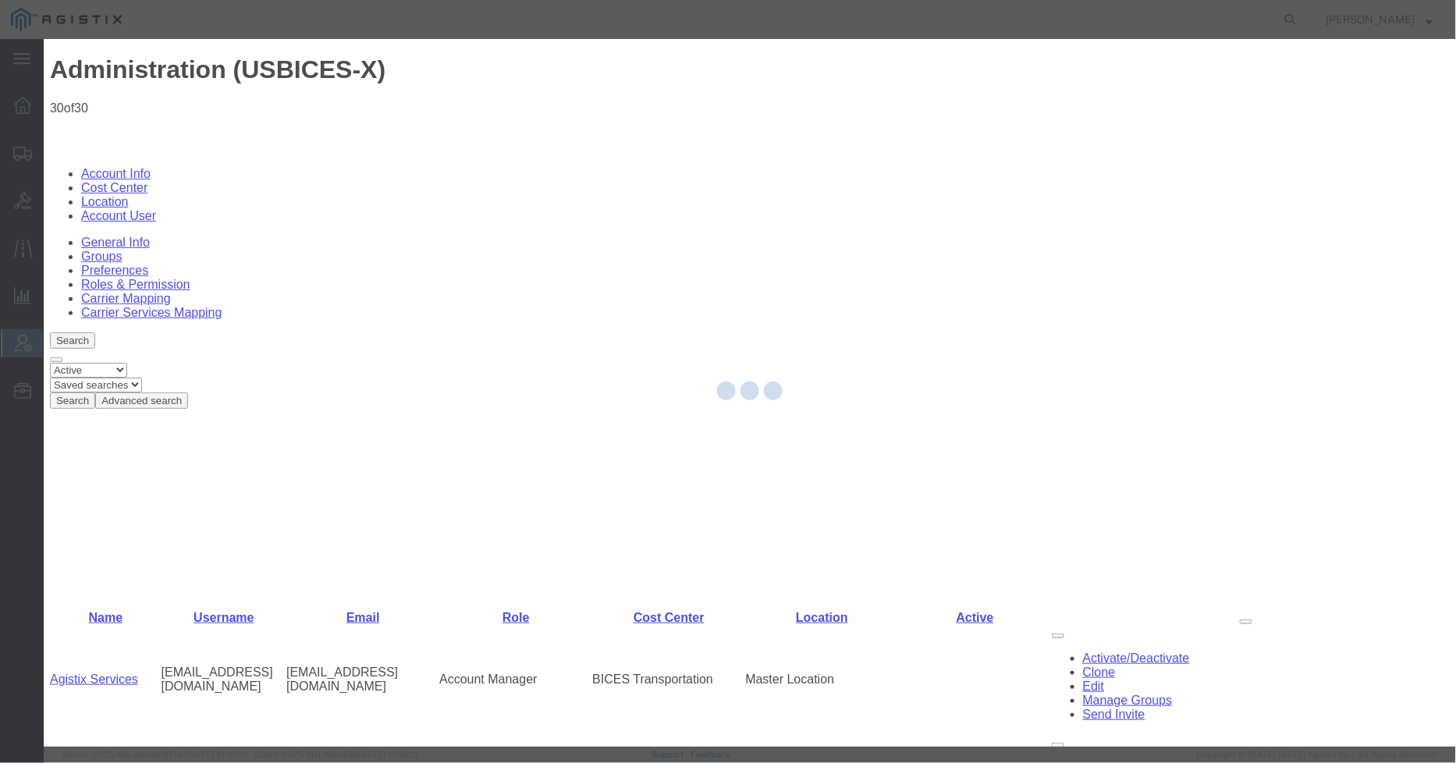
select select
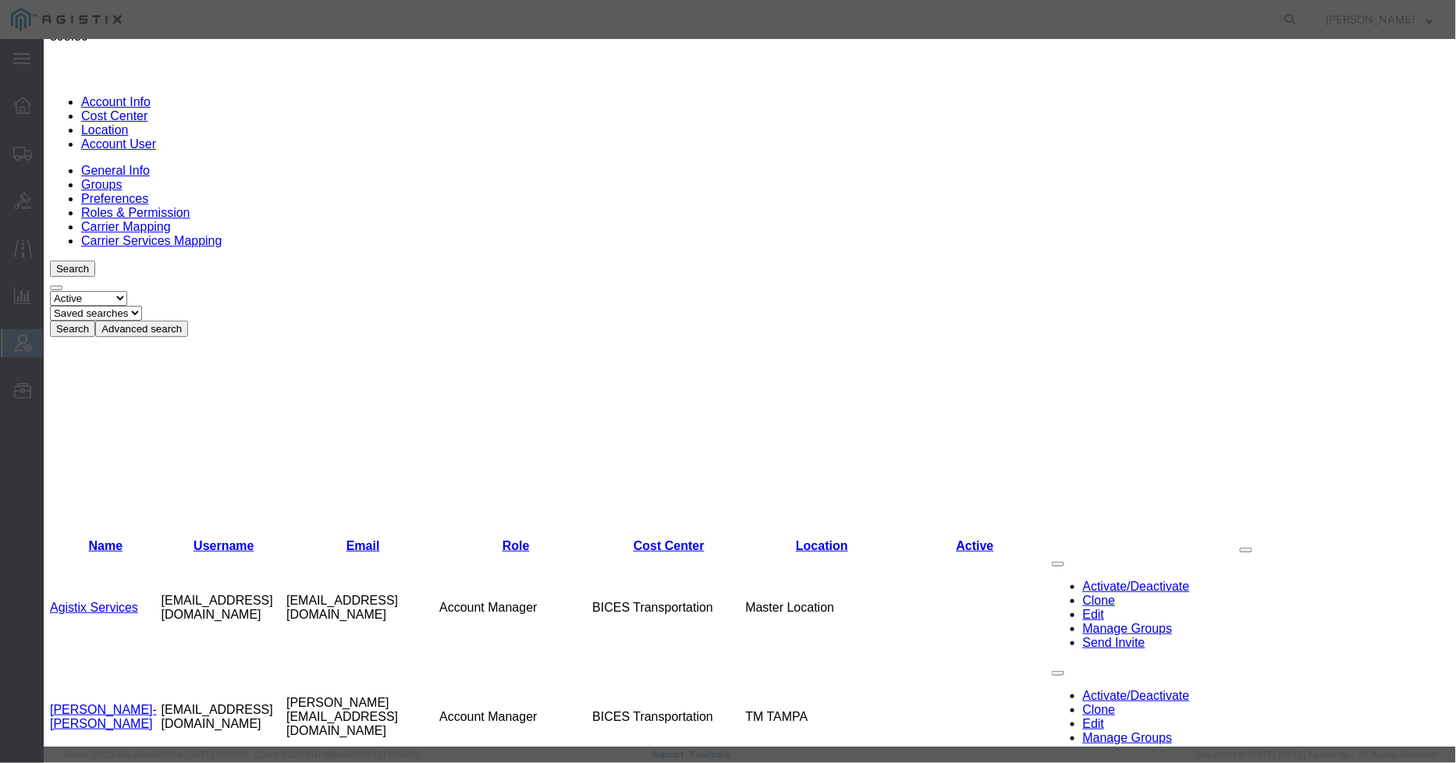
scroll to position [65, 0]
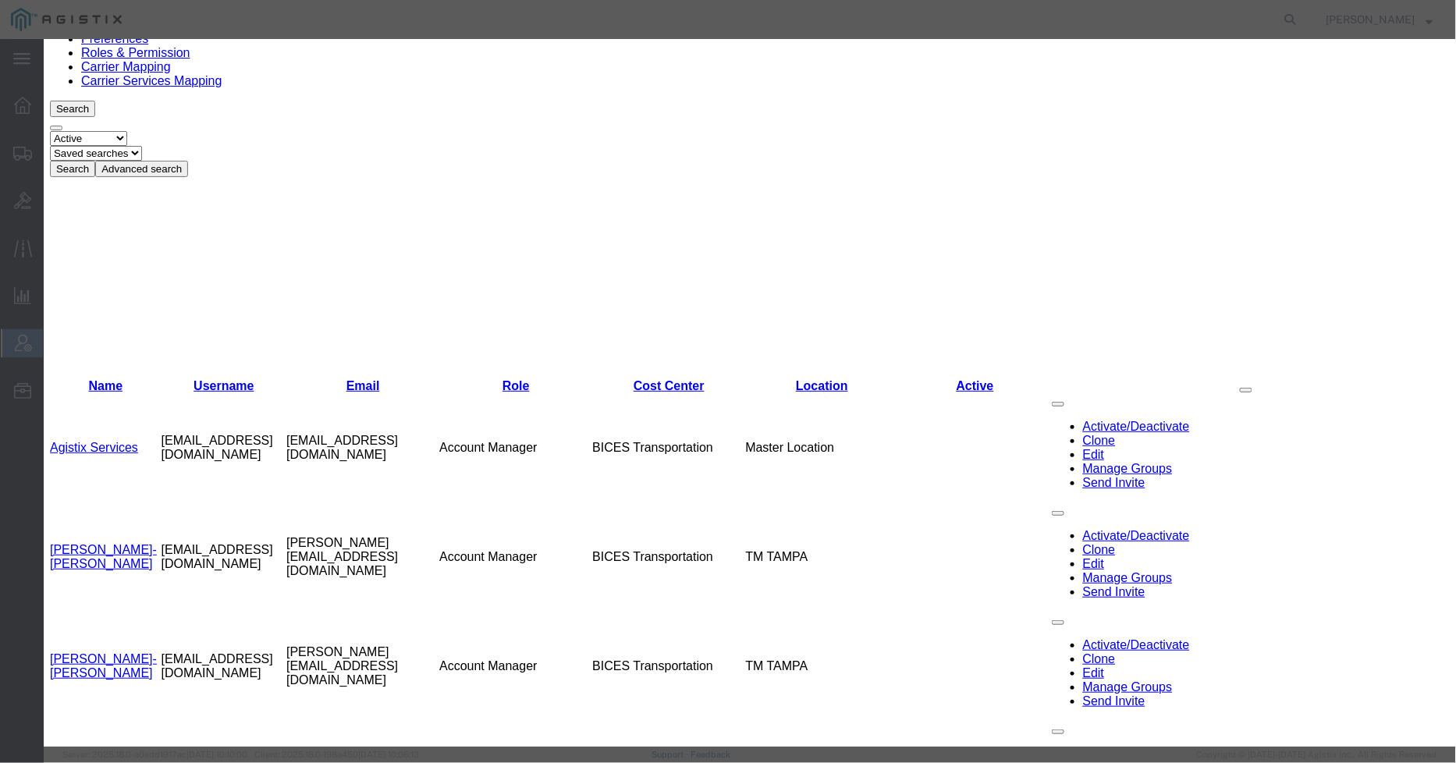
scroll to position [238, 0]
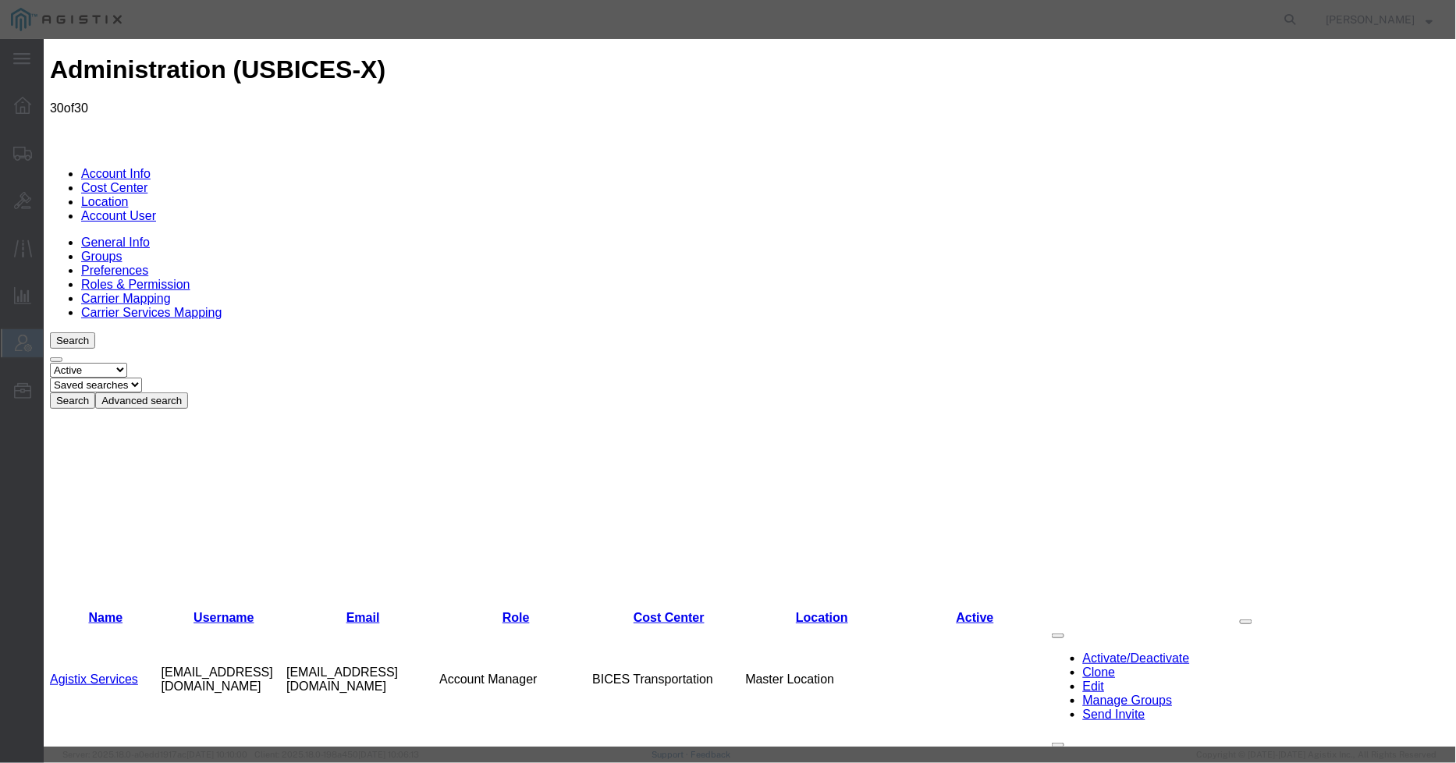
scroll to position [0, 0]
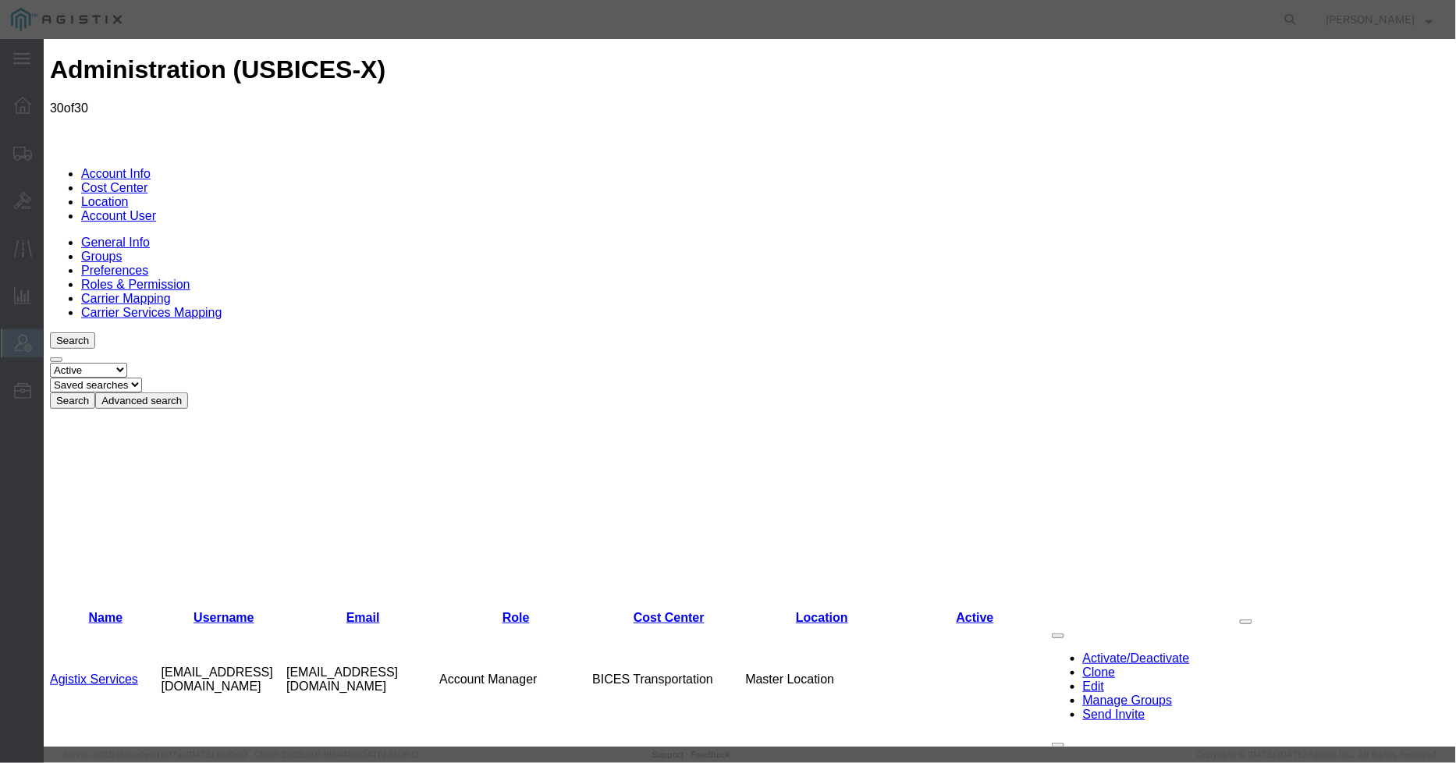
select select "COSTCENTER"
select select "43968"
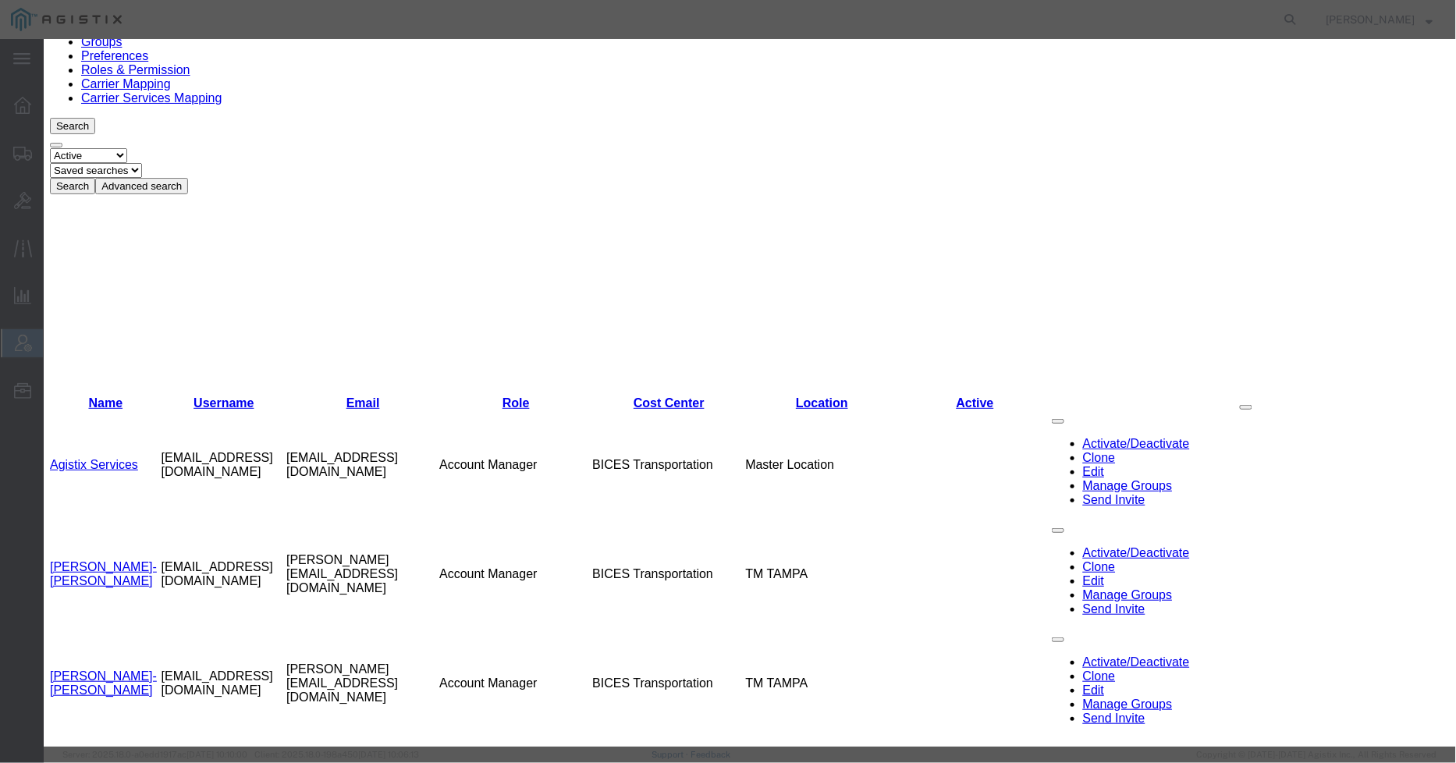
scroll to position [238, 0]
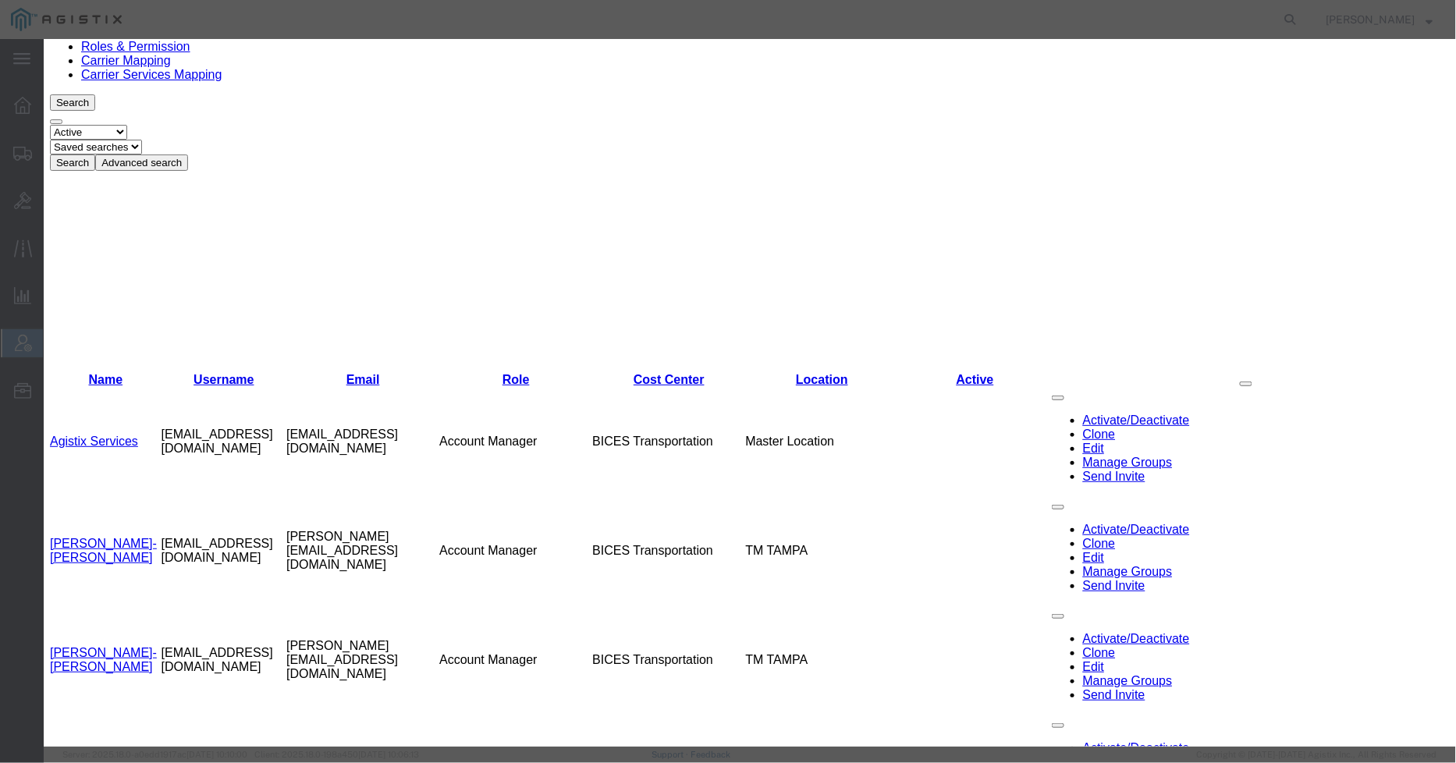
drag, startPoint x: 1139, startPoint y: 78, endPoint x: 1154, endPoint y: 87, distance: 17.8
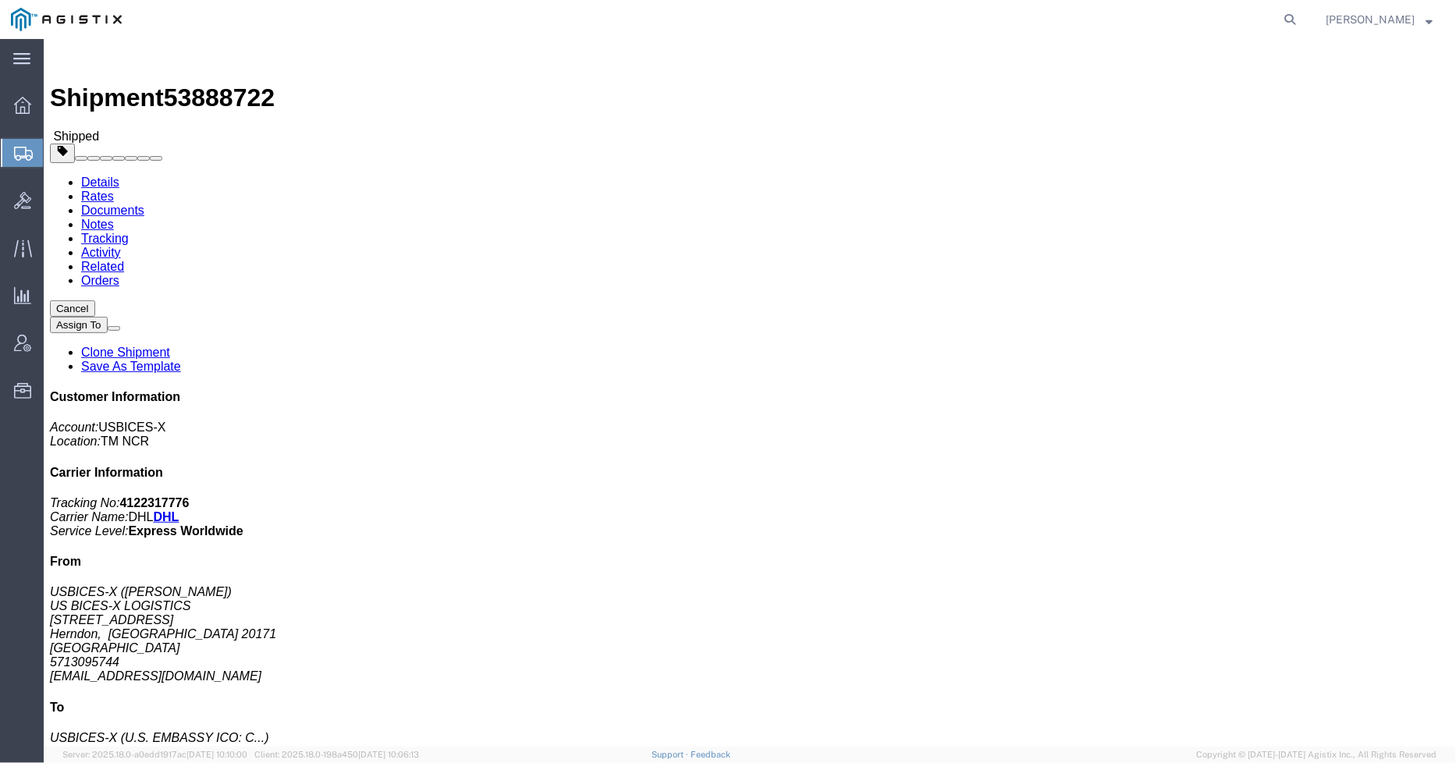
click link "Documents"
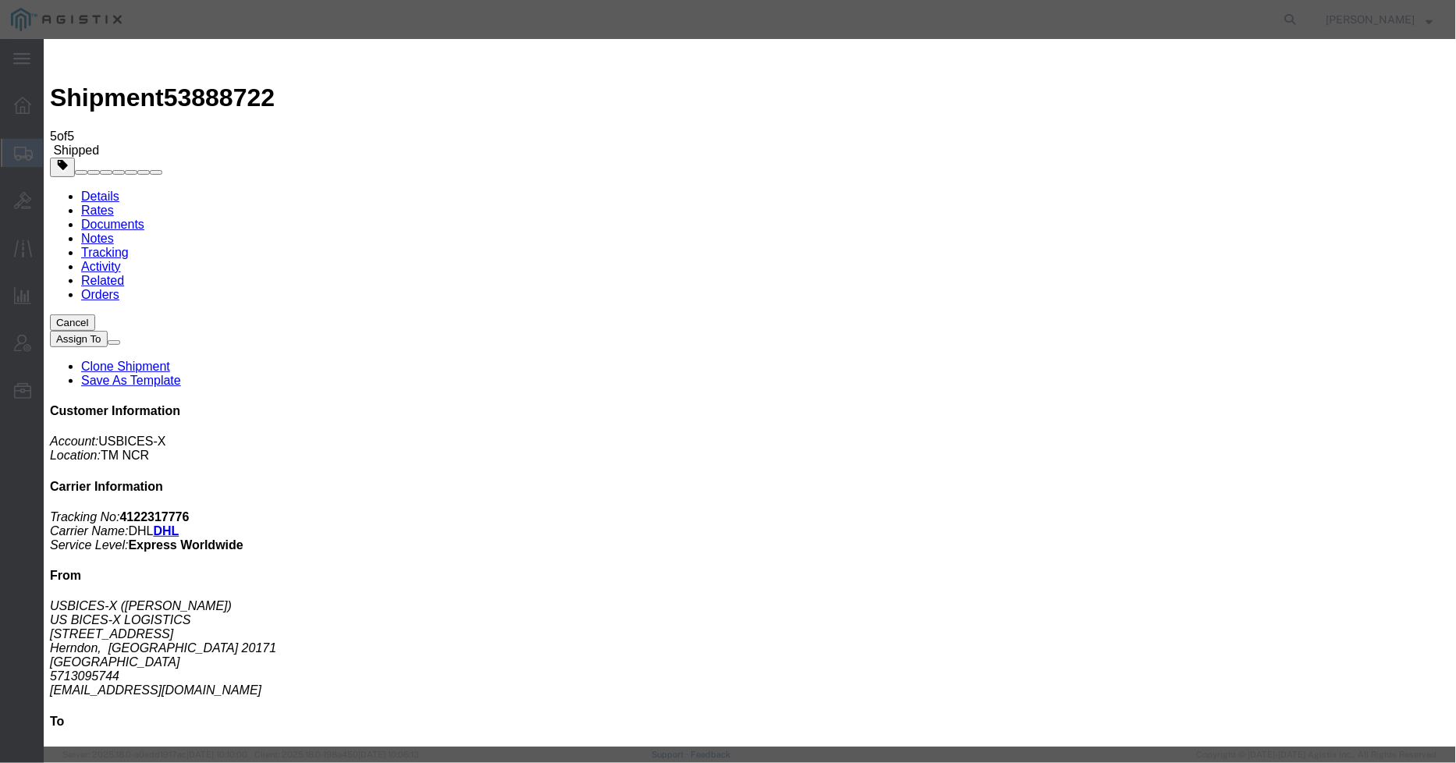
type input "C:\fakepath\53888722 Pro Forma.pdf"
type input "Pro Forma"
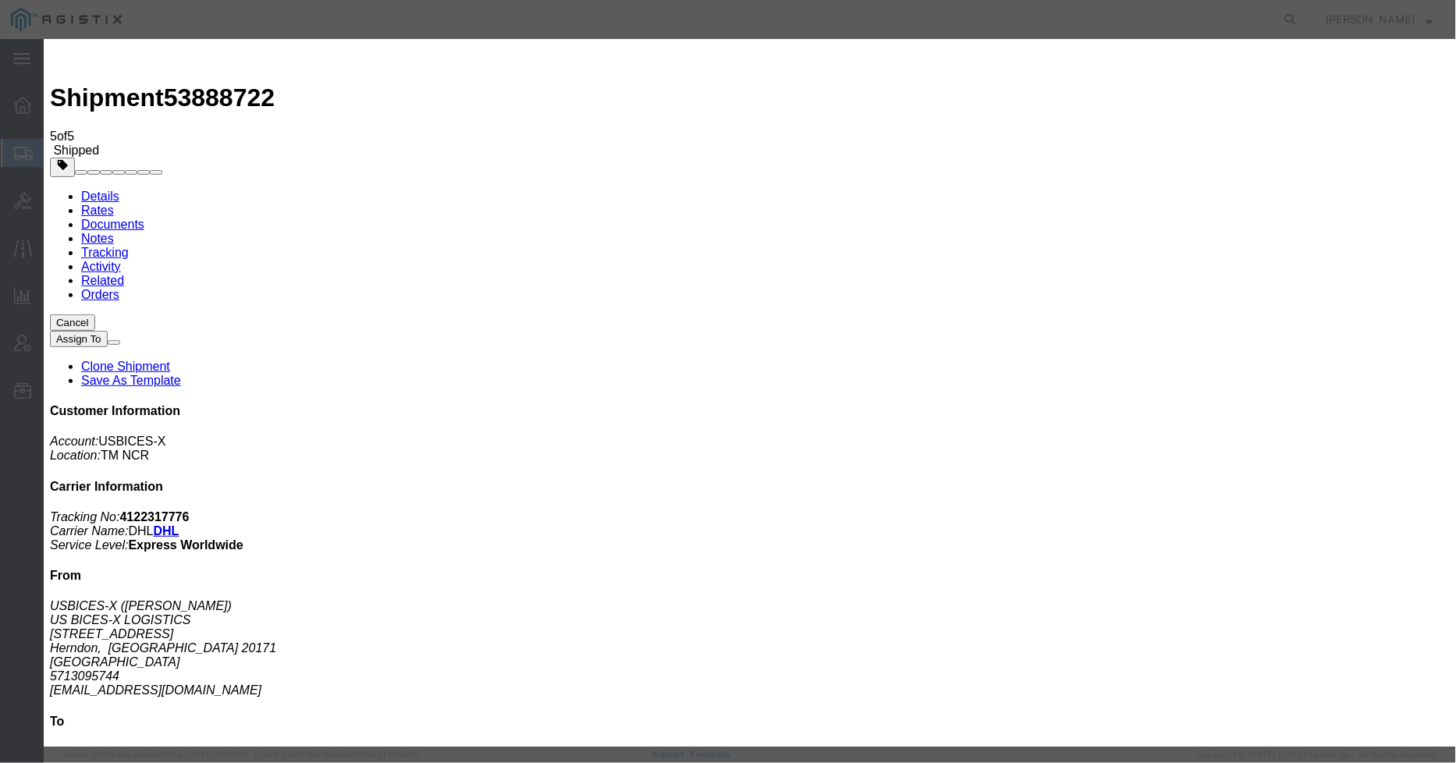
select select "PROFORMA_INV"
select select
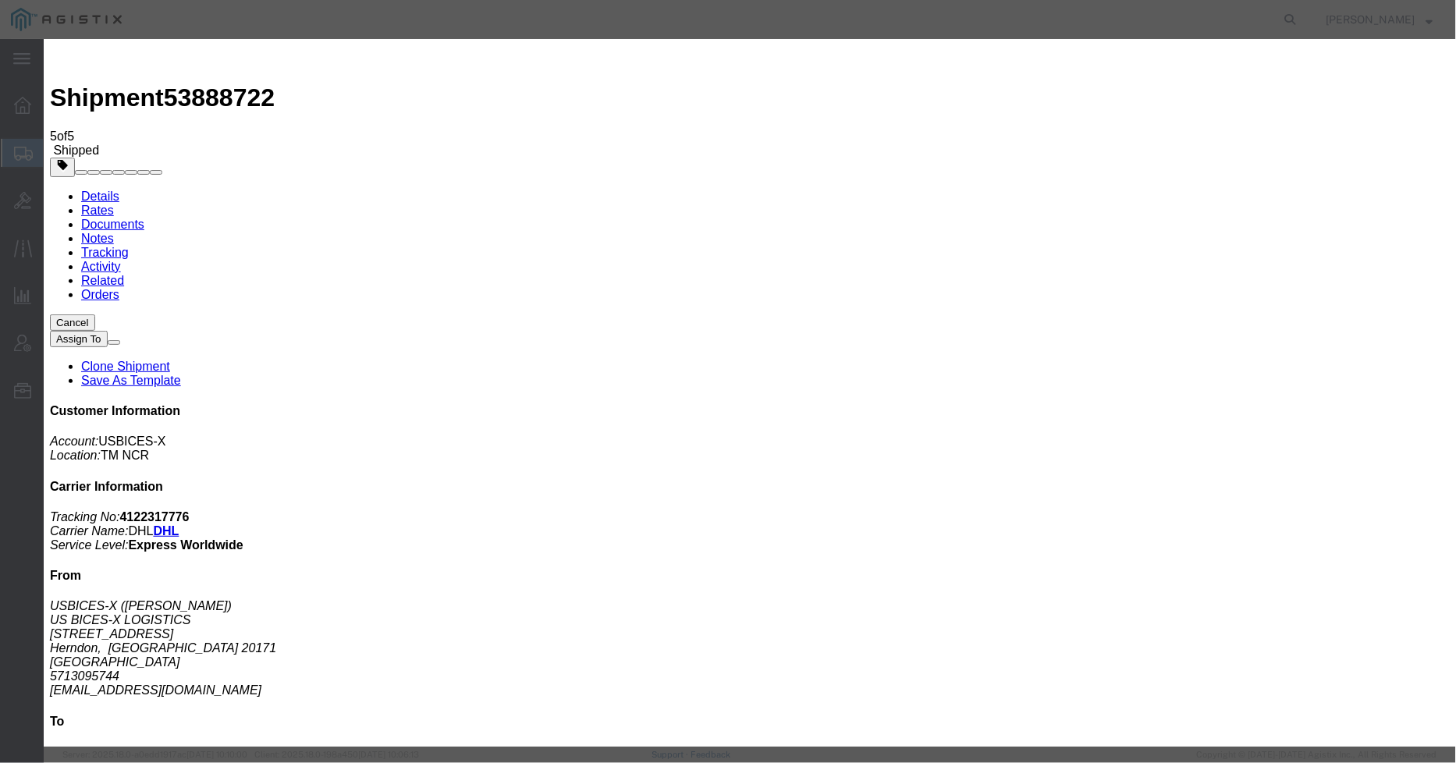
select select
